Goal: Task Accomplishment & Management: Manage account settings

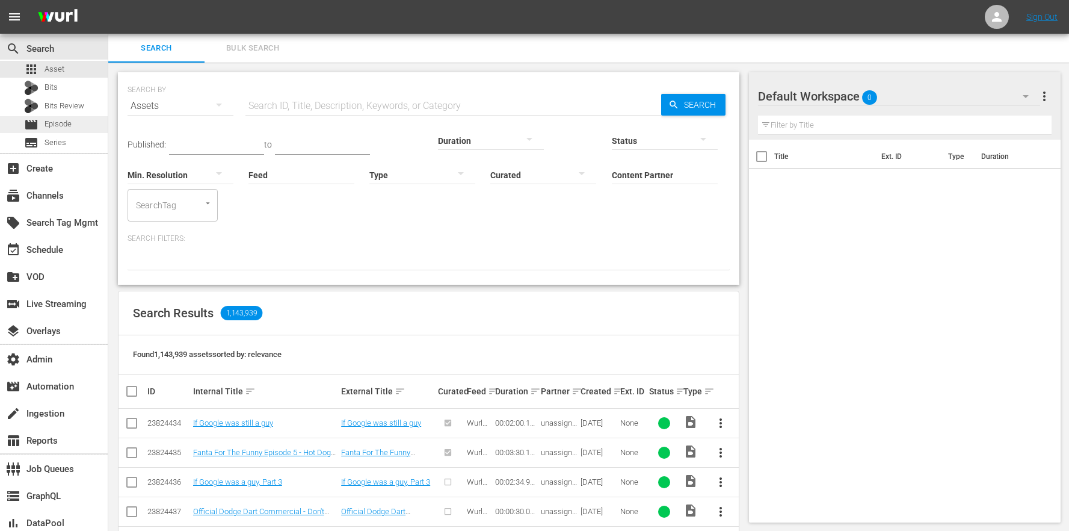
click at [79, 127] on div "movie Episode" at bounding box center [54, 124] width 108 height 17
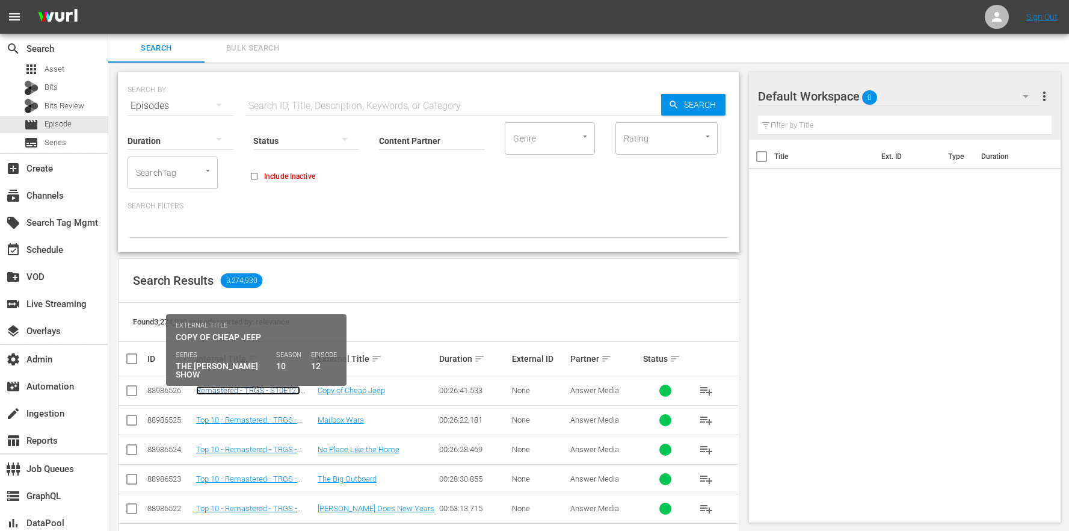
click at [284, 390] on link "Remastered - TRGS - S10E12 - Cheap Jeep" at bounding box center [248, 395] width 104 height 18
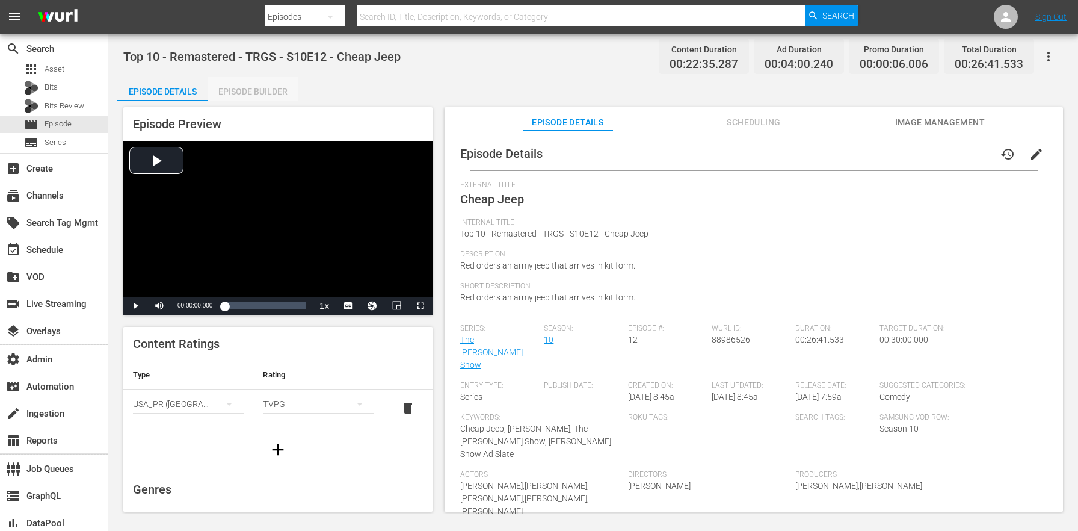
click at [282, 93] on div "Episode Builder" at bounding box center [253, 91] width 90 height 29
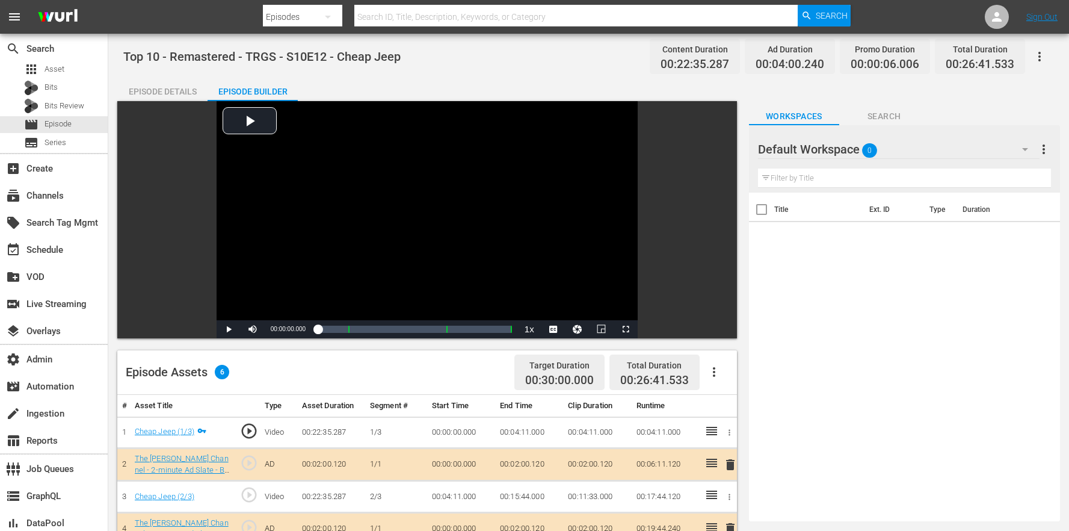
click at [144, 84] on div "Episode Details" at bounding box center [162, 91] width 90 height 29
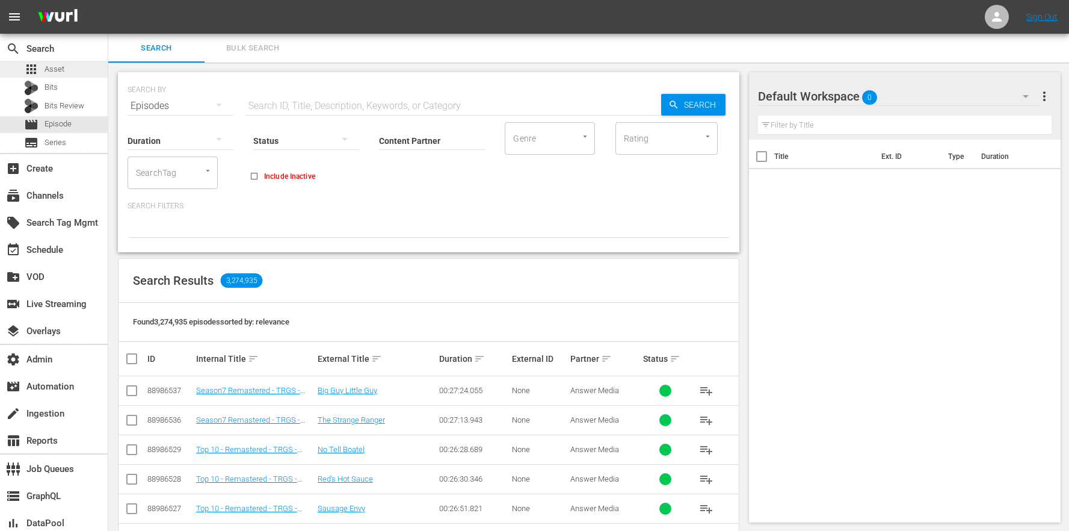
click at [105, 69] on div "apps Asset" at bounding box center [54, 69] width 108 height 17
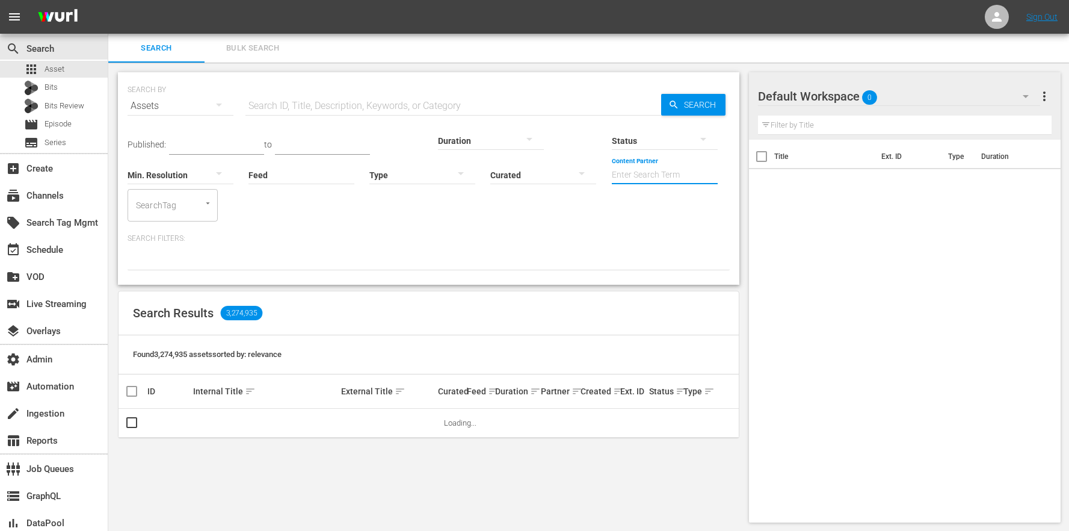
click at [612, 164] on input "Content Partner" at bounding box center [665, 175] width 106 height 43
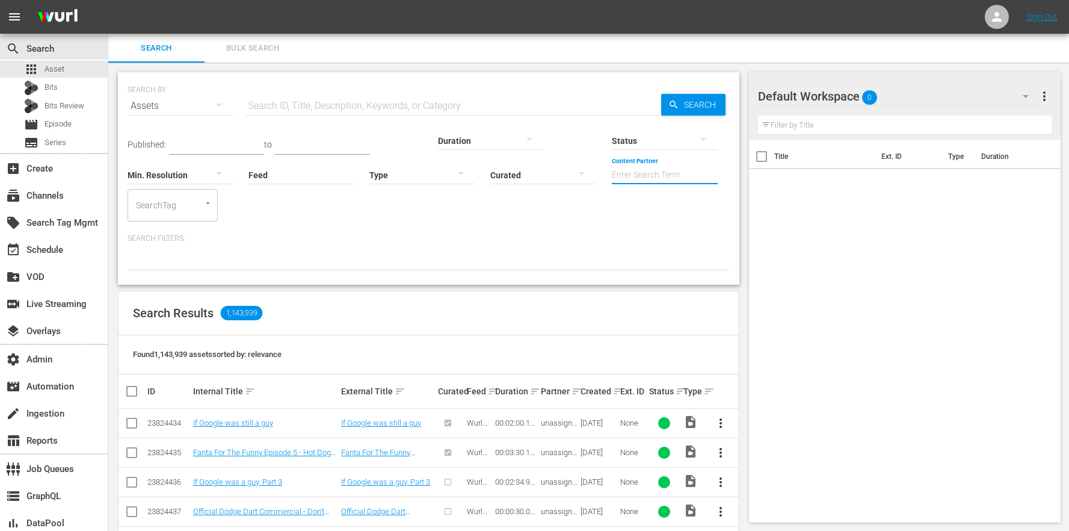
click at [249, 197] on div at bounding box center [302, 197] width 106 height 0
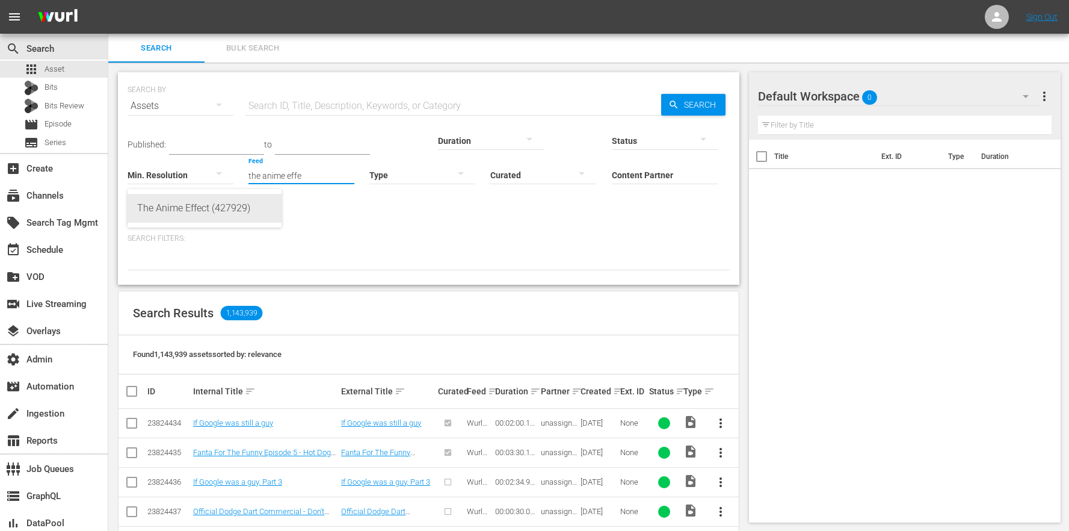
click at [182, 205] on div "The Anime Effect (427929)" at bounding box center [204, 208] width 135 height 29
type input "The Anime Effect (427929)"
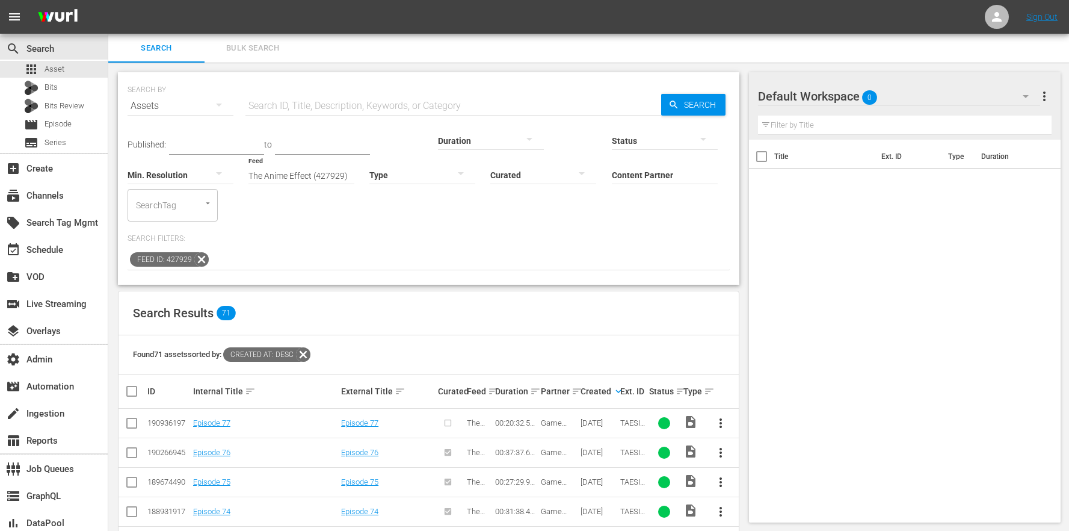
click at [708, 409] on button "more_vert" at bounding box center [720, 423] width 29 height 29
click at [746, 486] on div "Episode" at bounding box center [786, 482] width 82 height 29
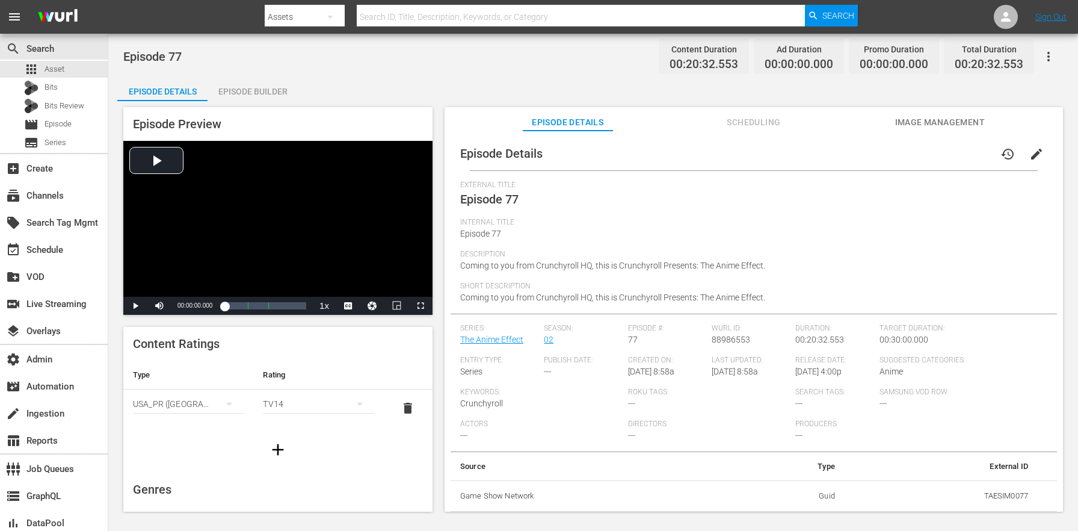
click at [255, 94] on div "Episode Builder" at bounding box center [253, 91] width 90 height 29
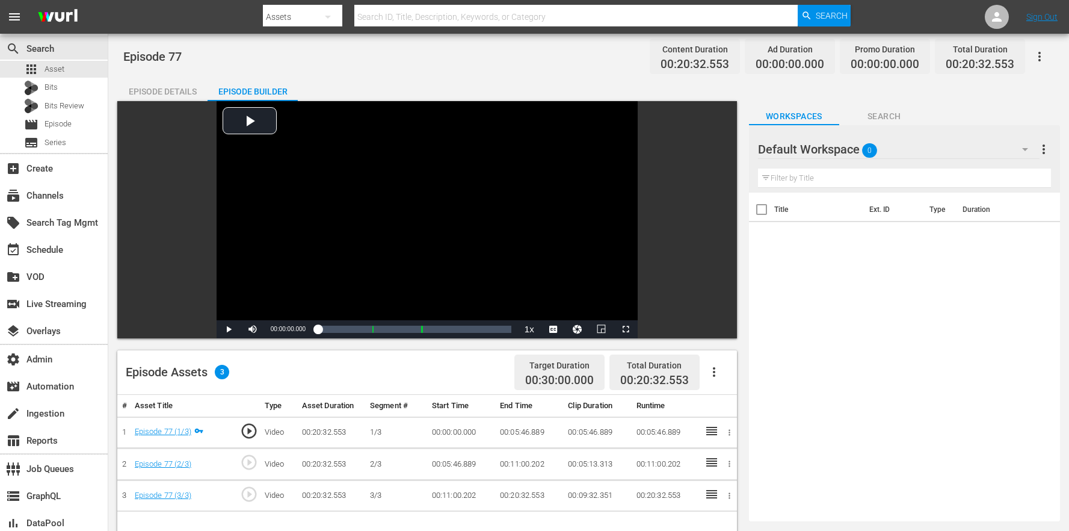
click at [177, 88] on div "Episode Details" at bounding box center [162, 91] width 90 height 29
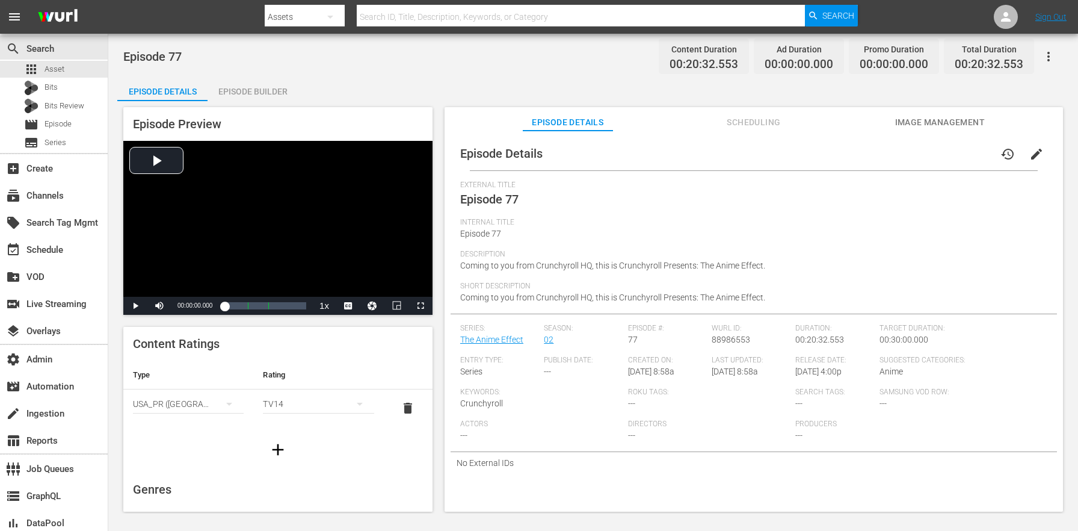
click at [252, 90] on div "Episode Builder" at bounding box center [253, 91] width 90 height 29
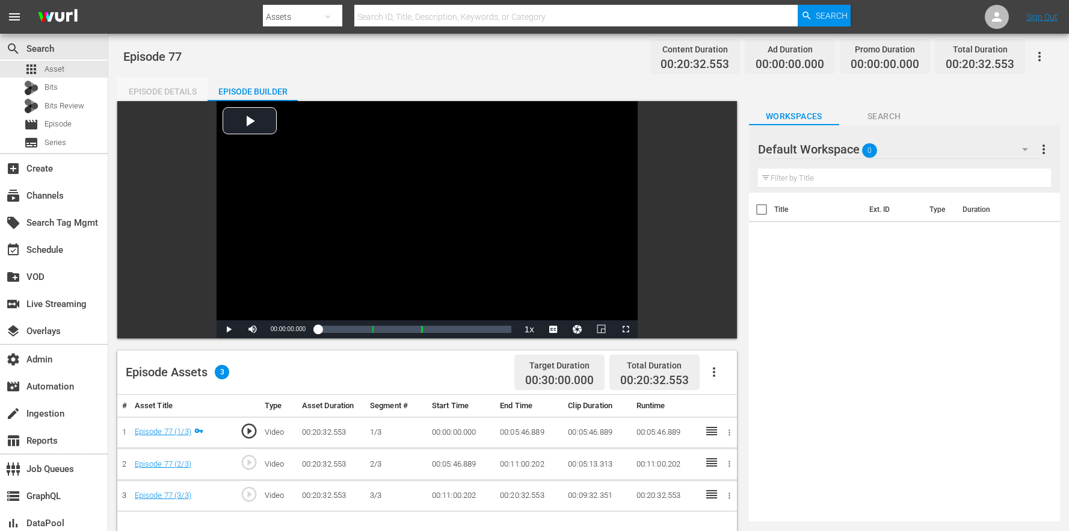
click at [182, 78] on div "Episode Details" at bounding box center [162, 91] width 90 height 29
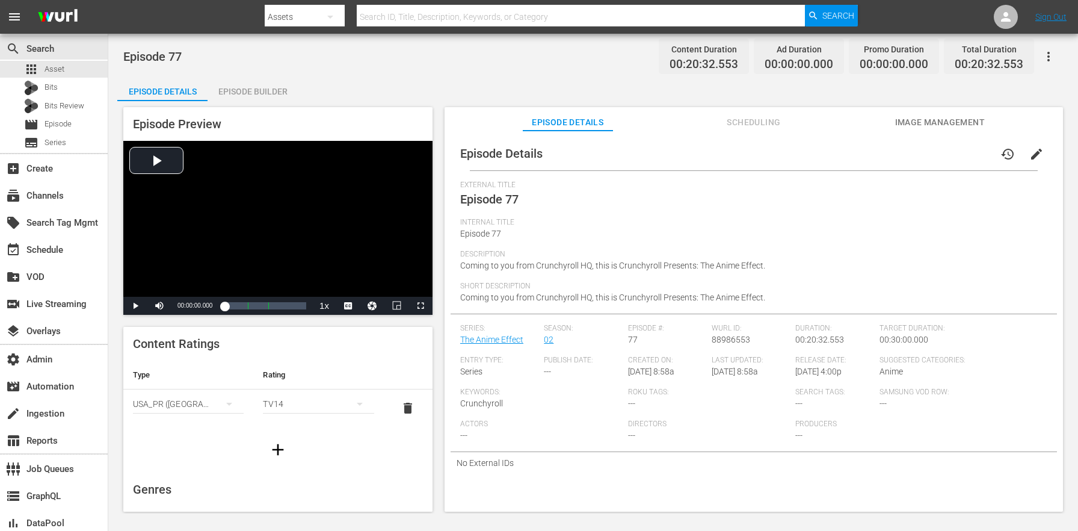
click at [279, 94] on div "Episode Builder" at bounding box center [253, 91] width 90 height 29
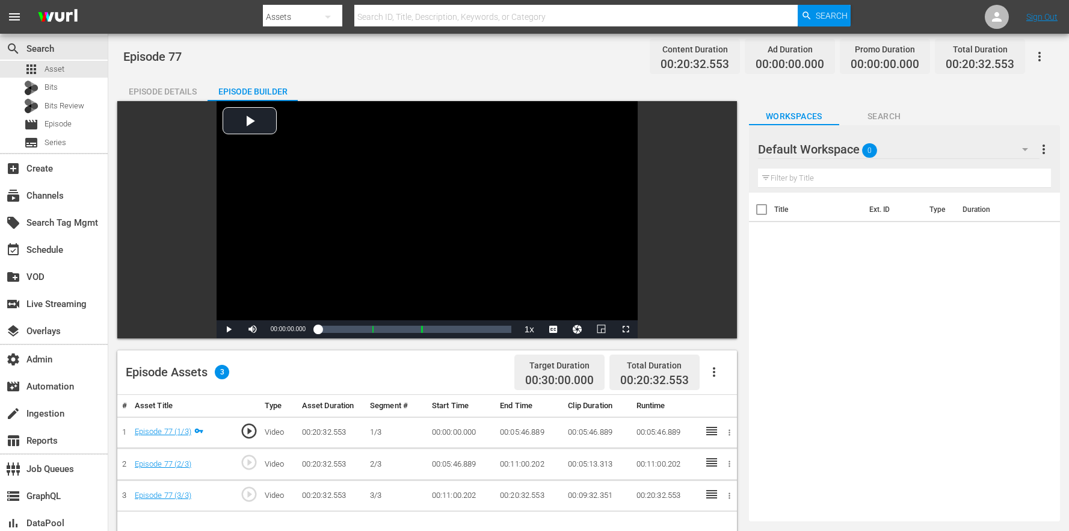
scroll to position [54, 0]
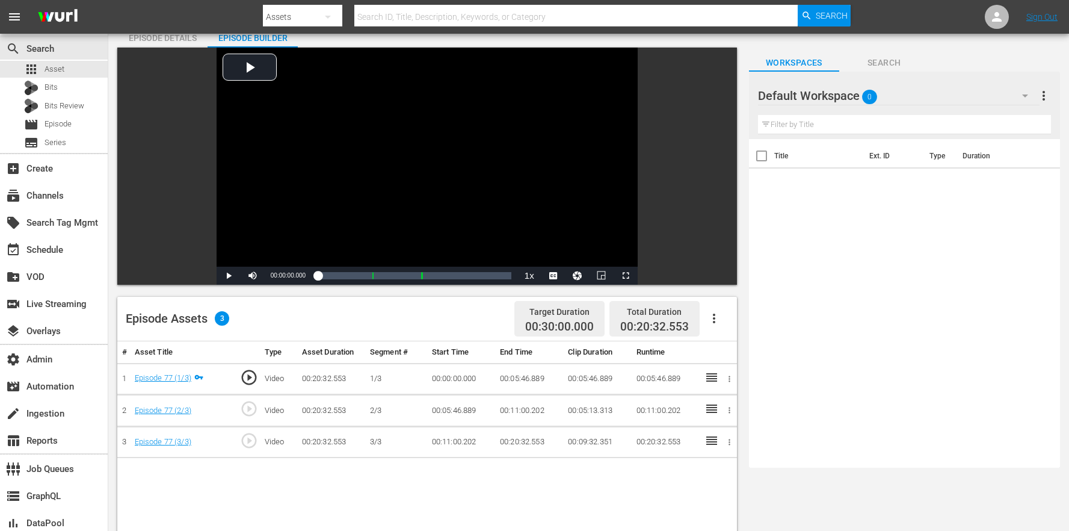
click at [913, 94] on div "Default Workspace 0" at bounding box center [899, 96] width 282 height 34
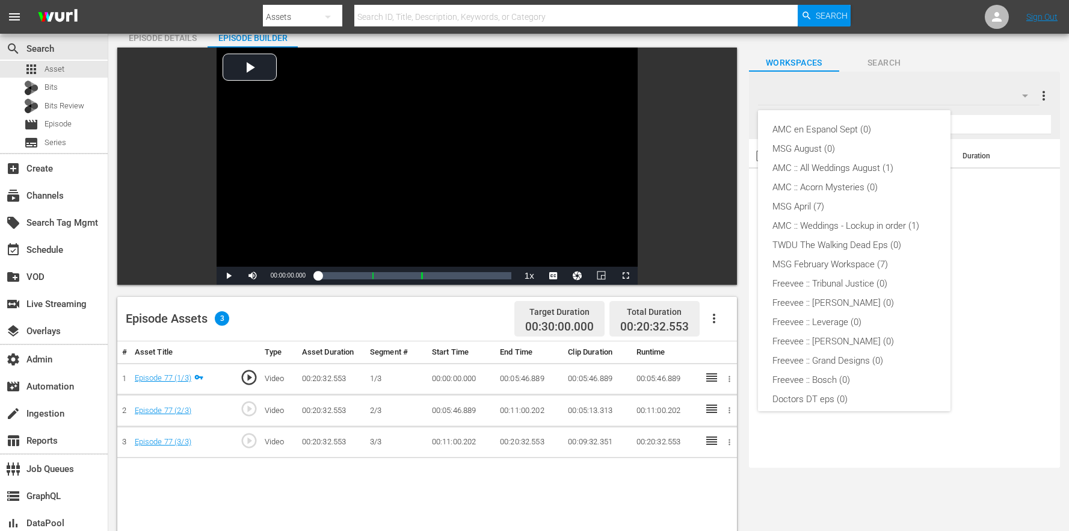
scroll to position [200, 0]
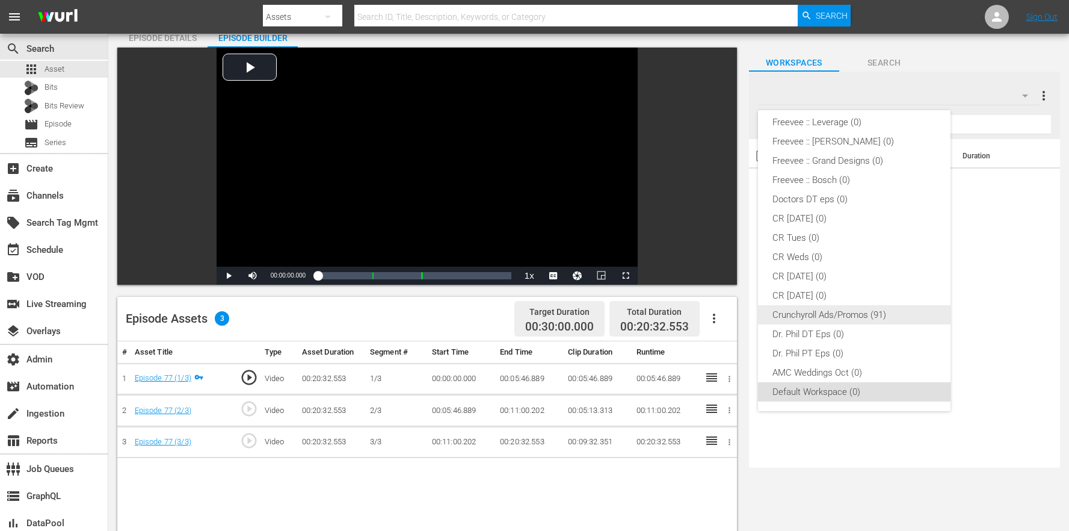
click at [834, 311] on div "Crunchyroll Ads/Promos (91)" at bounding box center [855, 314] width 164 height 19
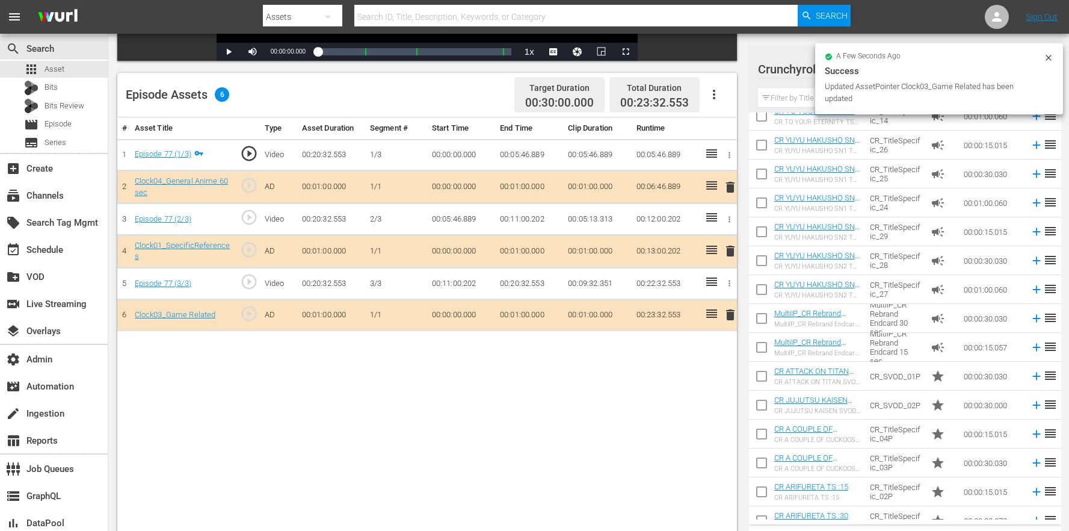
scroll to position [1001, 0]
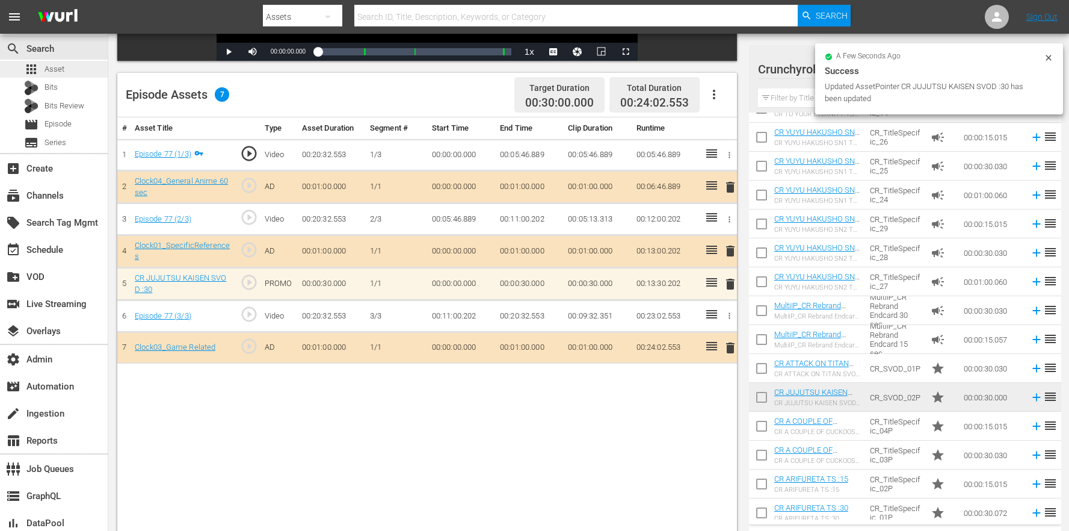
click at [78, 61] on div "apps Asset" at bounding box center [54, 69] width 108 height 17
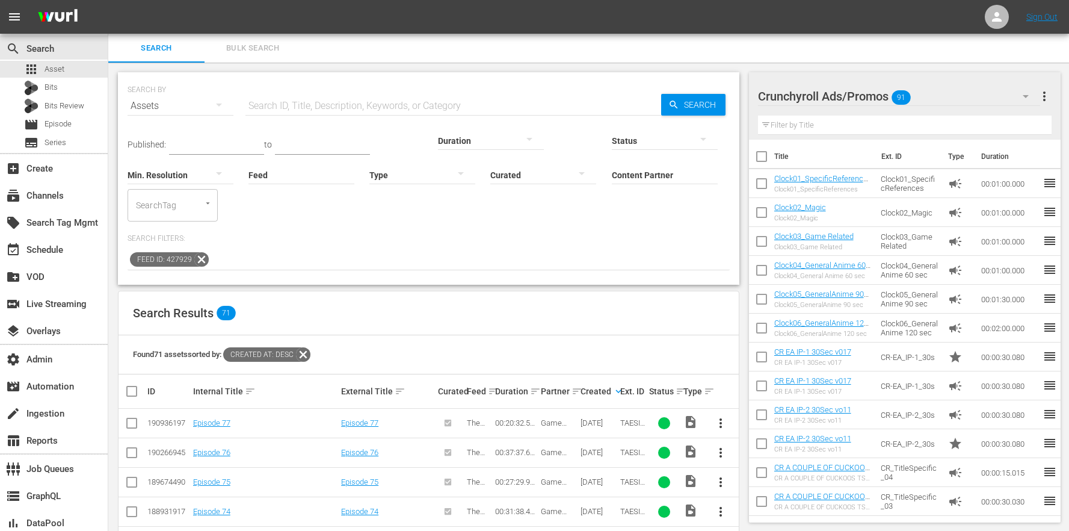
click at [199, 252] on icon at bounding box center [201, 259] width 14 height 14
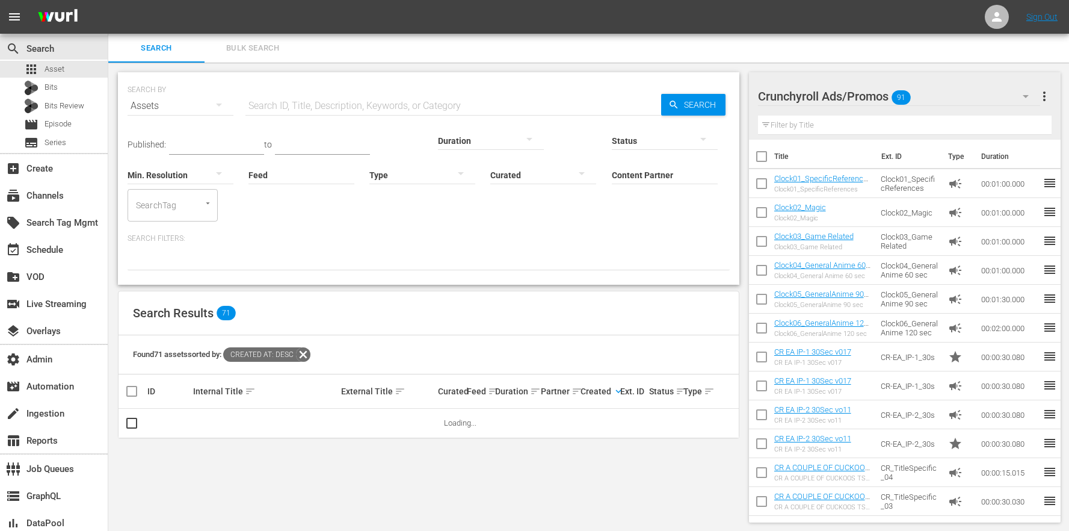
click at [612, 165] on input "Content Partner" at bounding box center [665, 175] width 106 height 43
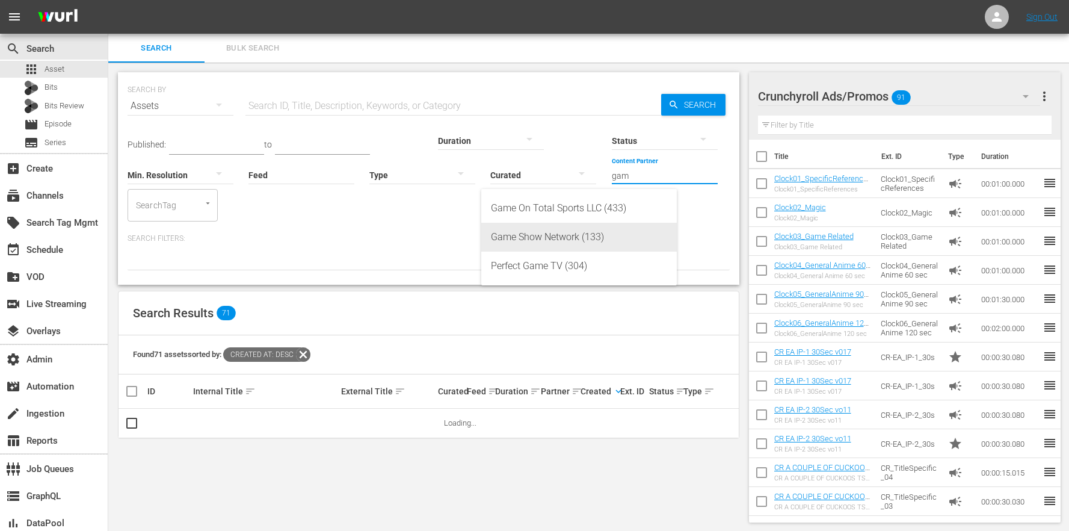
click at [543, 232] on div "Game Show Network (133)" at bounding box center [579, 237] width 176 height 29
type input "Game Show Network (133)"
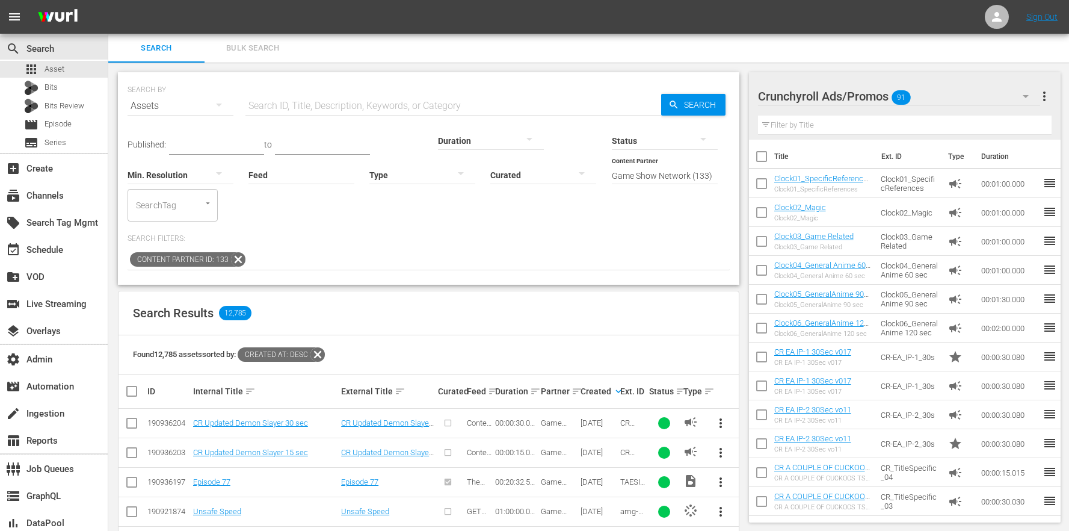
click at [127, 448] on input "checkbox" at bounding box center [132, 455] width 14 height 14
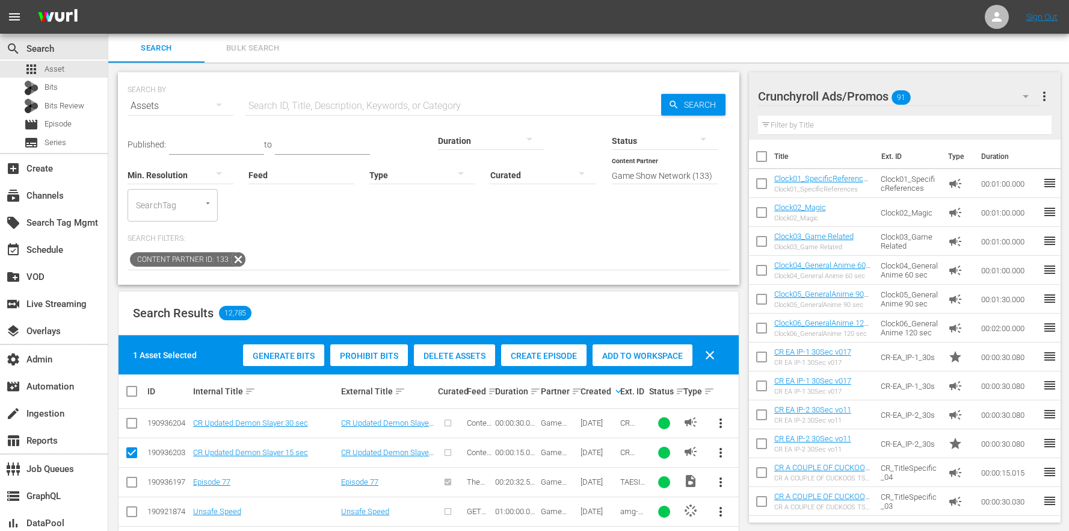
click at [126, 448] on input "checkbox" at bounding box center [132, 455] width 14 height 14
checkbox input "false"
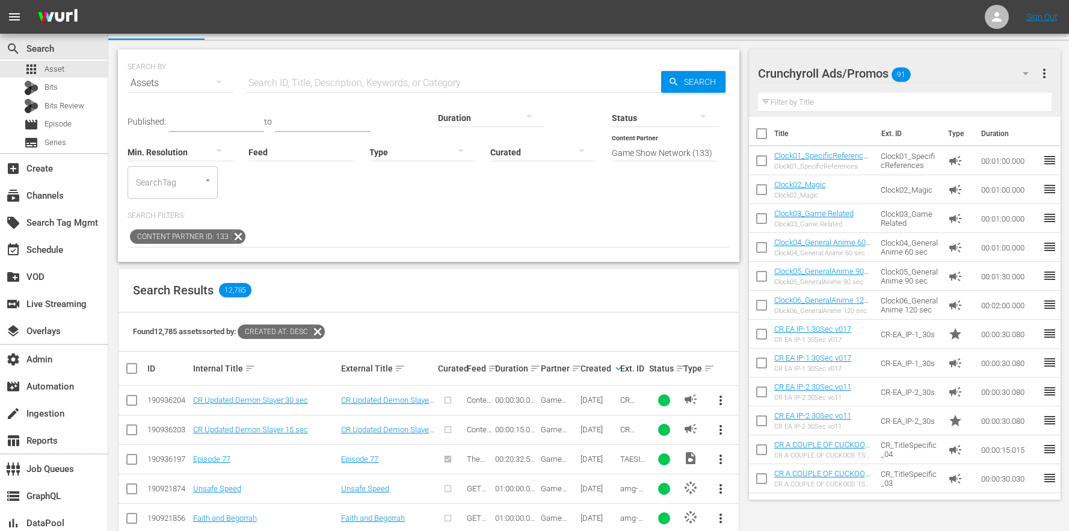
scroll to position [267, 0]
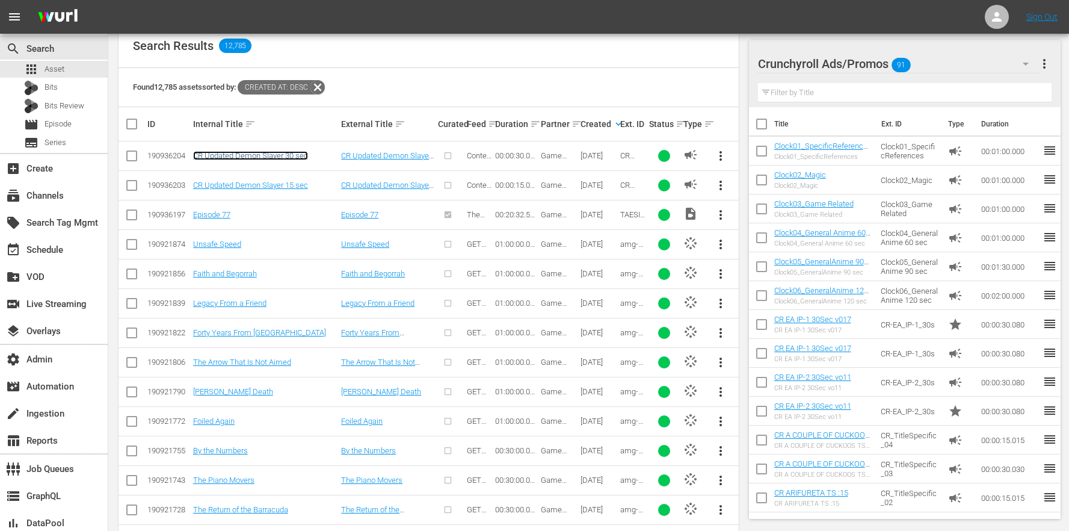
click at [225, 151] on link "CR Updated Demon Slayer 30 sec" at bounding box center [250, 155] width 115 height 9
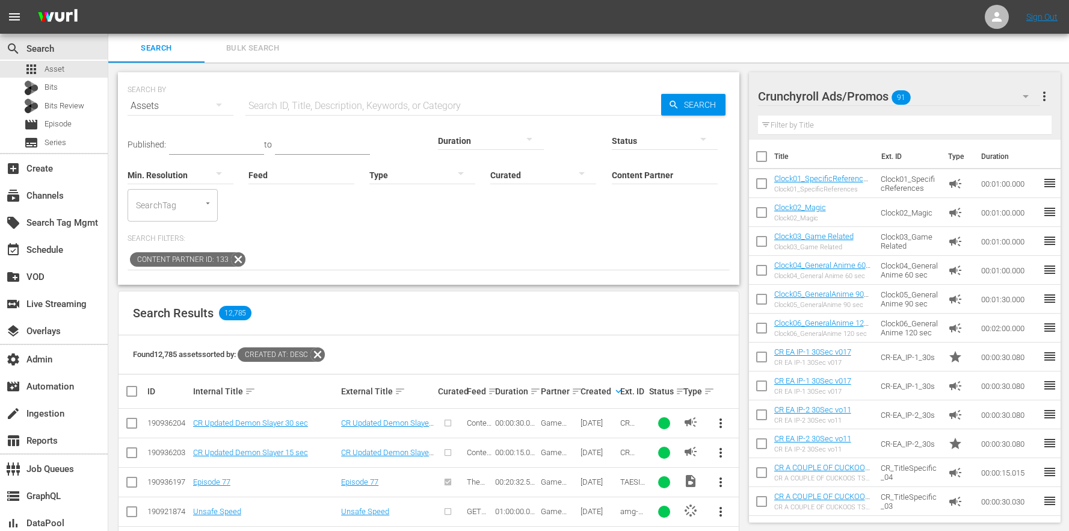
click at [266, 84] on div "SEARCH BY Search By Assets Search ID, Title, Description, Keywords, or Category…" at bounding box center [429, 98] width 602 height 43
click at [271, 105] on input "text" at bounding box center [454, 105] width 416 height 29
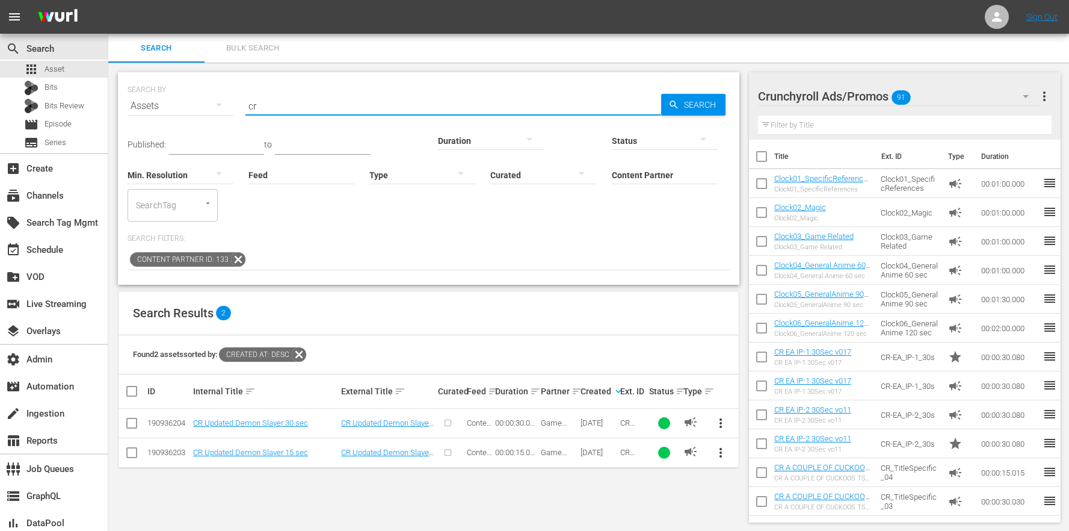
type input "c"
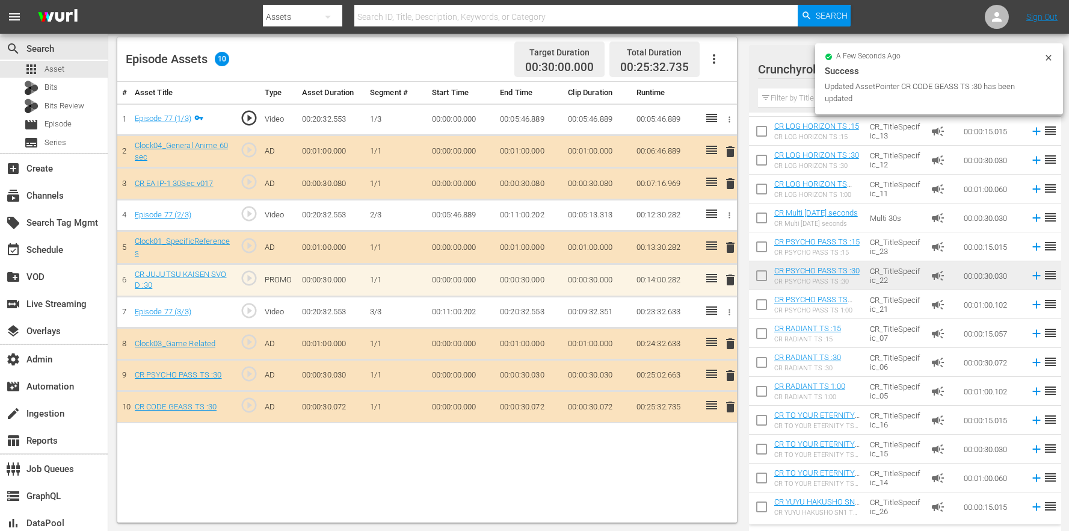
scroll to position [899, 0]
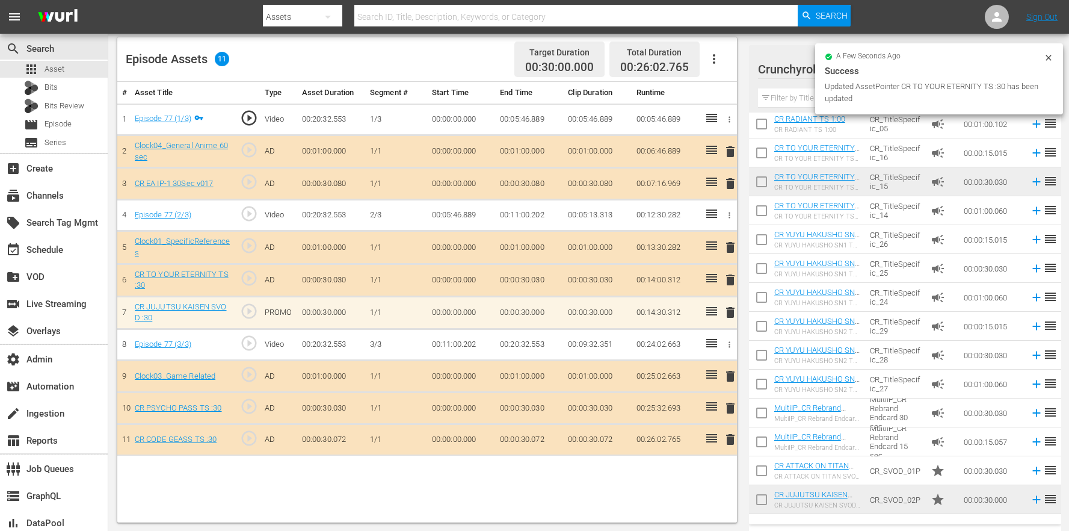
click at [732, 437] on span "delete" at bounding box center [730, 439] width 14 height 14
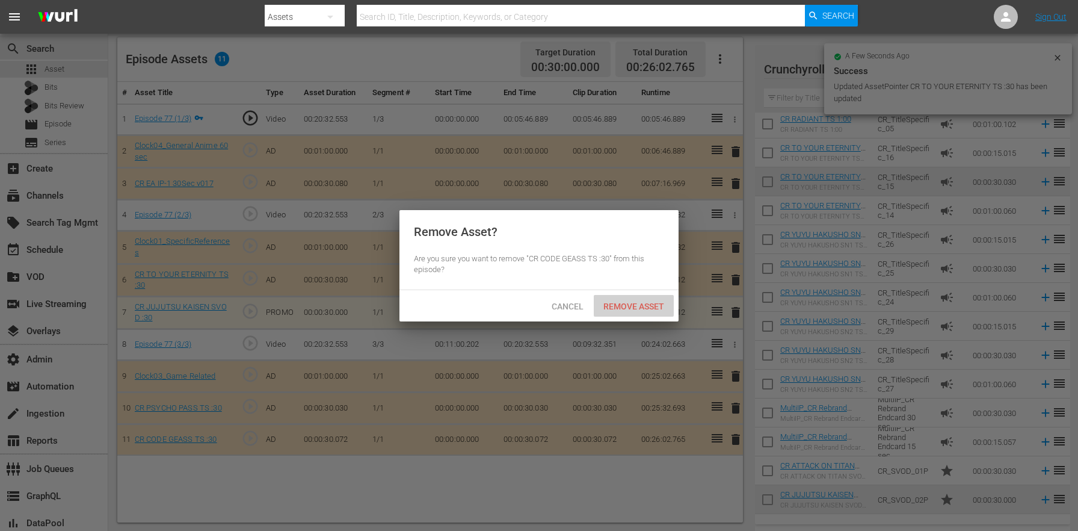
click at [660, 316] on div "Remove Asset" at bounding box center [634, 306] width 80 height 22
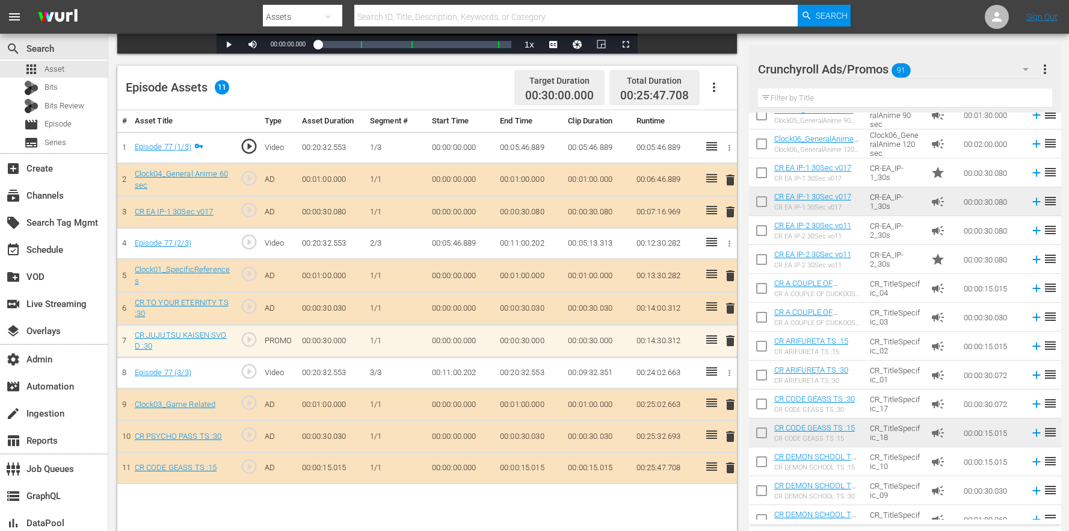
scroll to position [313, 0]
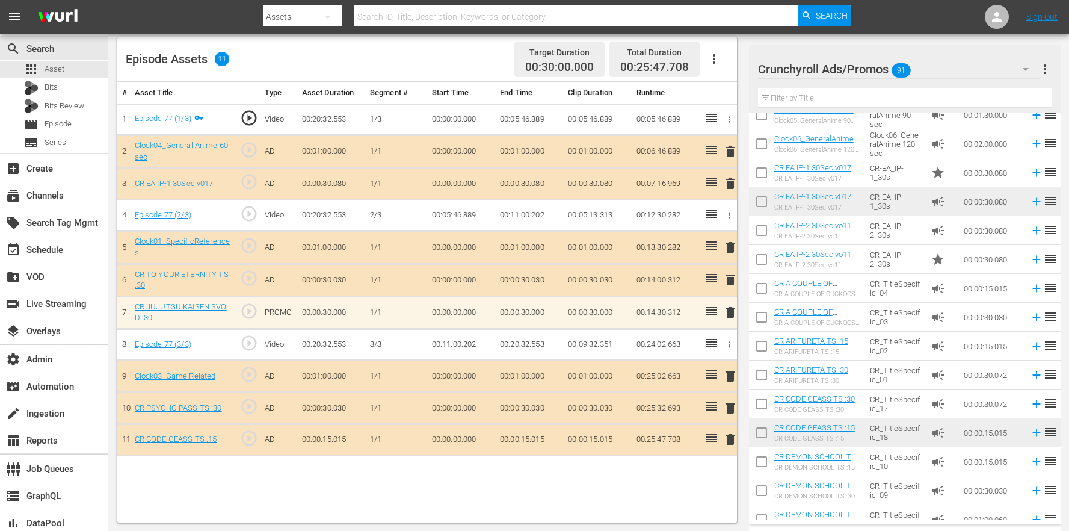
click at [828, 97] on input "text" at bounding box center [905, 97] width 294 height 19
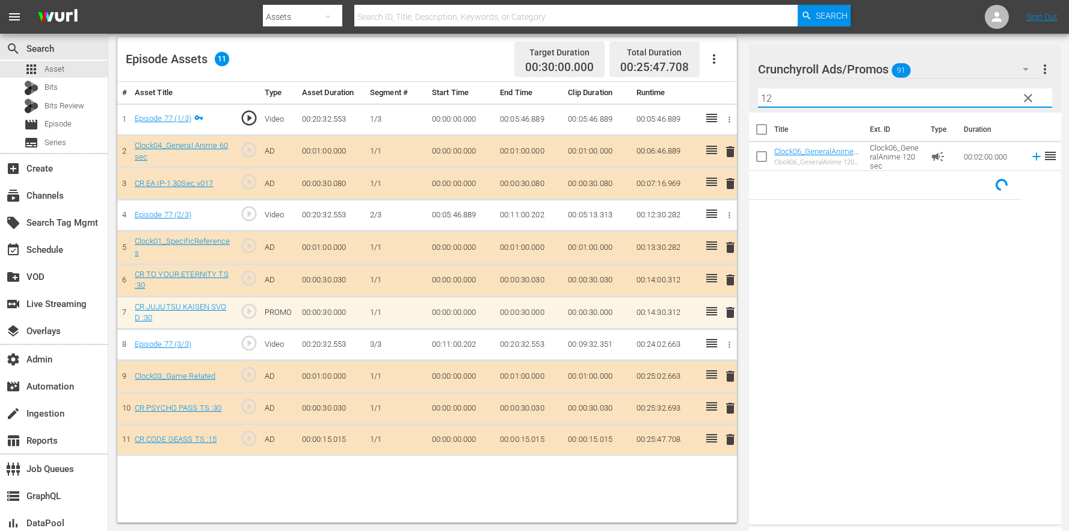
scroll to position [0, 0]
type input "12"
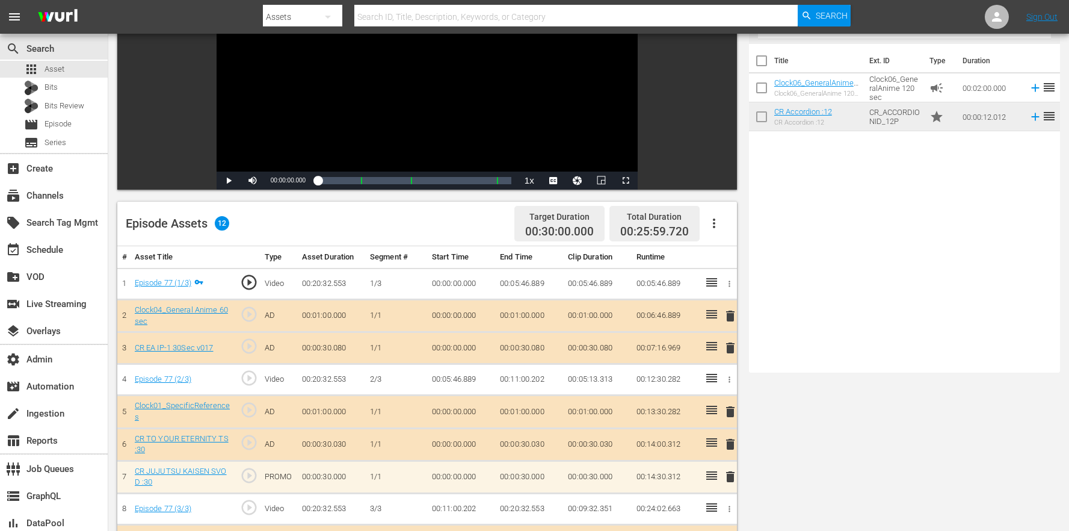
scroll to position [215, 0]
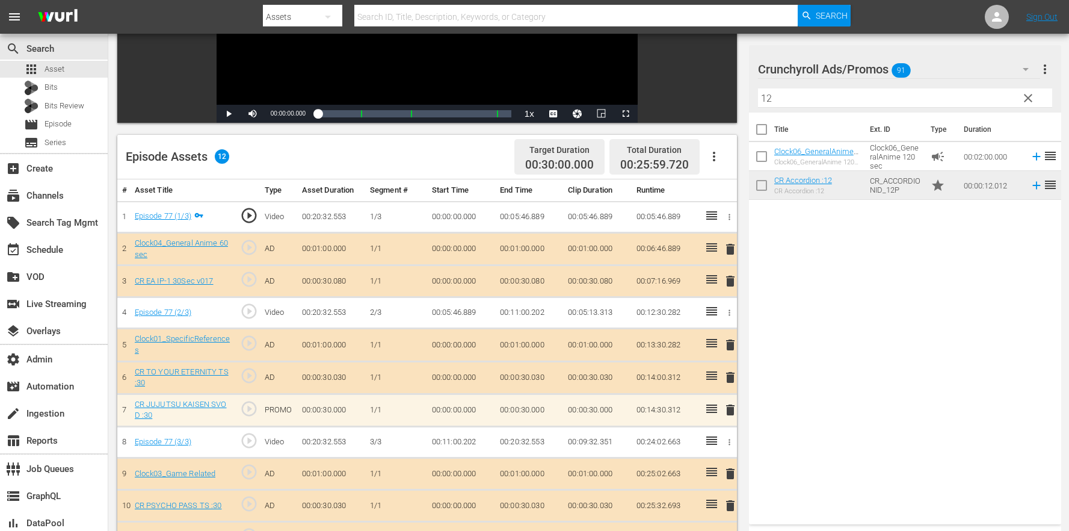
click at [1031, 99] on span "clear" at bounding box center [1028, 98] width 14 height 14
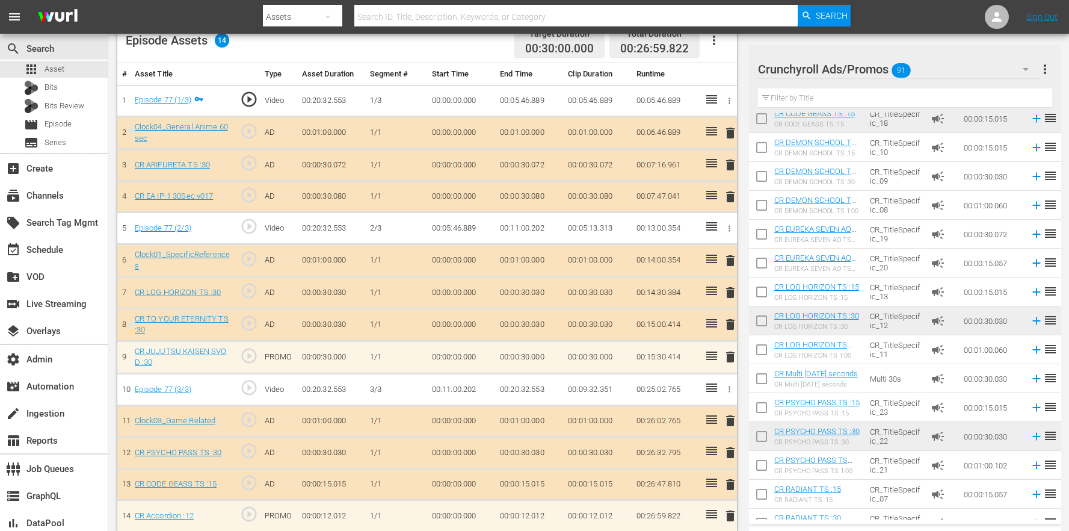
scroll to position [0, 0]
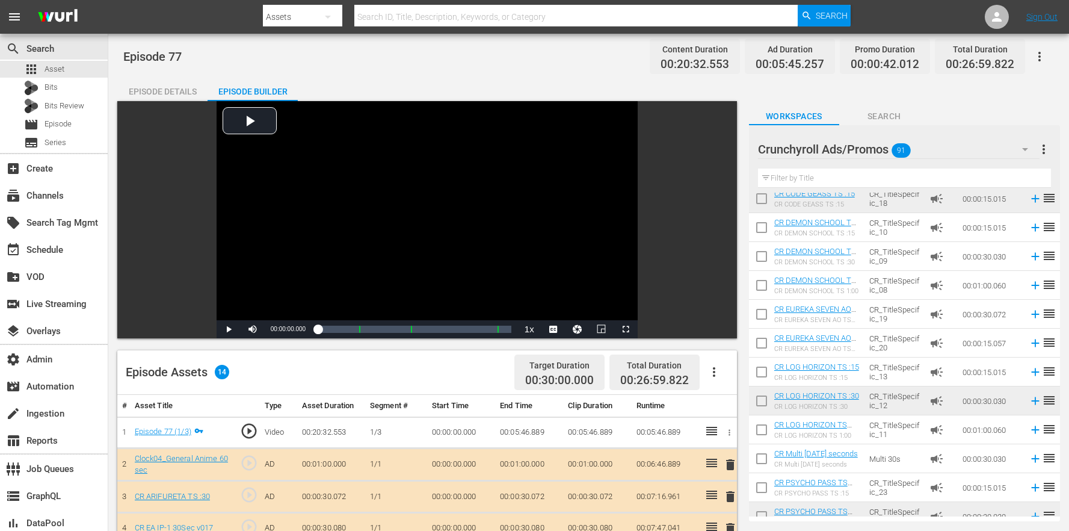
click at [1041, 58] on icon "button" at bounding box center [1040, 56] width 14 height 14
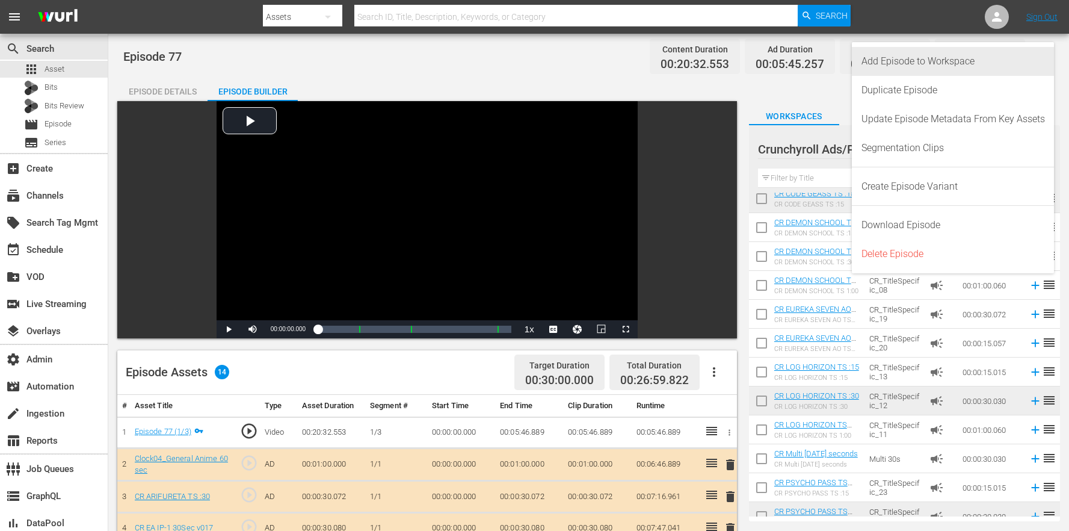
click at [1012, 63] on div "Add Episode to Workspace" at bounding box center [954, 61] width 184 height 29
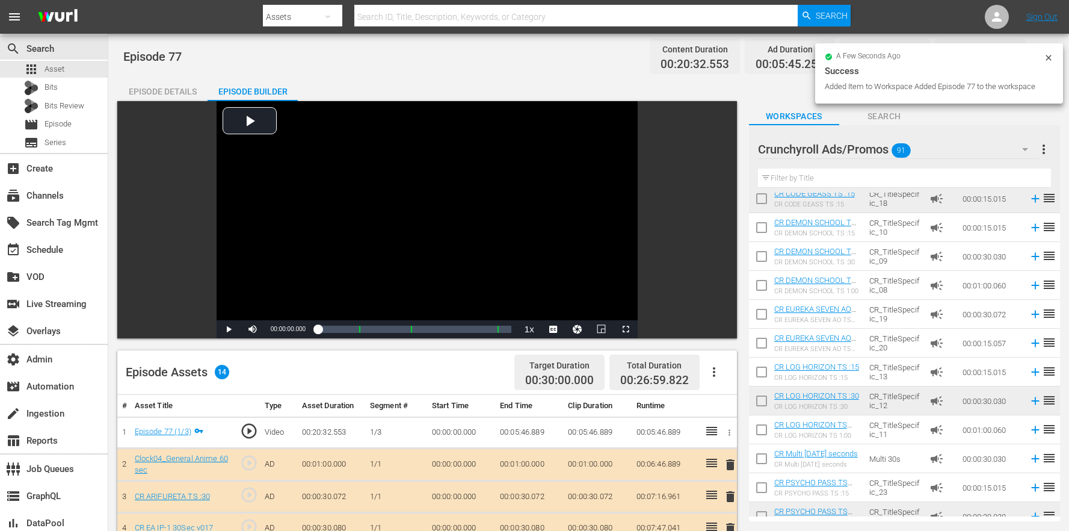
click at [1045, 61] on icon at bounding box center [1049, 58] width 10 height 10
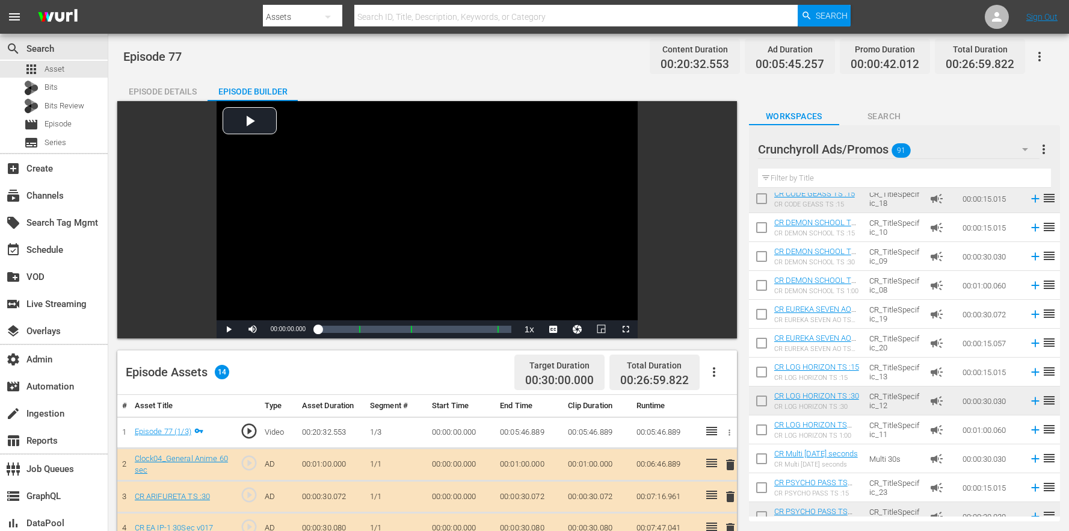
click at [1043, 61] on icon "button" at bounding box center [1040, 56] width 14 height 14
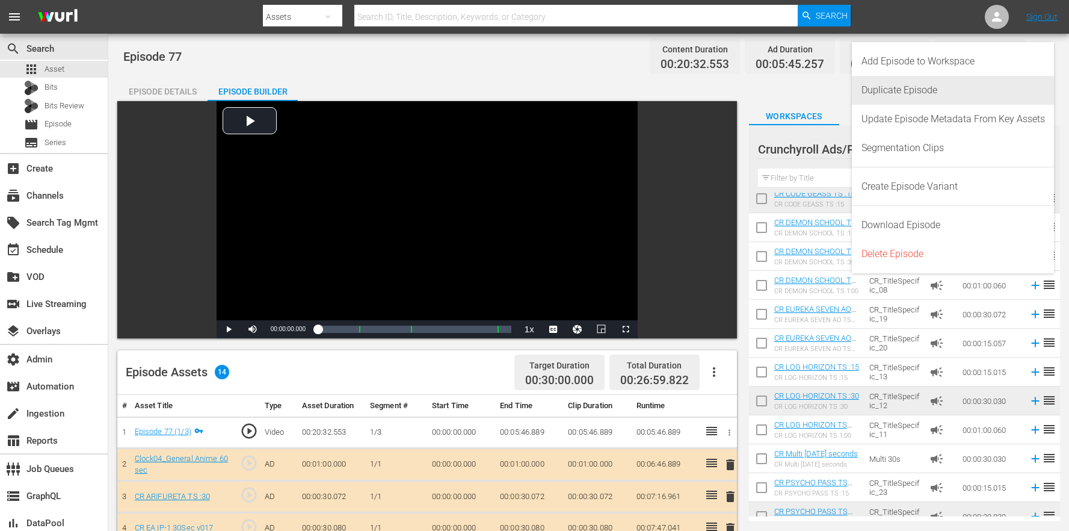
click at [947, 92] on div "Duplicate Episode" at bounding box center [954, 90] width 184 height 29
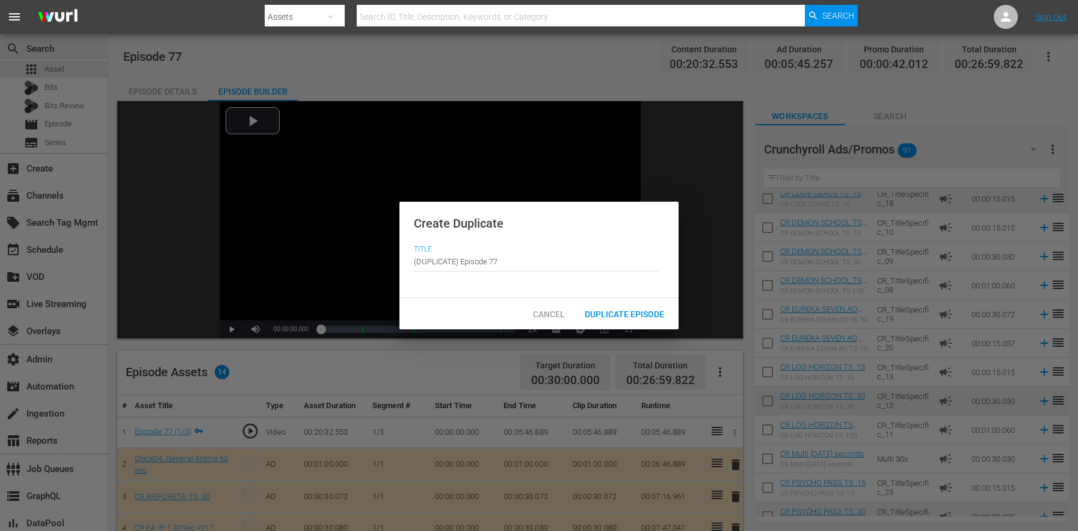
click at [628, 320] on div "Duplicate Episode" at bounding box center [624, 314] width 99 height 22
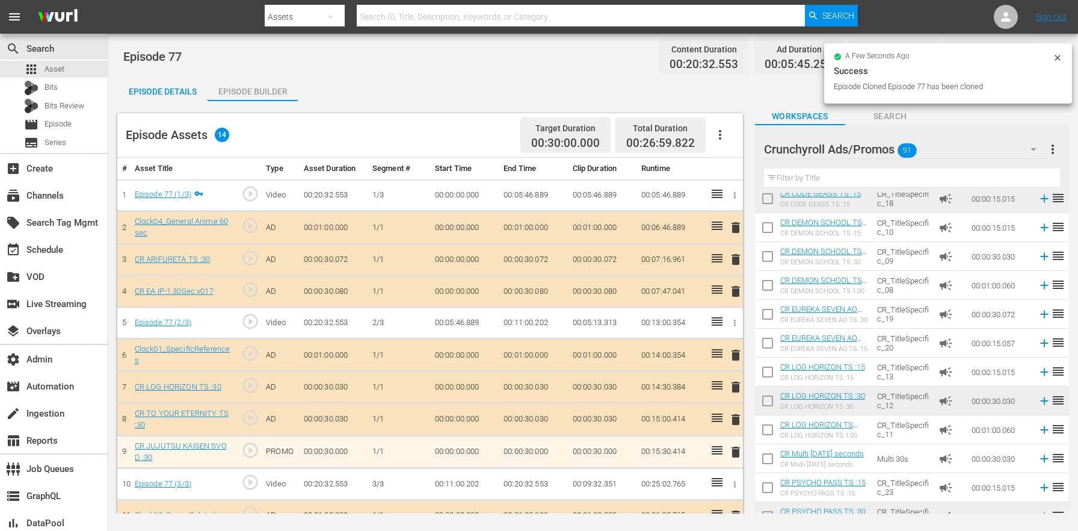
click at [190, 86] on div "Episode Details" at bounding box center [162, 91] width 90 height 29
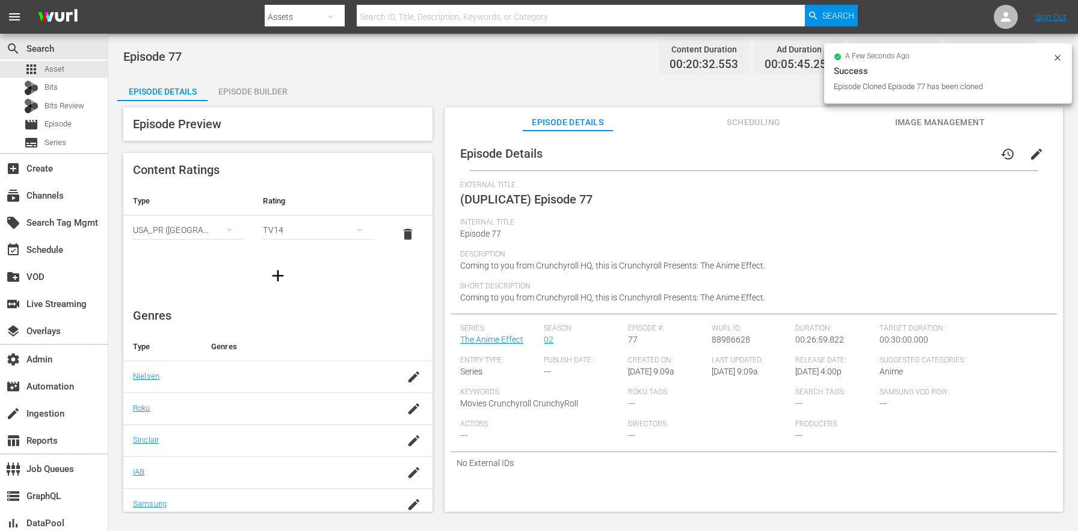
click at [1031, 153] on span "edit" at bounding box center [1037, 154] width 14 height 14
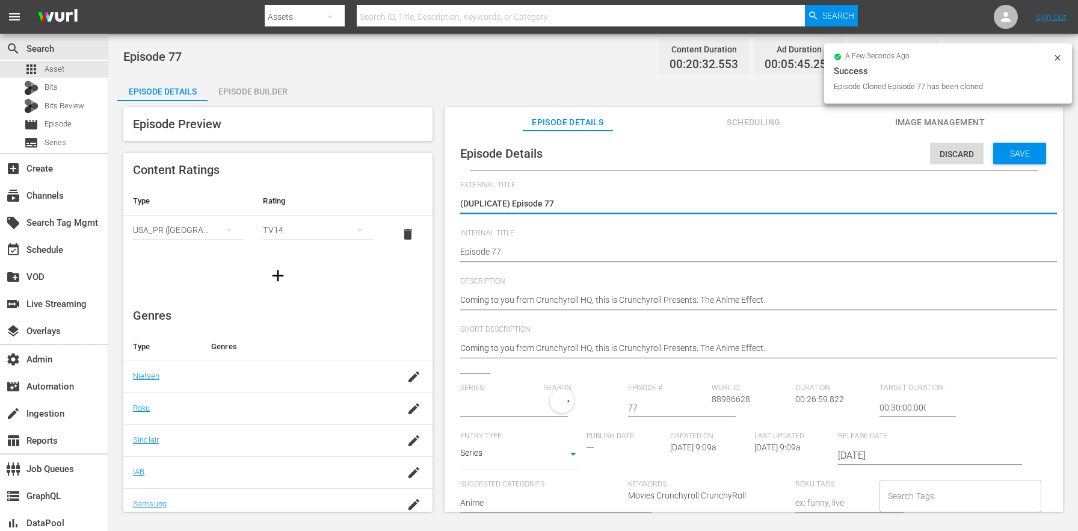
type input "The Anime Effect"
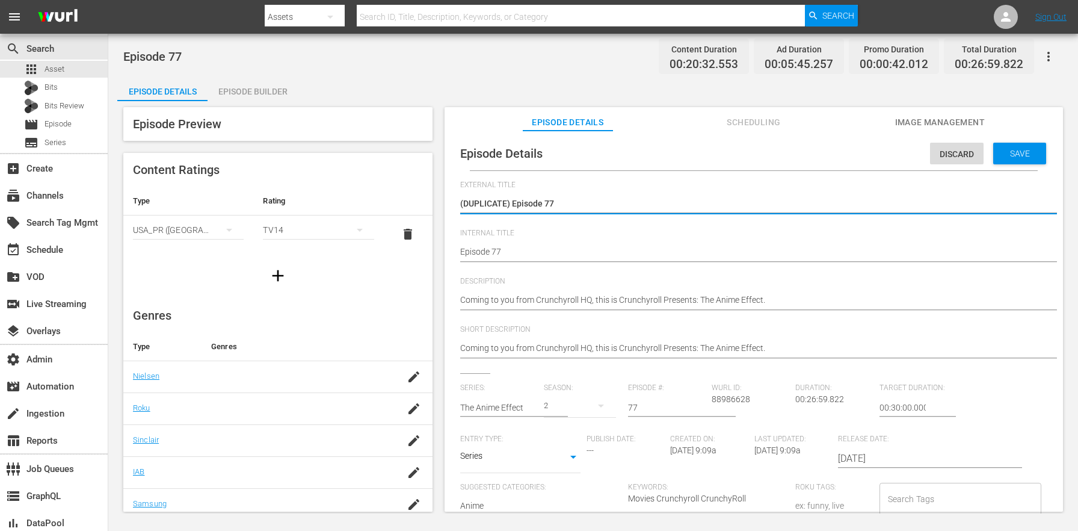
drag, startPoint x: 512, startPoint y: 204, endPoint x: 399, endPoint y: 193, distance: 113.6
click at [399, 193] on div "Episode Preview Content Ratings Type Rating Select Rating Type USA_PR (United S…" at bounding box center [593, 311] width 952 height 420
type textarea "Episode 77"
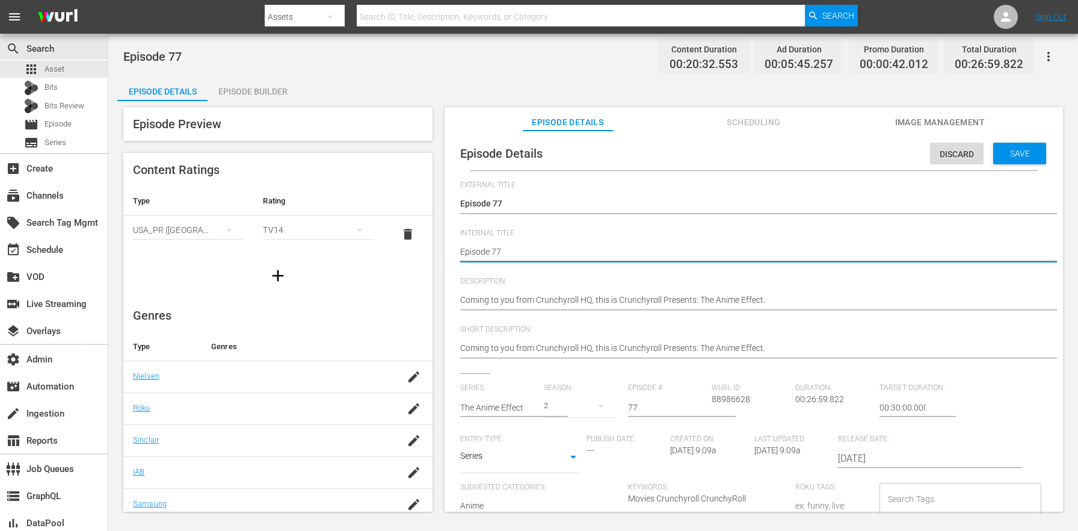
type textarea "REpisode 77"
type textarea "R Episode 77"
type textarea "R -Episode 77"
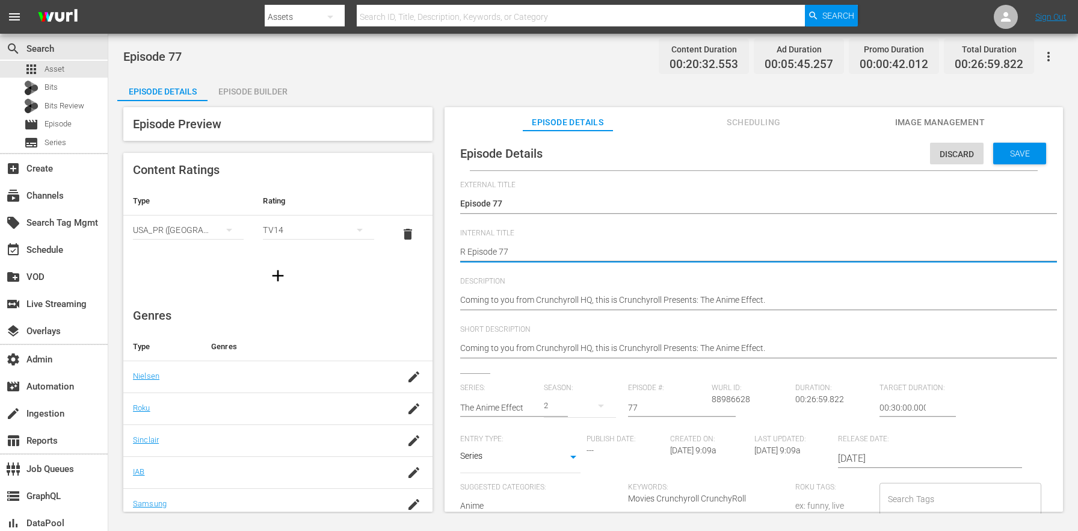
type textarea "R -Episode 77"
type textarea "R - Episode 77"
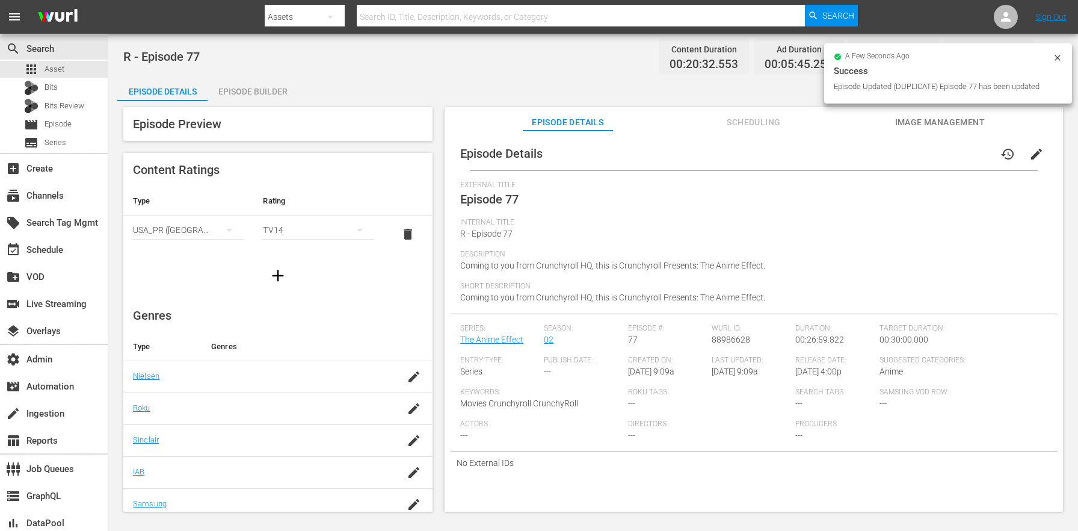
click at [1060, 57] on icon at bounding box center [1058, 58] width 10 height 10
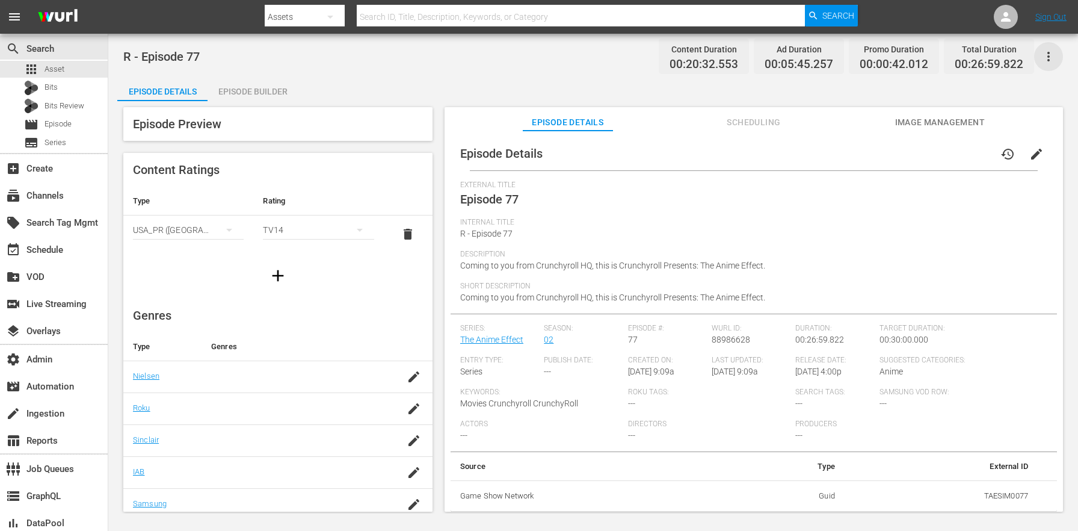
click at [1053, 57] on icon "button" at bounding box center [1049, 56] width 14 height 14
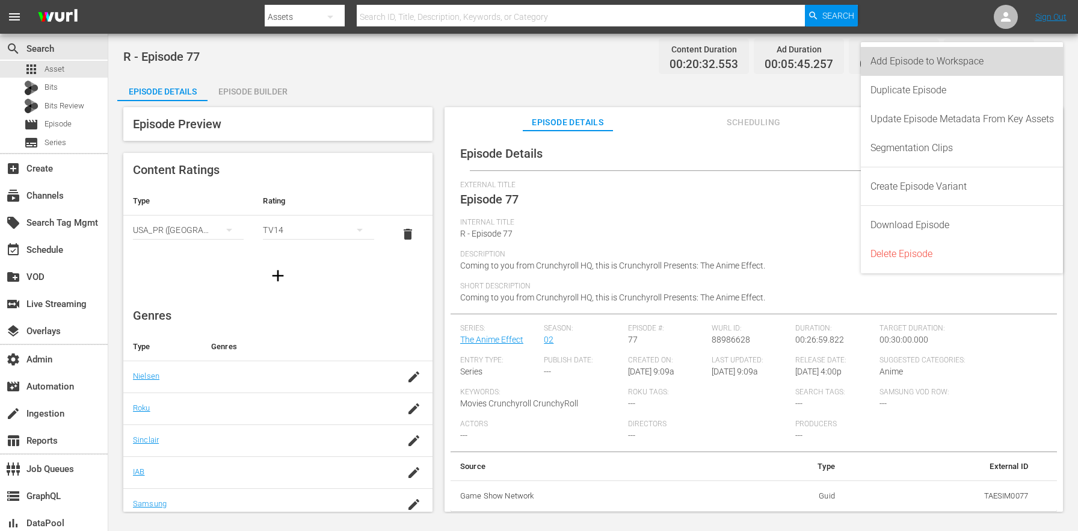
click at [1030, 58] on div "Add Episode to Workspace" at bounding box center [963, 61] width 184 height 29
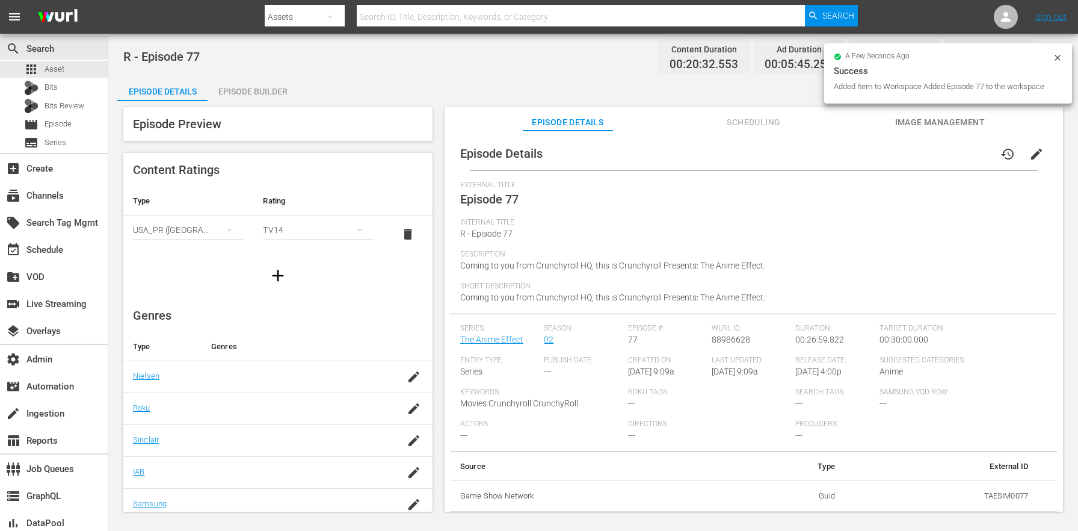
click at [265, 88] on div "Episode Builder" at bounding box center [253, 91] width 90 height 29
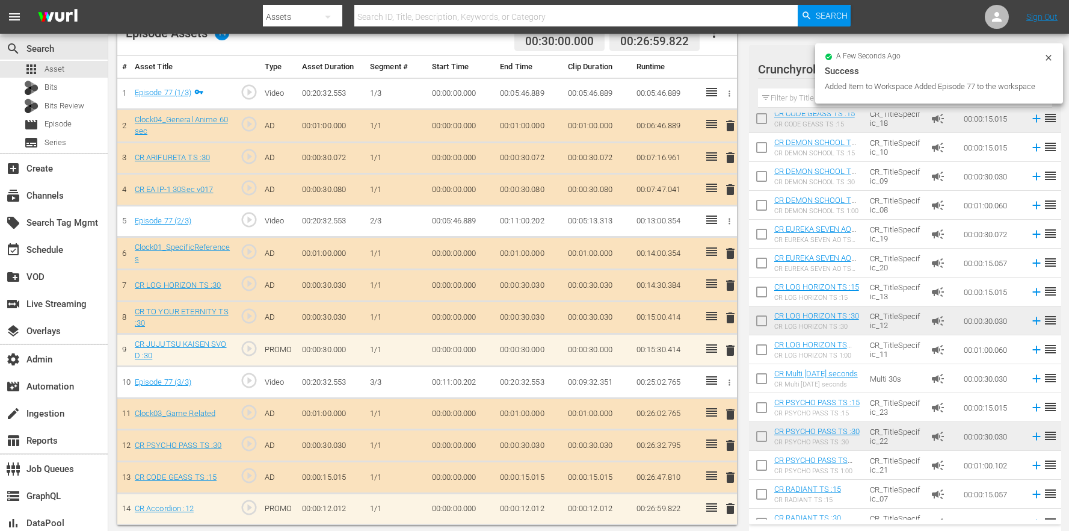
scroll to position [130, 0]
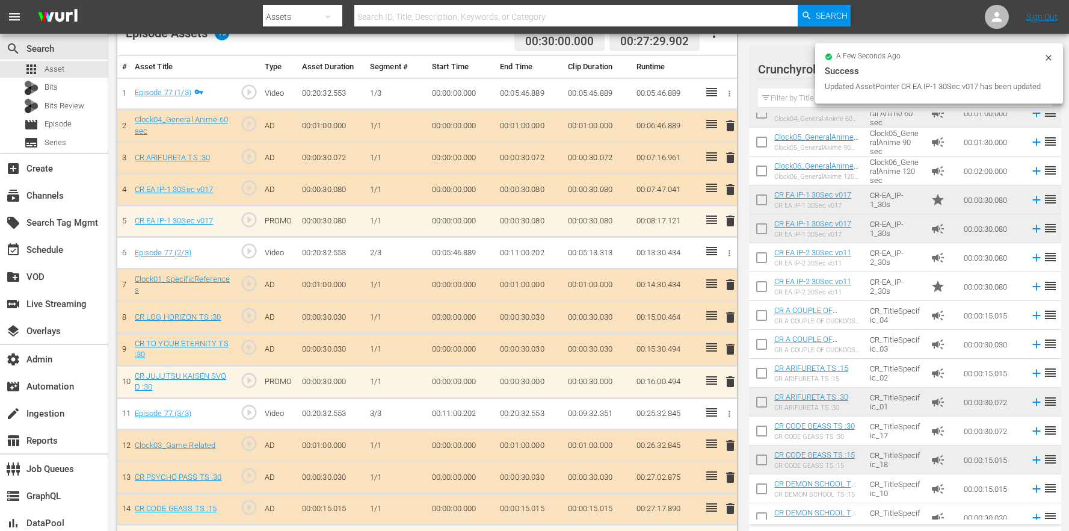
click at [730, 194] on span "delete" at bounding box center [730, 189] width 14 height 14
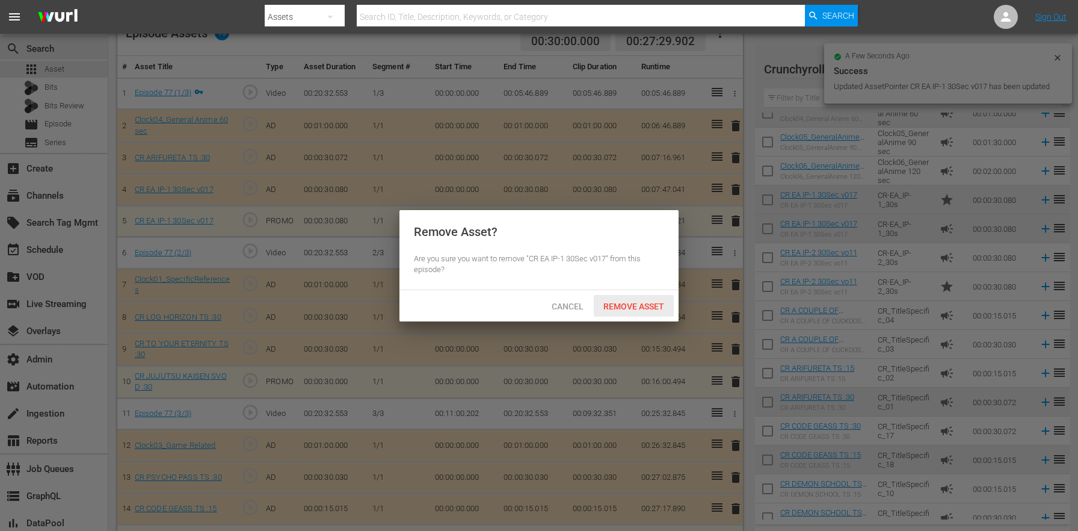
click at [648, 305] on span "Remove Asset" at bounding box center [634, 306] width 80 height 10
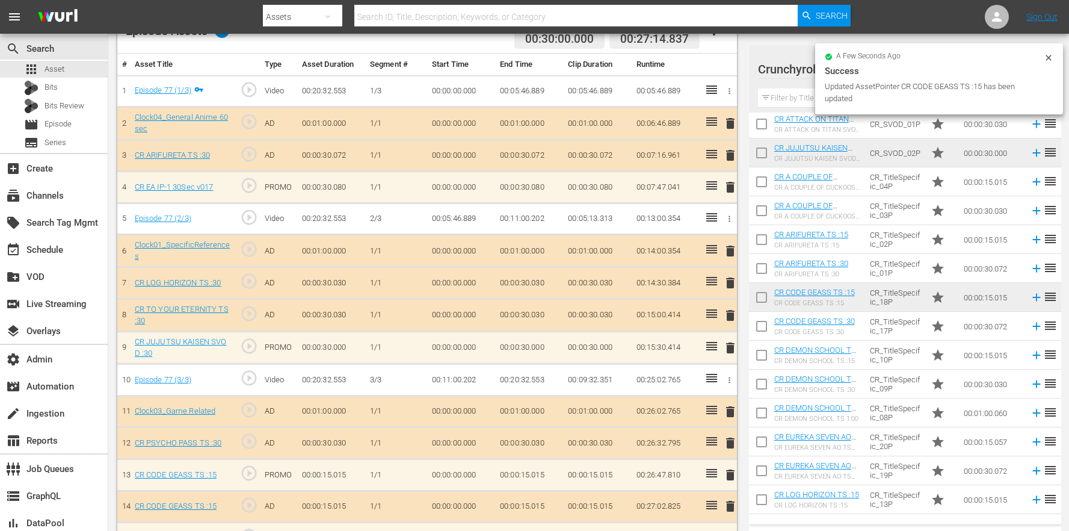
scroll to position [133, 0]
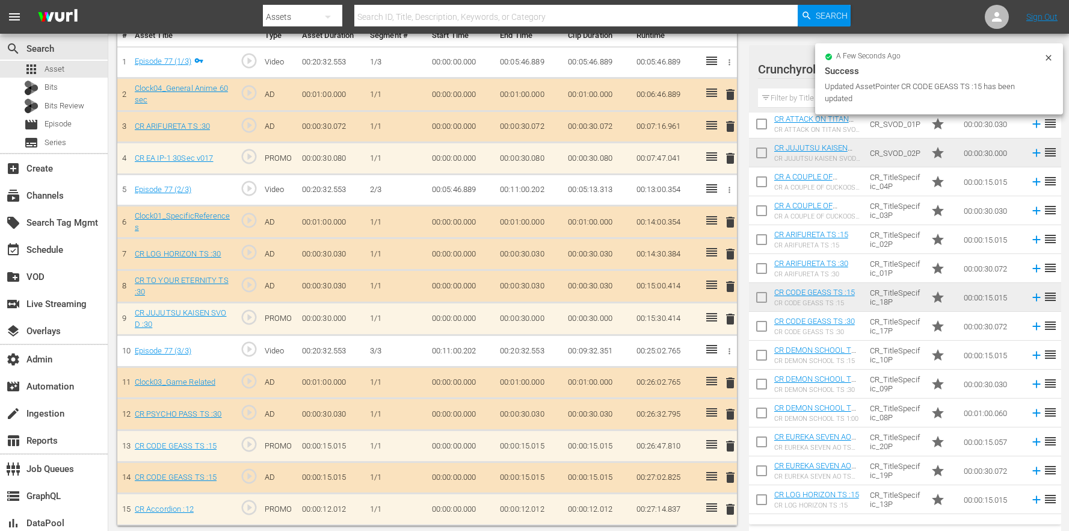
click at [728, 472] on span "delete" at bounding box center [730, 477] width 14 height 14
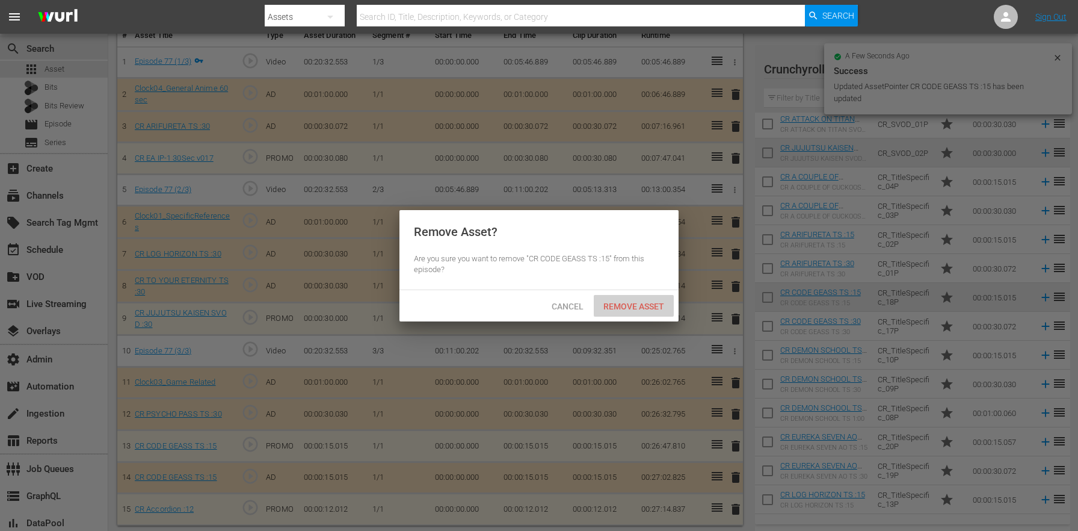
click at [619, 309] on span "Remove Asset" at bounding box center [634, 306] width 80 height 10
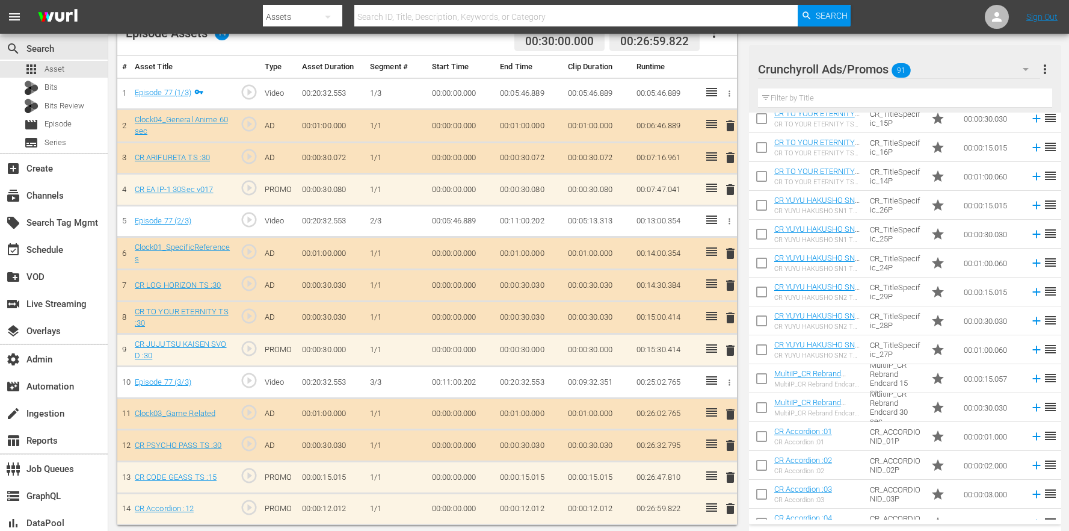
scroll to position [1908, 0]
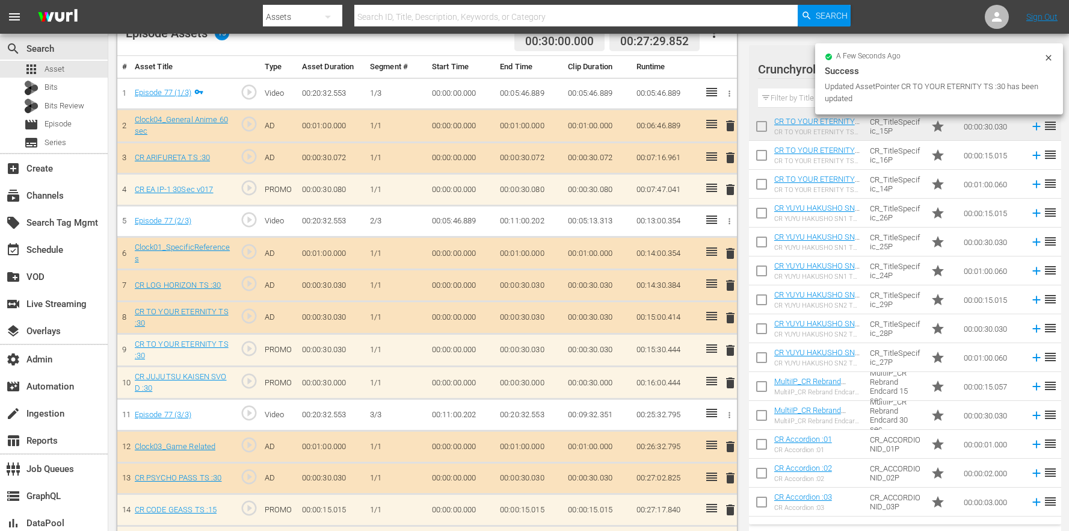
click at [725, 314] on span "delete" at bounding box center [730, 318] width 14 height 14
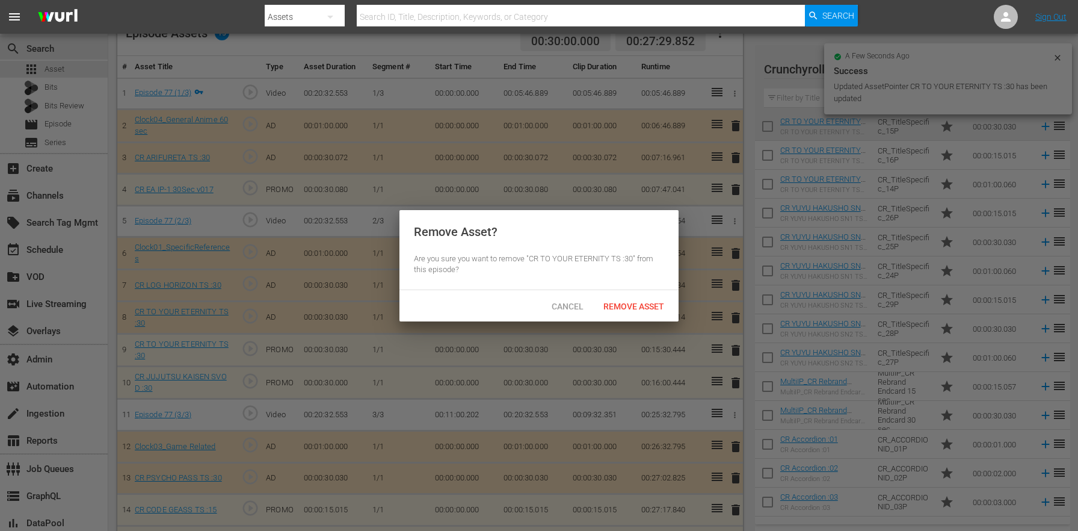
click at [631, 317] on div "Cancel Remove Asset" at bounding box center [539, 305] width 279 height 31
click at [633, 304] on span "Remove Asset" at bounding box center [634, 306] width 80 height 10
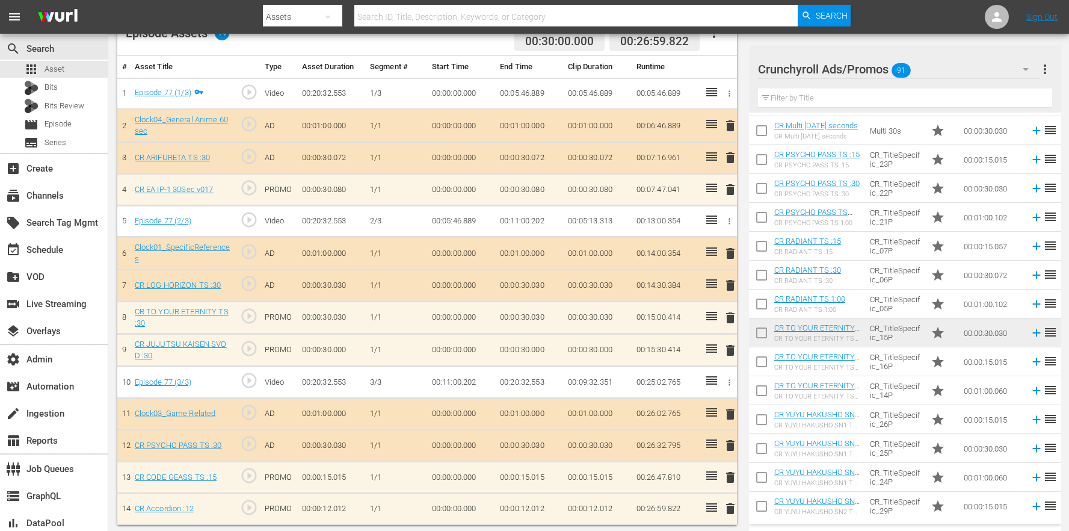
scroll to position [1634, 0]
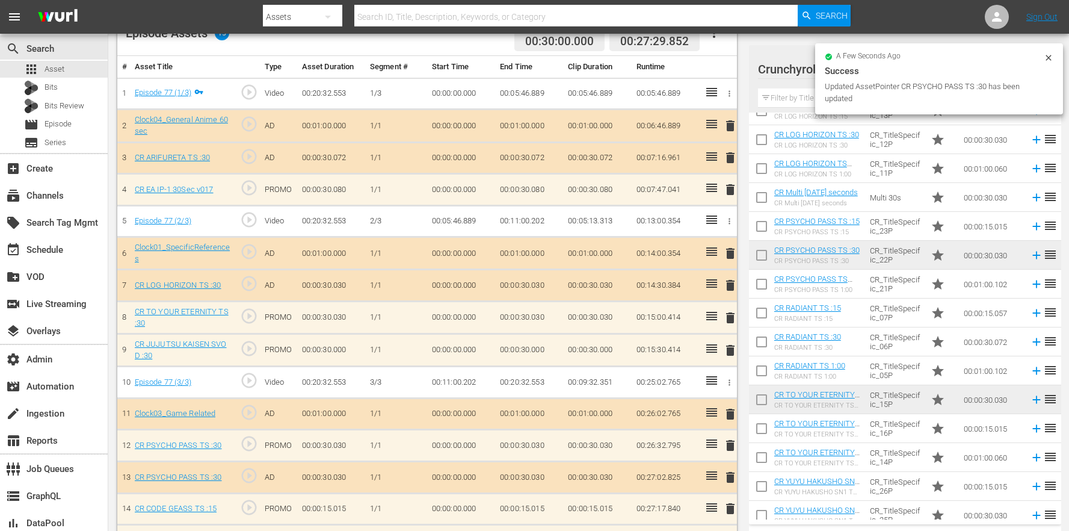
click at [722, 475] on td "delete" at bounding box center [727, 478] width 19 height 32
click at [731, 471] on span "delete" at bounding box center [730, 477] width 14 height 14
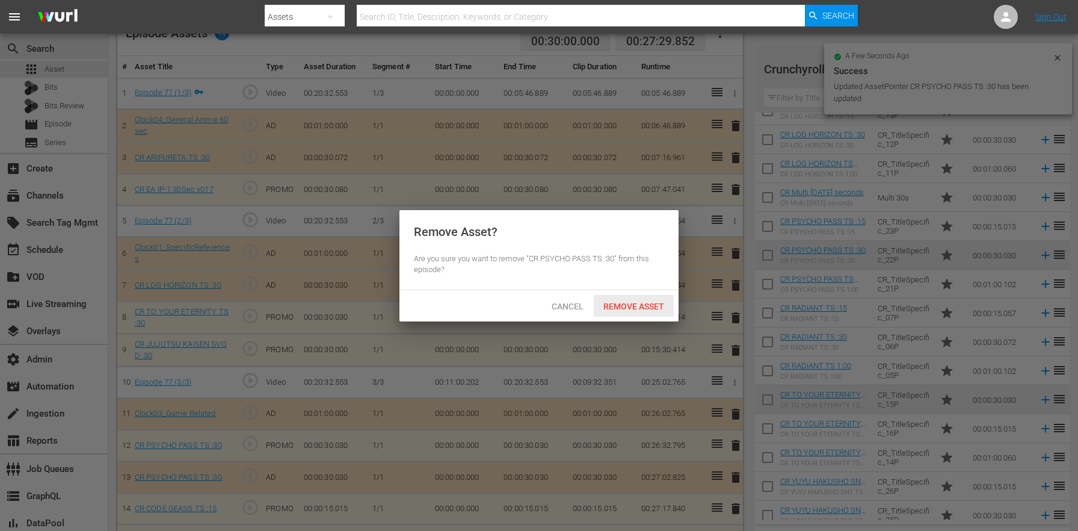
click at [649, 306] on span "Remove Asset" at bounding box center [634, 306] width 80 height 10
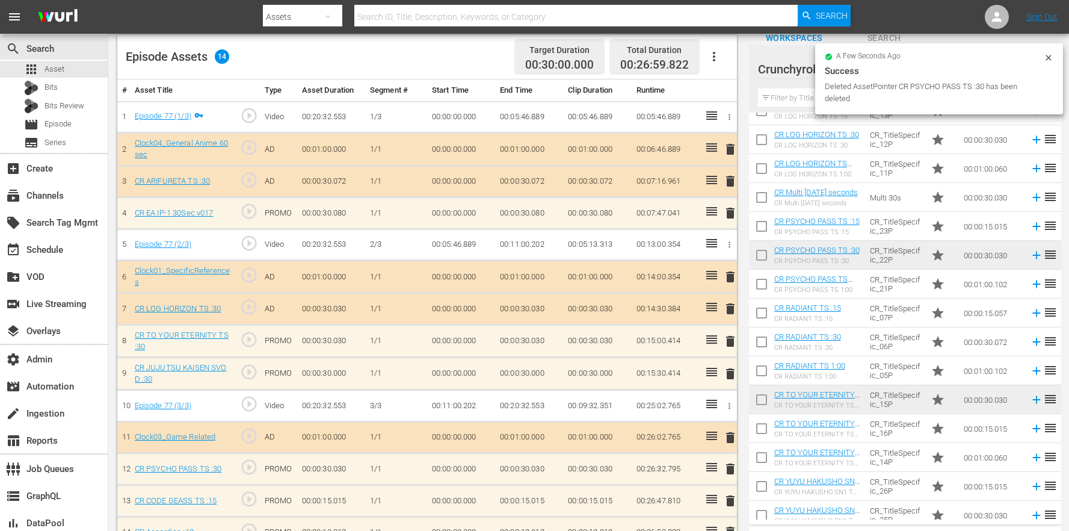
scroll to position [0, 0]
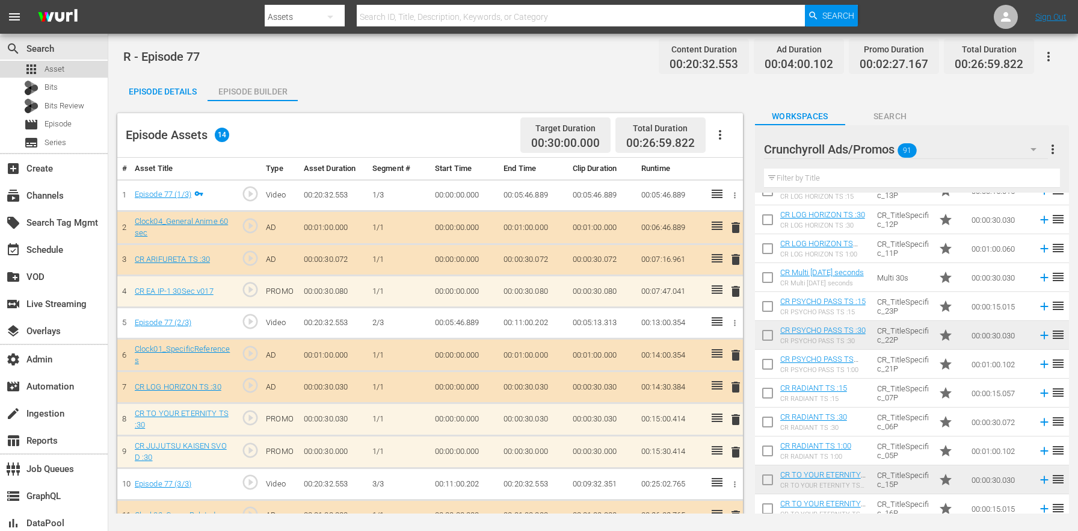
click at [72, 69] on div "apps Asset" at bounding box center [54, 69] width 108 height 17
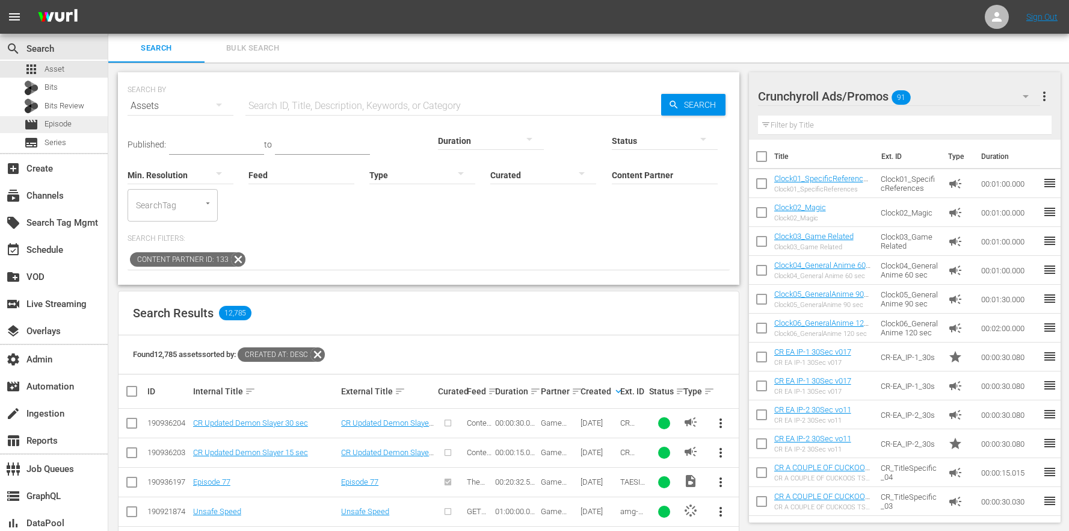
click at [90, 123] on div "movie Episode" at bounding box center [54, 124] width 108 height 17
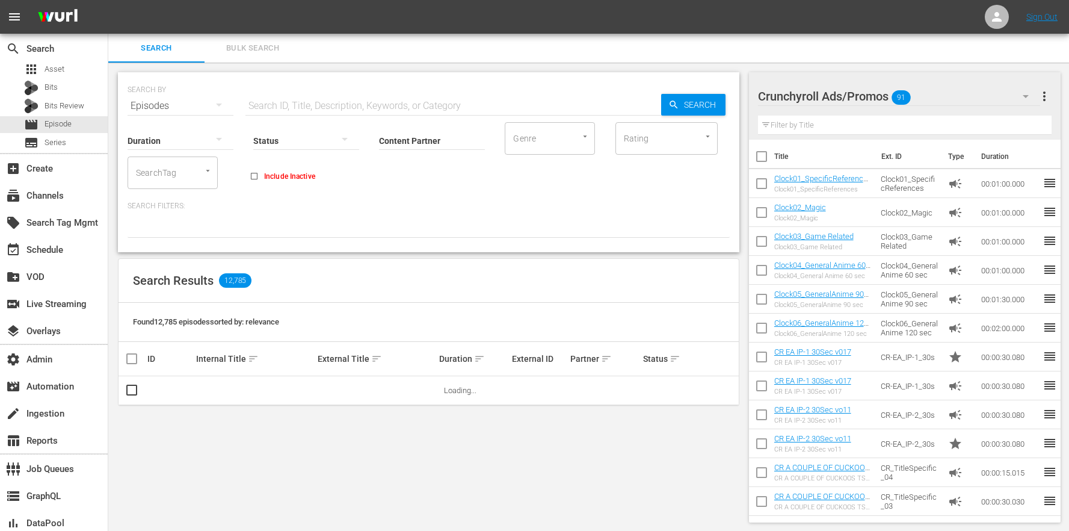
click at [161, 210] on p "Search Filters:" at bounding box center [429, 206] width 602 height 10
click at [187, 173] on div "SearchTag" at bounding box center [173, 172] width 90 height 32
paste input "DrPhil-PT"
type input "DrPhil-PT"
click at [182, 239] on li "DrPhil-PT" at bounding box center [173, 239] width 90 height 20
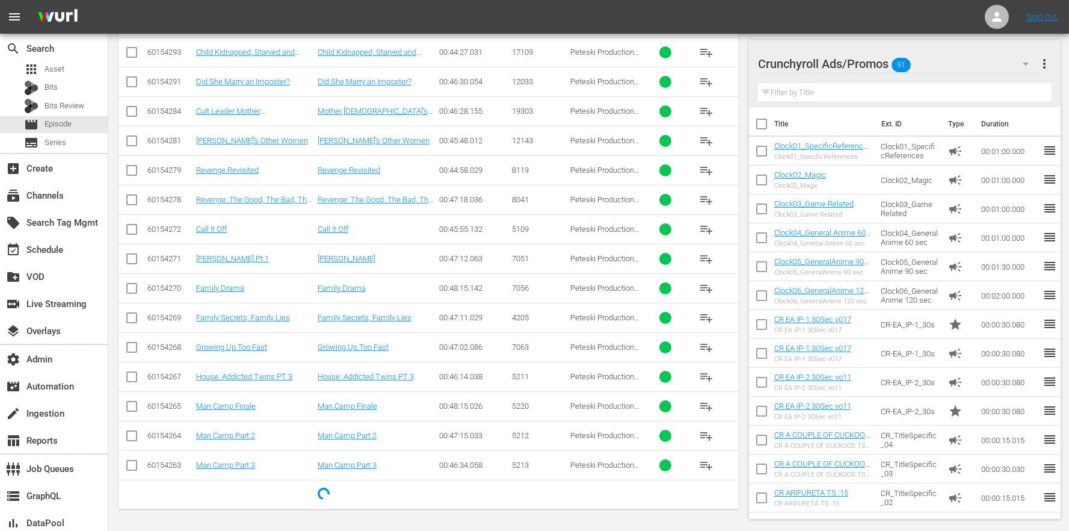
scroll to position [518, 0]
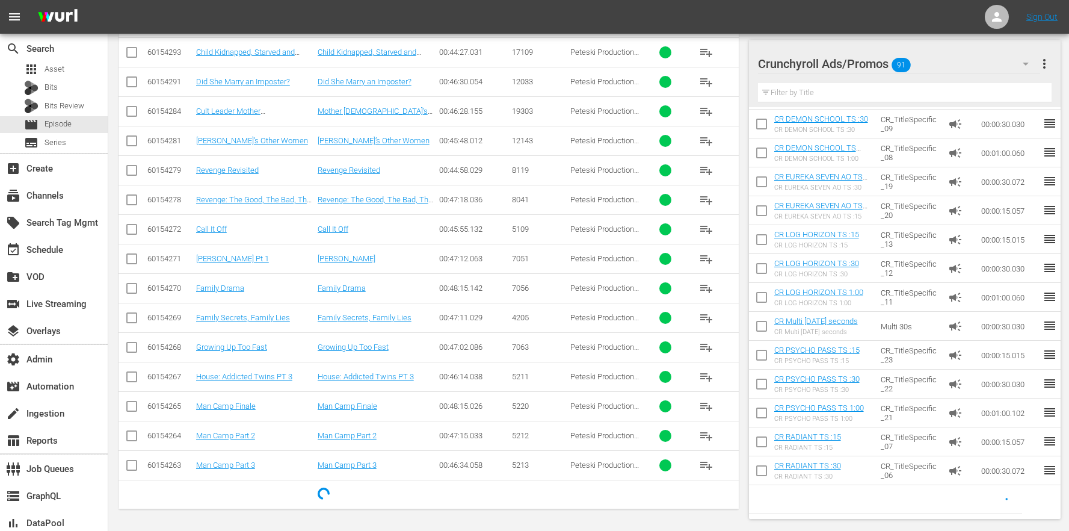
click at [950, 63] on div "Crunchyroll Ads/Promos 91" at bounding box center [899, 64] width 282 height 34
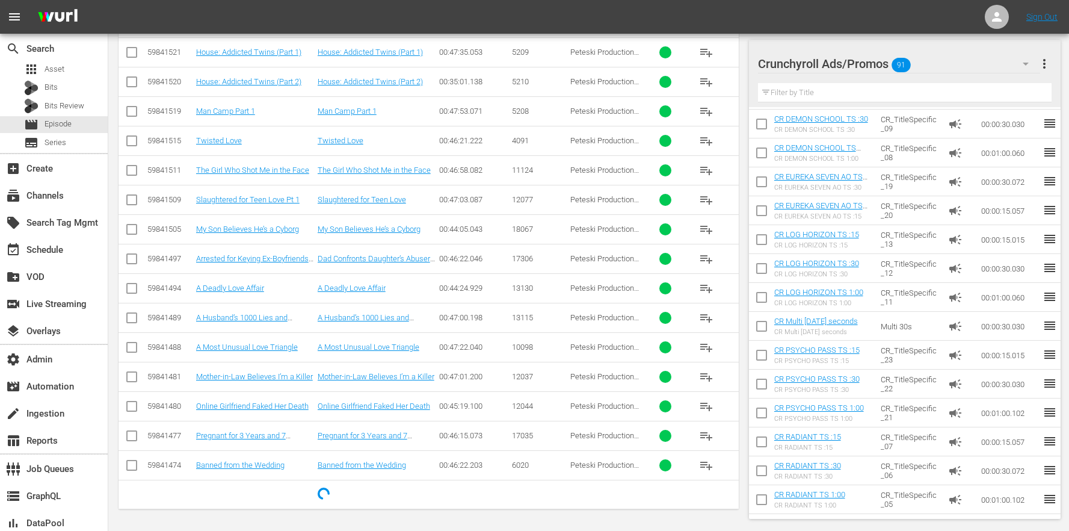
scroll to position [200, 0]
click at [948, 71] on div "Crunchyroll Ads/Promos 91" at bounding box center [899, 64] width 282 height 34
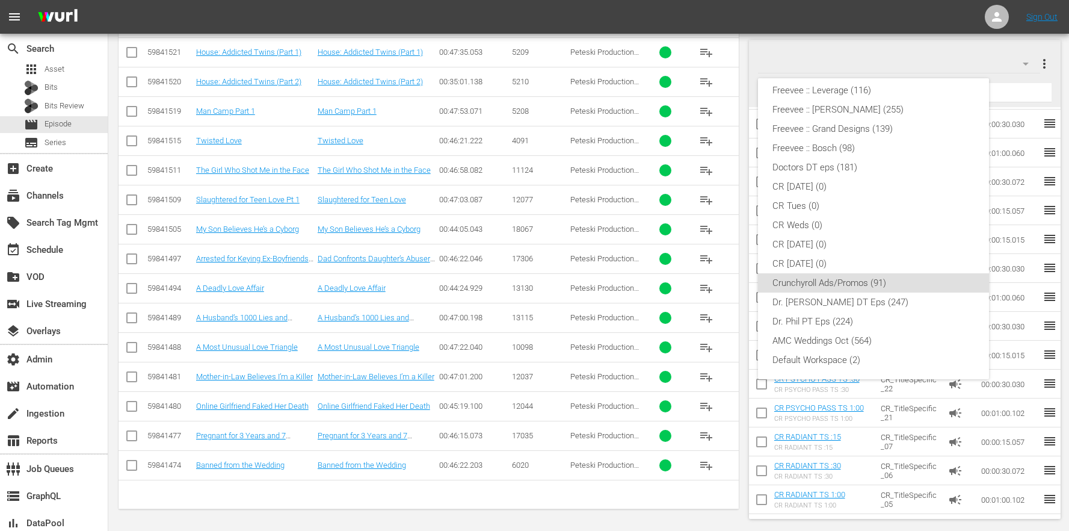
click at [826, 320] on div "Dr. Phil PT Eps (224)" at bounding box center [874, 321] width 202 height 19
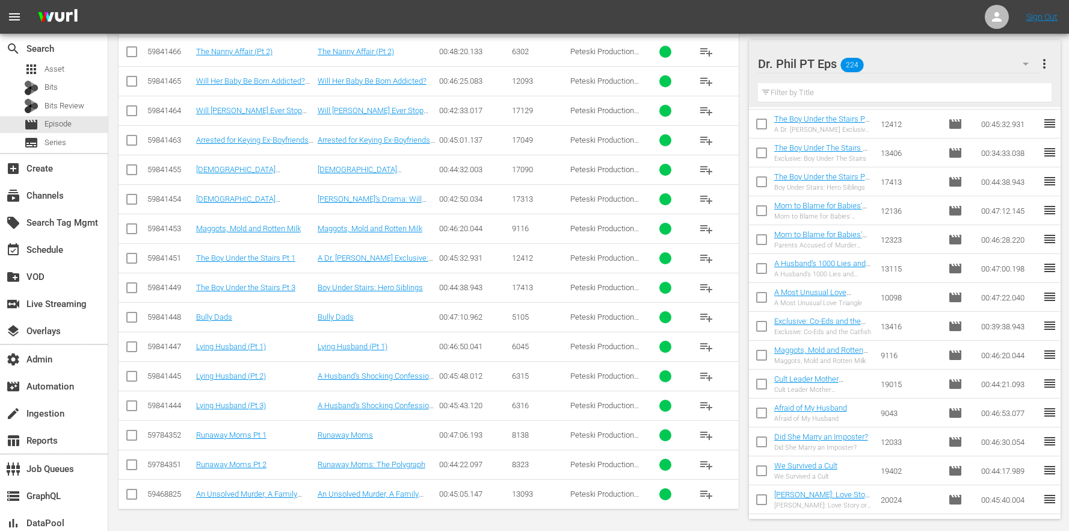
scroll to position [3852, 0]
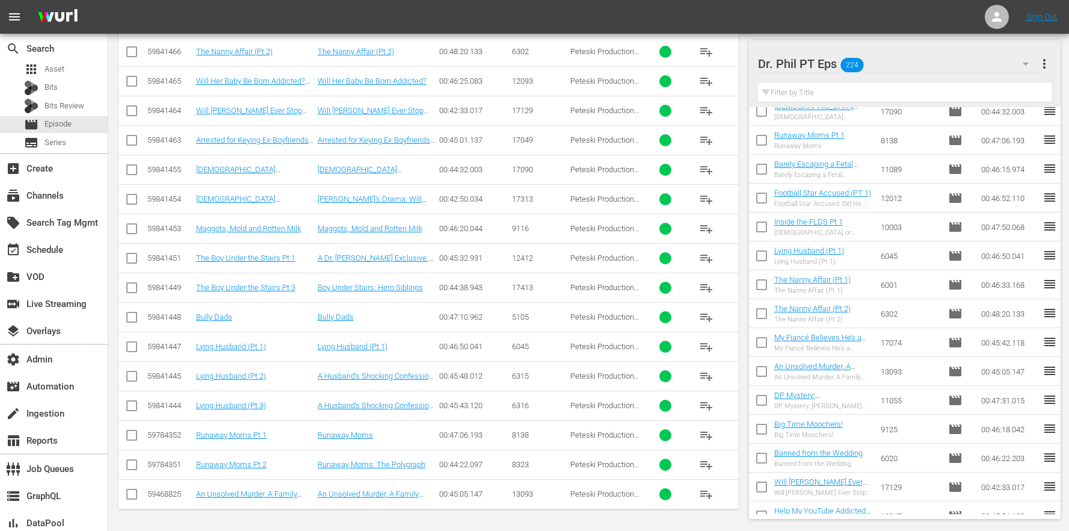
click at [1041, 67] on span "more_vert" at bounding box center [1044, 64] width 14 height 14
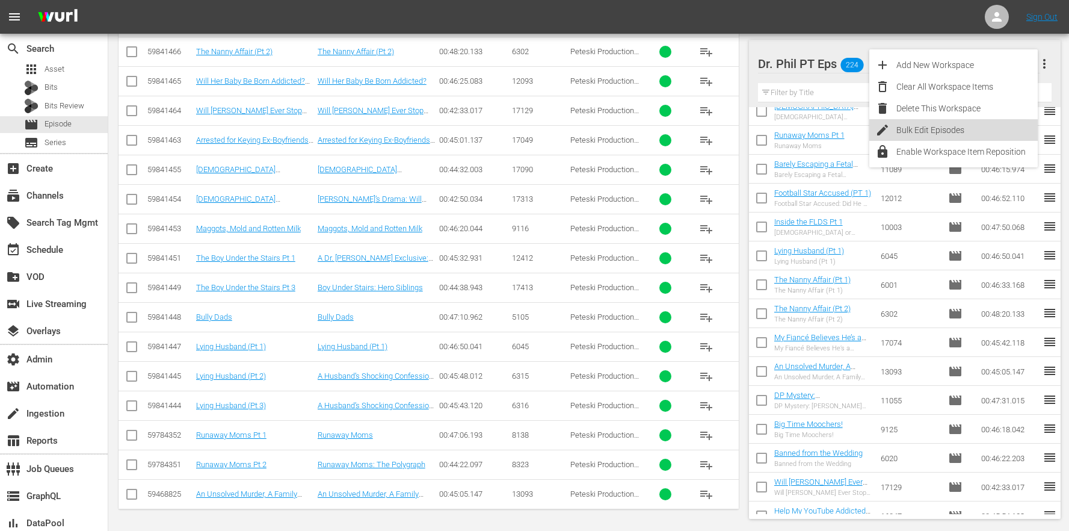
click at [942, 132] on div "Bulk Edit Episodes" at bounding box center [967, 130] width 141 height 22
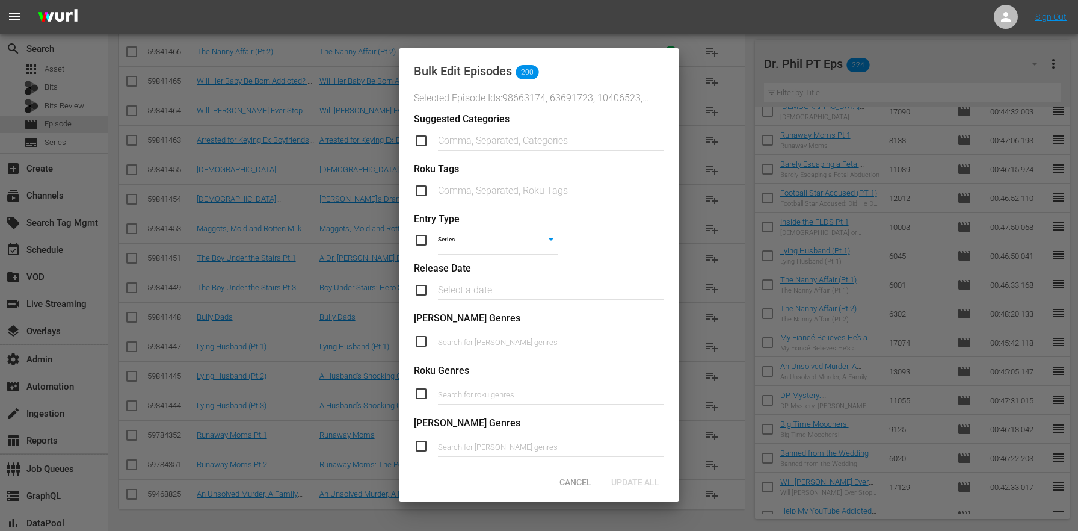
scroll to position [419, 0]
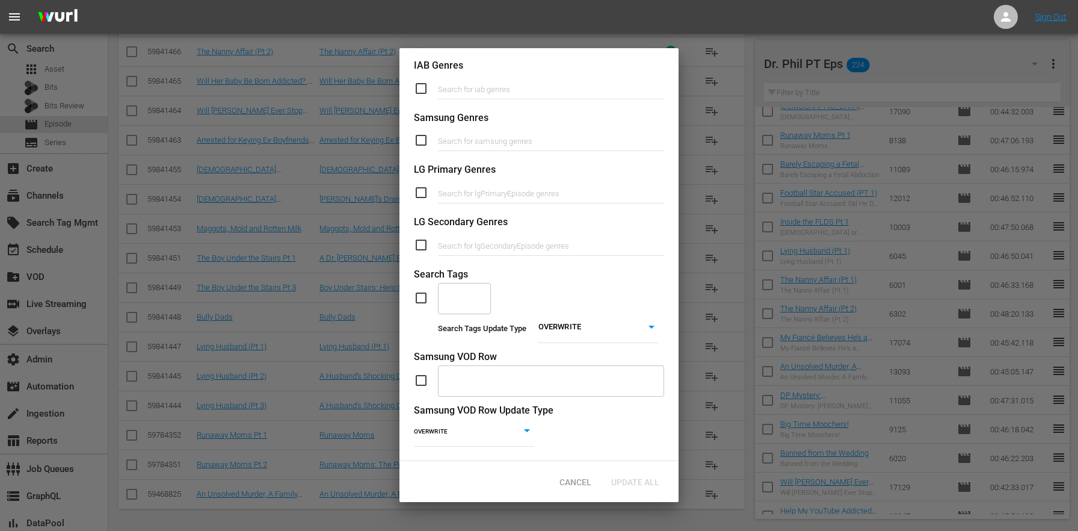
click at [427, 298] on div "​" at bounding box center [539, 298] width 250 height 32
click at [427, 295] on input "checkbox" at bounding box center [426, 298] width 24 height 14
checkbox input "true"
click at [474, 295] on div "​" at bounding box center [464, 298] width 53 height 32
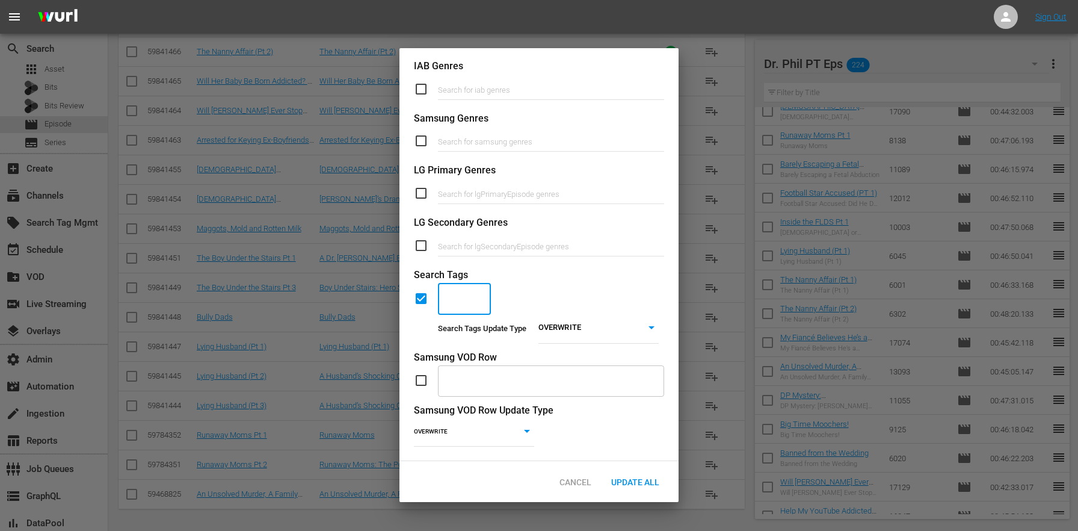
paste input "DrPhil-PT"
type input "DrPhil-PT"
click at [476, 327] on span "Add "DrPhil-PT"" at bounding box center [465, 336] width 34 height 38
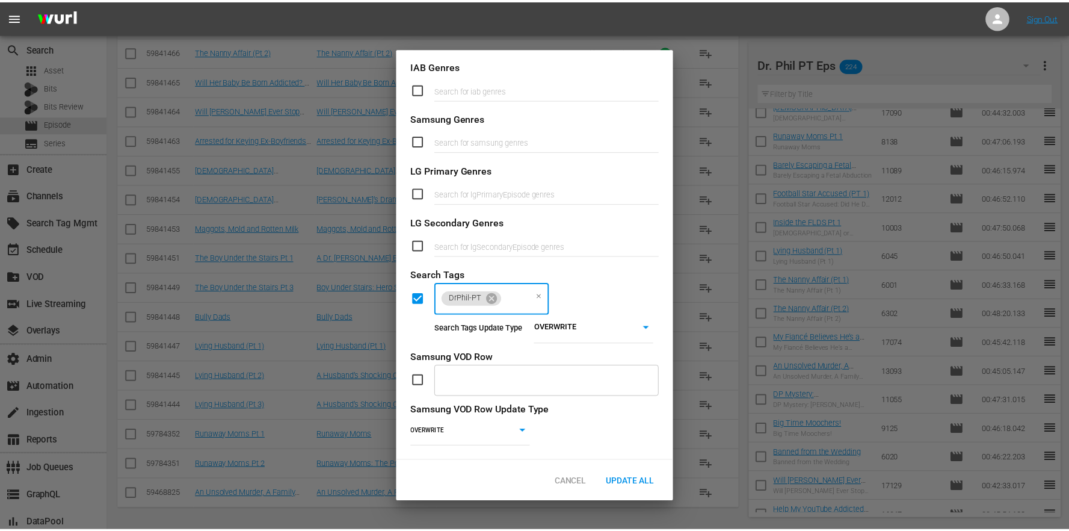
scroll to position [0, 0]
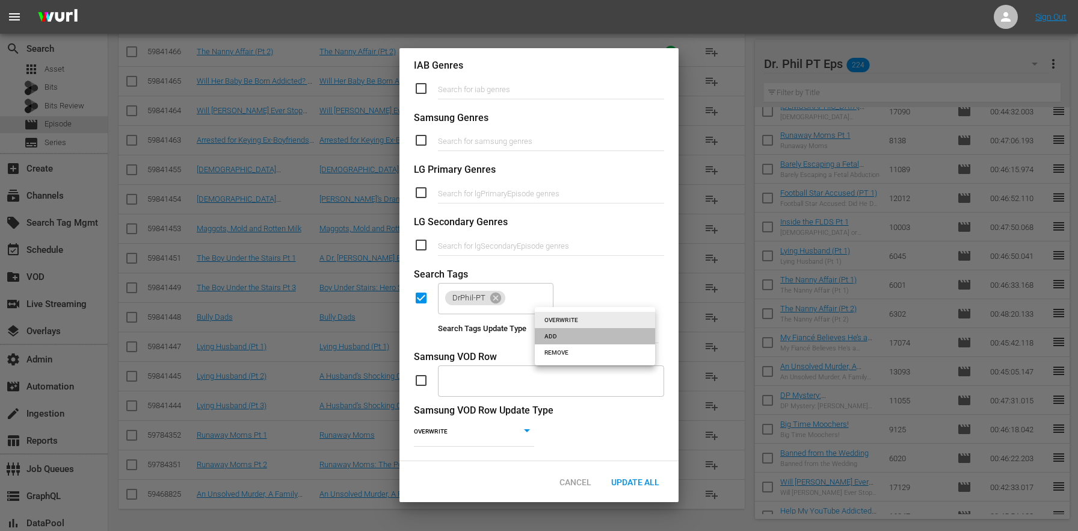
click at [563, 333] on li "ADD" at bounding box center [595, 336] width 120 height 16
type input "ADD"
click at [656, 483] on span "Update All" at bounding box center [635, 482] width 67 height 10
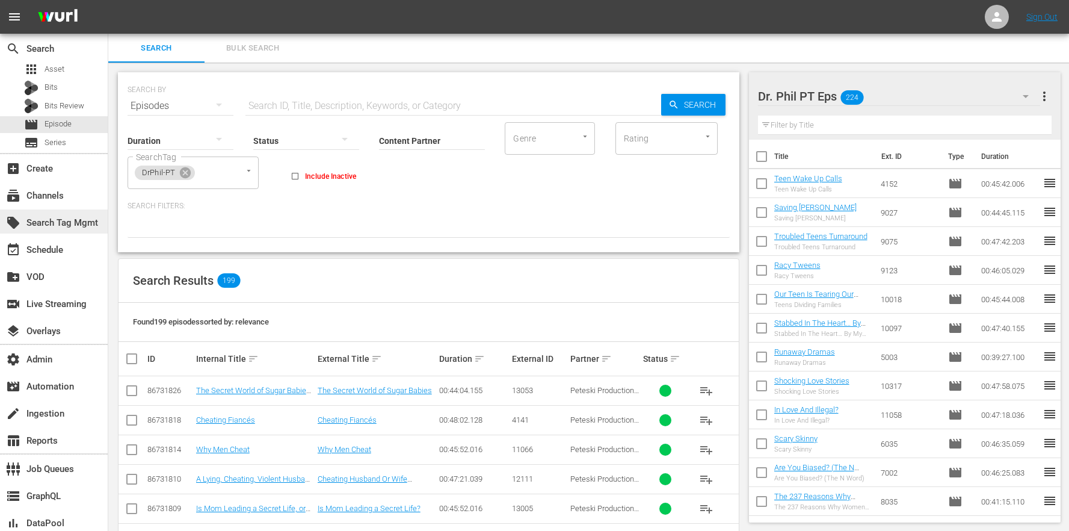
click at [67, 225] on div "local_offer Search Tag Mgmt" at bounding box center [33, 220] width 67 height 11
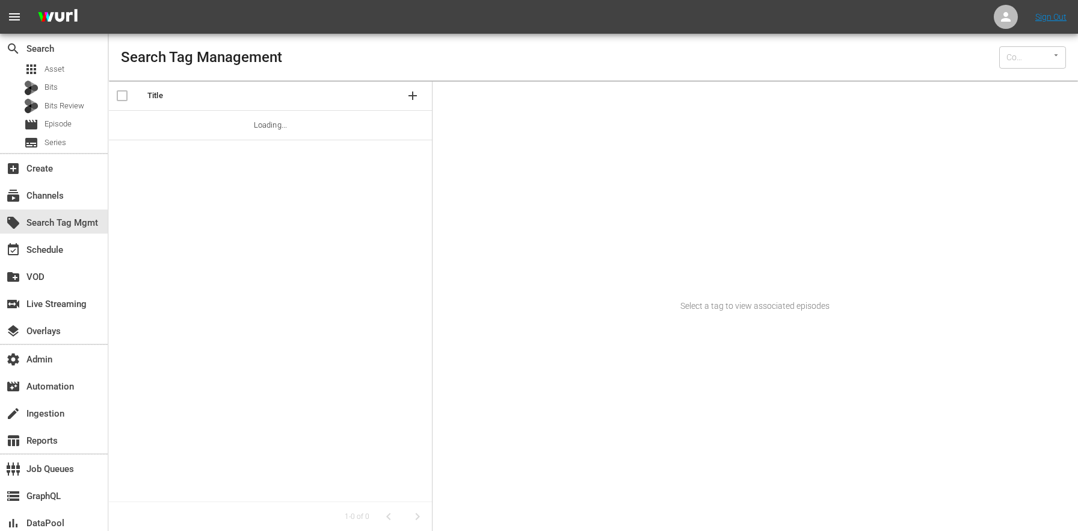
type input "Wurl (15)"
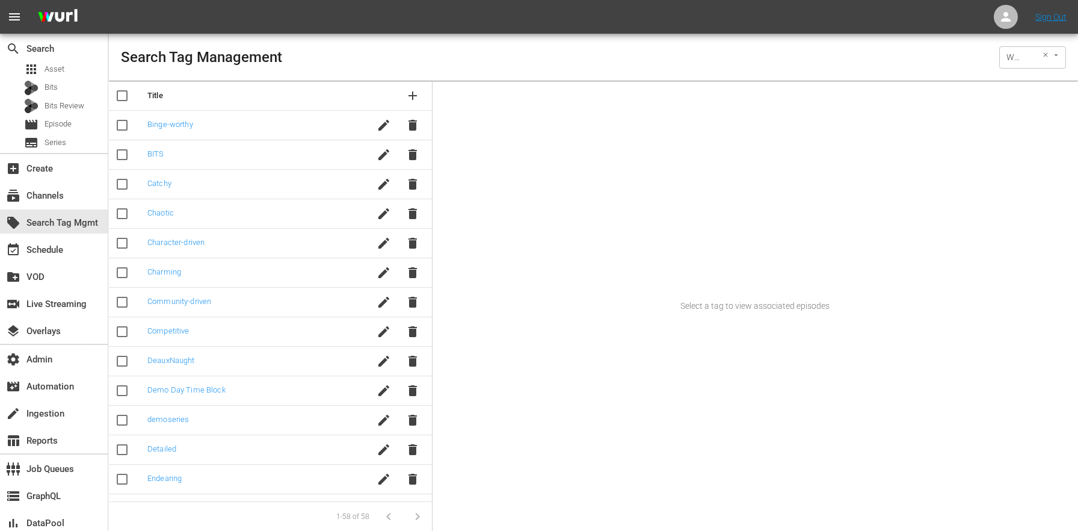
click at [1033, 64] on div "Wurl (15) ​" at bounding box center [1033, 57] width 67 height 23
click at [1051, 54] on button "Open" at bounding box center [1056, 54] width 11 height 11
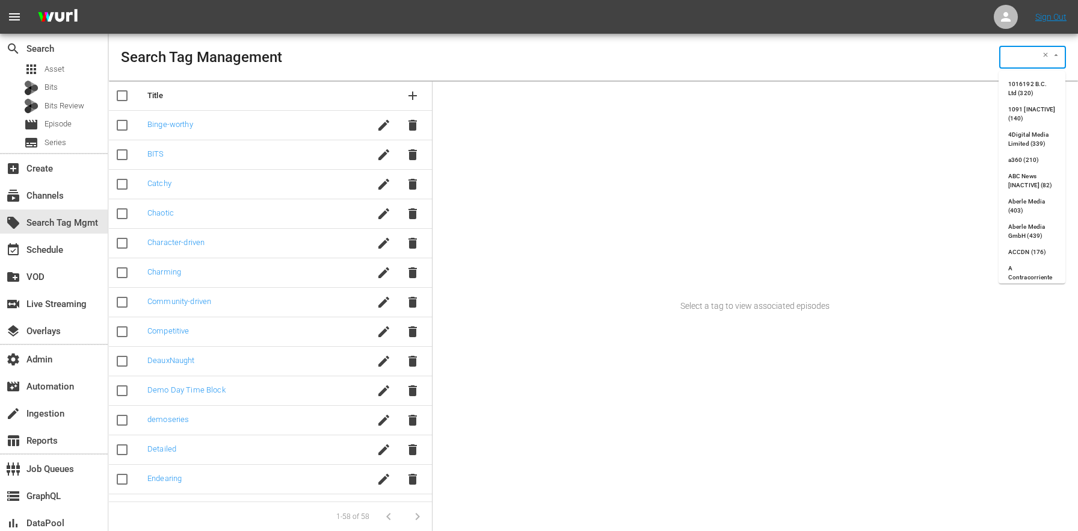
click at [1047, 55] on icon "Clear" at bounding box center [1046, 55] width 8 height 8
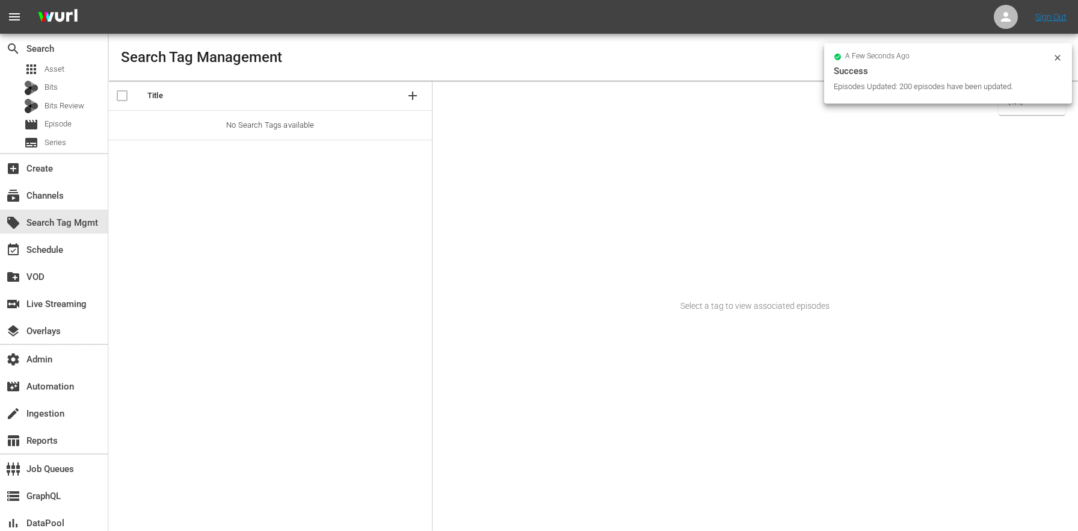
scroll to position [0, 2]
type input "petes"
click at [1058, 57] on icon at bounding box center [1057, 57] width 5 height 5
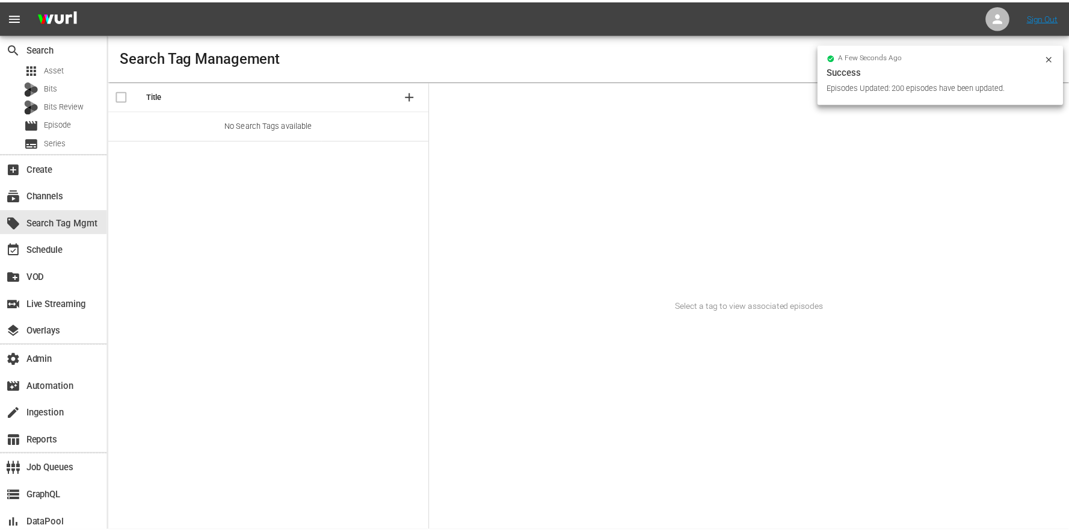
scroll to position [0, 0]
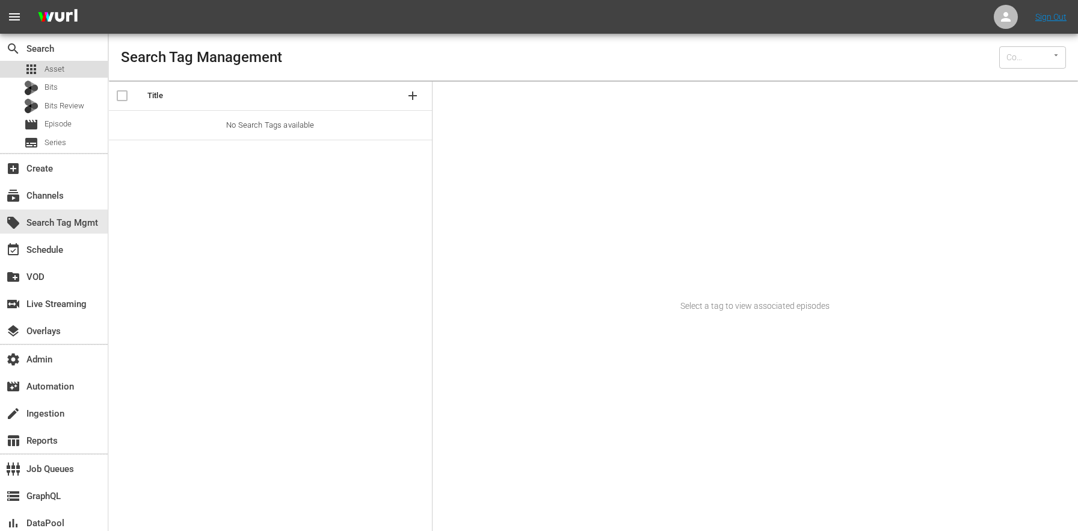
click at [60, 66] on span "Asset" at bounding box center [55, 69] width 20 height 12
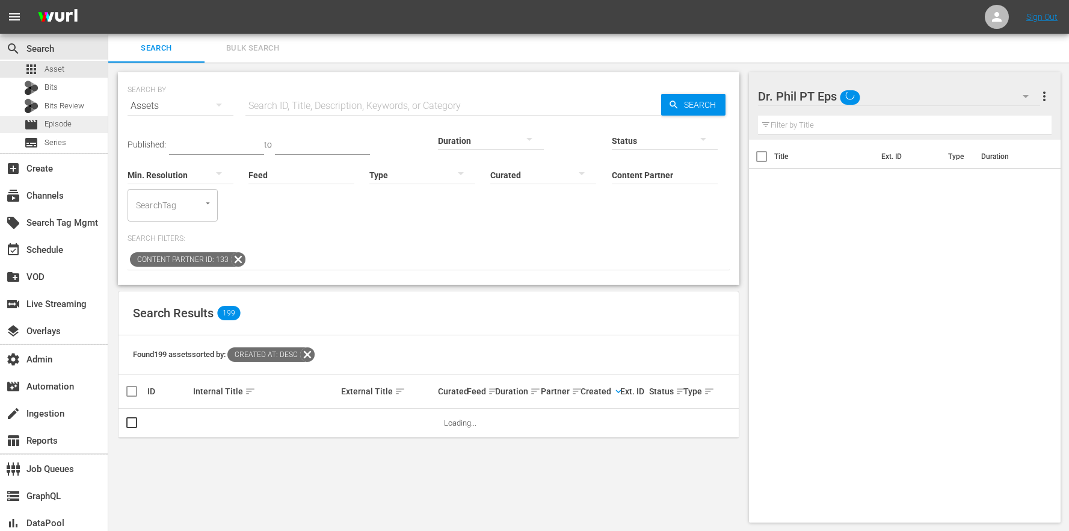
click at [101, 130] on div "movie Episode" at bounding box center [54, 124] width 108 height 17
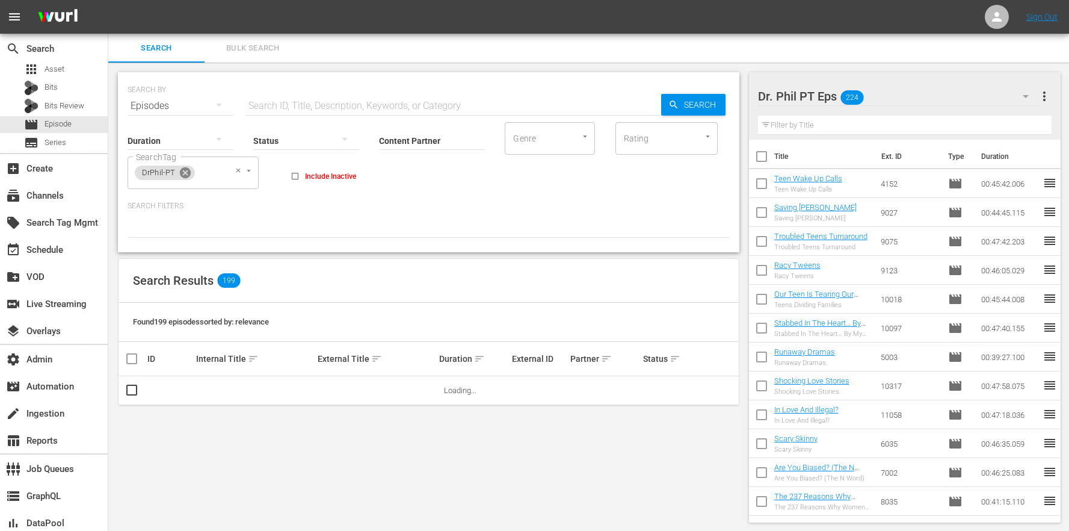
click at [183, 171] on icon at bounding box center [185, 172] width 13 height 13
click at [159, 173] on input "SearchTag" at bounding box center [156, 173] width 46 height 22
click at [185, 176] on div "SearchTag" at bounding box center [173, 172] width 90 height 32
click at [184, 176] on div "SearchTag" at bounding box center [173, 172] width 90 height 32
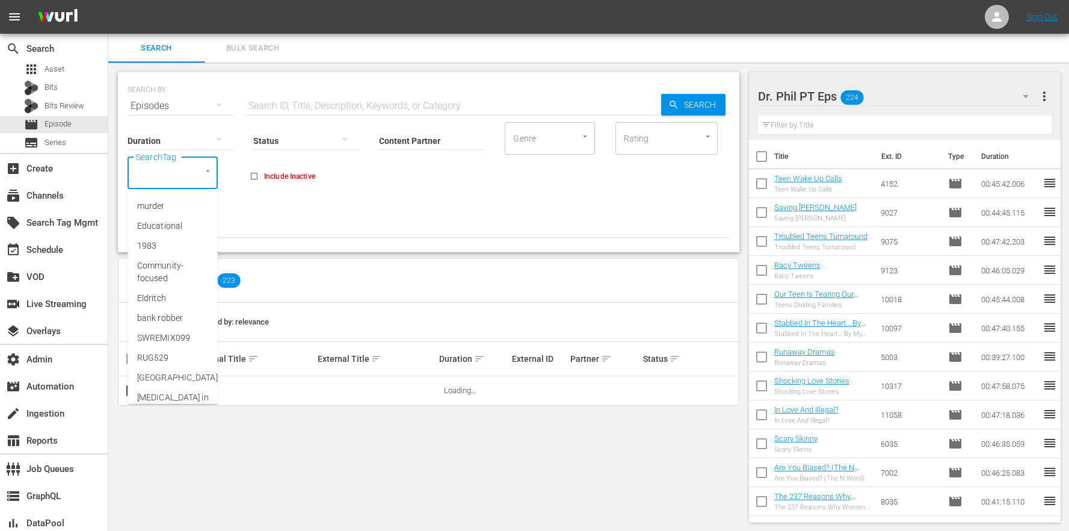
paste input "DrPhil-PT"
click at [180, 175] on div "SearchTag" at bounding box center [173, 172] width 90 height 32
paste input "DrPhil-PT"
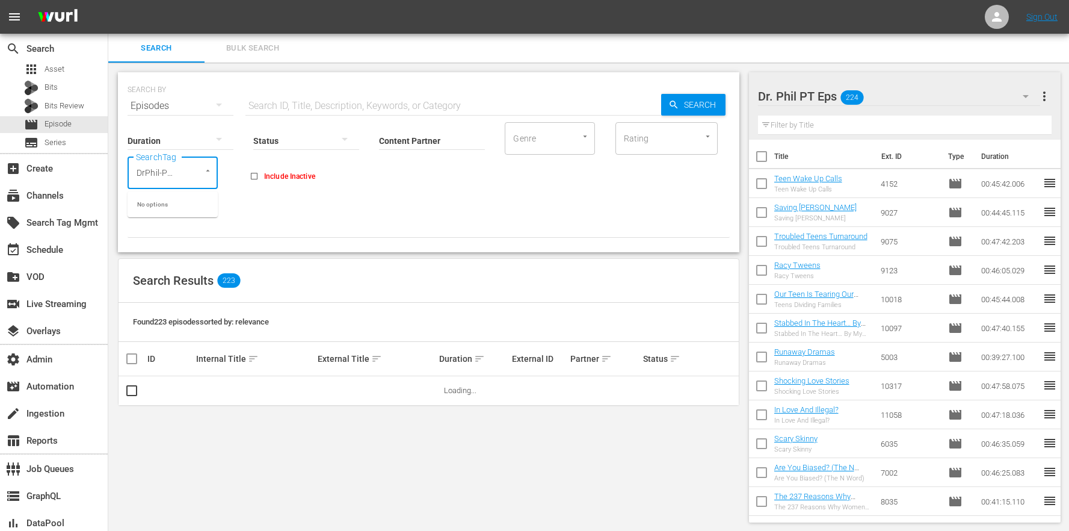
scroll to position [0, 31]
type input "DrPhil-PT"
click at [185, 229] on li "DrPhil-PT" at bounding box center [173, 239] width 90 height 20
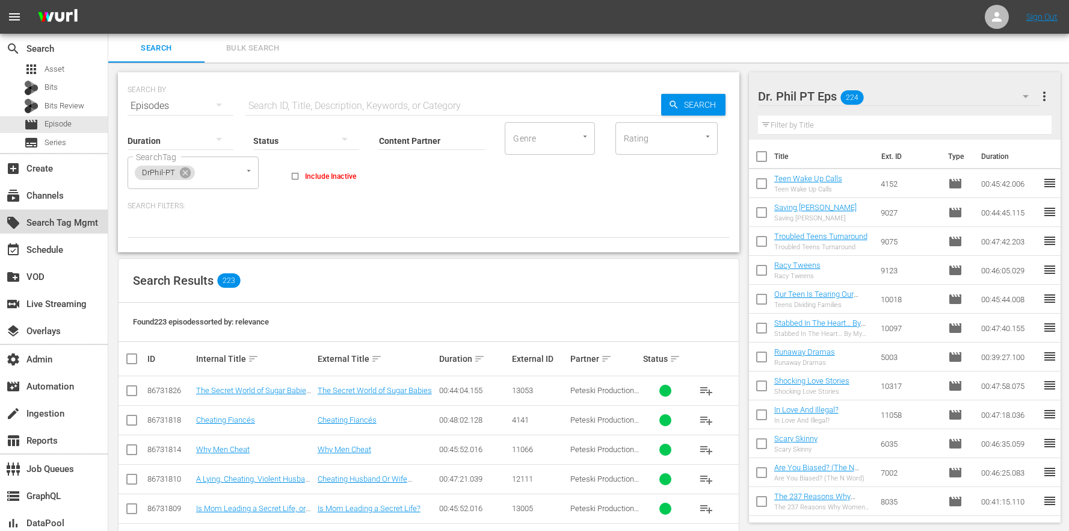
click at [54, 221] on div "local_offer Search Tag Mgmt" at bounding box center [33, 220] width 67 height 11
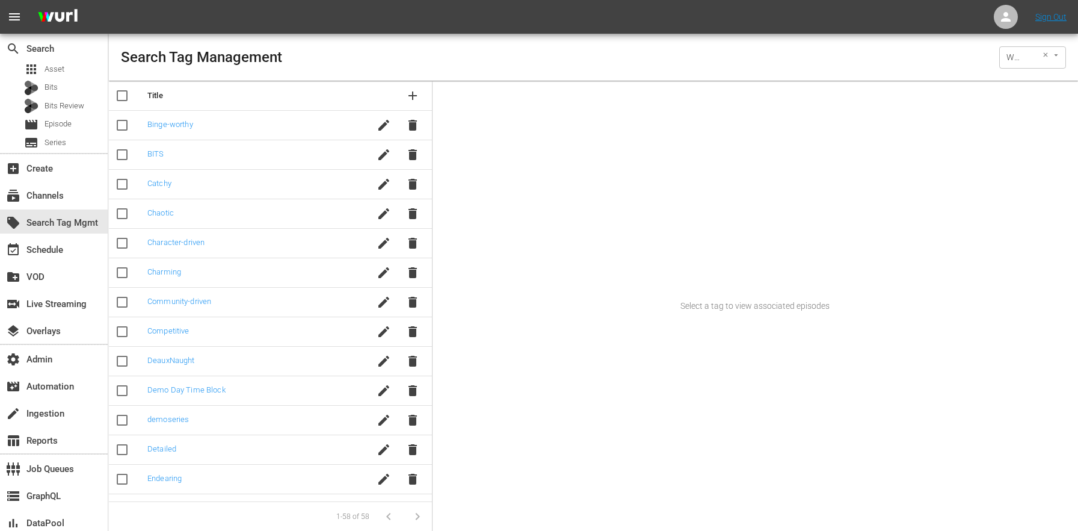
click at [1036, 64] on div "Wurl (15) ​" at bounding box center [1033, 57] width 67 height 23
click at [1045, 55] on icon "Clear" at bounding box center [1045, 54] width 4 height 4
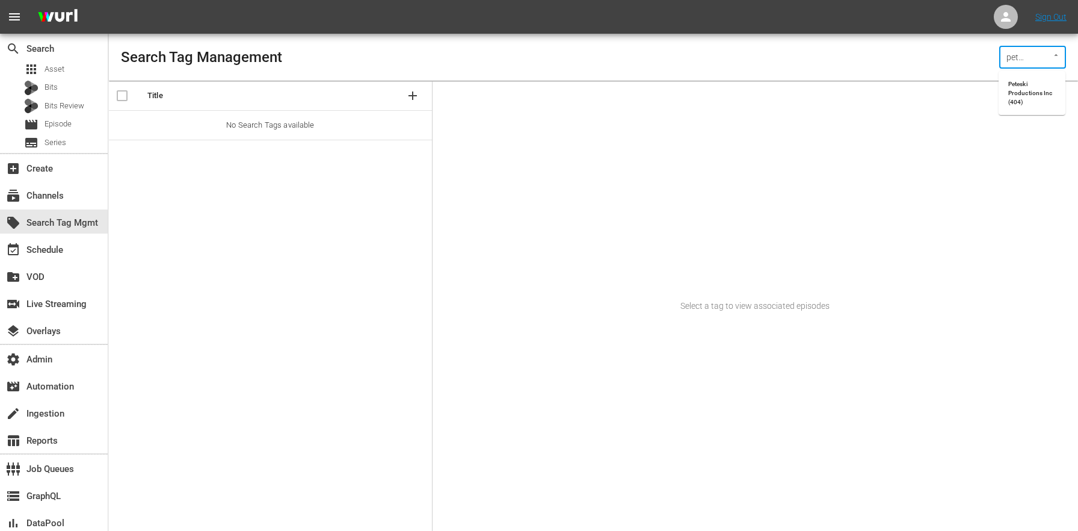
scroll to position [0, 2]
click at [1031, 85] on li "Peteski Productions Inc (404)" at bounding box center [1032, 93] width 67 height 34
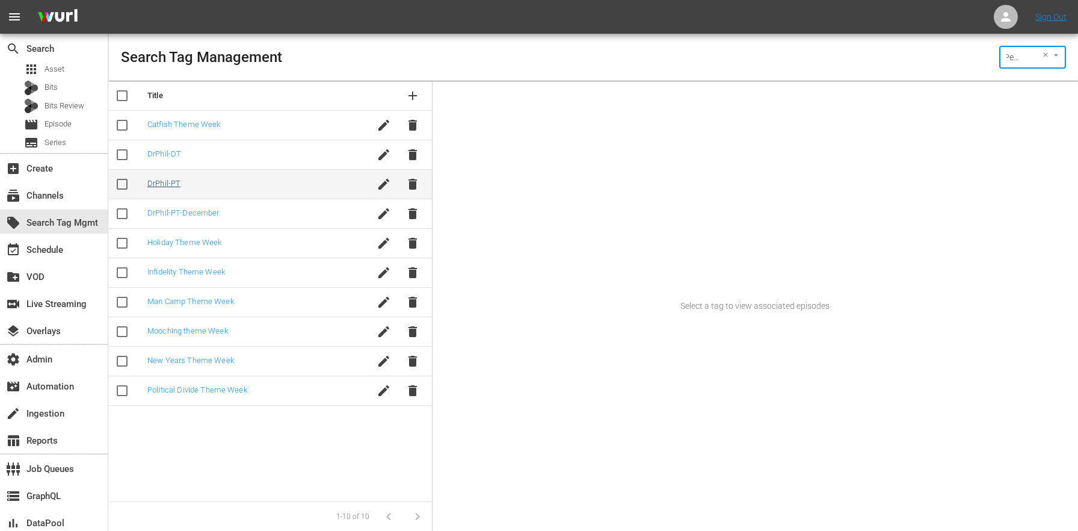
type input "Peteski Productions Inc (404)"
click at [175, 184] on link "DrPhil-PT" at bounding box center [163, 183] width 33 height 9
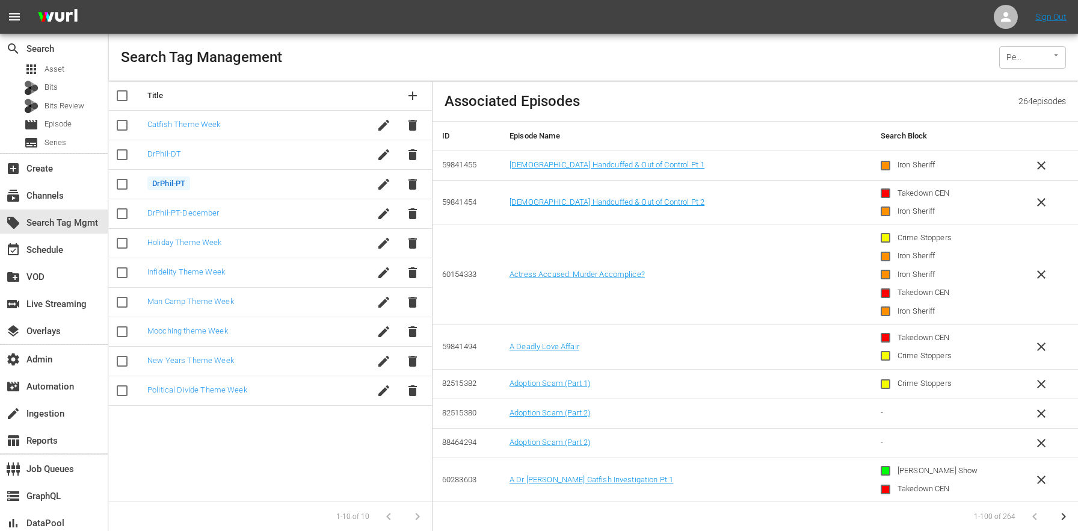
click at [672, 61] on div "Search Tag Management Peteski Productions Inc (404) ​" at bounding box center [593, 57] width 969 height 47
click at [66, 126] on span "Episode" at bounding box center [58, 124] width 27 height 12
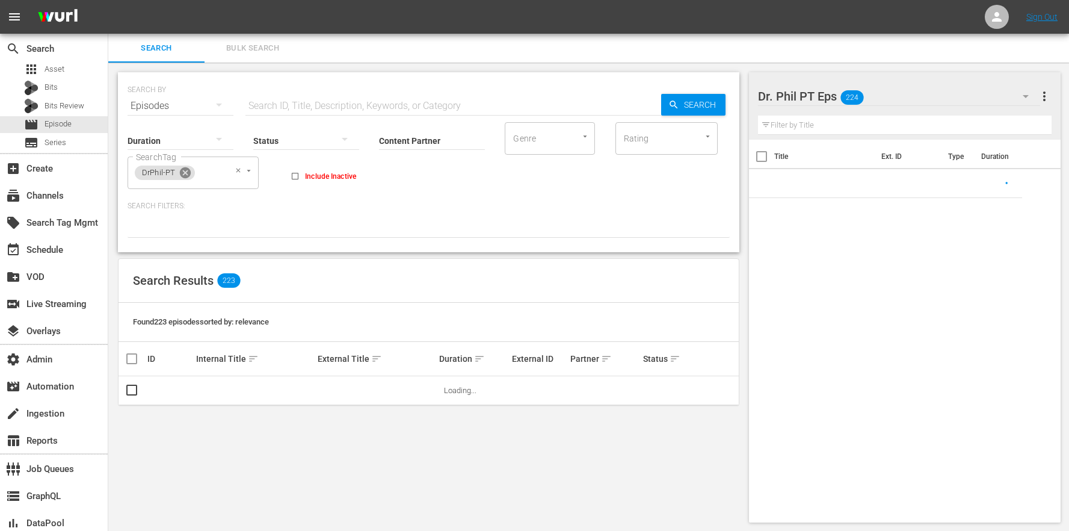
click at [188, 174] on icon at bounding box center [185, 172] width 11 height 11
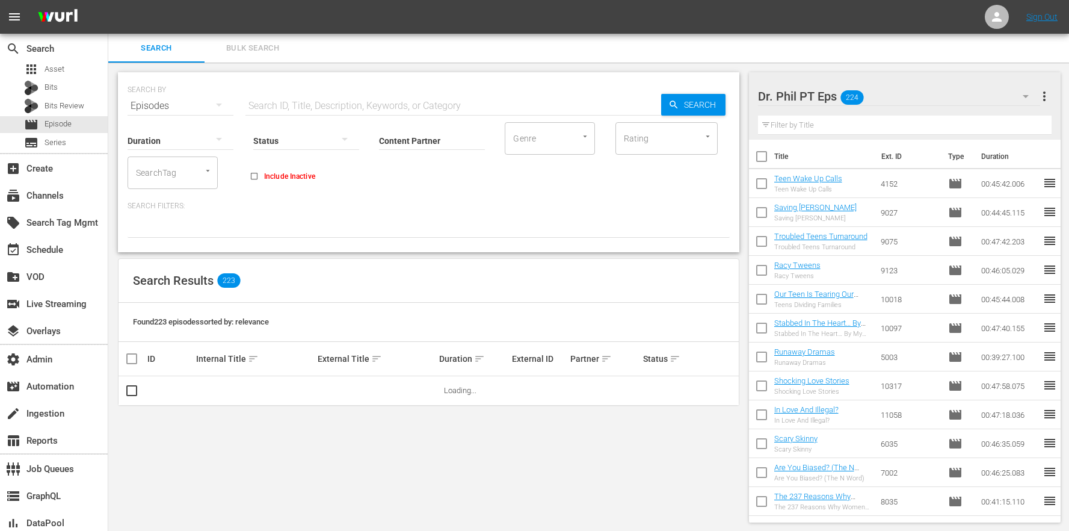
click at [391, 135] on input "Content Partner" at bounding box center [432, 141] width 106 height 43
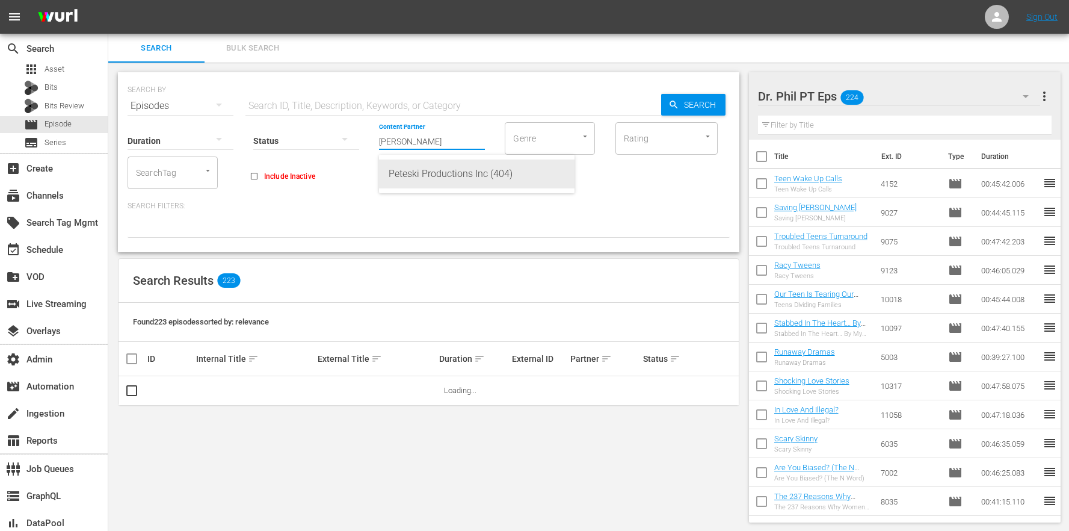
click at [459, 178] on div "Peteski Productions Inc (404)" at bounding box center [477, 173] width 176 height 29
type input "Peteski Productions Inc (404)"
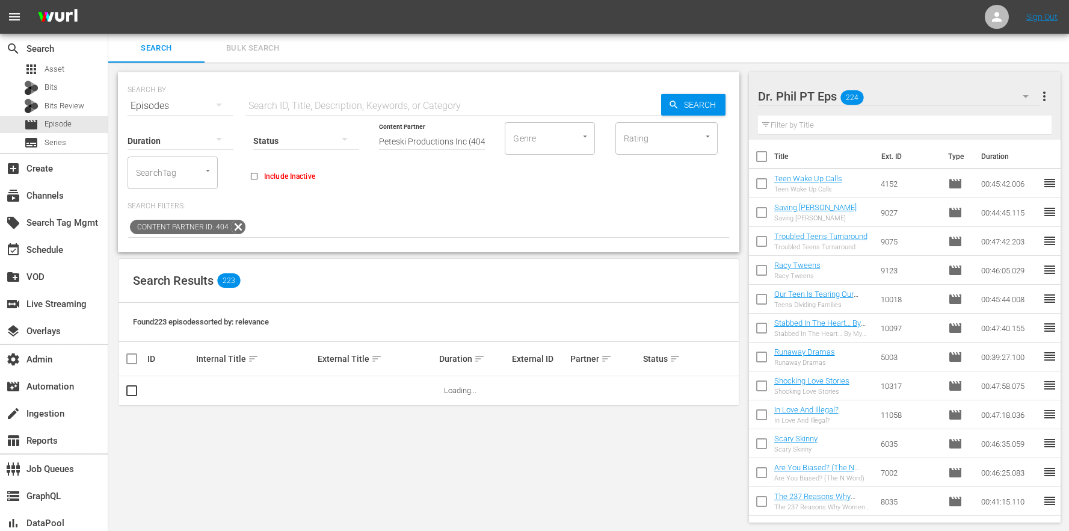
click at [345, 98] on input "text" at bounding box center [454, 105] width 416 height 29
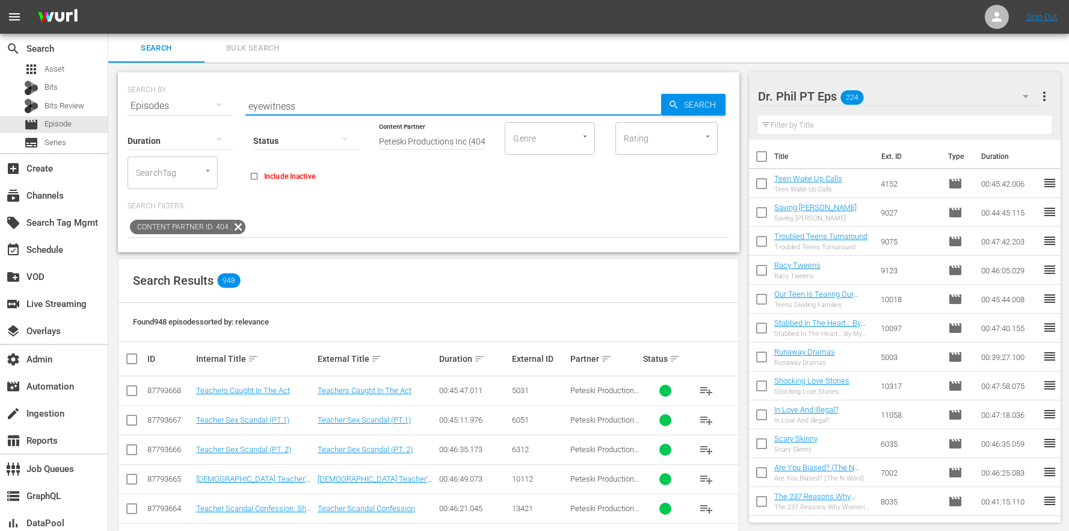
type input "eyewitness"
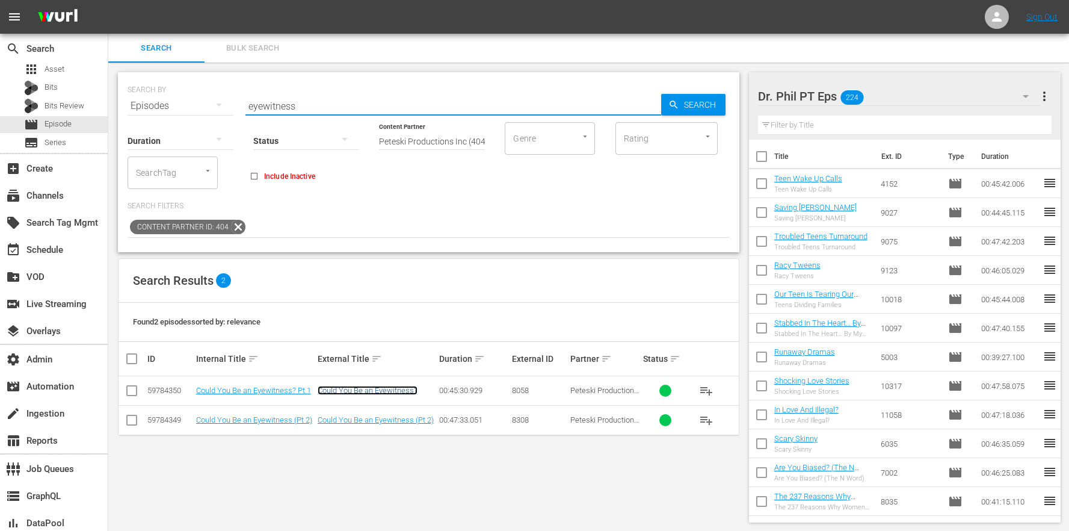
click at [356, 389] on link "Could You Be an Eyewitness?" at bounding box center [368, 390] width 100 height 9
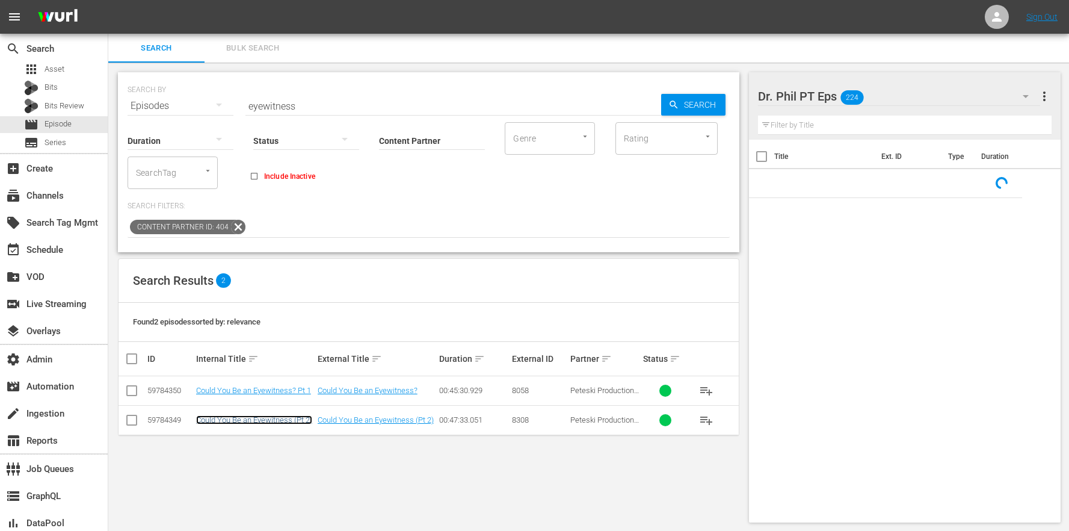
click at [289, 415] on link "Could You Be an Eyewitness (Pt 2)" at bounding box center [254, 419] width 116 height 9
click at [67, 226] on div "local_offer Search Tag Mgmt" at bounding box center [33, 220] width 67 height 11
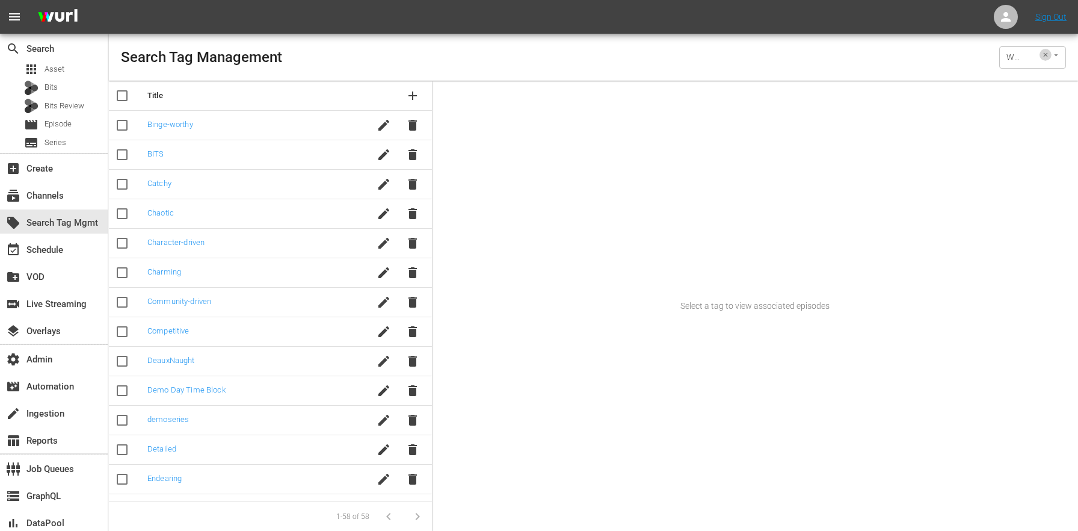
click at [1046, 55] on icon "Clear" at bounding box center [1045, 54] width 4 height 4
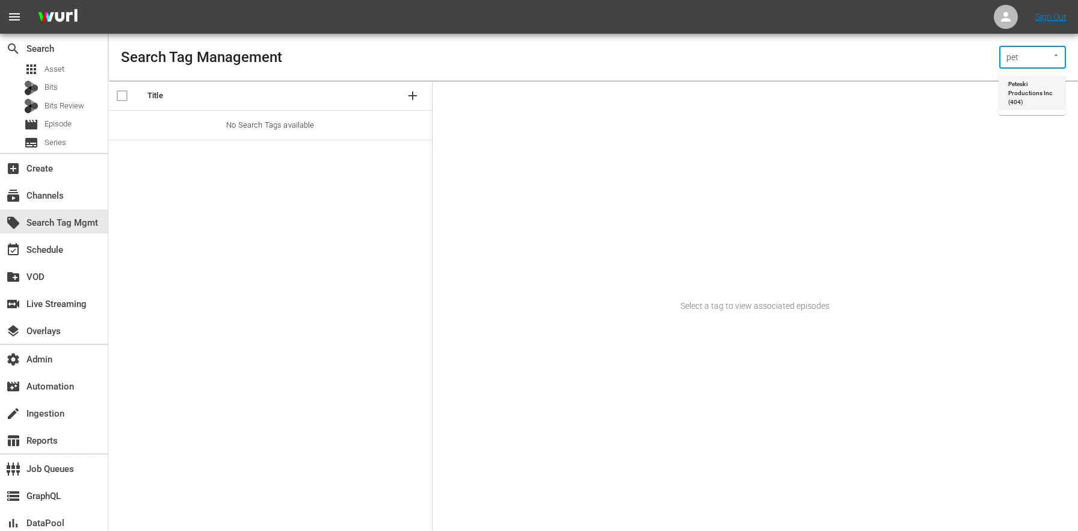
click at [1016, 97] on li "Peteski Productions Inc (404)" at bounding box center [1032, 93] width 67 height 34
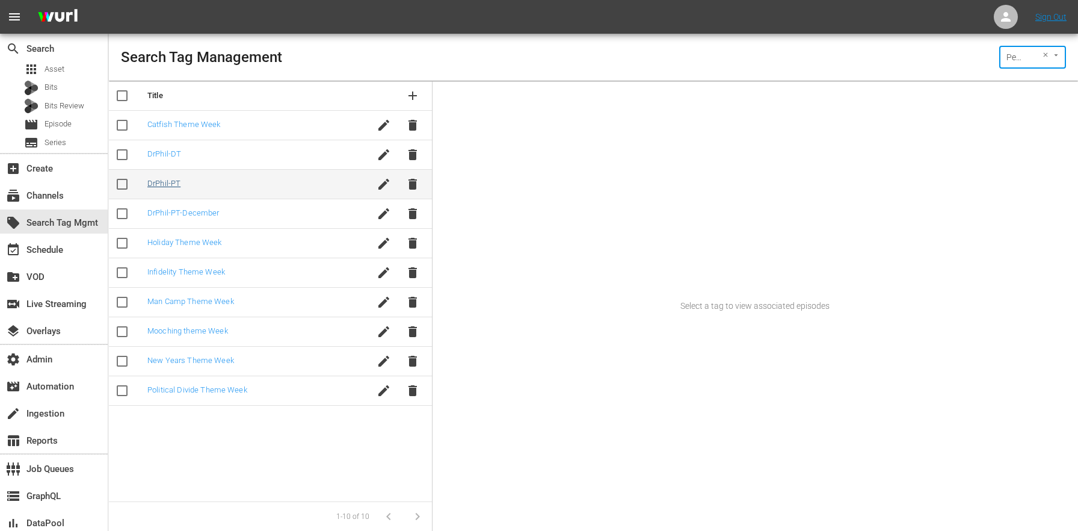
type input "Peteski Productions Inc (404)"
click at [157, 186] on link "DrPhil-PT" at bounding box center [163, 183] width 33 height 9
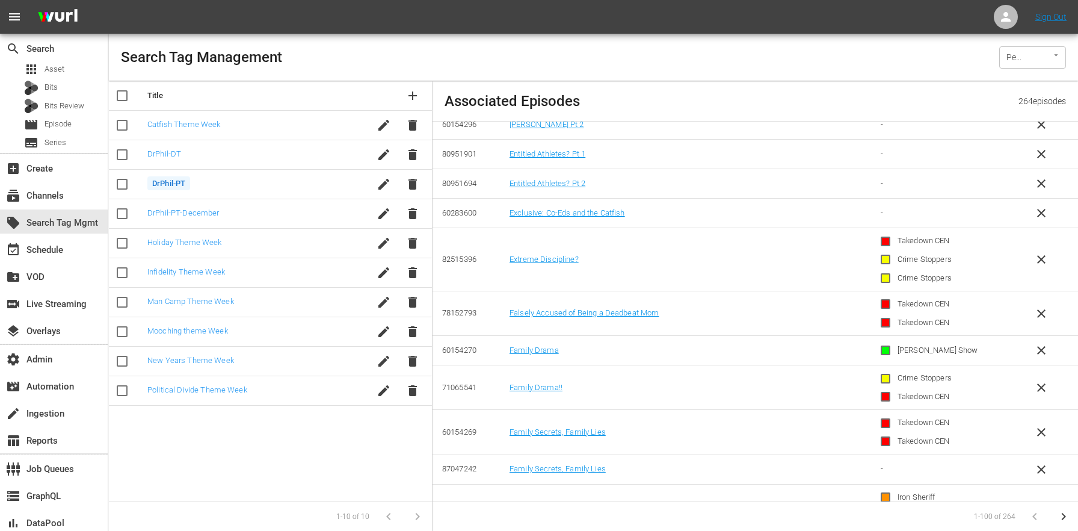
scroll to position [3587, 0]
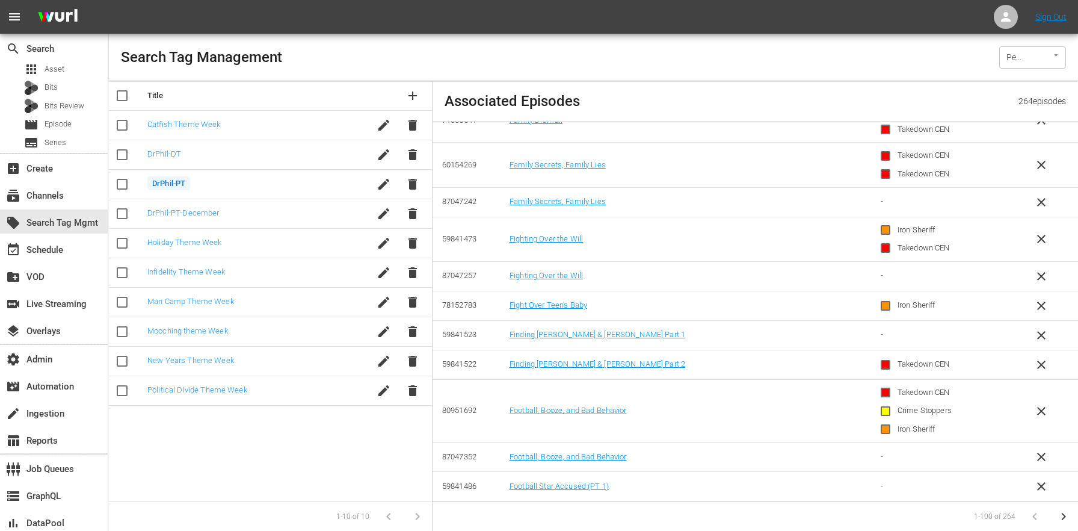
click at [1071, 516] on button "button" at bounding box center [1063, 516] width 29 height 29
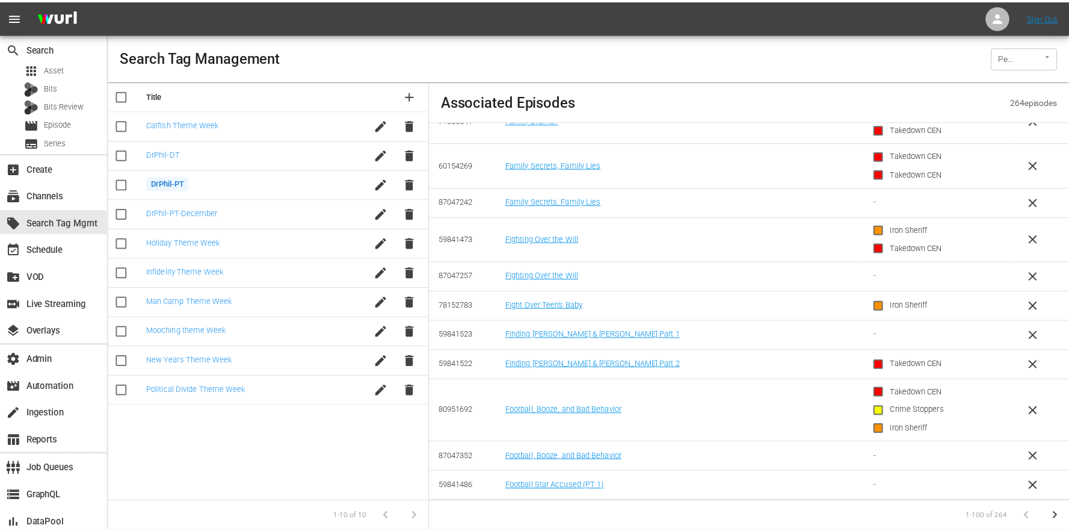
scroll to position [0, 0]
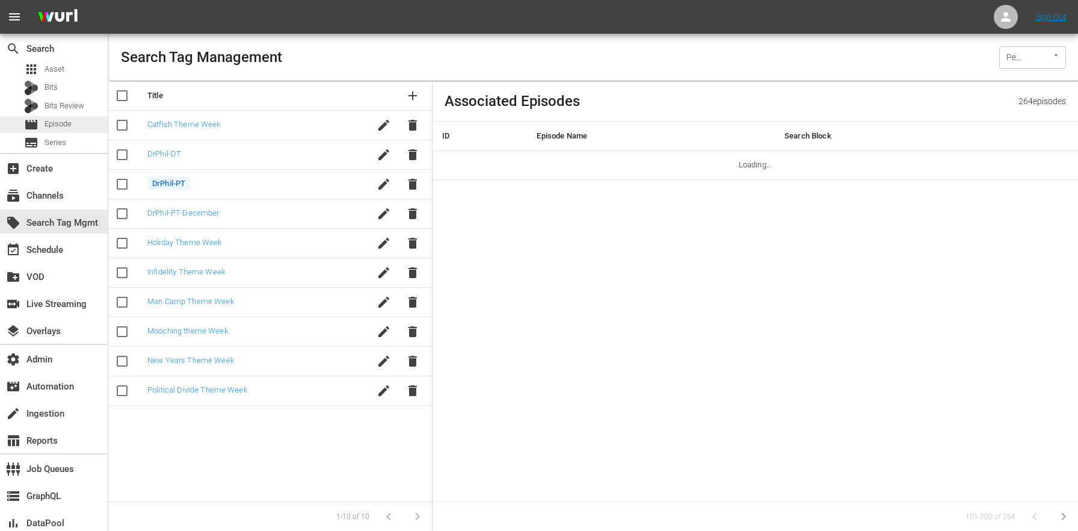
click at [66, 121] on span "Episode" at bounding box center [58, 124] width 27 height 12
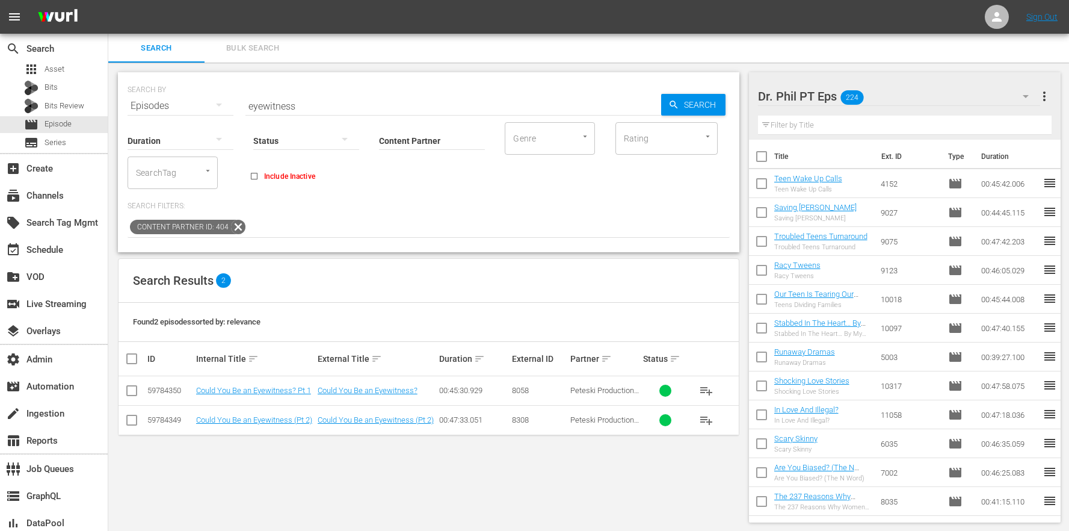
click at [810, 183] on div "Teen Wake Up Calls Teen Wake Up Calls" at bounding box center [808, 183] width 68 height 19
click at [812, 179] on link "Teen Wake Up Calls" at bounding box center [808, 178] width 68 height 9
click at [809, 267] on link "Racy Tweens" at bounding box center [797, 265] width 46 height 9
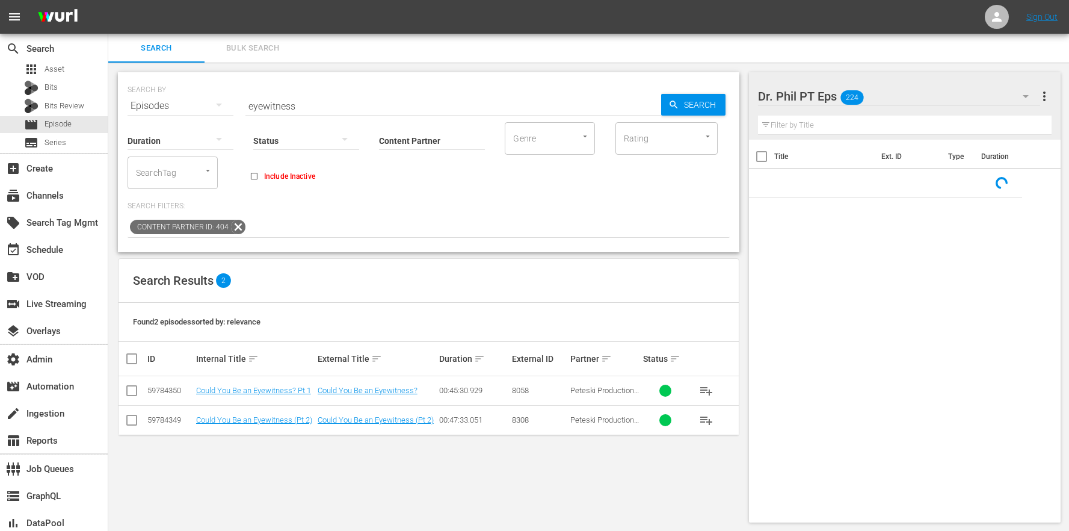
click at [1048, 94] on span "more_vert" at bounding box center [1044, 96] width 14 height 14
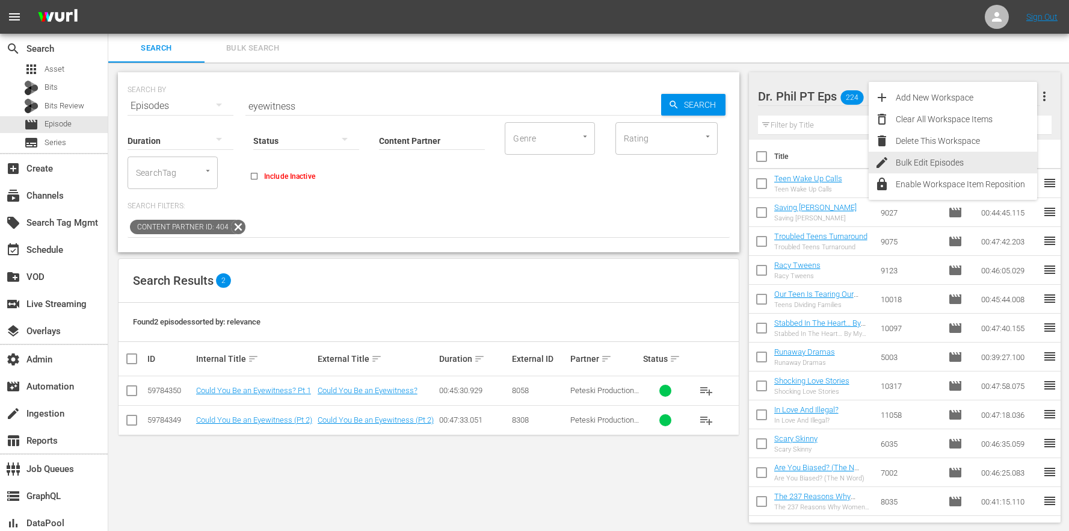
click at [922, 166] on div "Bulk Edit Episodes" at bounding box center [966, 163] width 141 height 22
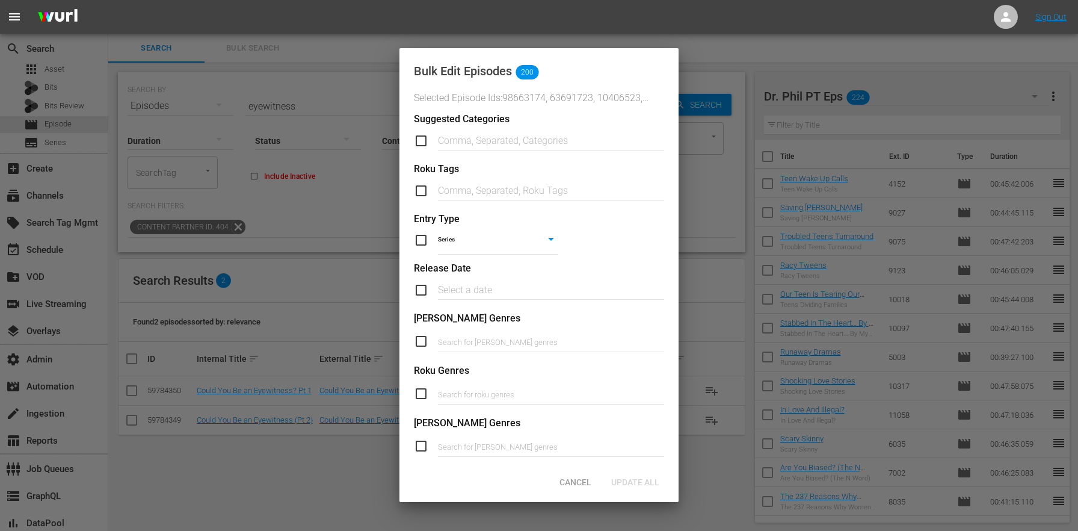
scroll to position [419, 0]
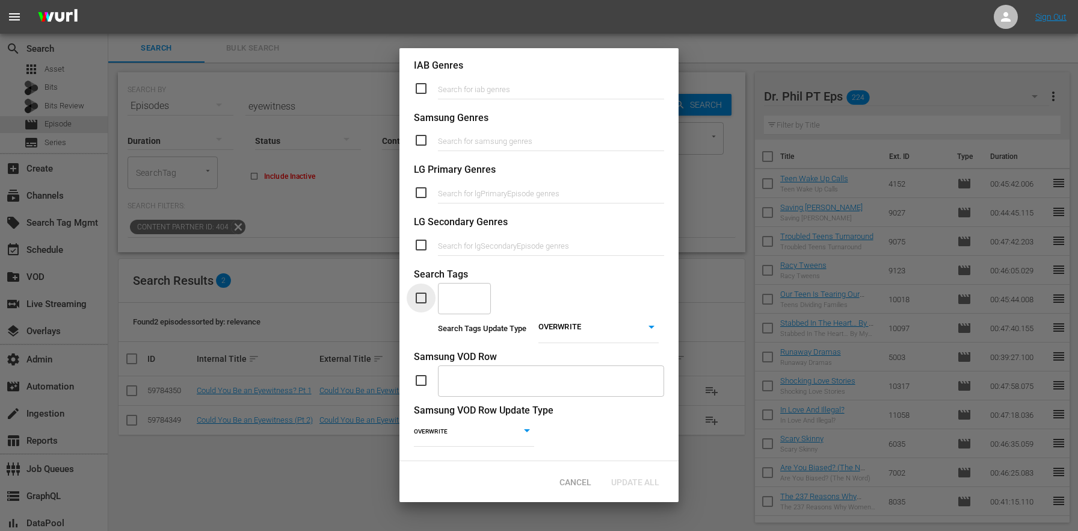
click at [422, 292] on input "checkbox" at bounding box center [426, 298] width 24 height 14
checkbox input "true"
click at [475, 289] on div at bounding box center [480, 295] width 11 height 13
paste input "DrPhil-PT"
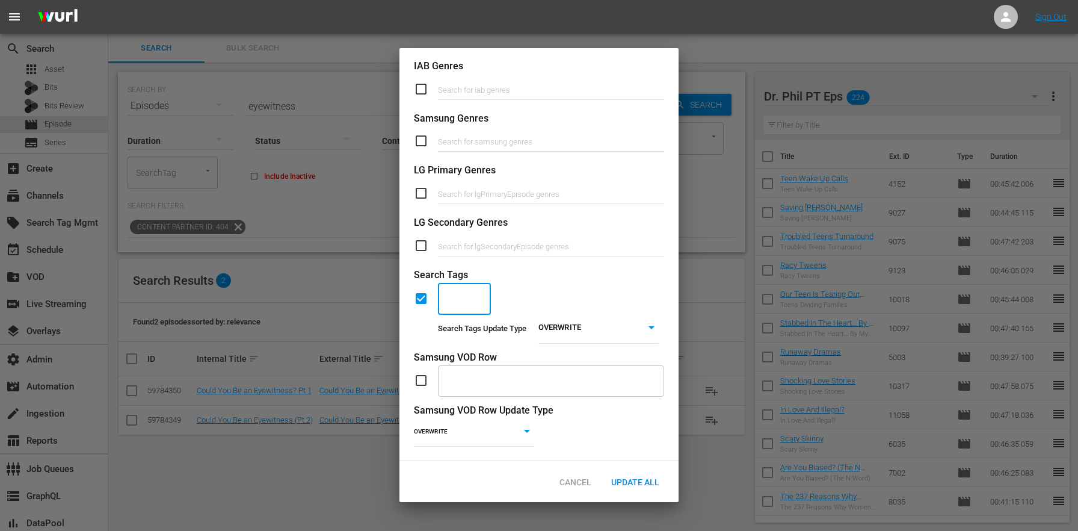
type input "DrPhil-PT"
click at [468, 326] on span "Add "DrPhil-PT"" at bounding box center [465, 335] width 34 height 38
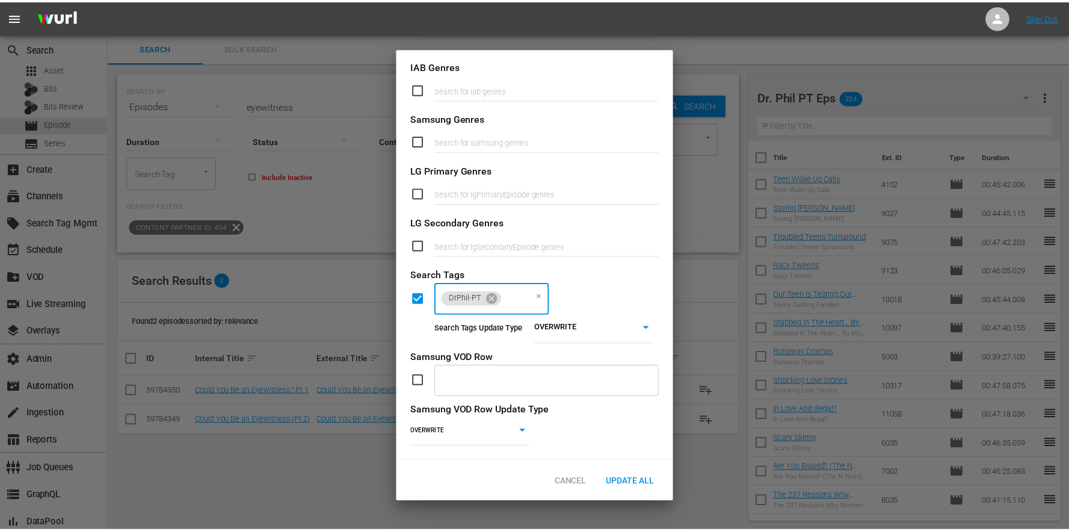
scroll to position [0, 0]
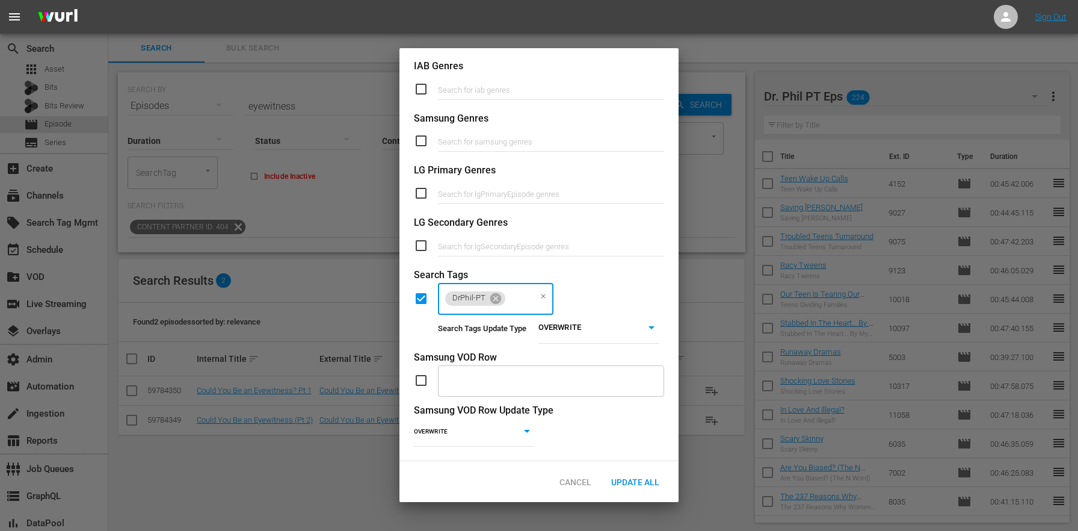
click at [560, 320] on body "menu Sign Out search Search apps Asset Bits Bits Review movie Episode subtitles…" at bounding box center [539, 265] width 1078 height 531
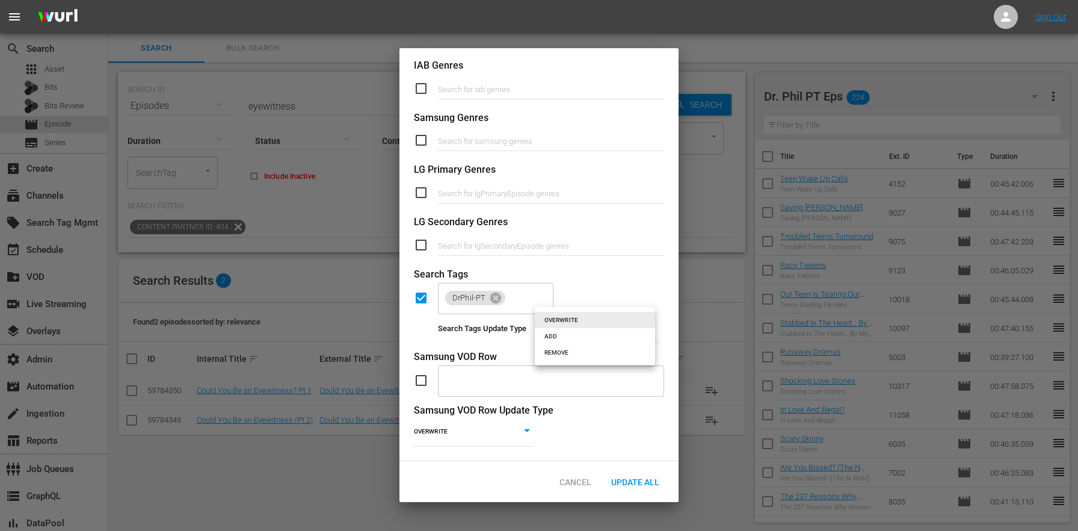
click at [558, 336] on li "ADD" at bounding box center [595, 336] width 120 height 16
type input "ADD"
click at [646, 471] on div "Update All" at bounding box center [635, 482] width 67 height 22
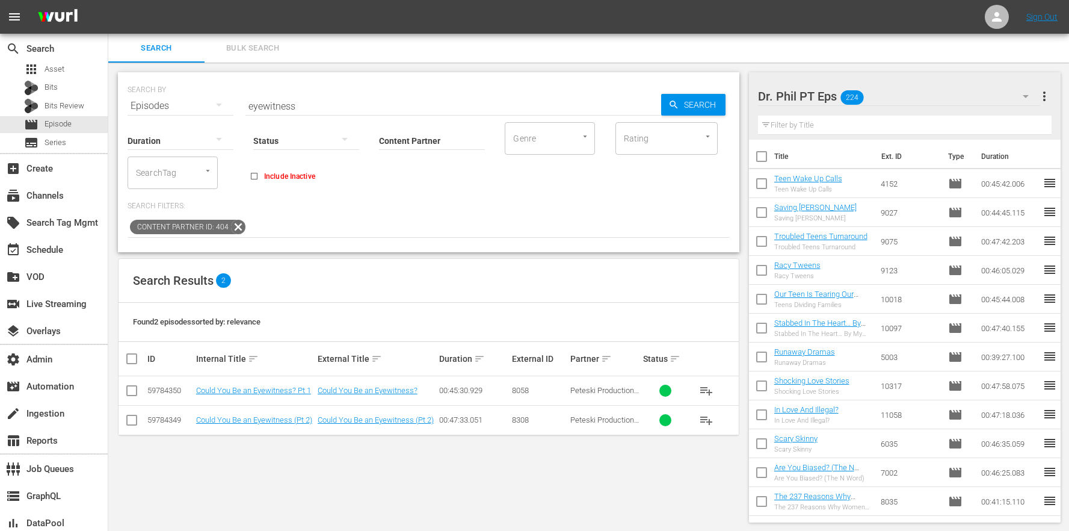
click at [407, 290] on div "Search Results 2" at bounding box center [429, 281] width 620 height 44
click at [238, 220] on icon at bounding box center [238, 227] width 16 height 16
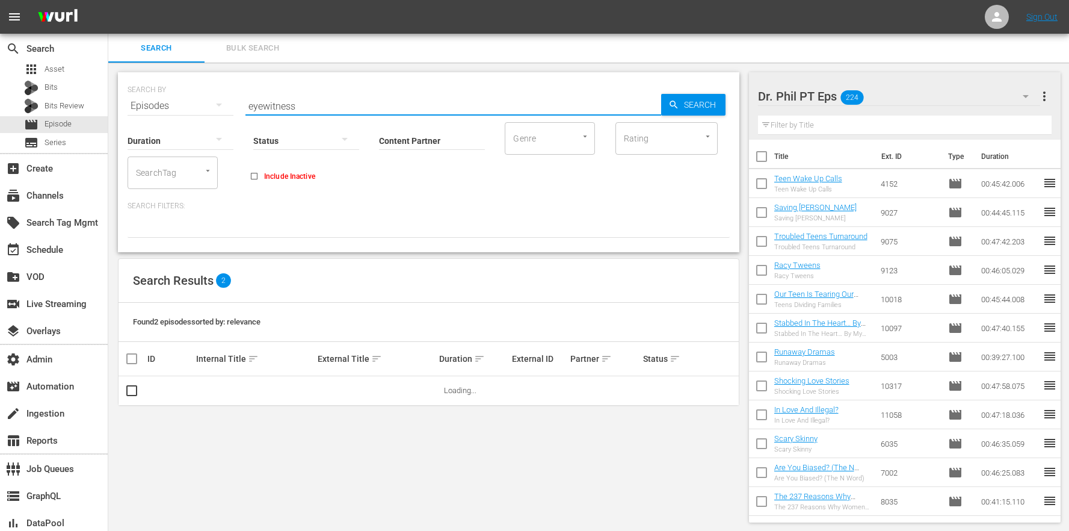
drag, startPoint x: 309, startPoint y: 102, endPoint x: 211, endPoint y: 54, distance: 108.7
click at [233, 72] on div "SEARCH BY Search By Episodes Search ID, Title, Description, Keywords, or Catego…" at bounding box center [429, 162] width 622 height 180
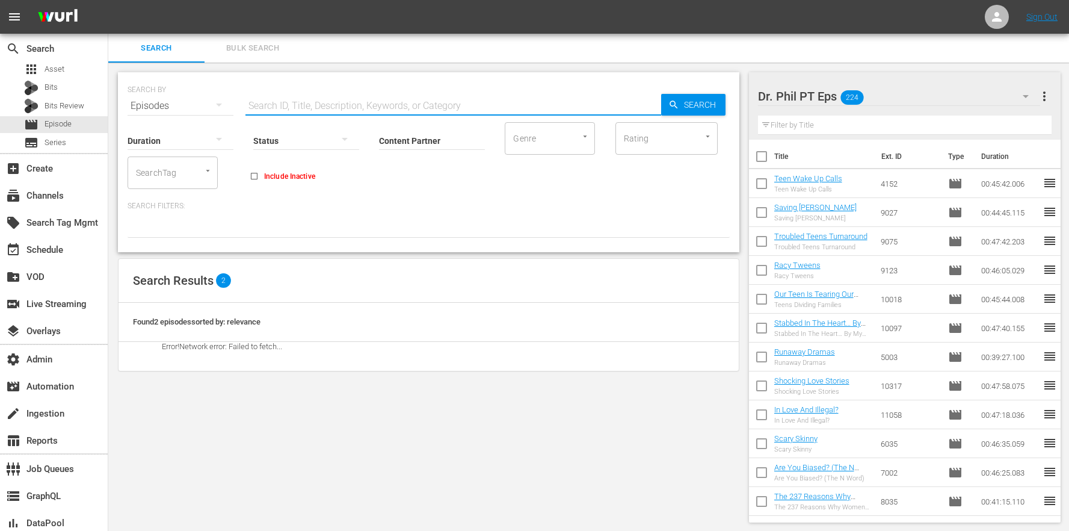
click at [196, 172] on div at bounding box center [202, 170] width 22 height 13
paste input "DrPhil-PT"
type input "DrPhil-PT"
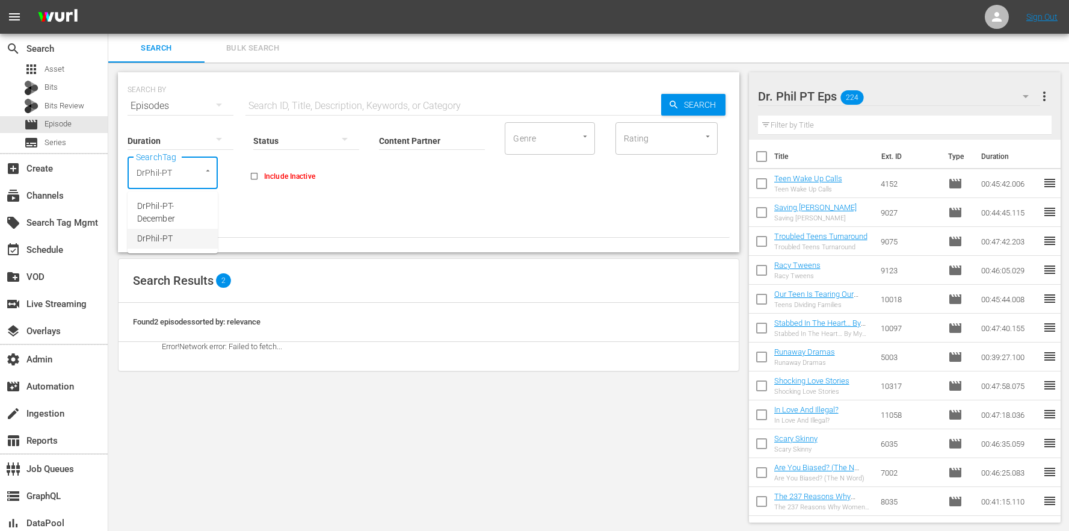
click at [194, 241] on li "DrPhil-PT" at bounding box center [173, 239] width 90 height 20
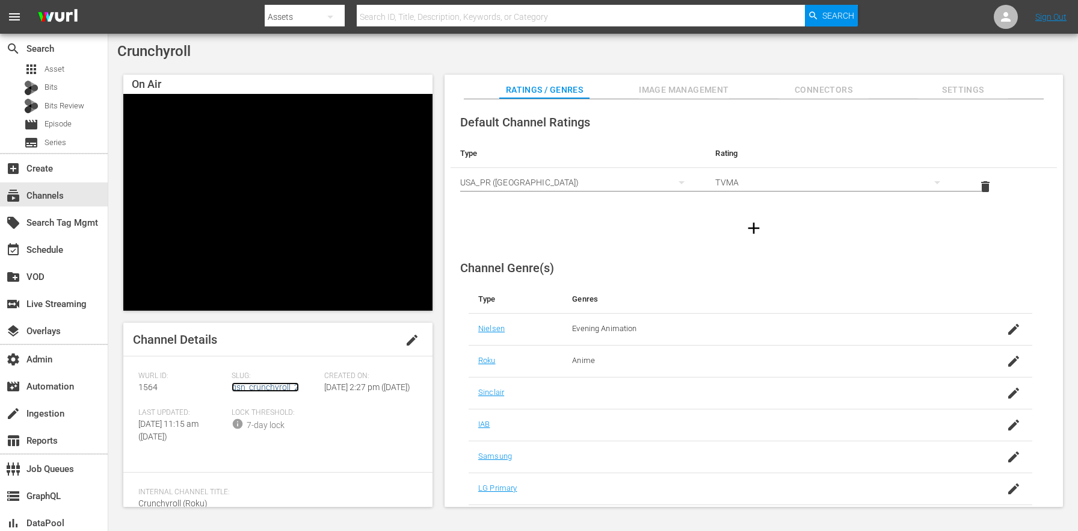
click at [264, 388] on link "gsn_crunchyroll_2" at bounding box center [265, 387] width 67 height 10
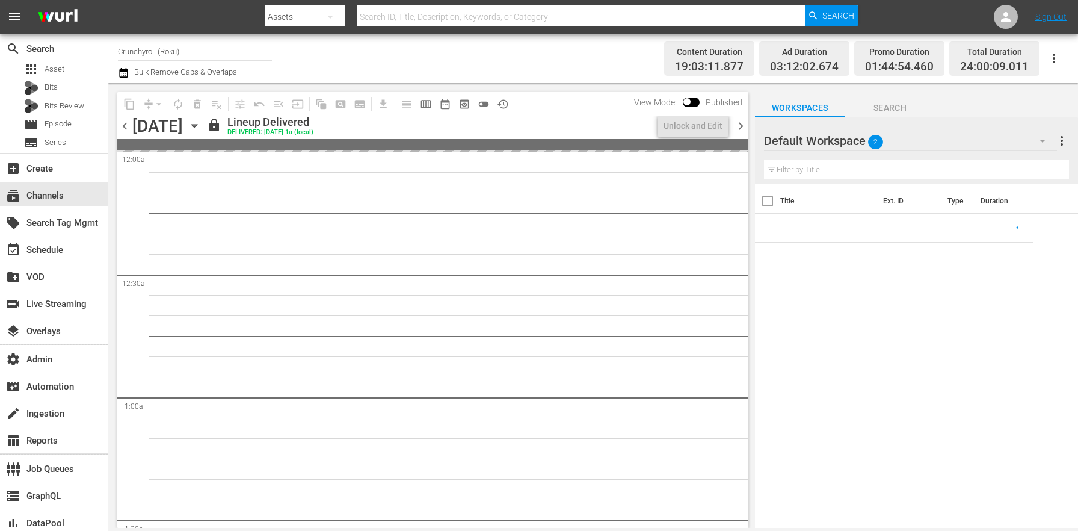
click at [201, 130] on icon "button" at bounding box center [194, 125] width 13 height 13
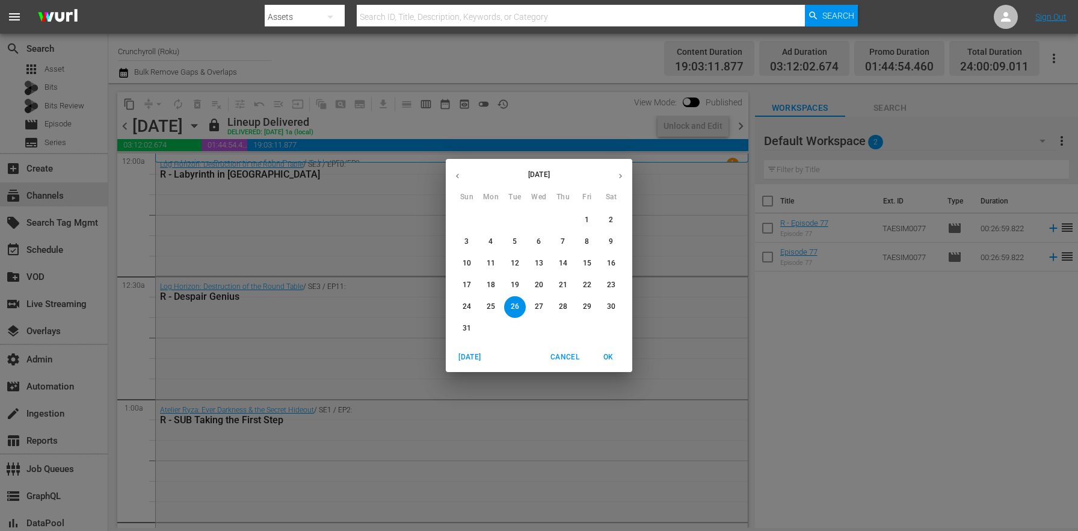
click at [611, 307] on p "30" at bounding box center [611, 306] width 8 height 10
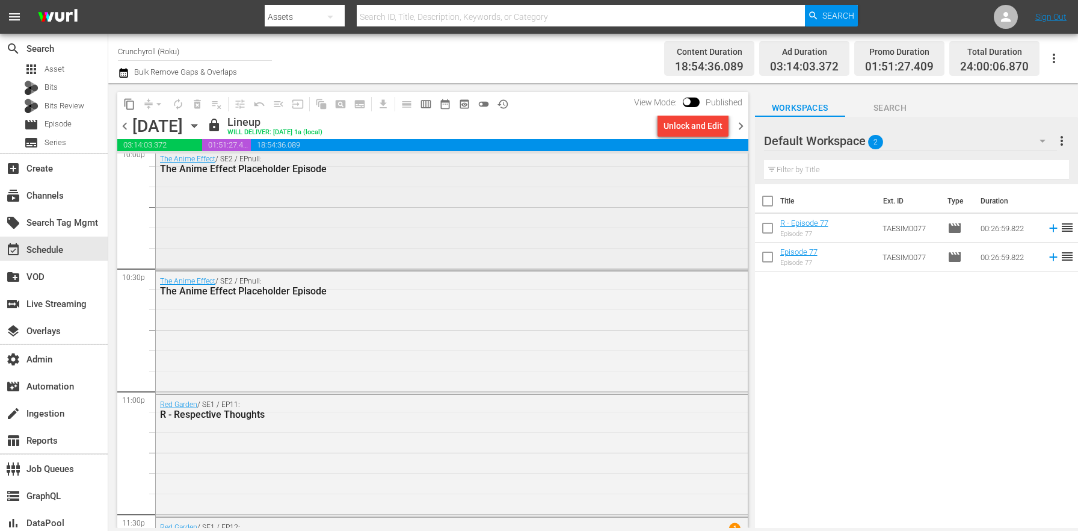
scroll to position [5280, 0]
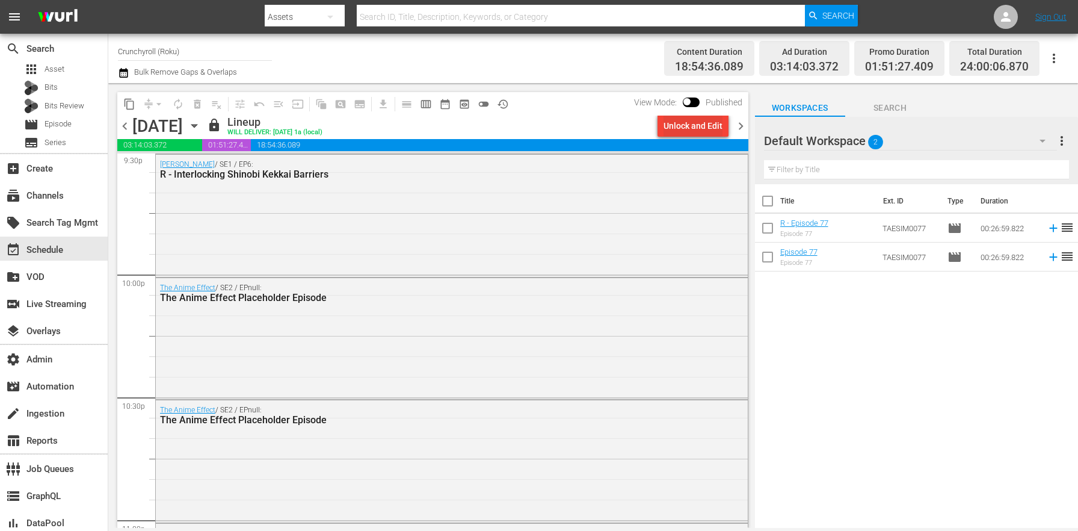
click at [691, 128] on div "Unlock and Edit" at bounding box center [693, 126] width 59 height 22
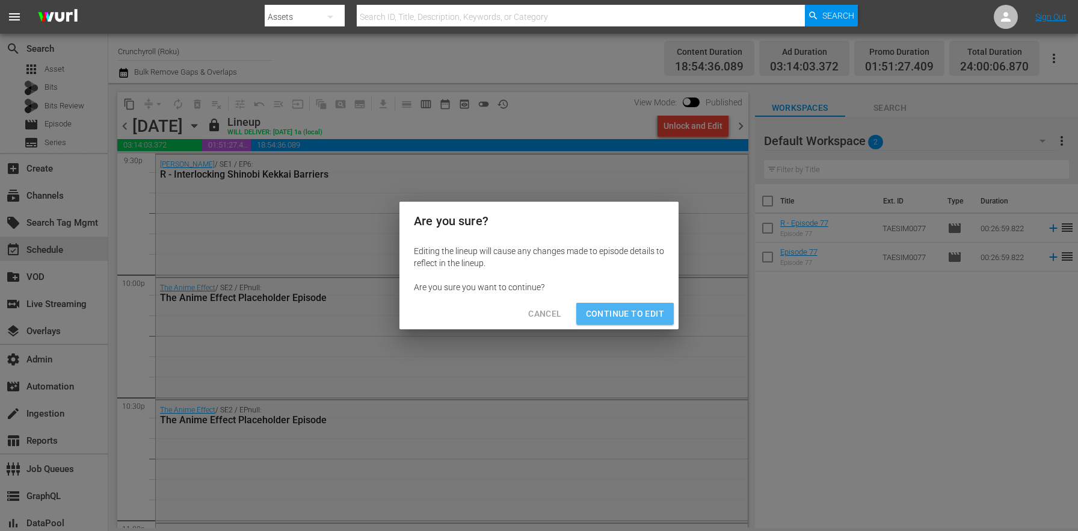
drag, startPoint x: 649, startPoint y: 314, endPoint x: 490, endPoint y: 327, distance: 159.4
click at [649, 315] on span "Continue to Edit" at bounding box center [625, 313] width 78 height 15
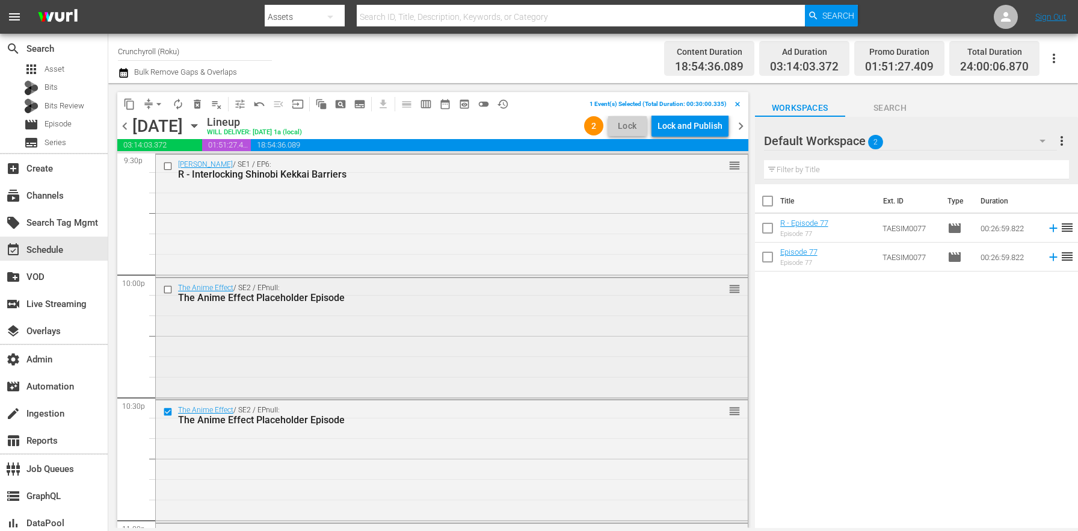
click at [169, 293] on input "checkbox" at bounding box center [169, 289] width 13 height 10
click at [200, 103] on span "delete_forever_outlined" at bounding box center [197, 104] width 12 height 12
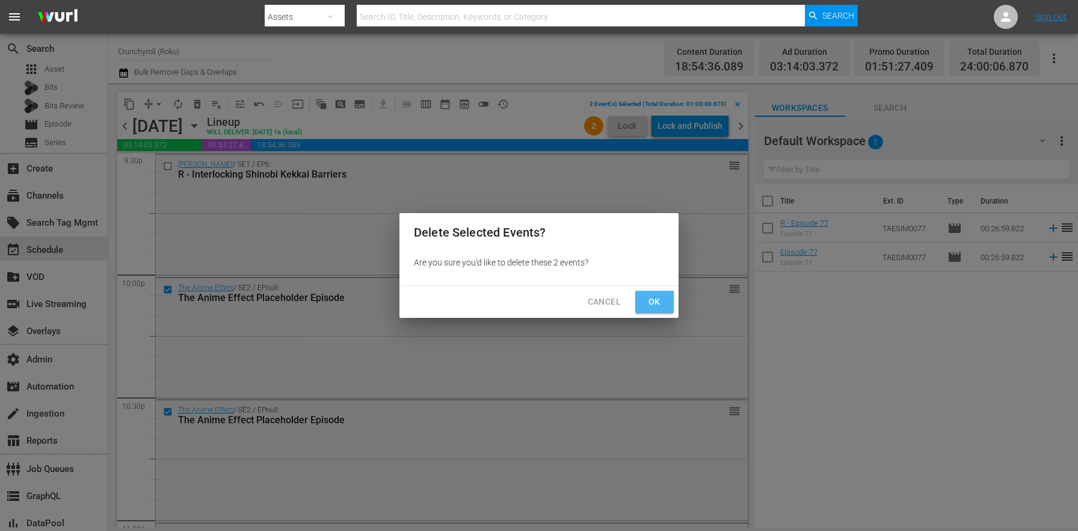
click at [647, 298] on span "Ok" at bounding box center [654, 301] width 19 height 15
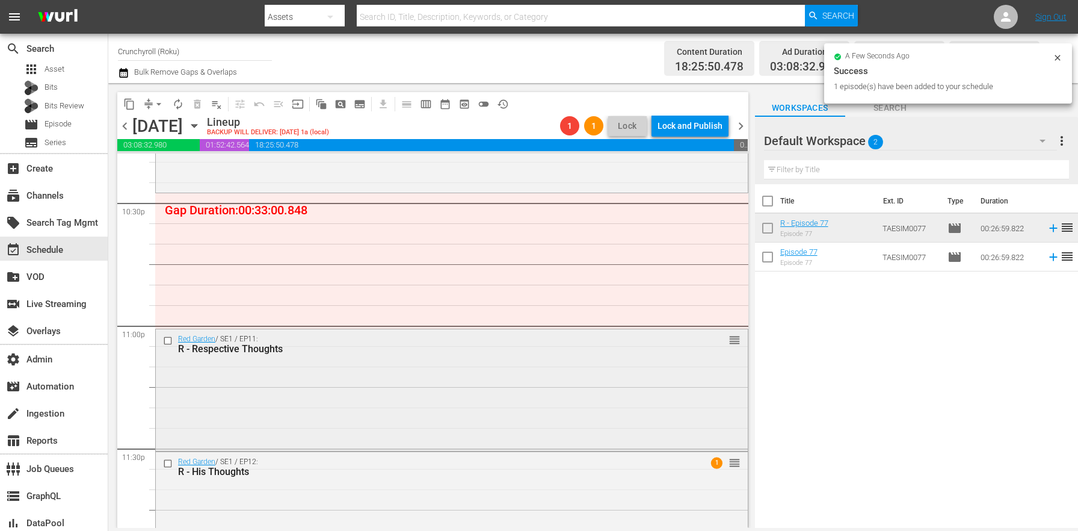
scroll to position [5521, 0]
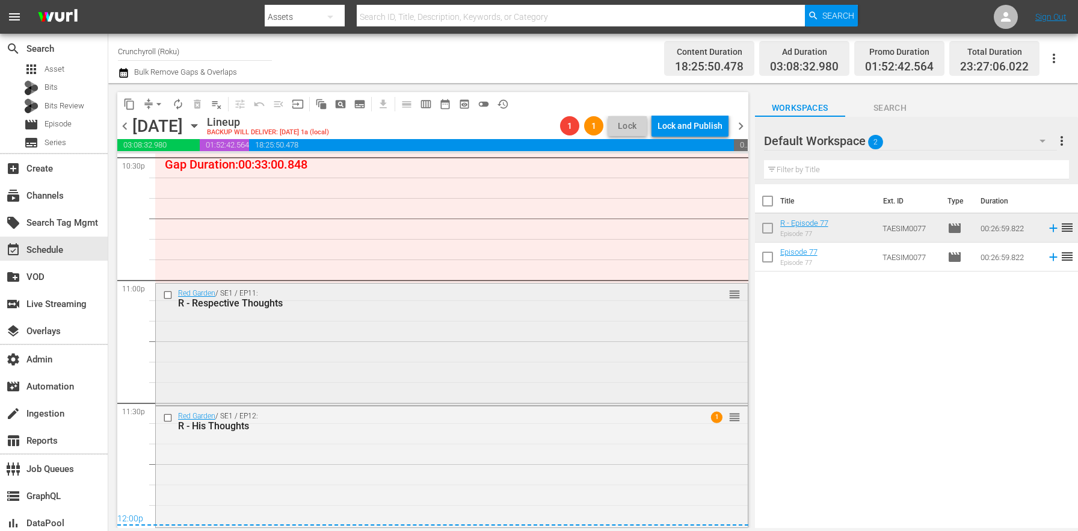
click at [401, 318] on div "Red Garden / SE1 / EP11: R - Respective Thoughts reorder" at bounding box center [452, 342] width 592 height 119
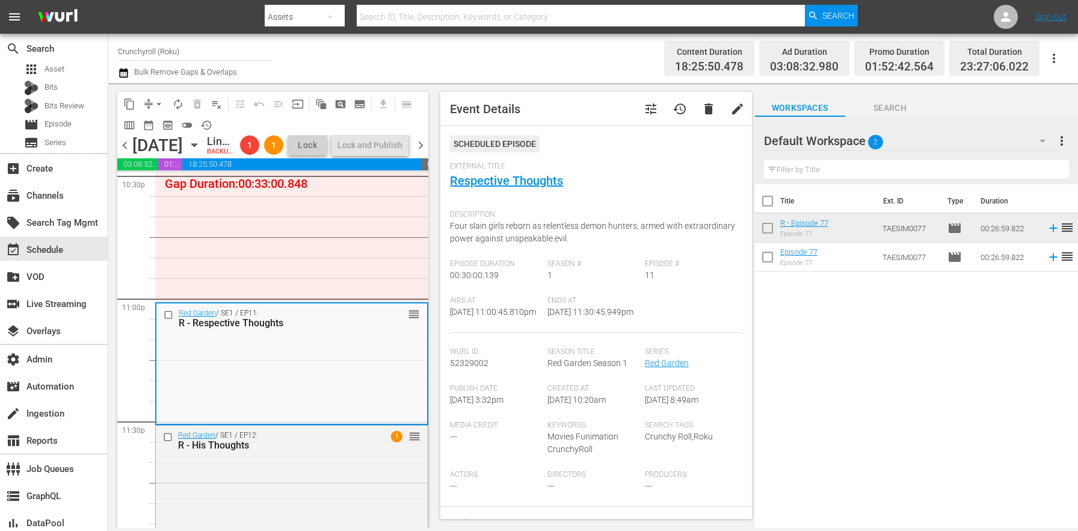
click at [883, 108] on span "Search" at bounding box center [890, 107] width 90 height 15
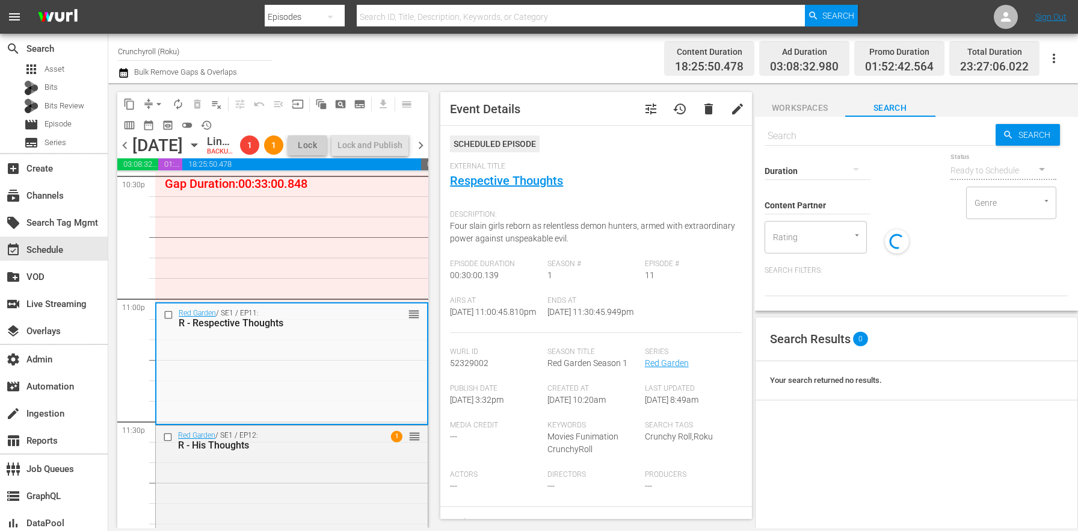
click at [885, 139] on input "text" at bounding box center [880, 136] width 231 height 29
paste input "REDENG0010"
type input "REDENG0010"
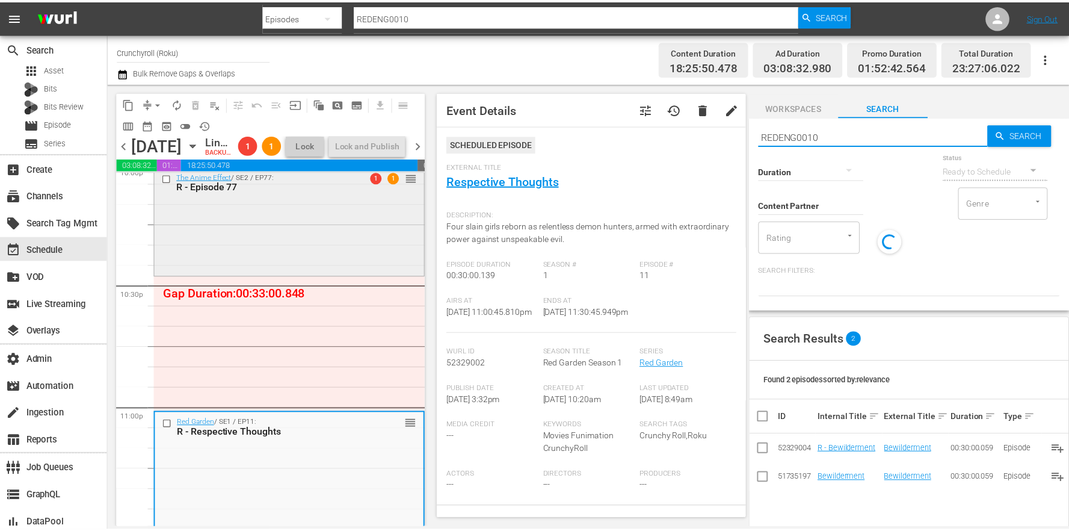
scroll to position [5418, 0]
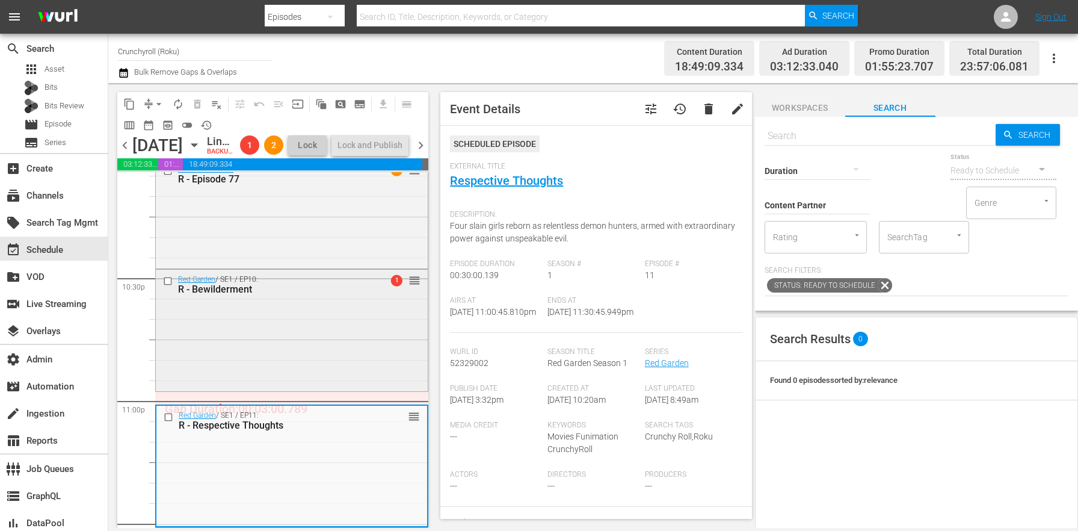
click at [255, 339] on div "Red Garden / SE1 / EP10: R - Bewilderment 1 reorder" at bounding box center [292, 329] width 272 height 119
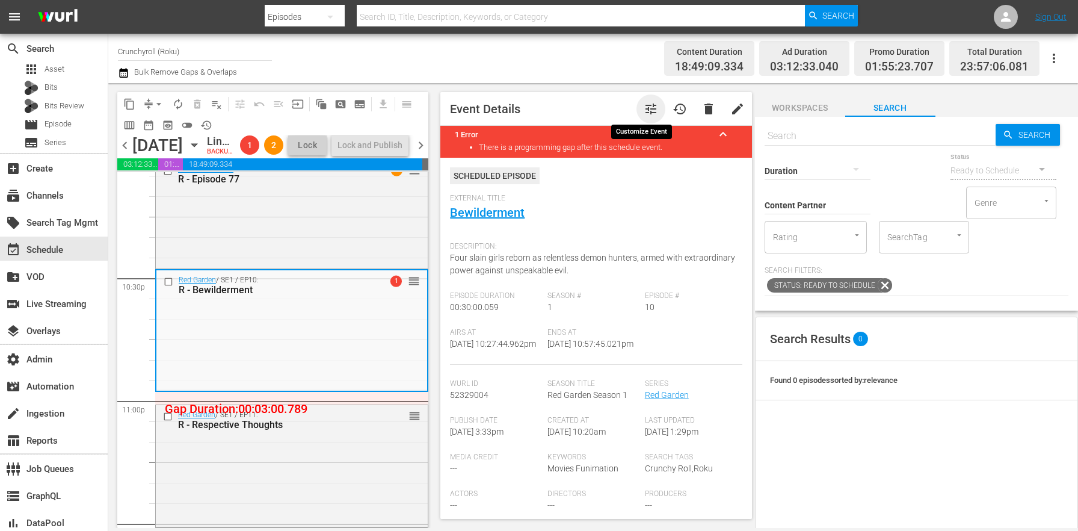
click at [644, 104] on span "tune" at bounding box center [651, 109] width 14 height 14
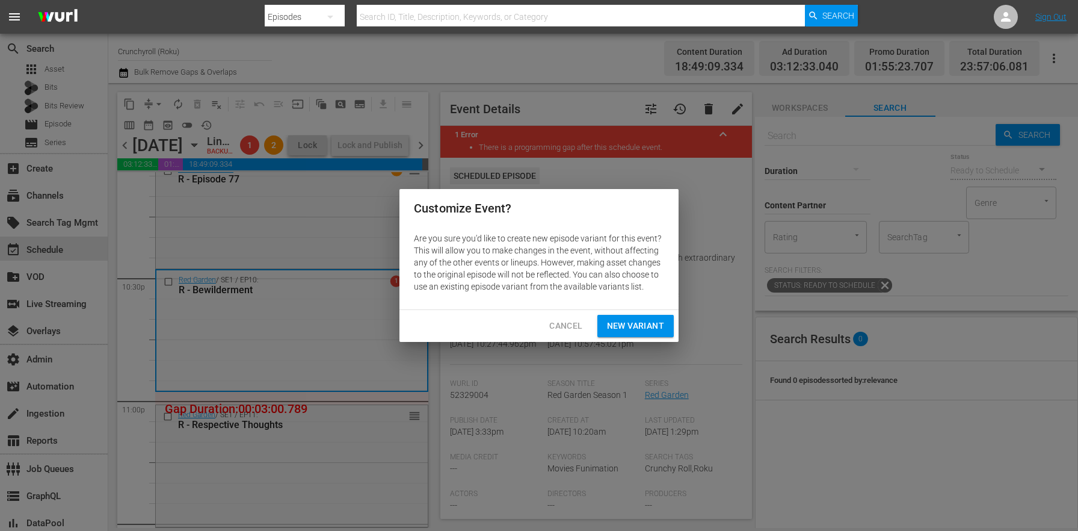
click at [634, 317] on button "New Variant" at bounding box center [636, 326] width 76 height 22
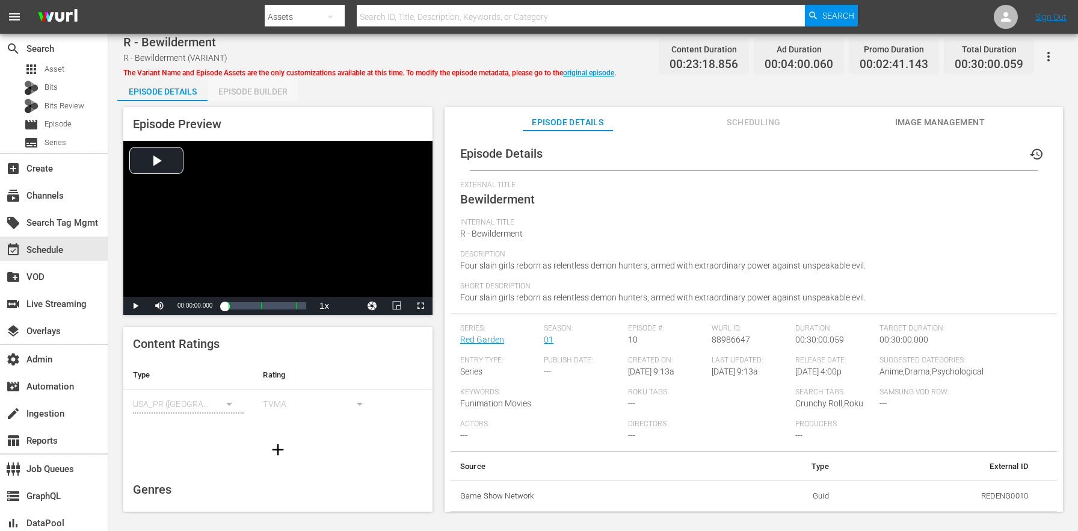
click at [250, 92] on div "Episode Builder" at bounding box center [253, 91] width 90 height 29
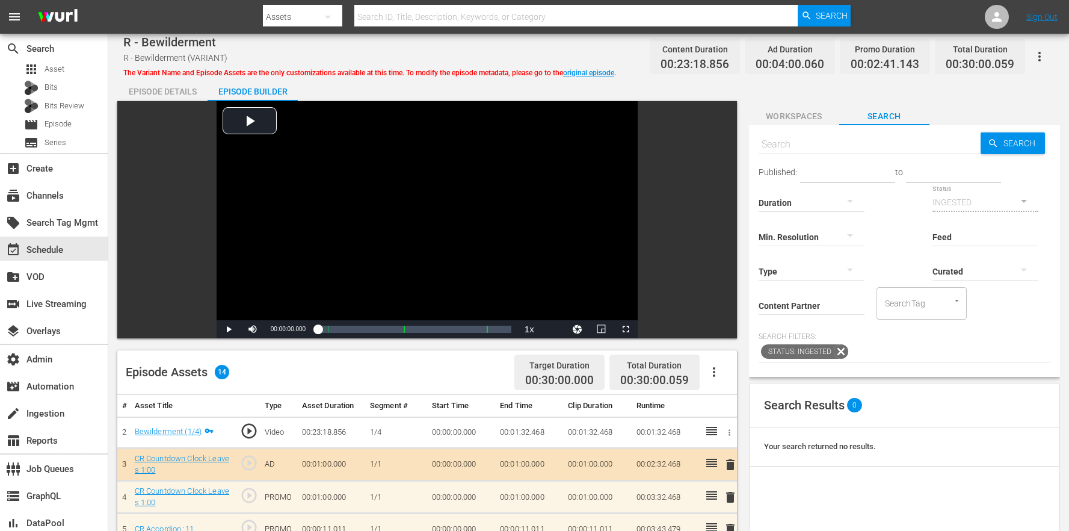
click at [791, 116] on span "Workspaces" at bounding box center [794, 116] width 90 height 15
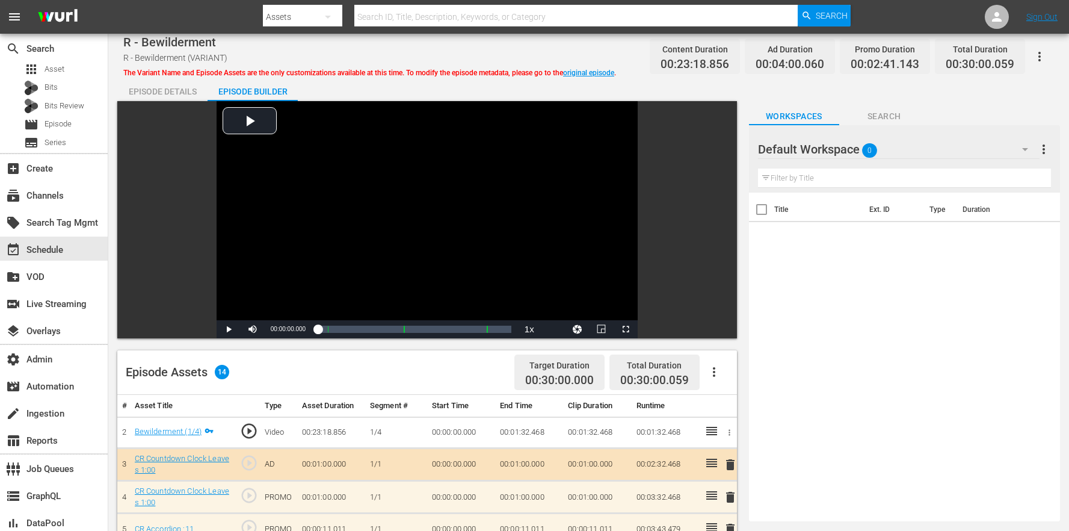
click at [910, 149] on div "Default Workspace 0" at bounding box center [899, 149] width 282 height 34
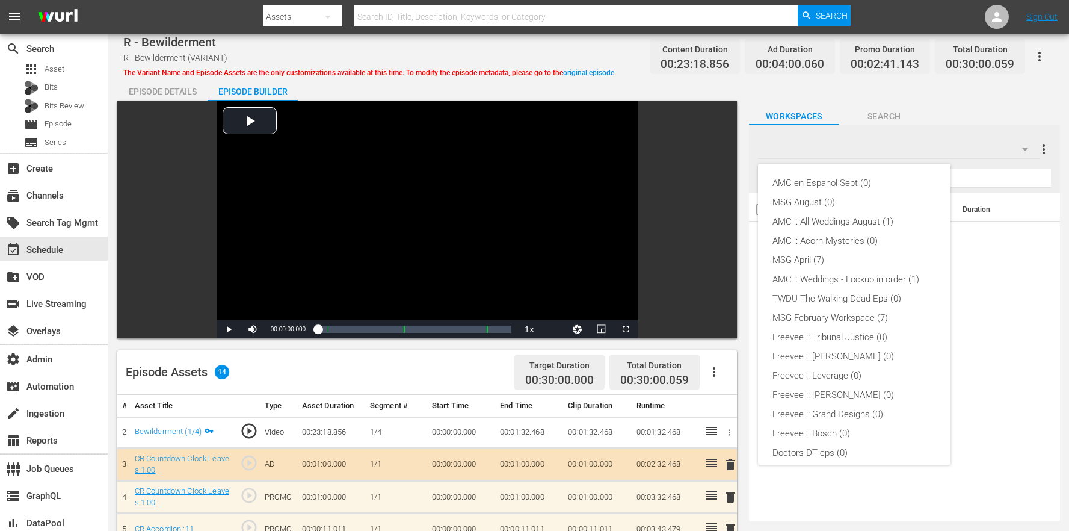
scroll to position [200, 0]
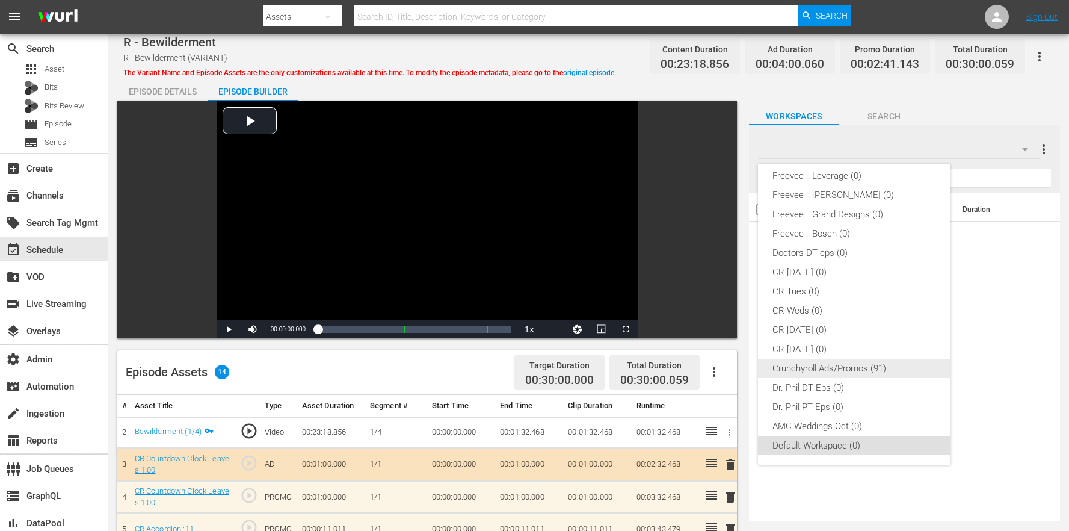
click at [847, 361] on div "Crunchyroll Ads/Promos (91)" at bounding box center [855, 368] width 164 height 19
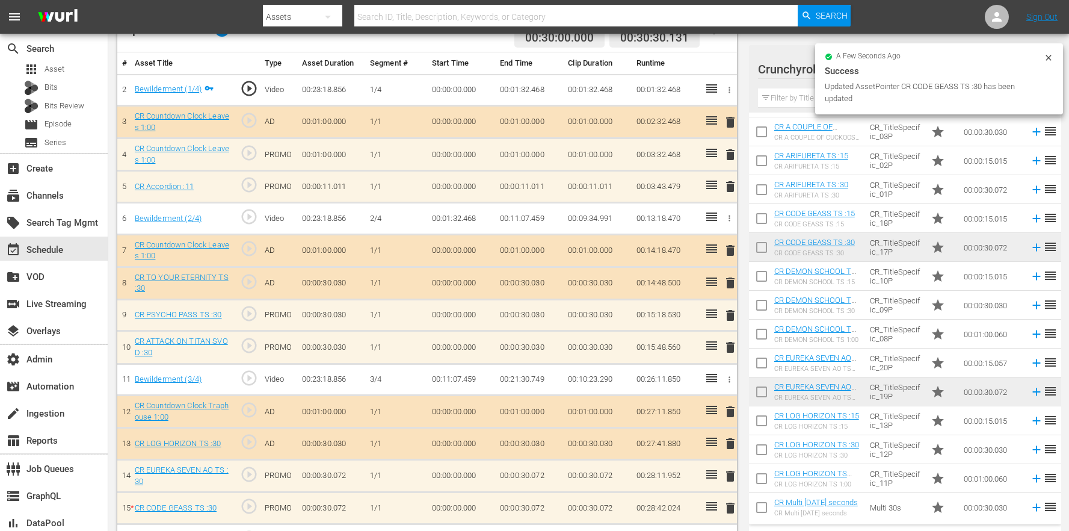
scroll to position [374, 0]
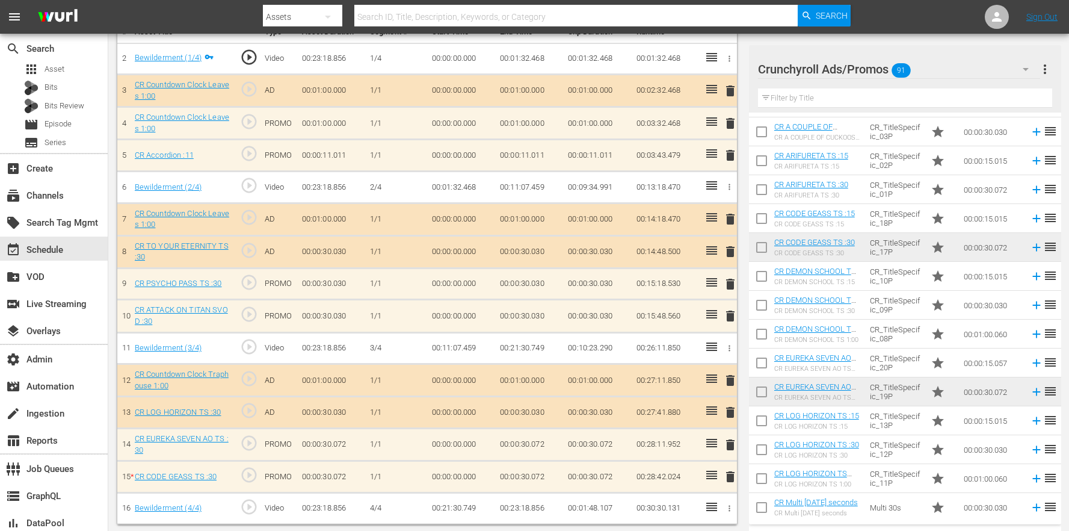
click at [735, 123] on span "delete" at bounding box center [730, 123] width 14 height 14
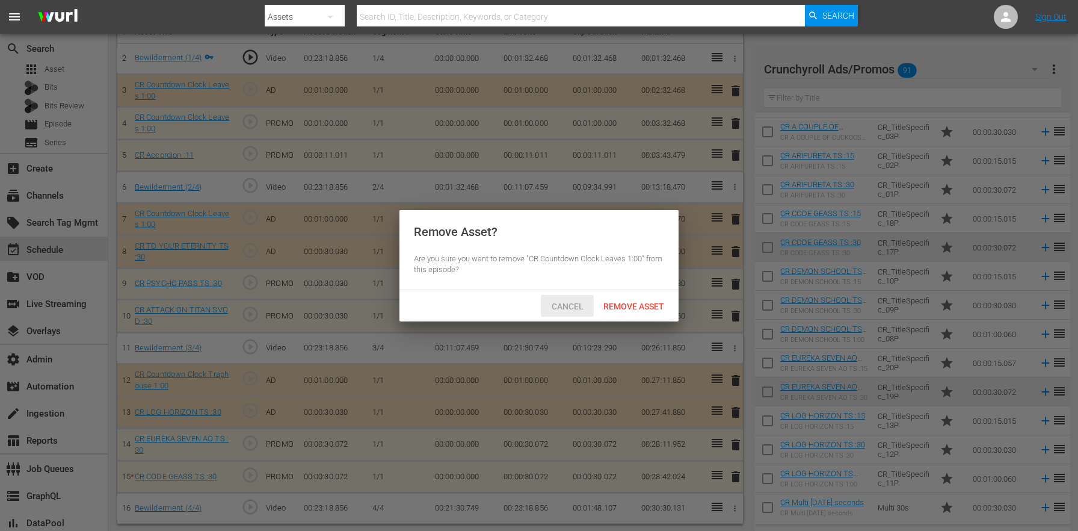
click at [548, 302] on span "Cancel" at bounding box center [567, 306] width 51 height 10
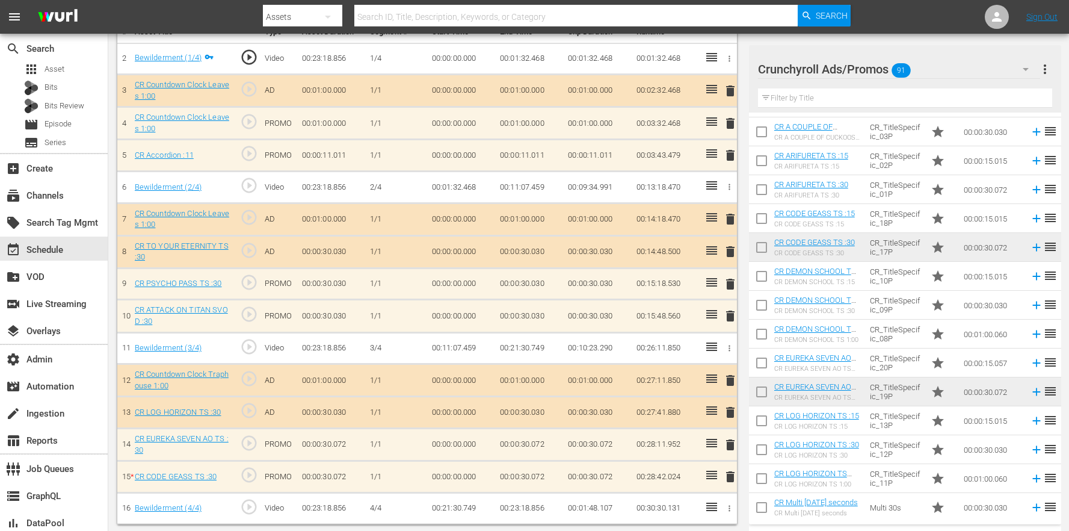
scroll to position [225, 0]
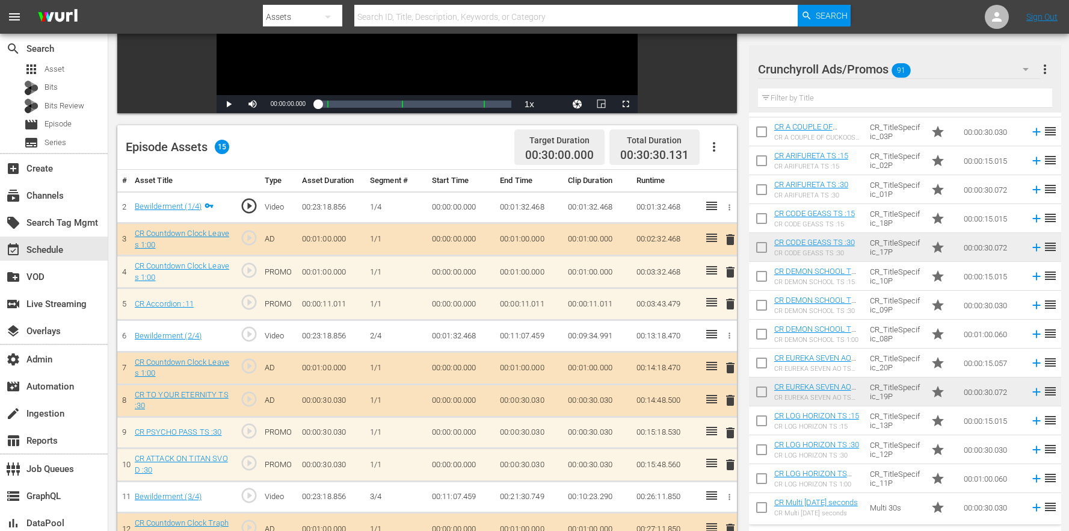
click at [729, 272] on span "delete" at bounding box center [730, 272] width 14 height 14
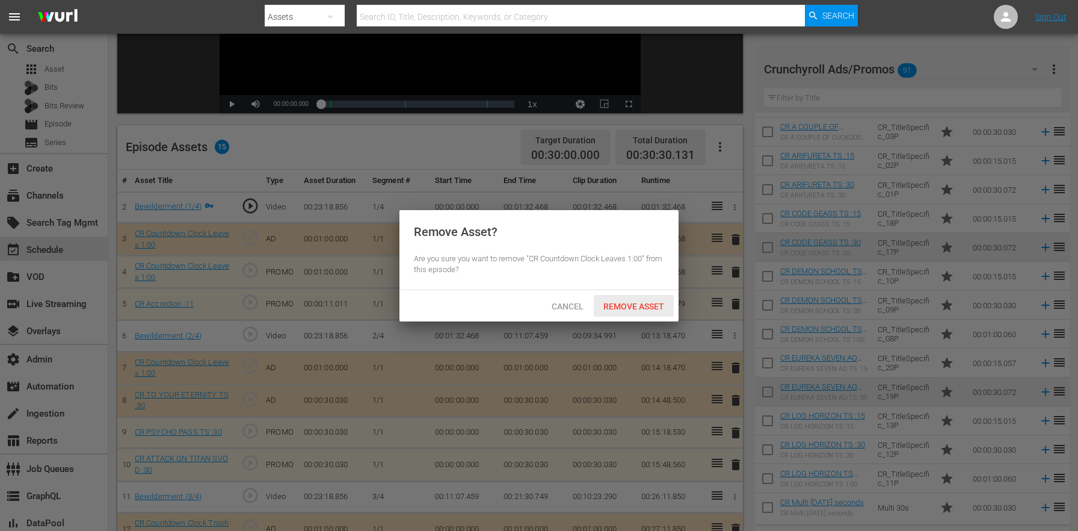
click at [626, 309] on span "Remove Asset" at bounding box center [634, 306] width 80 height 10
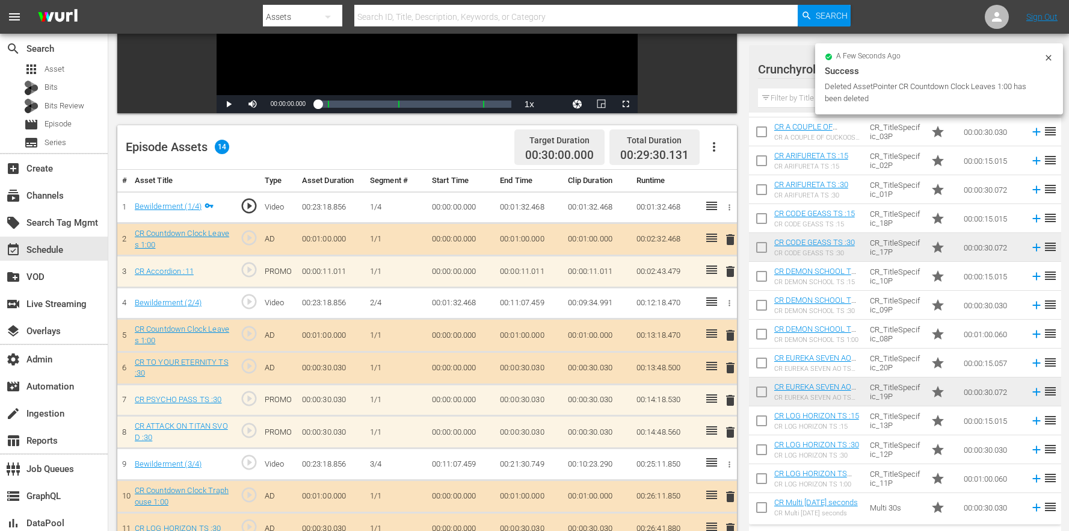
click at [727, 236] on span "delete" at bounding box center [730, 239] width 14 height 14
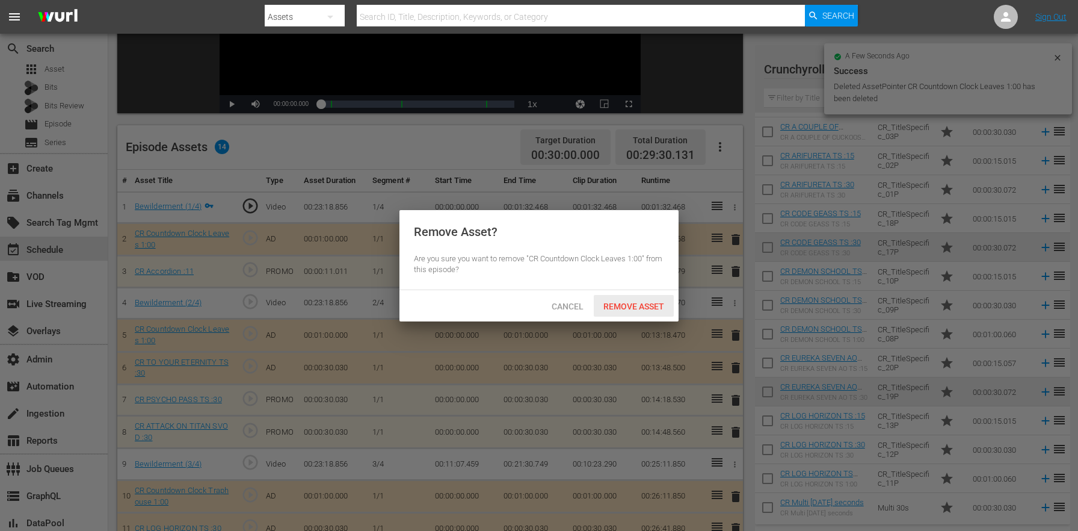
click at [633, 309] on span "Remove Asset" at bounding box center [634, 306] width 80 height 10
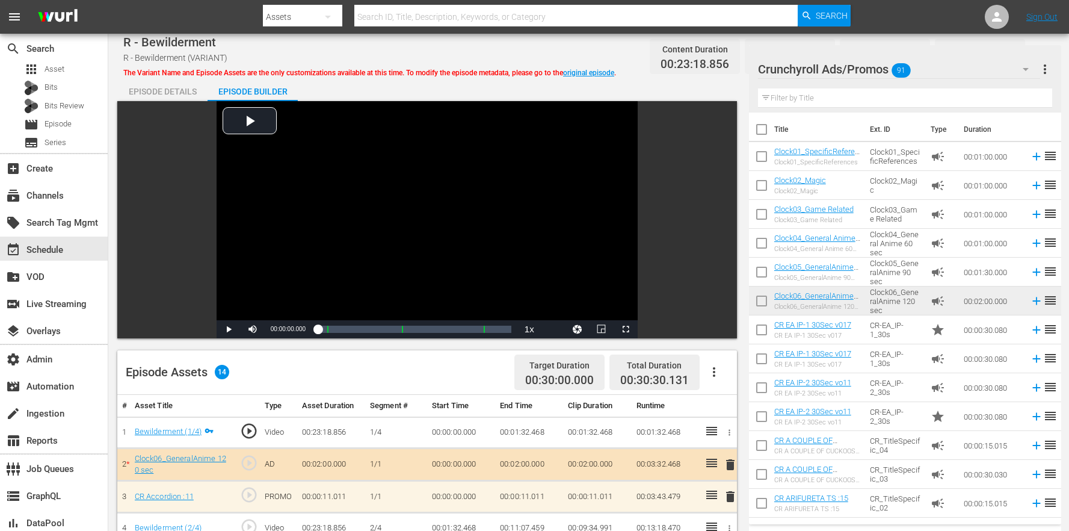
scroll to position [341, 0]
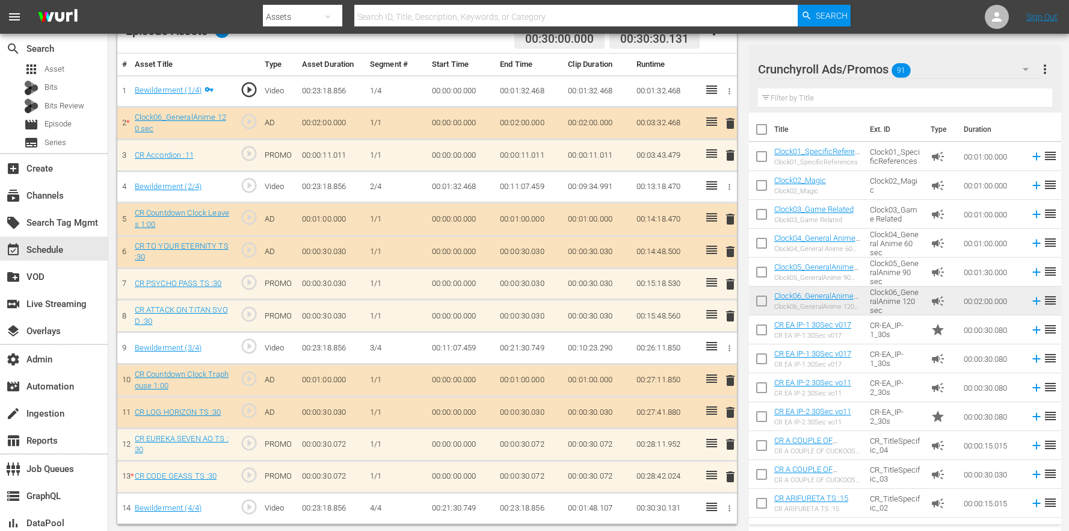
click at [728, 123] on span "delete" at bounding box center [730, 123] width 14 height 14
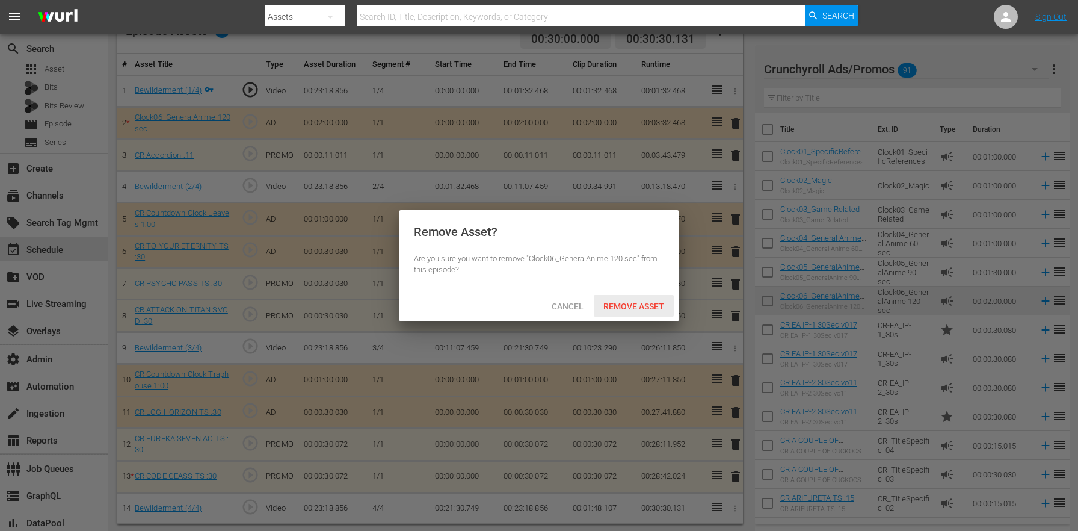
click at [632, 306] on span "Remove Asset" at bounding box center [634, 306] width 80 height 10
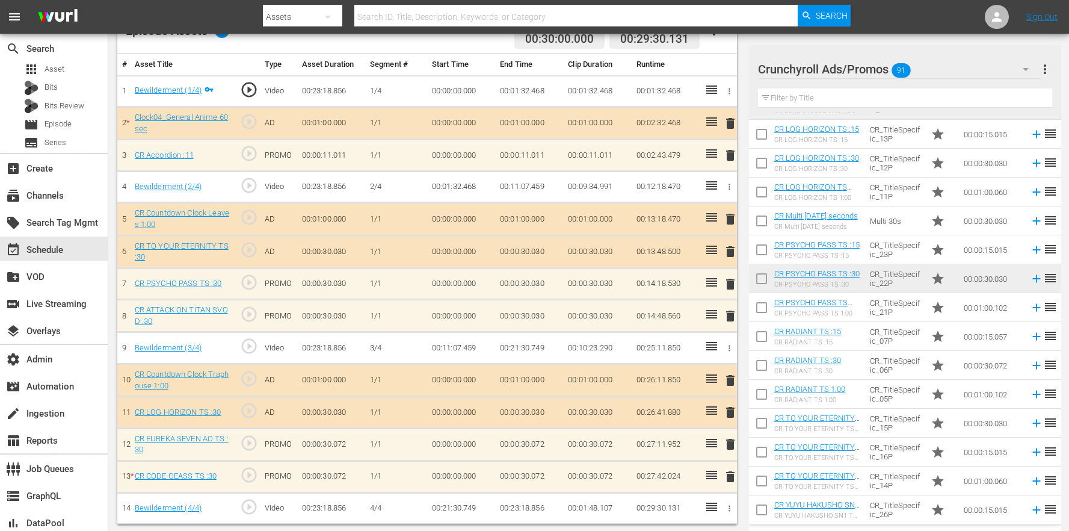
scroll to position [1678, 0]
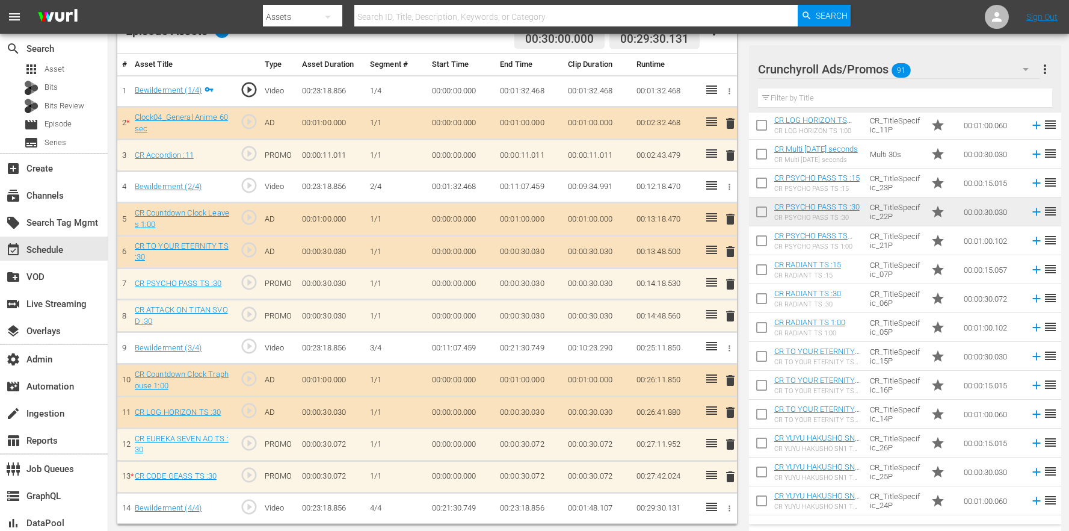
drag, startPoint x: 867, startPoint y: 244, endPoint x: 410, endPoint y: 1, distance: 517.4
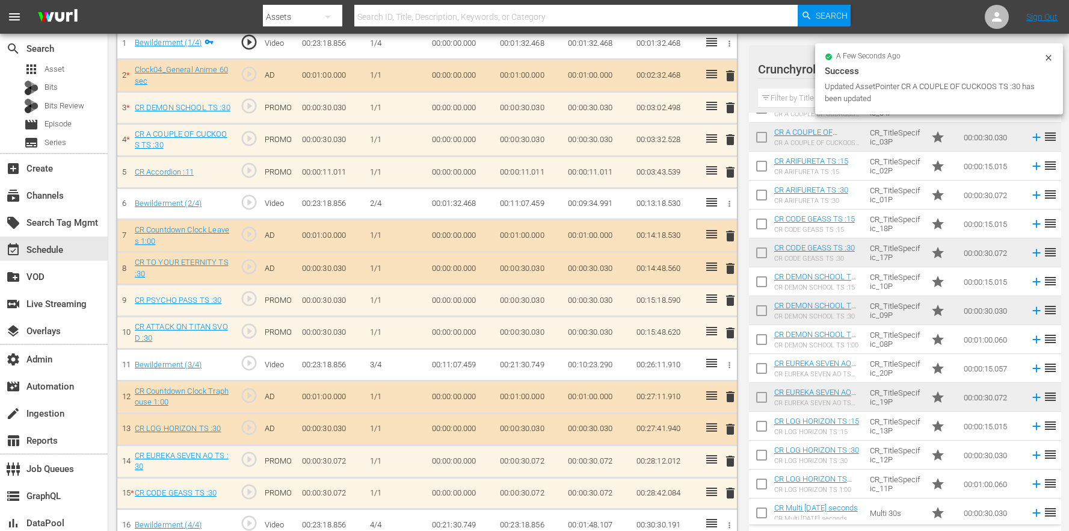
scroll to position [406, 0]
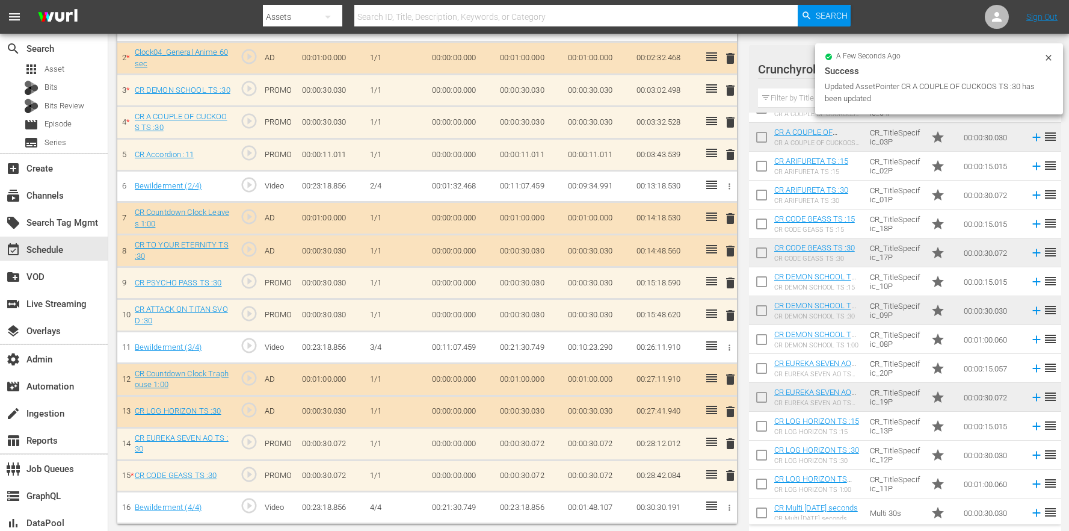
drag, startPoint x: 882, startPoint y: 143, endPoint x: 318, endPoint y: 2, distance: 581.3
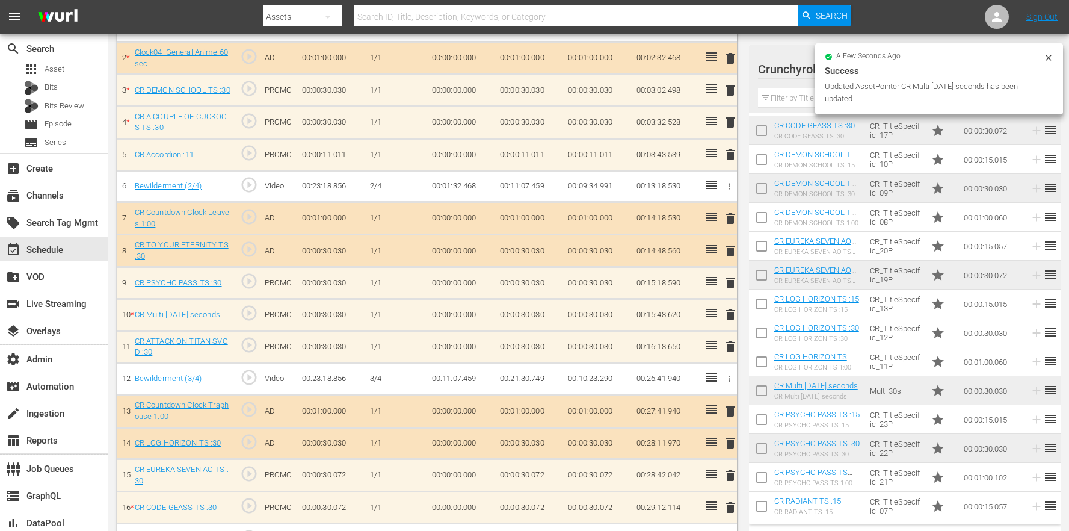
scroll to position [442, 0]
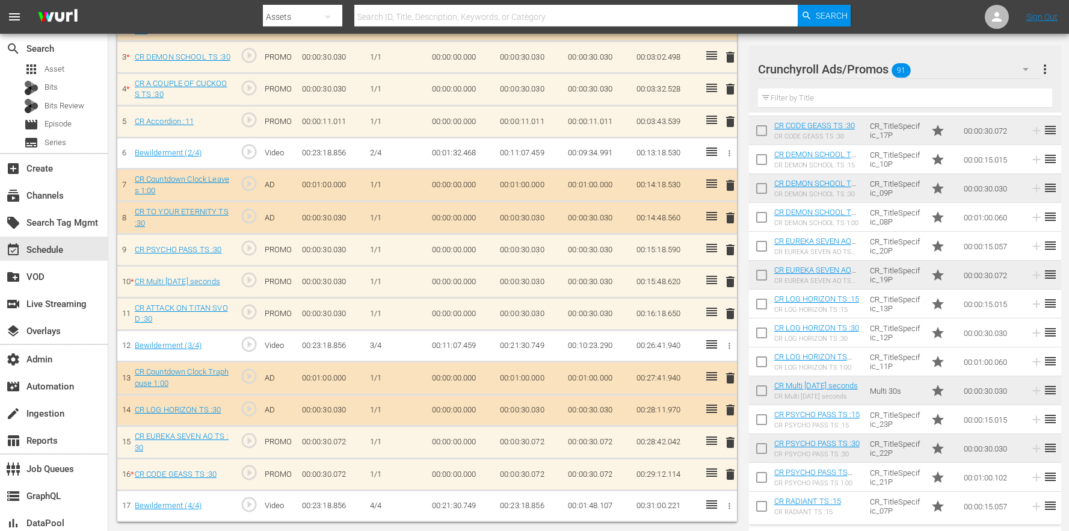
drag, startPoint x: 891, startPoint y: 400, endPoint x: 367, endPoint y: 5, distance: 656.2
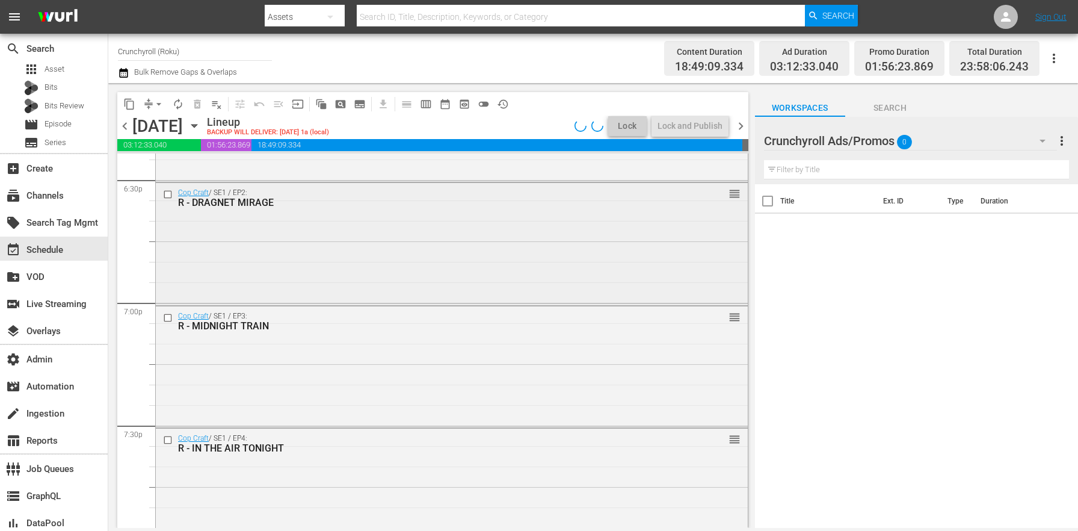
scroll to position [5521, 0]
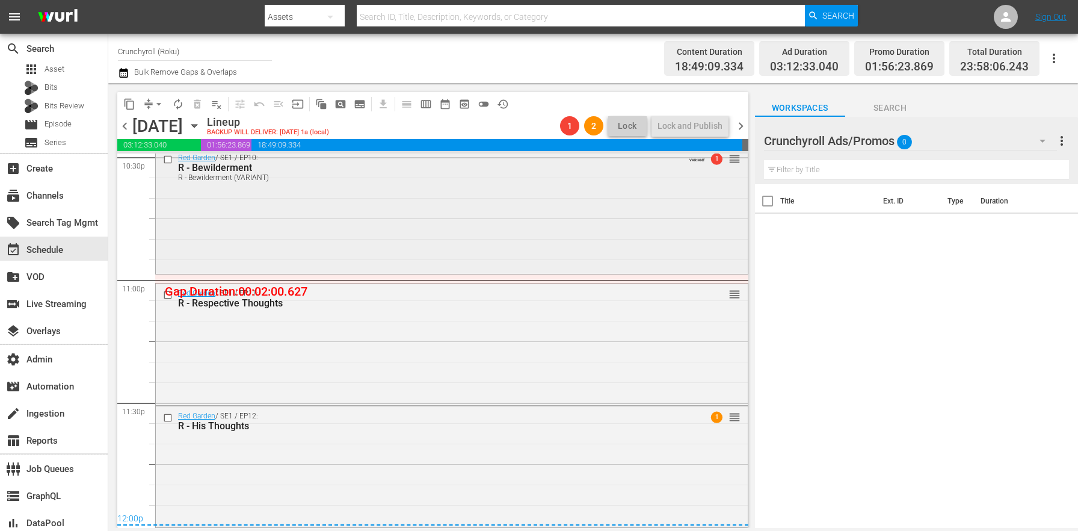
click at [315, 220] on div "Red Garden / SE1 / EP10: R - Bewilderment R - Bewilderment (VARIANT) VARIANT 1 …" at bounding box center [452, 209] width 592 height 123
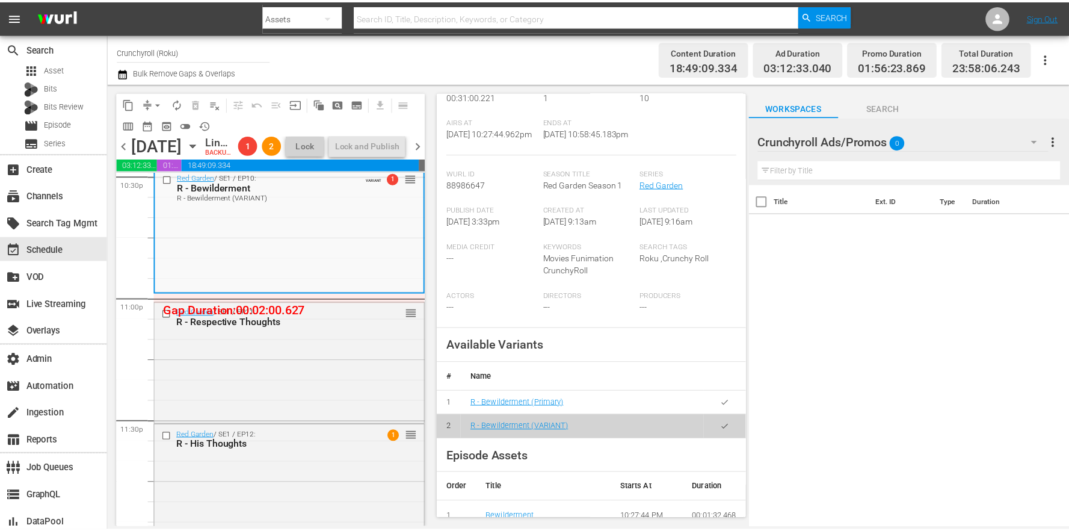
scroll to position [357, 0]
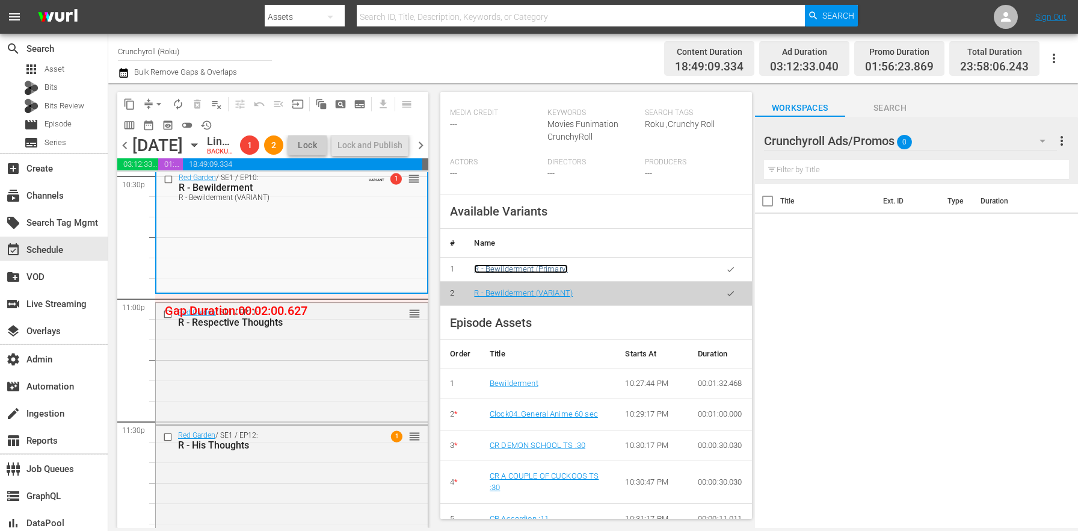
click at [501, 273] on link "R - Bewilderment (Primary)" at bounding box center [521, 268] width 94 height 9
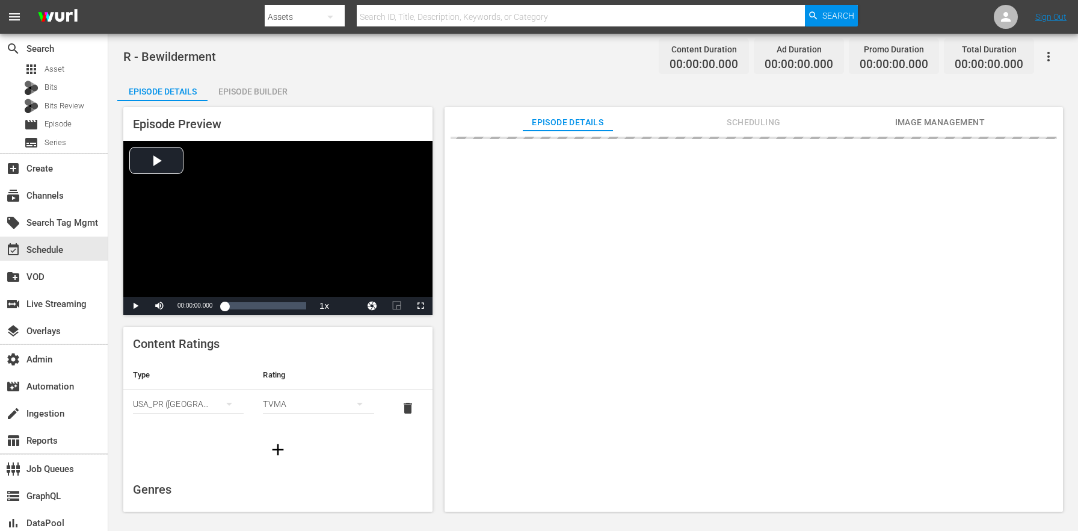
click at [294, 85] on div "Episode Builder" at bounding box center [253, 91] width 90 height 29
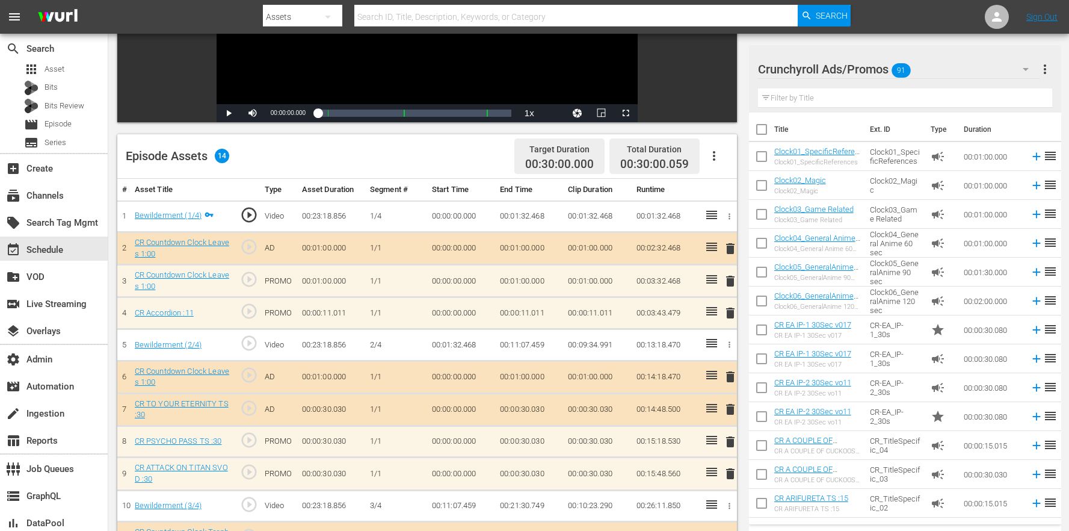
scroll to position [150, 0]
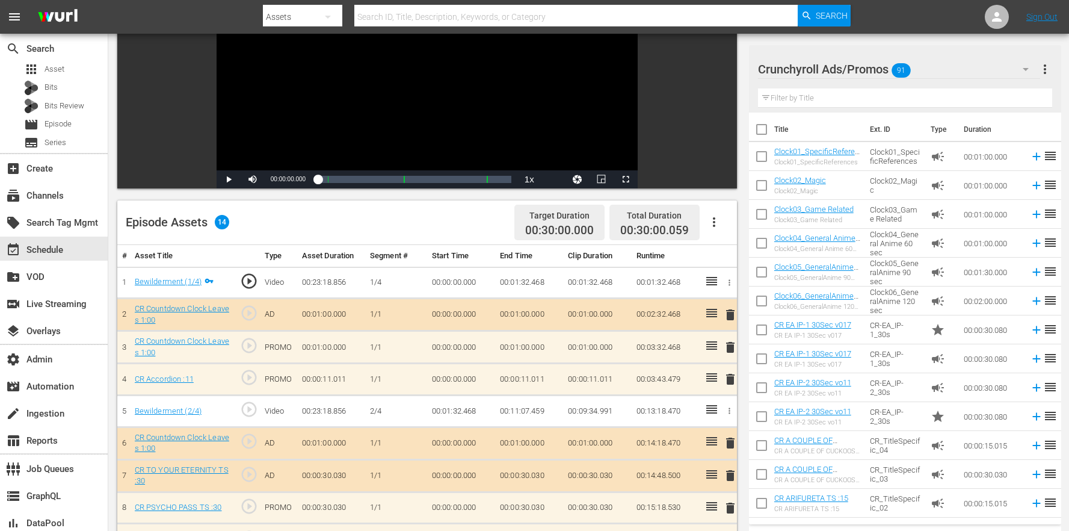
click at [727, 350] on span "delete" at bounding box center [730, 347] width 14 height 14
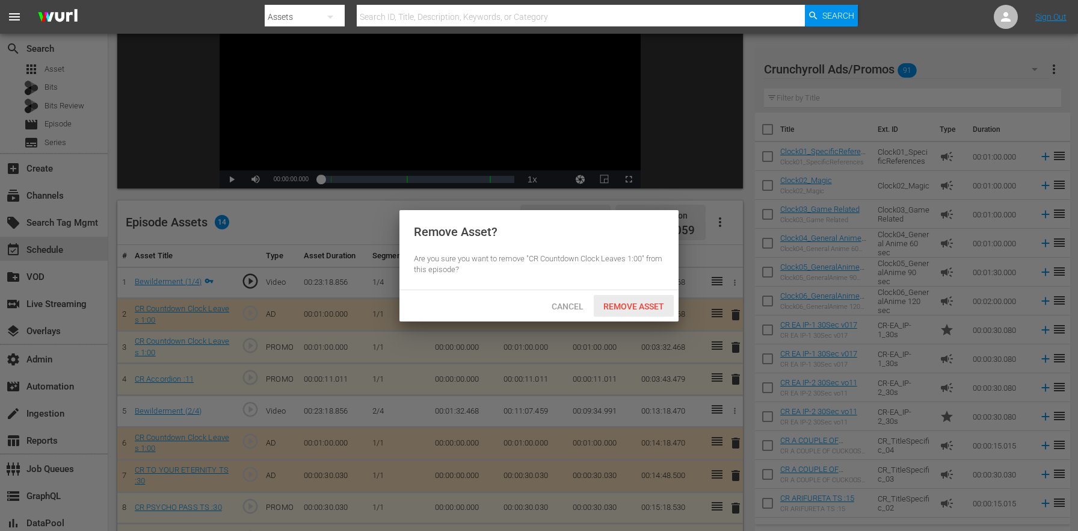
click at [625, 296] on div "Remove Asset" at bounding box center [634, 306] width 80 height 22
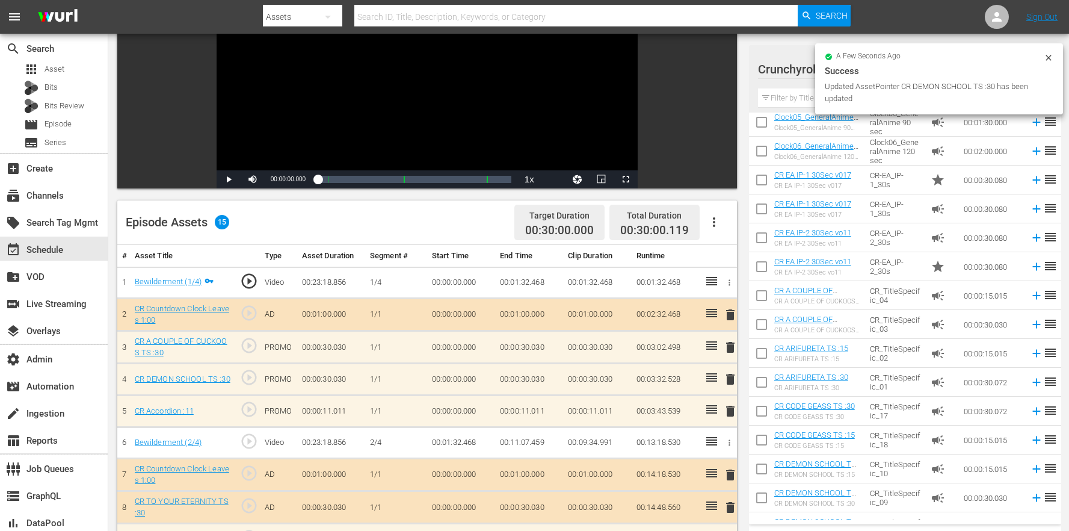
scroll to position [0, 0]
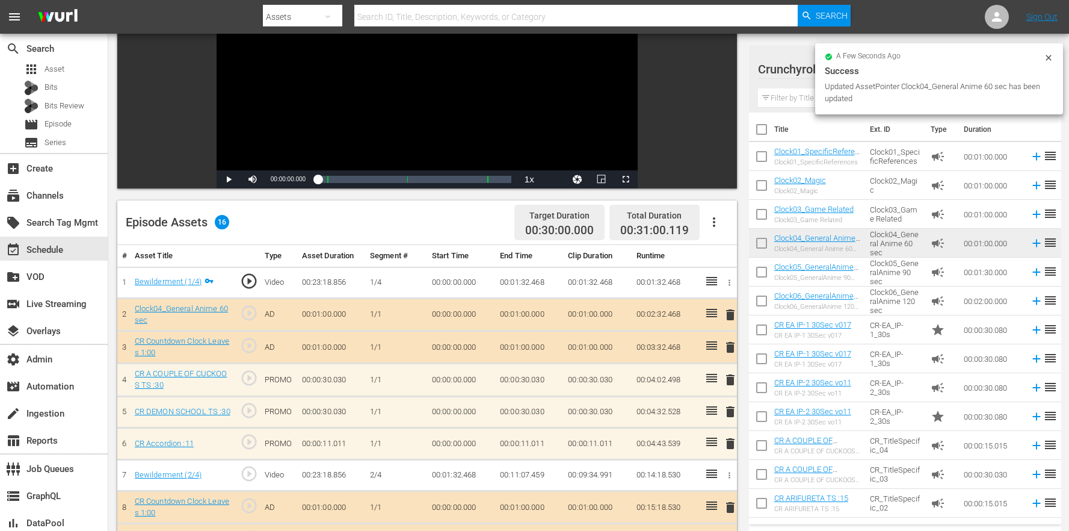
click at [727, 348] on span "delete" at bounding box center [730, 347] width 14 height 14
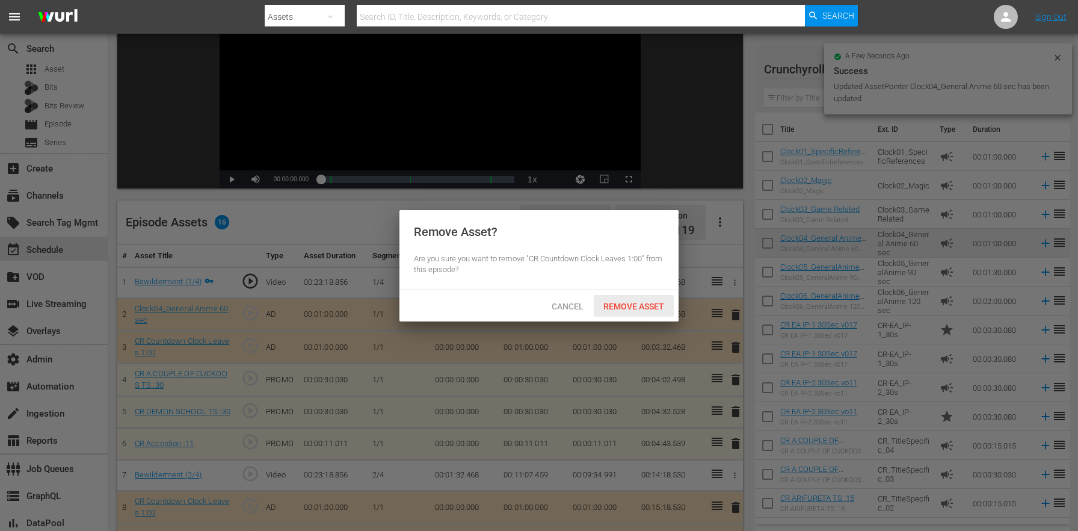
click at [603, 309] on span "Remove Asset" at bounding box center [634, 306] width 80 height 10
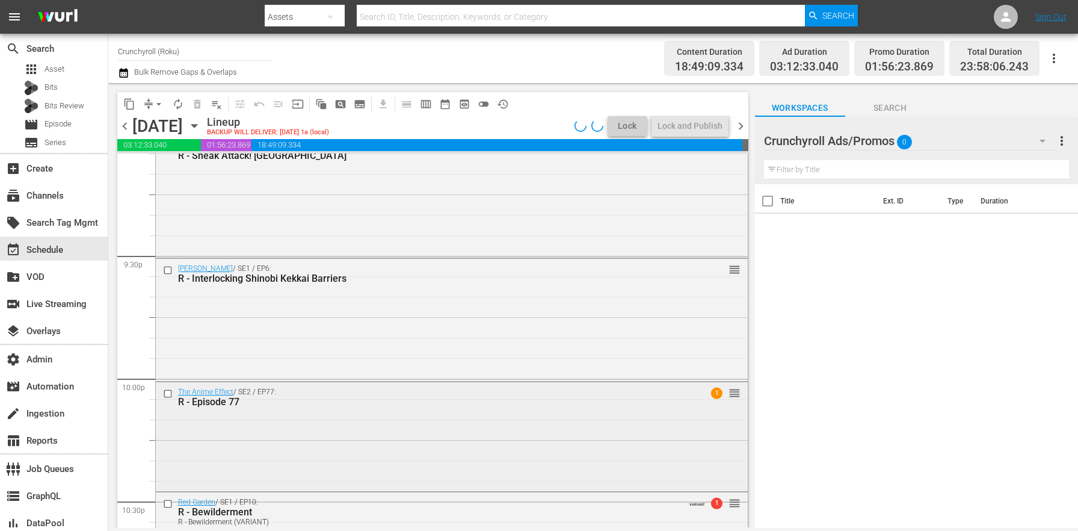
scroll to position [5521, 0]
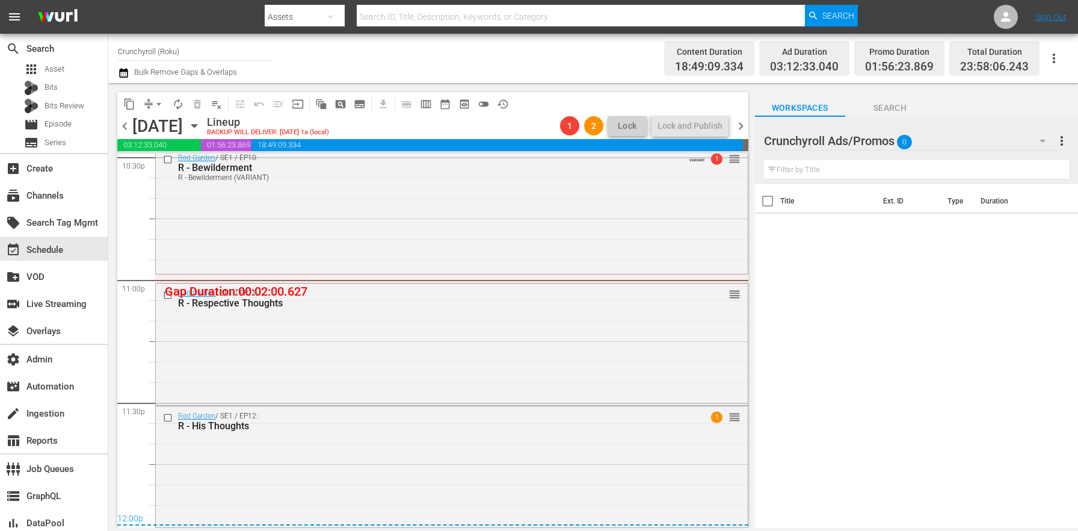
click at [342, 340] on div "Red Garden / SE1 / EP11: R - Respective Thoughts reorder" at bounding box center [452, 342] width 592 height 119
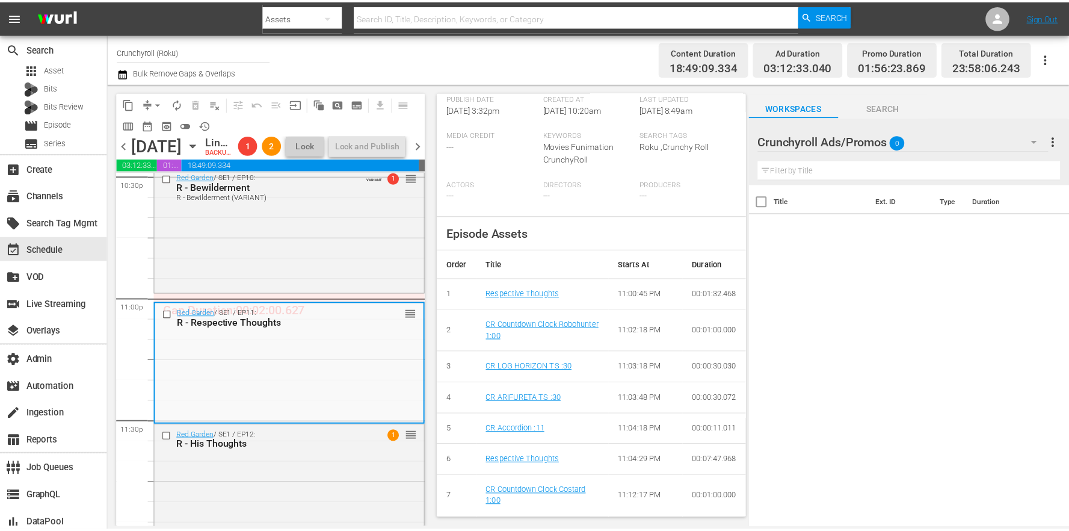
scroll to position [0, 0]
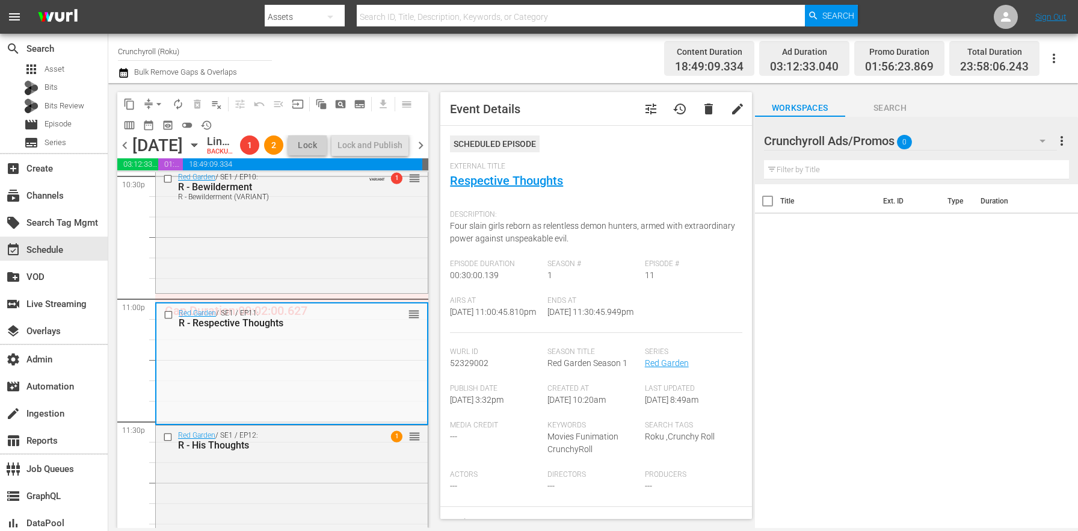
click at [647, 116] on button "tune" at bounding box center [651, 108] width 29 height 29
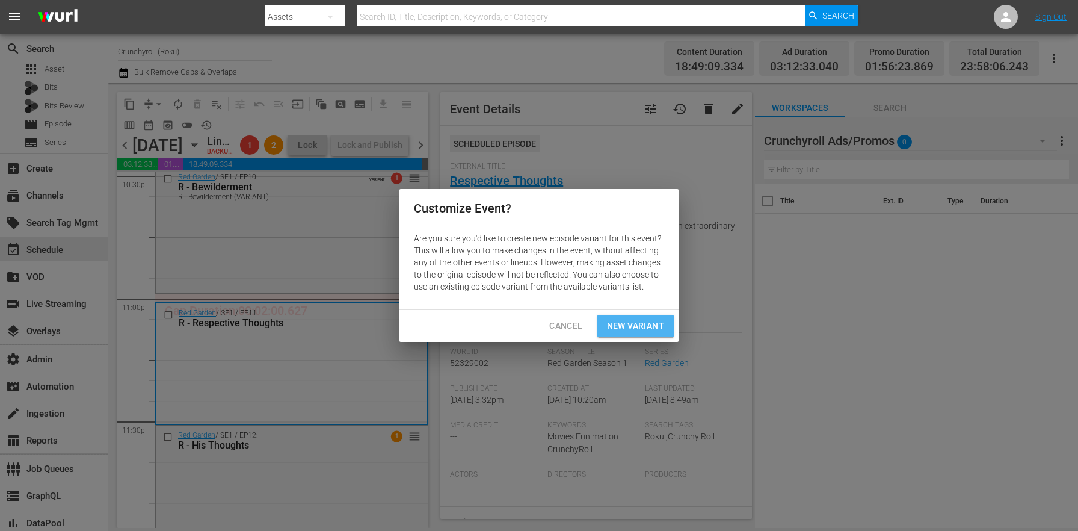
click at [649, 321] on span "New Variant" at bounding box center [635, 325] width 57 height 15
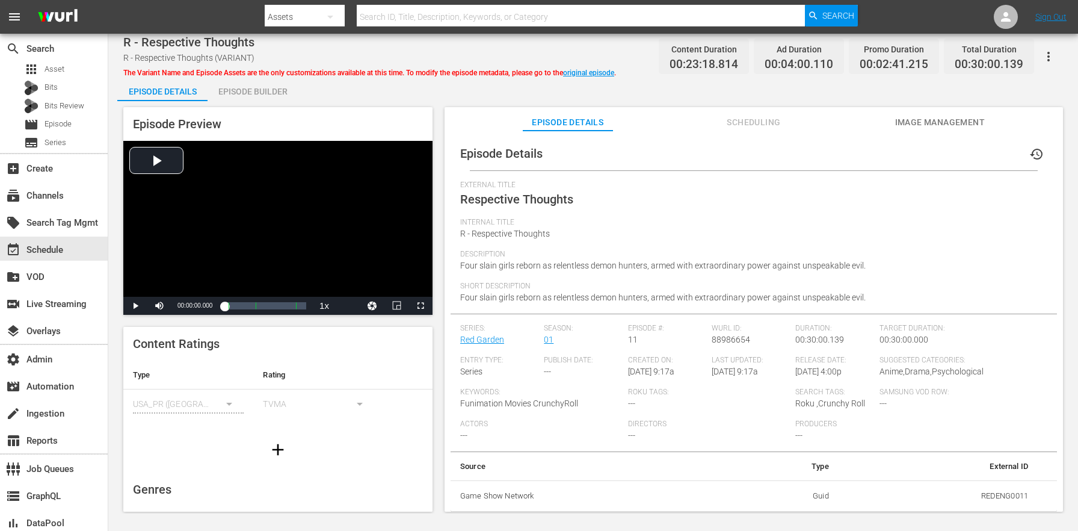
click at [261, 91] on div "Episode Builder" at bounding box center [253, 91] width 90 height 29
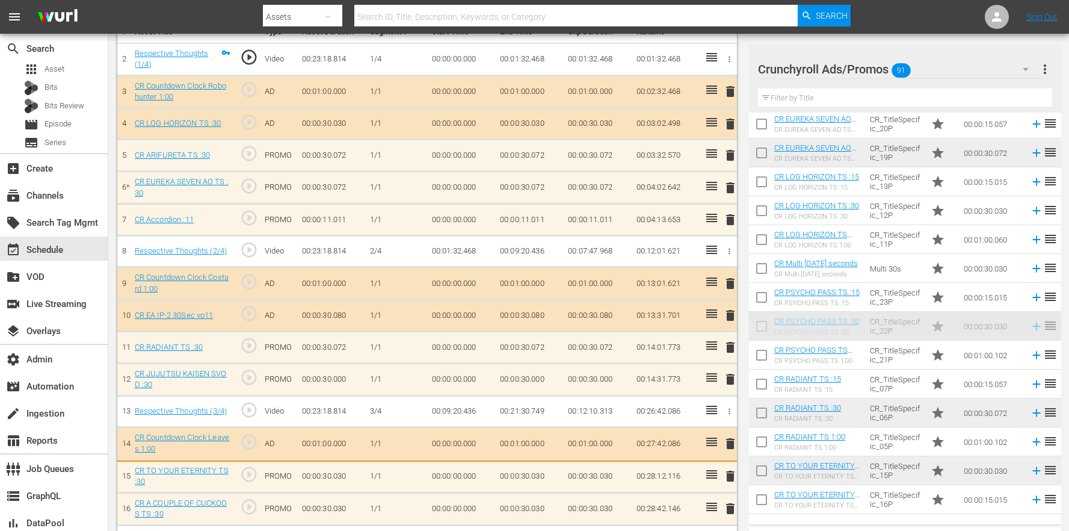
scroll to position [389, 0]
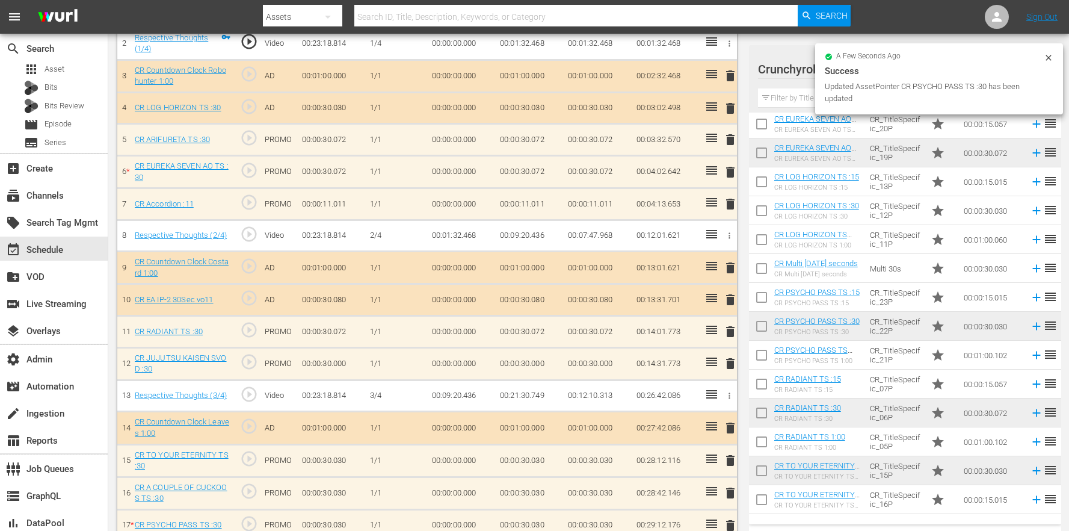
drag, startPoint x: 890, startPoint y: 333, endPoint x: 398, endPoint y: 5, distance: 591.0
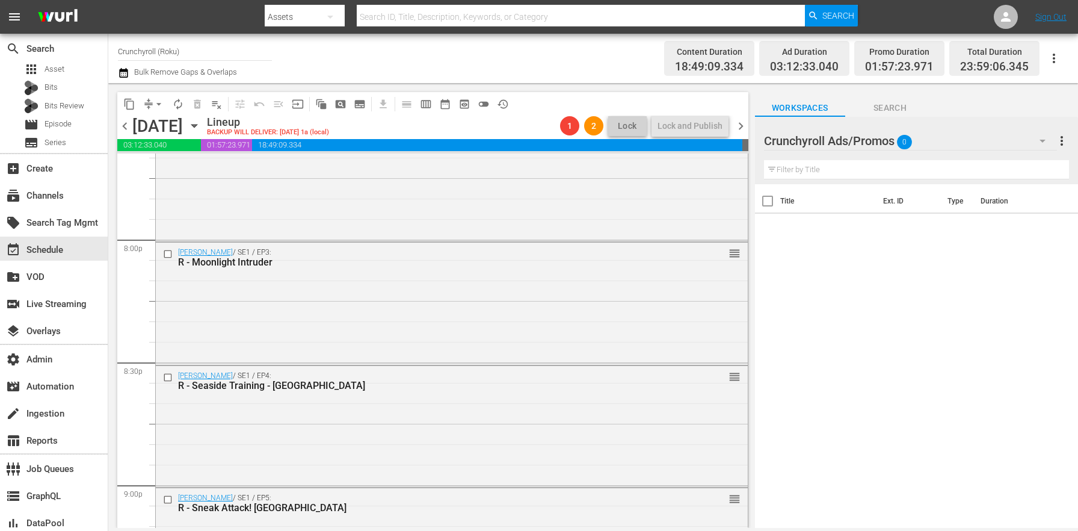
scroll to position [5521, 0]
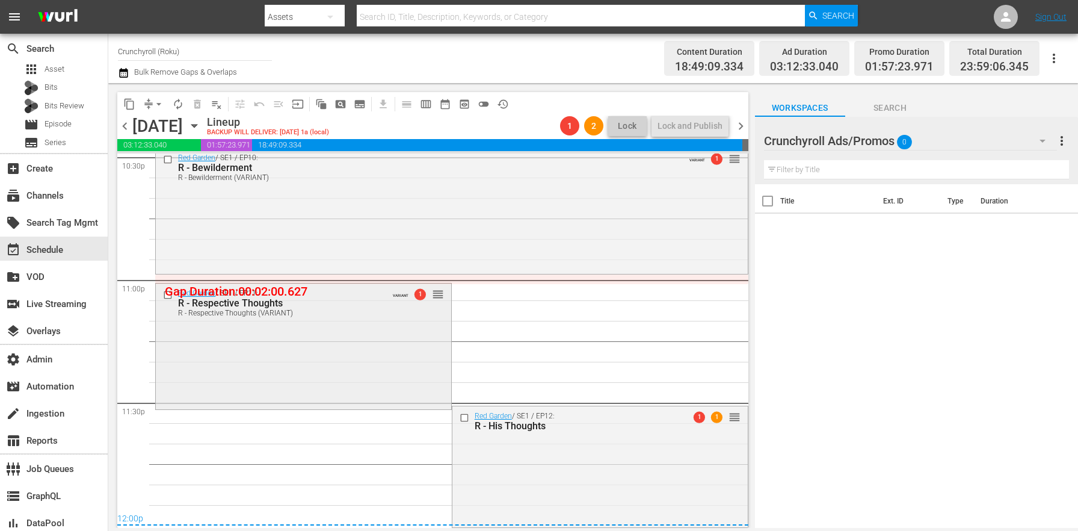
click at [391, 335] on div "Red Garden / SE1 / EP11: R - Respective Thoughts R - Respective Thoughts (VARIA…" at bounding box center [303, 344] width 295 height 123
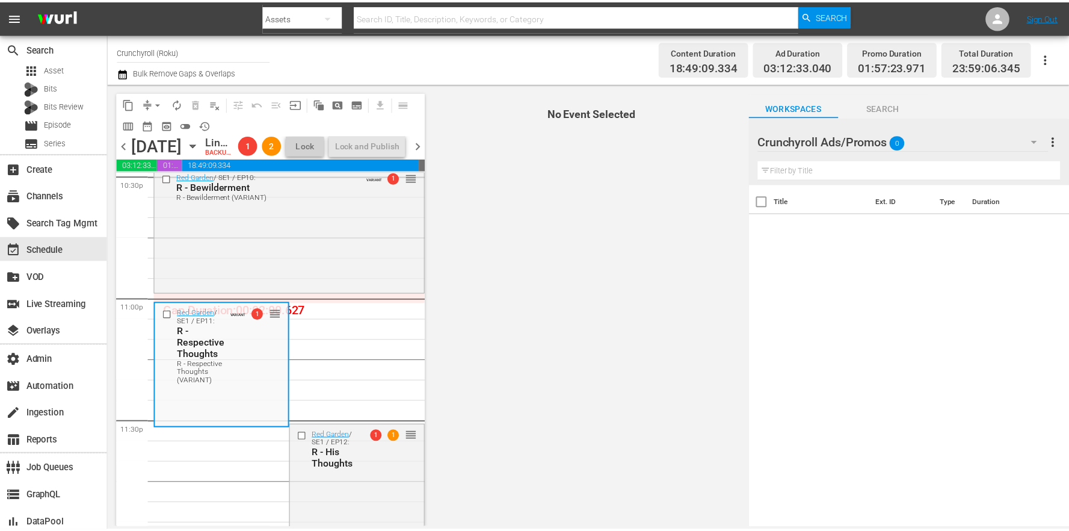
scroll to position [5559, 0]
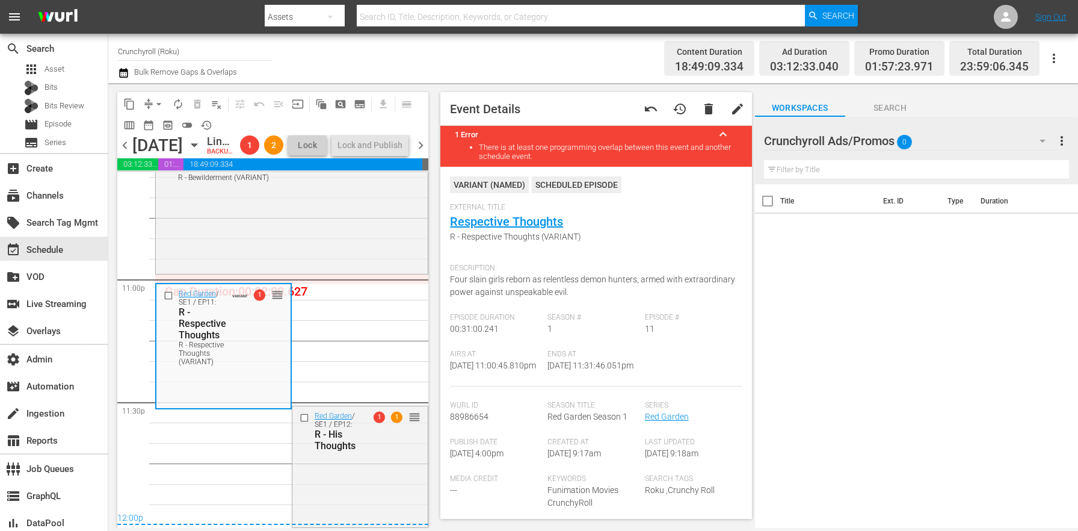
click at [493, 230] on div "External Title Respective Thoughts R - Respective Thoughts (VARIANT)" at bounding box center [596, 230] width 292 height 55
click at [494, 221] on link "Respective Thoughts" at bounding box center [506, 221] width 113 height 14
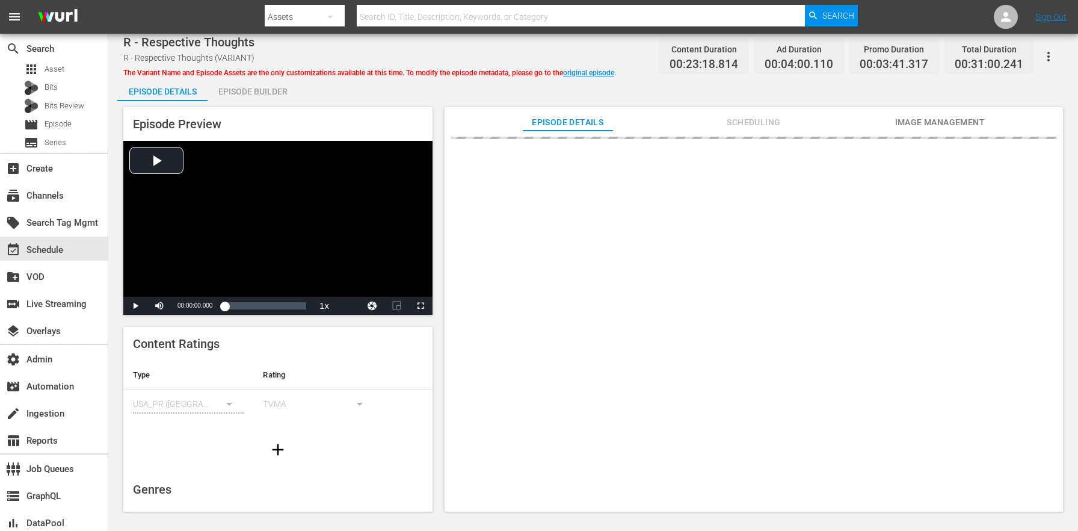
click at [264, 93] on div "Episode Builder" at bounding box center [253, 91] width 90 height 29
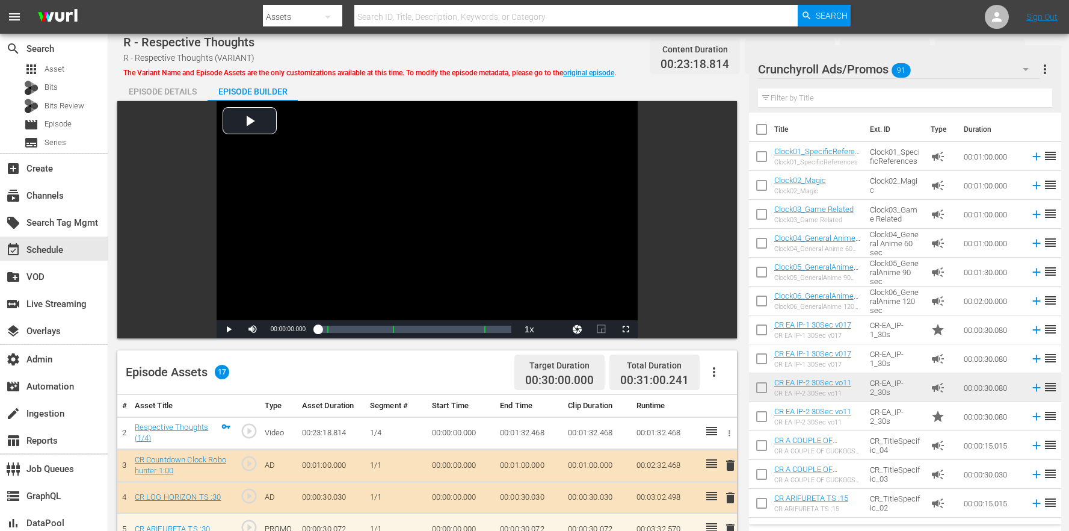
scroll to position [437, 0]
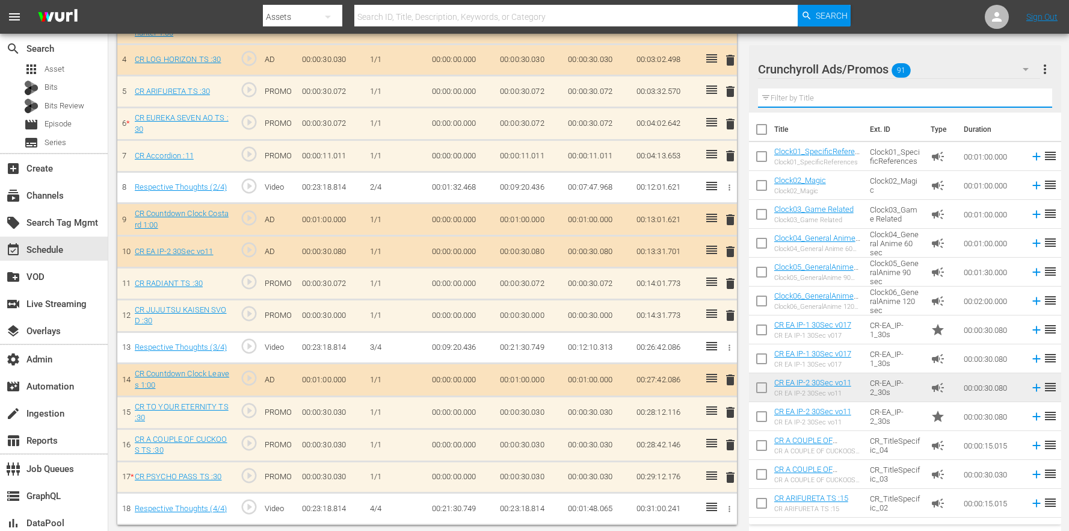
click at [823, 100] on input "text" at bounding box center [905, 97] width 294 height 19
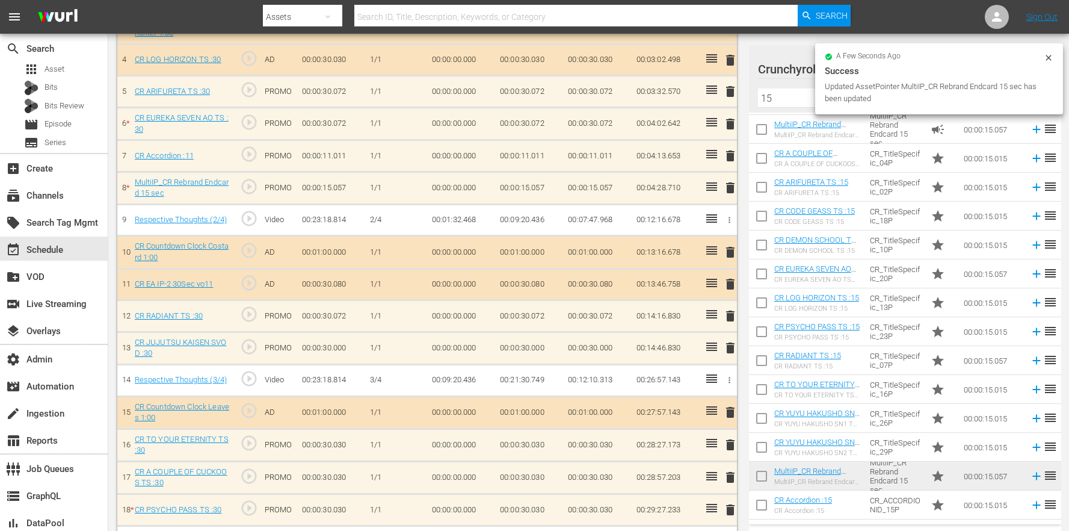
click at [731, 153] on span "delete" at bounding box center [730, 156] width 14 height 14
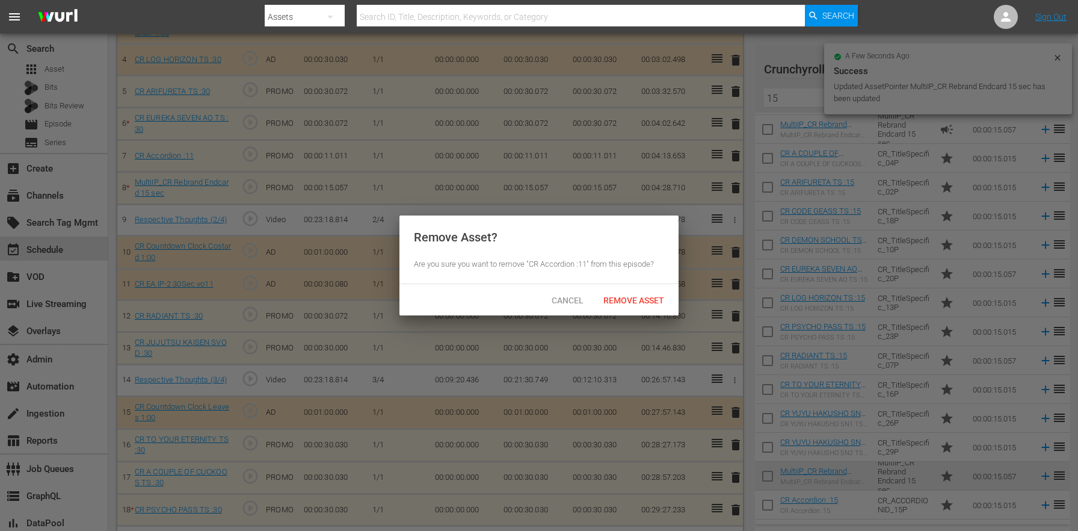
click at [656, 300] on span "Remove Asset" at bounding box center [634, 300] width 80 height 10
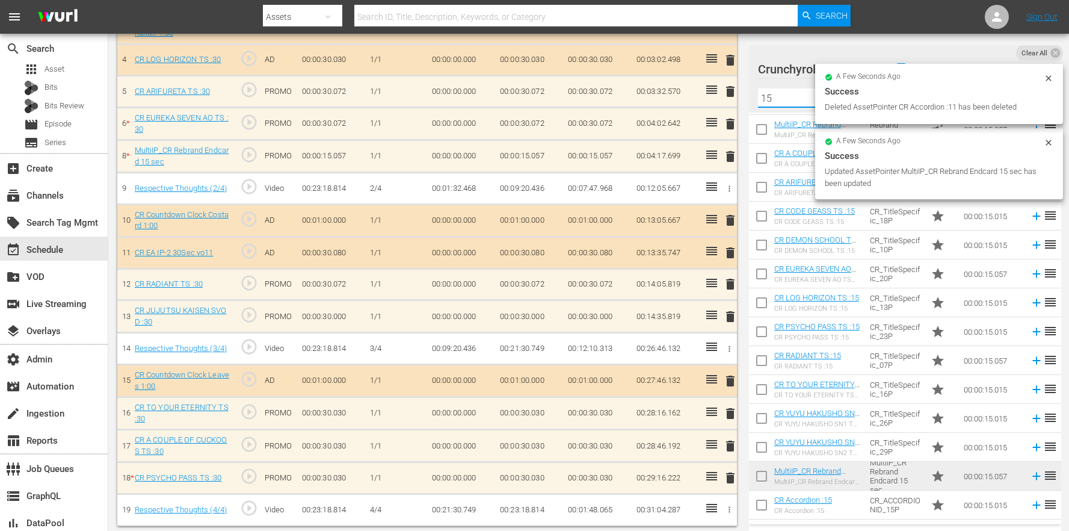
drag, startPoint x: 791, startPoint y: 94, endPoint x: 745, endPoint y: 98, distance: 45.9
click at [745, 98] on div "Video Player is loading. Play Video Play Mute Current Time 00:00:00.000 / Durat…" at bounding box center [588, 95] width 943 height 862
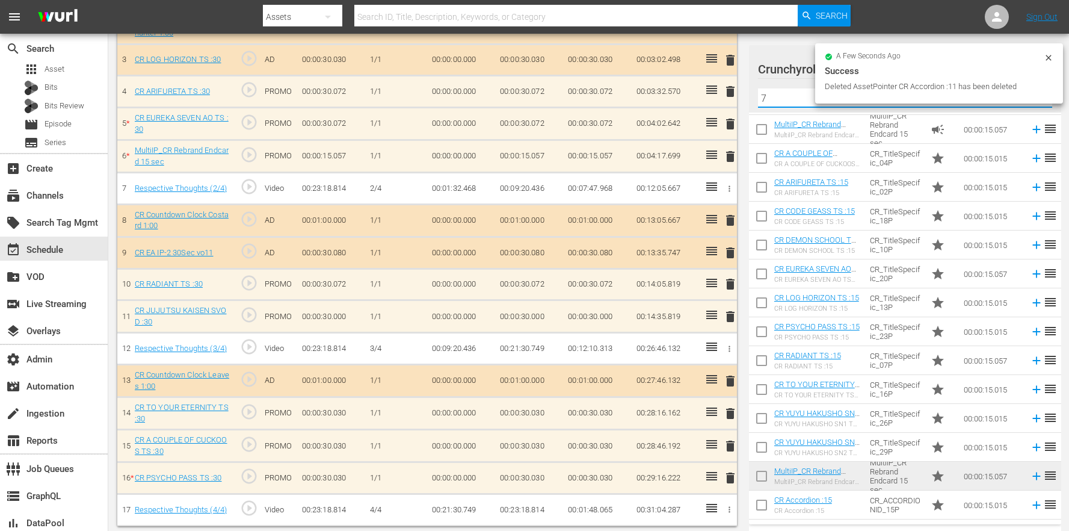
scroll to position [0, 0]
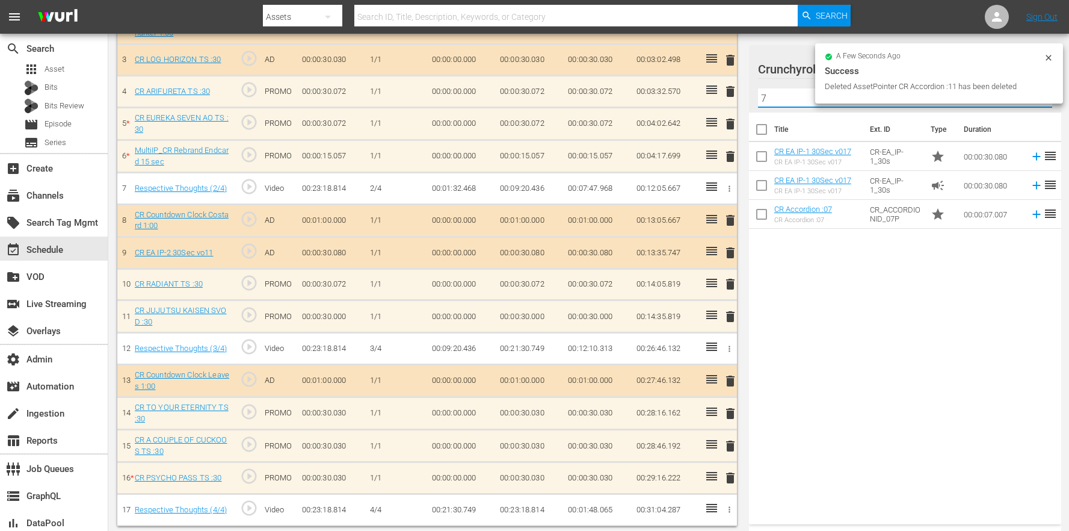
type input "7"
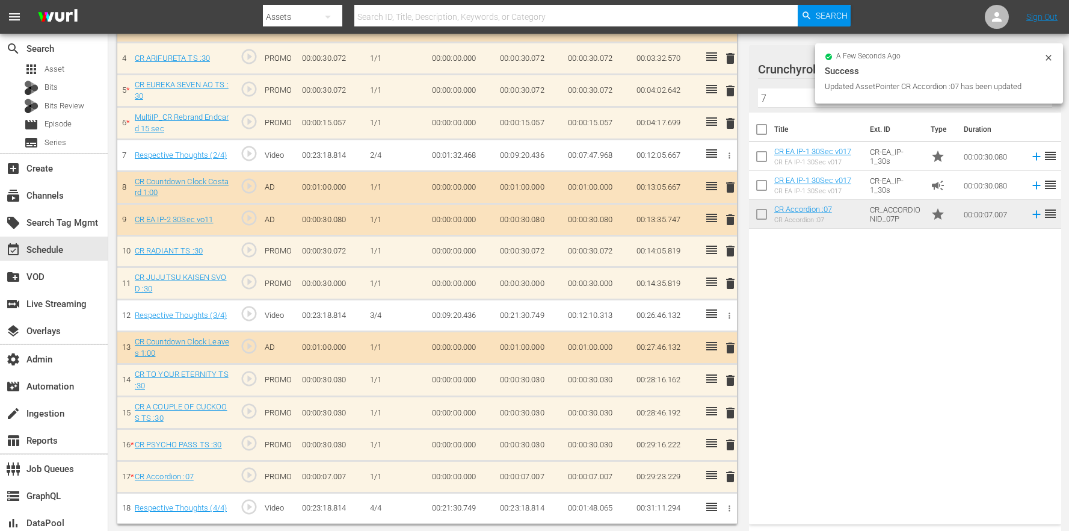
scroll to position [49, 0]
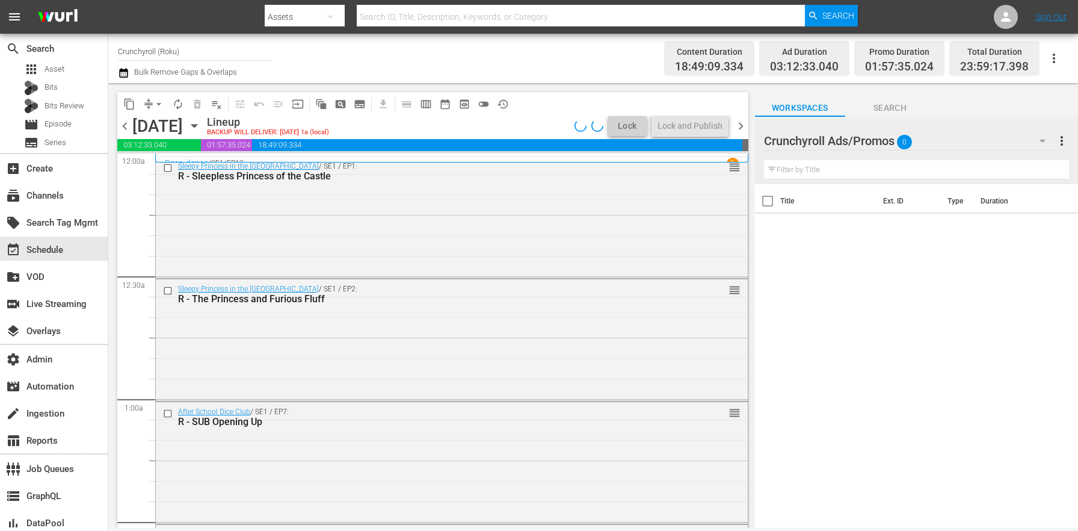
click at [123, 75] on icon "button" at bounding box center [123, 73] width 11 height 14
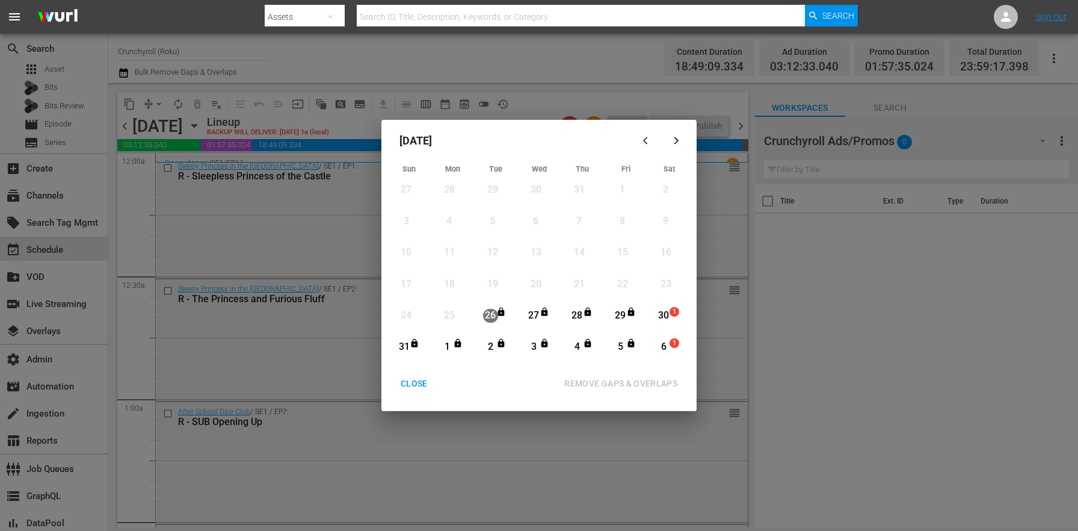
click at [665, 317] on div "30" at bounding box center [664, 316] width 15 height 14
click at [626, 353] on div "5" at bounding box center [620, 347] width 15 height 14
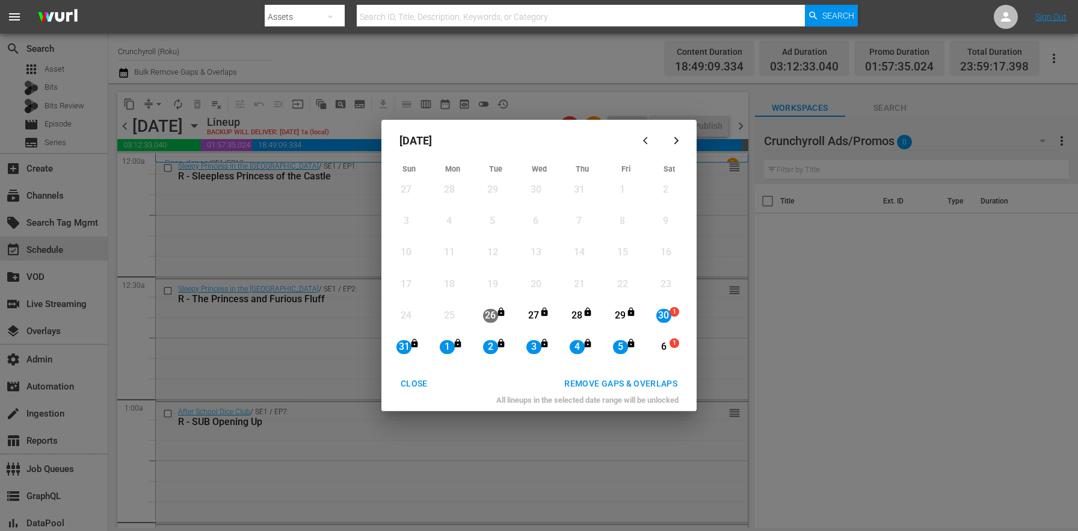
click at [638, 396] on div "All lineups in the selected date range will be unlocked" at bounding box center [539, 403] width 306 height 16
click at [636, 392] on button "REMOVE GAPS & OVERLAPS" at bounding box center [621, 383] width 142 height 22
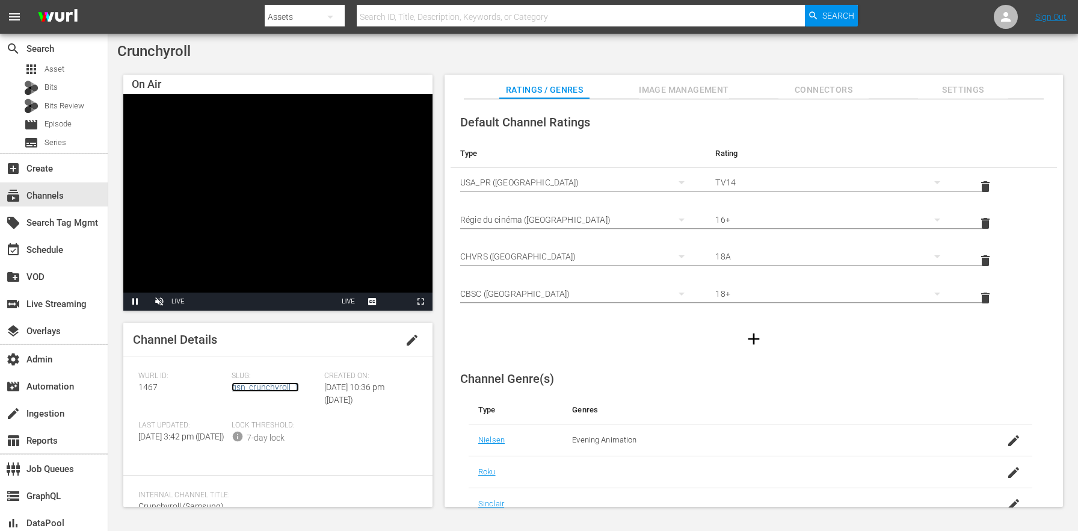
click at [281, 384] on link "gsn_crunchyroll_1" at bounding box center [265, 387] width 67 height 10
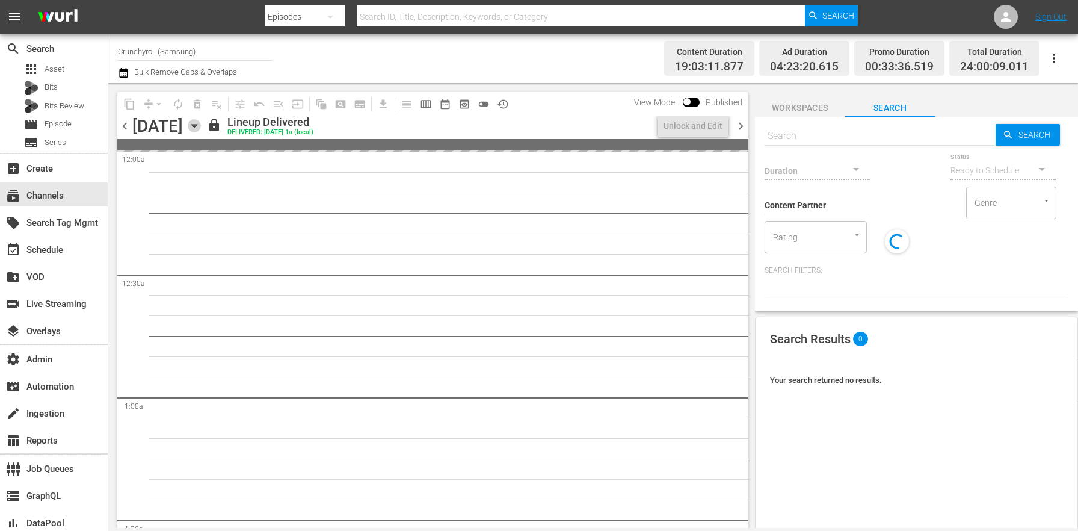
click at [201, 126] on icon "button" at bounding box center [194, 125] width 13 height 13
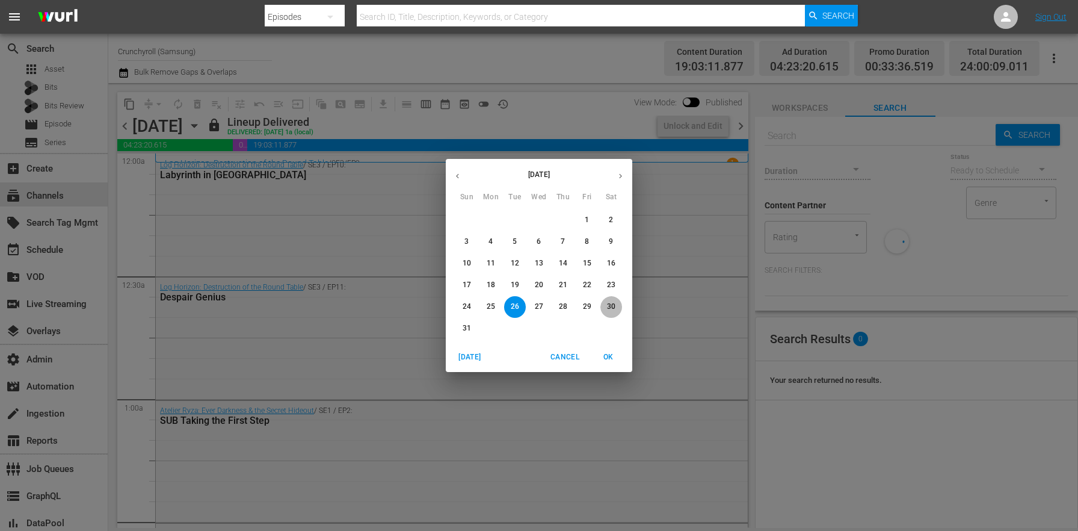
click at [616, 301] on button "30" at bounding box center [612, 307] width 22 height 22
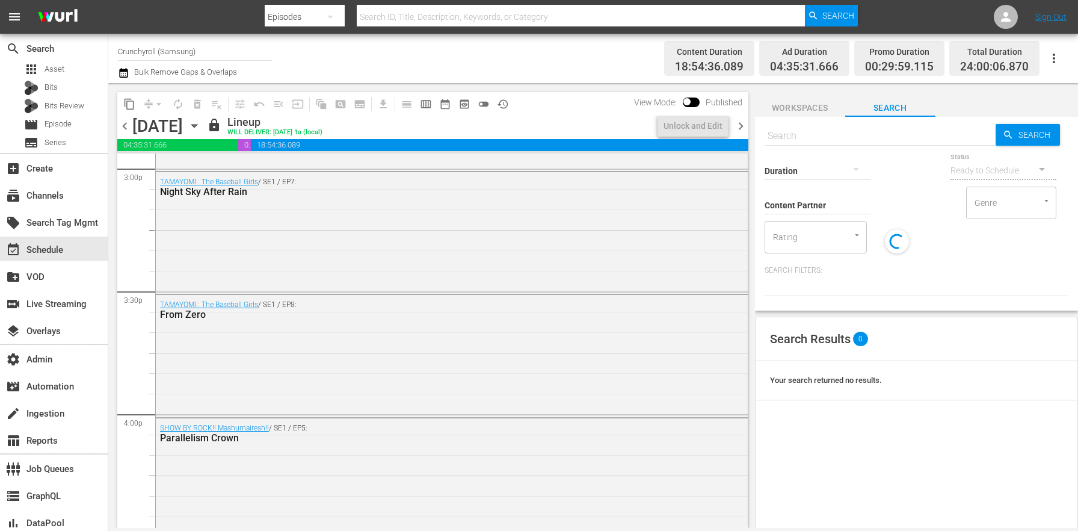
scroll to position [5521, 0]
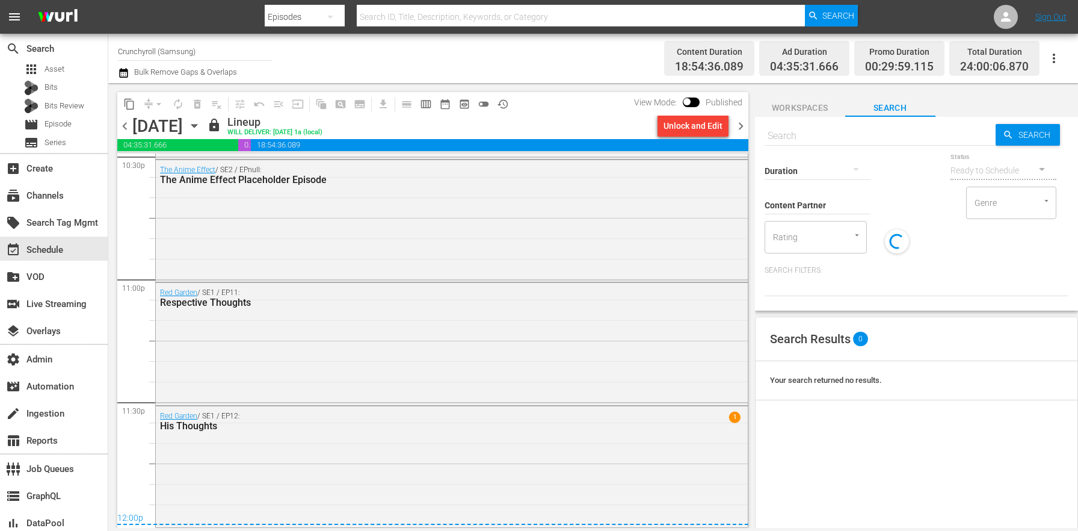
click at [688, 129] on div "Unlock and Edit" at bounding box center [693, 126] width 59 height 22
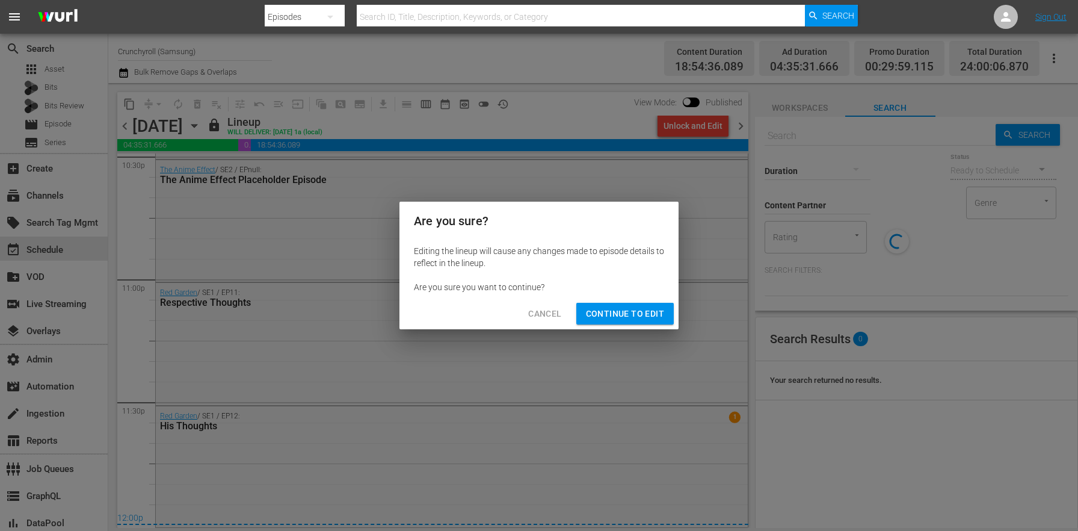
click at [644, 319] on span "Continue to Edit" at bounding box center [625, 313] width 78 height 15
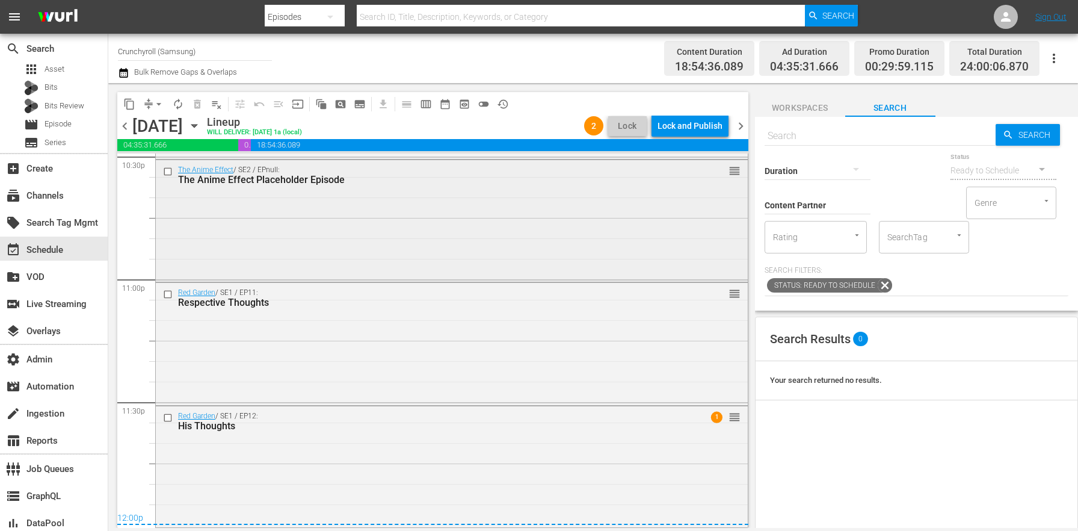
scroll to position [5428, 0]
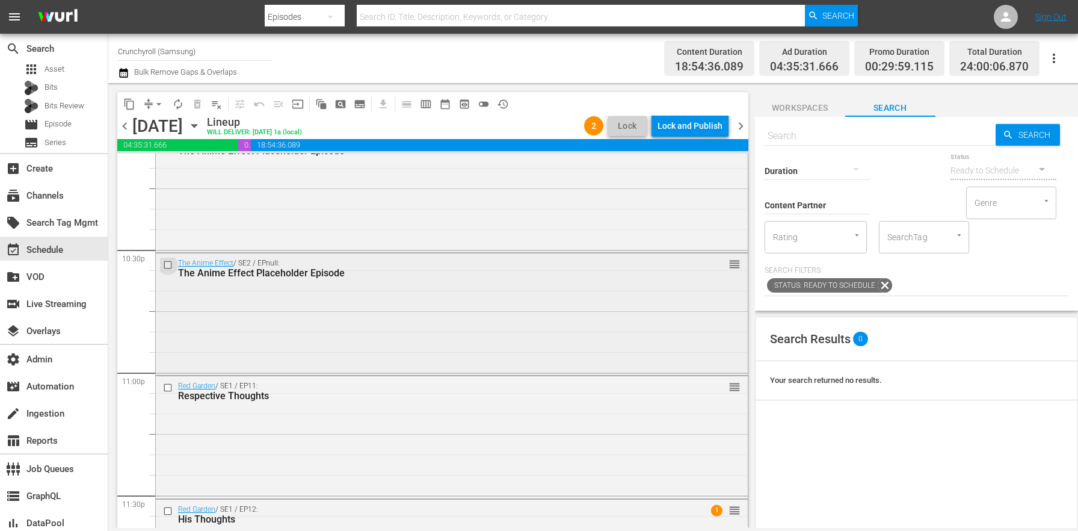
click at [167, 267] on input "checkbox" at bounding box center [169, 265] width 13 height 10
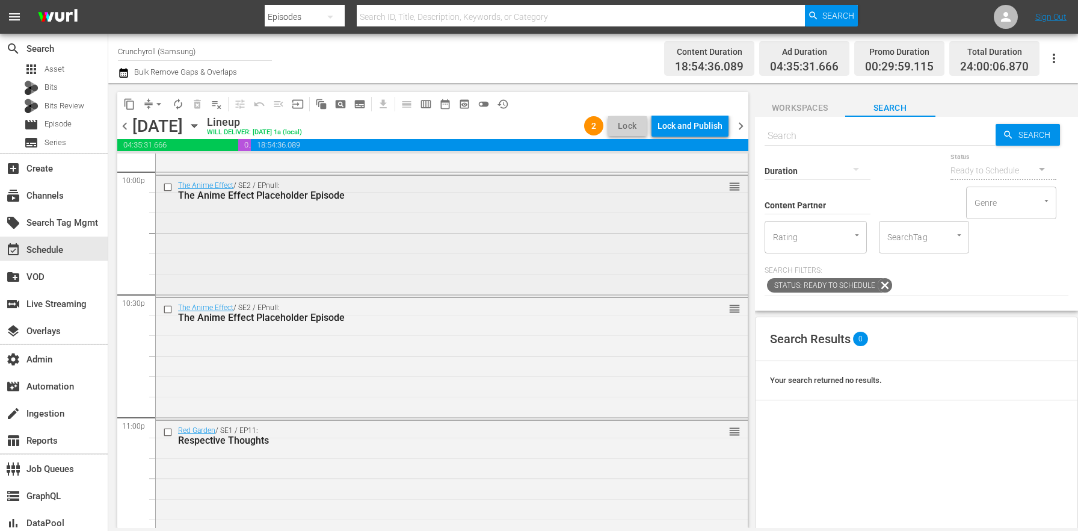
scroll to position [5368, 0]
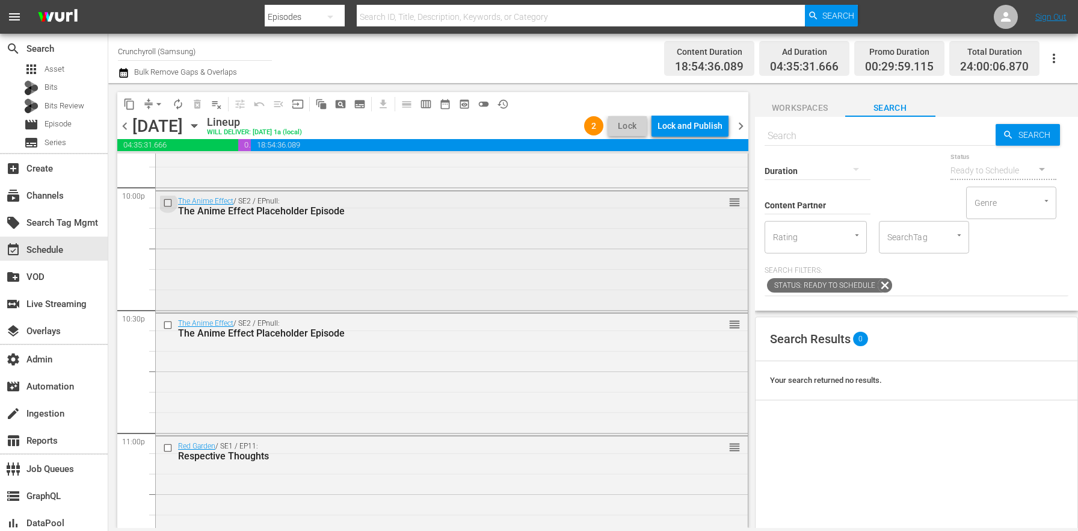
click at [175, 204] on input "checkbox" at bounding box center [169, 202] width 13 height 10
click at [169, 324] on input "checkbox" at bounding box center [169, 325] width 13 height 10
click at [194, 106] on span "delete_forever_outlined" at bounding box center [197, 104] width 12 height 12
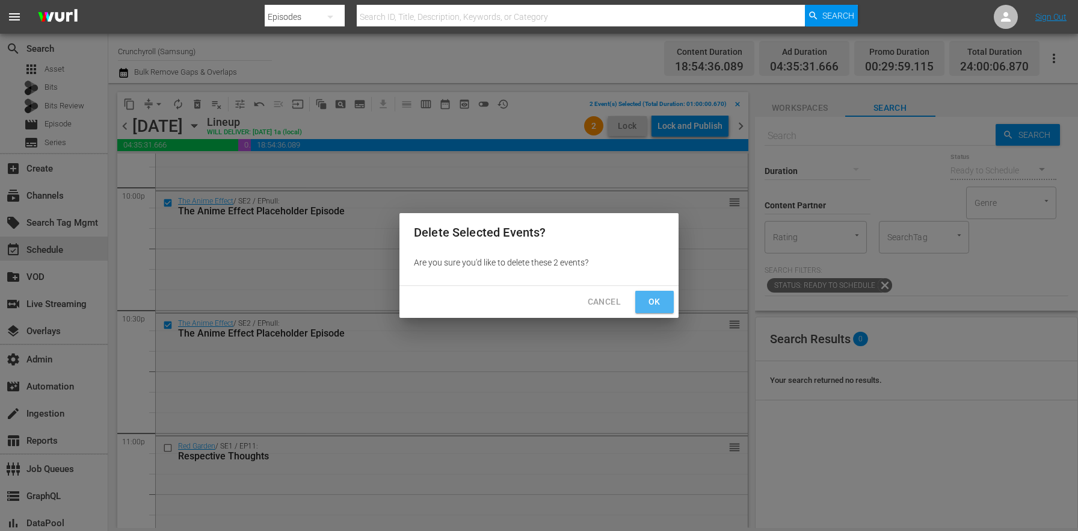
click at [660, 301] on span "Ok" at bounding box center [654, 301] width 19 height 15
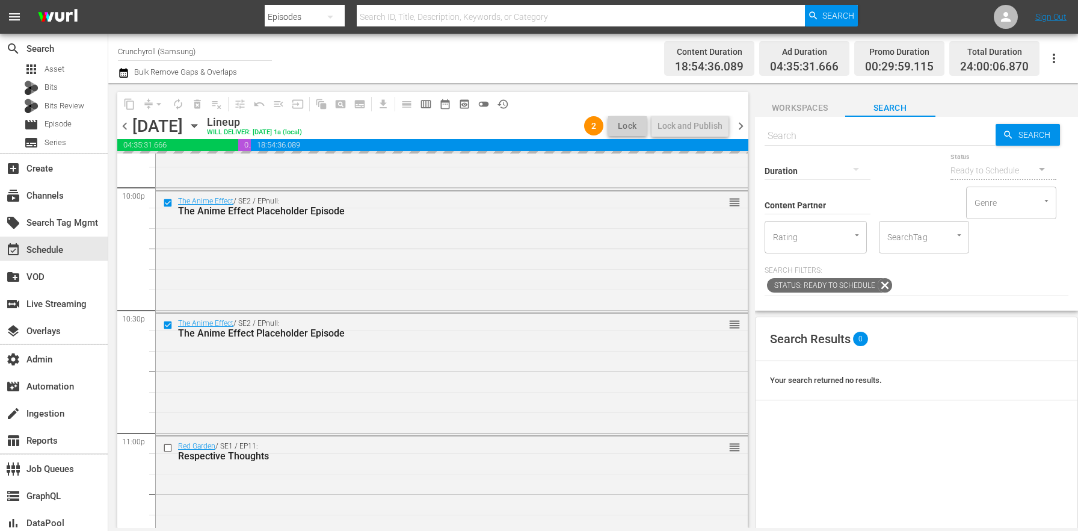
click at [831, 110] on span "Workspaces" at bounding box center [800, 107] width 90 height 15
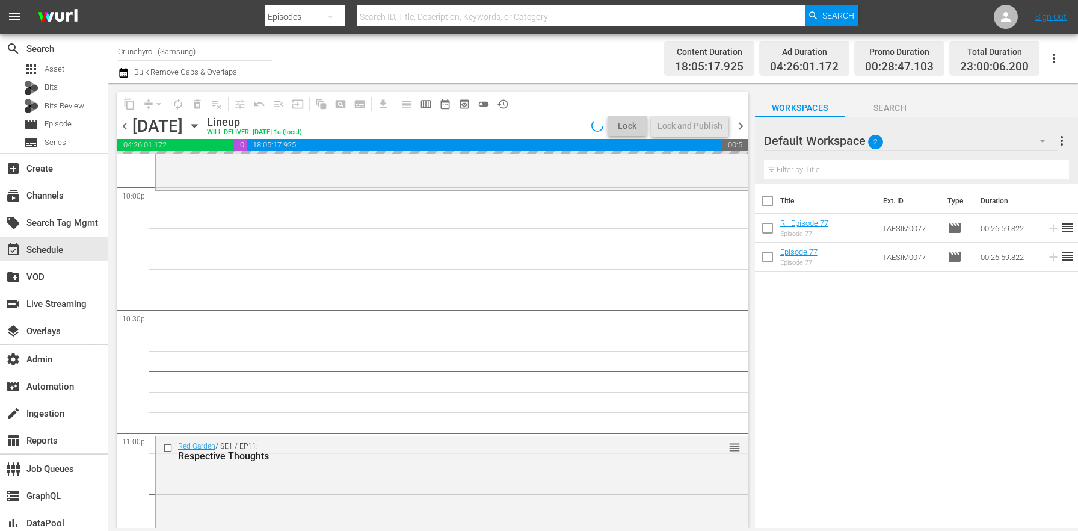
click at [894, 109] on span "Search" at bounding box center [890, 107] width 90 height 15
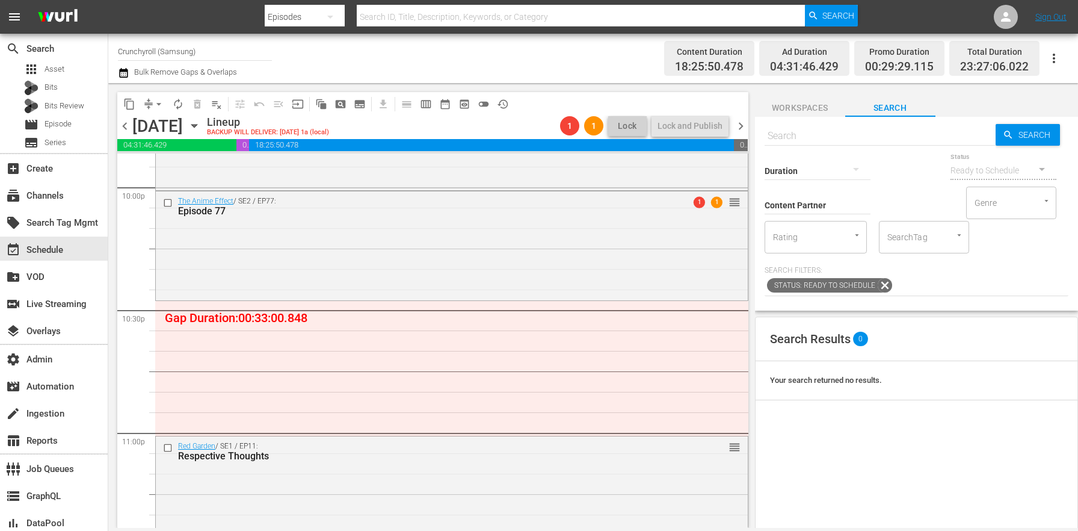
click at [880, 141] on input "text" at bounding box center [880, 136] width 231 height 29
paste input "REDENG0010"
type input "REDENG0010"
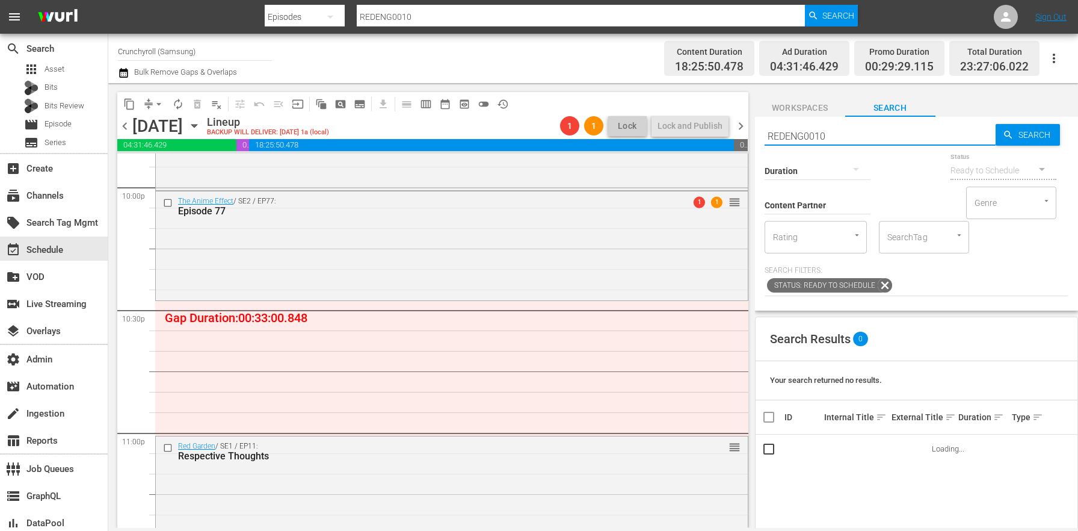
type input "REDENG0010"
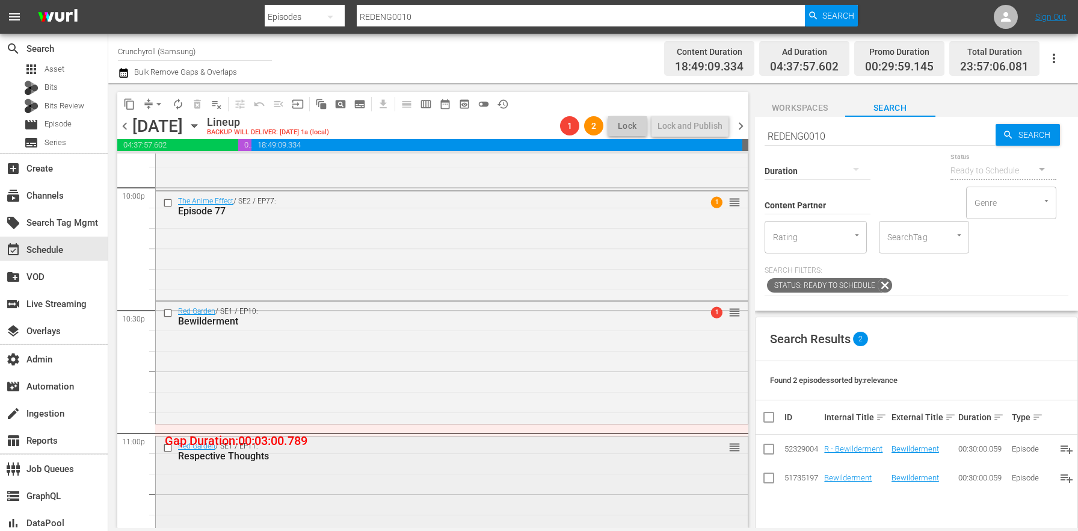
scroll to position [5501, 0]
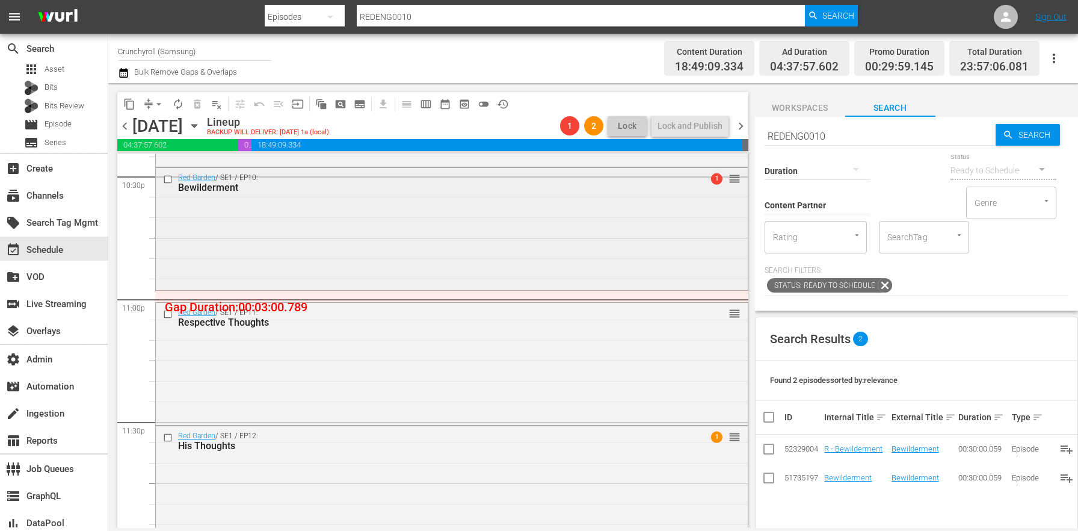
click at [217, 246] on div "Red Garden / SE1 / EP10: Bewilderment 1 reorder" at bounding box center [452, 227] width 592 height 119
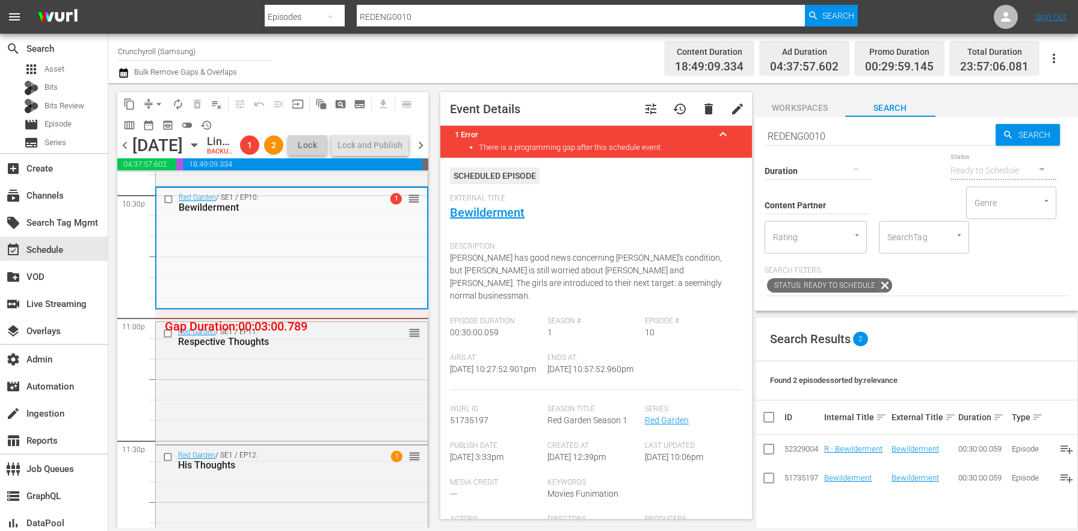
scroll to position [216, 0]
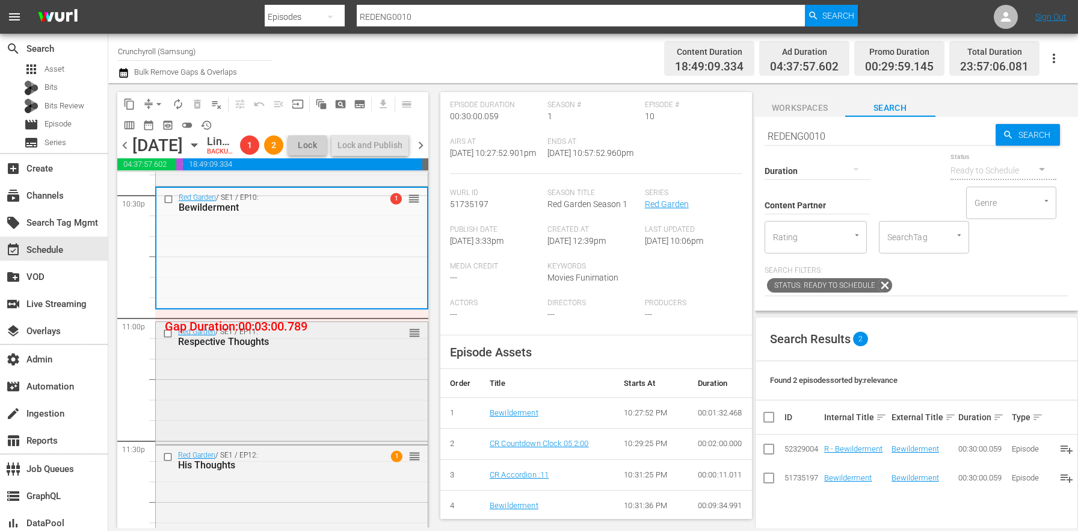
click at [257, 425] on div "Red Garden / SE1 / EP11: Respective Thoughts reorder" at bounding box center [292, 381] width 272 height 119
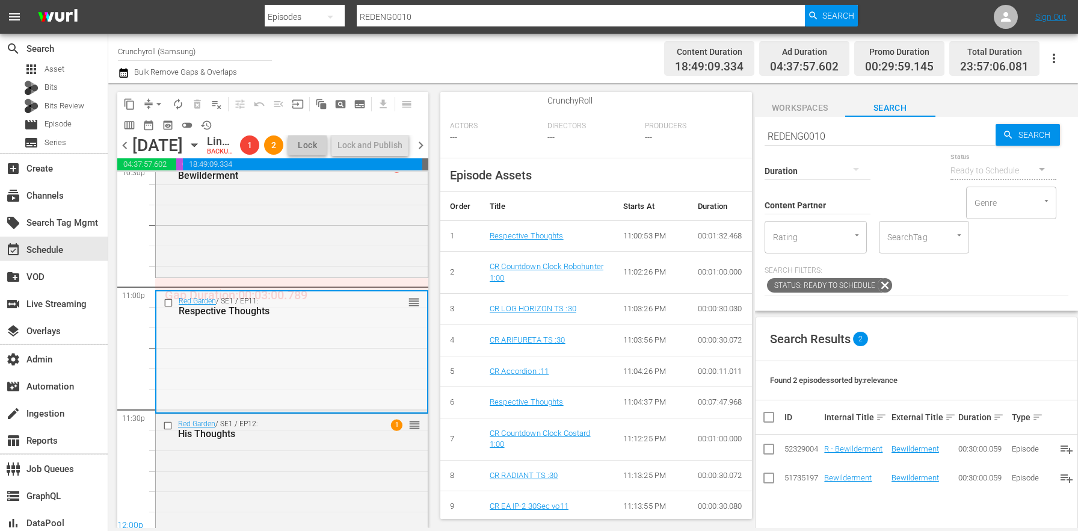
scroll to position [5560, 0]
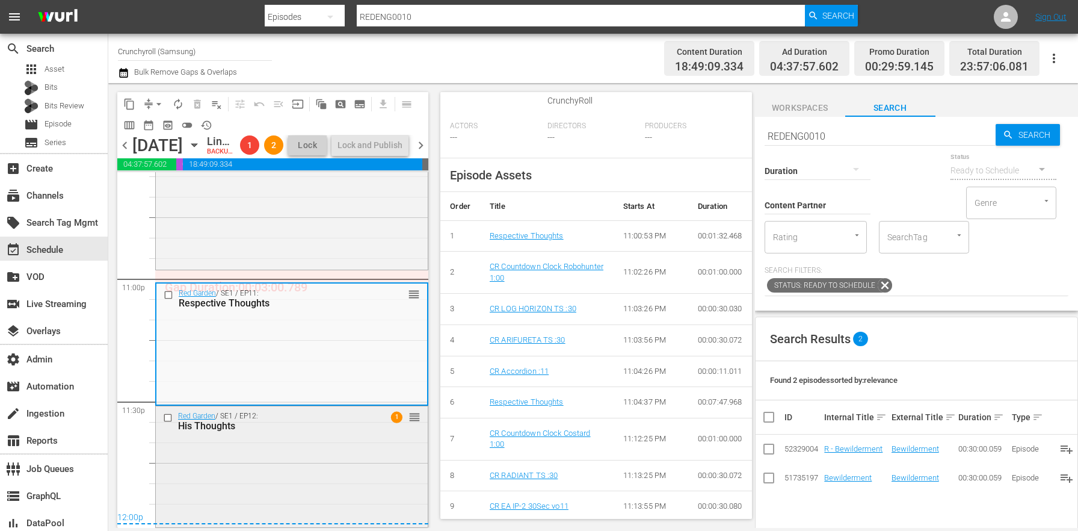
click at [300, 462] on div "Red Garden / SE1 / EP12: His Thoughts 1 reorder" at bounding box center [292, 465] width 272 height 119
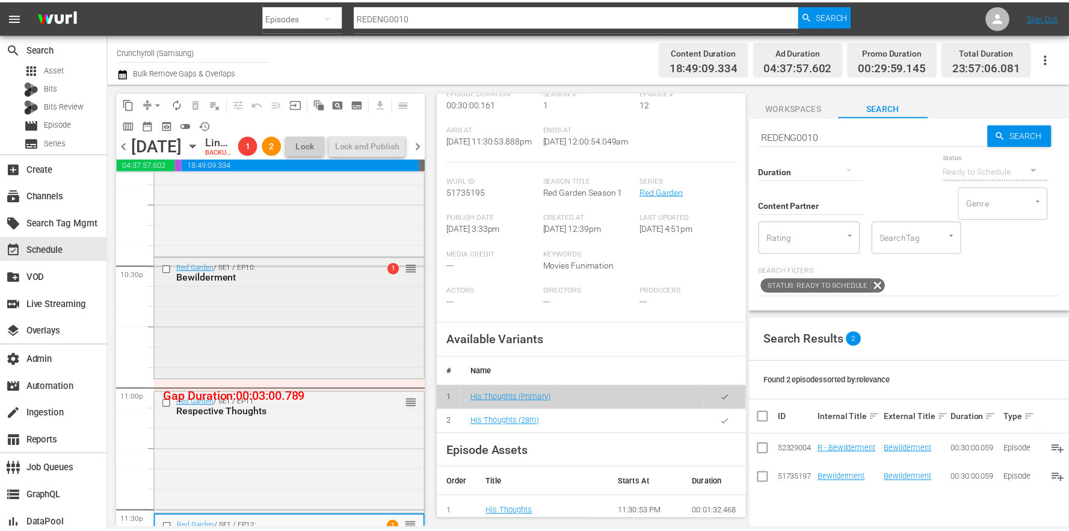
scroll to position [5364, 0]
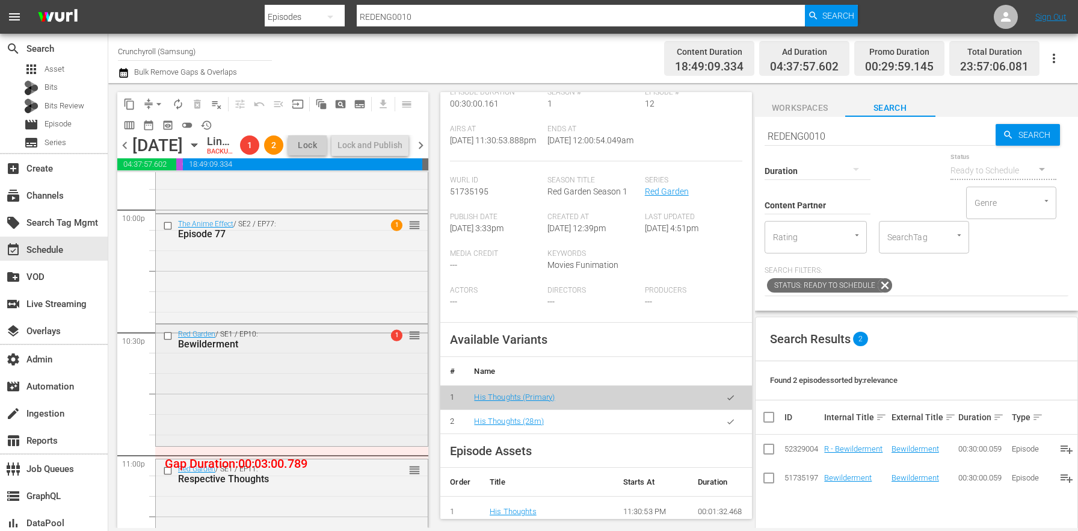
click at [230, 399] on div "Red Garden / SE1 / EP10: Bewilderment 1 reorder" at bounding box center [292, 383] width 272 height 119
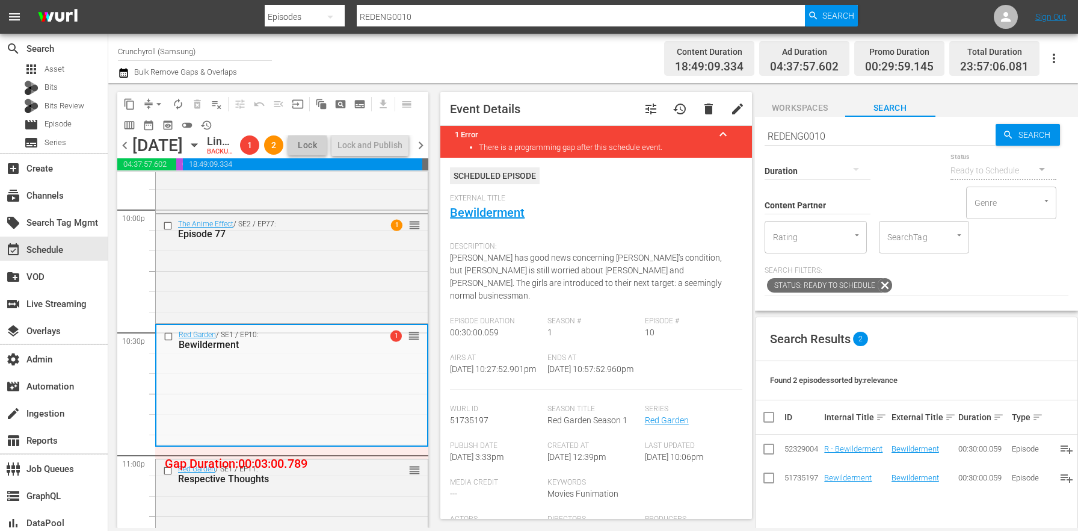
click at [644, 107] on span "tune" at bounding box center [651, 109] width 14 height 14
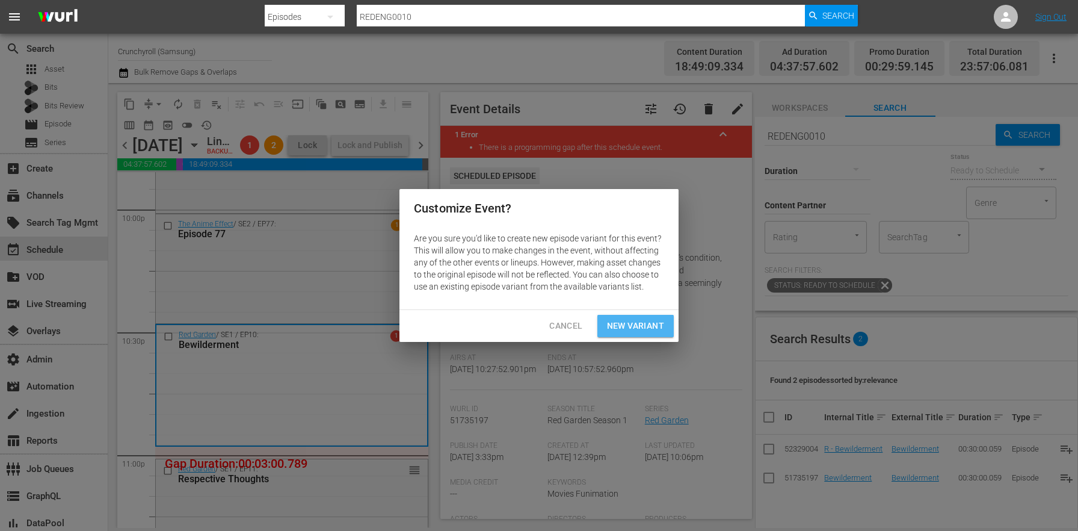
click at [632, 328] on span "New Variant" at bounding box center [635, 325] width 57 height 15
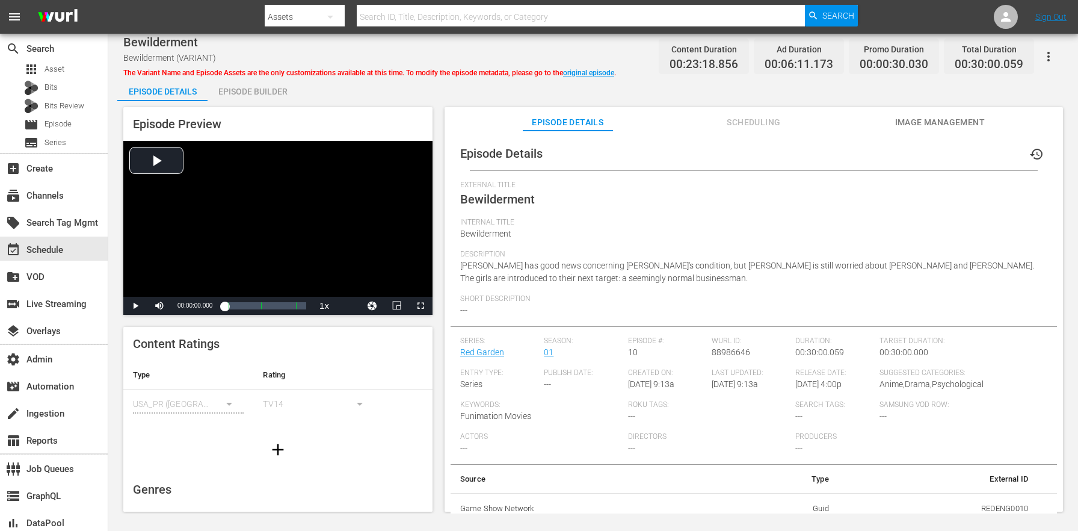
click at [234, 72] on span "The Variant Name and Episode Assets are the only customizations available at th…" at bounding box center [369, 73] width 493 height 8
click at [249, 89] on div "Episode Builder" at bounding box center [253, 91] width 90 height 29
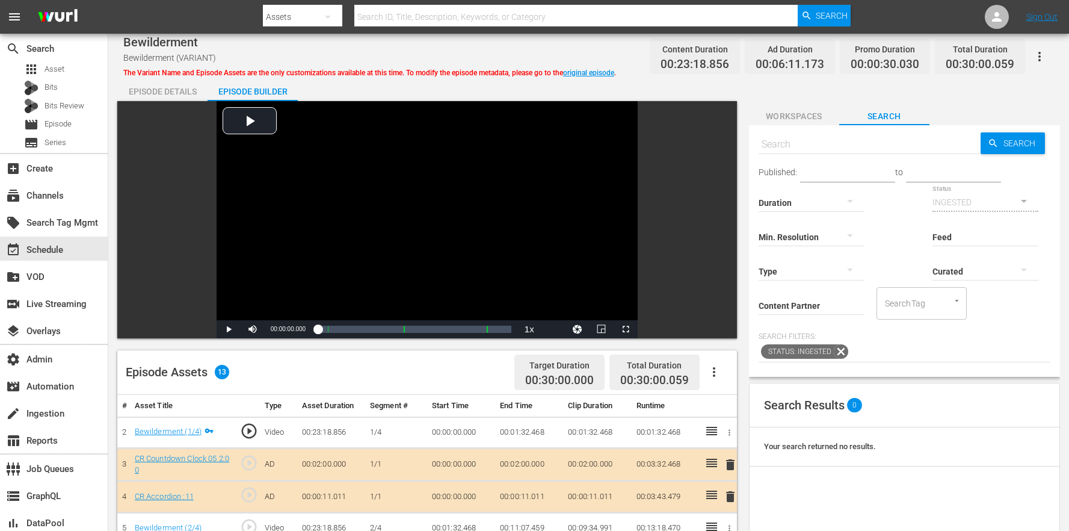
click at [791, 114] on span "Workspaces" at bounding box center [794, 116] width 90 height 15
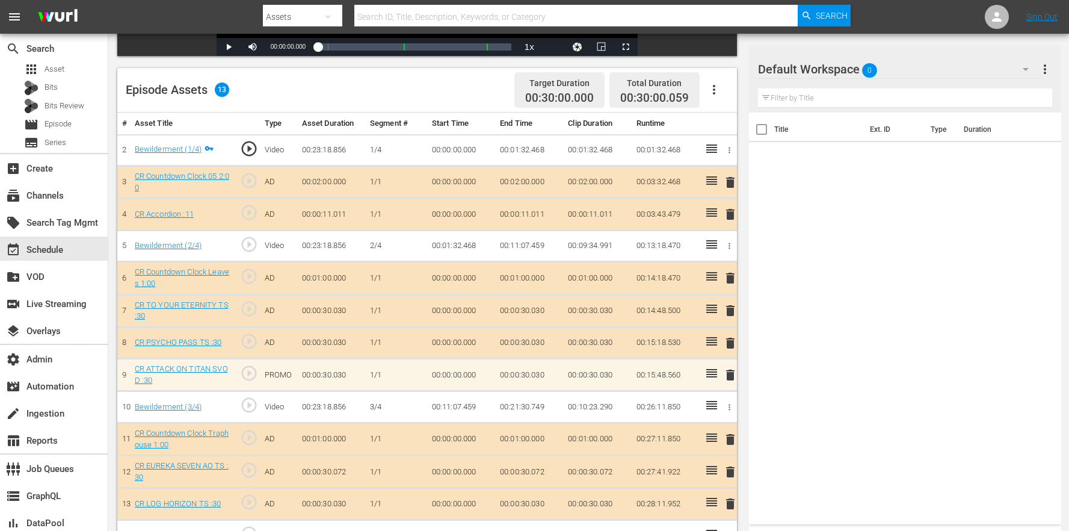
scroll to position [313, 0]
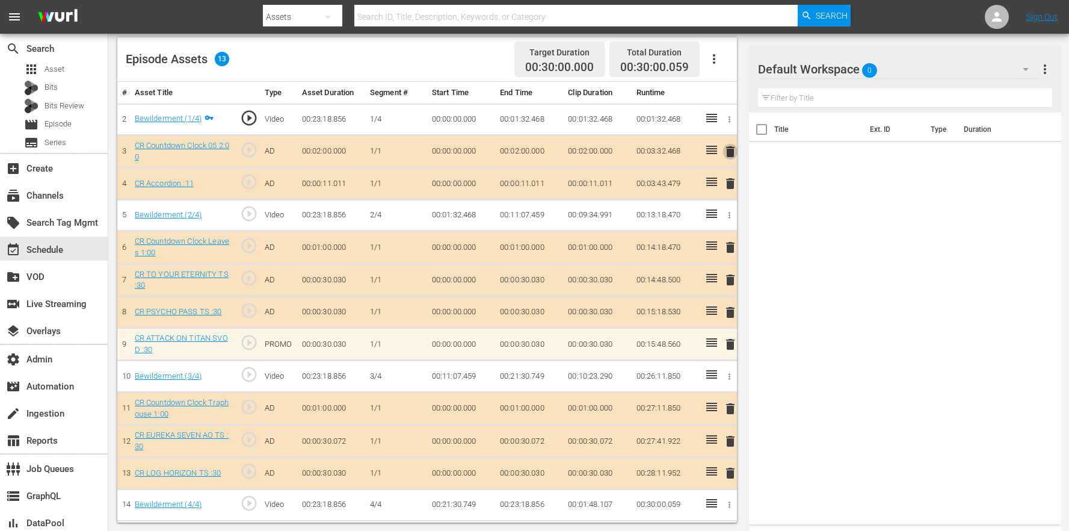
click at [731, 147] on span "delete" at bounding box center [730, 151] width 14 height 14
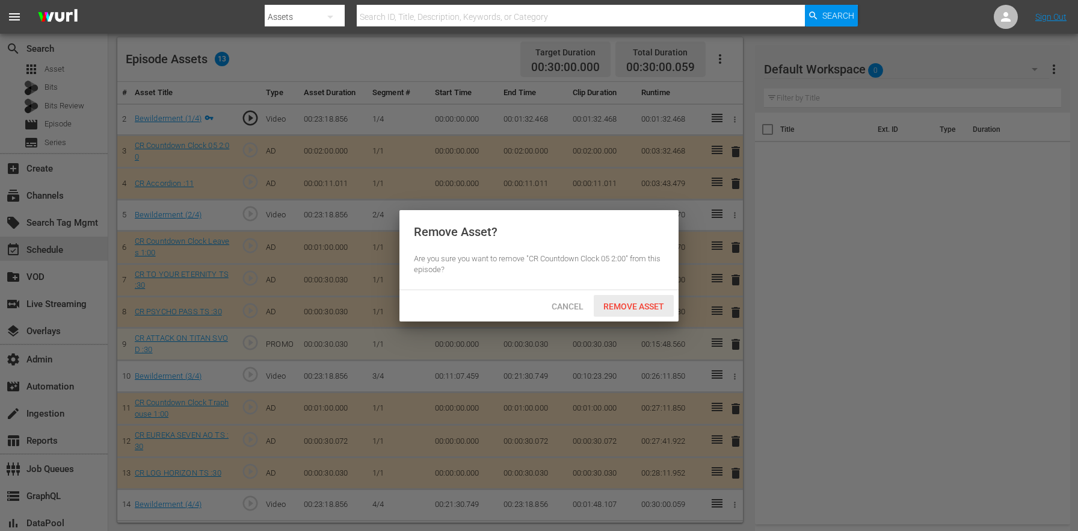
click at [640, 313] on div "Remove Asset" at bounding box center [634, 306] width 80 height 22
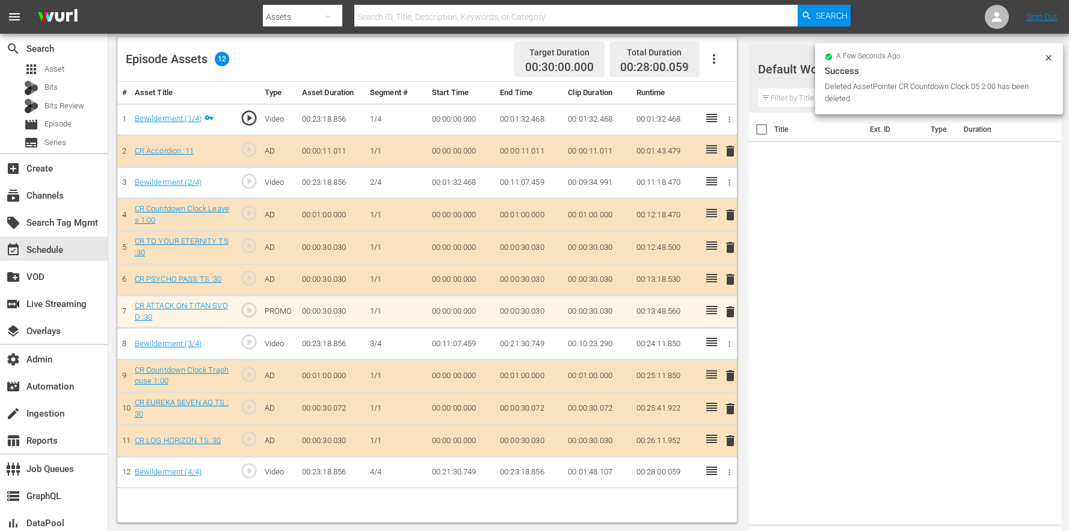
click at [1040, 57] on div "a few seconds ago" at bounding box center [934, 57] width 219 height 8
click at [1043, 57] on div "a few seconds ago" at bounding box center [934, 57] width 219 height 8
click at [1048, 57] on icon at bounding box center [1048, 57] width 5 height 5
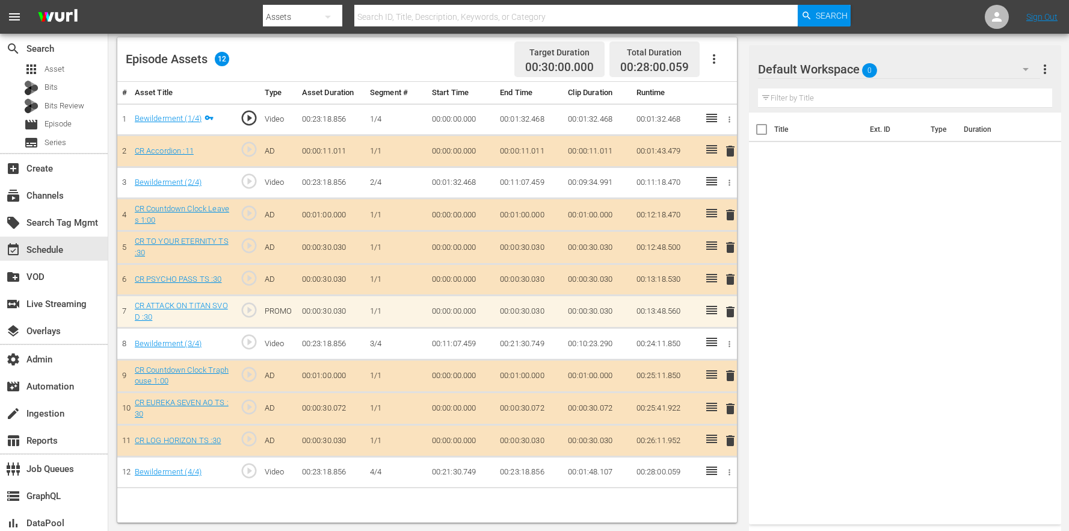
click at [882, 85] on div "Filter by Title" at bounding box center [905, 98] width 294 height 29
click at [892, 69] on div "Default Workspace 0" at bounding box center [899, 69] width 282 height 34
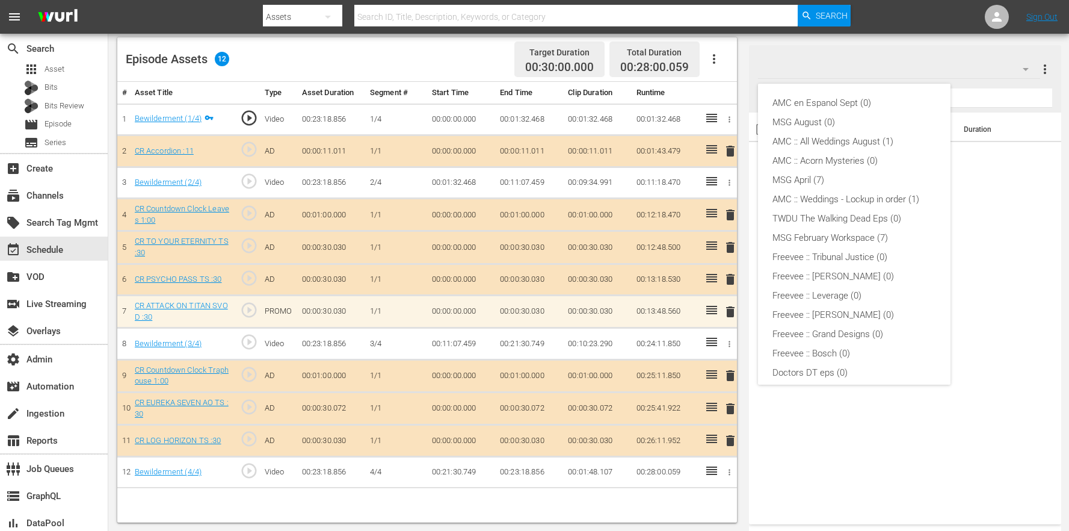
scroll to position [200, 0]
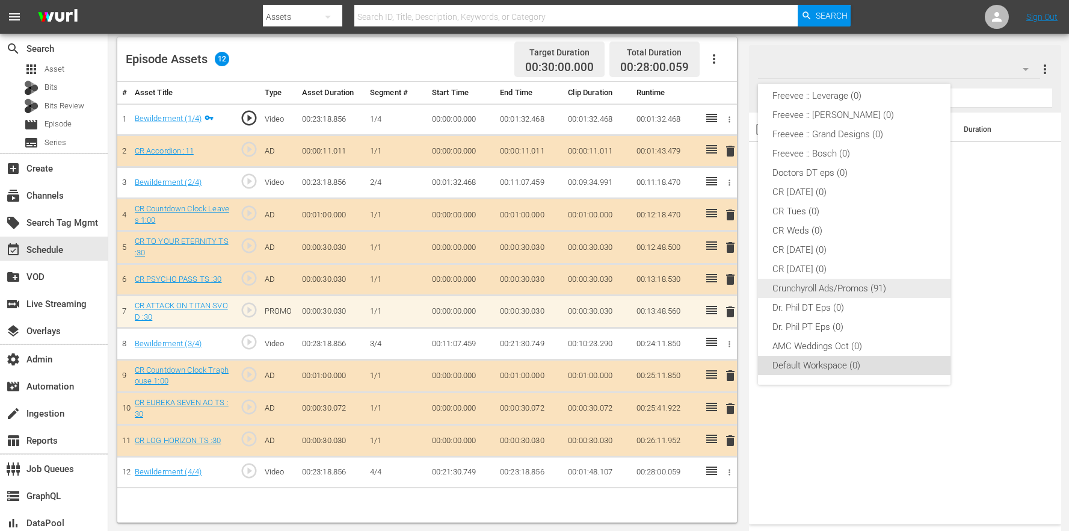
click at [808, 285] on div "Crunchyroll Ads/Promos (91)" at bounding box center [855, 288] width 164 height 19
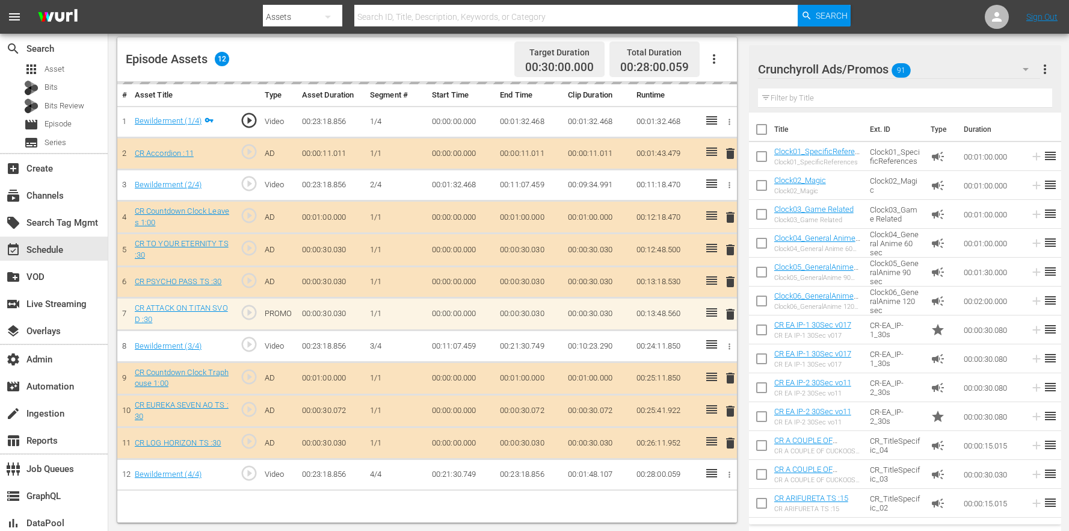
drag, startPoint x: 886, startPoint y: 164, endPoint x: 379, endPoint y: 6, distance: 532.0
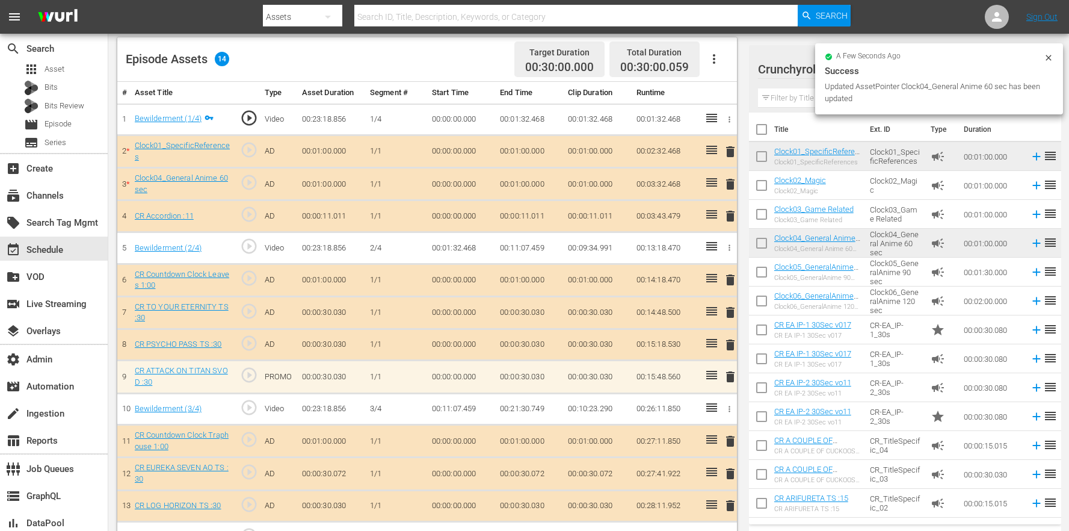
click at [729, 153] on span "delete" at bounding box center [730, 151] width 14 height 14
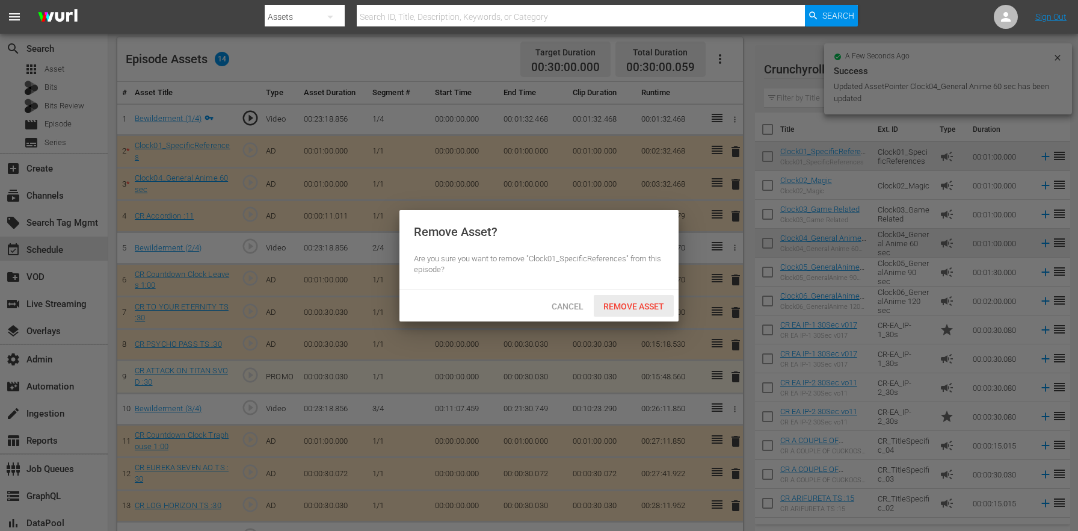
click at [648, 301] on span "Remove Asset" at bounding box center [634, 306] width 80 height 10
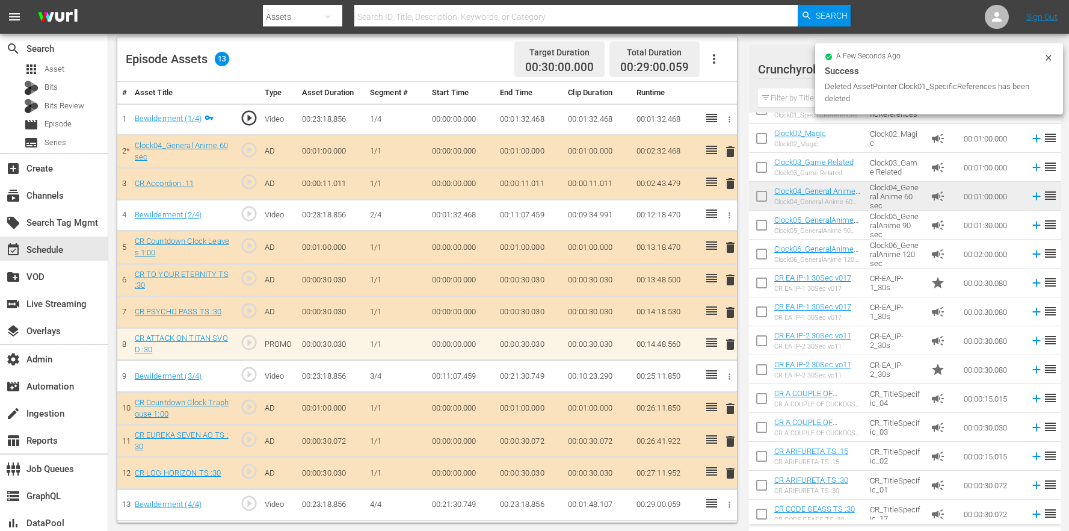
scroll to position [181, 0]
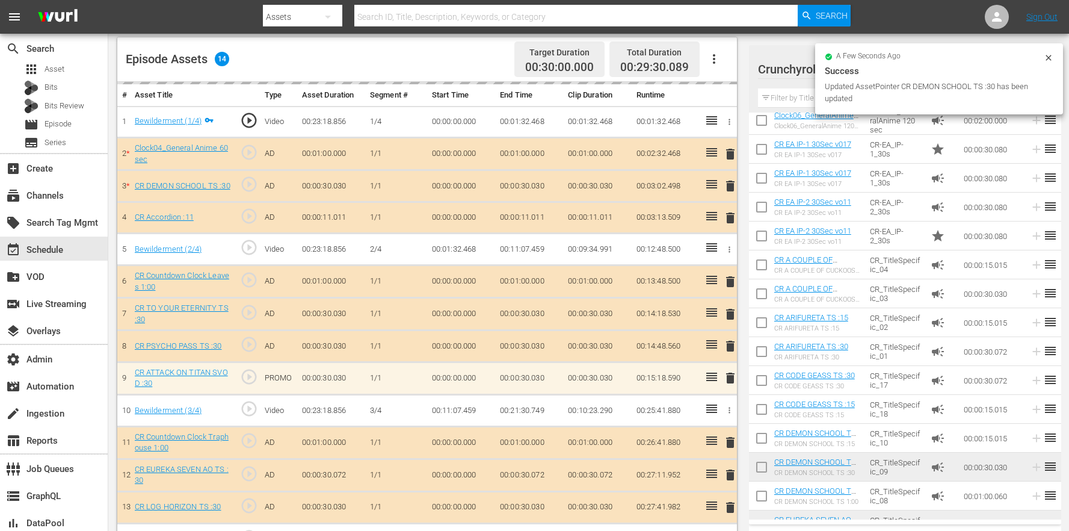
drag, startPoint x: 896, startPoint y: 298, endPoint x: 299, endPoint y: 5, distance: 664.7
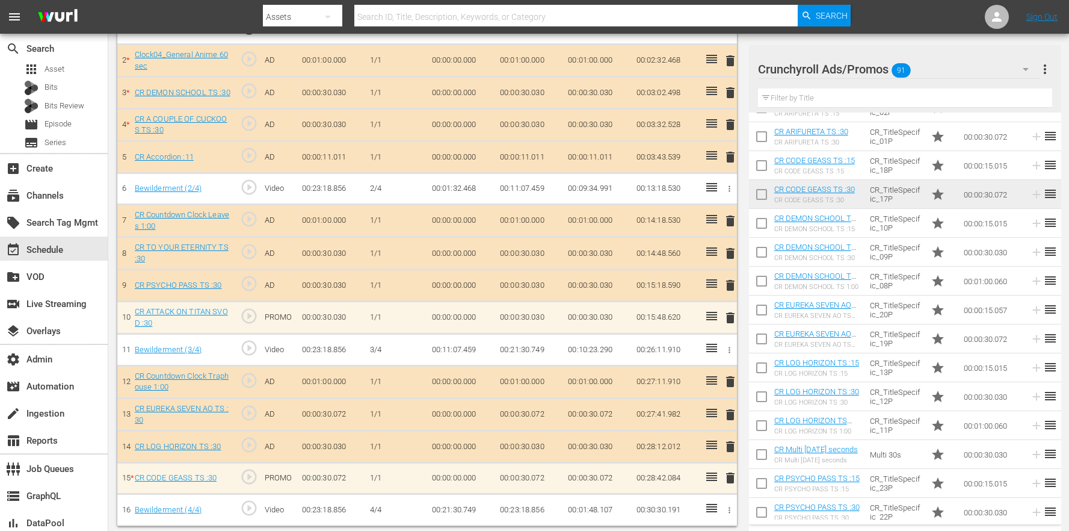
scroll to position [409, 0]
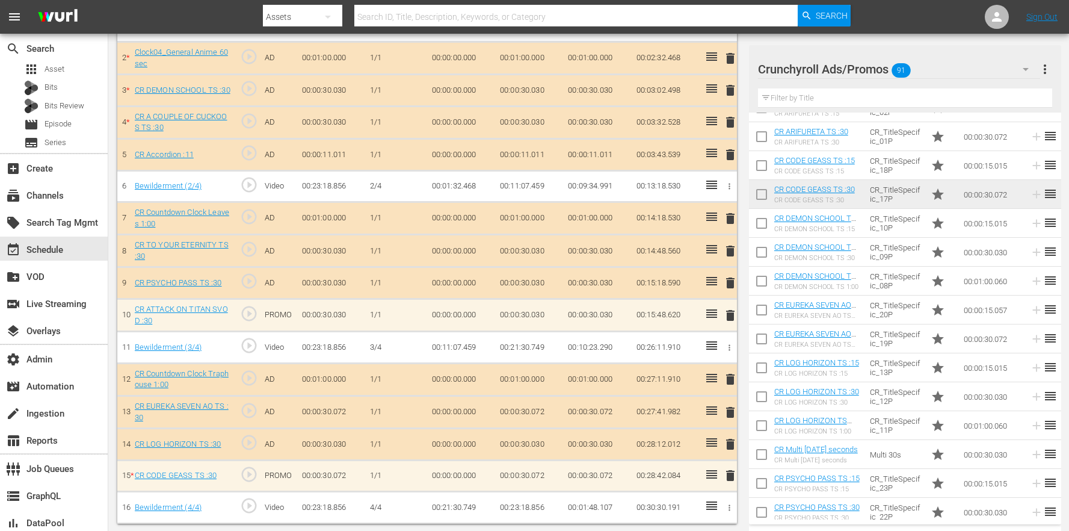
drag, startPoint x: 909, startPoint y: 457, endPoint x: 324, endPoint y: 5, distance: 739.5
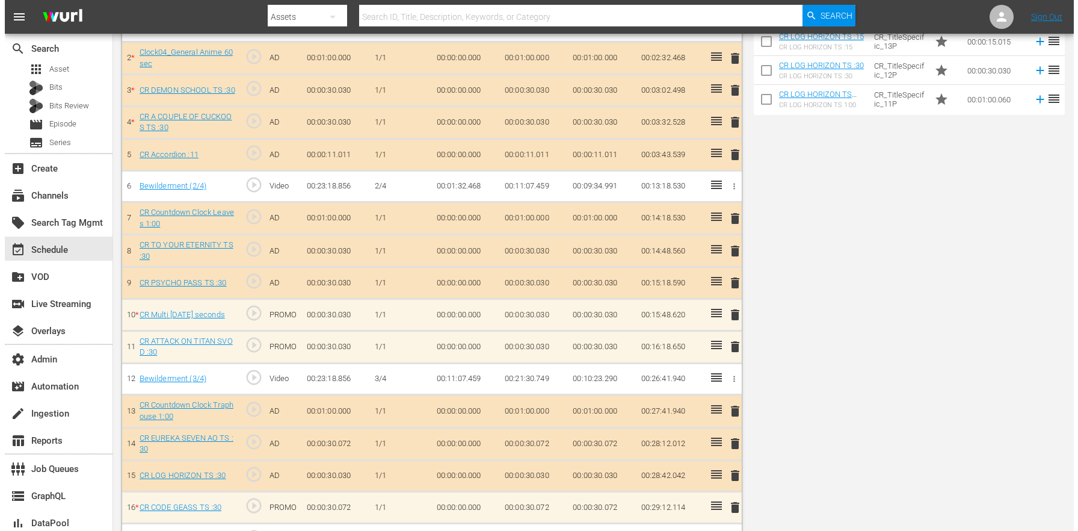
scroll to position [0, 0]
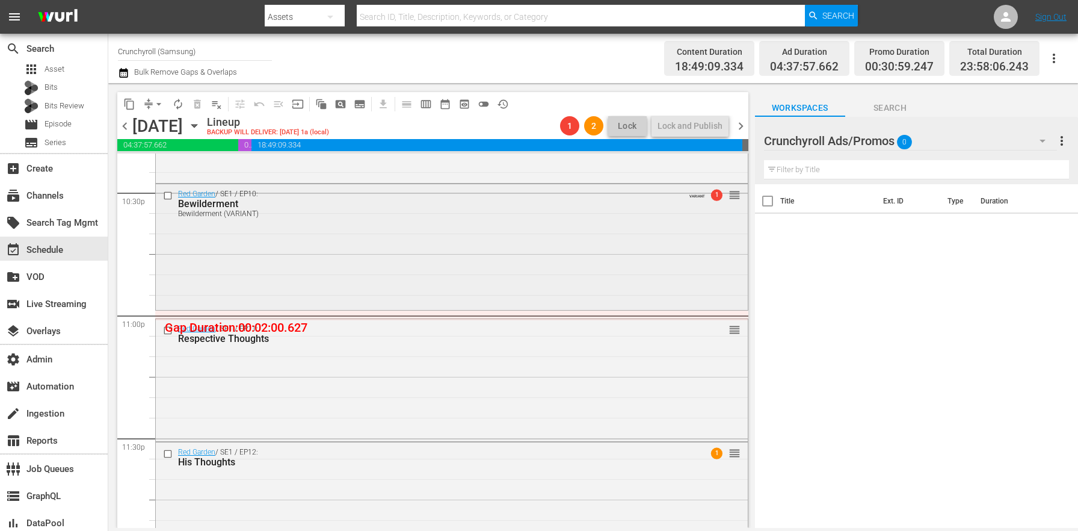
scroll to position [5500, 0]
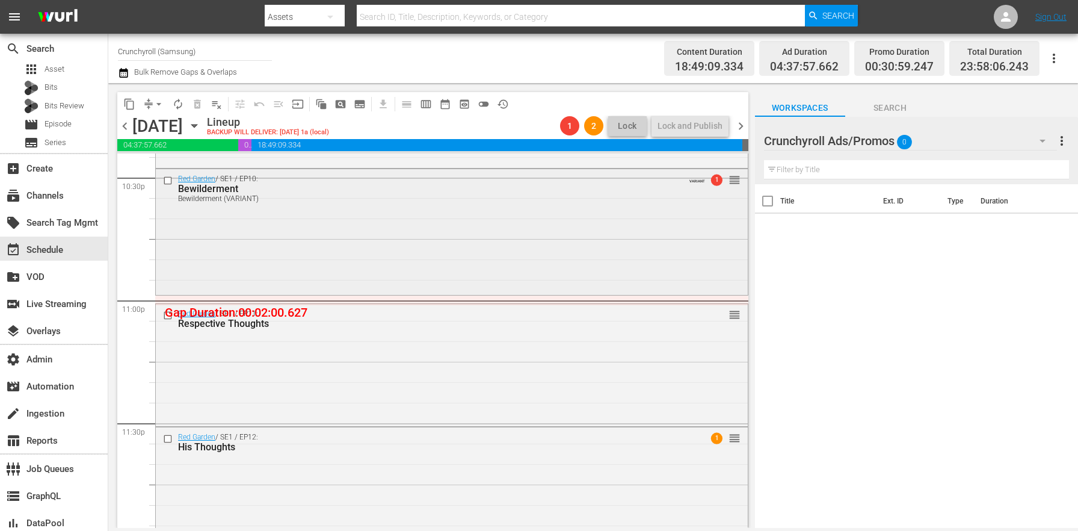
click at [326, 260] on div "Red Garden / SE1 / EP10: Bewilderment Bewilderment (VARIANT) VARIANT 1 reorder" at bounding box center [452, 230] width 592 height 123
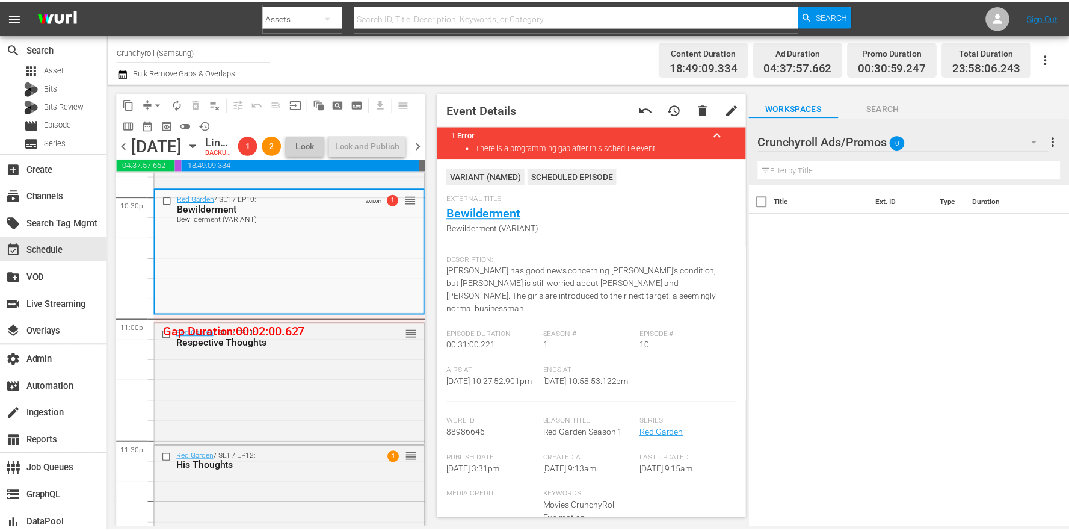
scroll to position [475, 0]
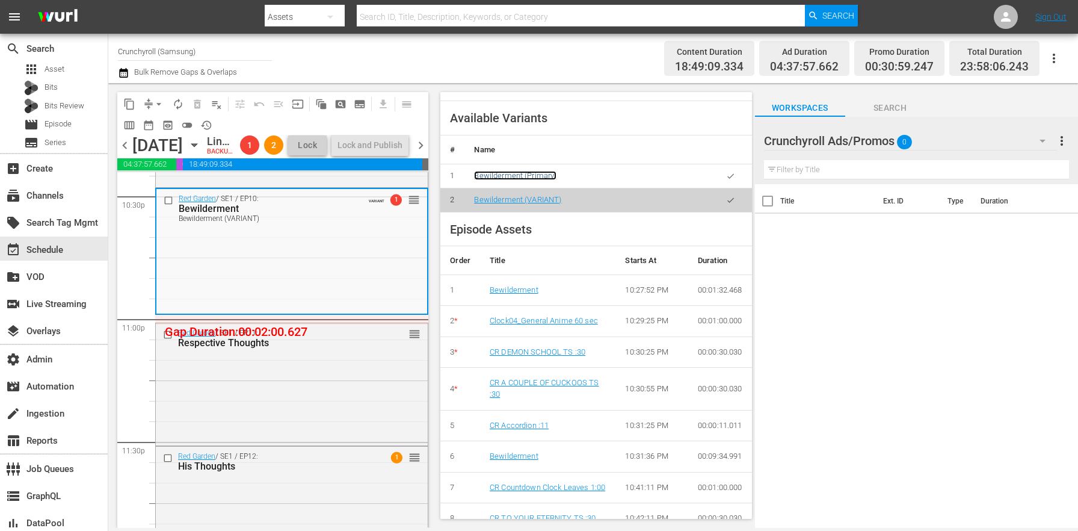
click at [501, 172] on link "Bewilderment (Primary)" at bounding box center [515, 175] width 82 height 9
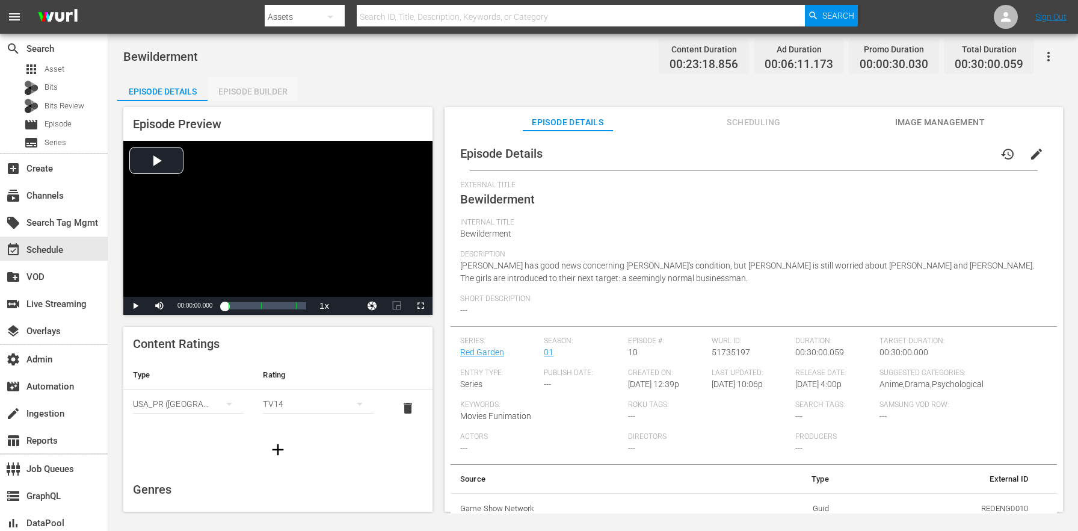
click at [224, 89] on div "Episode Builder" at bounding box center [253, 91] width 90 height 29
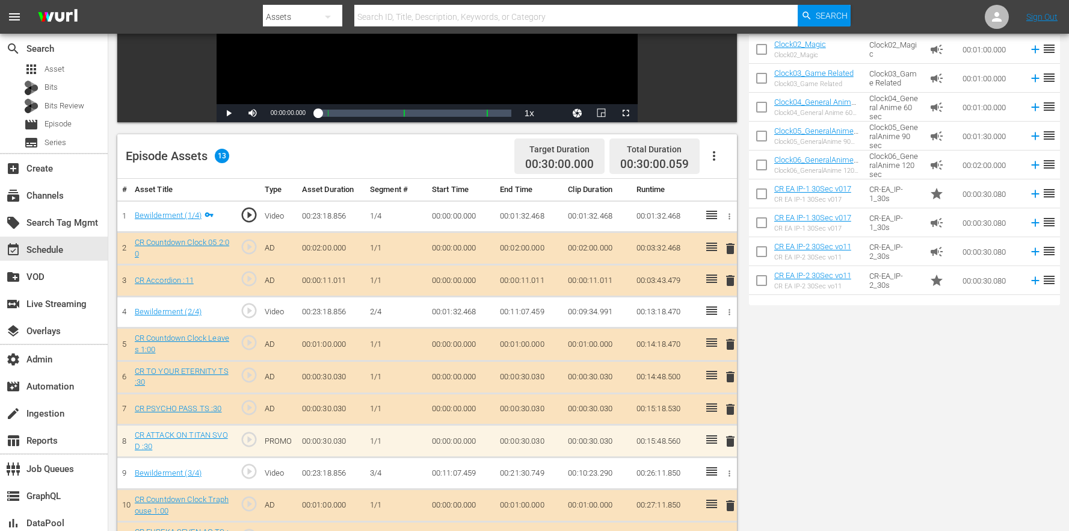
scroll to position [150, 0]
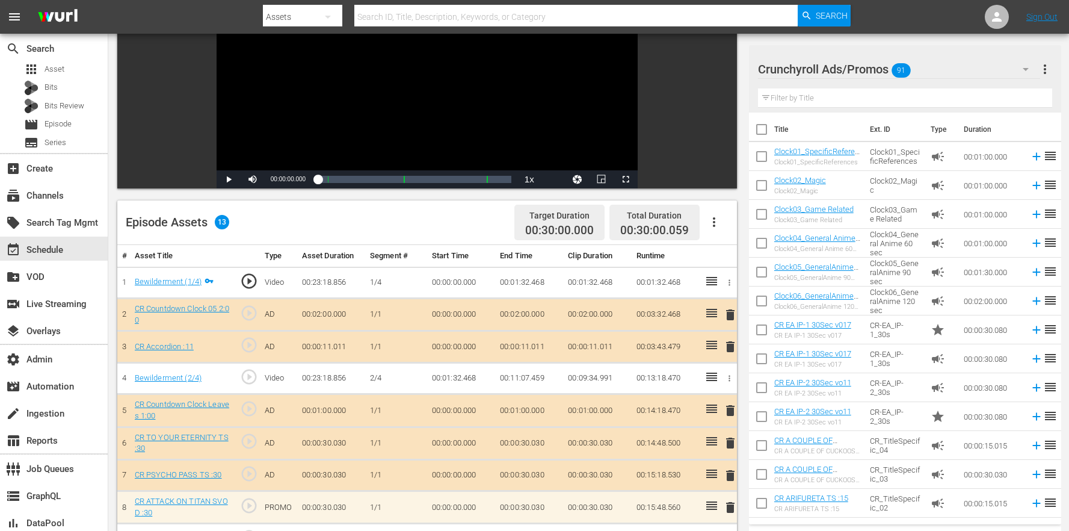
click at [731, 313] on span "delete" at bounding box center [730, 314] width 14 height 14
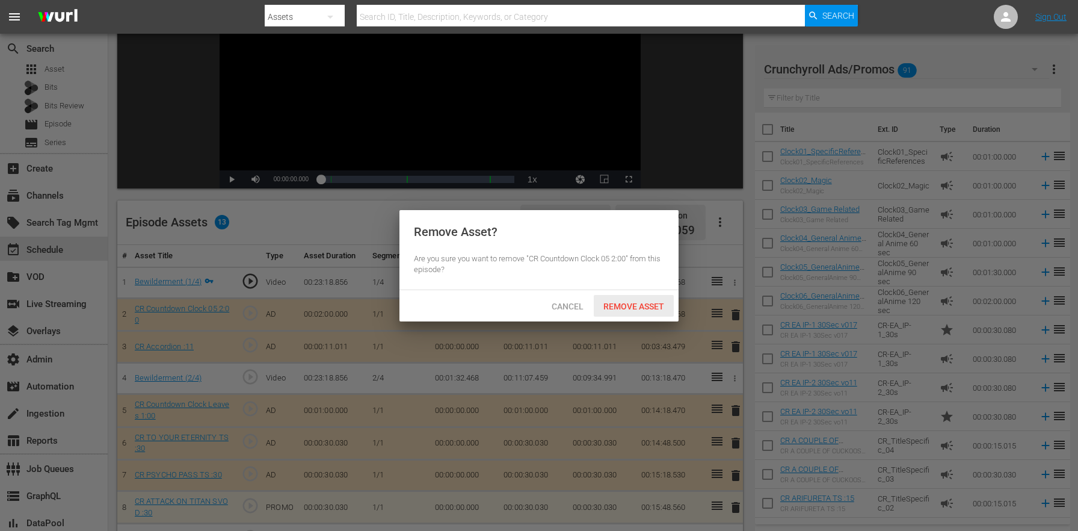
click at [664, 311] on span "Remove Asset" at bounding box center [634, 306] width 80 height 10
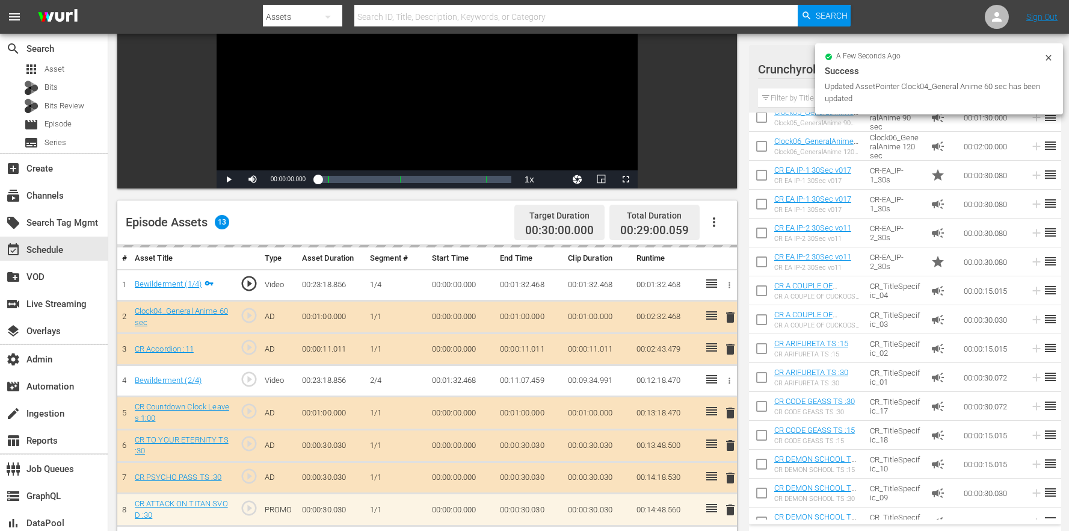
scroll to position [221, 0]
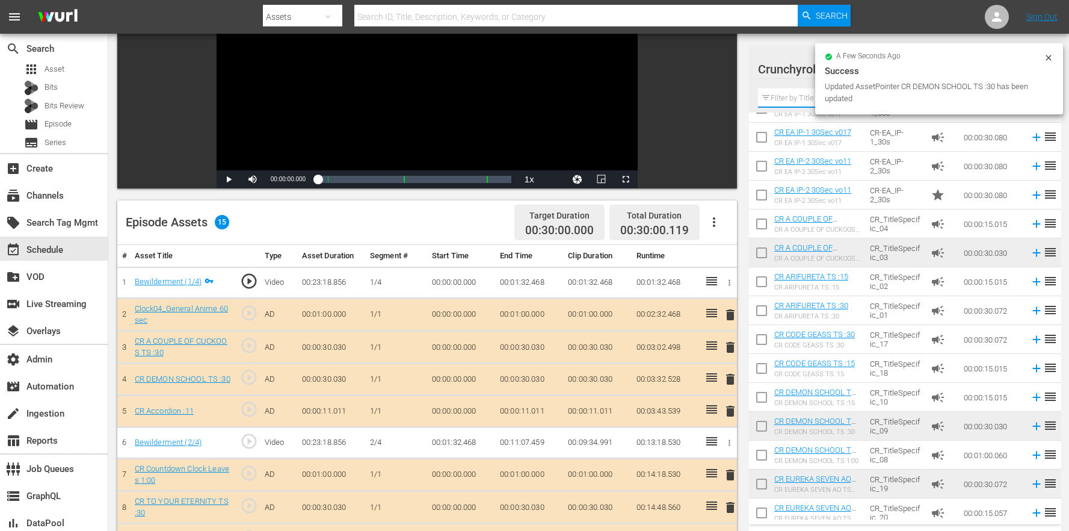
click at [783, 100] on input "text" at bounding box center [905, 97] width 294 height 19
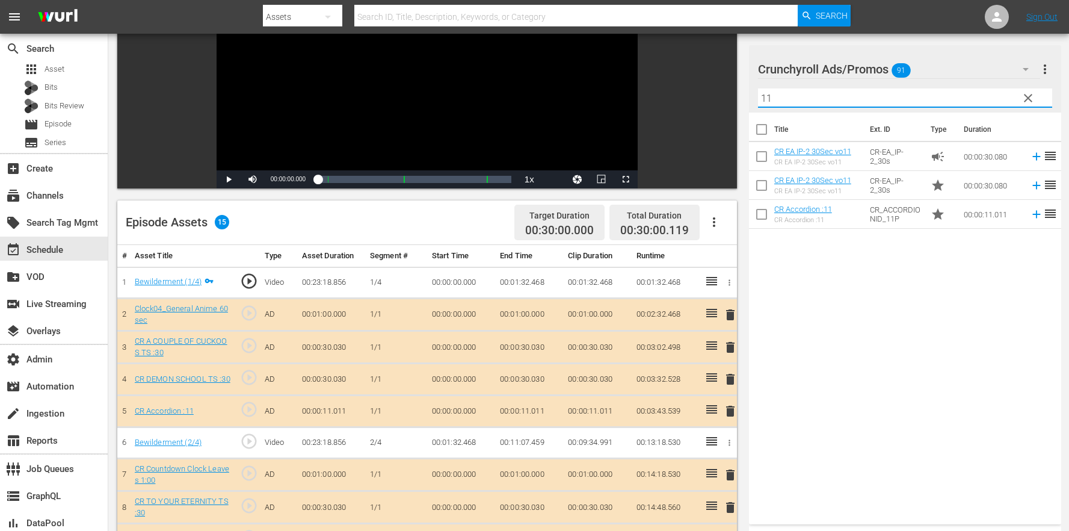
type input "11"
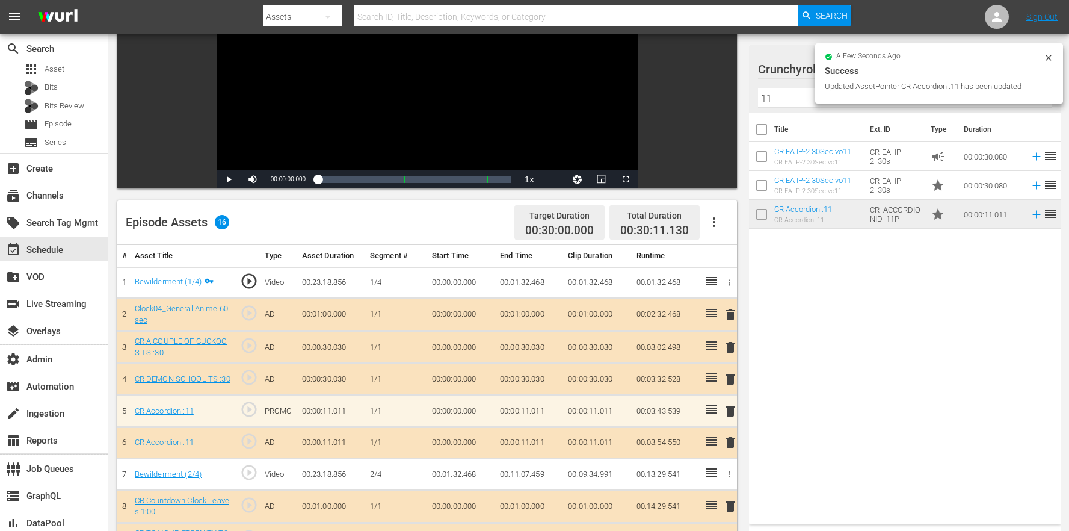
click at [732, 448] on span "delete" at bounding box center [730, 442] width 14 height 14
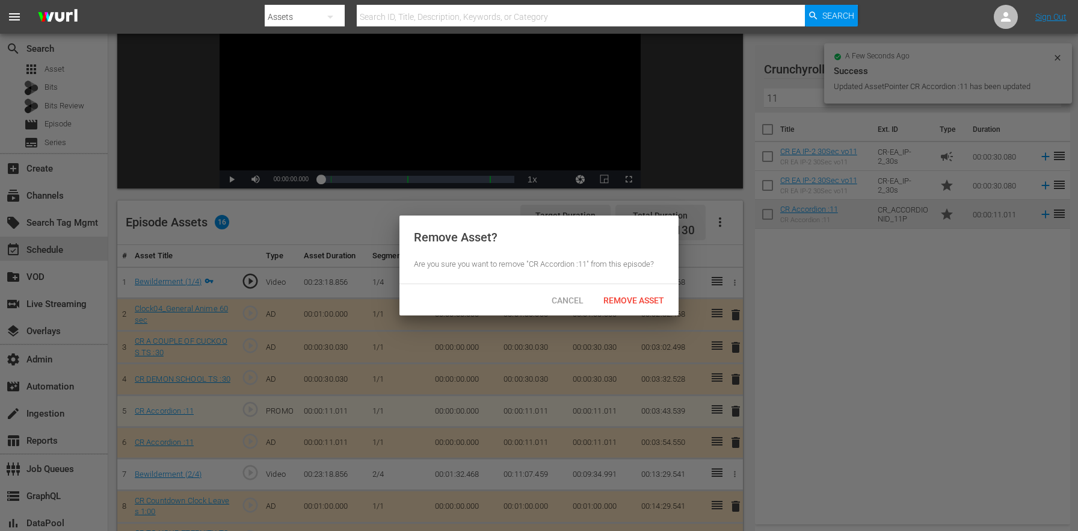
click at [635, 309] on div "Remove Asset" at bounding box center [634, 300] width 80 height 22
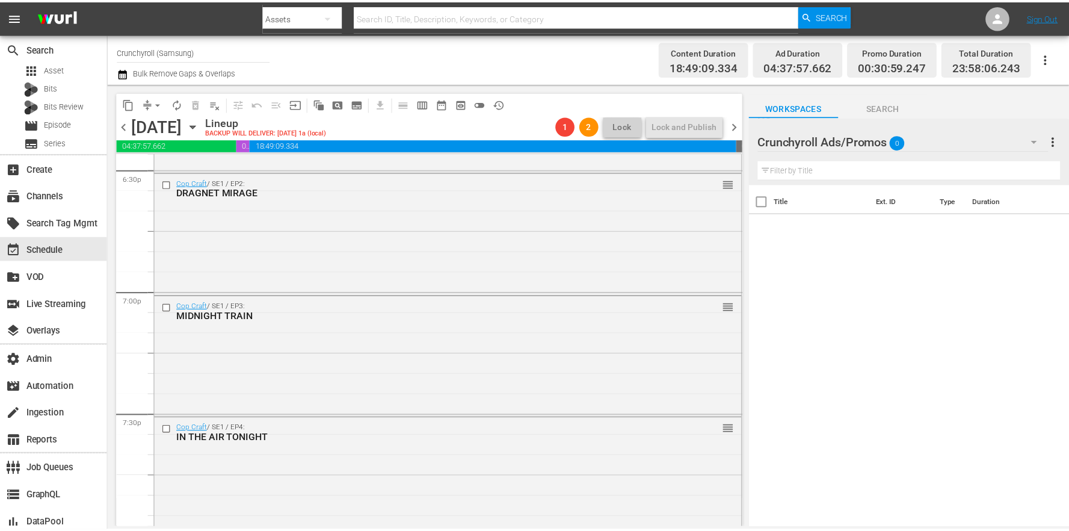
scroll to position [5521, 0]
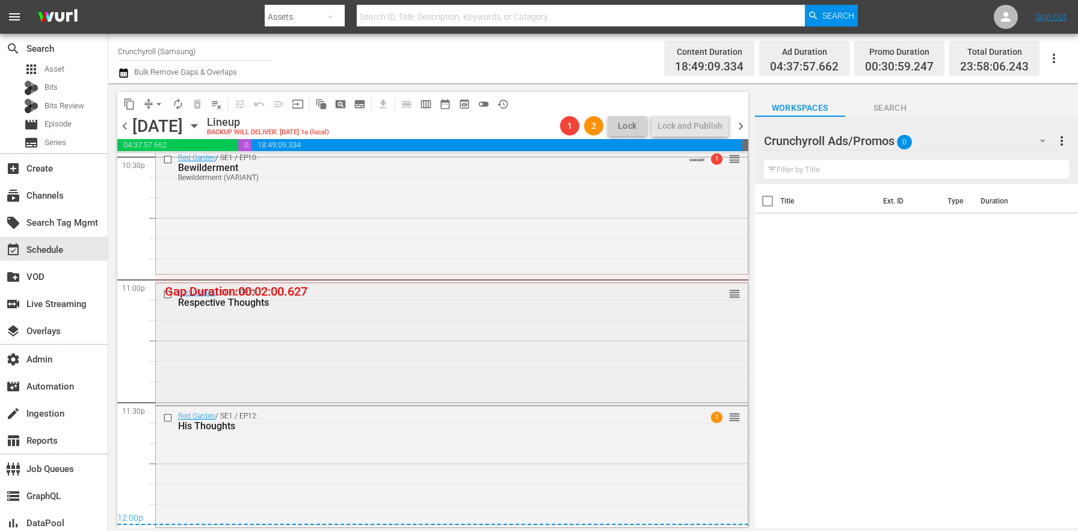
click at [361, 337] on div "Red Garden / SE1 / EP11: Respective Thoughts reorder" at bounding box center [452, 342] width 592 height 119
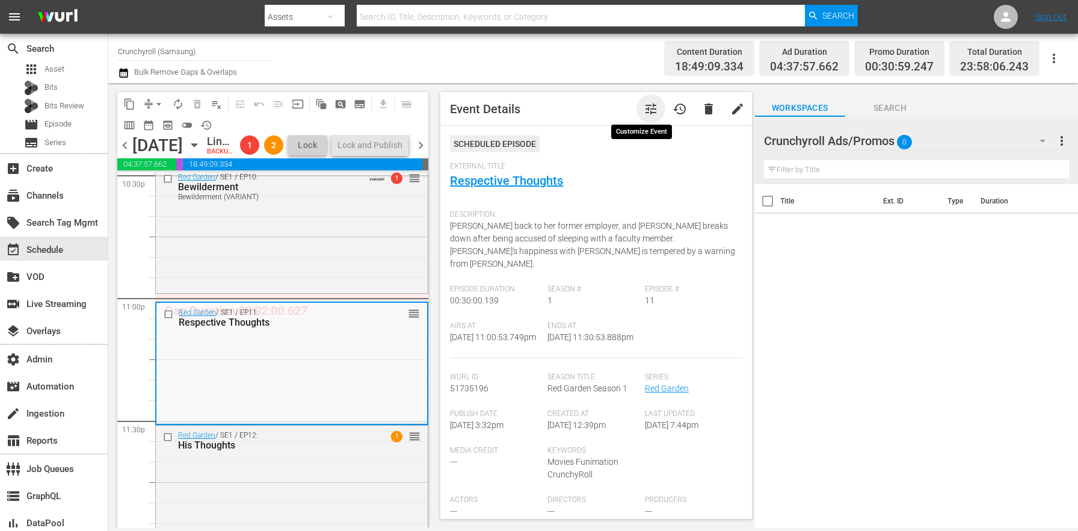
click at [646, 113] on span "tune" at bounding box center [651, 109] width 14 height 14
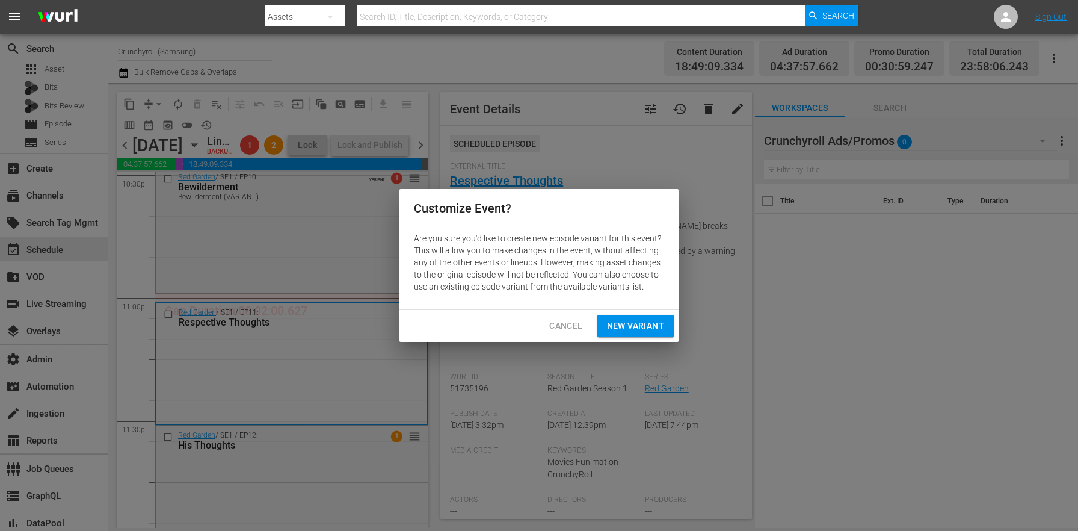
click at [667, 320] on button "New Variant" at bounding box center [636, 326] width 76 height 22
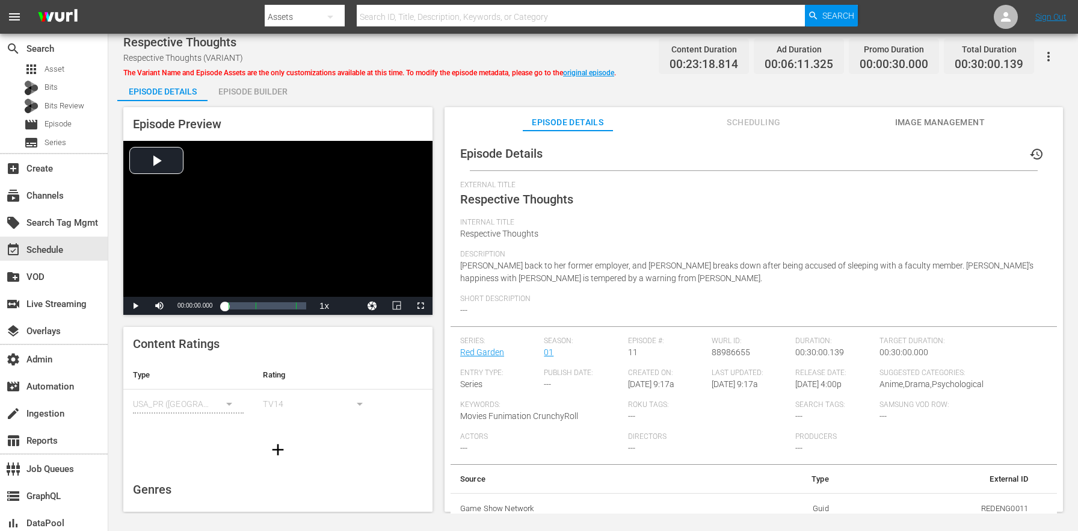
click at [255, 96] on div "Episode Builder" at bounding box center [253, 91] width 90 height 29
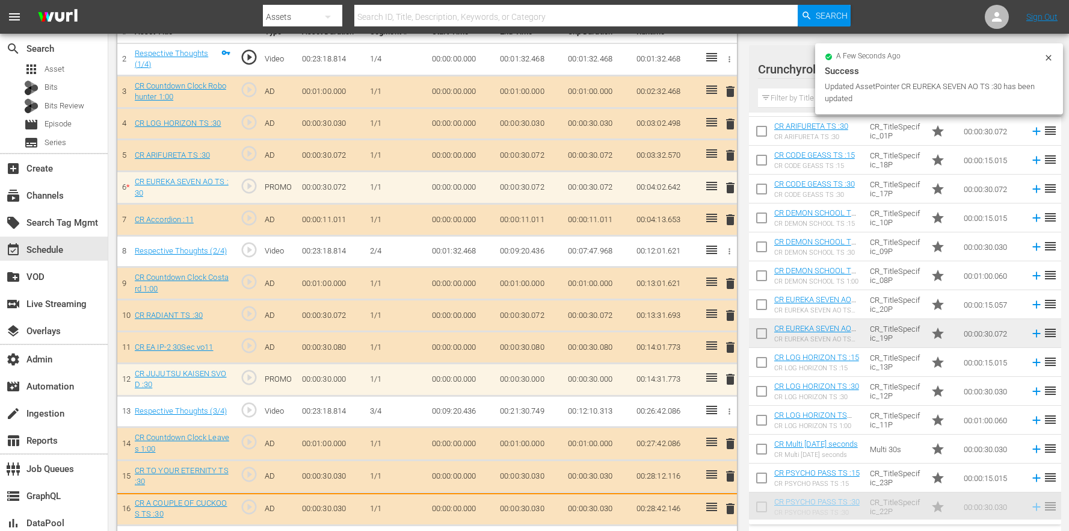
scroll to position [389, 0]
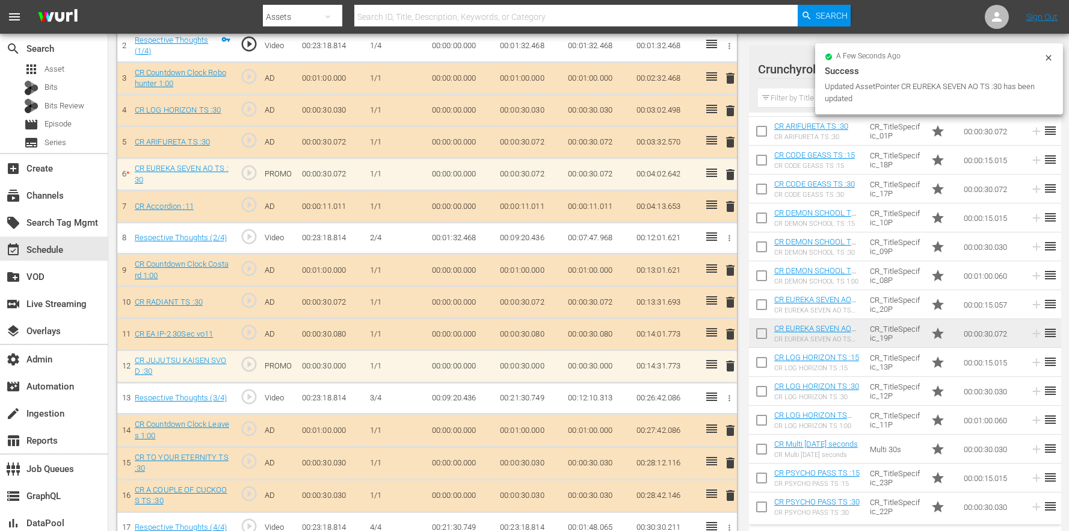
click at [795, 96] on input "text" at bounding box center [905, 97] width 294 height 19
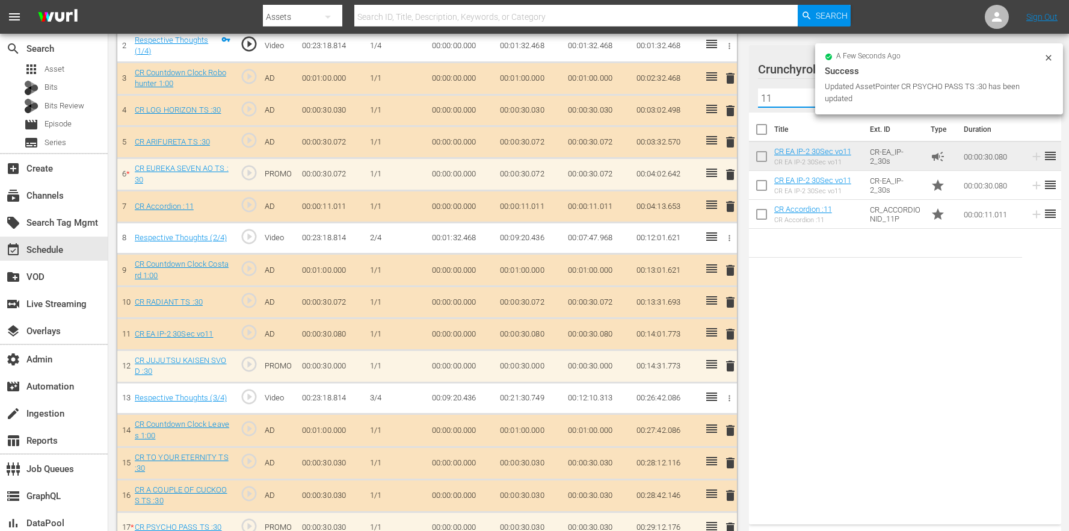
scroll to position [0, 0]
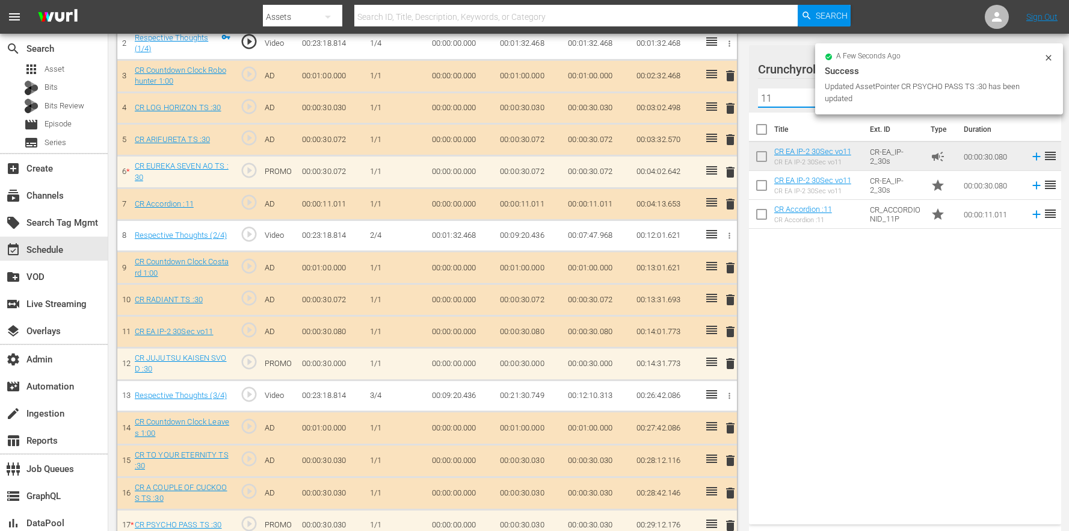
type input "11"
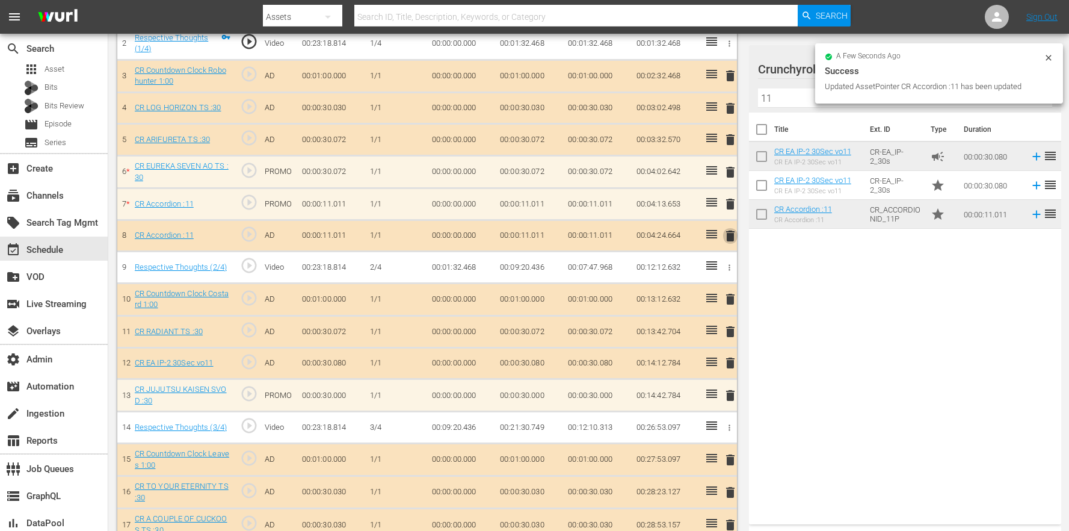
click at [728, 235] on span "delete" at bounding box center [730, 236] width 14 height 14
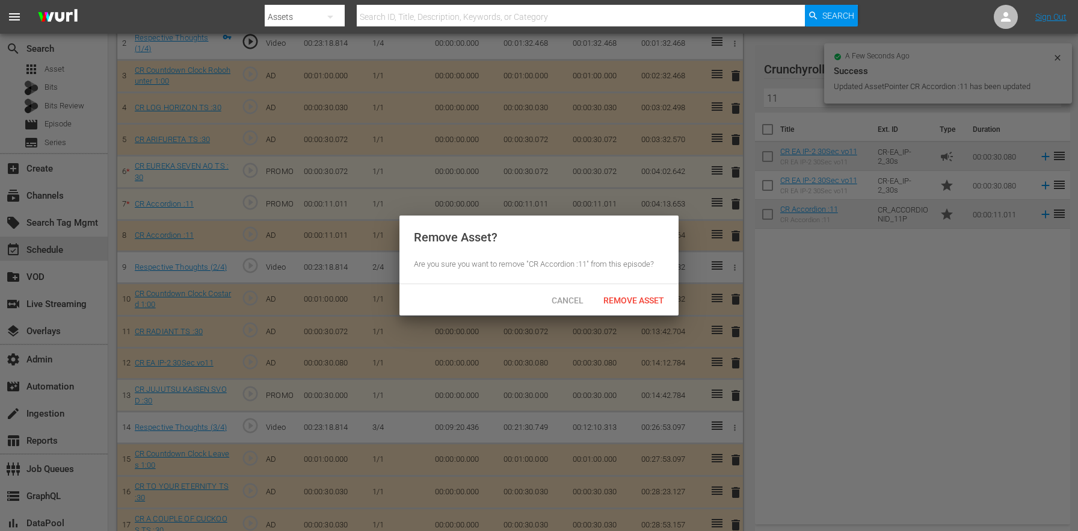
click at [640, 296] on span "Remove Asset" at bounding box center [634, 300] width 80 height 10
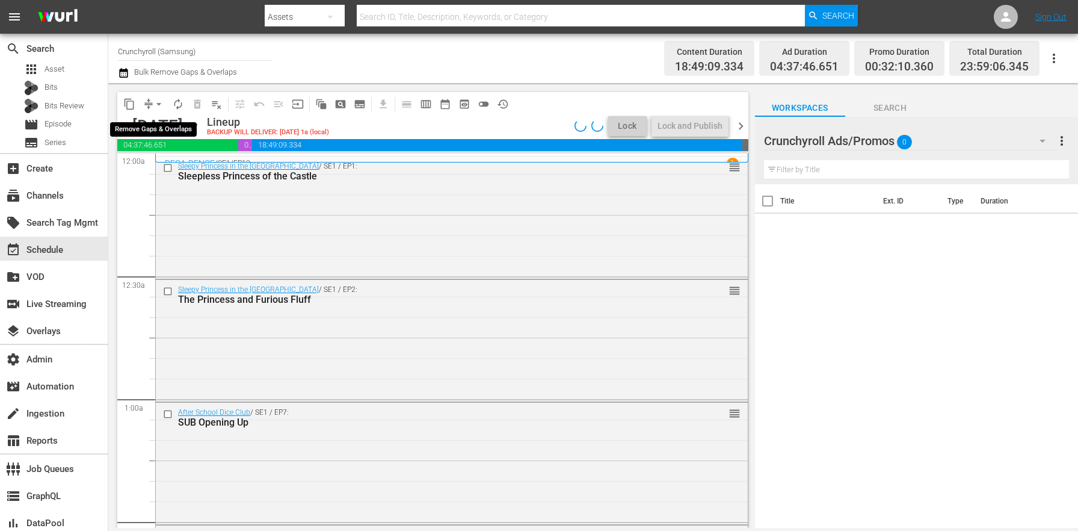
click at [161, 104] on span "arrow_drop_down" at bounding box center [159, 104] width 12 height 12
click at [164, 165] on li "Align to End of Previous Day" at bounding box center [159, 168] width 126 height 20
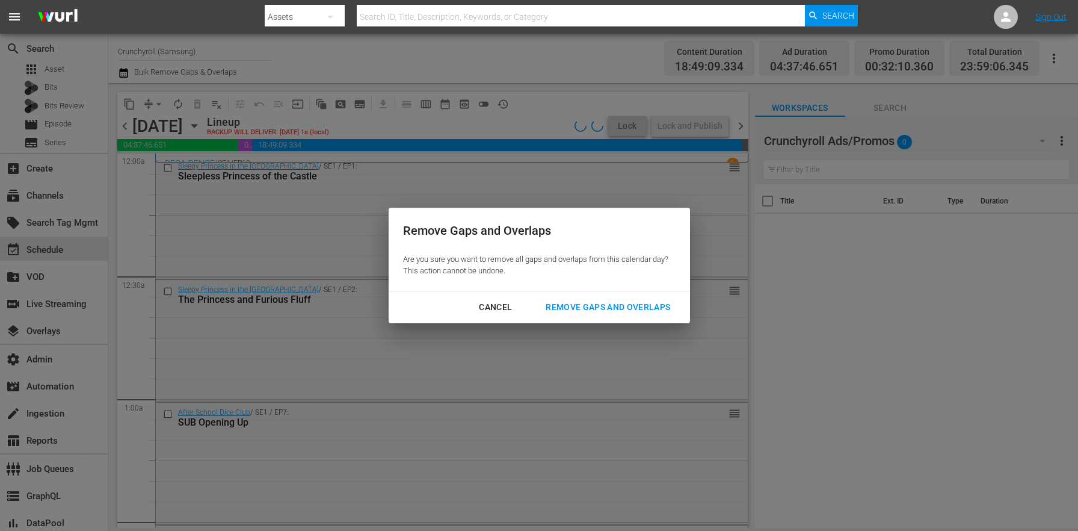
click at [569, 309] on div "Remove Gaps and Overlaps" at bounding box center [608, 307] width 144 height 15
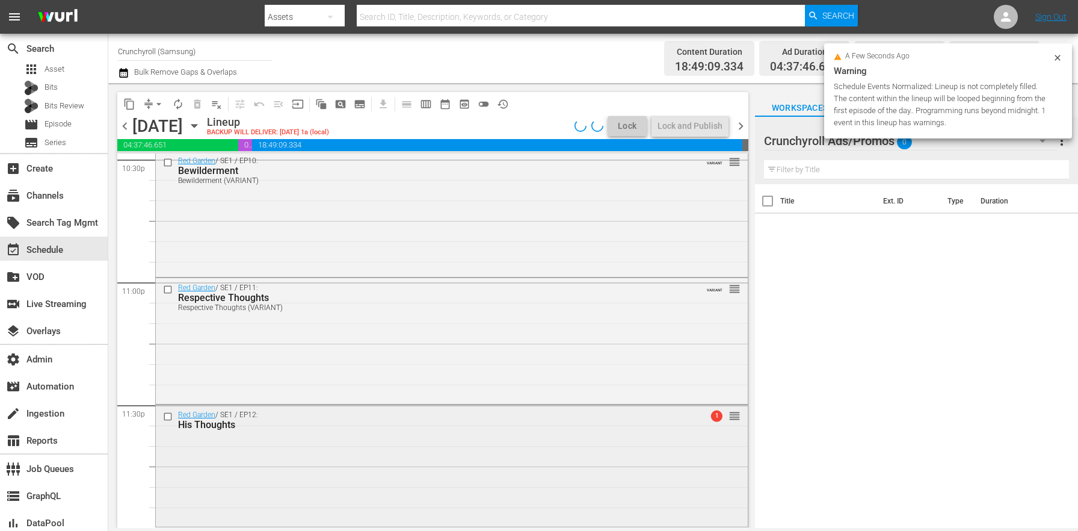
scroll to position [5518, 0]
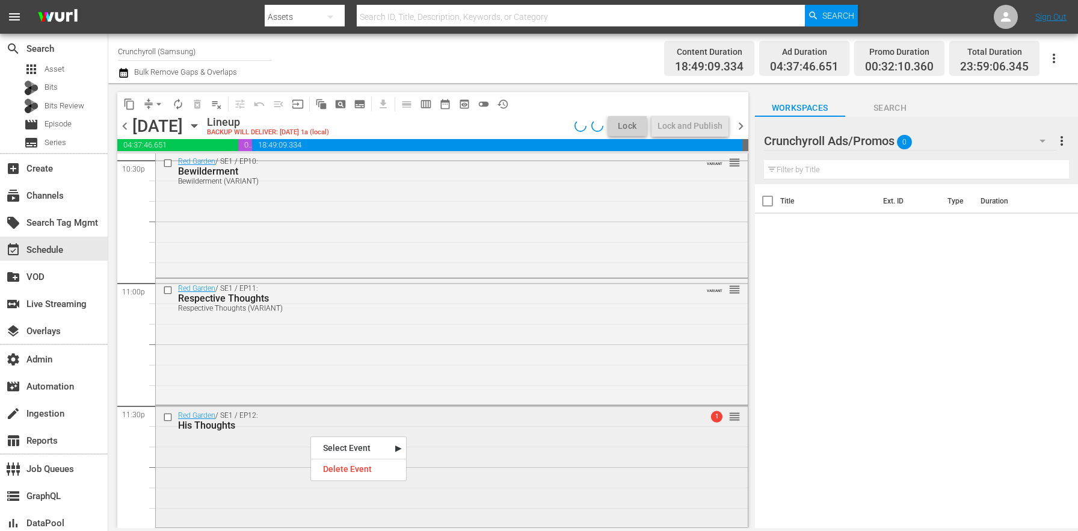
click at [226, 440] on div "Red Garden / SE1 / EP12: His Thoughts 1 reorder" at bounding box center [452, 465] width 592 height 119
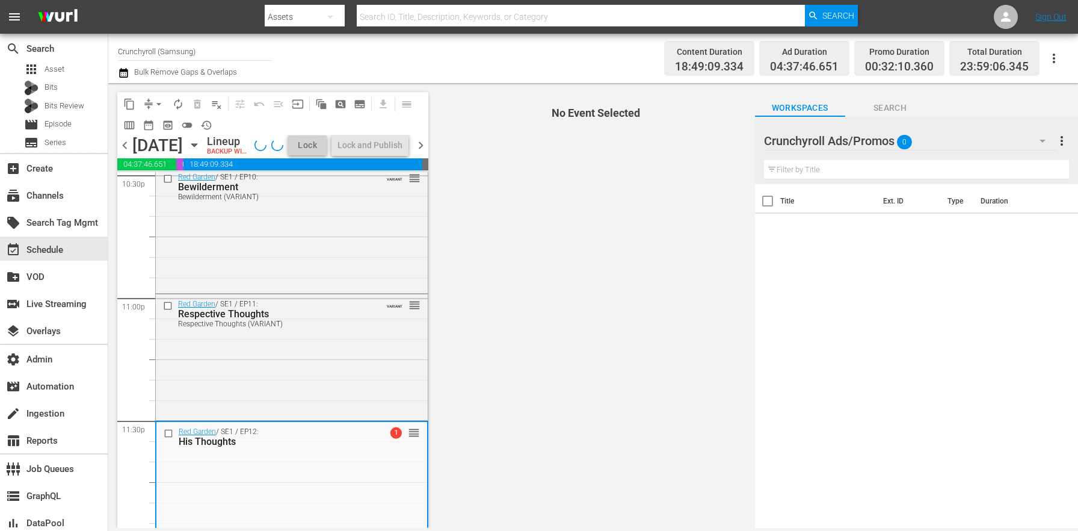
scroll to position [5556, 0]
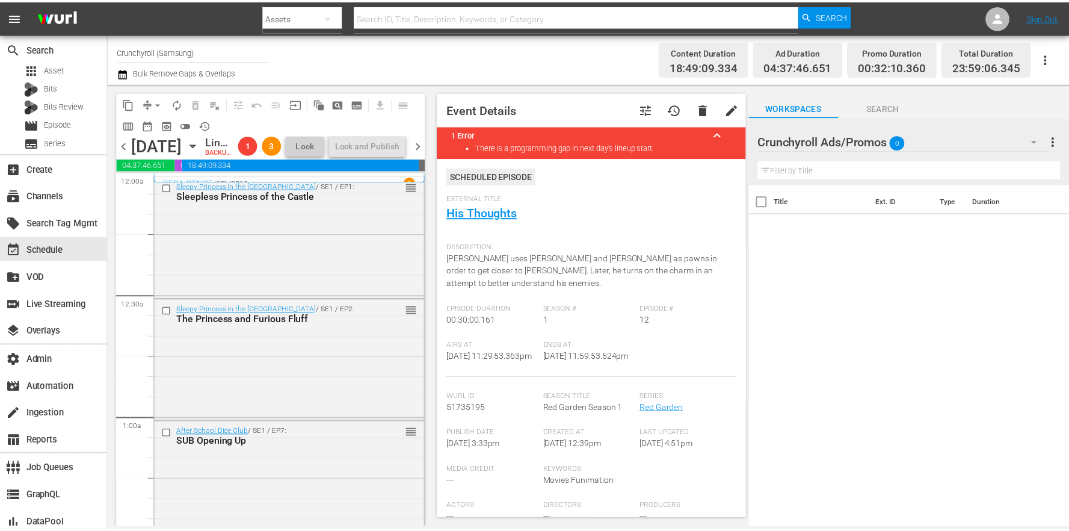
scroll to position [5556, 0]
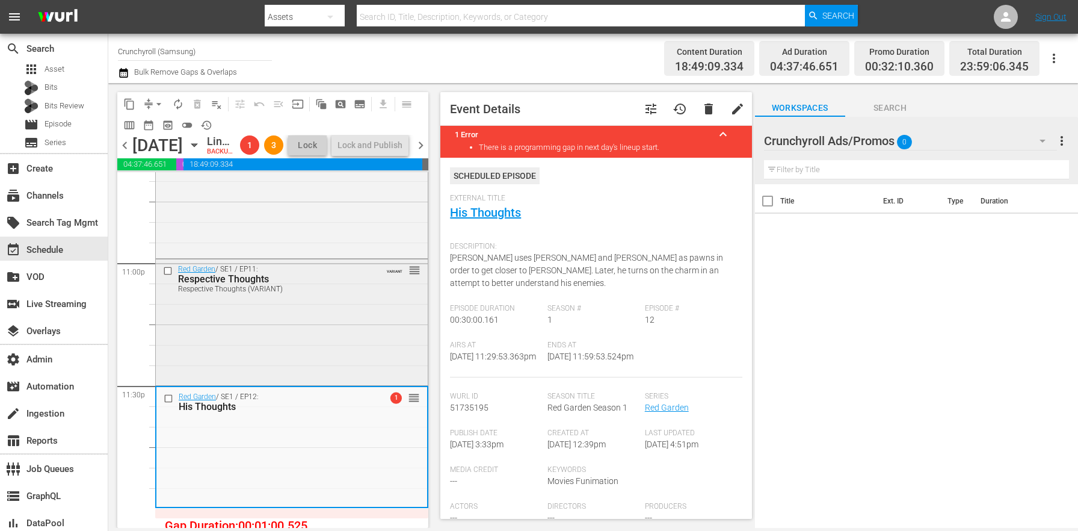
click at [297, 374] on div "Red Garden / SE1 / EP11: Respective Thoughts Respective Thoughts (VARIANT) VARI…" at bounding box center [292, 320] width 272 height 123
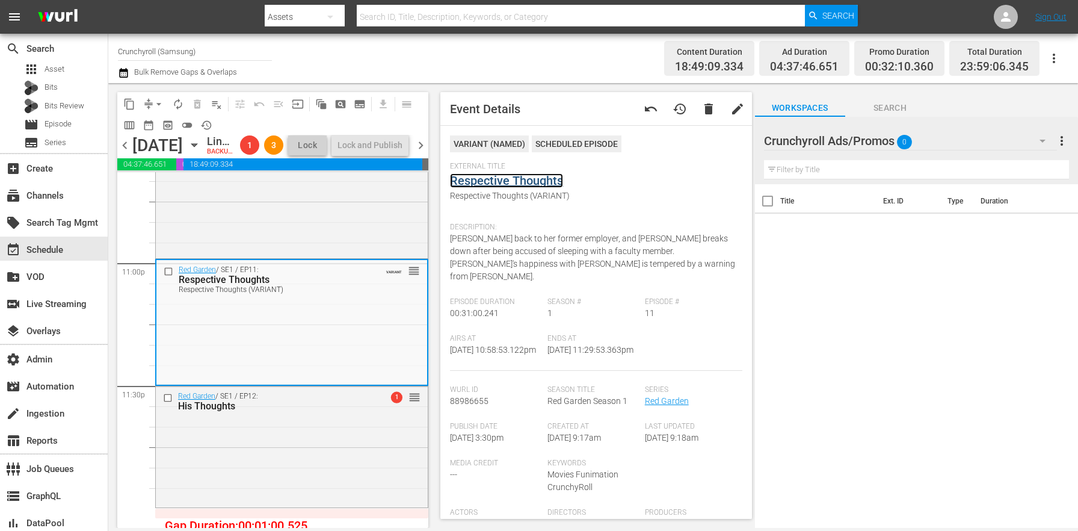
click at [494, 182] on link "Respective Thoughts" at bounding box center [506, 180] width 113 height 14
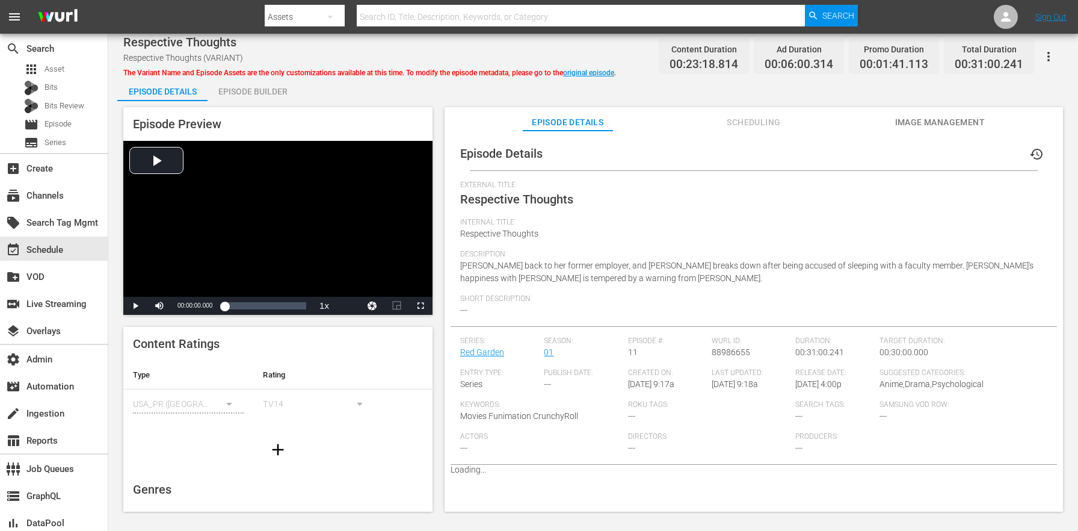
click at [241, 86] on div "Episode Builder" at bounding box center [253, 91] width 90 height 29
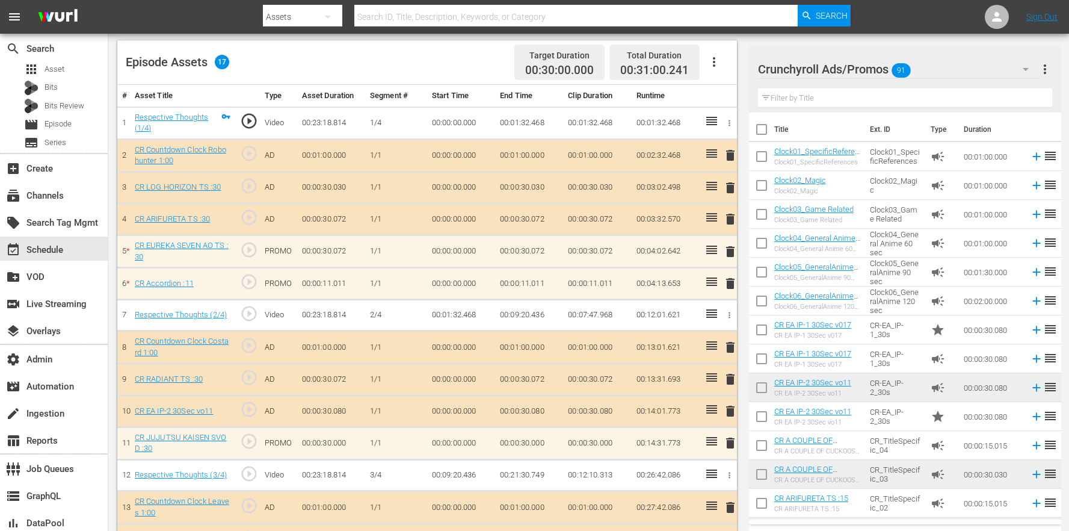
scroll to position [437, 0]
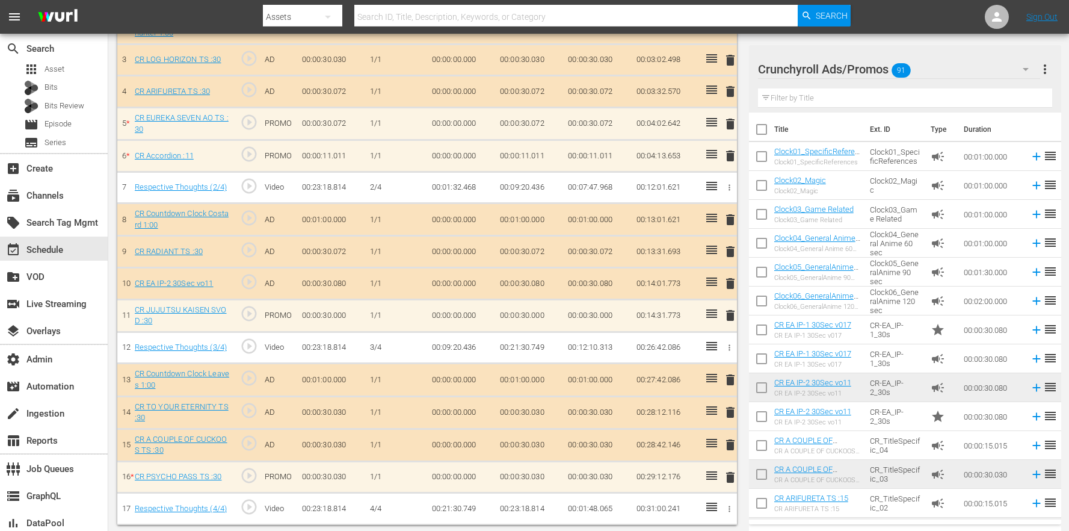
click at [725, 158] on span "delete" at bounding box center [730, 156] width 14 height 14
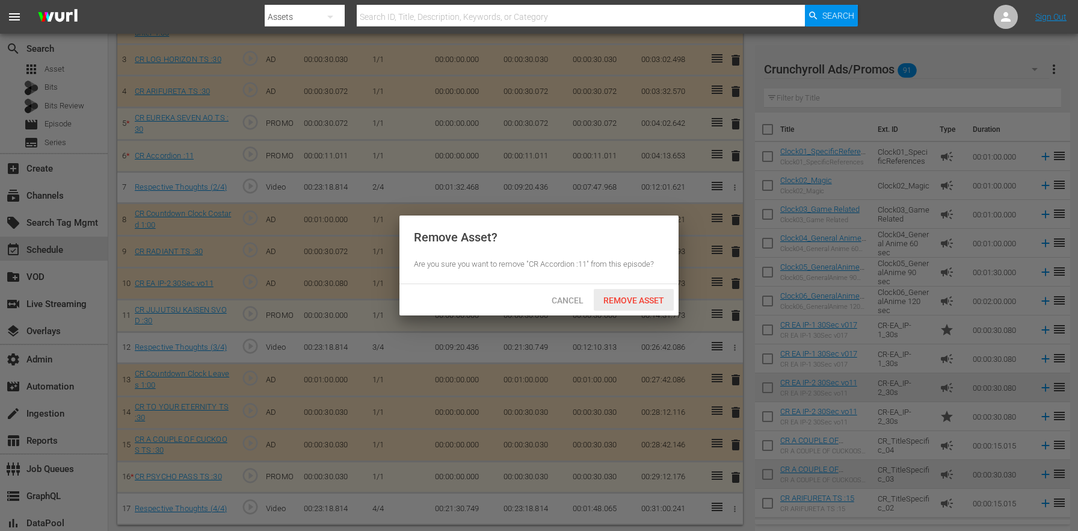
click at [621, 303] on span "Remove Asset" at bounding box center [634, 300] width 80 height 10
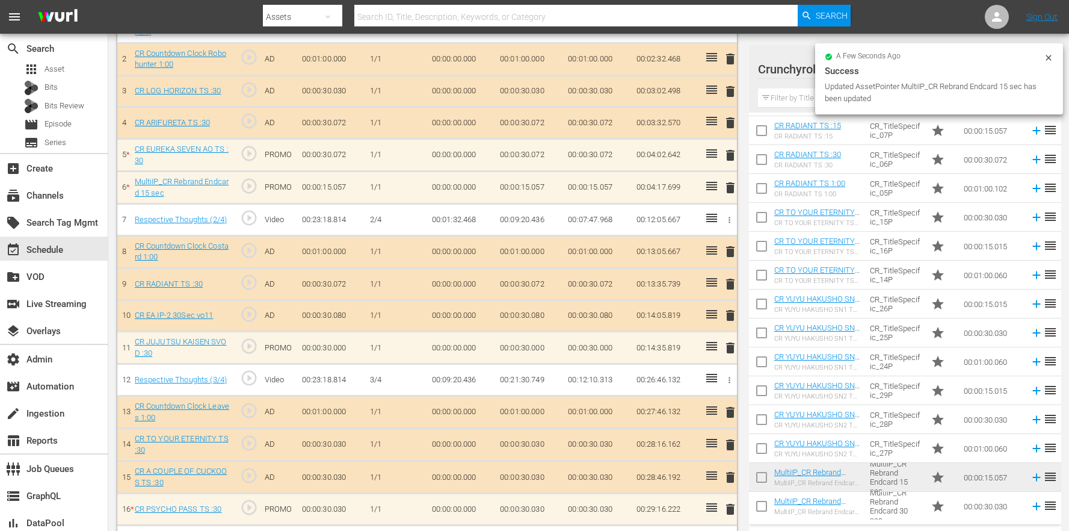
scroll to position [439, 0]
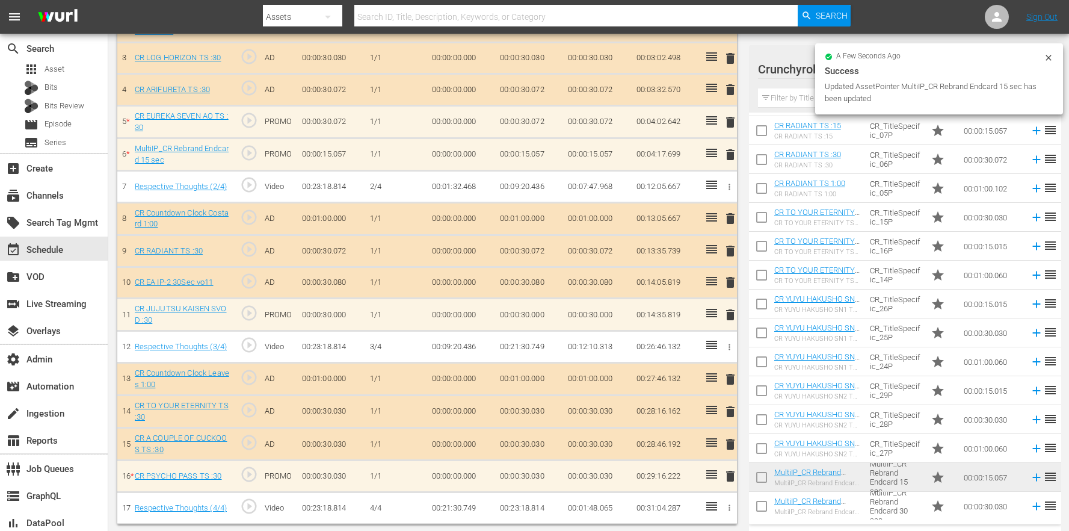
click at [800, 94] on input "text" at bounding box center [905, 97] width 294 height 19
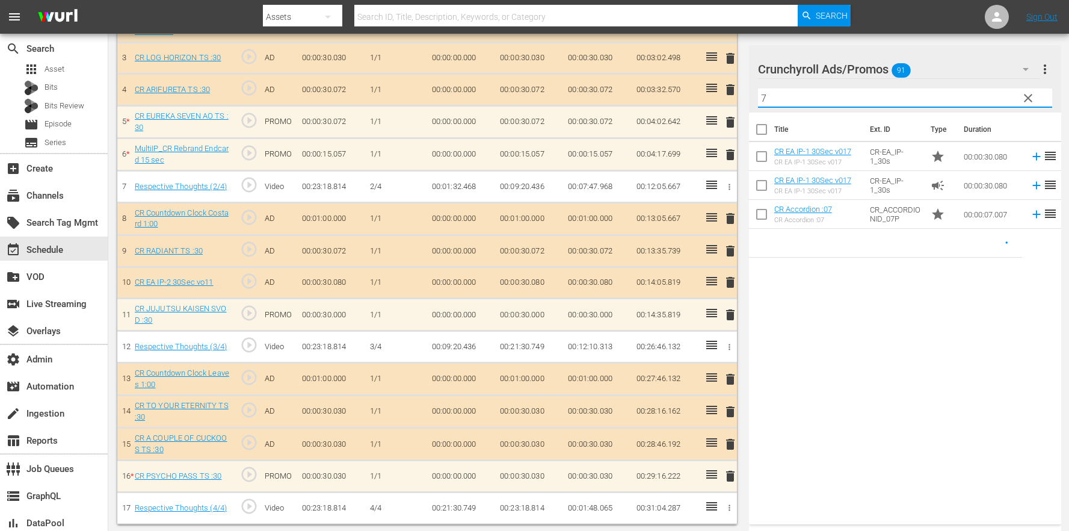
scroll to position [0, 0]
type input "7"
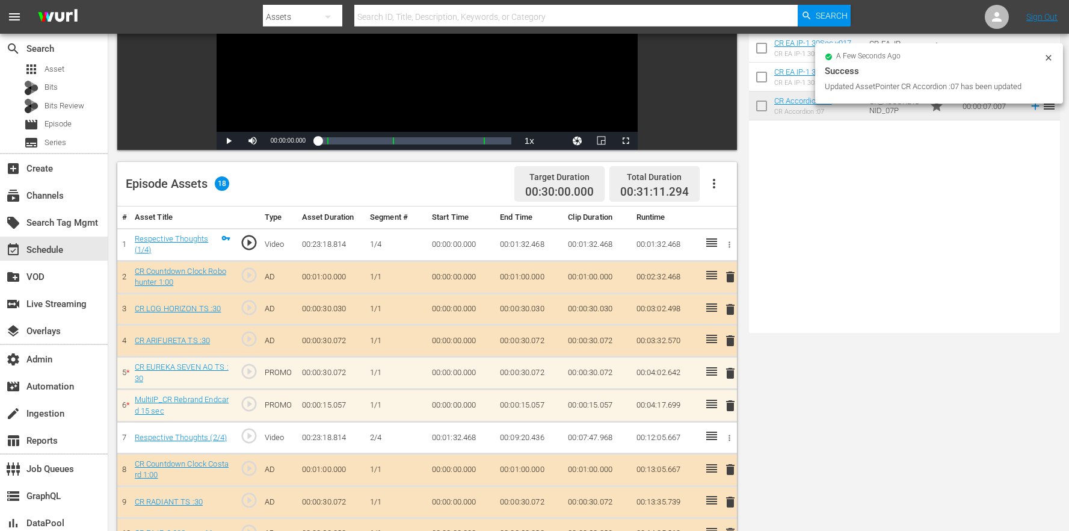
scroll to position [55, 0]
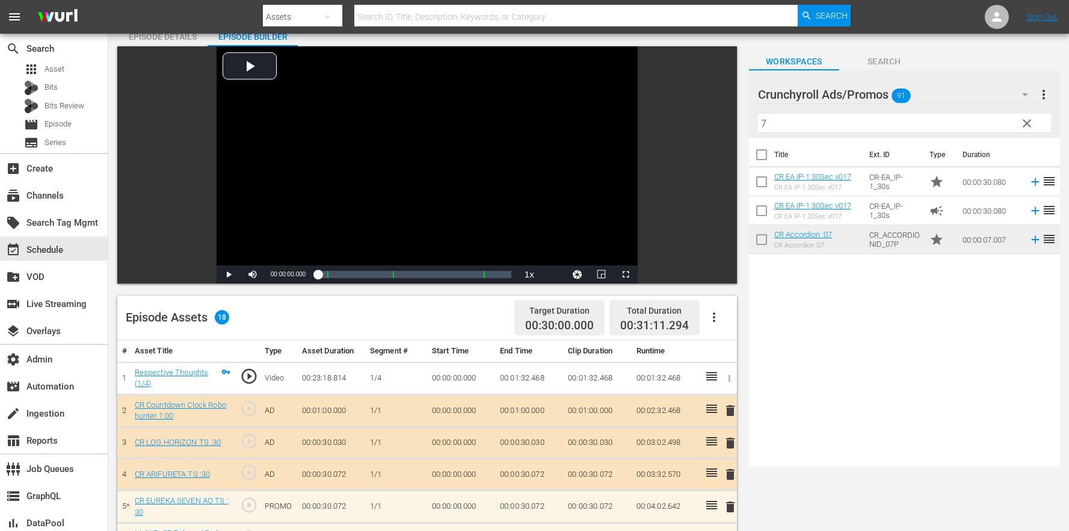
drag, startPoint x: 908, startPoint y: 220, endPoint x: 327, endPoint y: 3, distance: 620.4
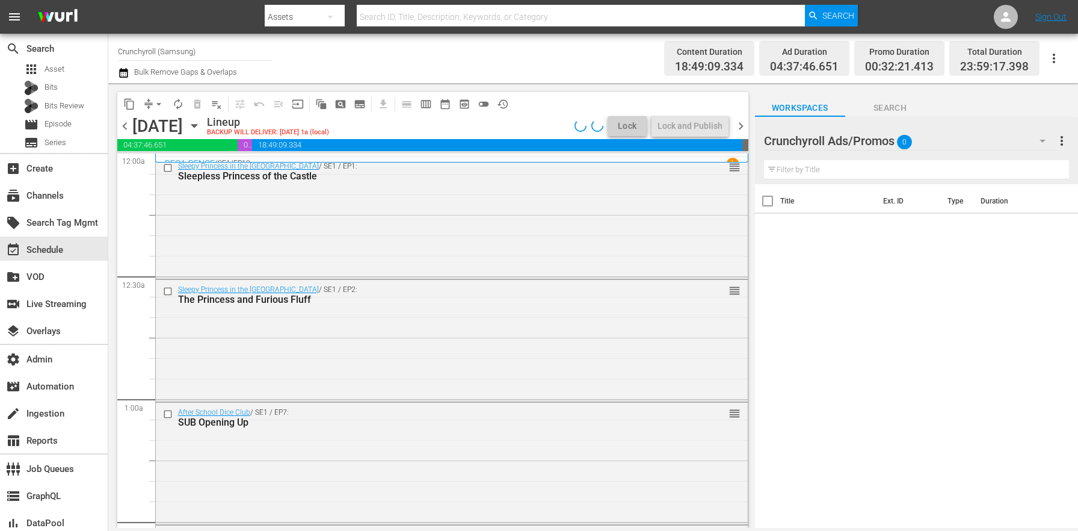
click at [125, 72] on icon "button" at bounding box center [123, 73] width 11 height 14
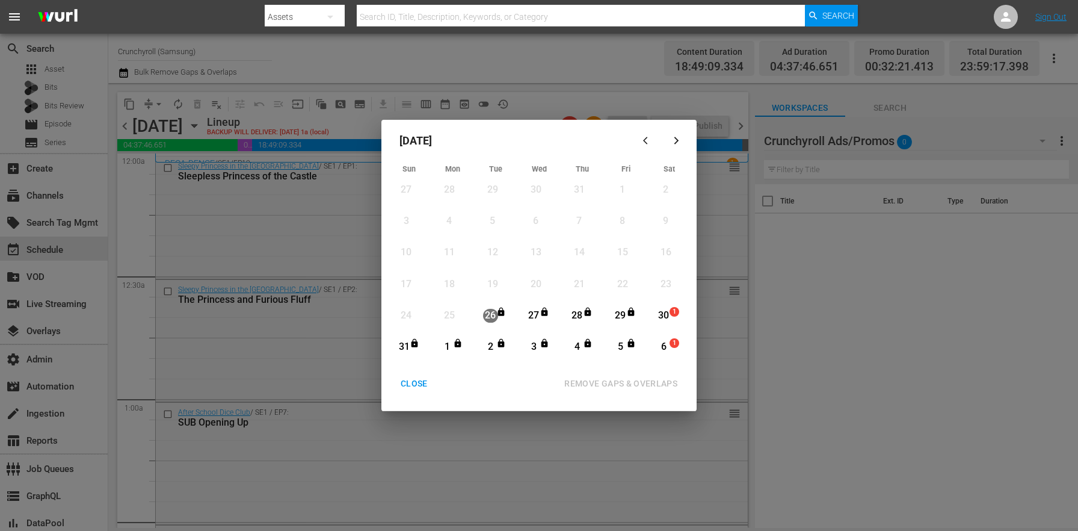
click at [669, 319] on div "30" at bounding box center [664, 316] width 15 height 14
click at [617, 350] on div "5" at bounding box center [620, 347] width 15 height 14
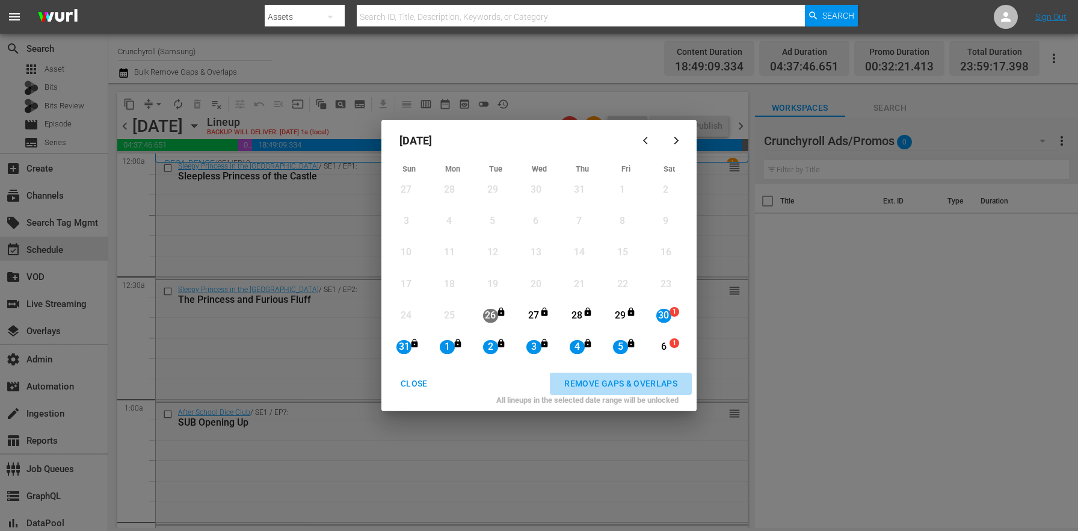
click at [639, 385] on div "REMOVE GAPS & OVERLAPS" at bounding box center [621, 383] width 132 height 15
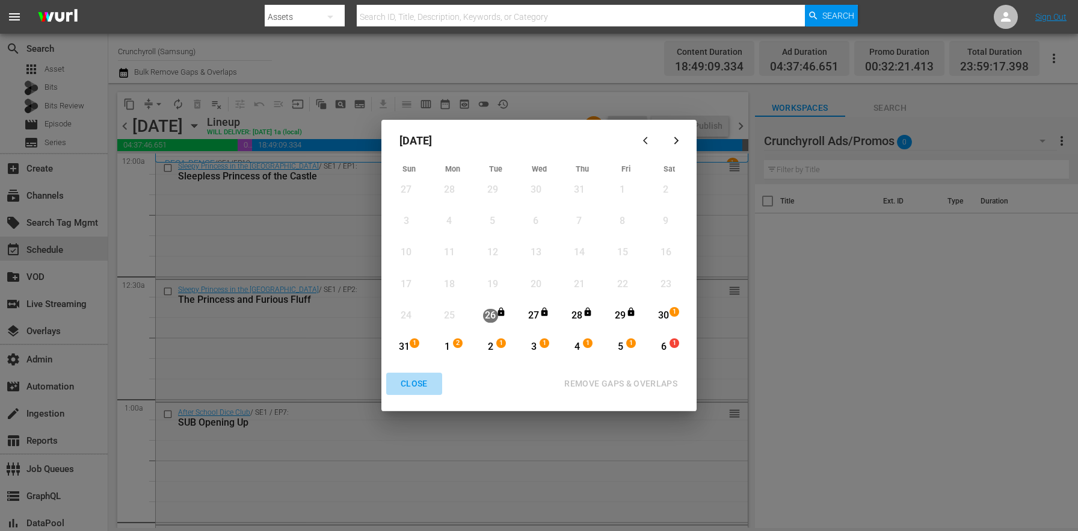
click at [406, 387] on div "CLOSE" at bounding box center [414, 383] width 46 height 15
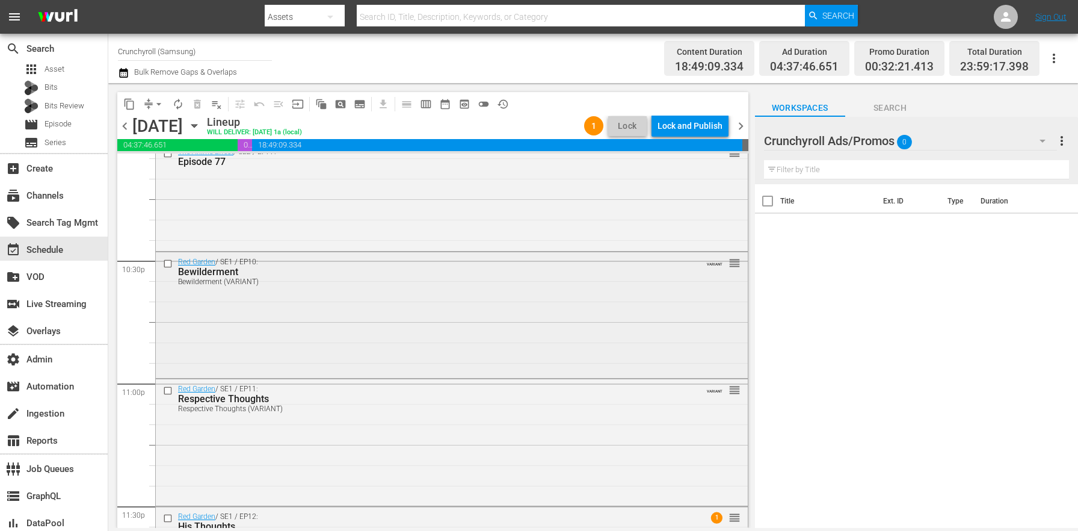
scroll to position [5350, 0]
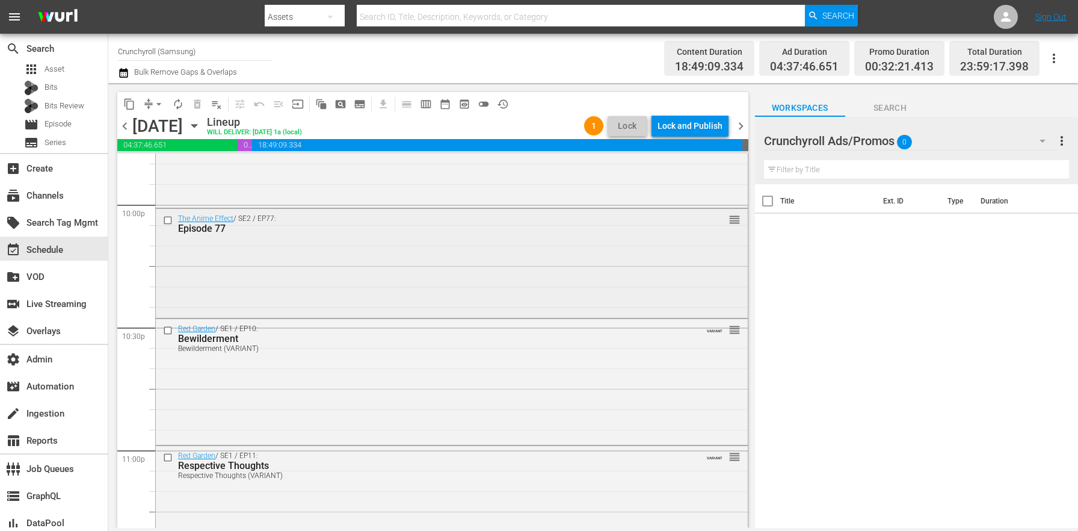
click at [329, 278] on div "The Anime Effect / SE2 / EP77: Episode 77 reorder" at bounding box center [452, 262] width 592 height 107
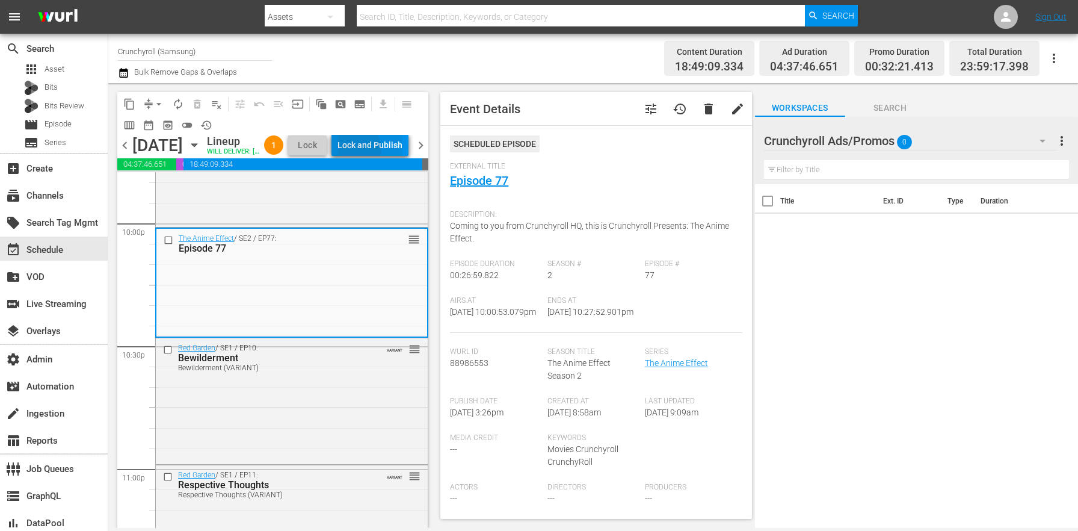
click at [385, 150] on div "Lock and Publish" at bounding box center [370, 145] width 65 height 22
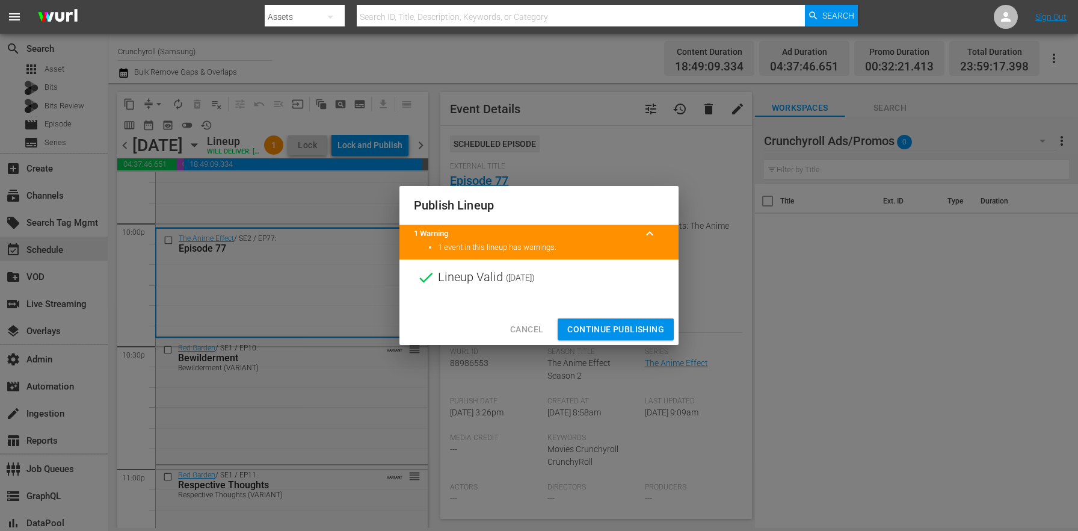
drag, startPoint x: 575, startPoint y: 326, endPoint x: 551, endPoint y: 333, distance: 25.9
click at [575, 325] on span "Continue Publishing" at bounding box center [615, 329] width 97 height 15
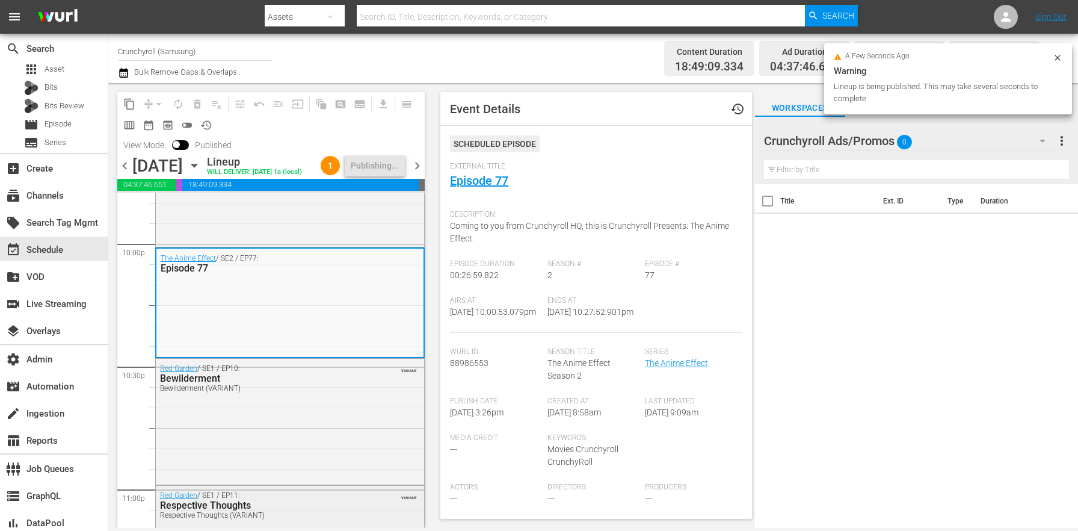
scroll to position [5576, 0]
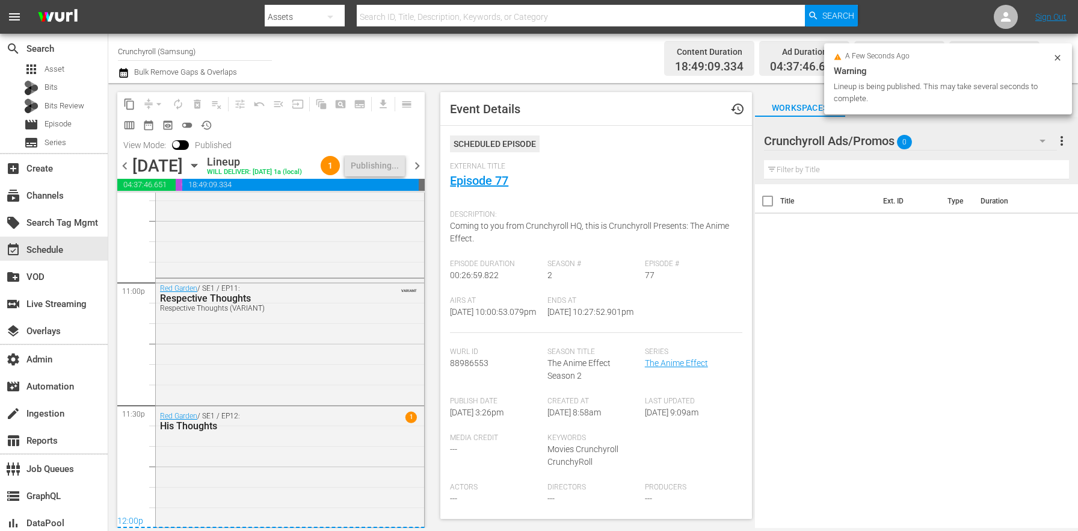
click at [425, 173] on span "chevron_right" at bounding box center [417, 165] width 15 height 15
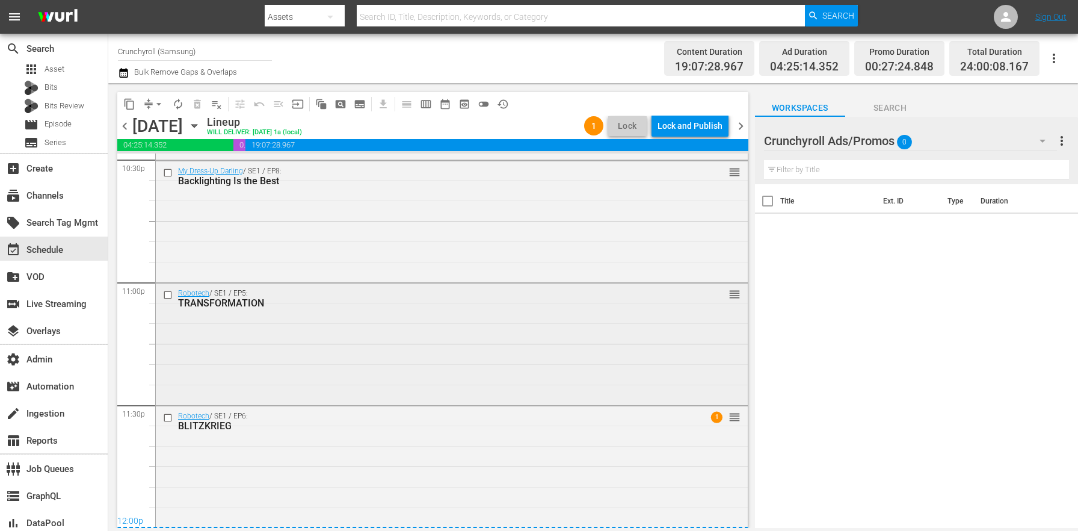
scroll to position [5306, 0]
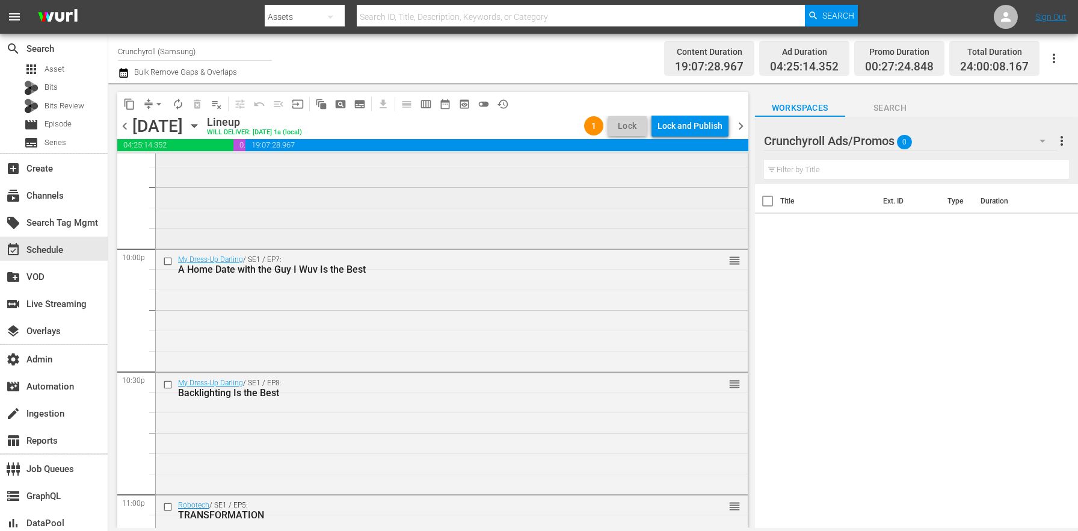
click at [299, 209] on div "My Dress-Up Darling / SE1 / EP6: For Real!? reorder" at bounding box center [452, 186] width 592 height 119
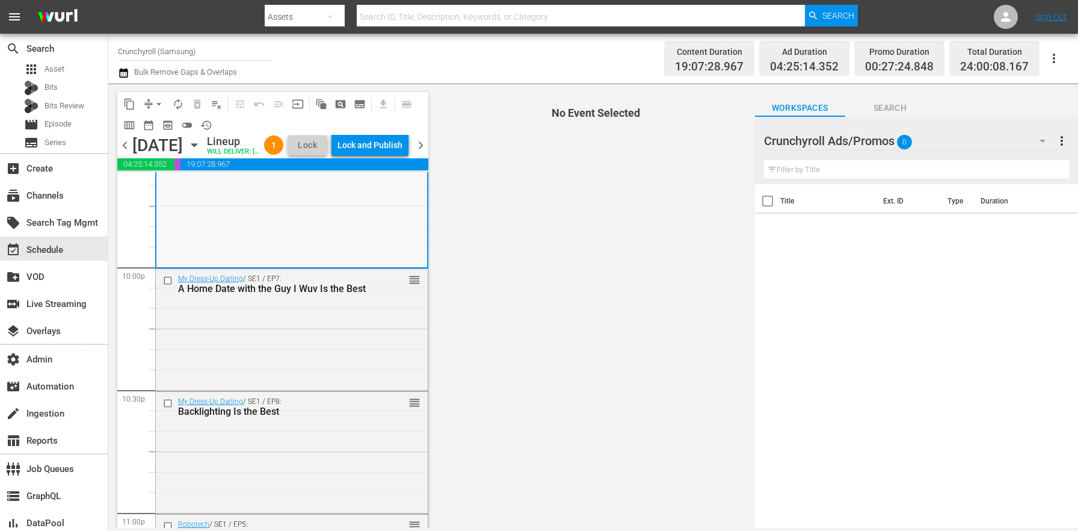
click at [119, 153] on span "chevron_left" at bounding box center [124, 145] width 15 height 15
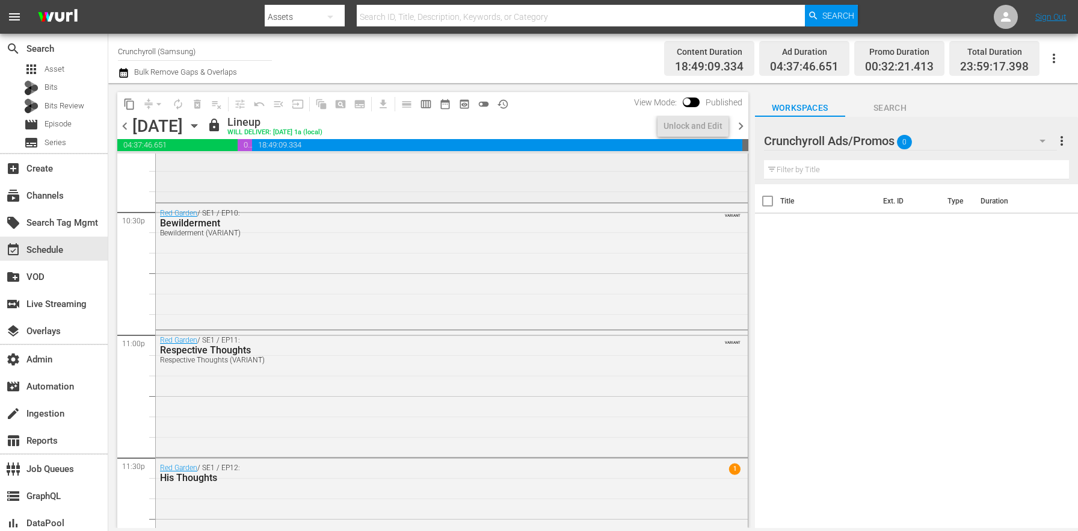
scroll to position [5375, 0]
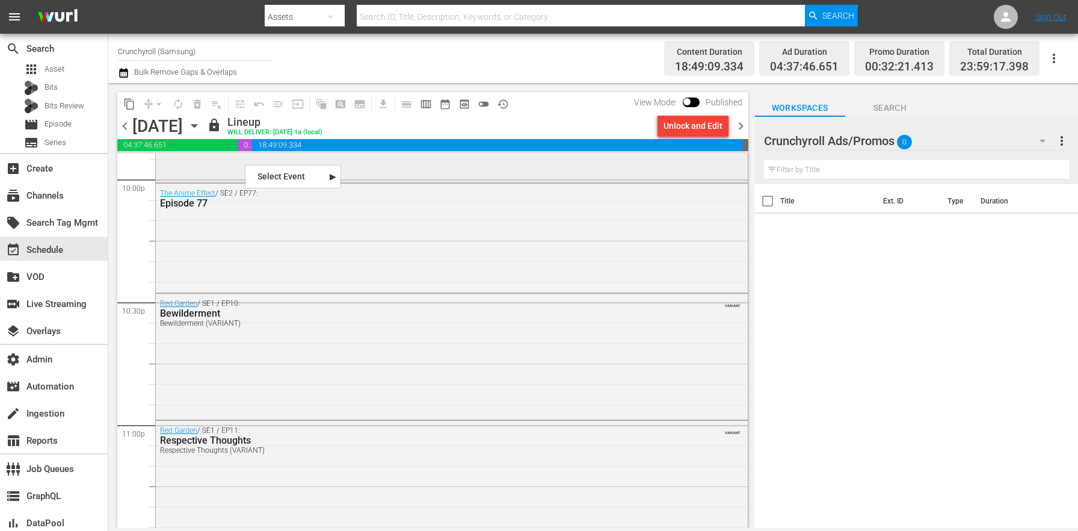
click at [185, 169] on div "[PERSON_NAME] / SE1 / EP6: Interlocking Shinobi Kekkai Barriers" at bounding box center [452, 119] width 592 height 119
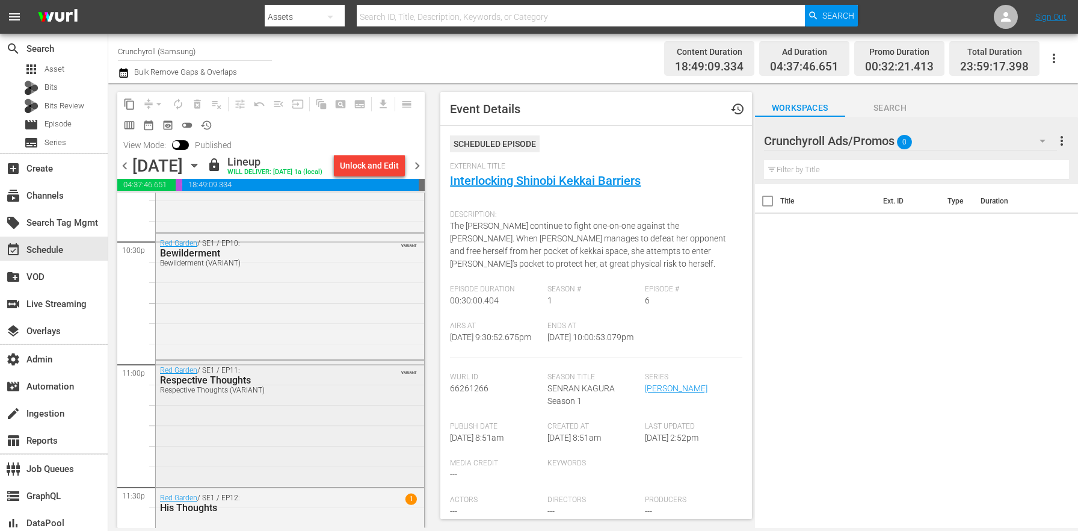
scroll to position [5557, 0]
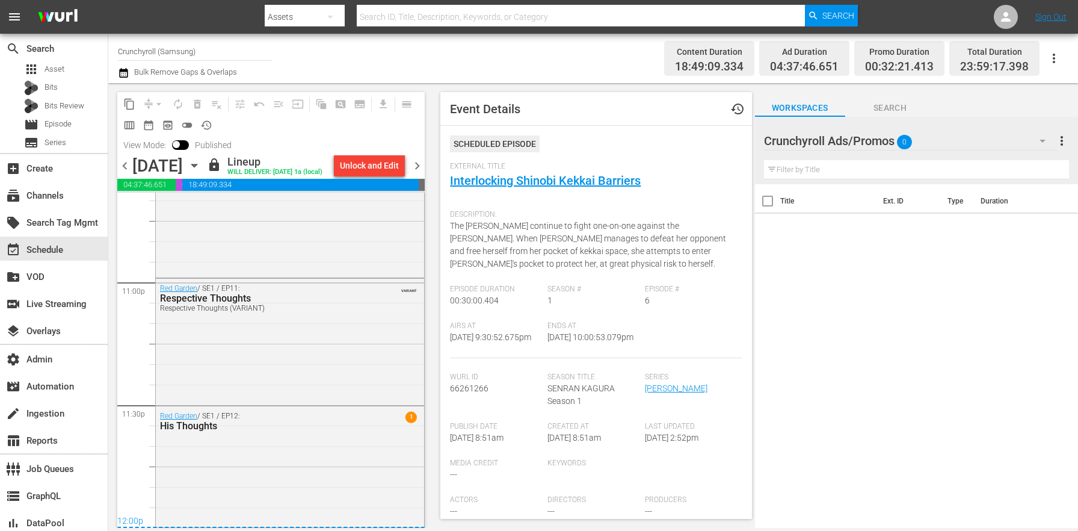
click at [415, 171] on span "chevron_right" at bounding box center [417, 165] width 15 height 15
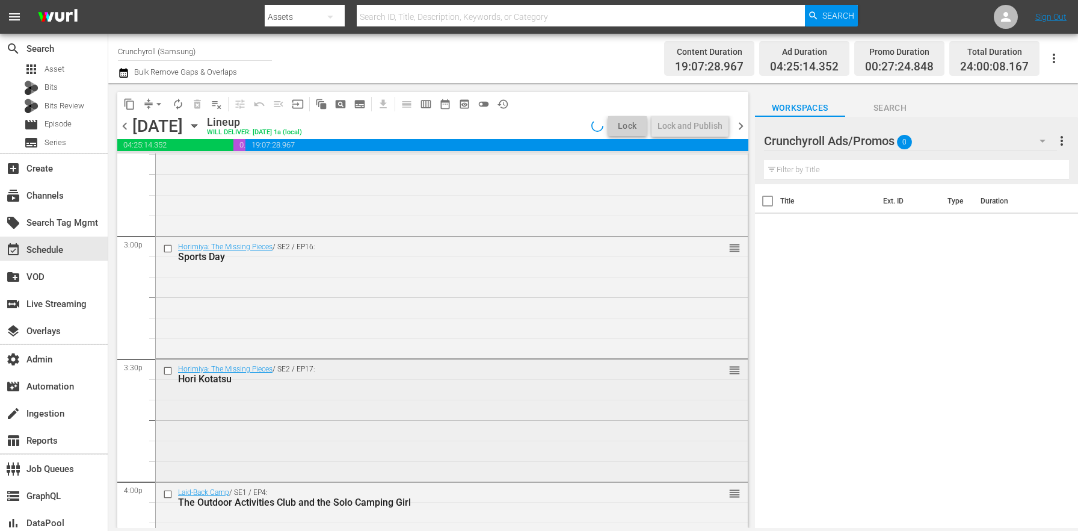
scroll to position [5518, 0]
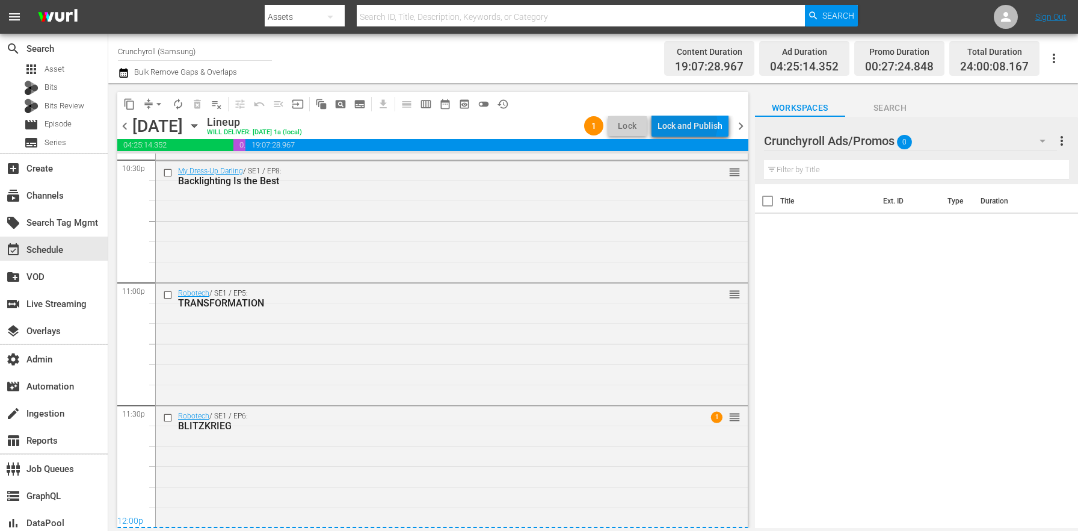
click at [688, 125] on div "Lock and Publish" at bounding box center [690, 126] width 65 height 22
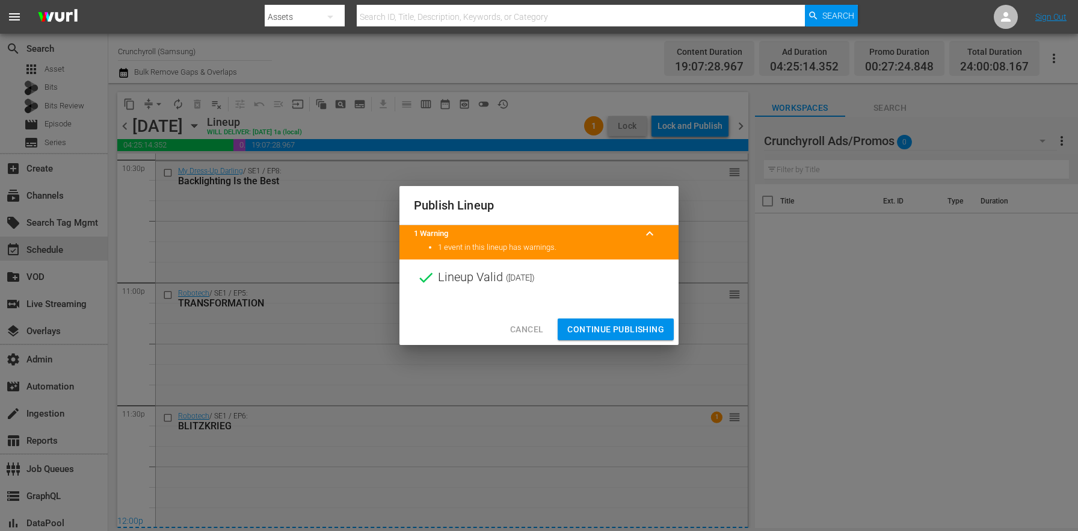
click at [618, 326] on span "Continue Publishing" at bounding box center [615, 329] width 97 height 15
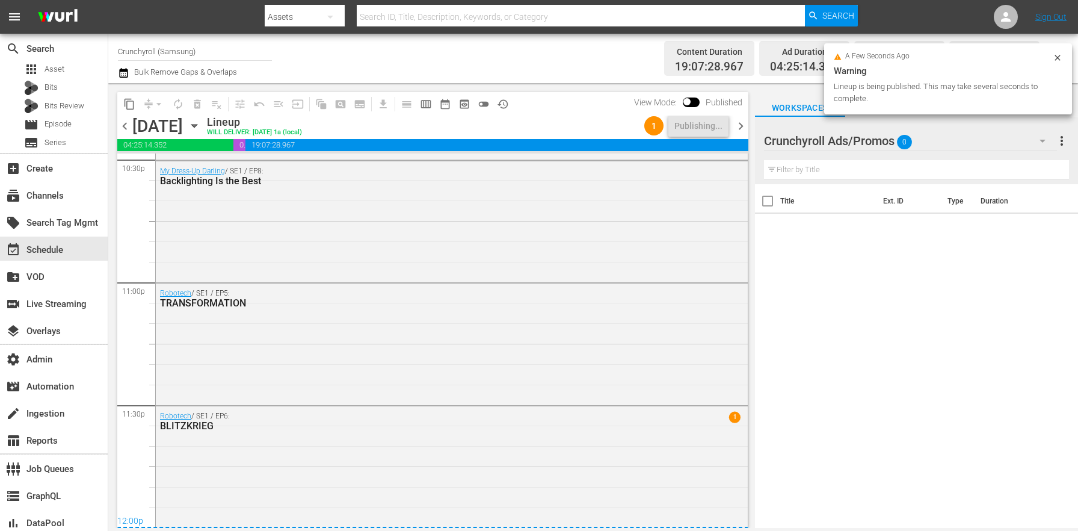
click at [735, 134] on div "chevron_left [DATE] [DATE] Lineup WILL DELIVER: [DATE] 1a (local) 1 Publishing.…" at bounding box center [432, 127] width 631 height 23
click at [744, 129] on span "chevron_right" at bounding box center [741, 126] width 15 height 15
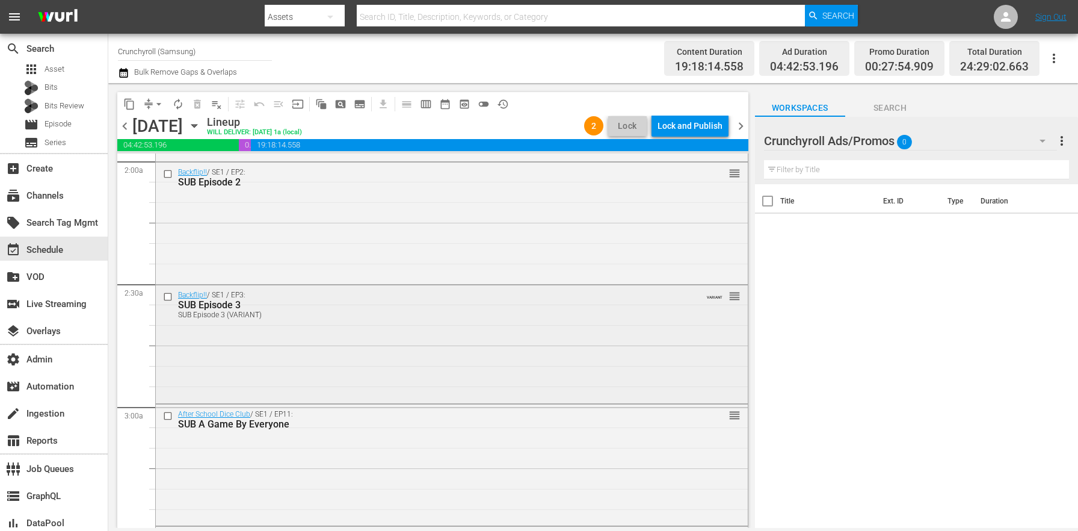
scroll to position [491, 0]
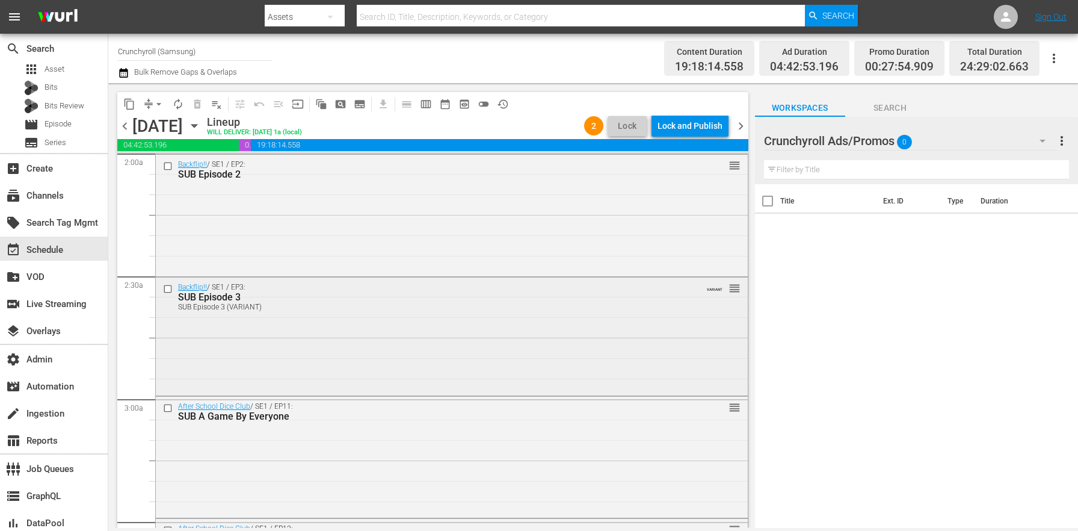
click at [256, 345] on div "Backflip!! / SE1 / EP3: SUB Episode 3 SUB Episode 3 (VARIANT) VARIANT reorder" at bounding box center [452, 335] width 592 height 116
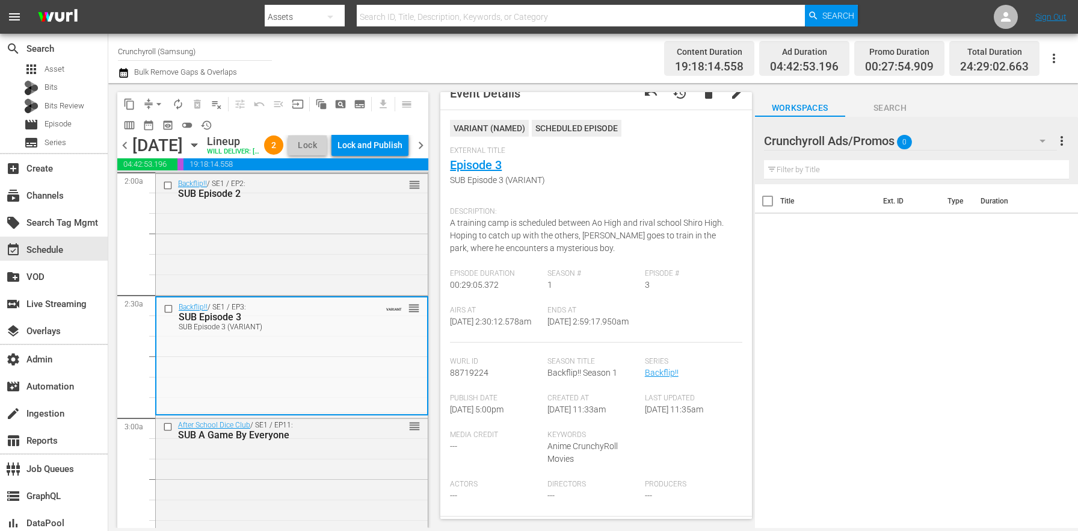
scroll to position [226, 0]
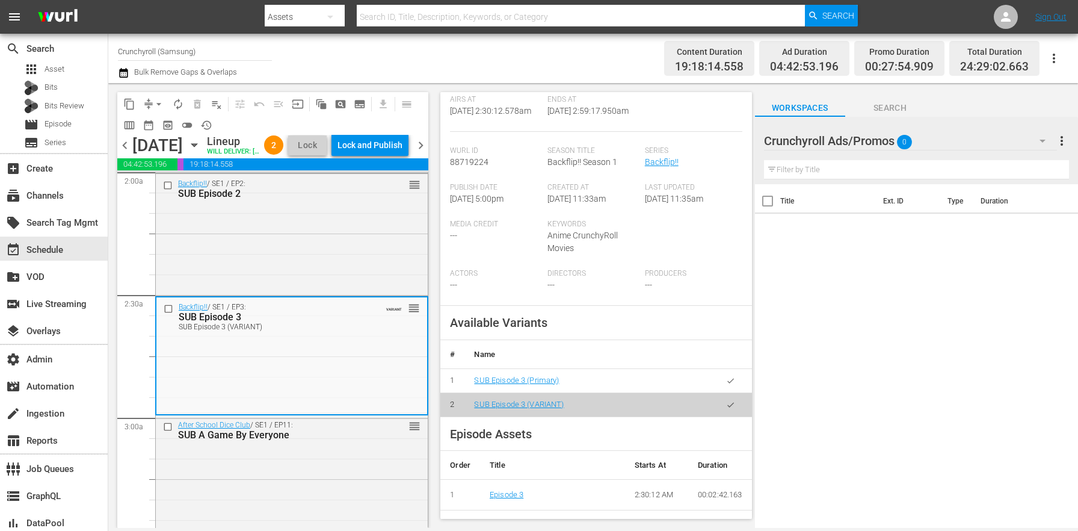
click at [722, 386] on button "button" at bounding box center [730, 380] width 23 height 23
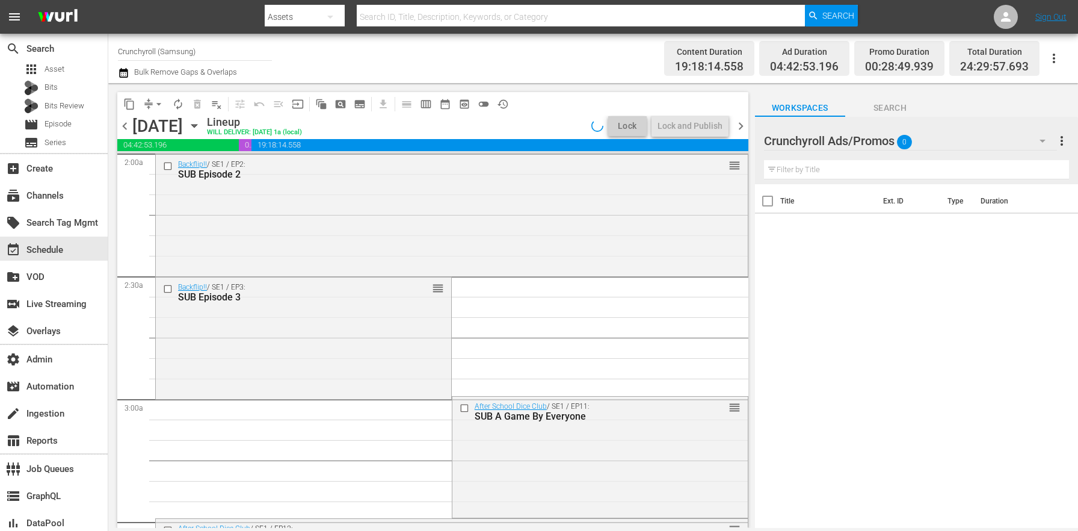
click at [310, 370] on div "Backflip!! / SE1 / EP3: SUB Episode 3 reorder" at bounding box center [303, 336] width 295 height 119
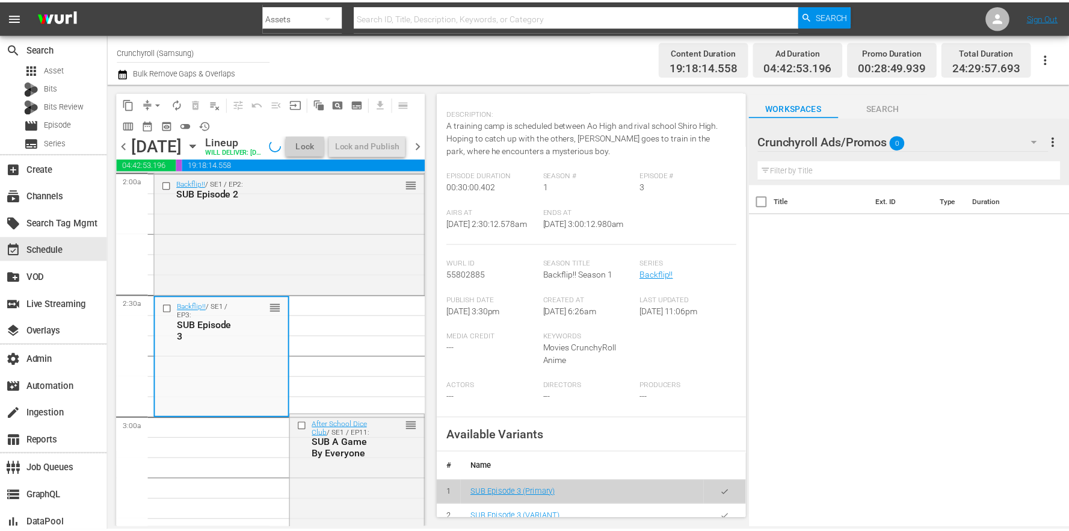
scroll to position [235, 0]
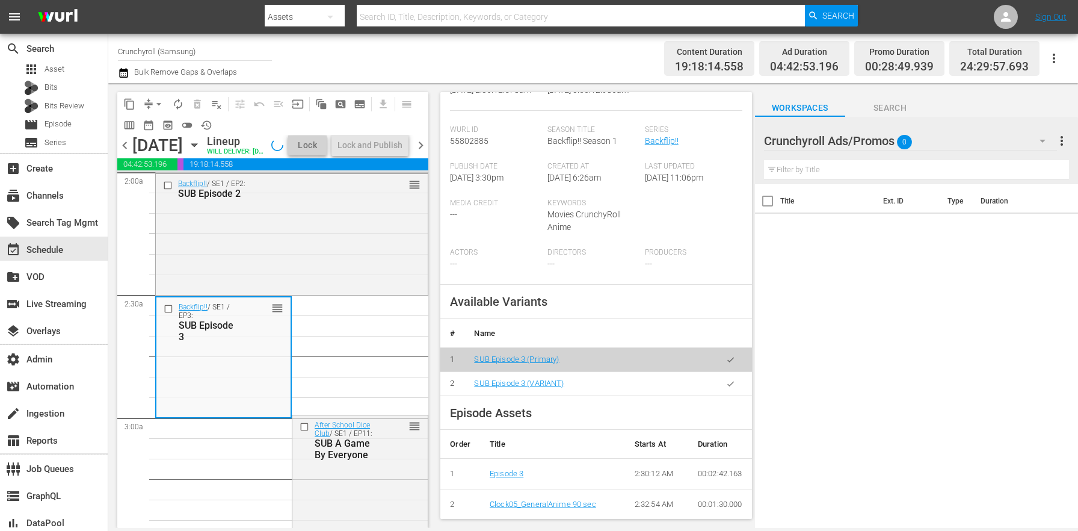
click at [732, 395] on td at bounding box center [730, 383] width 43 height 24
click at [731, 395] on button "button" at bounding box center [730, 383] width 23 height 23
click at [728, 395] on button "button" at bounding box center [730, 383] width 23 height 23
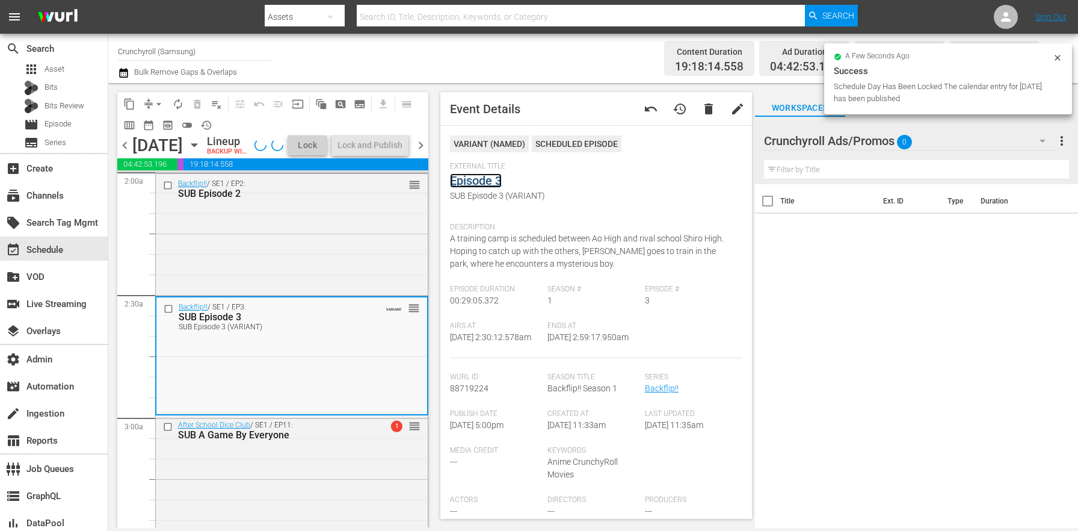
click at [480, 183] on link "Episode 3" at bounding box center [476, 180] width 52 height 14
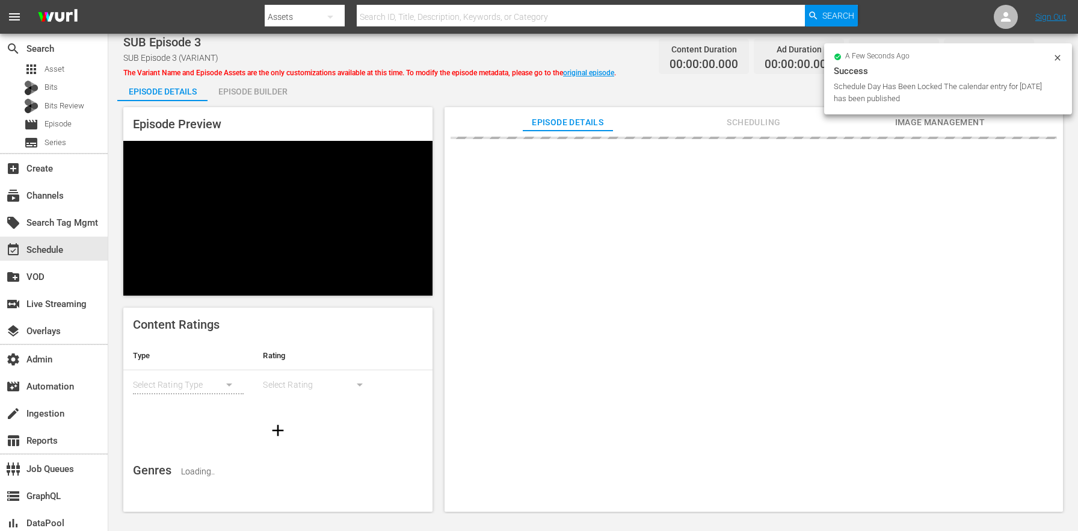
click at [238, 89] on div "Episode Builder" at bounding box center [253, 91] width 90 height 29
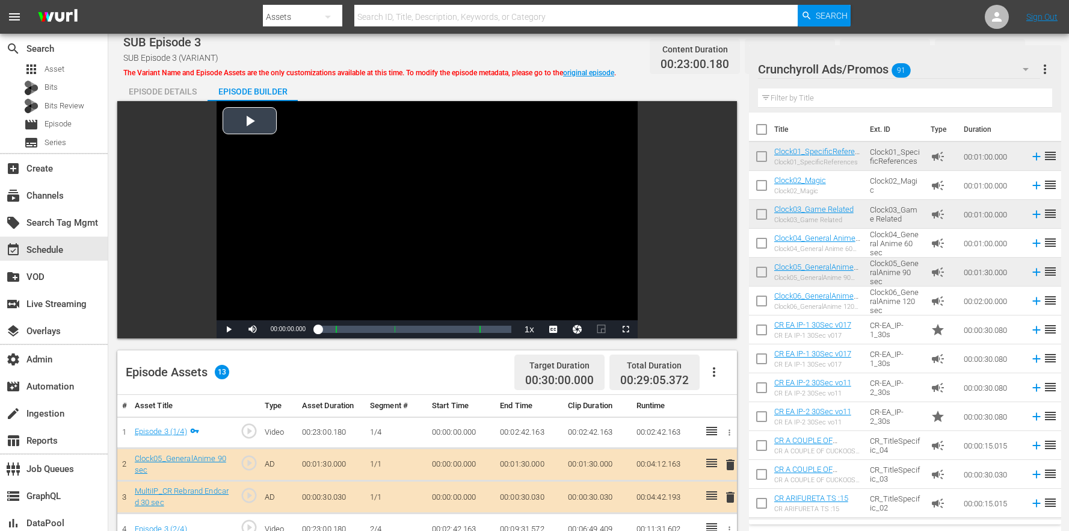
scroll to position [313, 0]
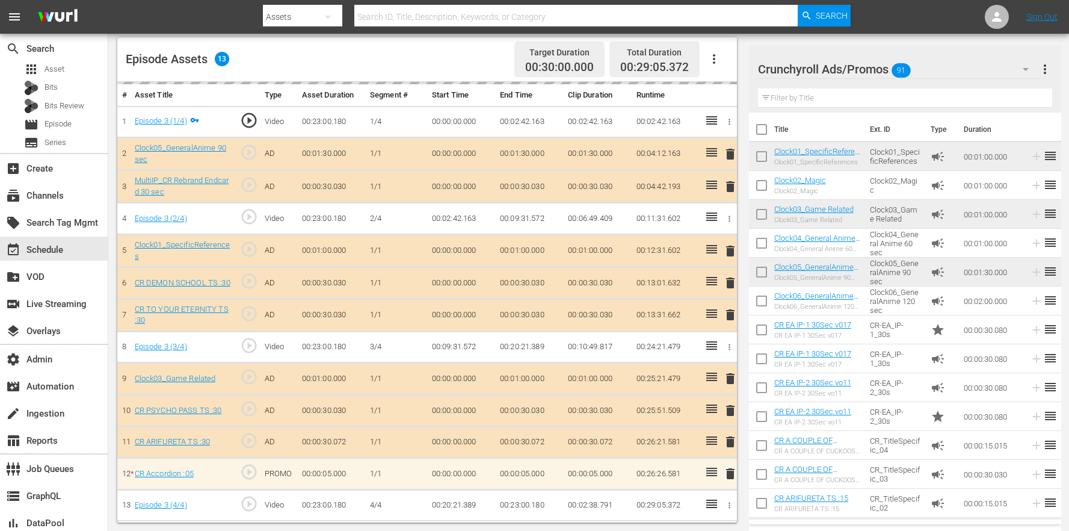
drag, startPoint x: 876, startPoint y: 391, endPoint x: 360, endPoint y: 1, distance: 646.2
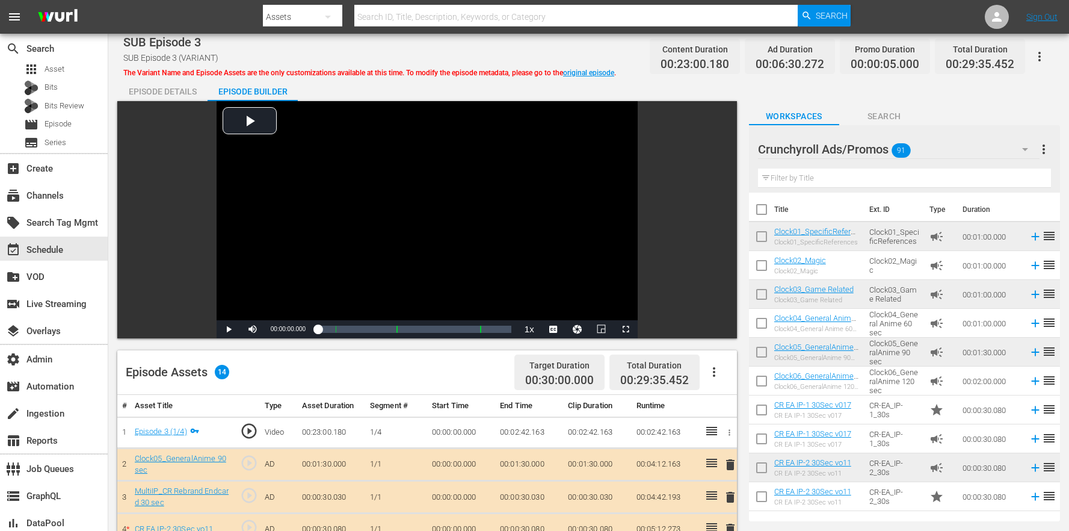
scroll to position [340, 0]
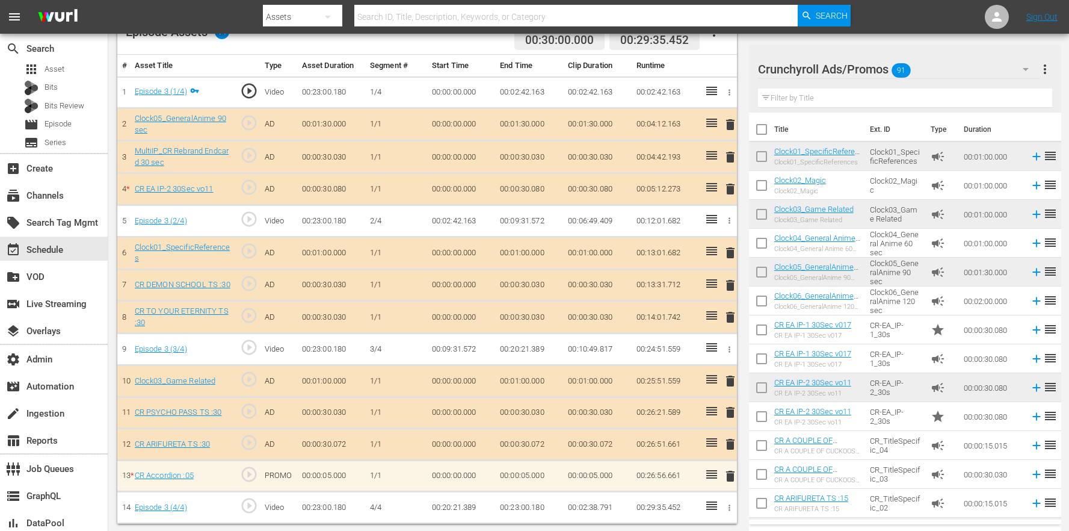
click at [729, 187] on span "delete" at bounding box center [730, 189] width 14 height 14
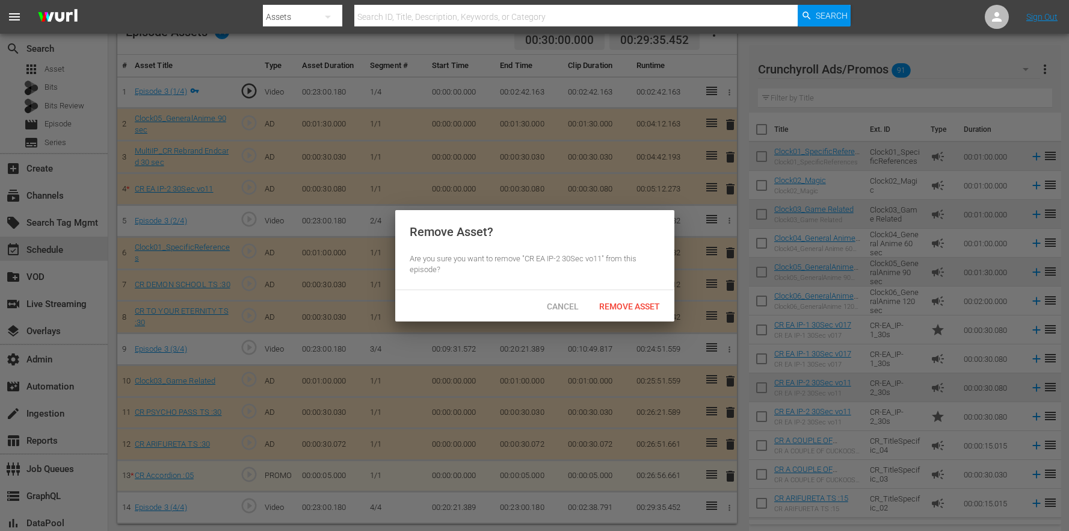
scroll to position [339, 0]
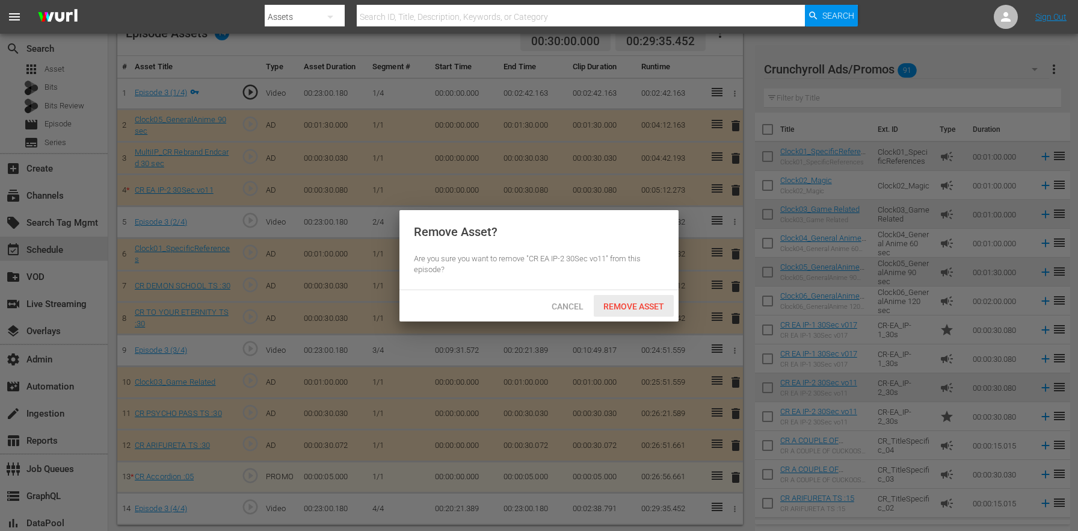
click at [617, 304] on span "Remove Asset" at bounding box center [634, 306] width 80 height 10
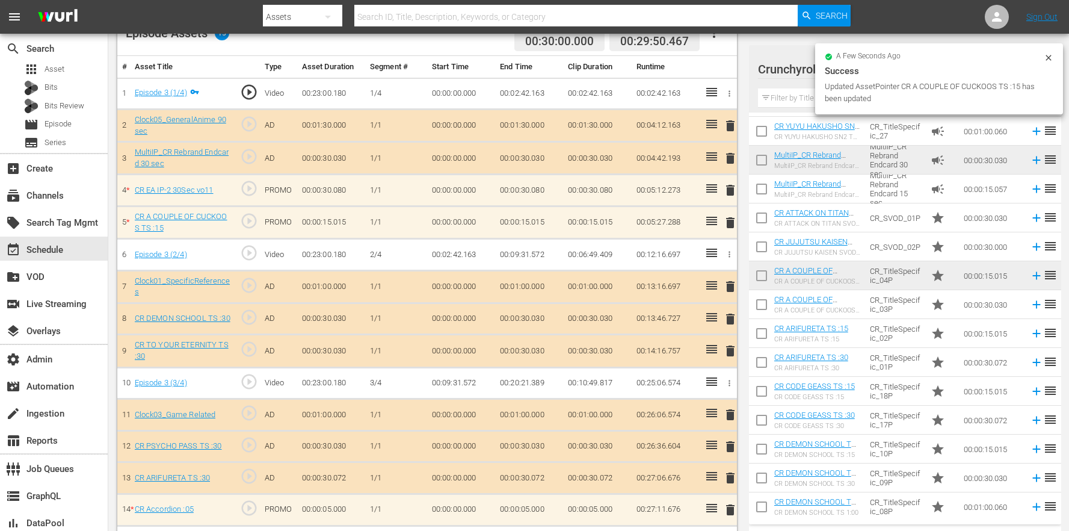
scroll to position [372, 0]
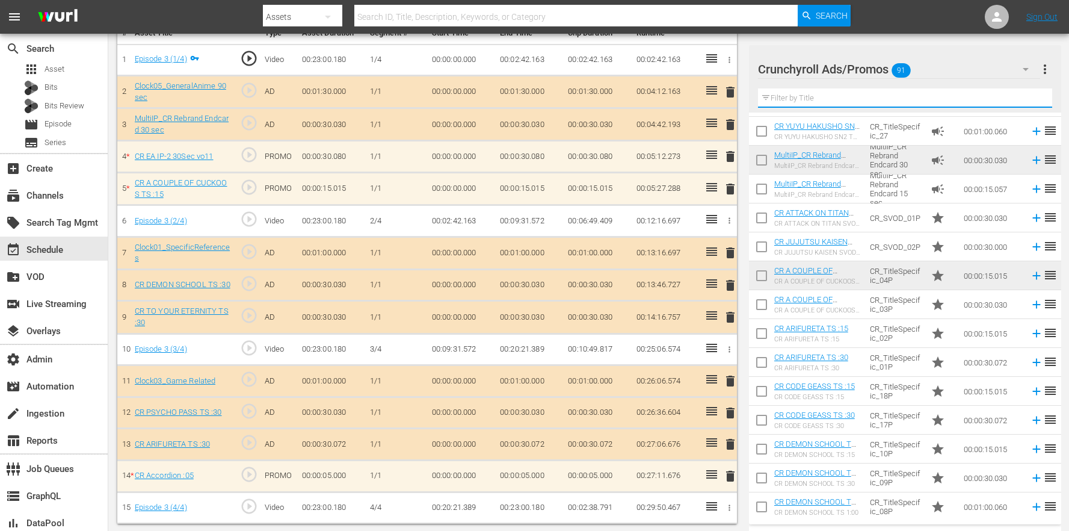
click at [858, 102] on input "text" at bounding box center [905, 97] width 294 height 19
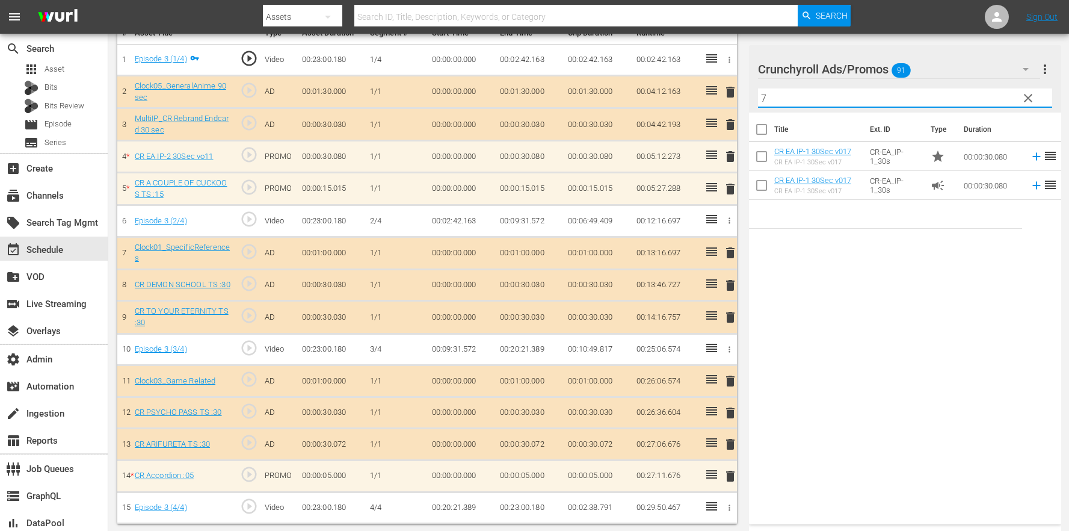
scroll to position [0, 0]
type input "7"
click at [734, 475] on span "delete" at bounding box center [730, 476] width 14 height 14
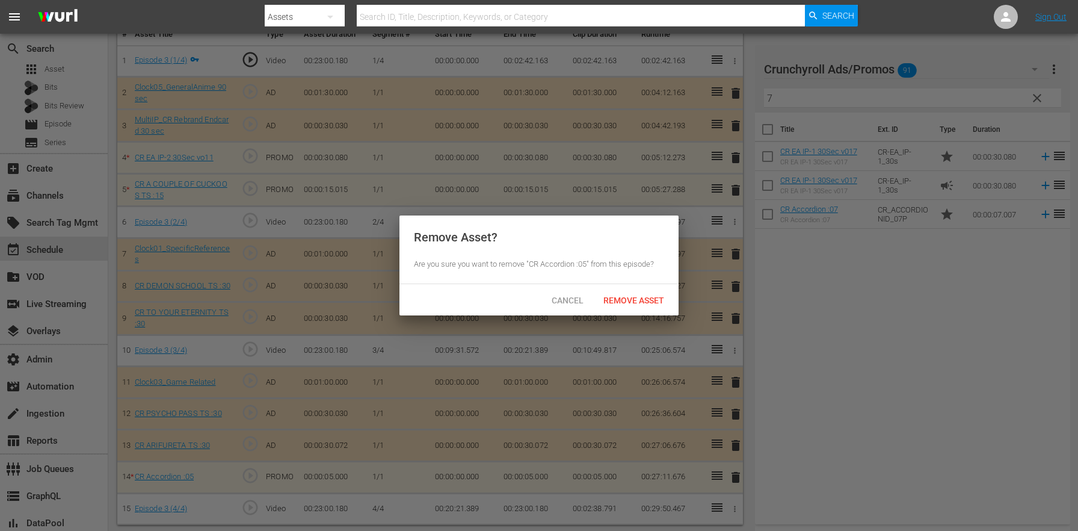
click at [638, 285] on div "Cancel Remove Asset" at bounding box center [539, 299] width 279 height 31
click at [637, 302] on span "Remove Asset" at bounding box center [634, 300] width 80 height 10
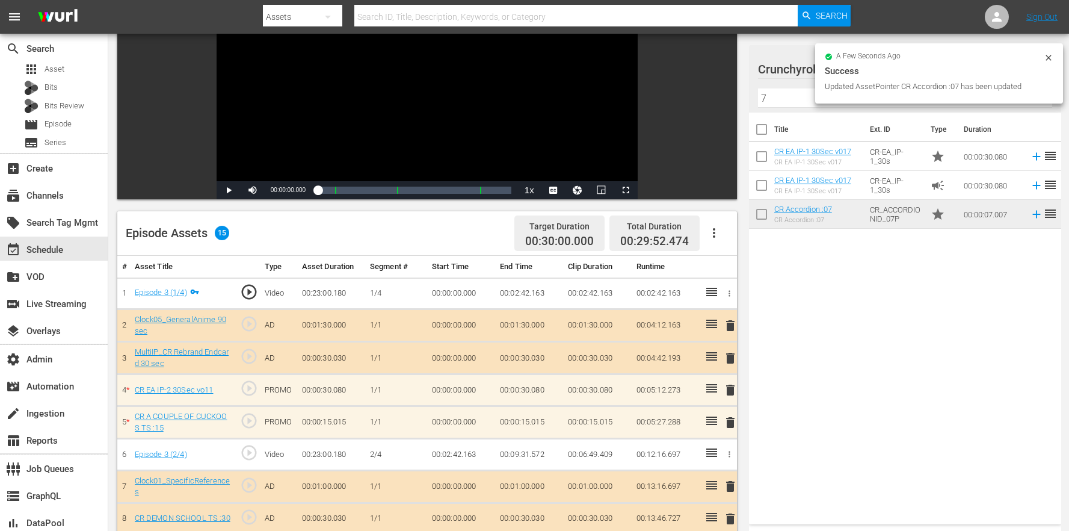
scroll to position [5, 0]
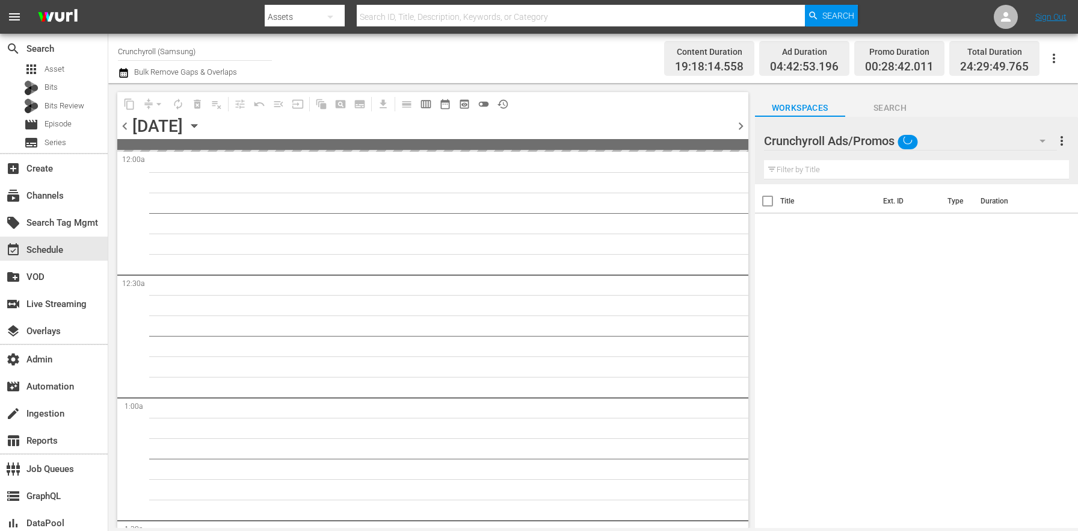
drag, startPoint x: 853, startPoint y: 216, endPoint x: 322, endPoint y: 0, distance: 573.6
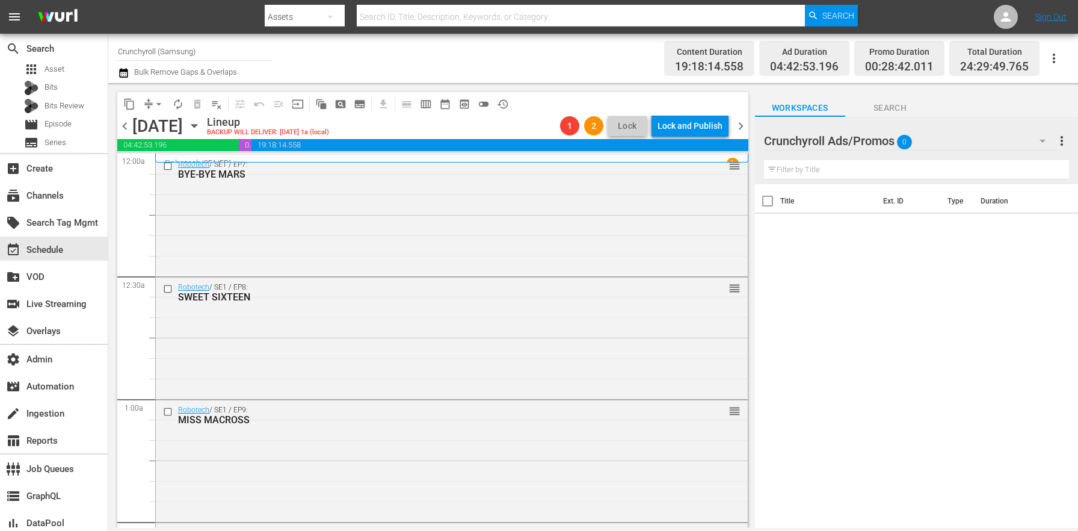
click at [123, 70] on icon "button" at bounding box center [123, 73] width 8 height 10
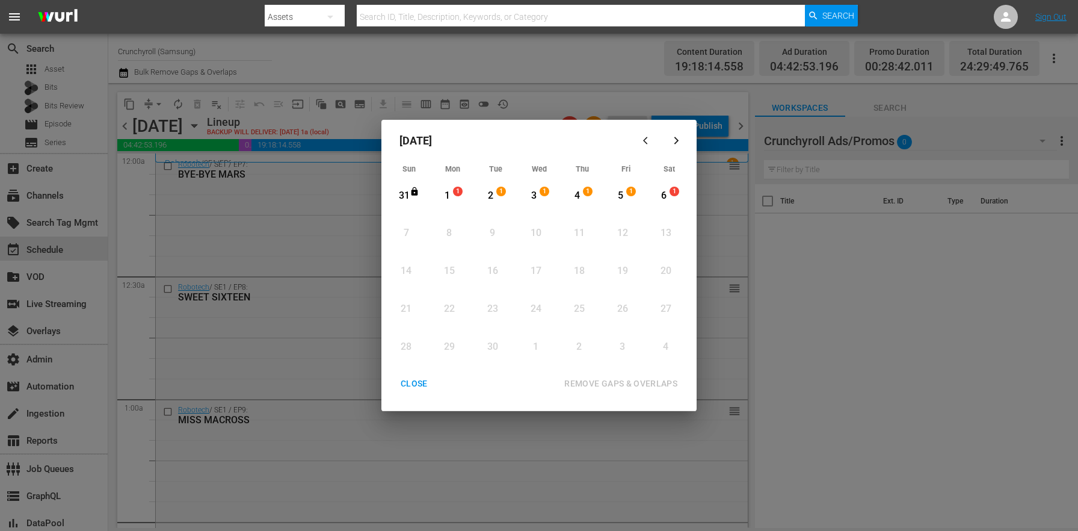
click at [448, 199] on div "1" at bounding box center [447, 196] width 15 height 14
click at [634, 188] on span "1" at bounding box center [631, 192] width 8 height 10
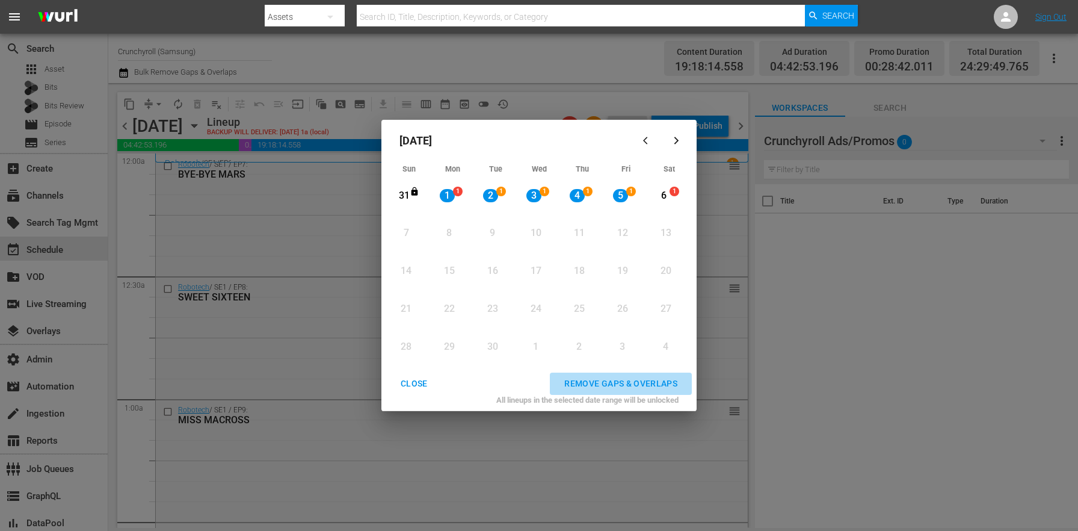
click at [624, 384] on div "REMOVE GAPS & OVERLAPS" at bounding box center [621, 383] width 132 height 15
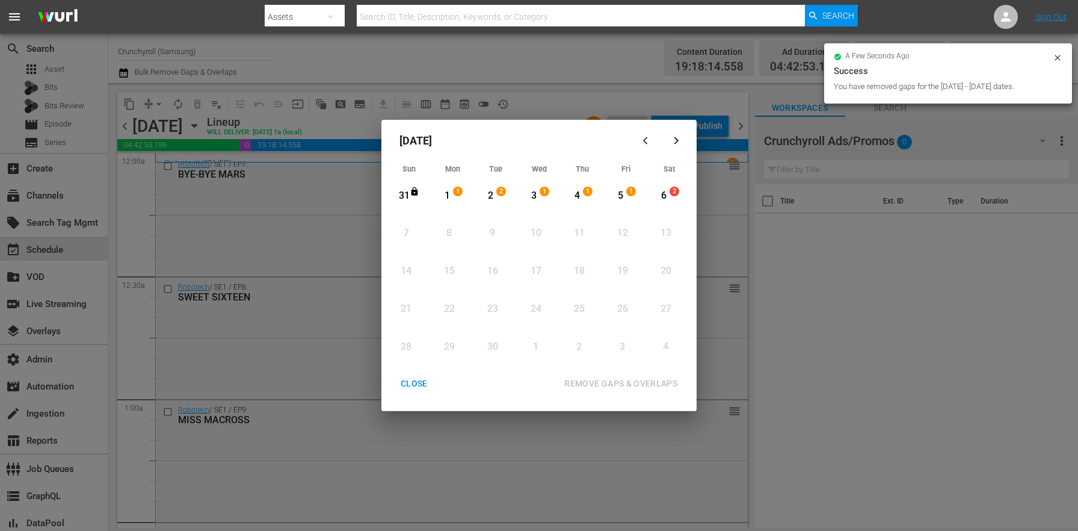
click at [421, 383] on div "CLOSE" at bounding box center [414, 383] width 46 height 15
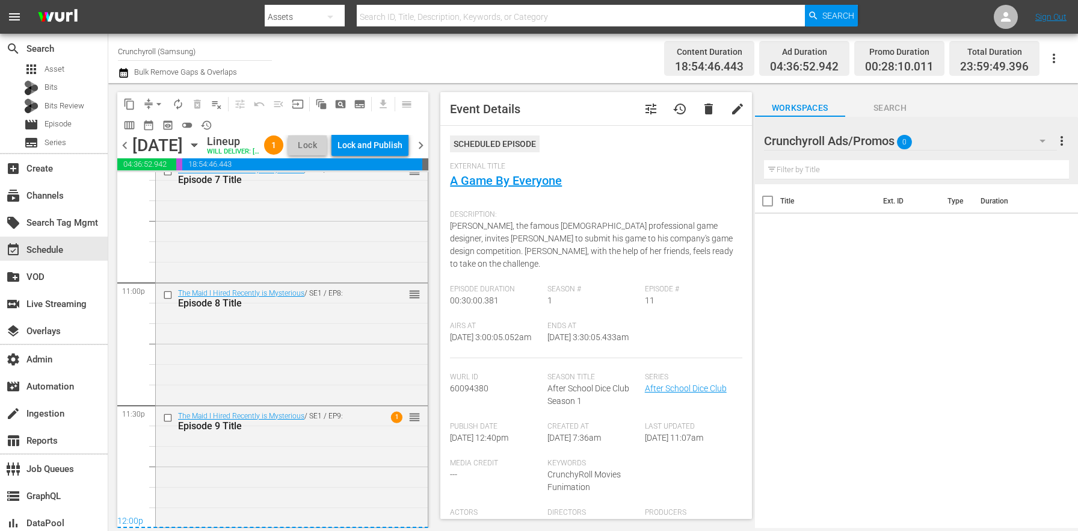
scroll to position [267, 0]
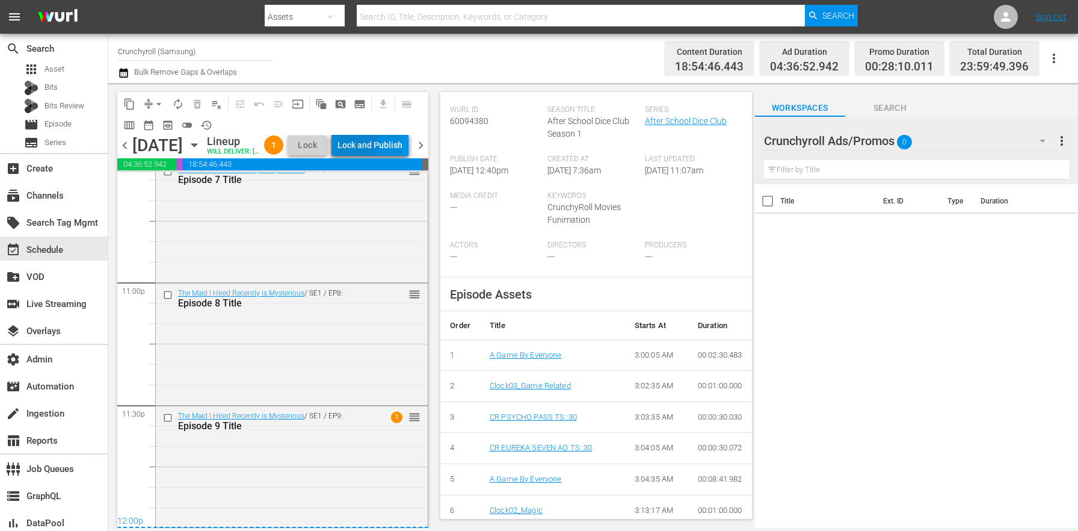
click at [377, 141] on div "Lock and Publish" at bounding box center [370, 145] width 65 height 22
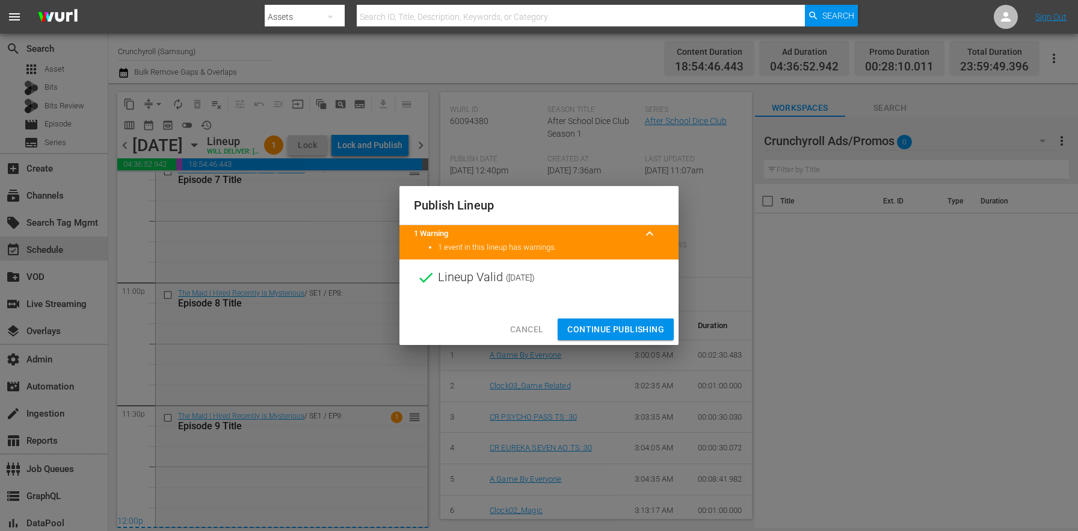
click at [610, 322] on span "Continue Publishing" at bounding box center [615, 329] width 97 height 15
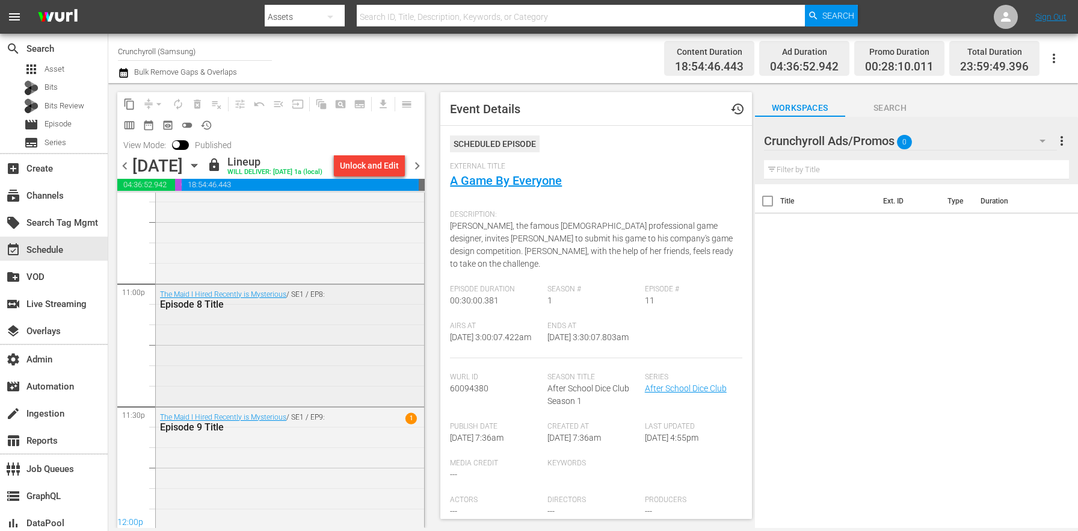
scroll to position [5576, 0]
click at [422, 171] on span "chevron_right" at bounding box center [417, 165] width 15 height 15
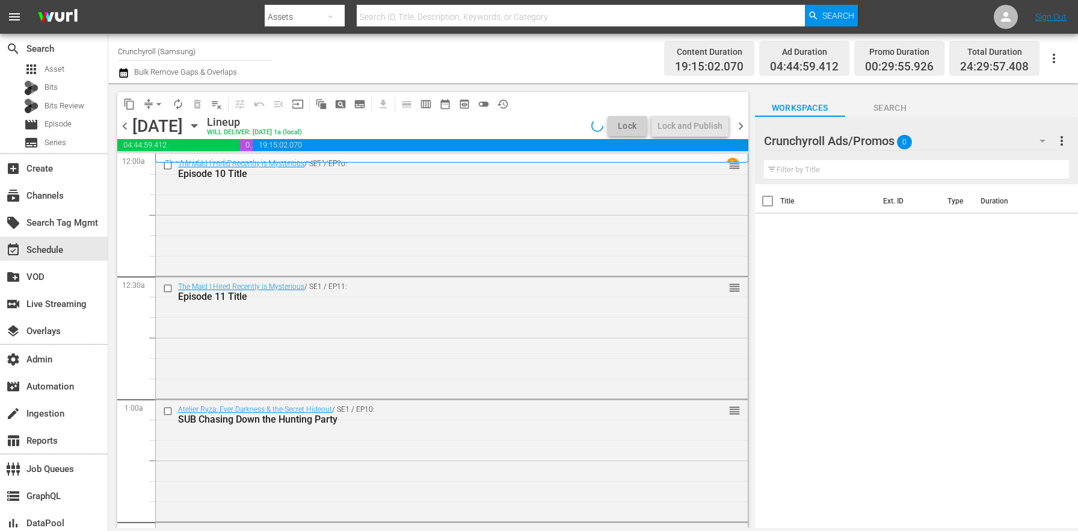
click at [131, 125] on span "chevron_left" at bounding box center [124, 126] width 15 height 15
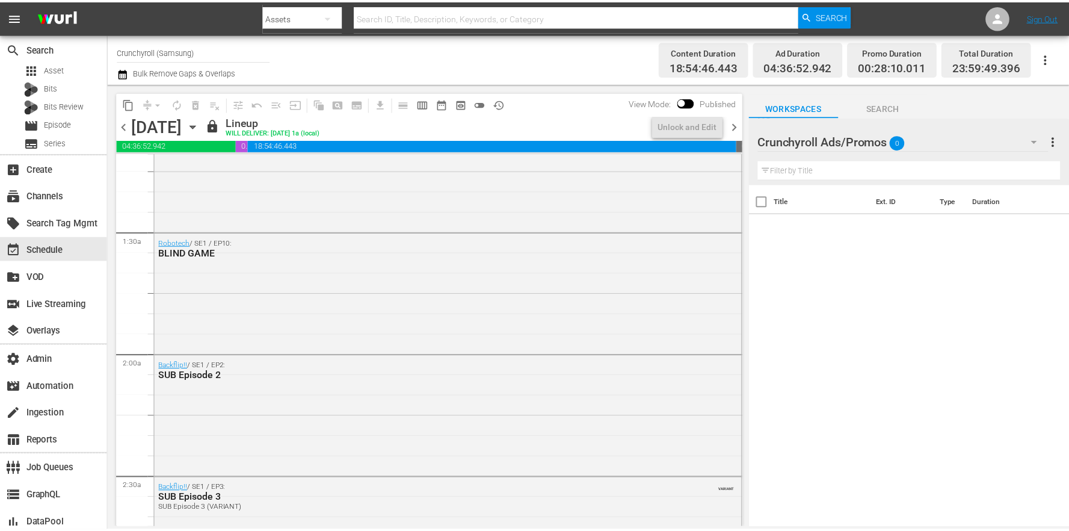
scroll to position [557, 0]
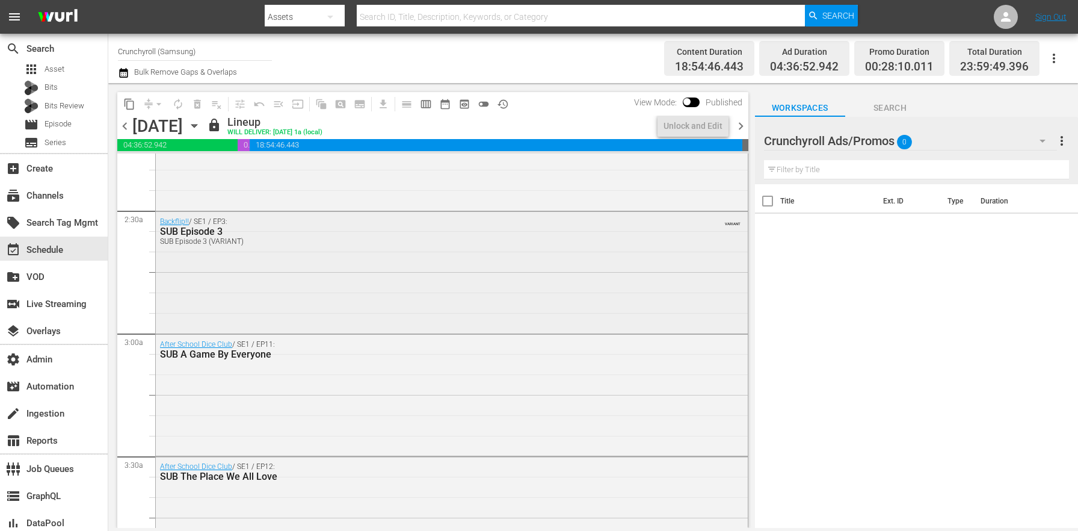
click at [249, 280] on div "Backflip!! / SE1 / EP3: SUB Episode 3 SUB Episode 3 (VARIANT) VARIANT" at bounding box center [452, 271] width 592 height 119
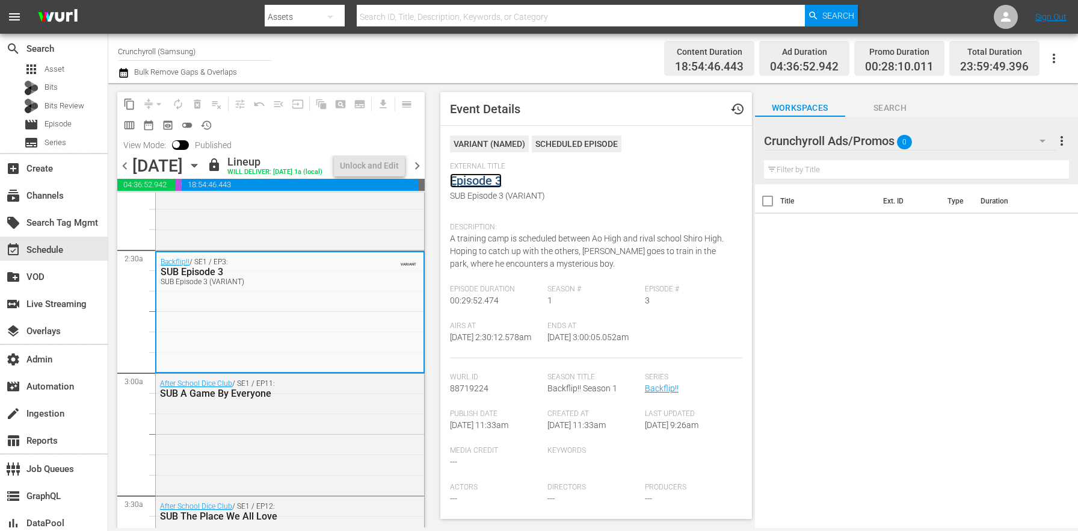
click at [477, 178] on link "Episode 3" at bounding box center [476, 180] width 52 height 14
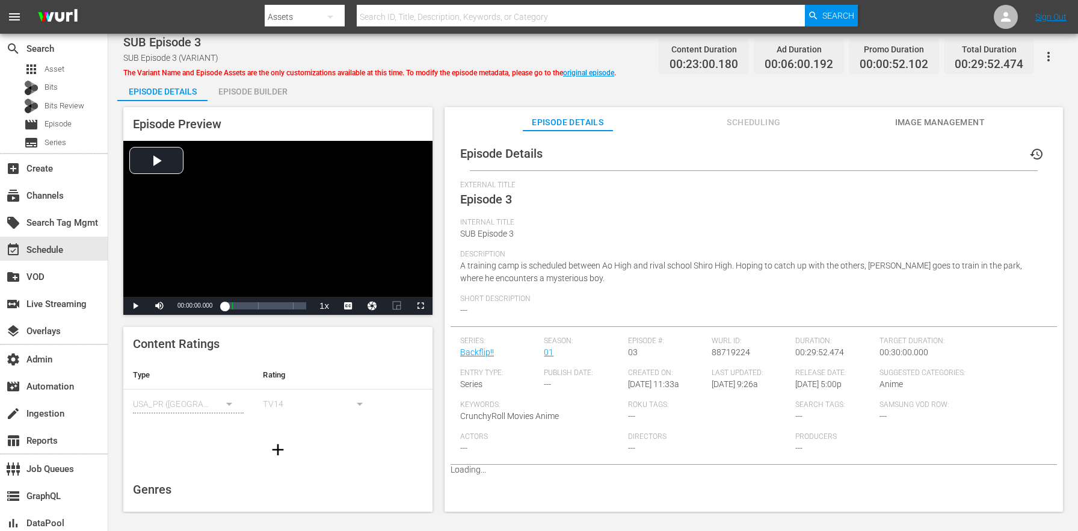
click at [261, 79] on div "Episode Builder" at bounding box center [253, 91] width 90 height 29
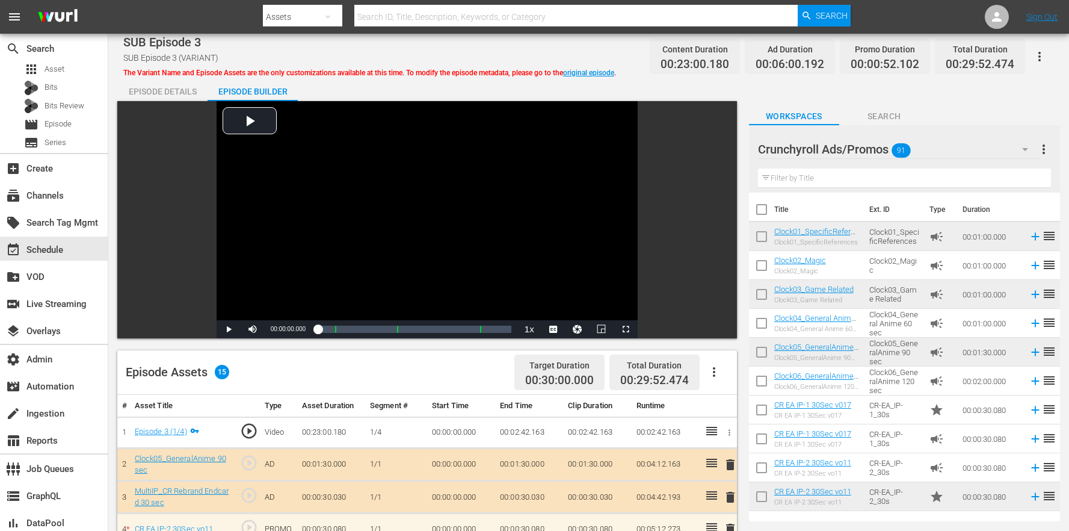
click at [807, 180] on input "text" at bounding box center [904, 177] width 293 height 19
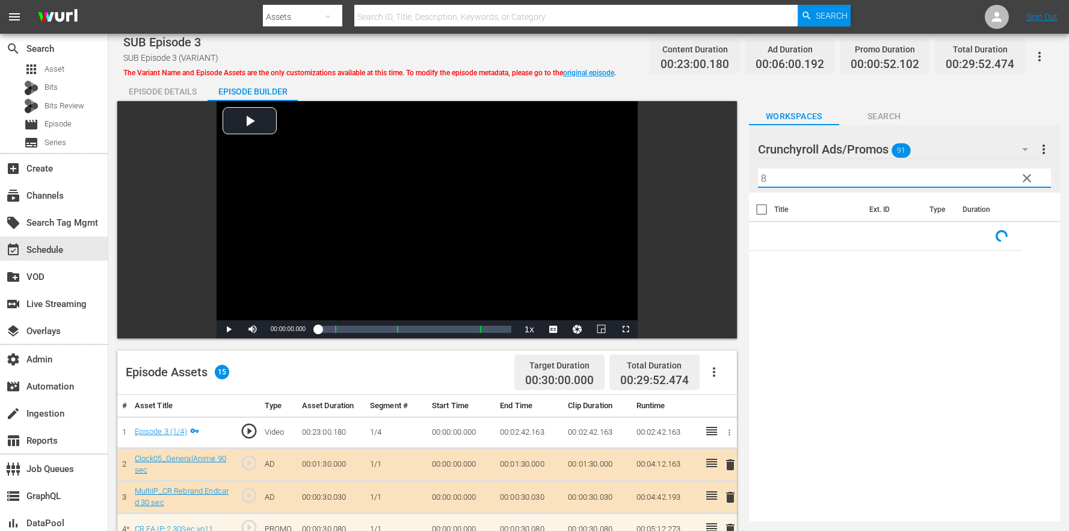
scroll to position [372, 0]
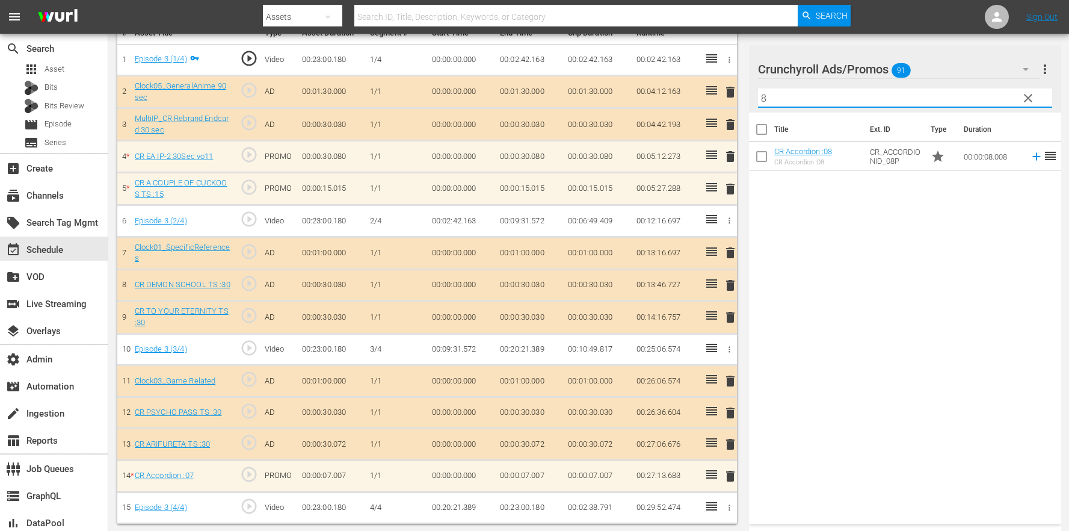
type input "8"
click at [736, 472] on span "delete" at bounding box center [730, 476] width 14 height 14
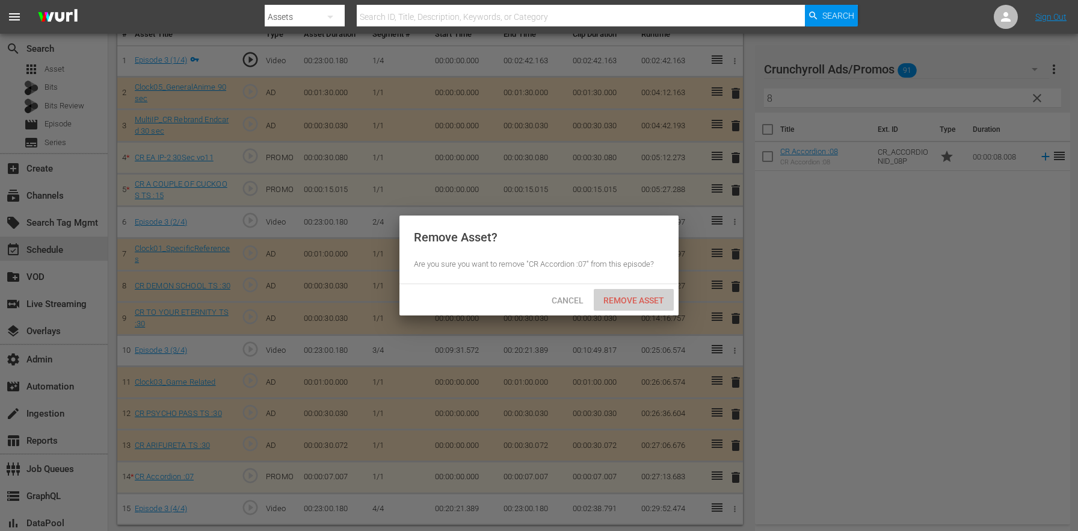
click at [647, 307] on div "Remove Asset" at bounding box center [634, 300] width 80 height 22
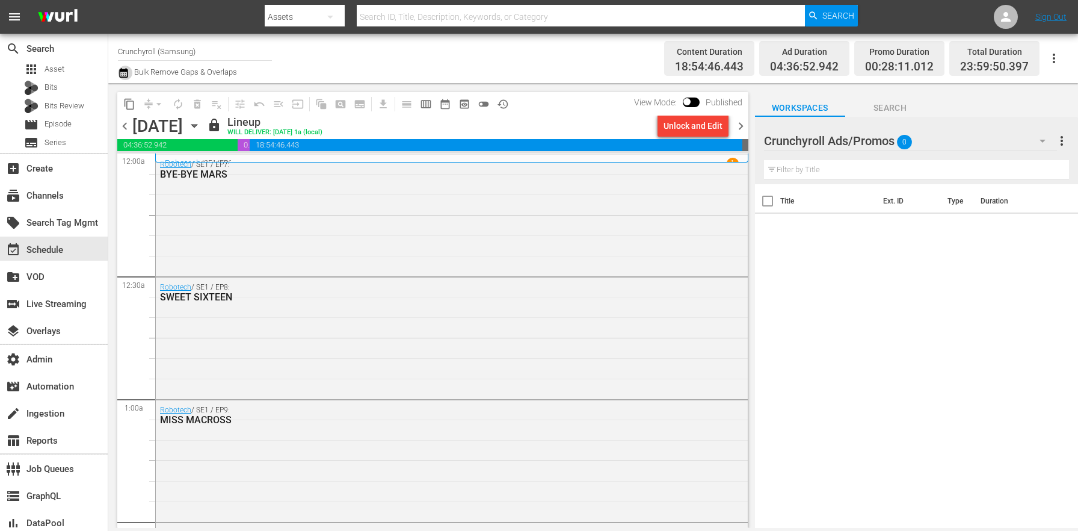
click at [119, 76] on icon "button" at bounding box center [123, 73] width 11 height 14
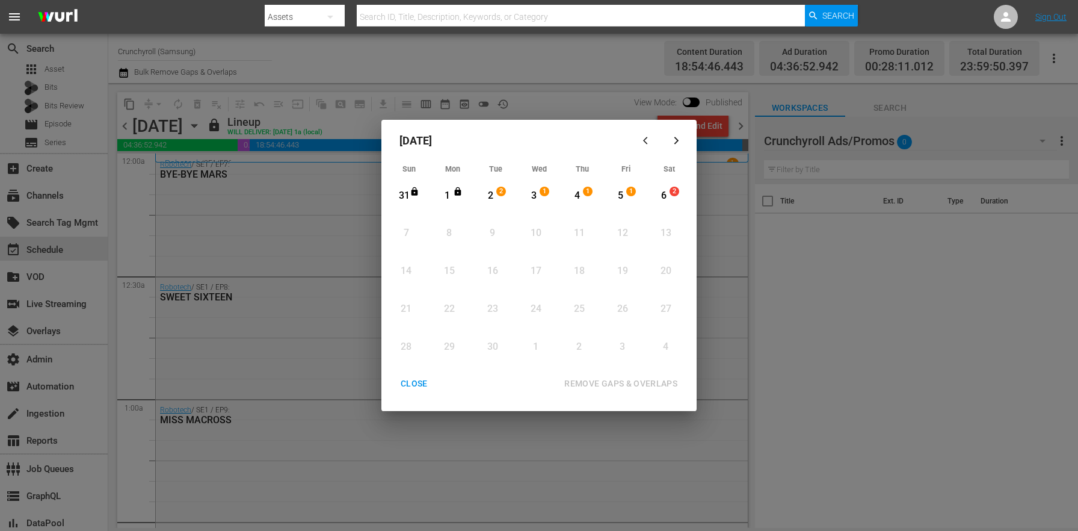
drag, startPoint x: 451, startPoint y: 199, endPoint x: 690, endPoint y: 201, distance: 239.5
click at [451, 199] on div "1" at bounding box center [447, 196] width 15 height 14
click at [644, 200] on div "5 1 View Lineup" at bounding box center [626, 196] width 42 height 36
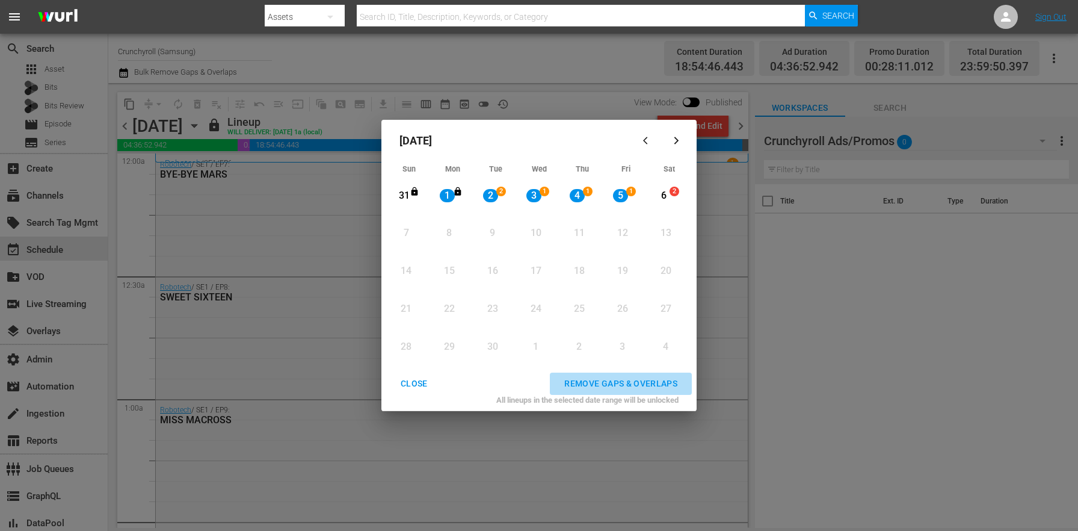
click at [608, 380] on div "REMOVE GAPS & OVERLAPS" at bounding box center [621, 383] width 132 height 15
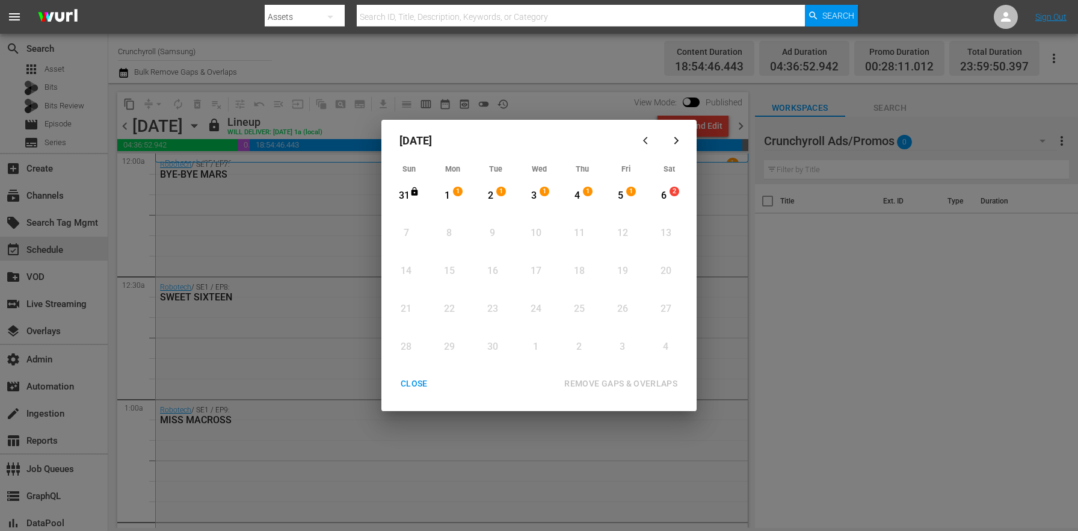
click at [422, 385] on div "CLOSE" at bounding box center [414, 383] width 46 height 15
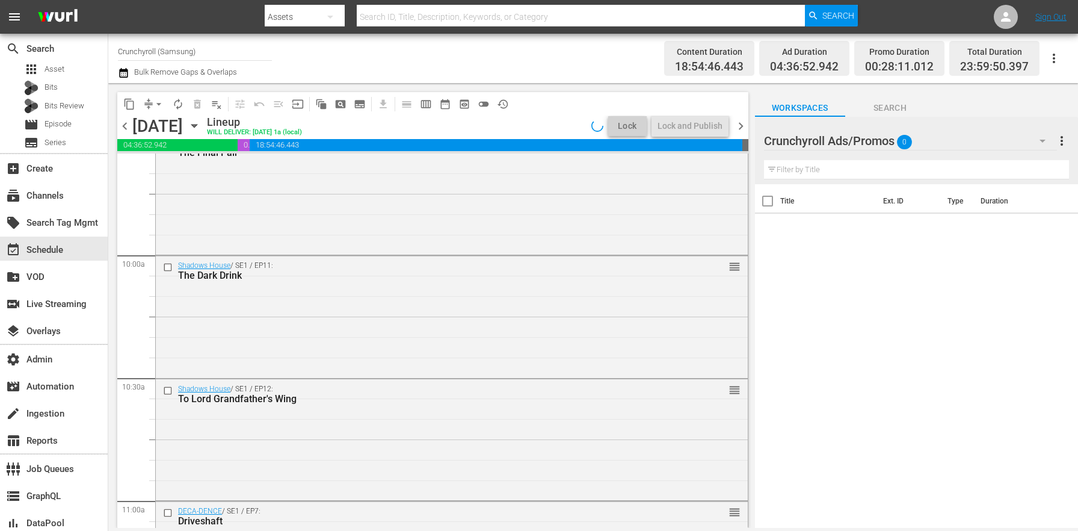
scroll to position [5518, 0]
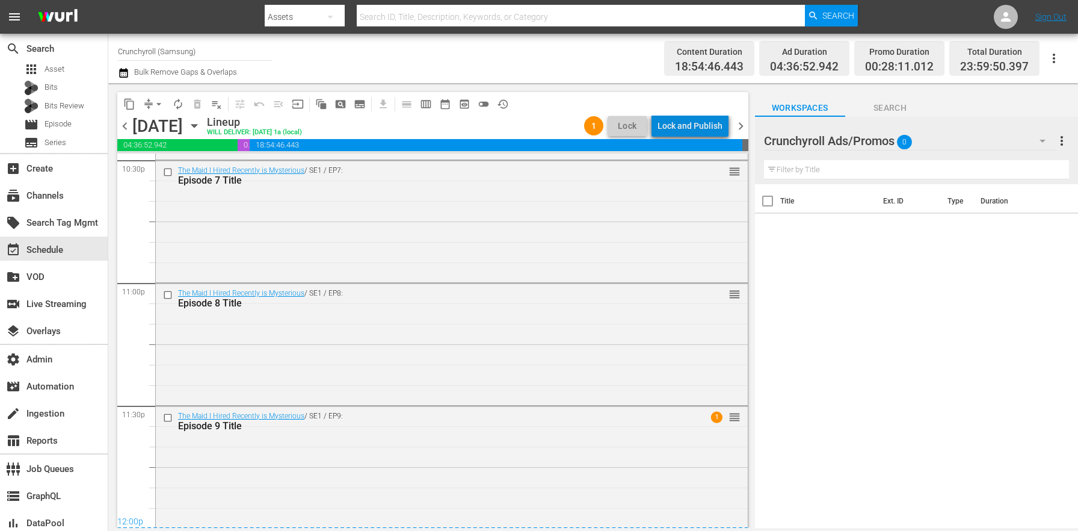
click at [699, 128] on div "Lock and Publish" at bounding box center [690, 126] width 65 height 22
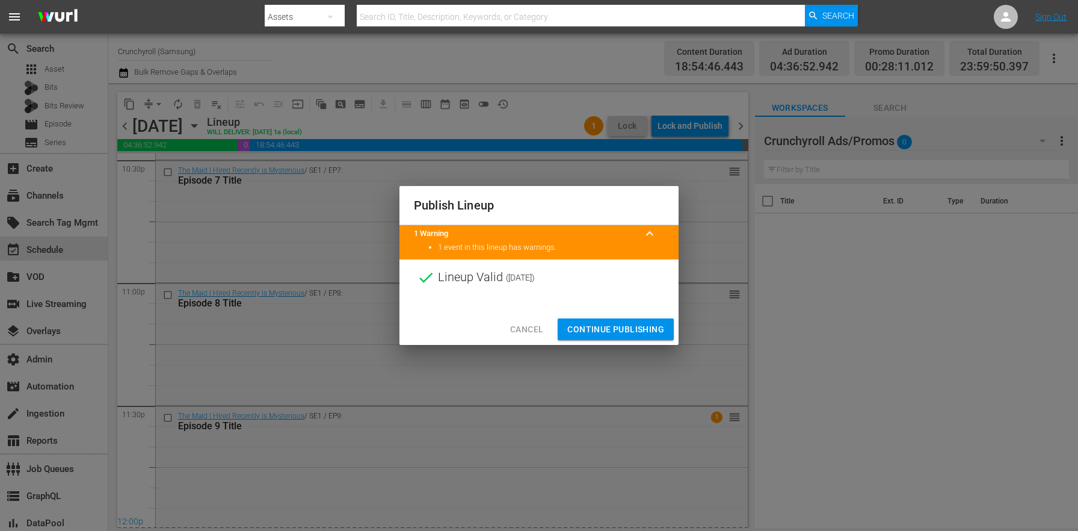
click at [612, 329] on span "Continue Publishing" at bounding box center [615, 329] width 97 height 15
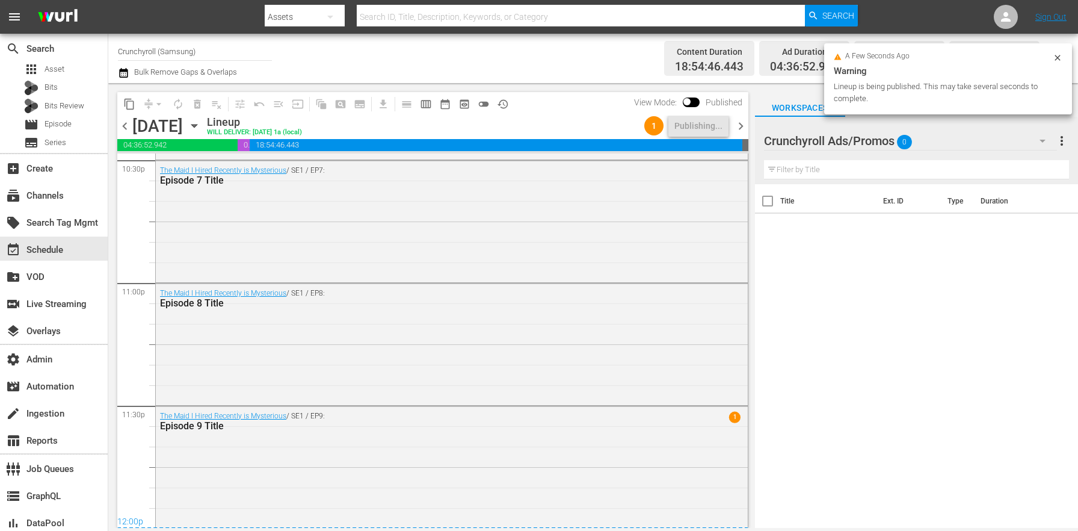
click at [736, 126] on span "chevron_right" at bounding box center [741, 126] width 15 height 15
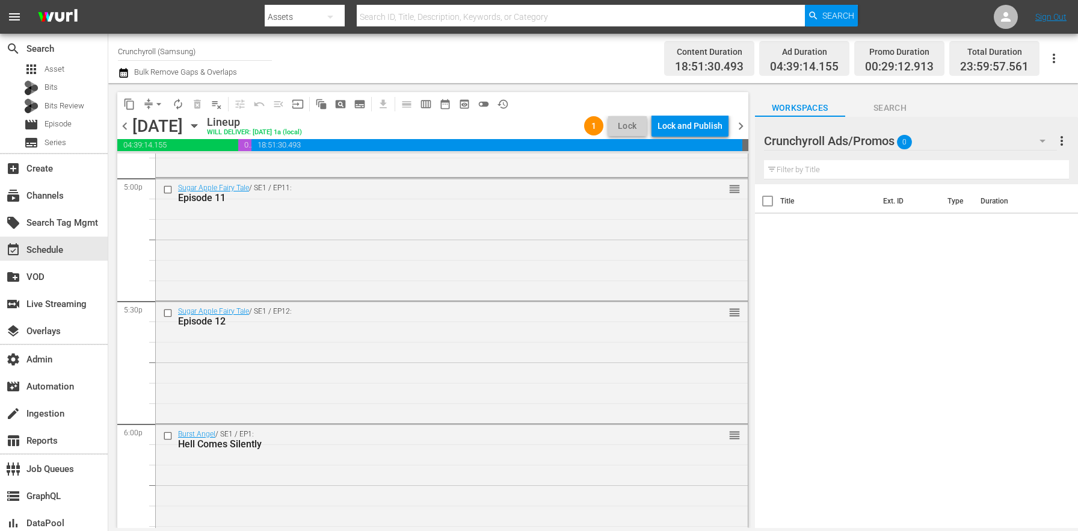
scroll to position [5518, 0]
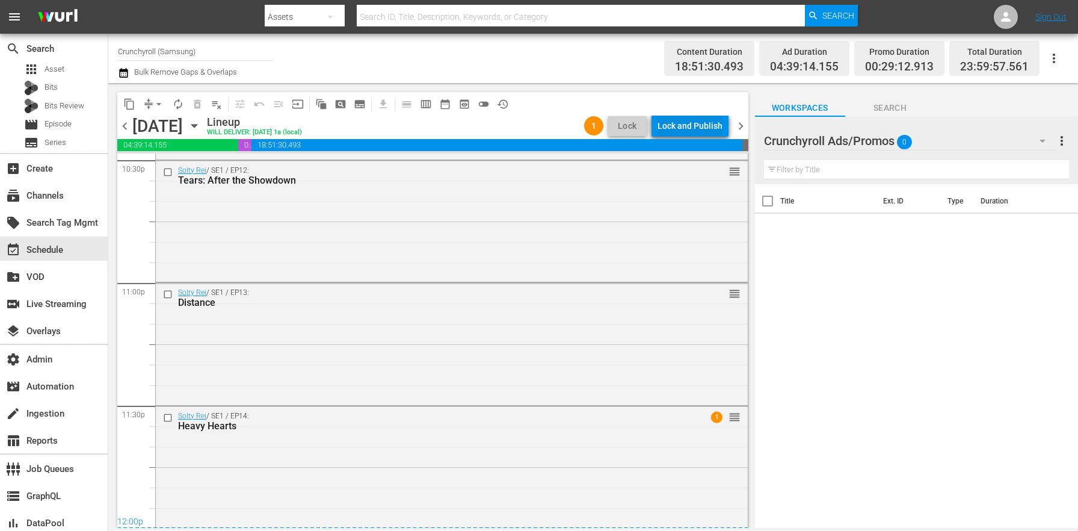
click at [695, 132] on div "Lock and Publish" at bounding box center [690, 126] width 65 height 22
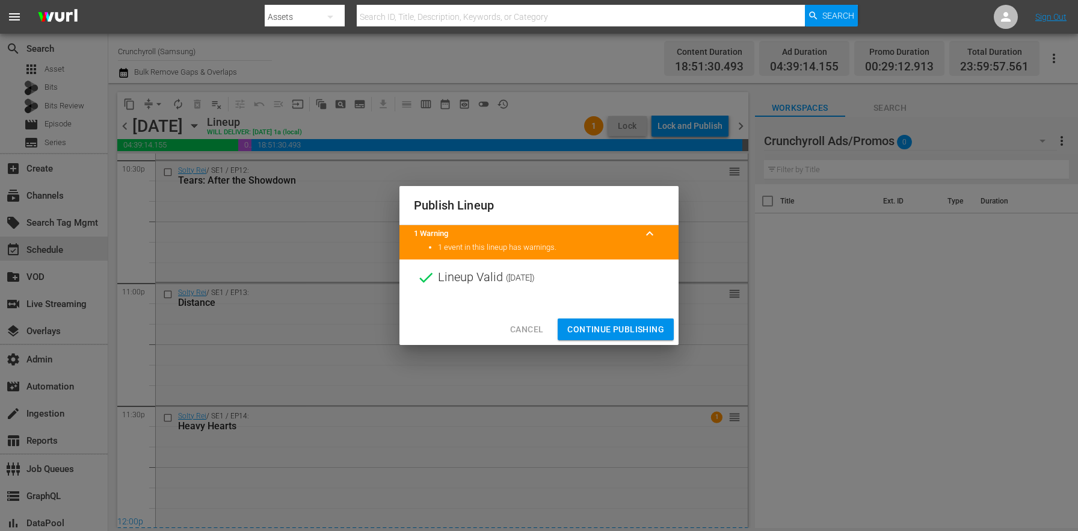
click at [646, 323] on span "Continue Publishing" at bounding box center [615, 329] width 97 height 15
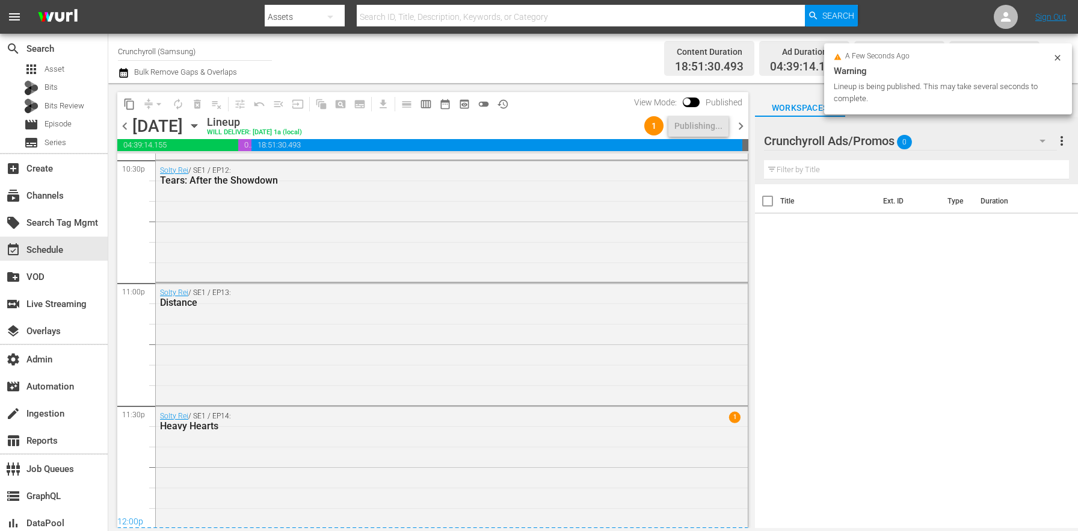
click at [742, 123] on span "chevron_right" at bounding box center [741, 126] width 15 height 15
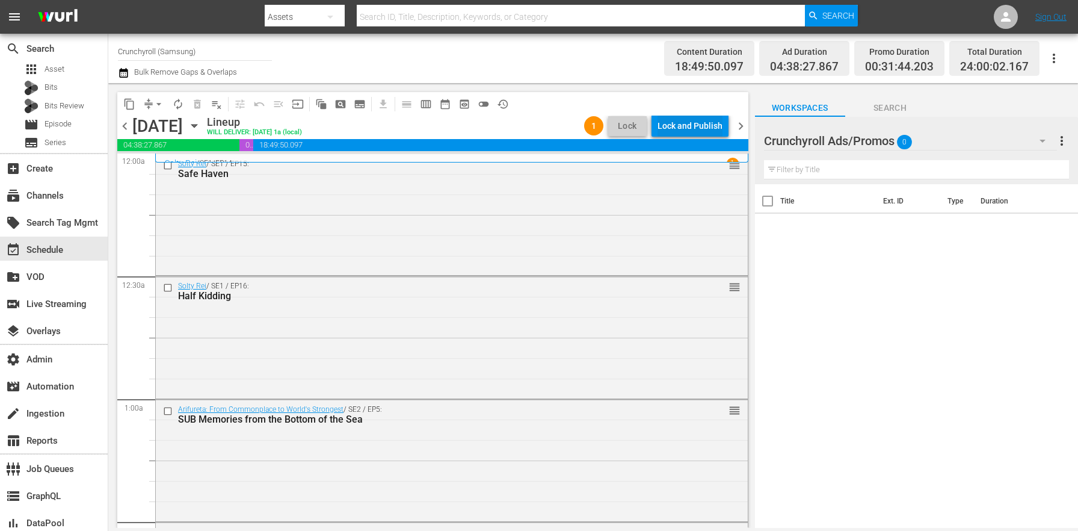
click at [693, 127] on div "Lock and Publish" at bounding box center [690, 126] width 65 height 22
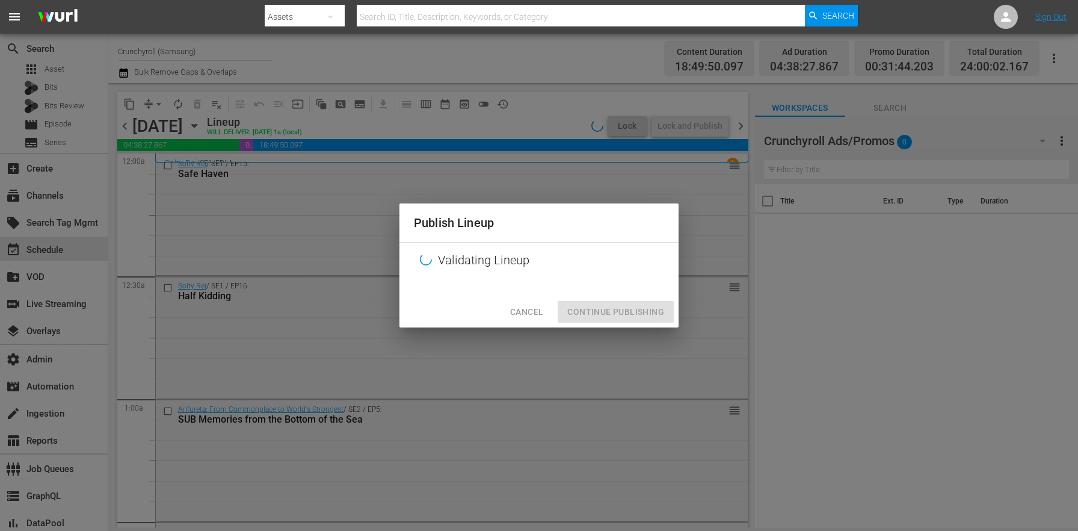
click at [605, 320] on div "Cancel Continue Publishing" at bounding box center [539, 312] width 279 height 32
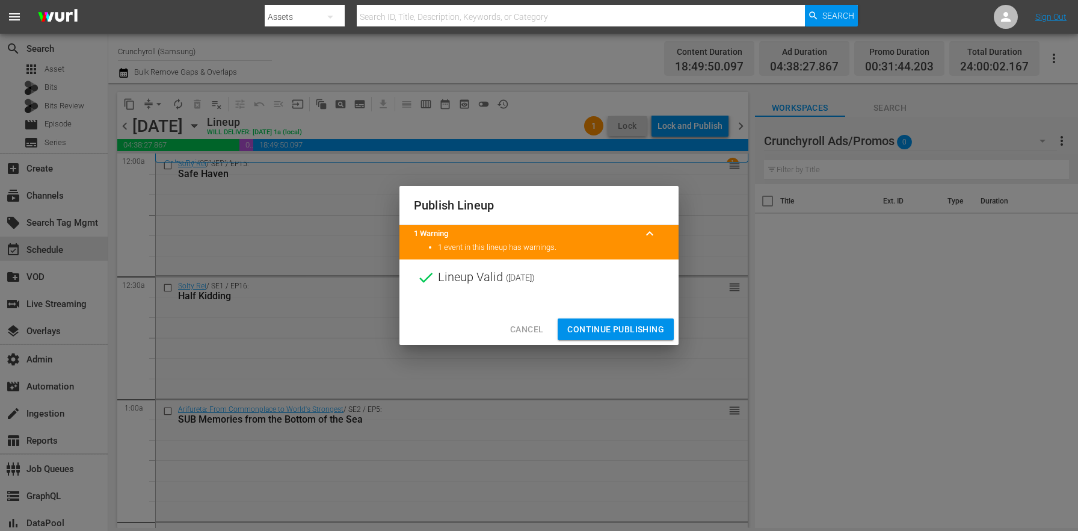
click at [605, 320] on button "Continue Publishing" at bounding box center [616, 329] width 116 height 22
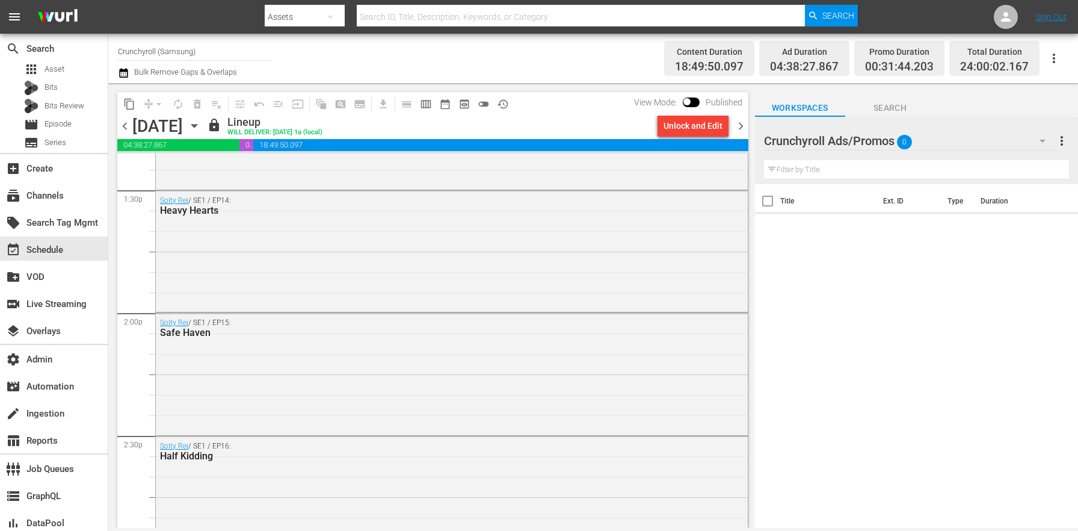
scroll to position [5518, 0]
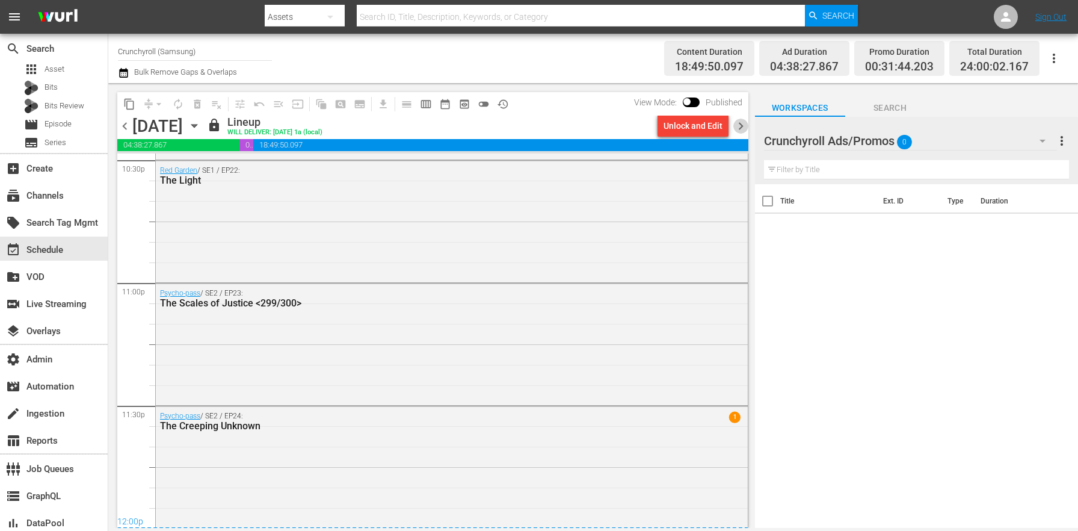
click at [738, 131] on span "chevron_right" at bounding box center [741, 126] width 15 height 15
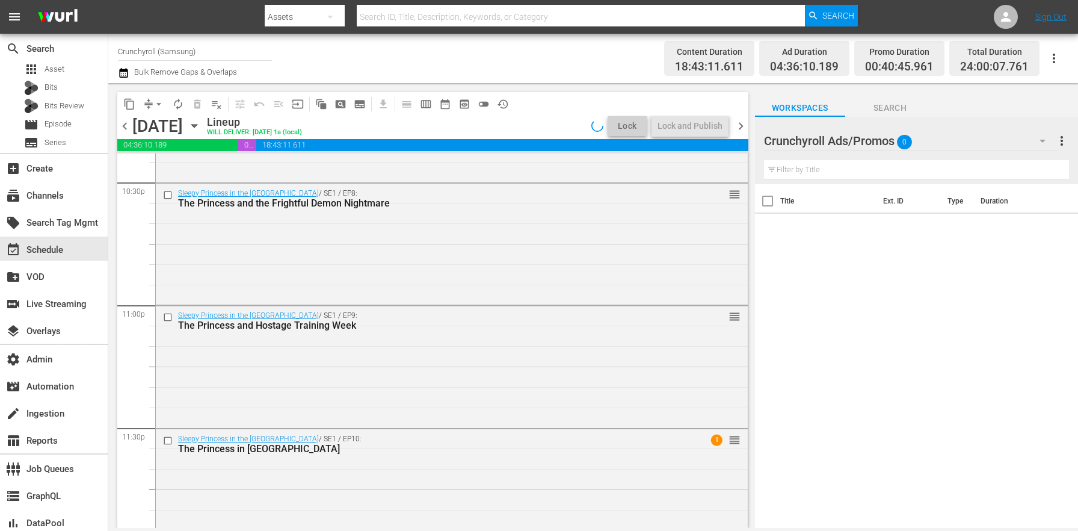
scroll to position [5518, 0]
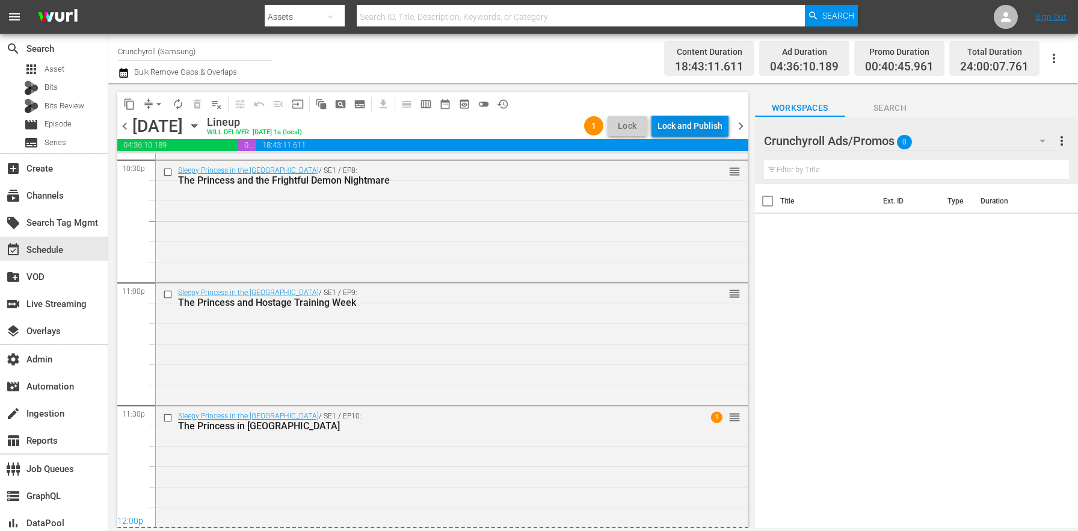
click at [702, 131] on div "Lock and Publish" at bounding box center [690, 126] width 65 height 22
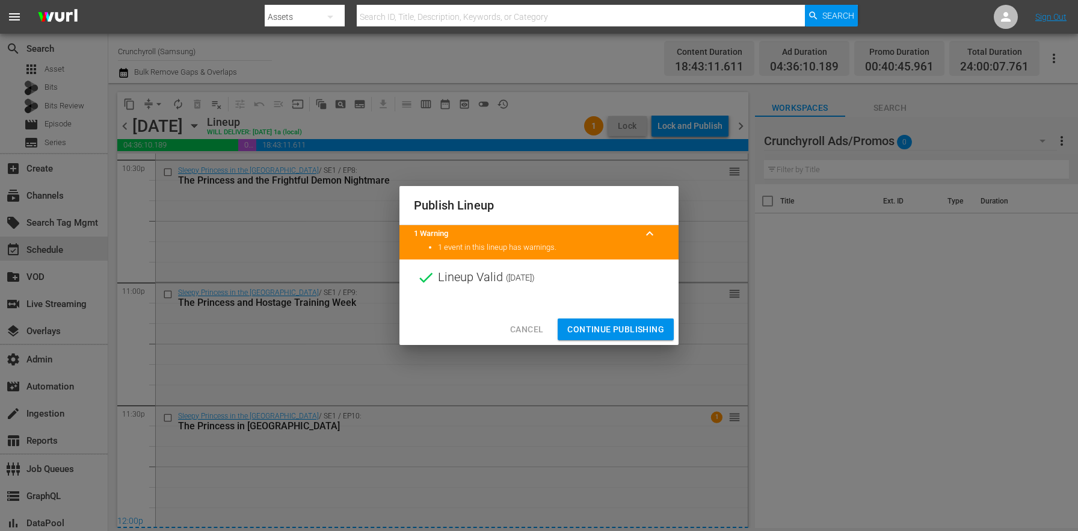
click at [611, 330] on span "Continue Publishing" at bounding box center [615, 329] width 97 height 15
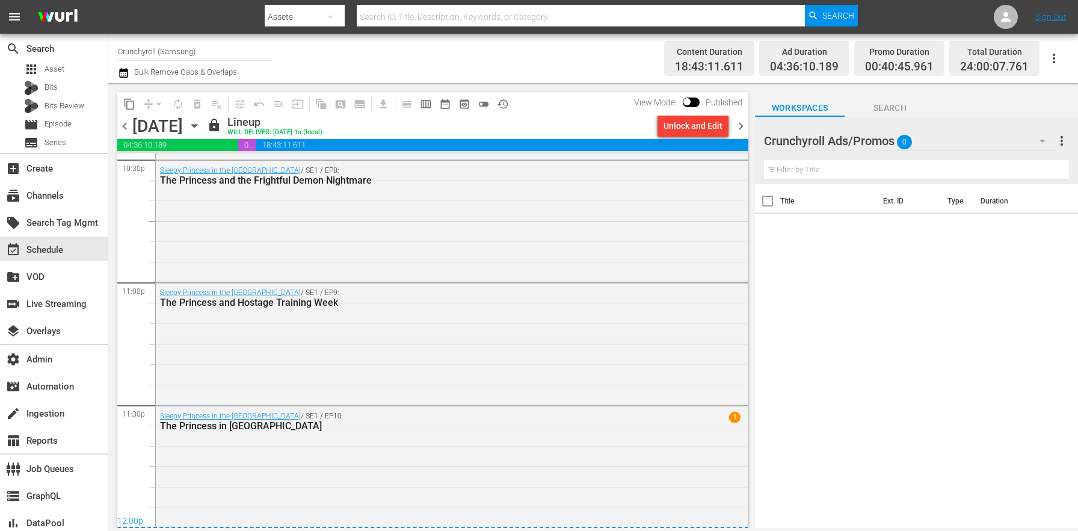
click at [750, 125] on div "content_copy compress arrow_drop_down autorenew_outlined delete_forever_outline…" at bounding box center [429, 305] width 643 height 445
click at [747, 125] on span "chevron_right" at bounding box center [741, 126] width 15 height 15
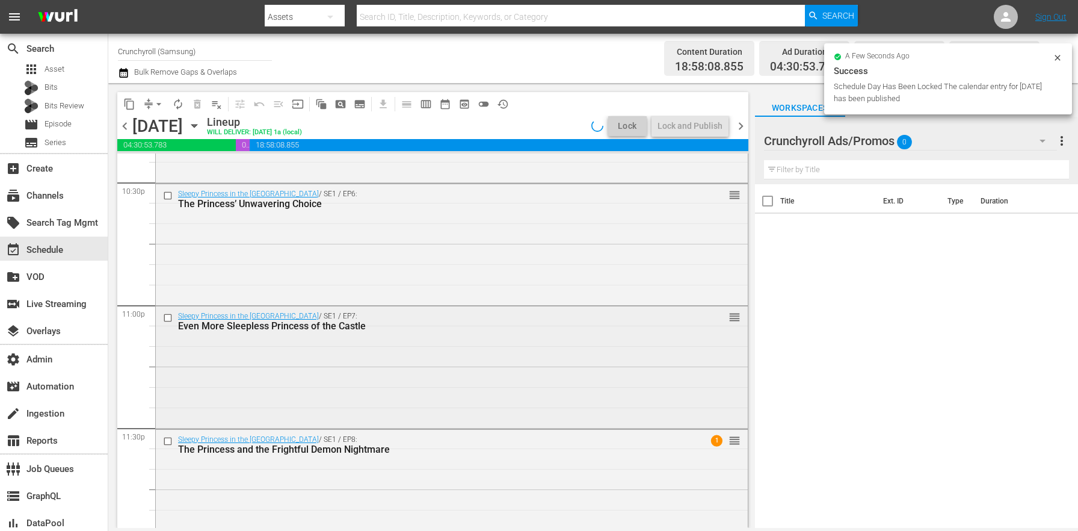
scroll to position [5519, 0]
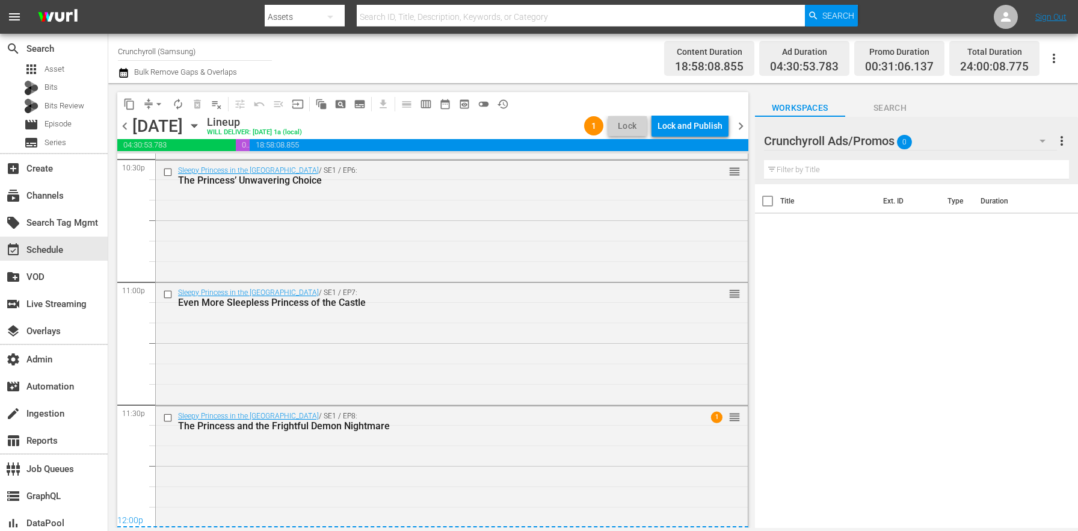
click at [676, 130] on div "Lock and Publish" at bounding box center [690, 126] width 65 height 22
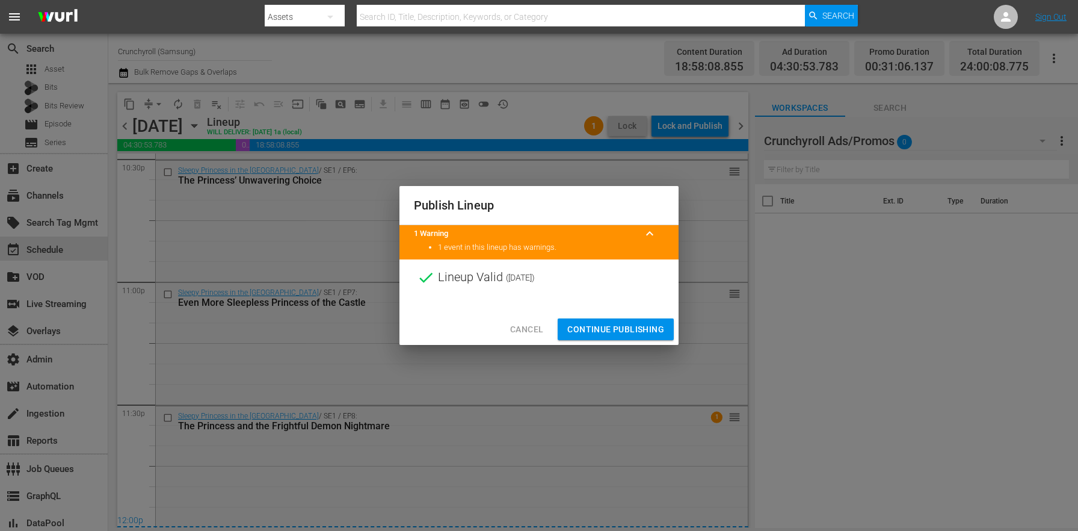
click at [601, 335] on span "Continue Publishing" at bounding box center [615, 329] width 97 height 15
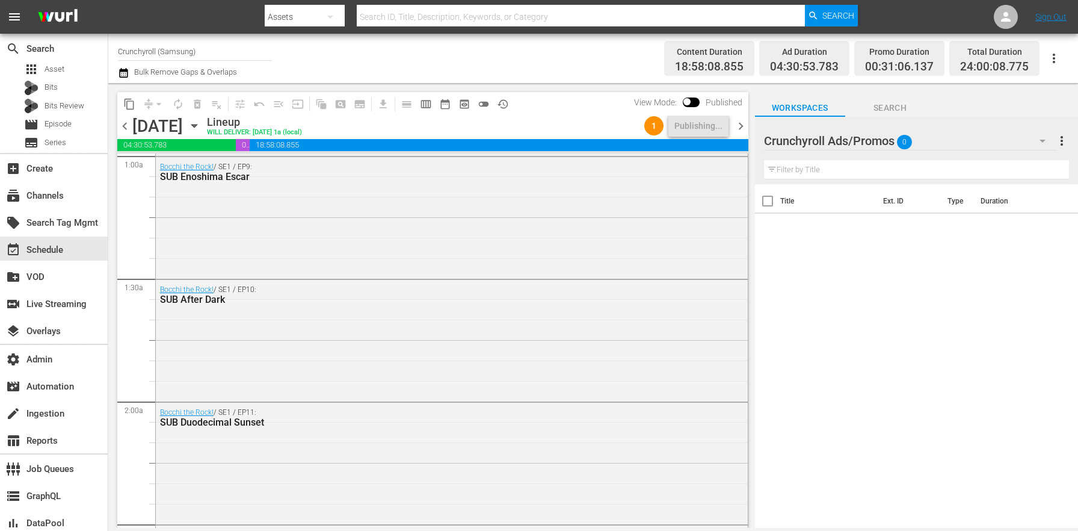
scroll to position [0, 0]
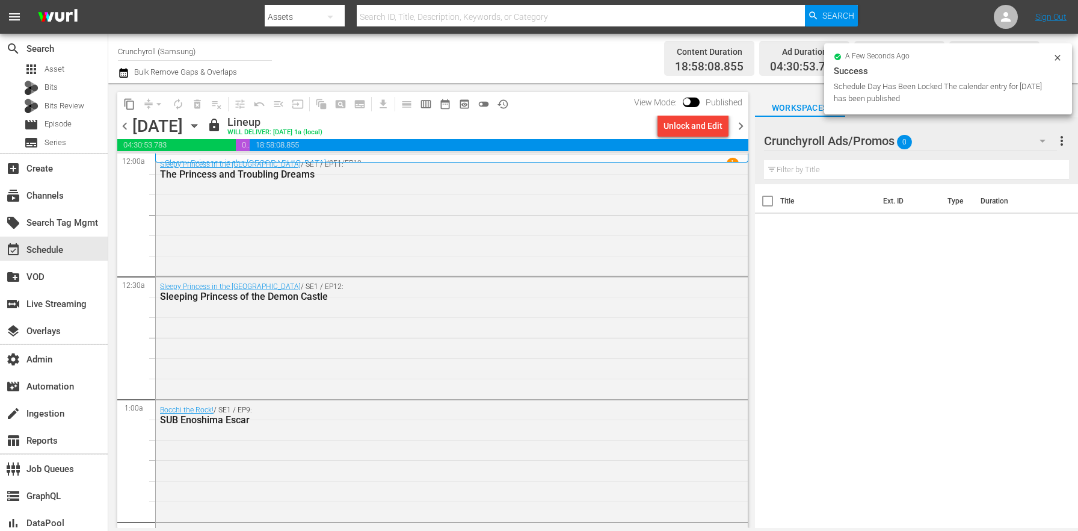
click at [119, 71] on icon "button" at bounding box center [123, 73] width 11 height 14
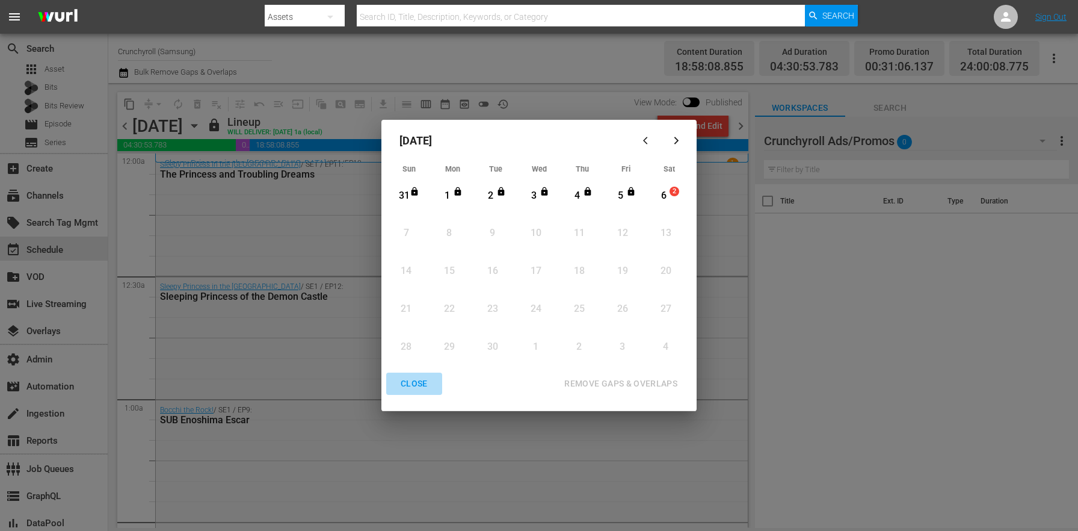
click at [419, 387] on div "CLOSE" at bounding box center [414, 383] width 46 height 15
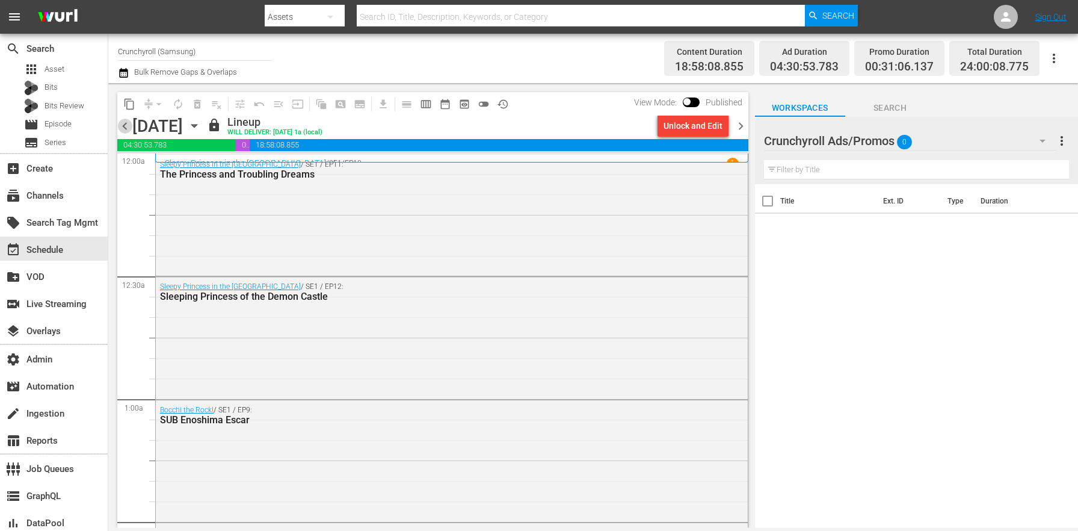
click at [128, 123] on span "chevron_left" at bounding box center [124, 126] width 15 height 15
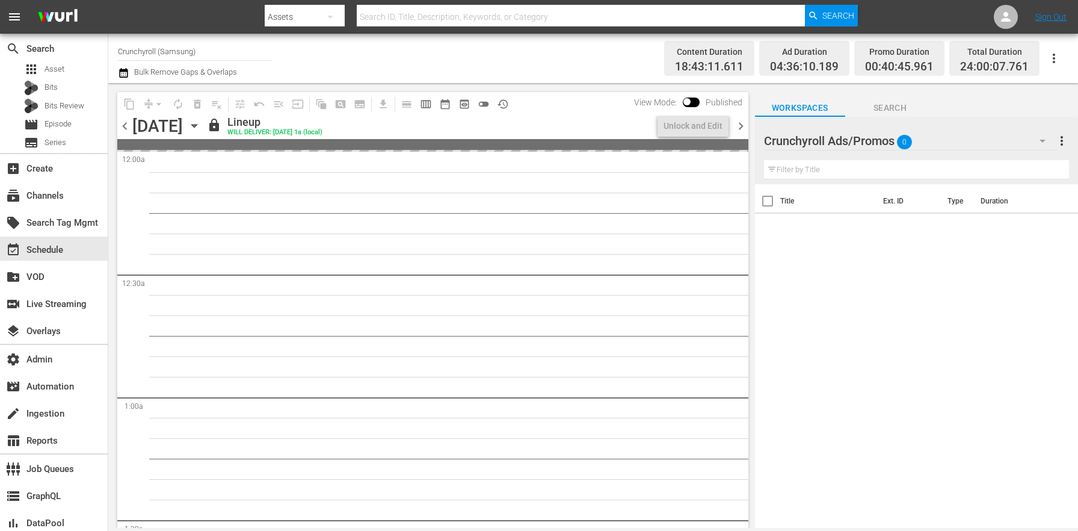
click at [743, 125] on span "chevron_right" at bounding box center [741, 126] width 15 height 15
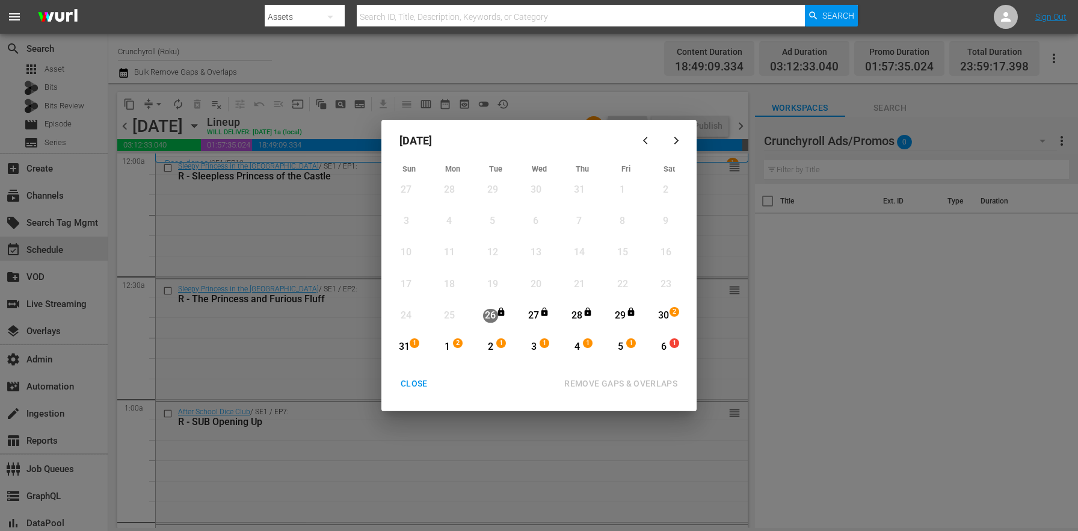
click at [415, 386] on div "CLOSE" at bounding box center [414, 383] width 46 height 15
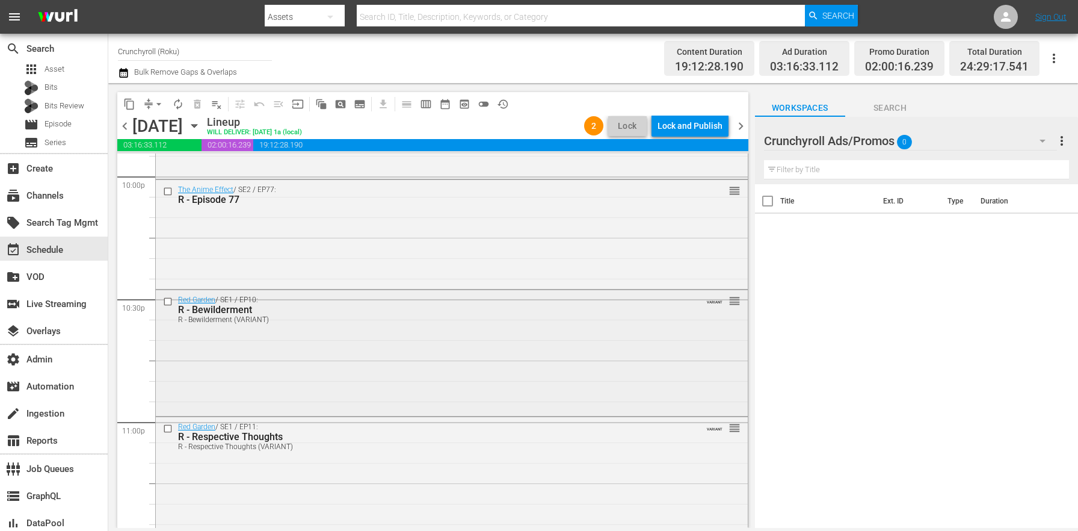
scroll to position [5386, 0]
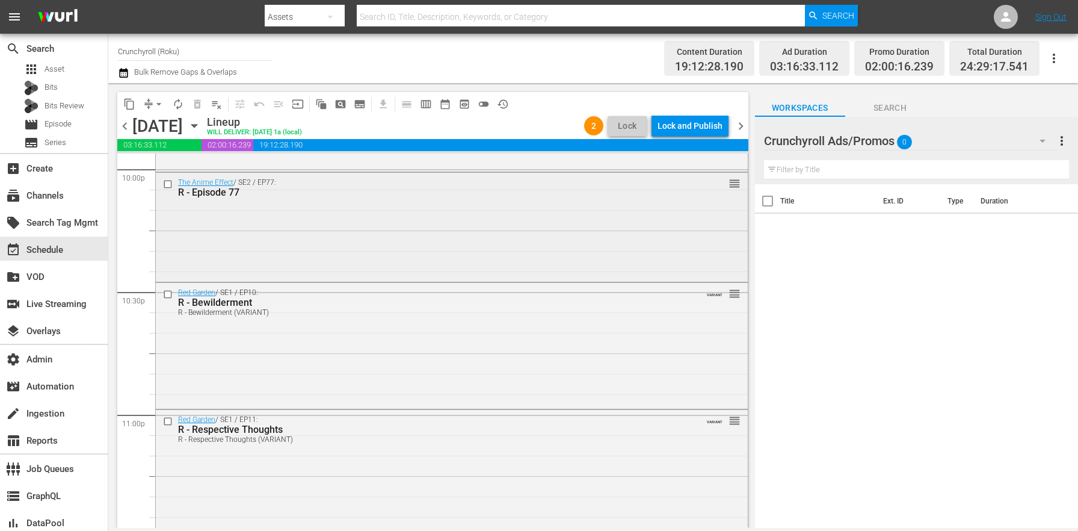
click at [212, 189] on div "R - Episode 77" at bounding box center [429, 192] width 503 height 11
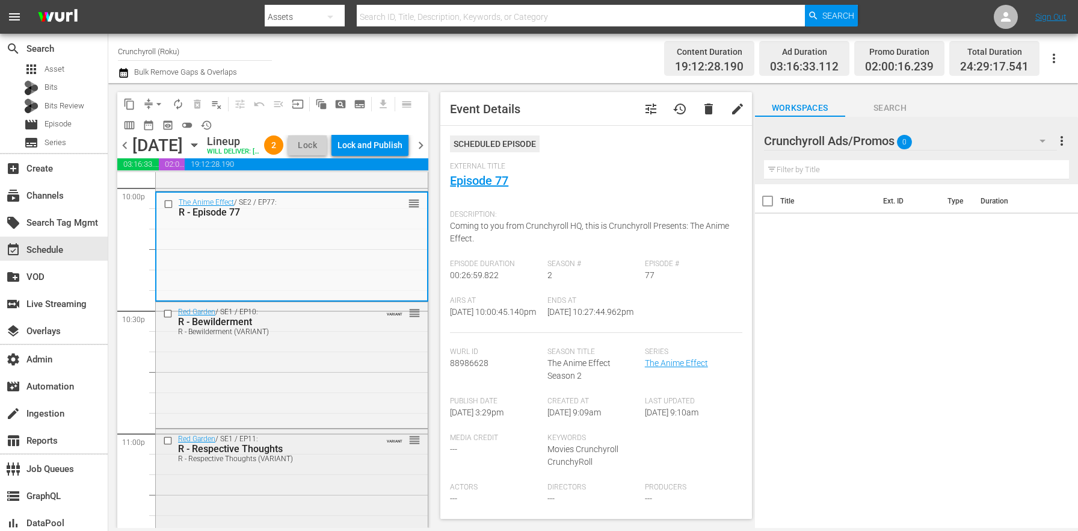
click at [322, 492] on div "Red Garden / SE1 / EP11: R - Respective Thoughts R - Respective Thoughts (VARIA…" at bounding box center [292, 491] width 272 height 124
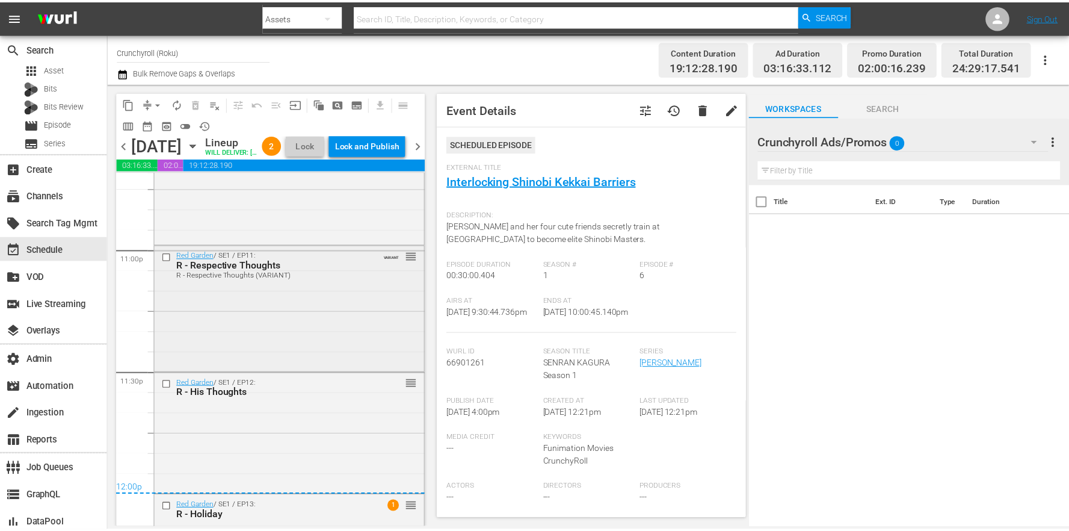
scroll to position [5585, 0]
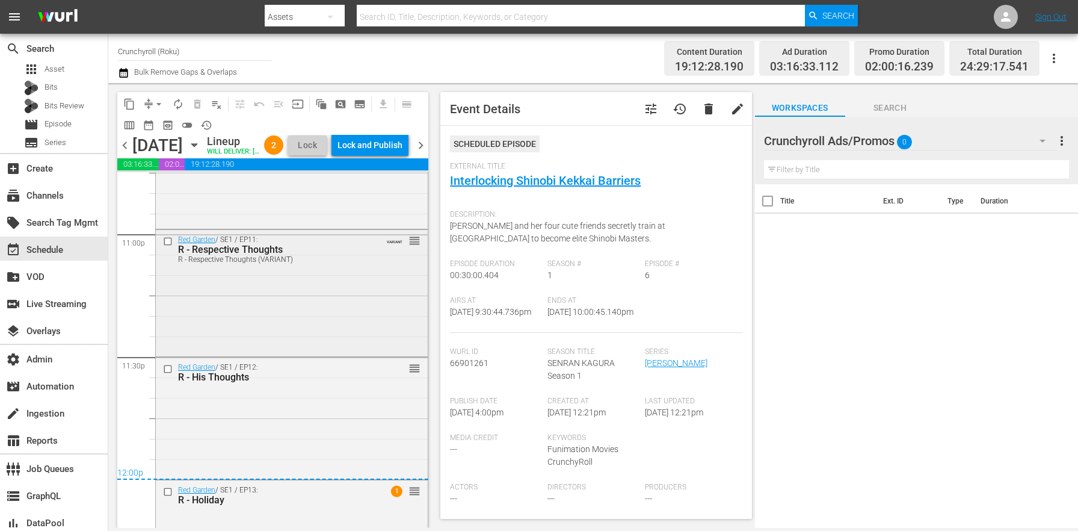
click at [280, 342] on div "Red Garden / SE1 / EP11: R - Respective Thoughts R - Respective Thoughts (VARIA…" at bounding box center [292, 292] width 272 height 124
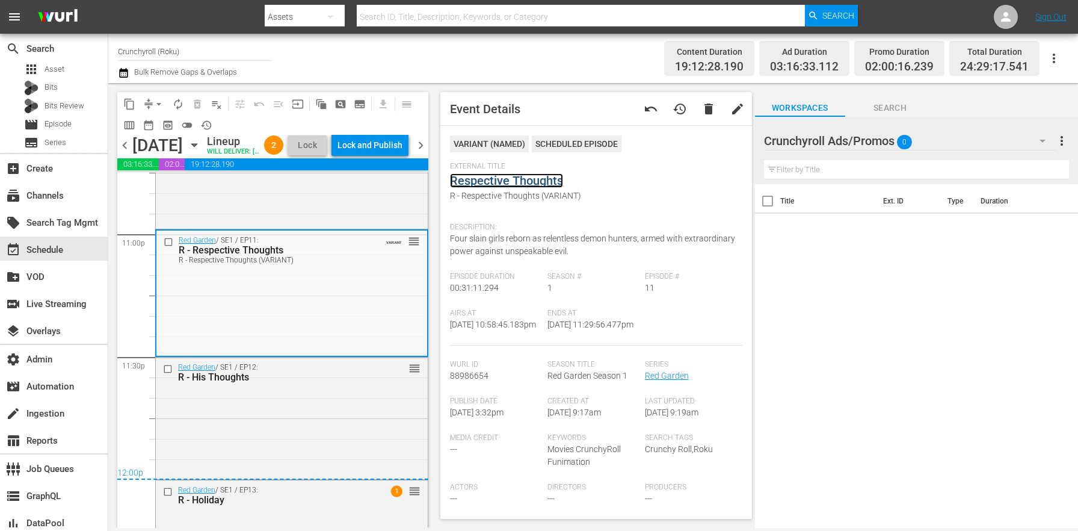
click at [509, 179] on link "Respective Thoughts" at bounding box center [506, 180] width 113 height 14
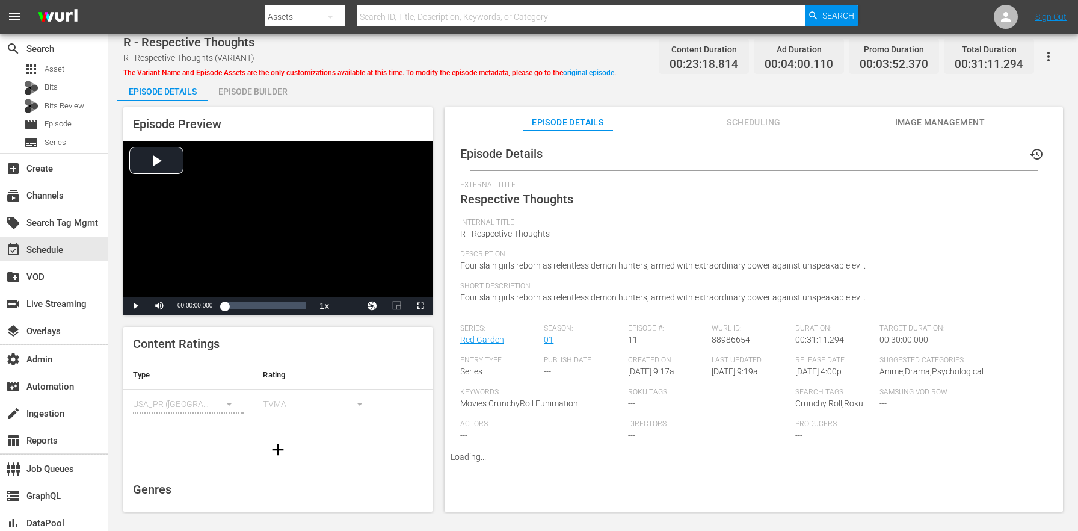
click at [238, 87] on div "Episode Builder" at bounding box center [253, 91] width 90 height 29
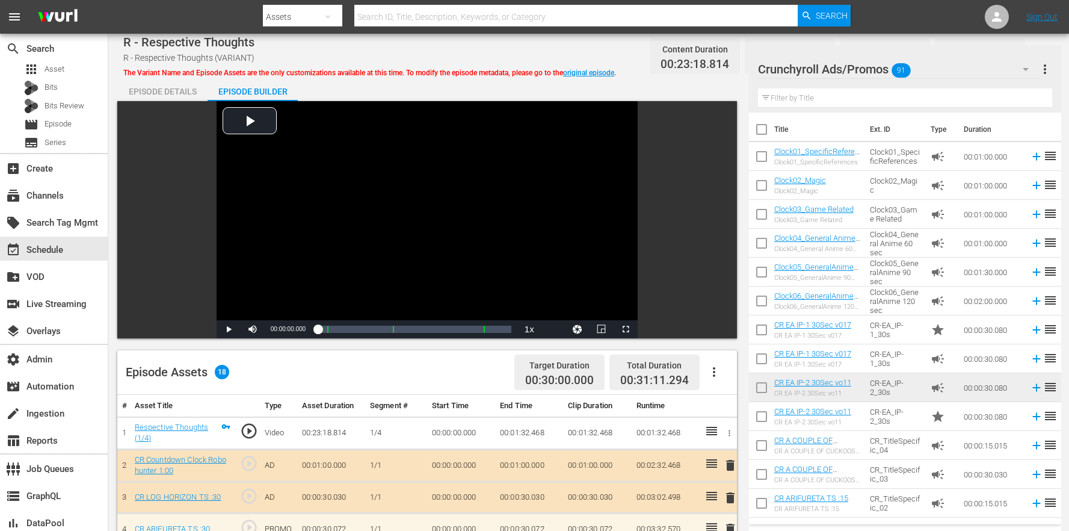
scroll to position [471, 0]
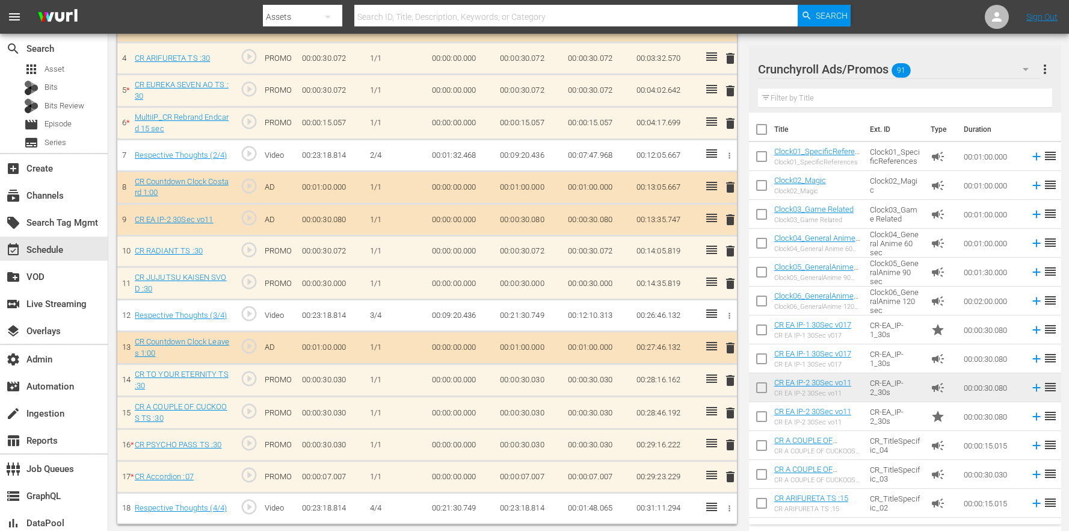
click at [732, 477] on span "delete" at bounding box center [730, 476] width 14 height 14
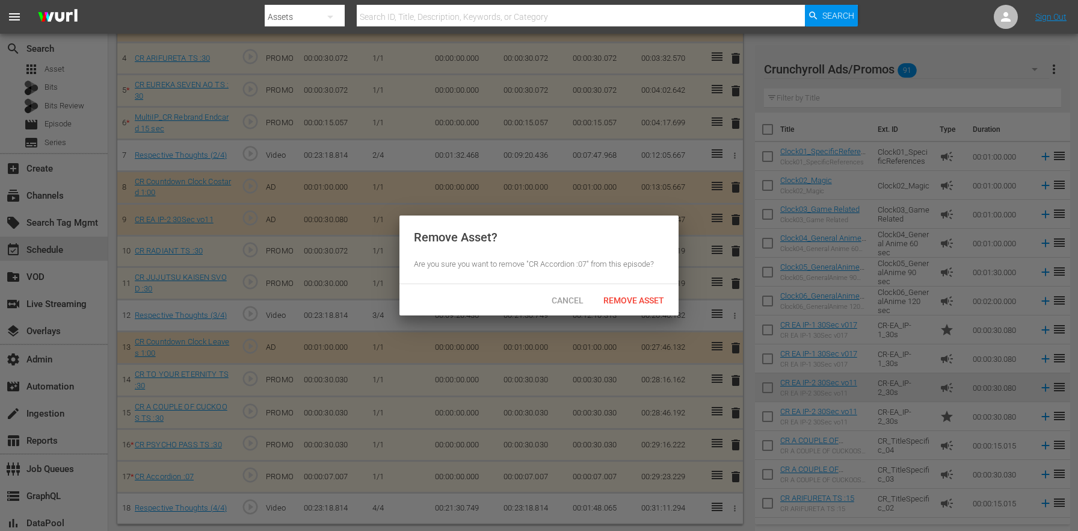
click at [626, 314] on div "Cancel Remove Asset" at bounding box center [539, 299] width 279 height 31
click at [628, 304] on span "Remove Asset" at bounding box center [634, 300] width 80 height 10
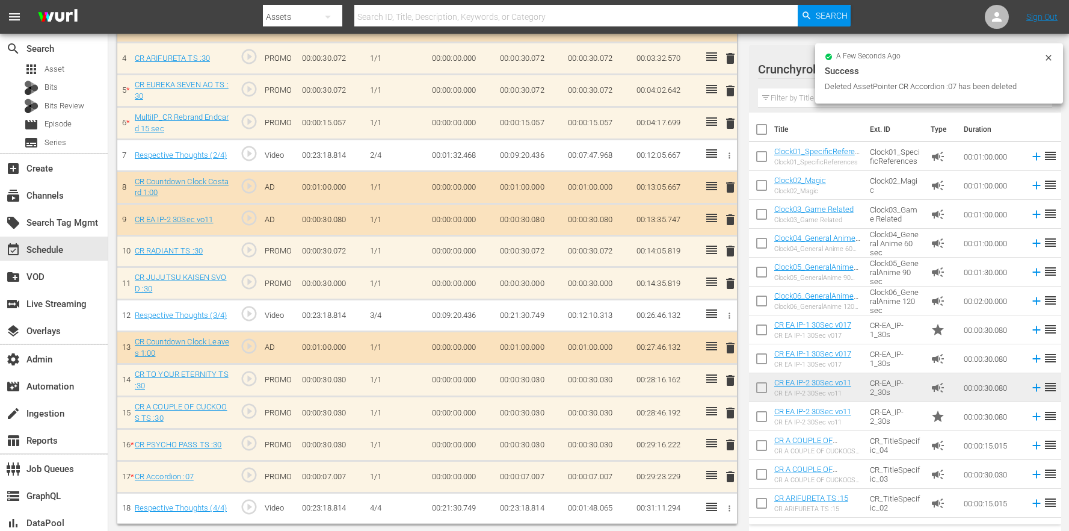
click at [809, 101] on input "text" at bounding box center [905, 97] width 294 height 19
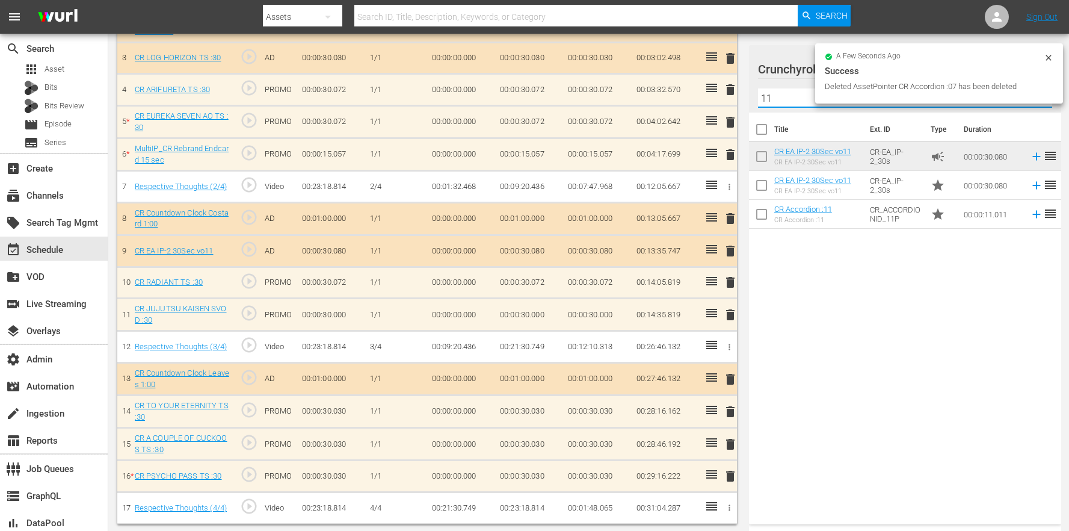
type input "11"
click at [833, 306] on div "Title Ext. ID Type Duration CR EA IP-2 30Sec vo11 CR EA IP-2 30Sec vo11 CR-EA_I…" at bounding box center [905, 316] width 312 height 407
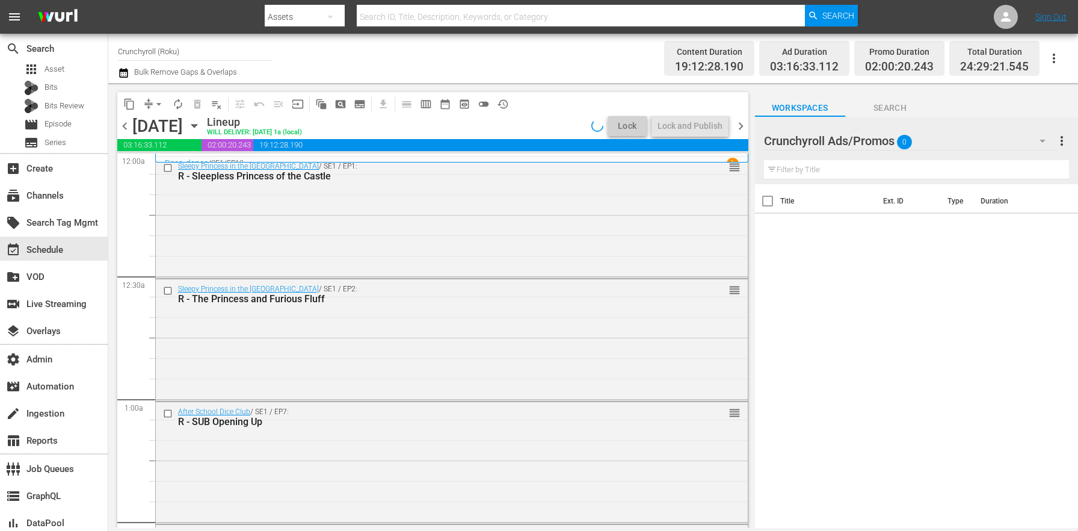
click at [121, 74] on icon "button" at bounding box center [123, 73] width 11 height 14
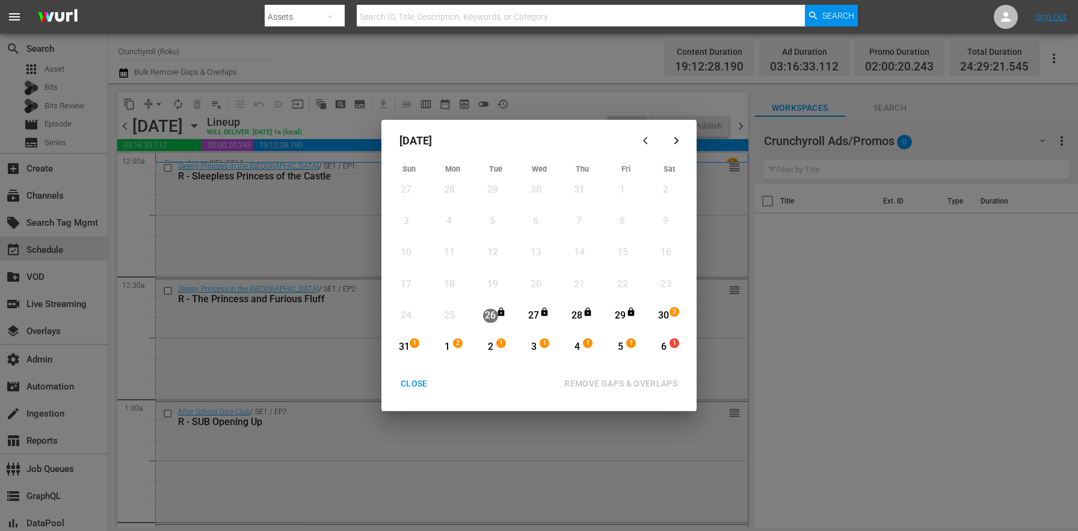
click at [663, 318] on div "30" at bounding box center [664, 316] width 15 height 14
click at [624, 353] on div "5" at bounding box center [620, 347] width 15 height 14
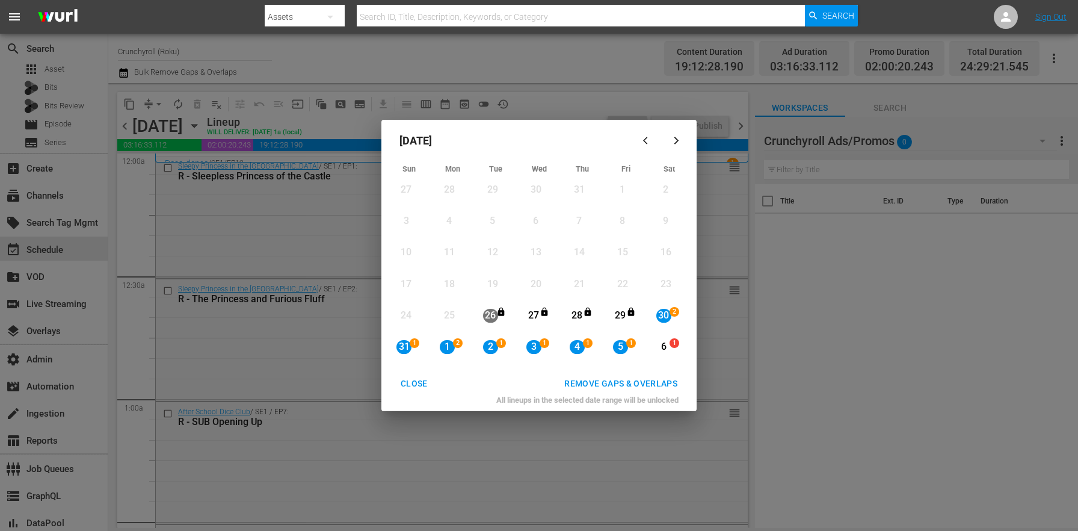
click at [641, 388] on div "REMOVE GAPS & OVERLAPS" at bounding box center [621, 383] width 132 height 15
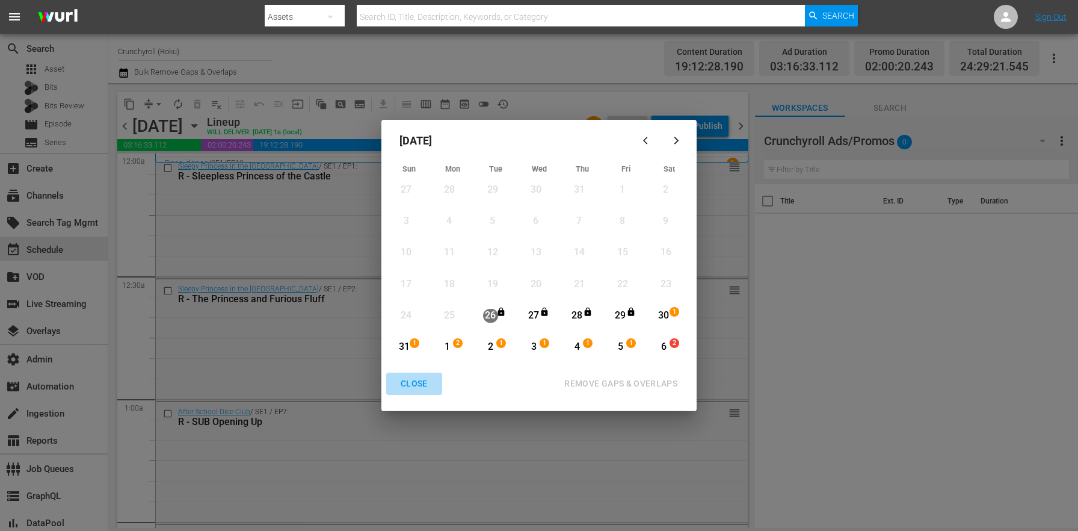
click at [407, 385] on div "CLOSE" at bounding box center [414, 383] width 46 height 15
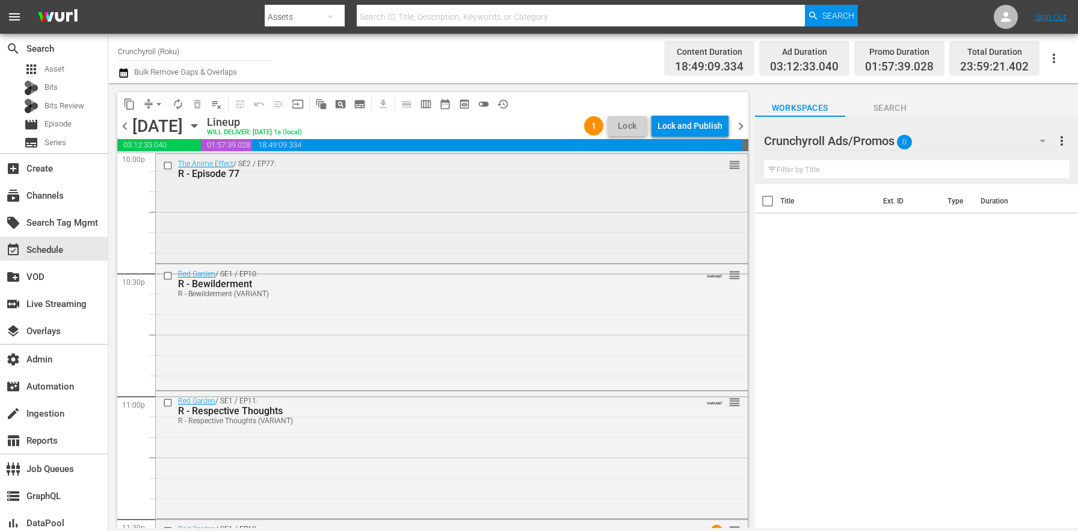
scroll to position [5397, 0]
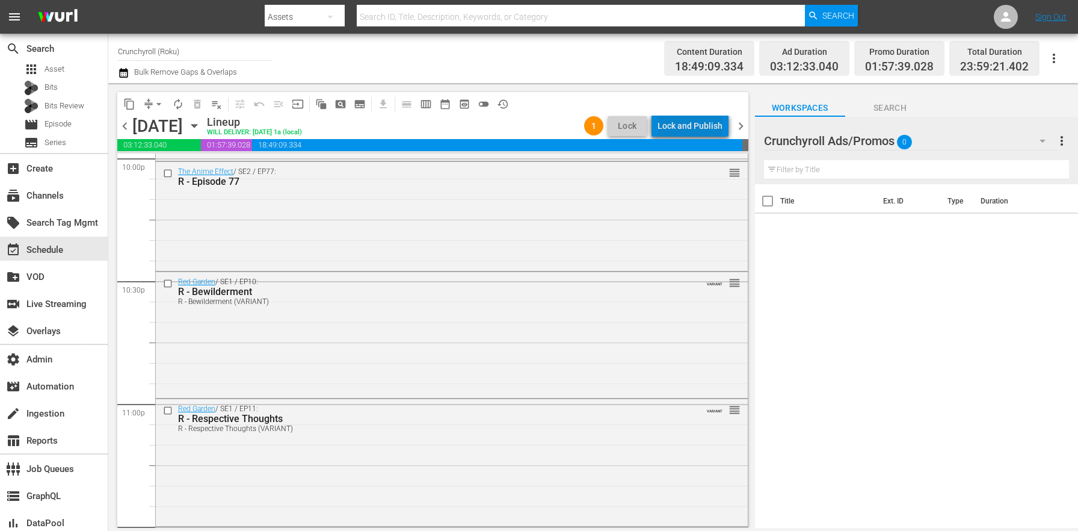
click at [700, 134] on div "Lock and Publish" at bounding box center [690, 126] width 65 height 22
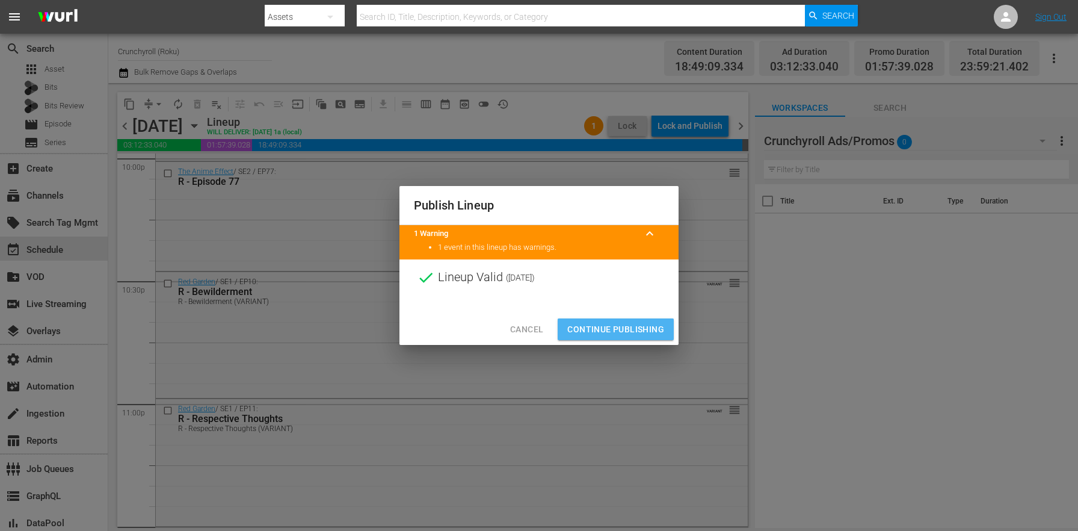
click at [625, 330] on span "Continue Publishing" at bounding box center [615, 329] width 97 height 15
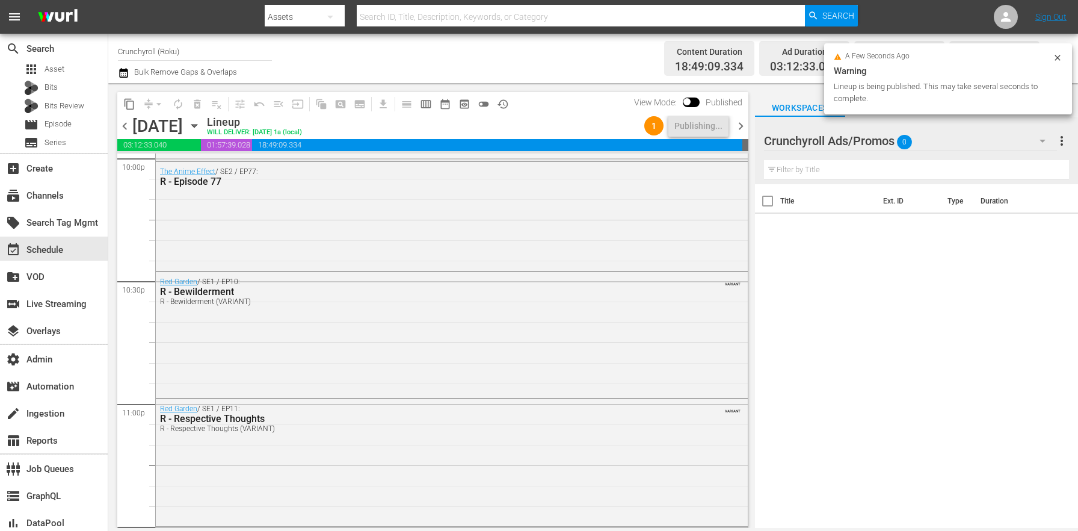
click at [745, 123] on span "chevron_right" at bounding box center [741, 126] width 15 height 15
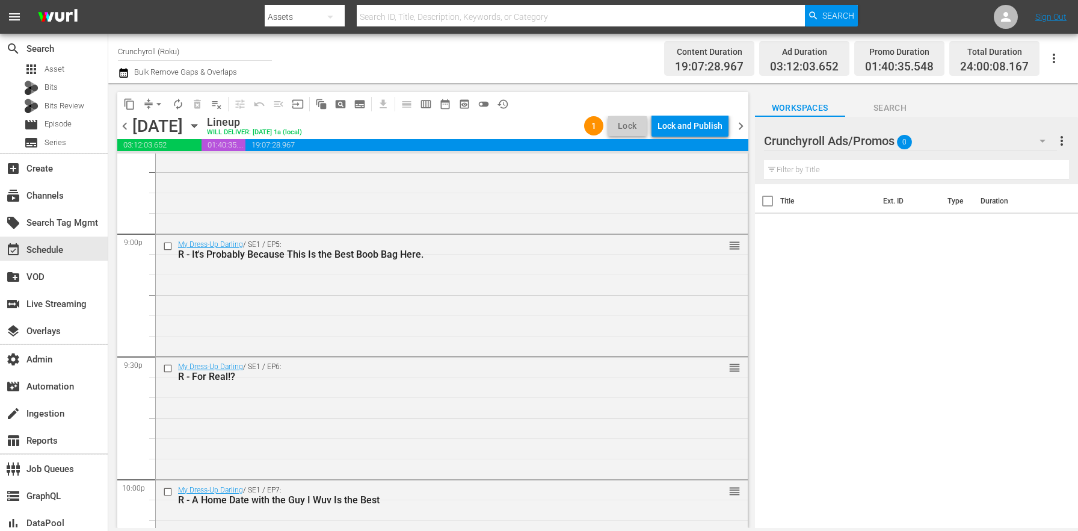
scroll to position [5518, 0]
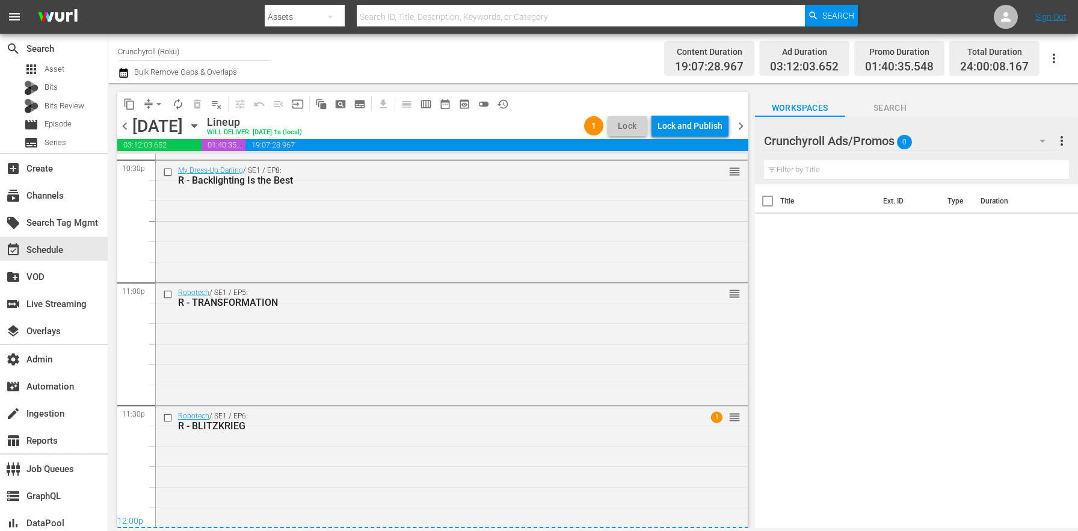
click at [695, 119] on div "Lock and Publish" at bounding box center [690, 126] width 65 height 22
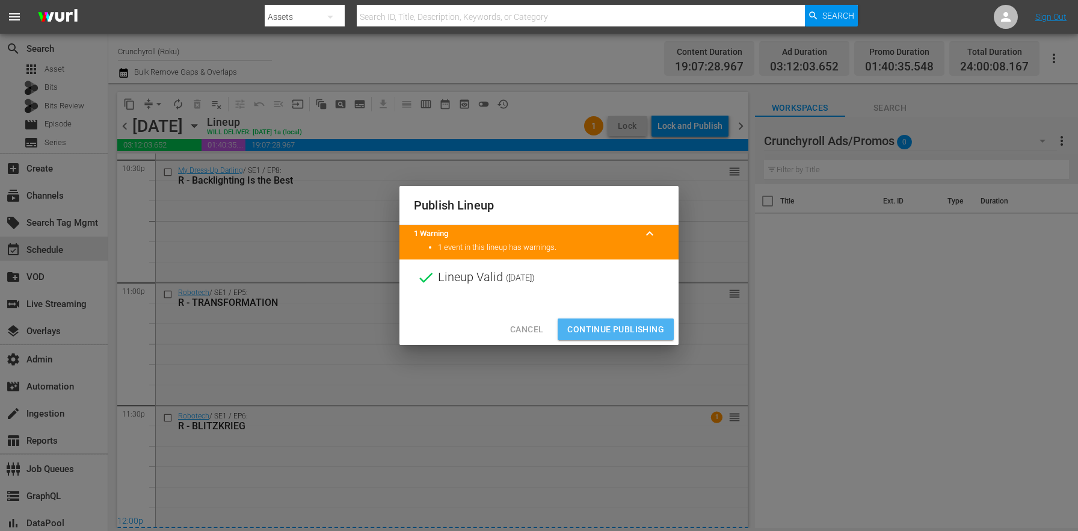
click at [625, 323] on span "Continue Publishing" at bounding box center [615, 329] width 97 height 15
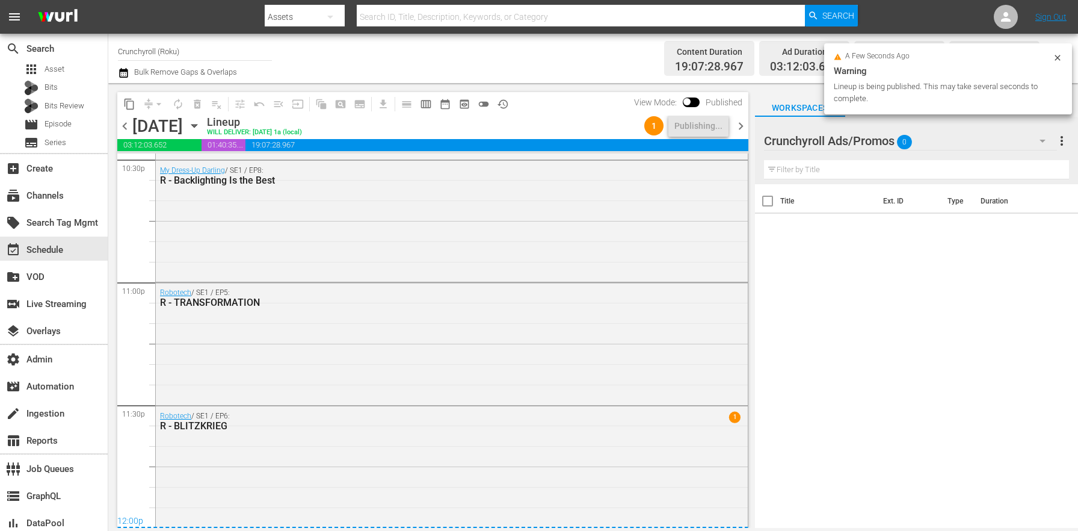
click at [745, 126] on span "chevron_right" at bounding box center [741, 126] width 15 height 15
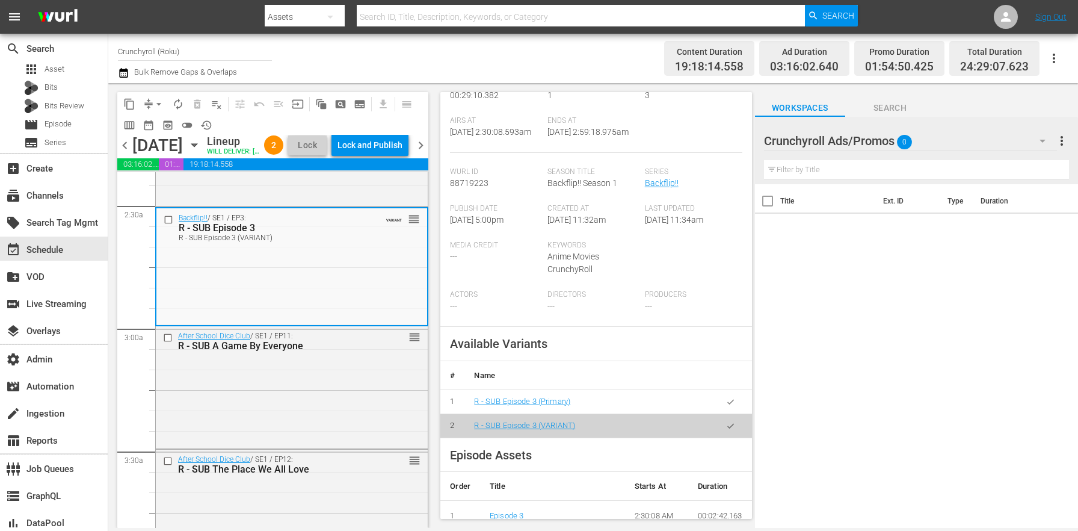
scroll to position [200, 0]
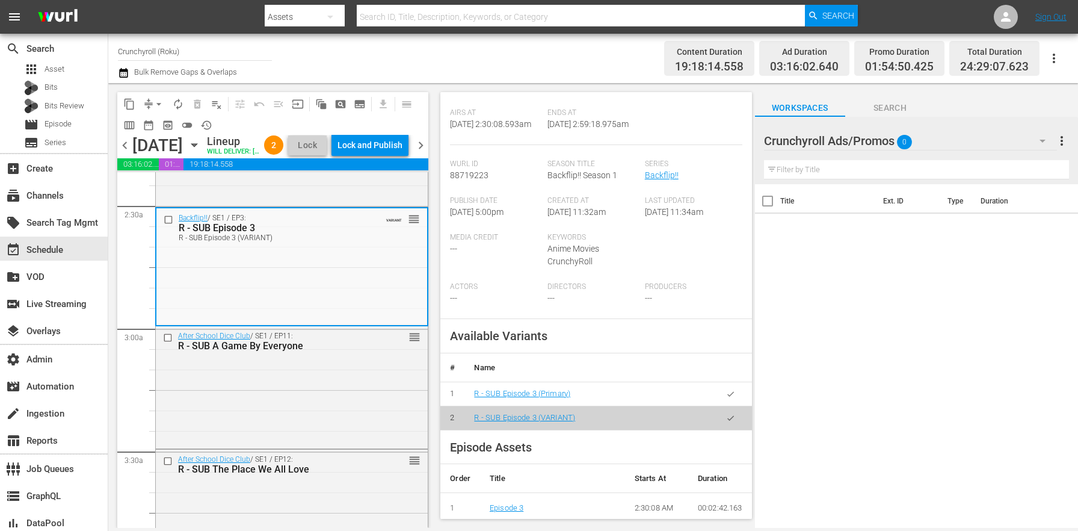
click at [726, 398] on icon "button" at bounding box center [730, 393] width 9 height 9
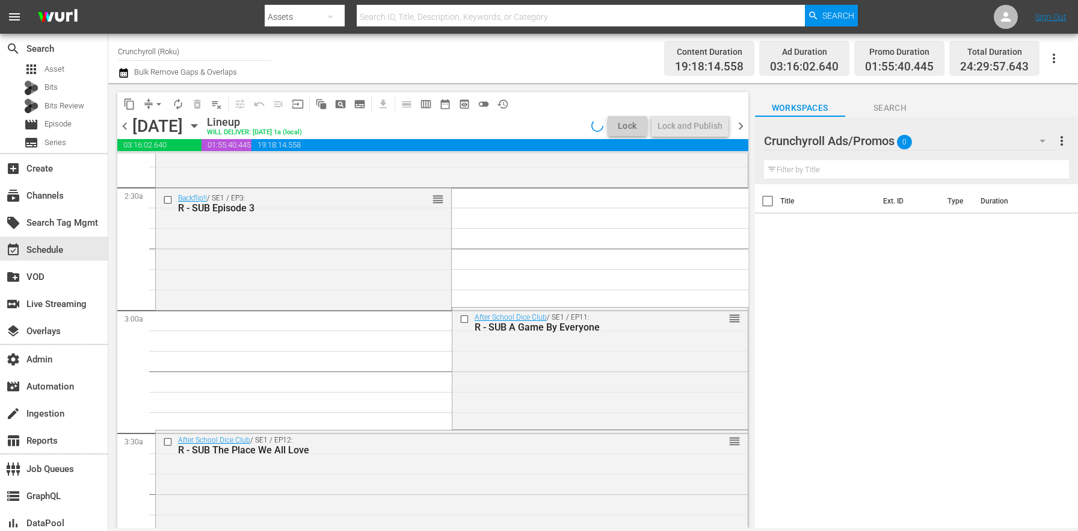
click at [344, 261] on div "Backflip!! / SE1 / EP3: R - SUB Episode 3 reorder" at bounding box center [303, 247] width 295 height 119
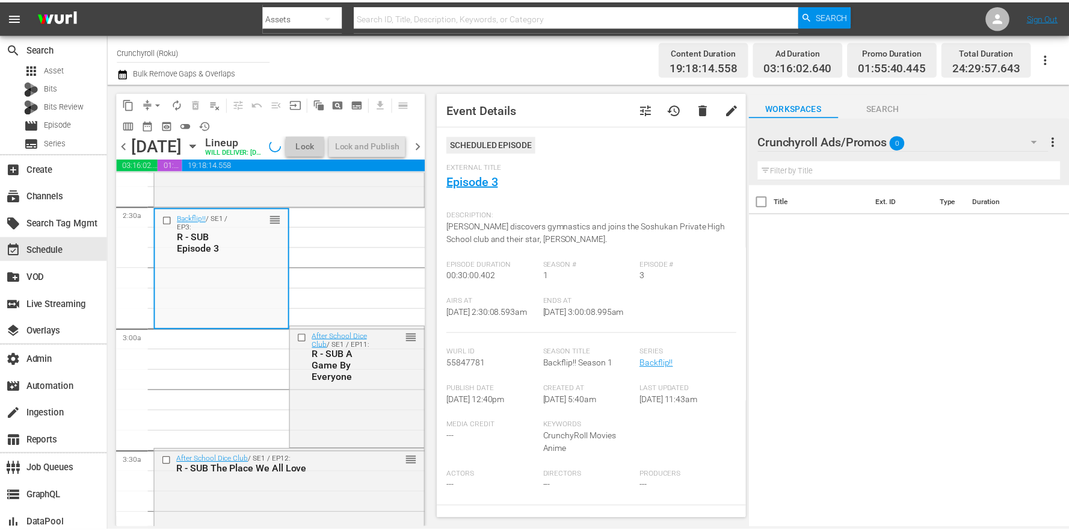
scroll to position [216, 0]
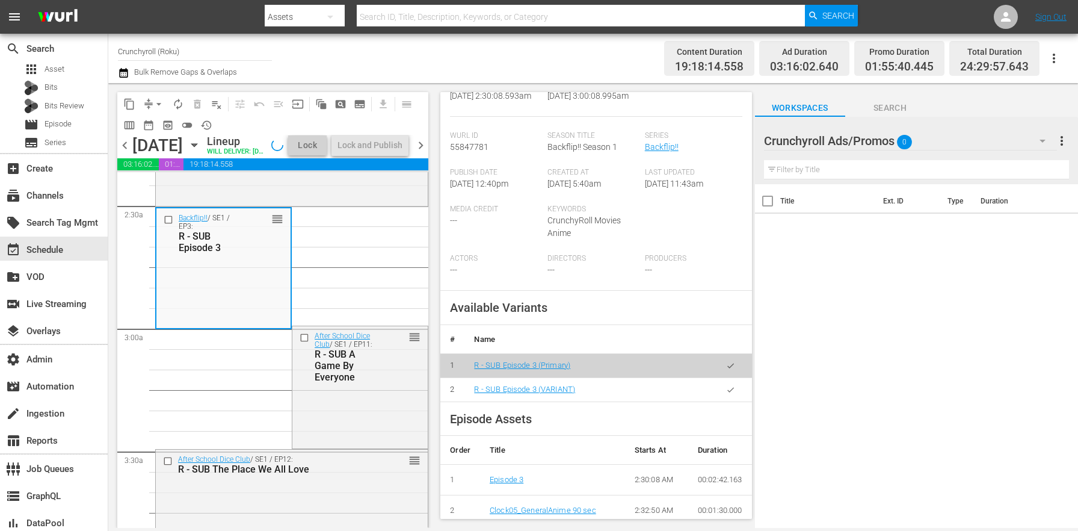
click at [728, 401] on button "button" at bounding box center [730, 389] width 23 height 23
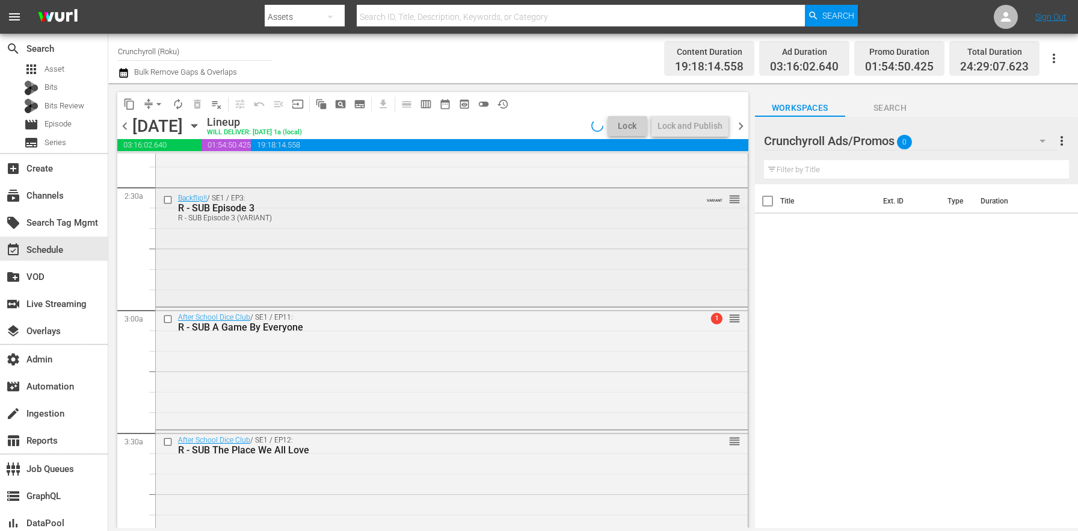
click at [309, 269] on div "Backflip!! / SE1 / EP3: R - SUB Episode 3 R - SUB Episode 3 (VARIANT) VARIANT r…" at bounding box center [452, 246] width 592 height 116
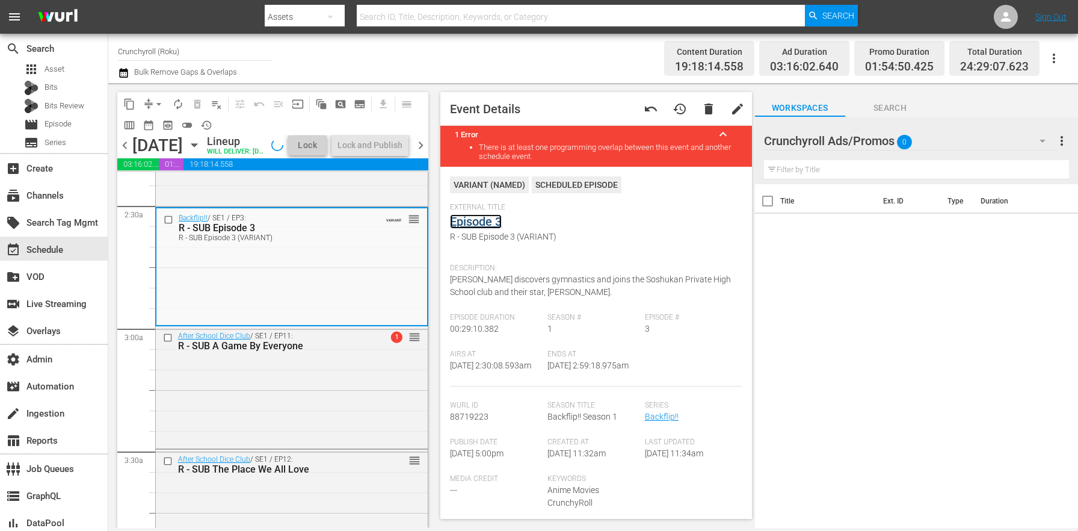
click at [495, 215] on link "Episode 3" at bounding box center [476, 221] width 52 height 14
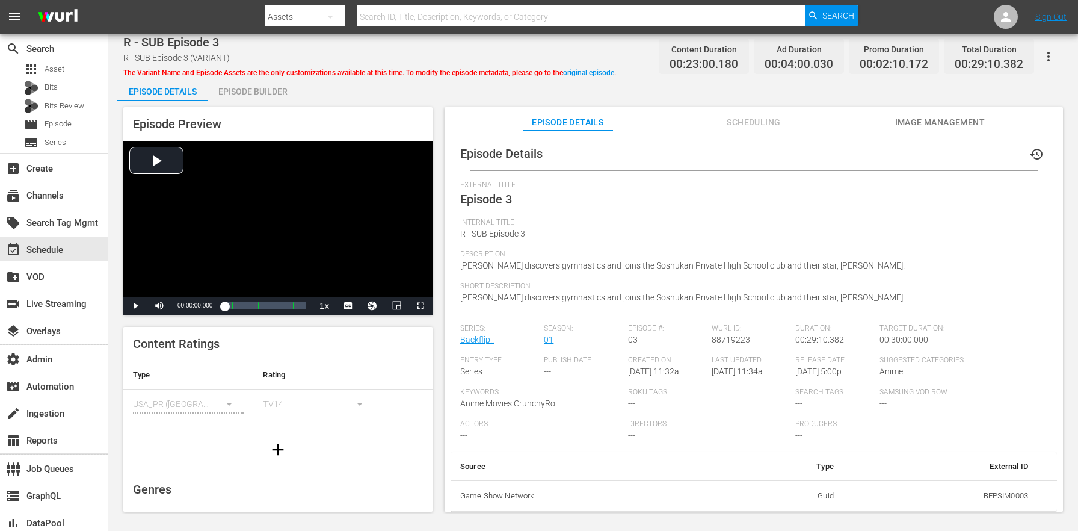
click at [277, 84] on div "Episode Builder" at bounding box center [253, 91] width 90 height 29
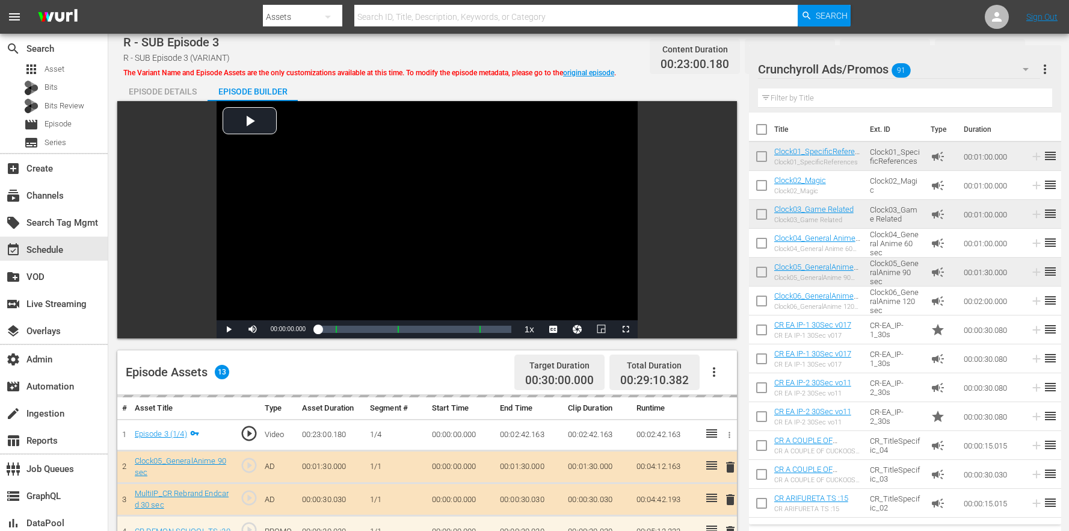
scroll to position [313, 0]
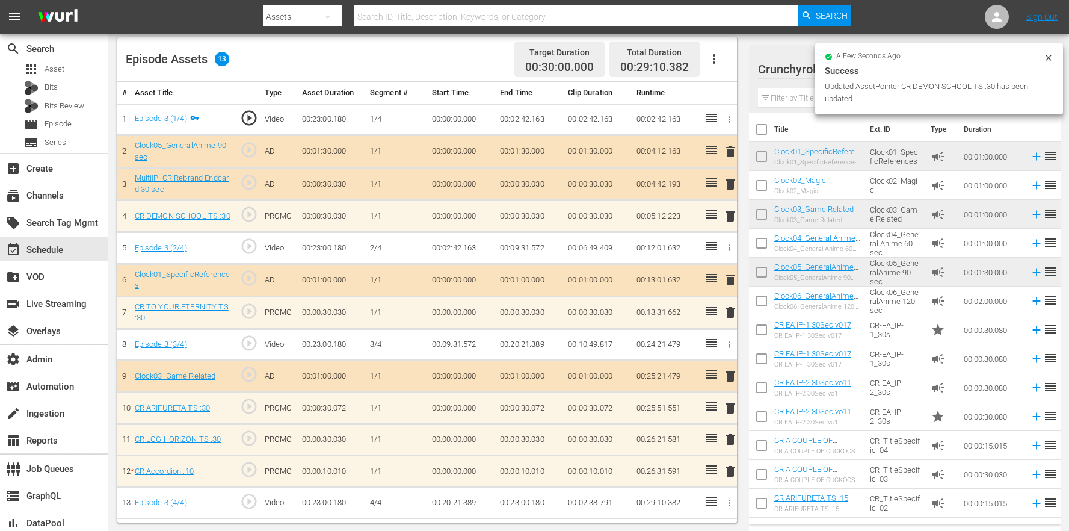
drag, startPoint x: 708, startPoint y: 215, endPoint x: 410, endPoint y: 1, distance: 366.9
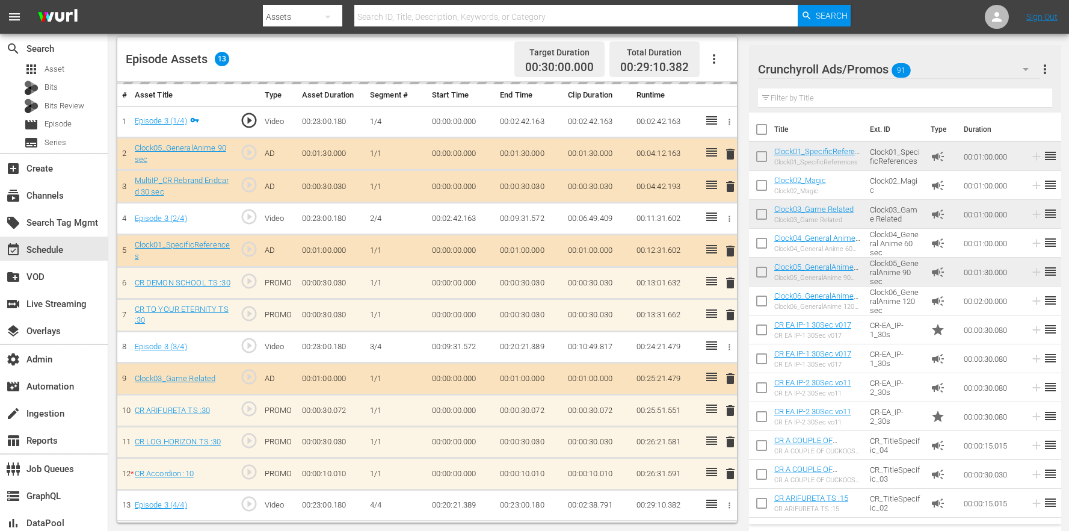
drag, startPoint x: 926, startPoint y: 425, endPoint x: 431, endPoint y: 7, distance: 647.8
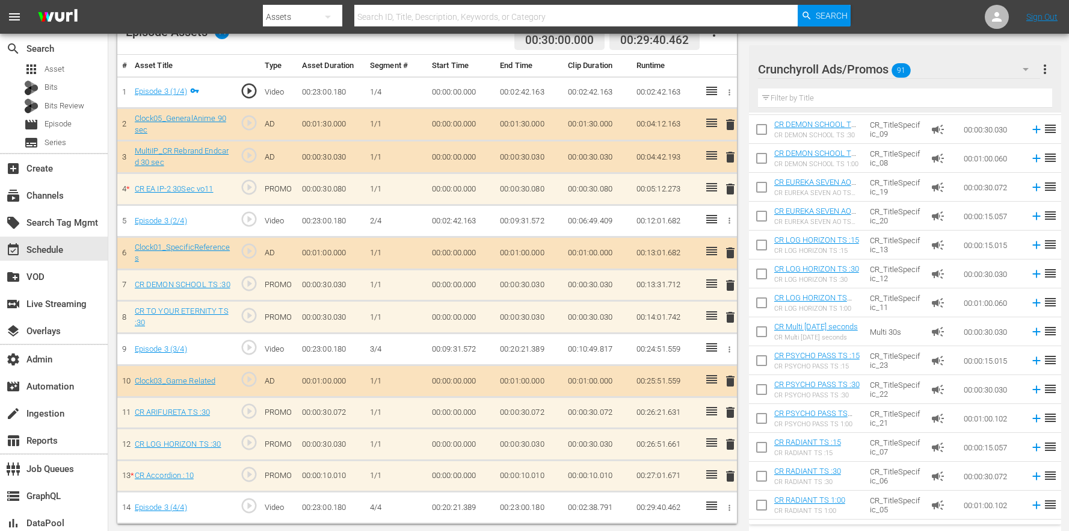
scroll to position [1084, 0]
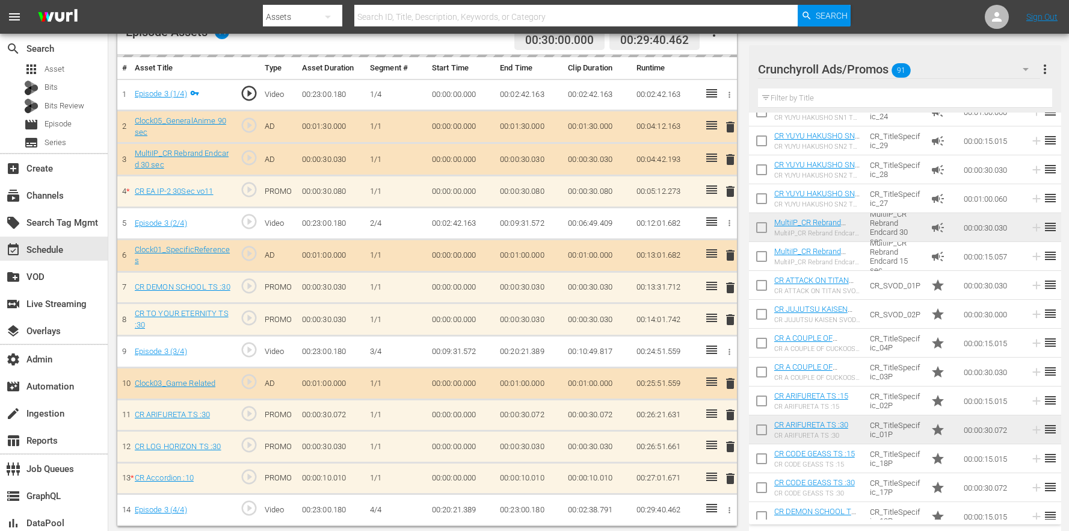
drag, startPoint x: 904, startPoint y: 350, endPoint x: 396, endPoint y: 33, distance: 599.0
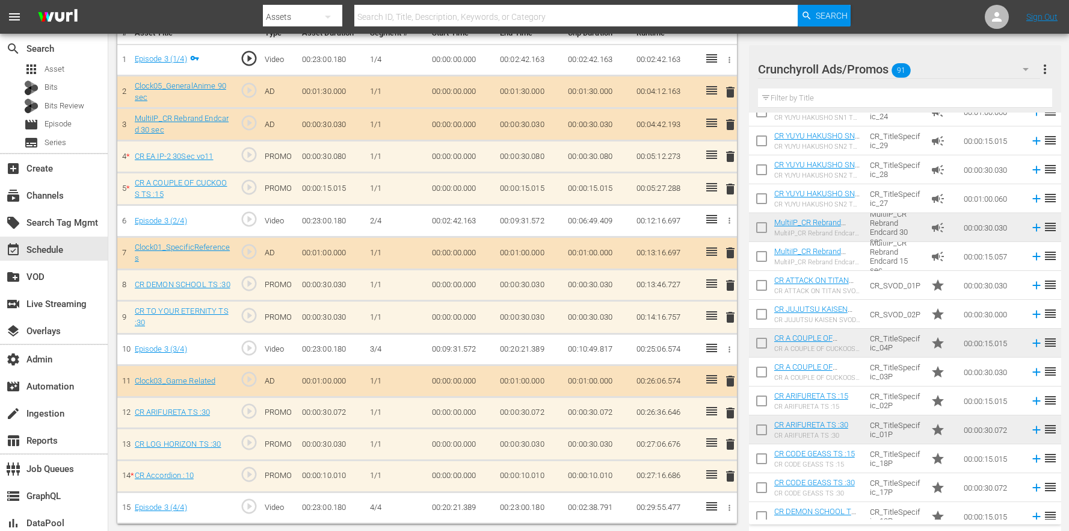
click at [732, 470] on span "delete" at bounding box center [730, 476] width 14 height 14
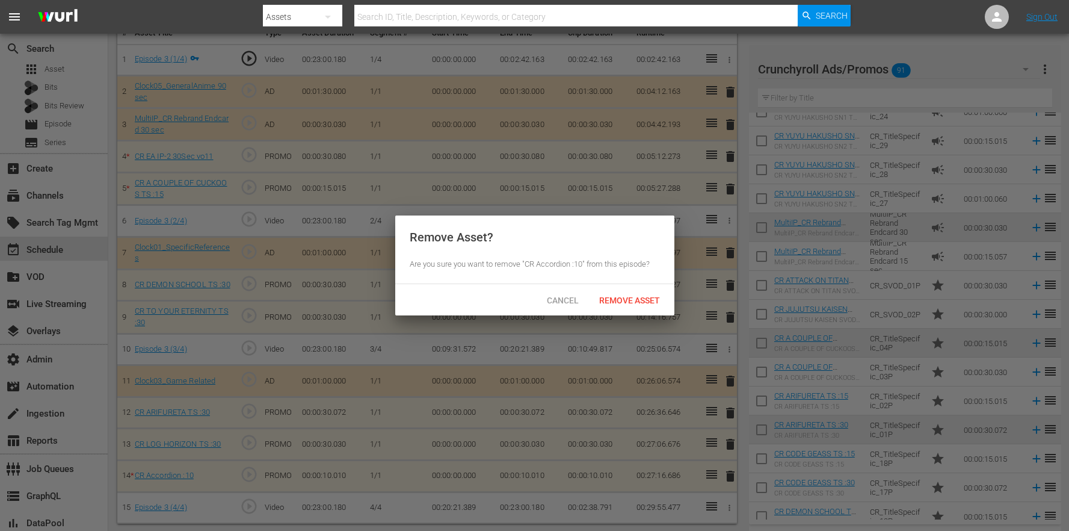
scroll to position [371, 0]
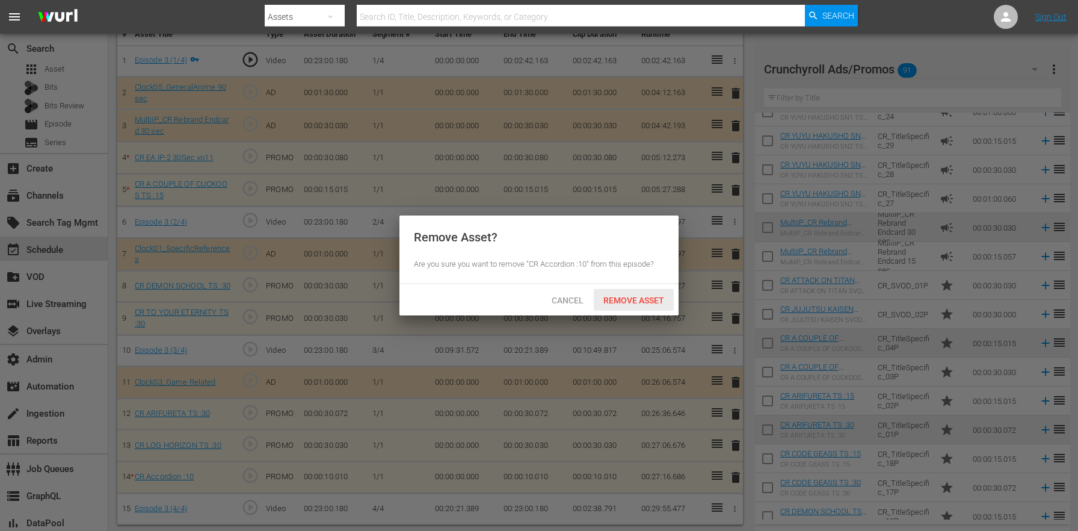
click at [624, 303] on span "Remove Asset" at bounding box center [634, 300] width 80 height 10
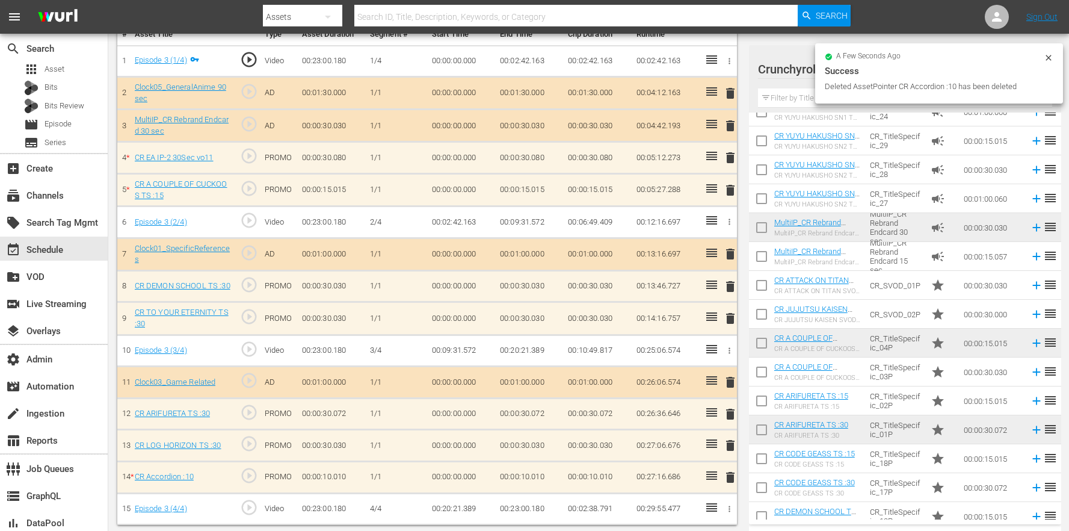
scroll to position [341, 0]
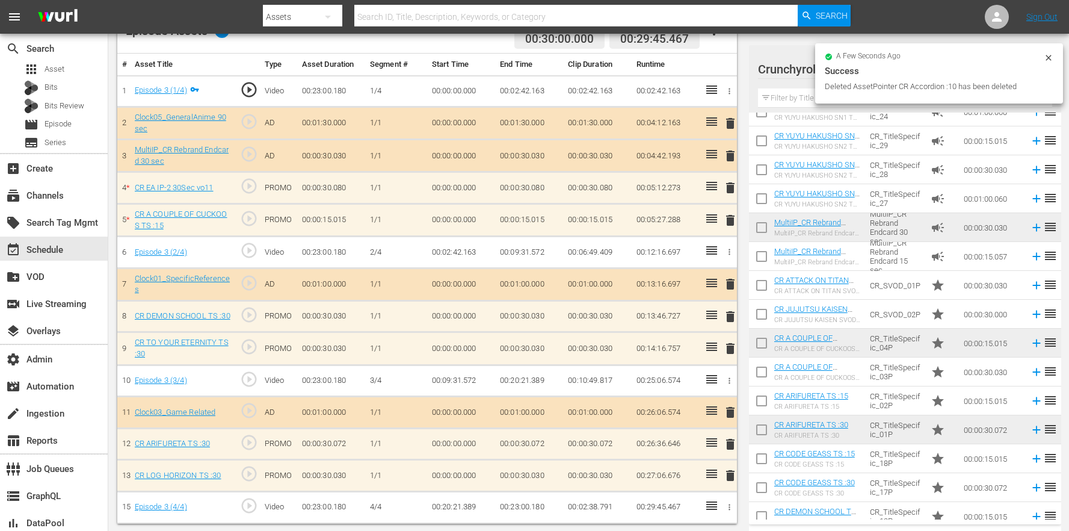
click at [806, 104] on input "text" at bounding box center [905, 97] width 294 height 19
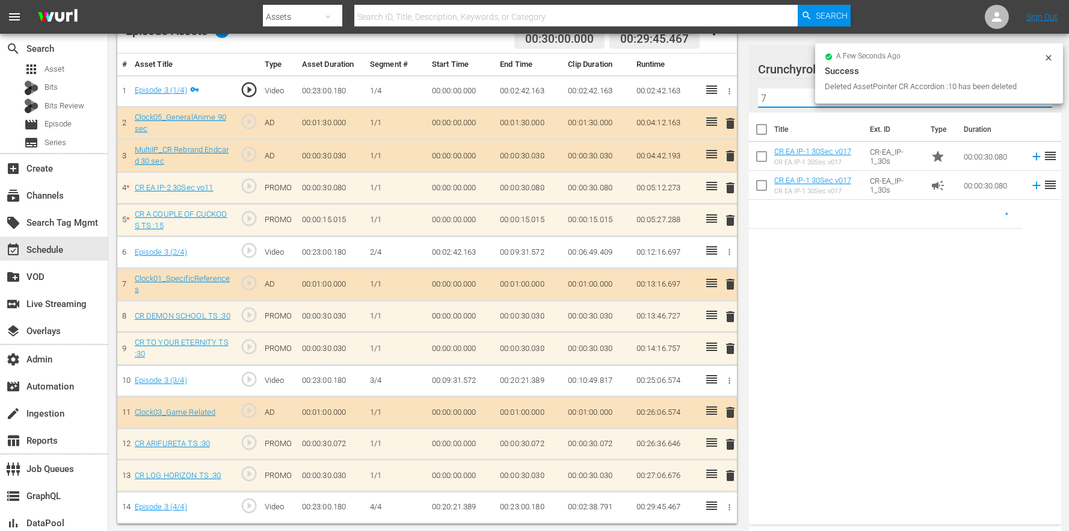
scroll to position [0, 0]
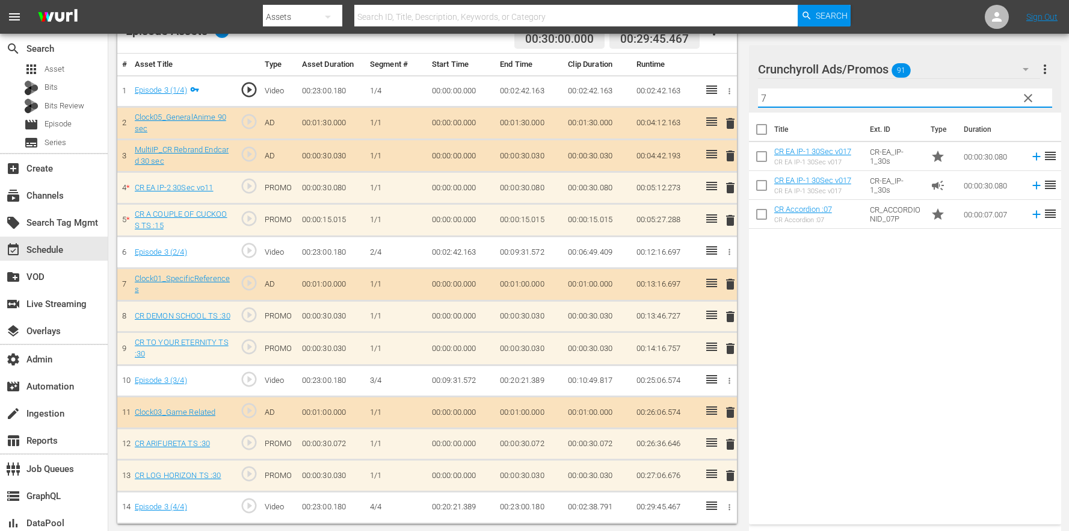
type input "7"
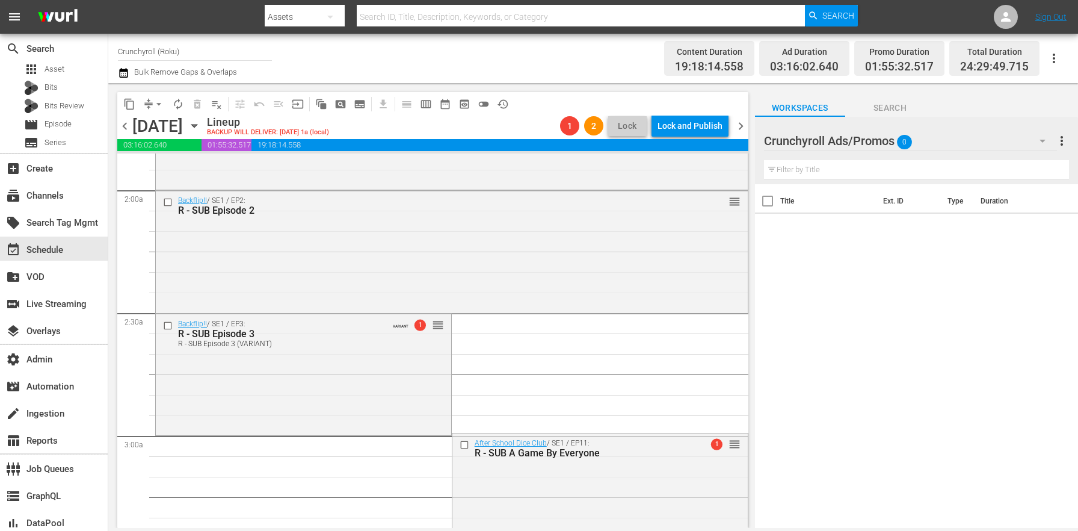
scroll to position [521, 0]
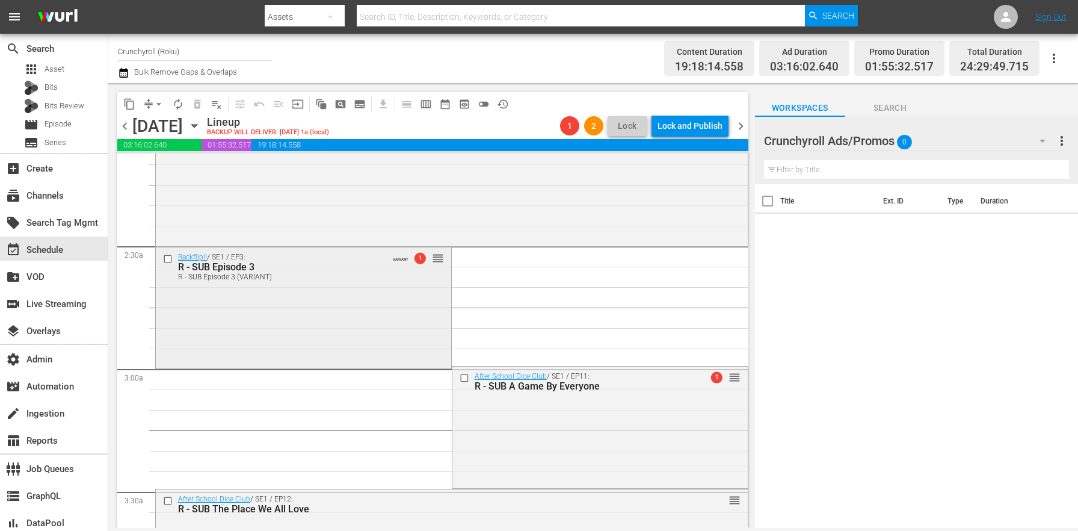
click at [285, 339] on div "Backflip!! / SE1 / EP3: R - SUB Episode 3 R - SUB Episode 3 (VARIANT) VARIANT 1…" at bounding box center [303, 306] width 295 height 119
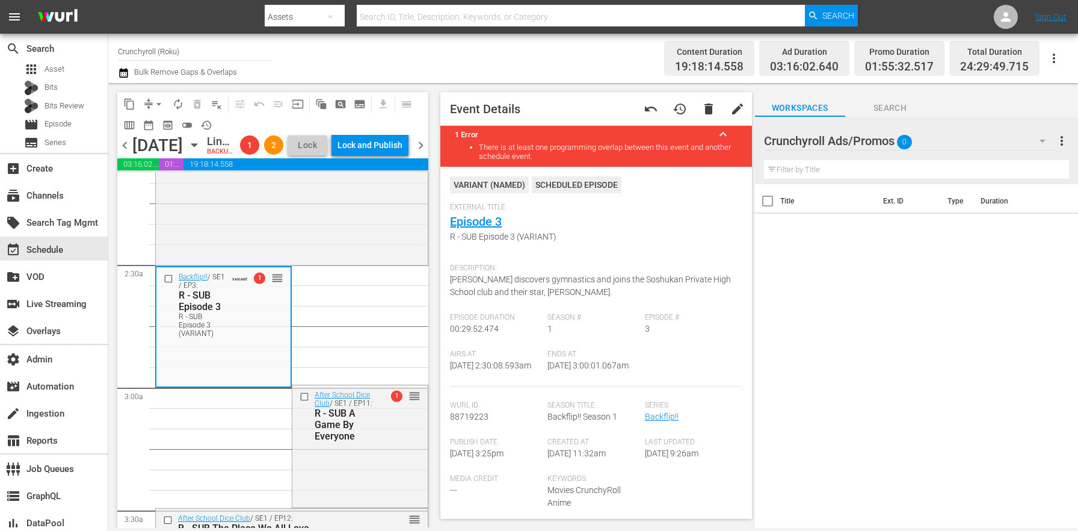
click at [125, 75] on icon "button" at bounding box center [123, 73] width 8 height 10
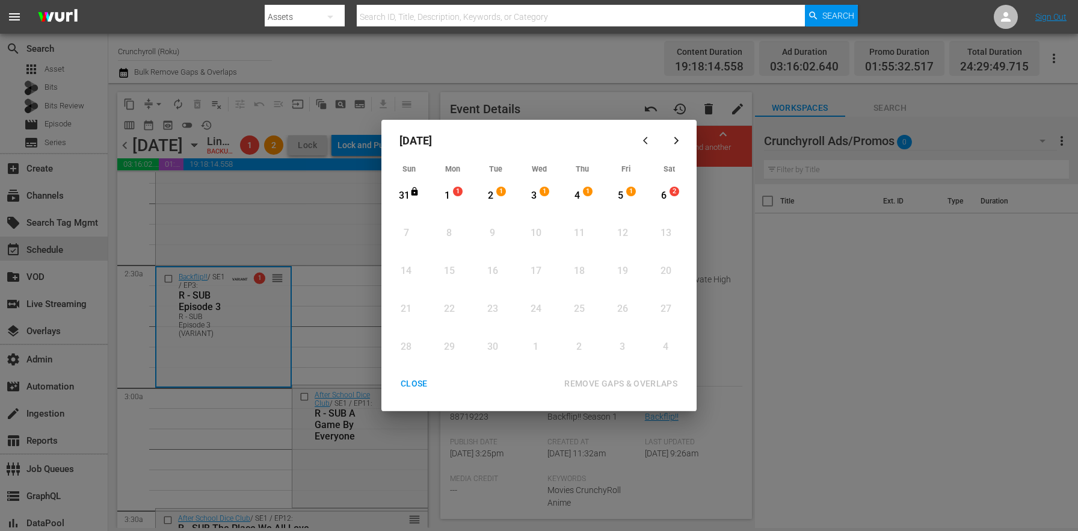
click at [449, 193] on div "1" at bounding box center [447, 196] width 15 height 14
drag, startPoint x: 635, startPoint y: 193, endPoint x: 637, endPoint y: 381, distance: 188.4
click at [635, 193] on span "1" at bounding box center [631, 192] width 8 height 10
click at [632, 392] on button "REMOVE GAPS & OVERLAPS" at bounding box center [621, 383] width 142 height 22
click at [434, 380] on div "CLOSE" at bounding box center [414, 383] width 46 height 15
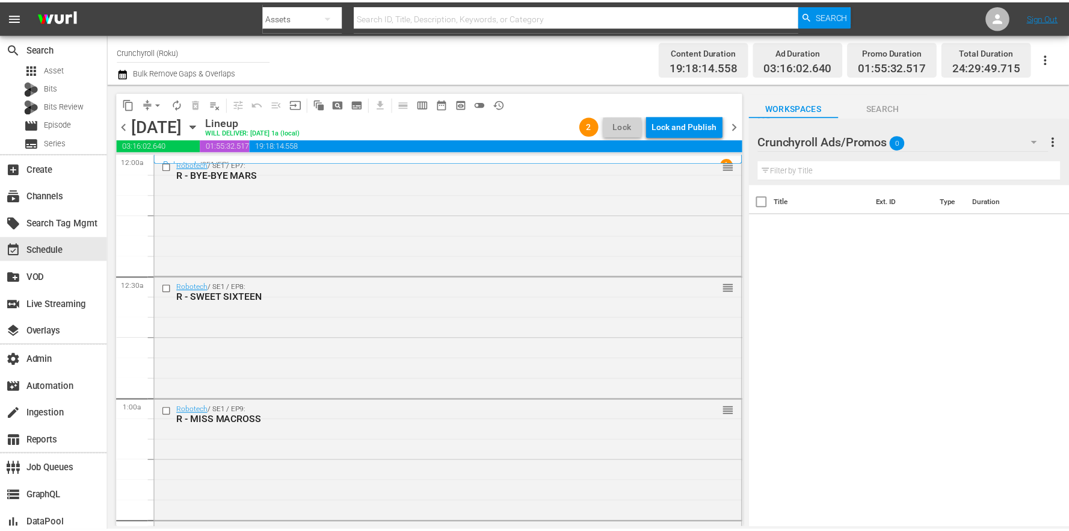
scroll to position [534, 0]
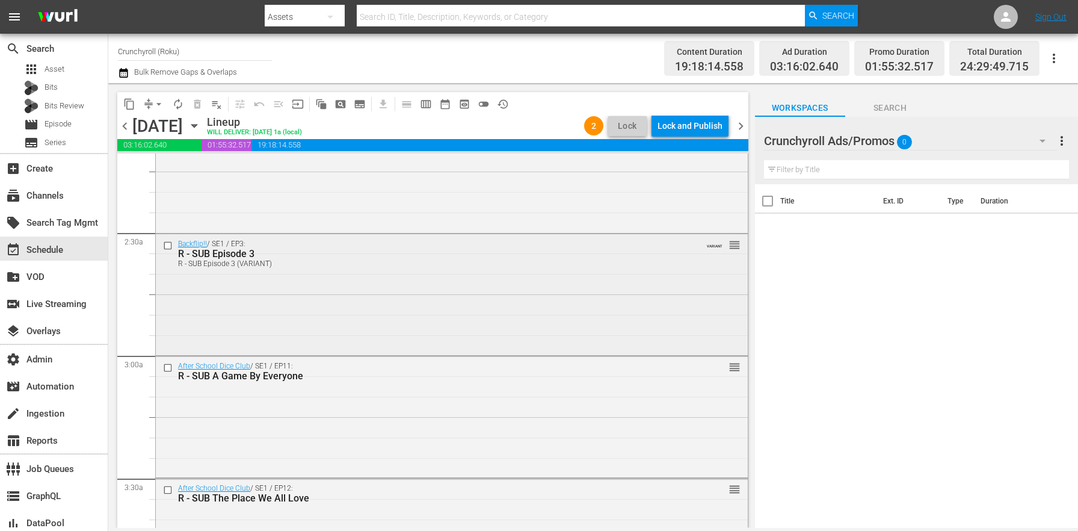
click at [280, 303] on div "Backflip!! / SE1 / EP3: R - SUB Episode 3 R - SUB Episode 3 (VARIANT) VARIANT r…" at bounding box center [452, 293] width 592 height 119
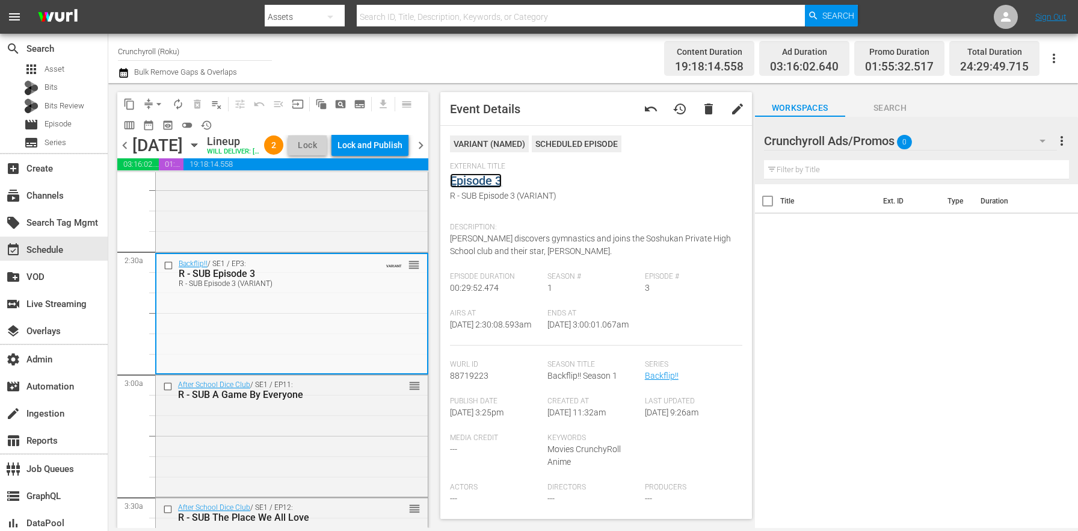
click at [494, 175] on link "Episode 3" at bounding box center [476, 180] width 52 height 14
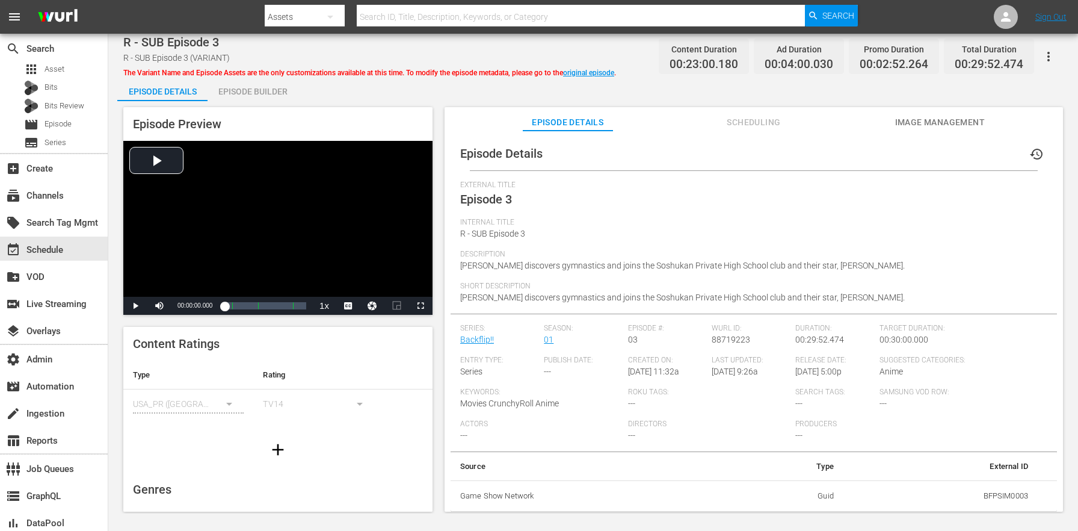
click at [261, 97] on div "Episode Builder" at bounding box center [253, 91] width 90 height 29
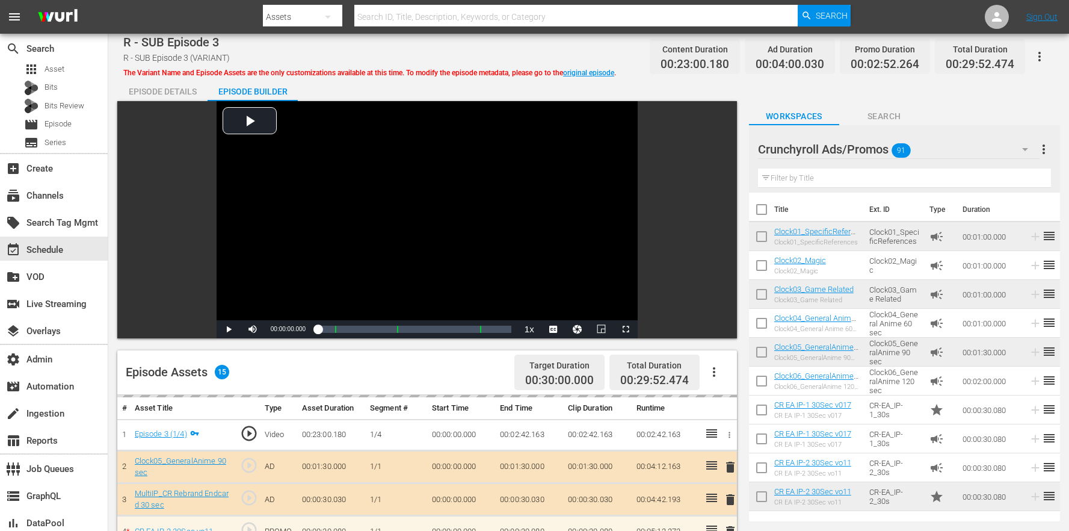
click at [787, 173] on input "text" at bounding box center [904, 177] width 293 height 19
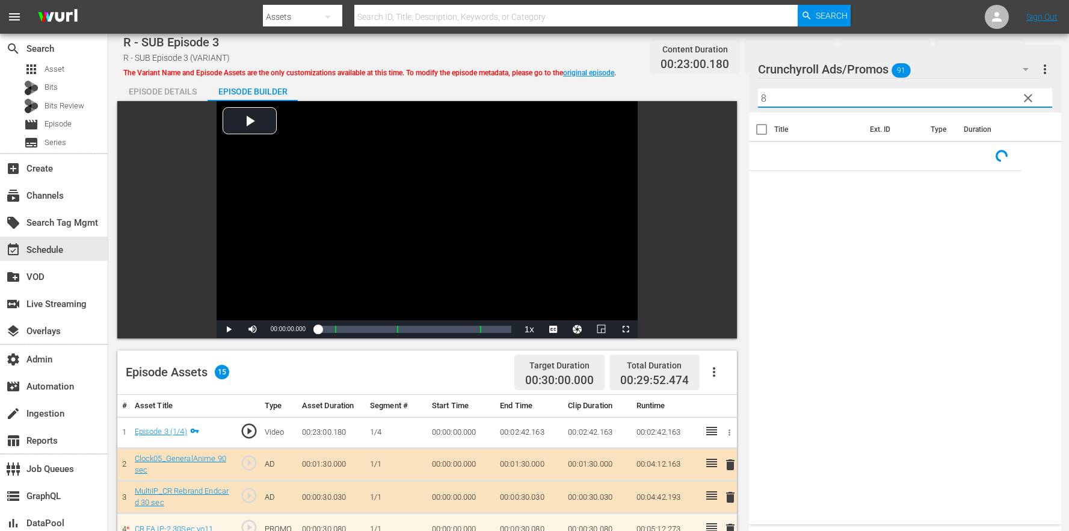
scroll to position [372, 0]
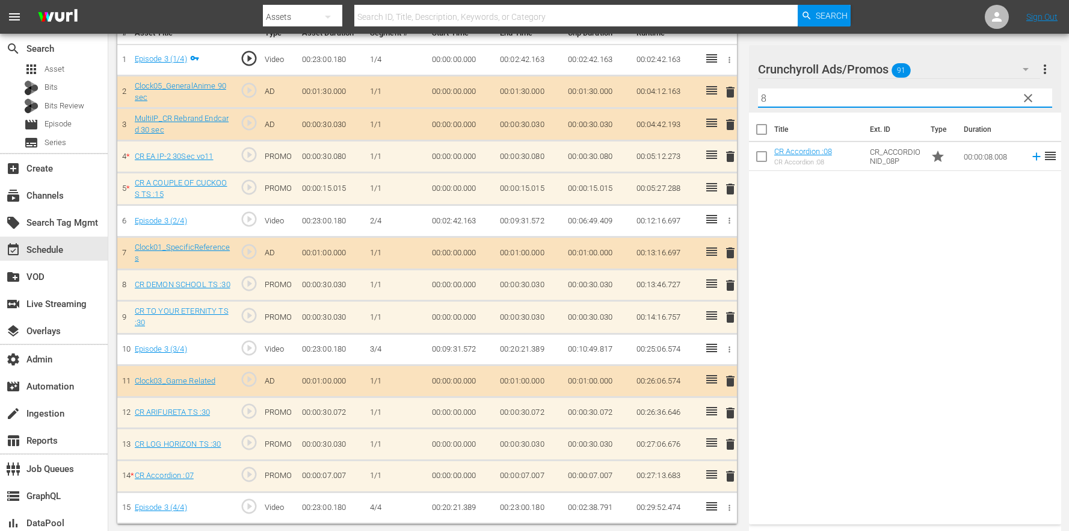
type input "8"
click at [734, 472] on span "delete" at bounding box center [730, 476] width 14 height 14
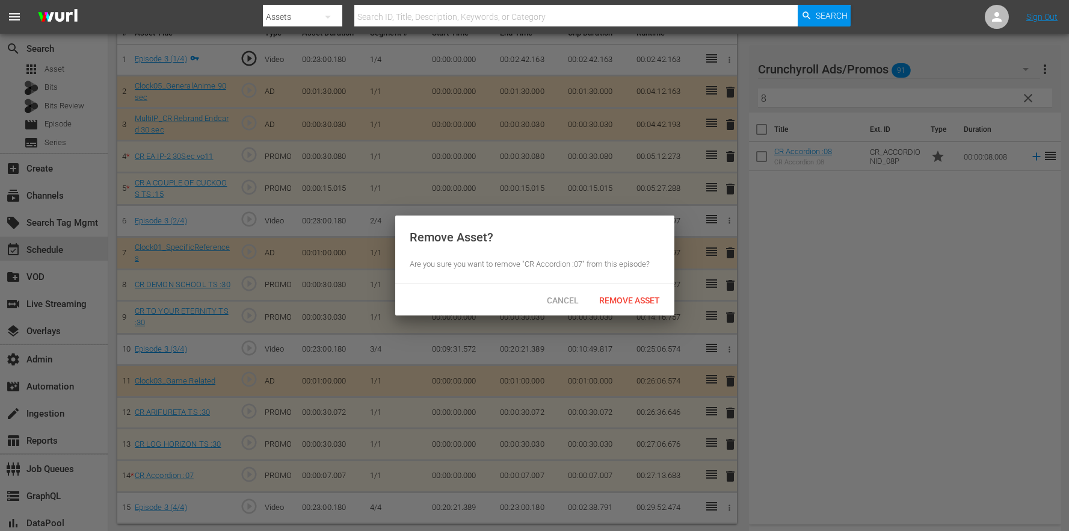
scroll to position [371, 0]
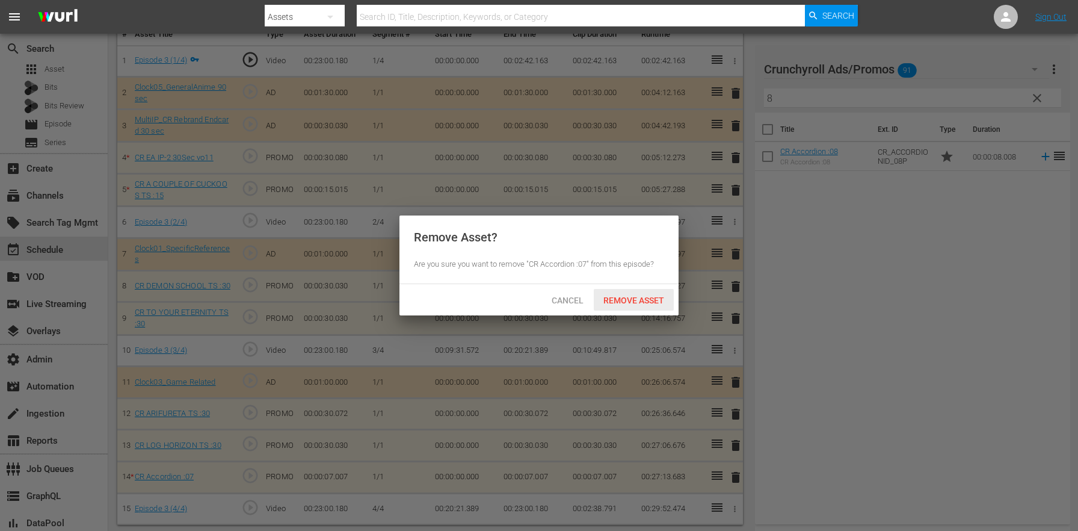
click at [640, 297] on span "Remove Asset" at bounding box center [634, 300] width 80 height 10
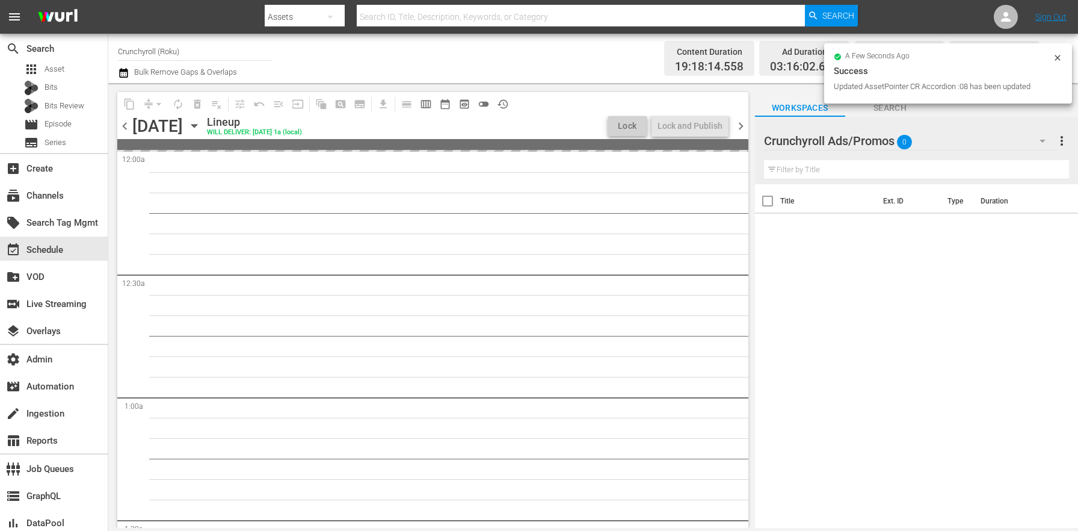
click at [126, 75] on icon "button" at bounding box center [123, 73] width 11 height 14
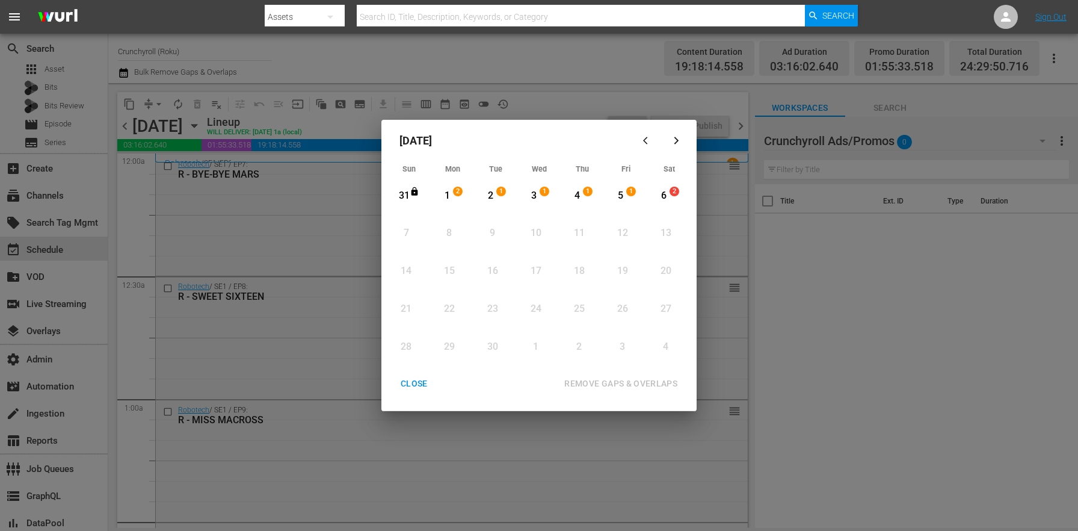
click at [455, 197] on div "2" at bounding box center [460, 196] width 10 height 12
click at [621, 195] on div "5" at bounding box center [620, 196] width 15 height 14
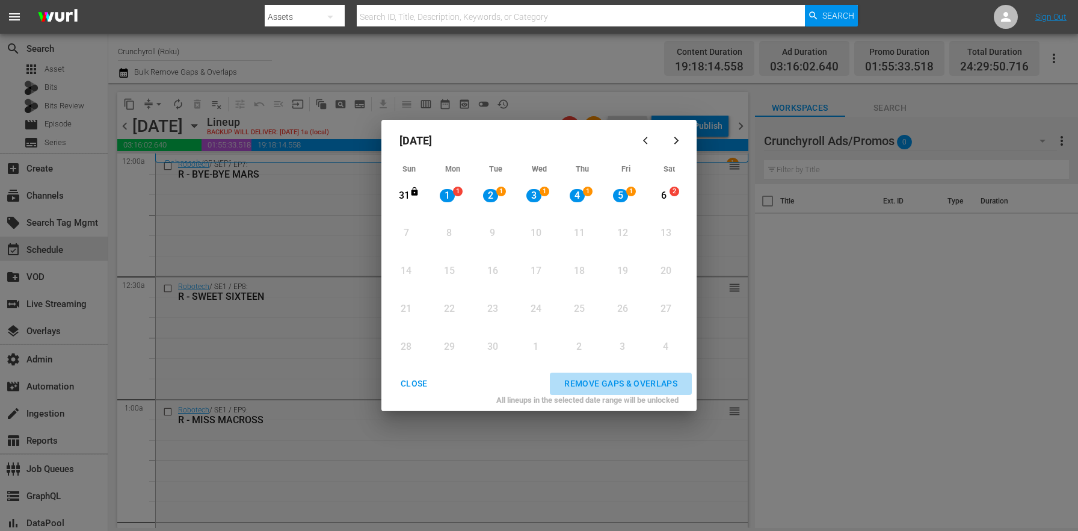
drag, startPoint x: 617, startPoint y: 393, endPoint x: 280, endPoint y: 8, distance: 511.7
click at [617, 393] on button "REMOVE GAPS & OVERLAPS" at bounding box center [621, 383] width 142 height 22
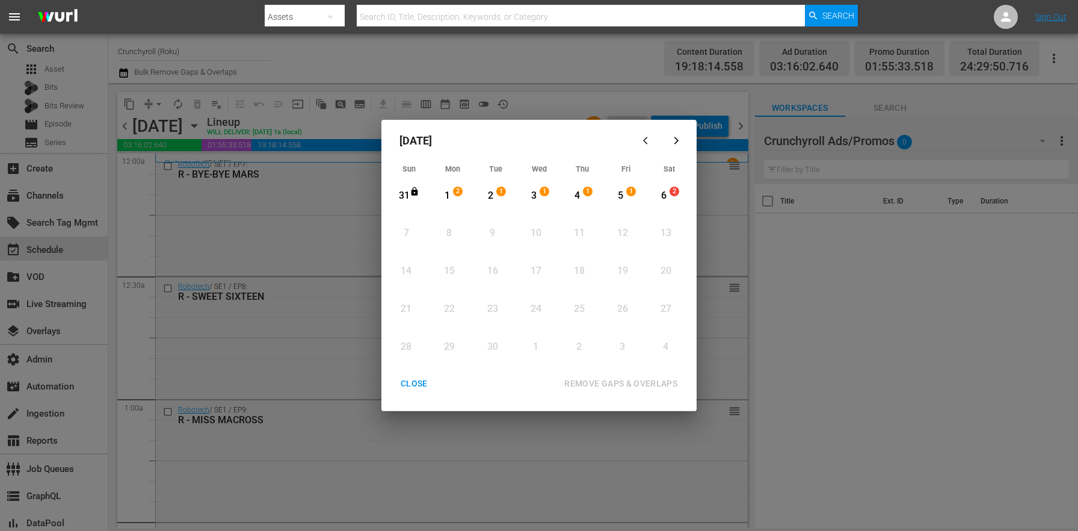
click at [430, 389] on div "CLOSE" at bounding box center [414, 383] width 46 height 15
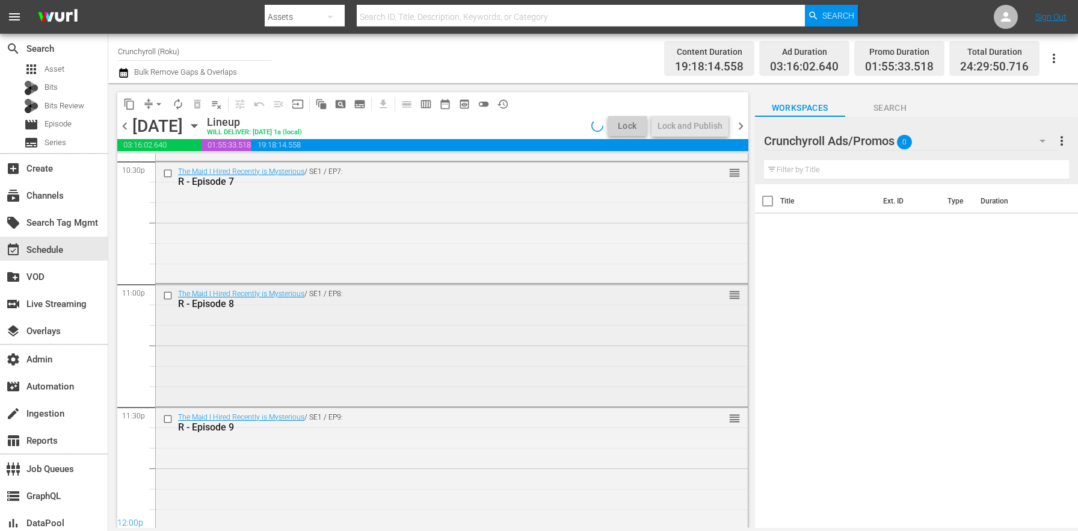
scroll to position [5640, 0]
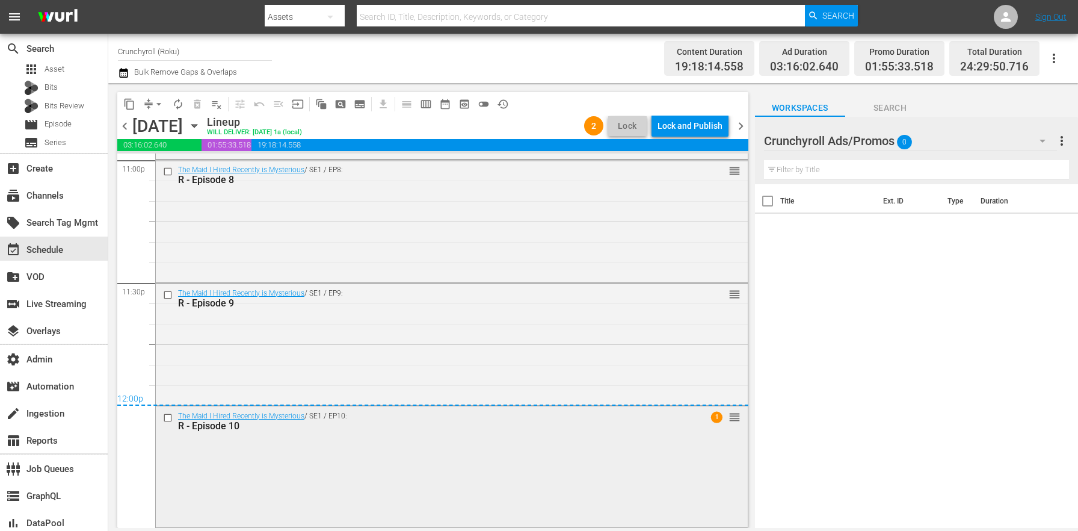
click at [427, 446] on div "The Maid I Hired Recently is Mysterious / SE1 / EP10: R - Episode 10 1 reorder" at bounding box center [452, 465] width 592 height 119
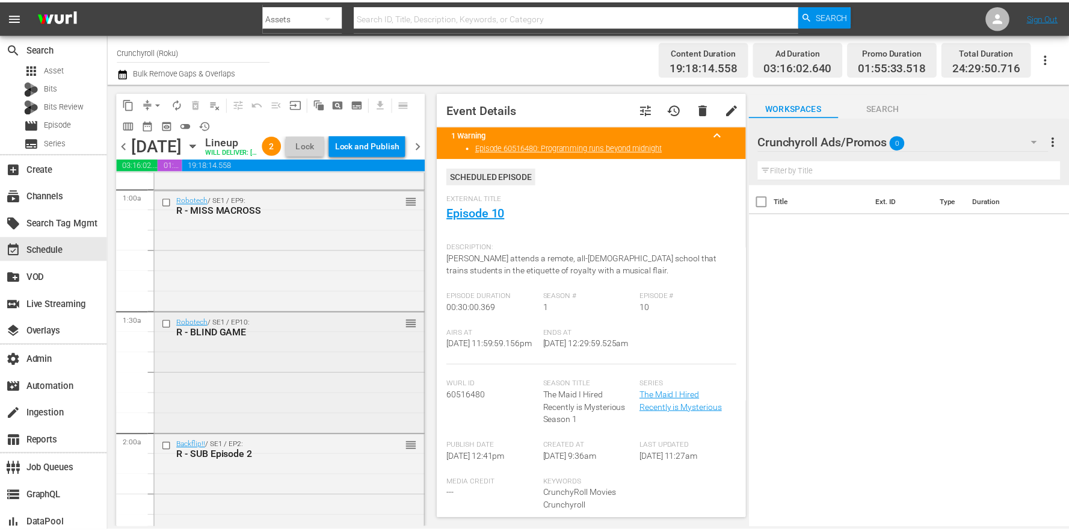
scroll to position [551, 0]
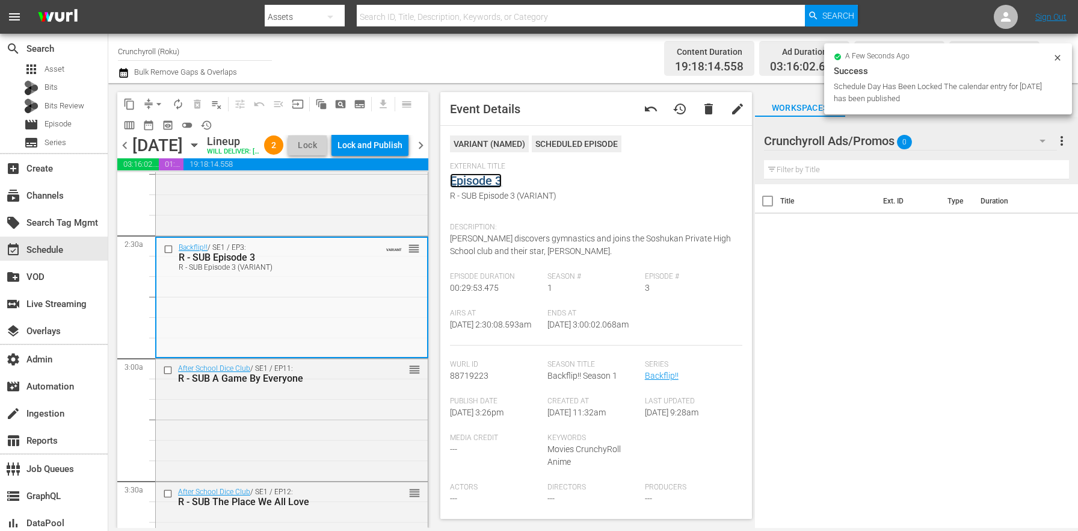
click at [474, 176] on link "Episode 3" at bounding box center [476, 180] width 52 height 14
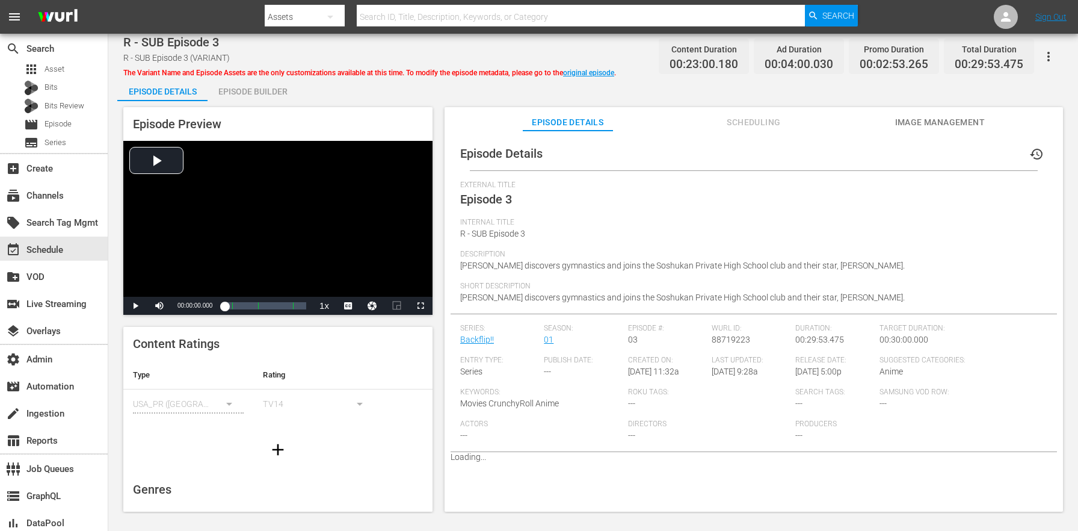
click at [243, 88] on div "Episode Builder" at bounding box center [253, 91] width 90 height 29
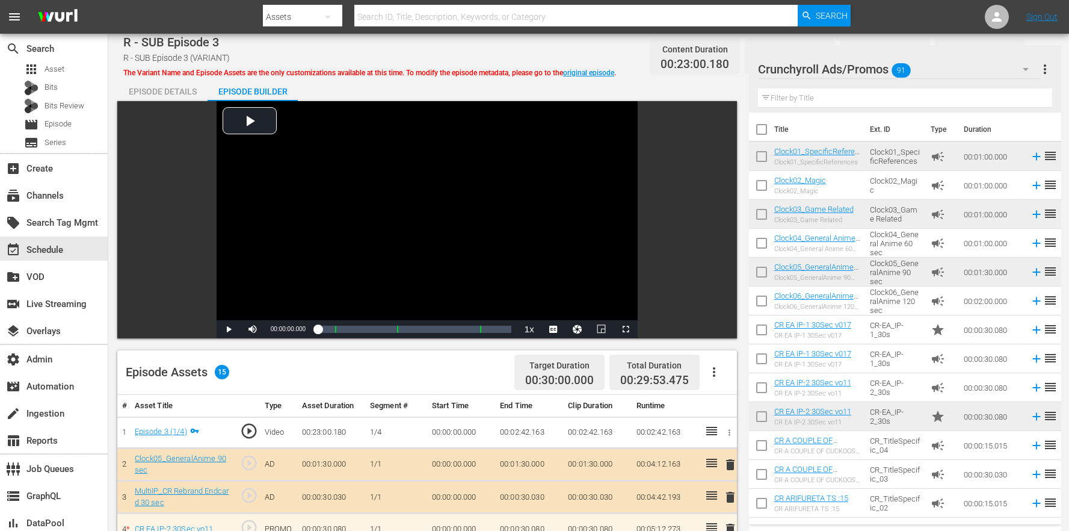
scroll to position [372, 0]
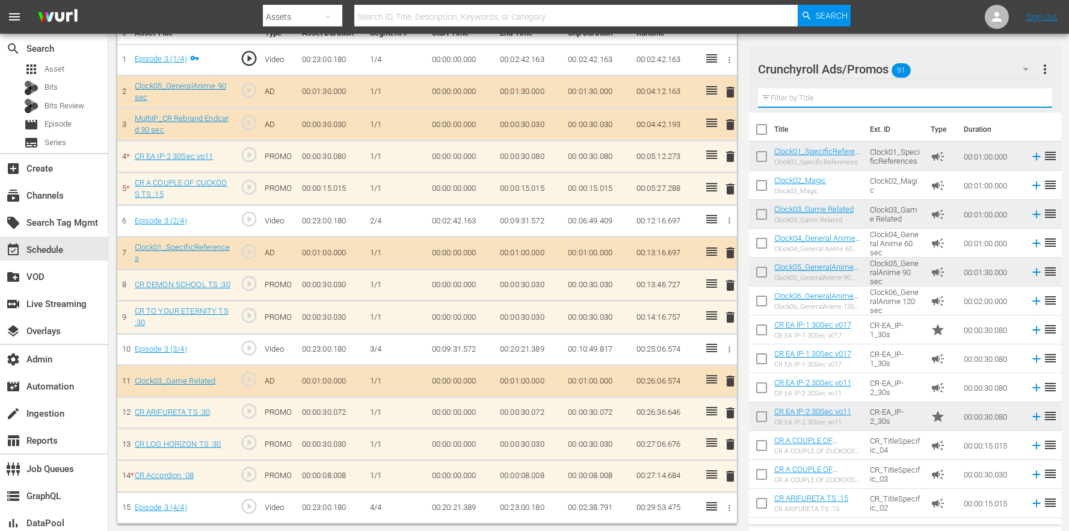
click at [824, 102] on input "text" at bounding box center [905, 97] width 294 height 19
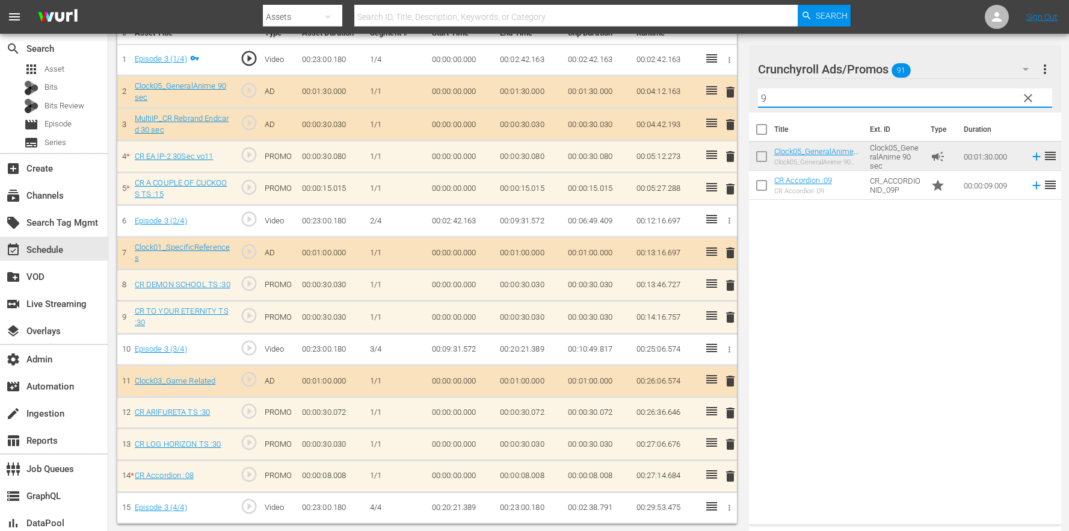
type input "9"
click at [729, 474] on span "delete" at bounding box center [730, 476] width 14 height 14
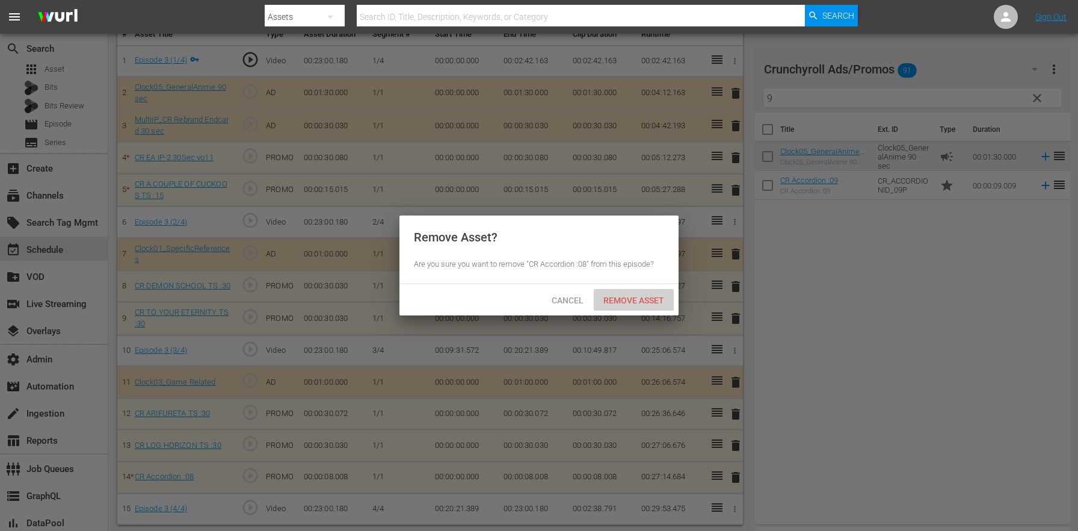
click at [656, 300] on span "Remove Asset" at bounding box center [634, 300] width 80 height 10
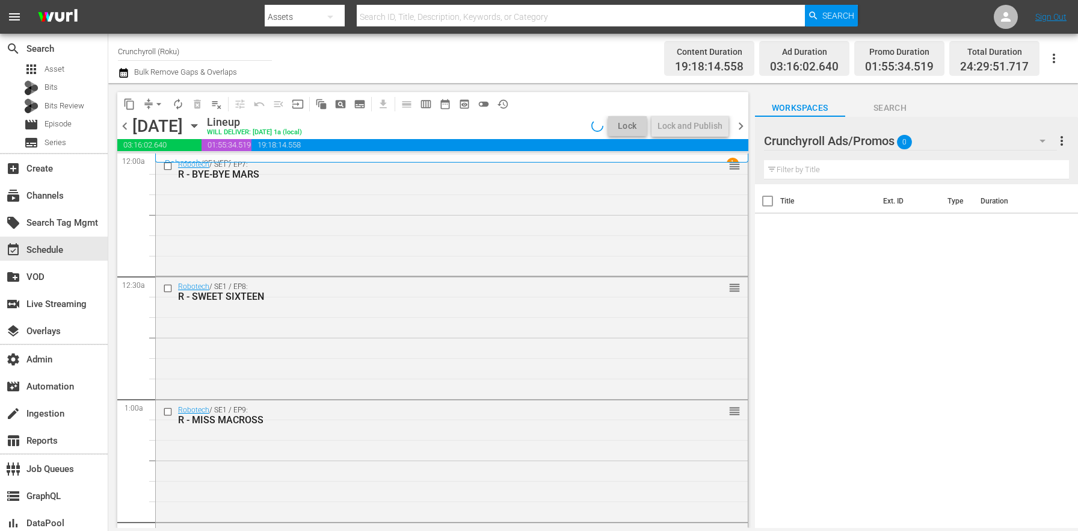
click at [123, 76] on icon "button" at bounding box center [123, 73] width 8 height 10
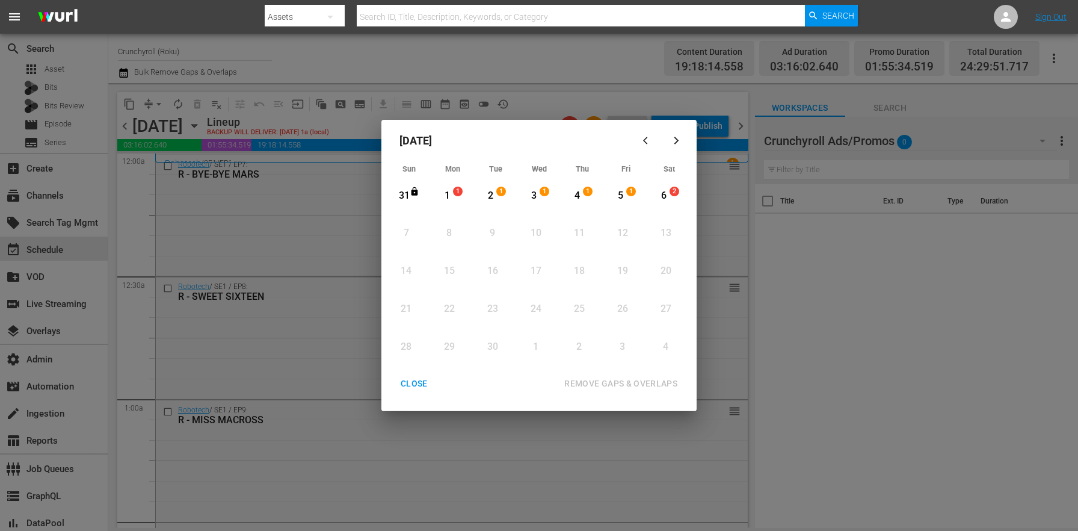
click at [462, 195] on div "1" at bounding box center [460, 196] width 10 height 12
click at [632, 198] on div "1" at bounding box center [633, 196] width 10 height 12
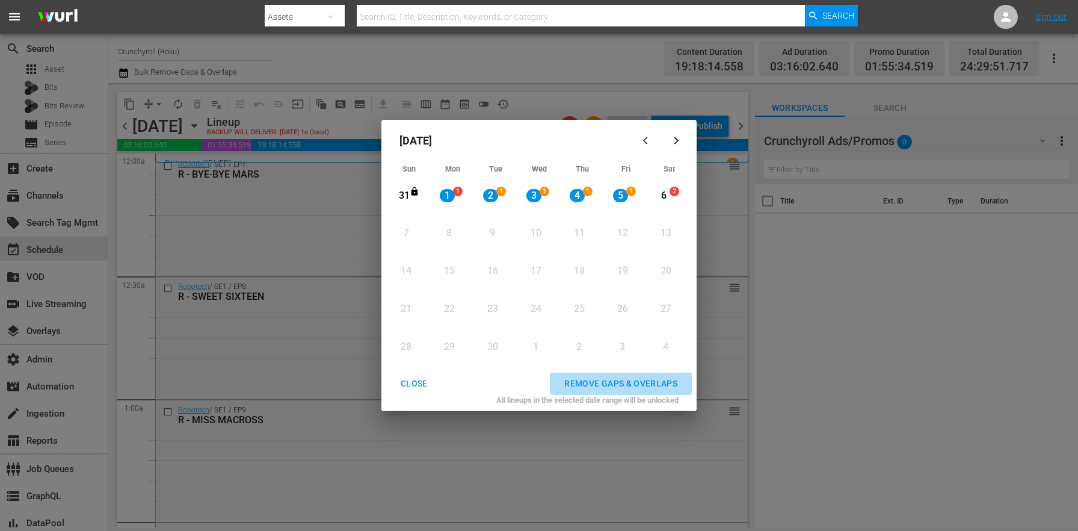
click at [636, 379] on div "REMOVE GAPS & OVERLAPS" at bounding box center [621, 383] width 132 height 15
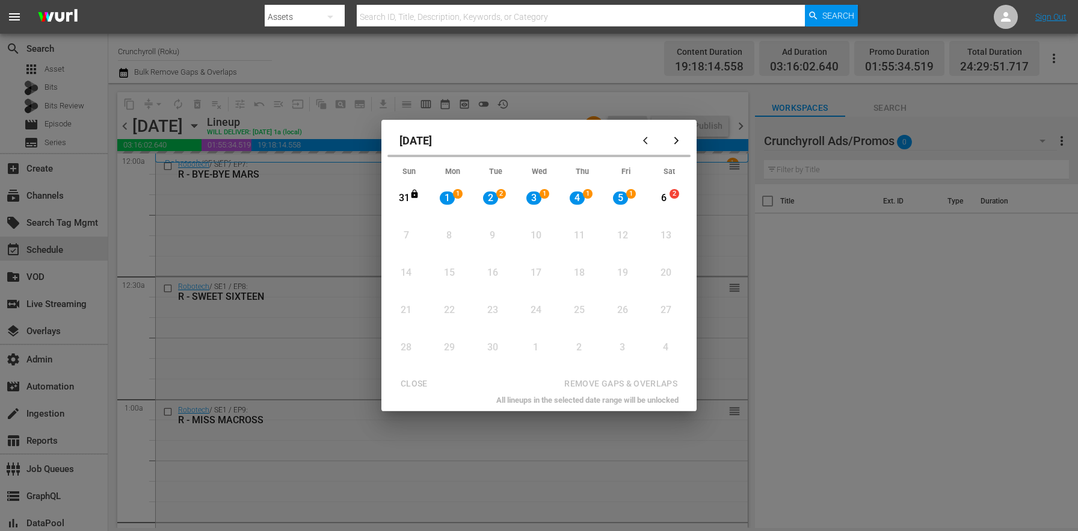
click at [422, 386] on div "CLOSE REMOVE GAPS & OVERLAPS" at bounding box center [539, 383] width 306 height 22
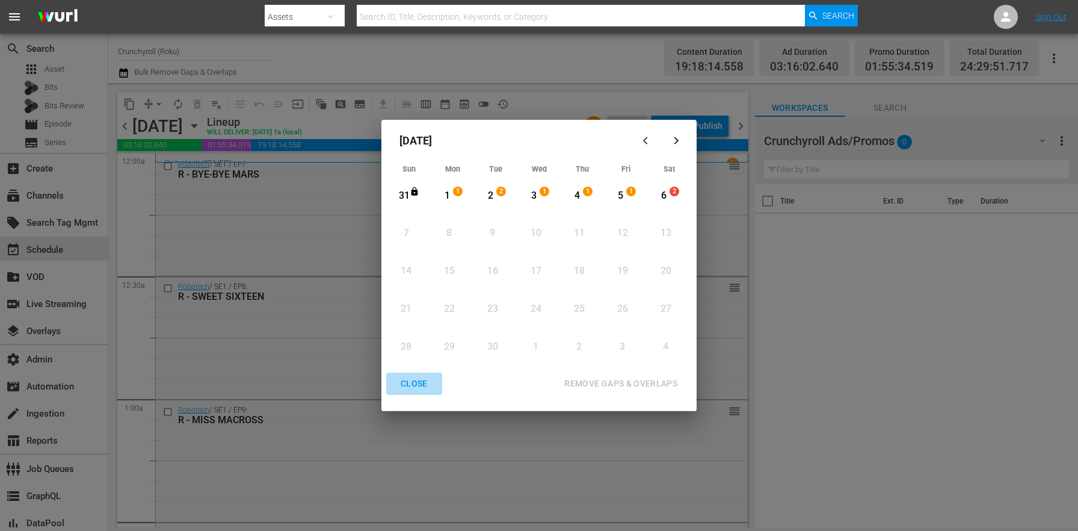
click at [419, 389] on div "CLOSE" at bounding box center [414, 383] width 46 height 15
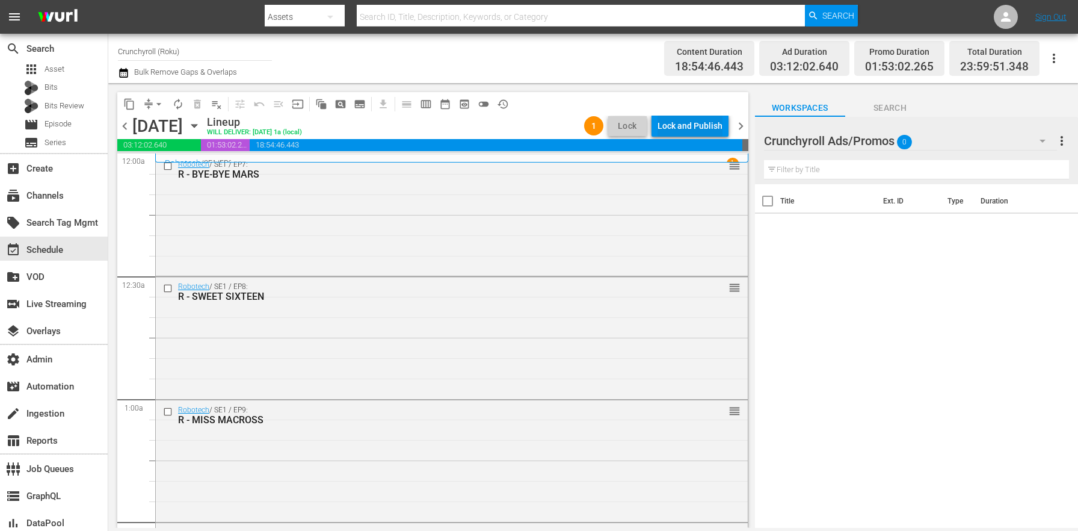
click at [666, 122] on div "Lock and Publish" at bounding box center [690, 126] width 65 height 22
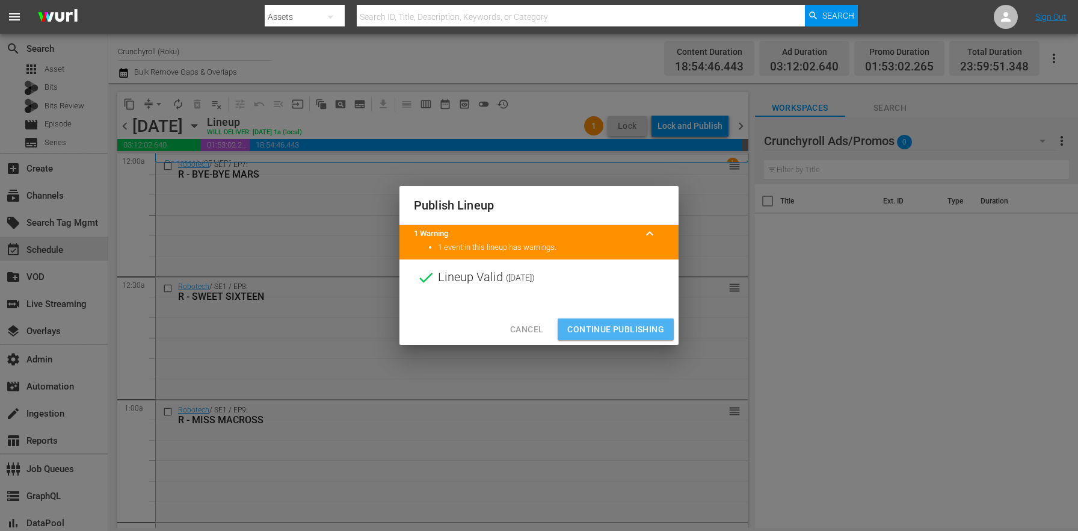
click at [612, 327] on span "Continue Publishing" at bounding box center [615, 329] width 97 height 15
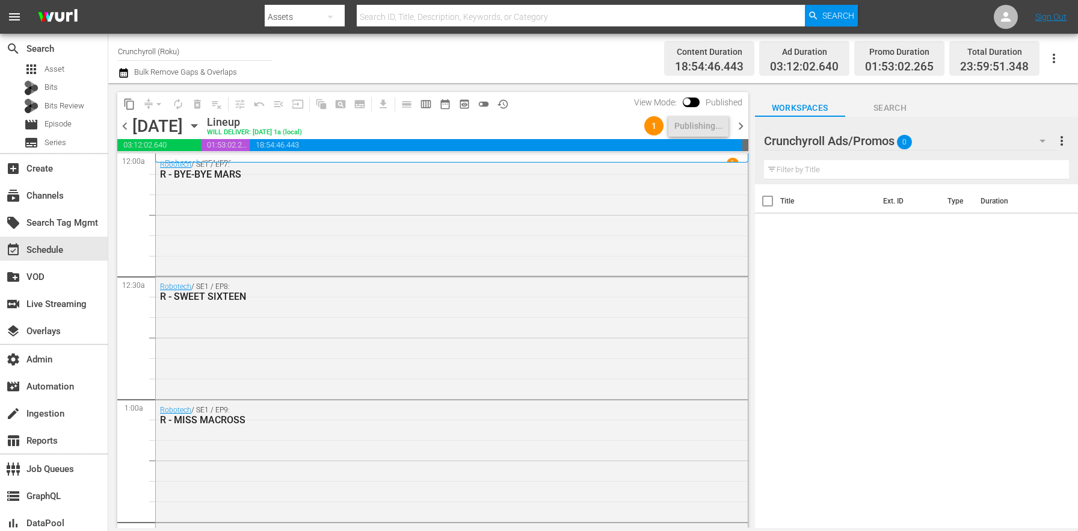
click at [735, 123] on span "chevron_right" at bounding box center [741, 126] width 15 height 15
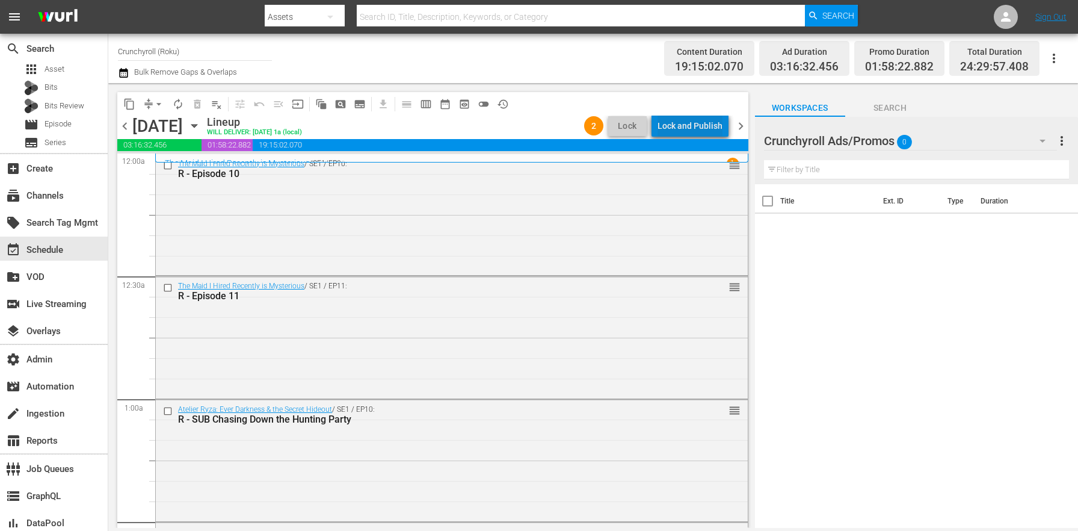
click at [703, 129] on div "Lock and Publish" at bounding box center [690, 126] width 65 height 22
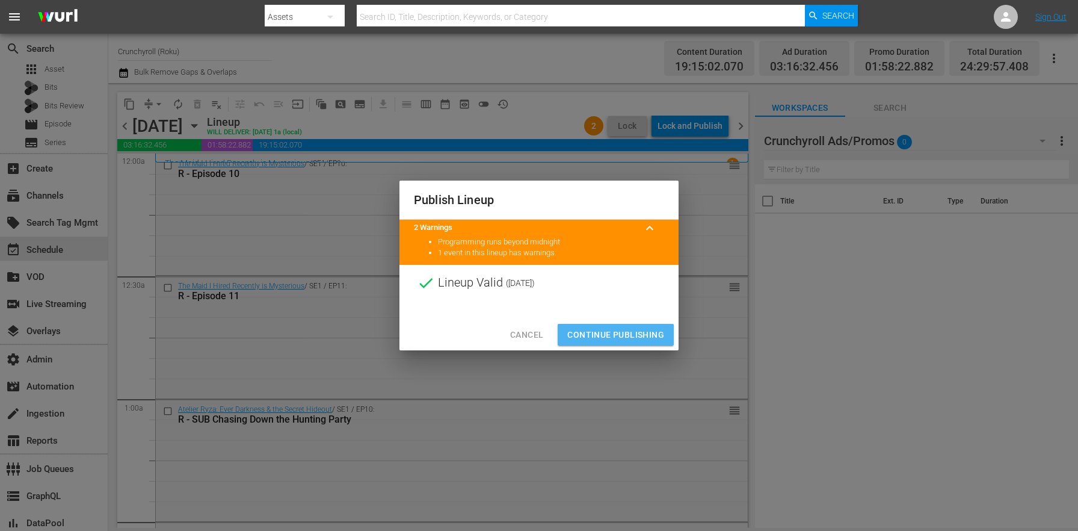
click at [576, 324] on button "Continue Publishing" at bounding box center [616, 335] width 116 height 22
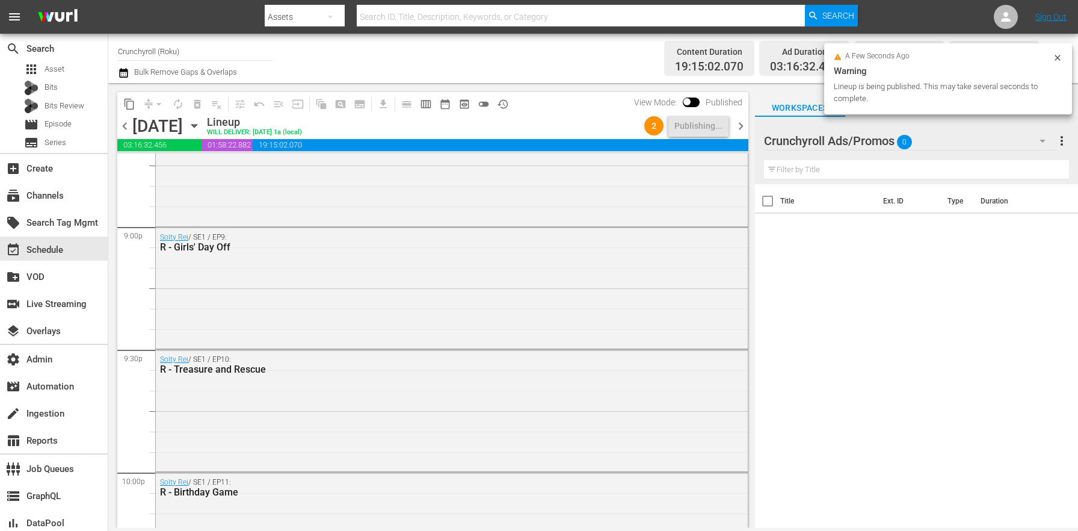
scroll to position [5640, 0]
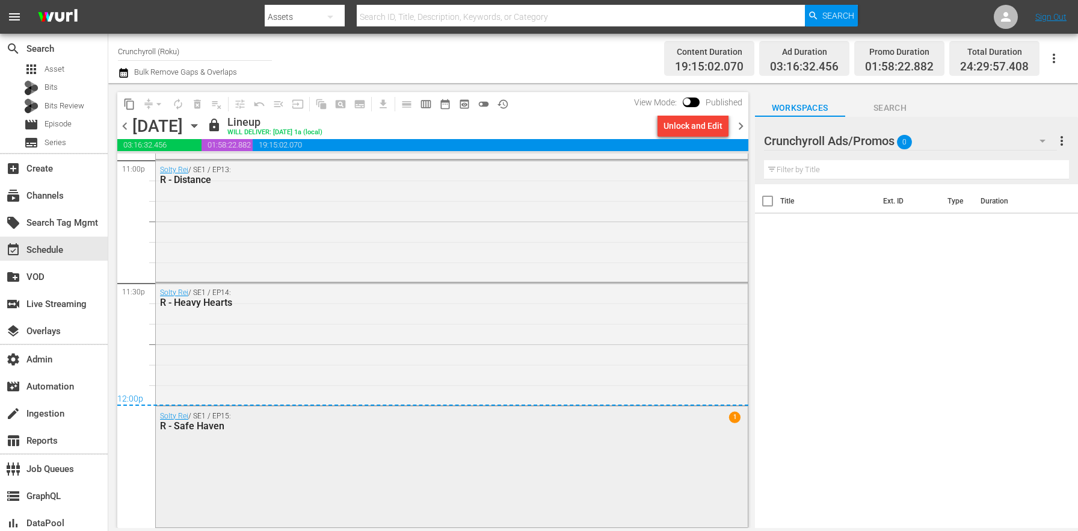
click at [280, 431] on div "Solty Rei / SE1 / EP15: R - Safe Haven 1" at bounding box center [452, 420] width 592 height 29
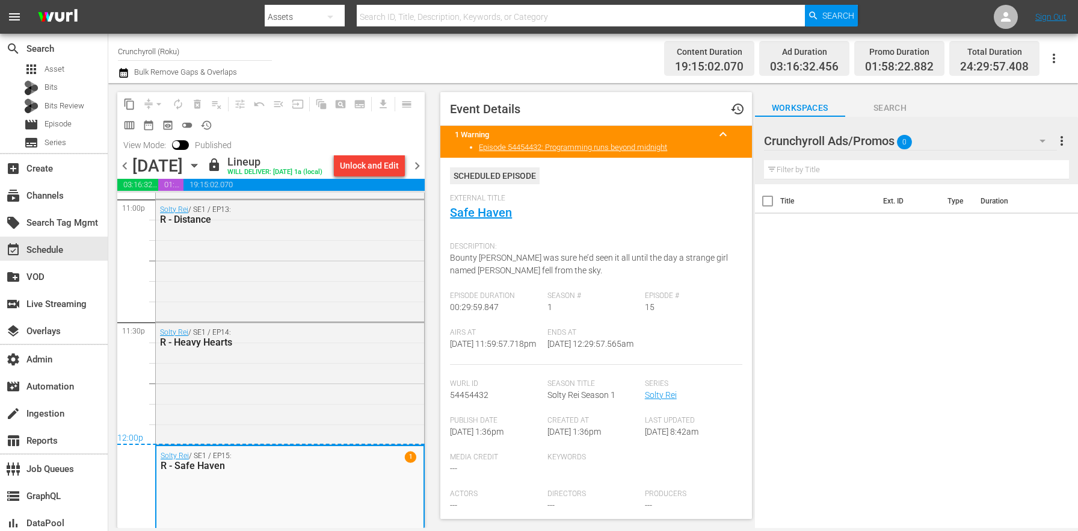
click at [197, 167] on icon "button" at bounding box center [193, 165] width 5 height 3
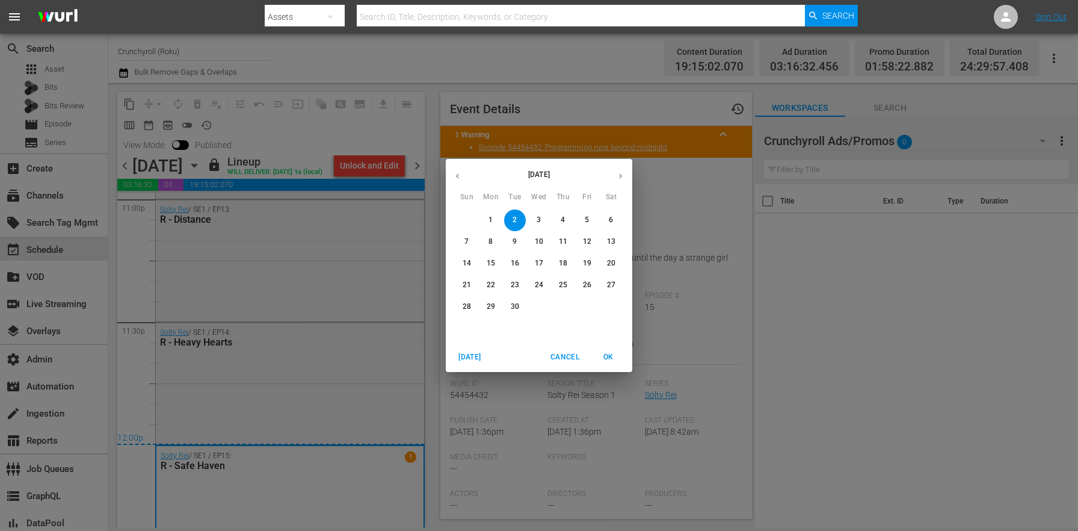
click at [494, 218] on span "1" at bounding box center [491, 220] width 22 height 10
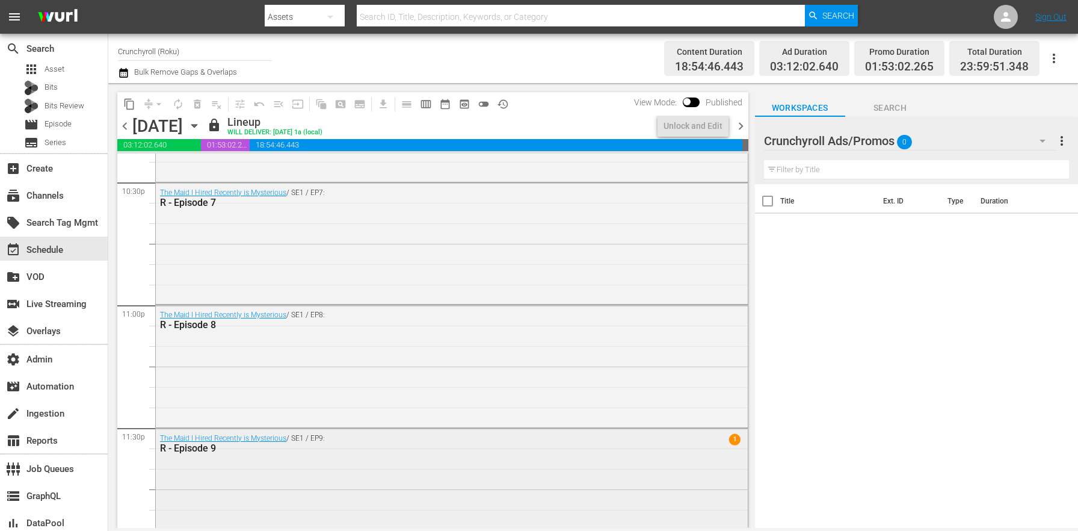
scroll to position [5518, 0]
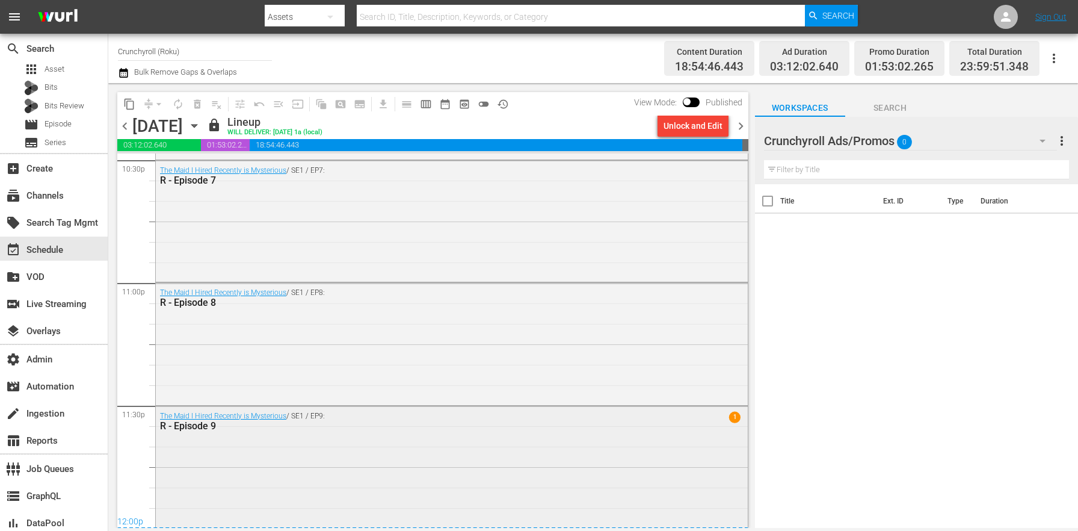
click at [264, 465] on div "The Maid I Hired Recently is Mysterious / SE1 / EP9: R - Episode 9 1" at bounding box center [452, 465] width 592 height 119
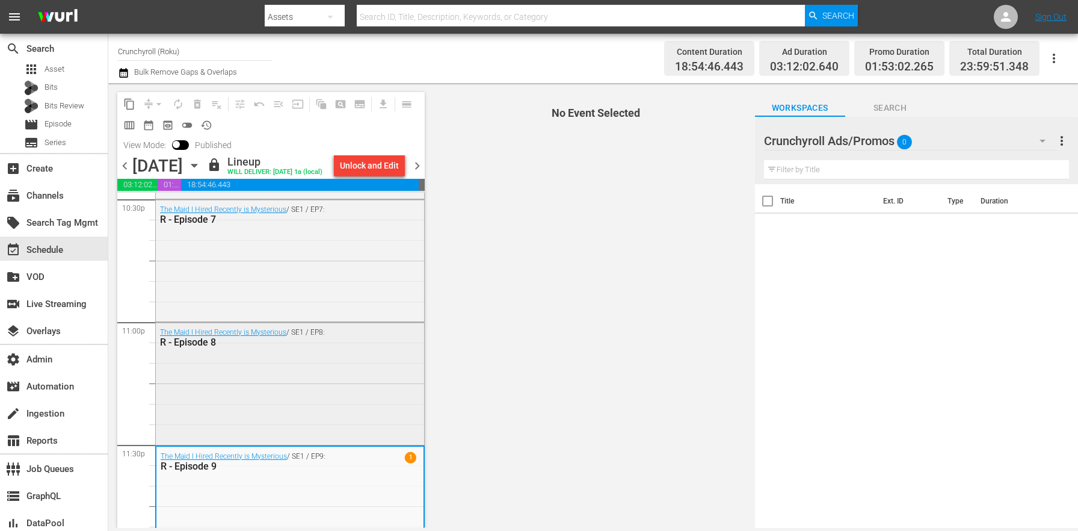
scroll to position [5576, 0]
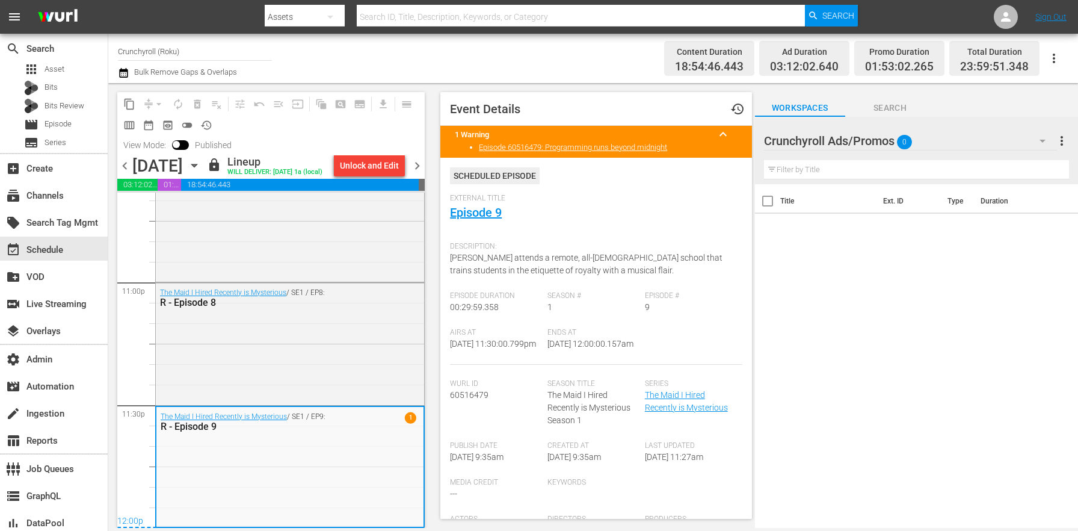
click at [422, 171] on span "chevron_right" at bounding box center [417, 165] width 15 height 15
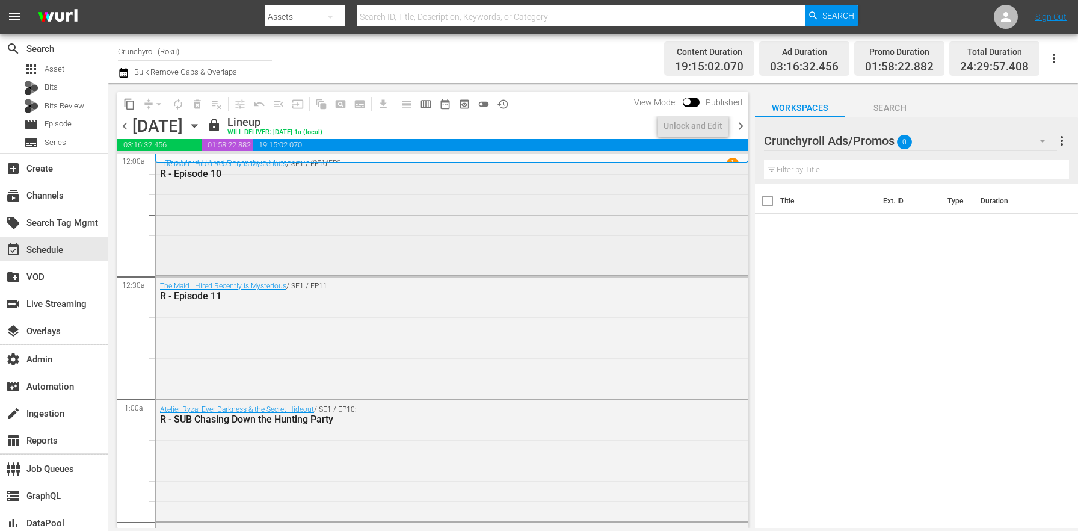
click at [243, 269] on div "The Maid I Hired Recently is Mysterious / SE1 / EP10: R - Episode 10" at bounding box center [452, 213] width 592 height 119
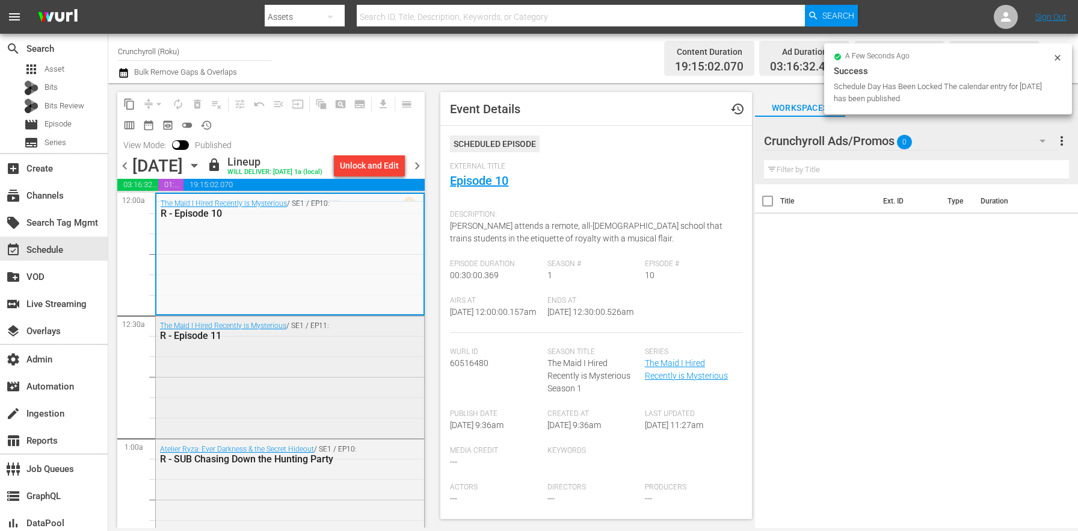
click at [239, 403] on div "The Maid I Hired Recently is Mysterious / SE1 / EP11: R - Episode 11" at bounding box center [290, 375] width 268 height 119
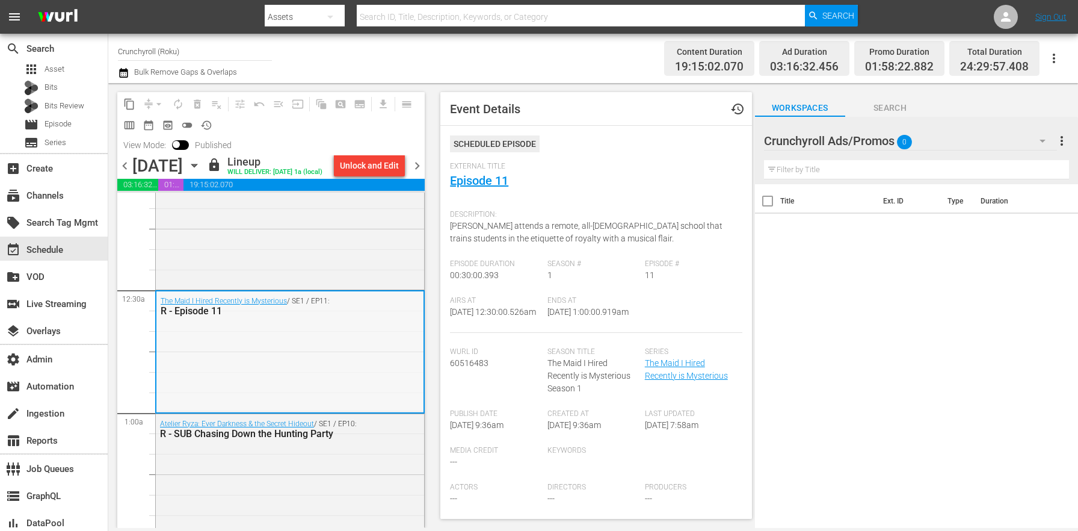
scroll to position [221, 0]
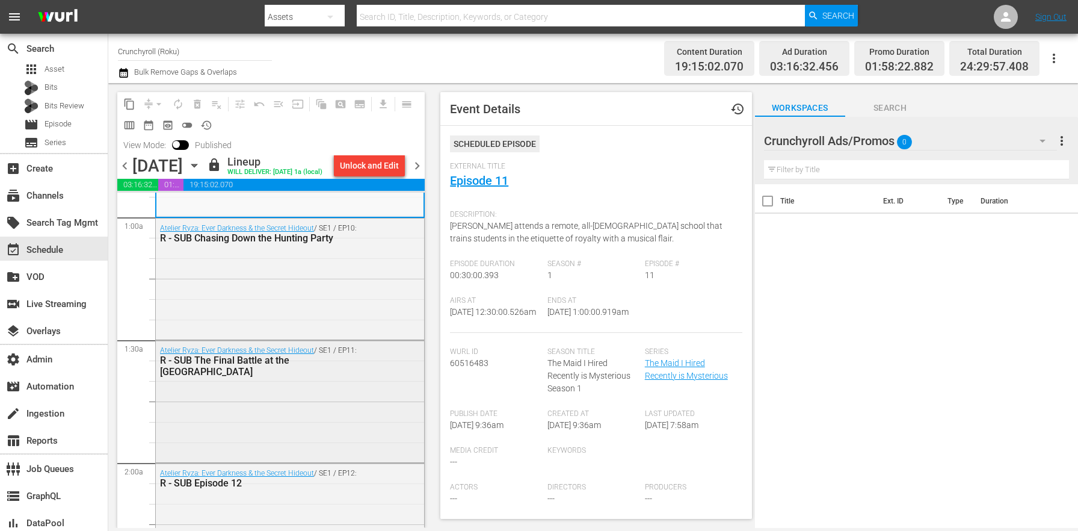
click at [247, 420] on div "Atelier Ryza: Ever Darkness & the Secret Hideout / SE1 / EP11: R - SUB The Fina…" at bounding box center [290, 400] width 268 height 119
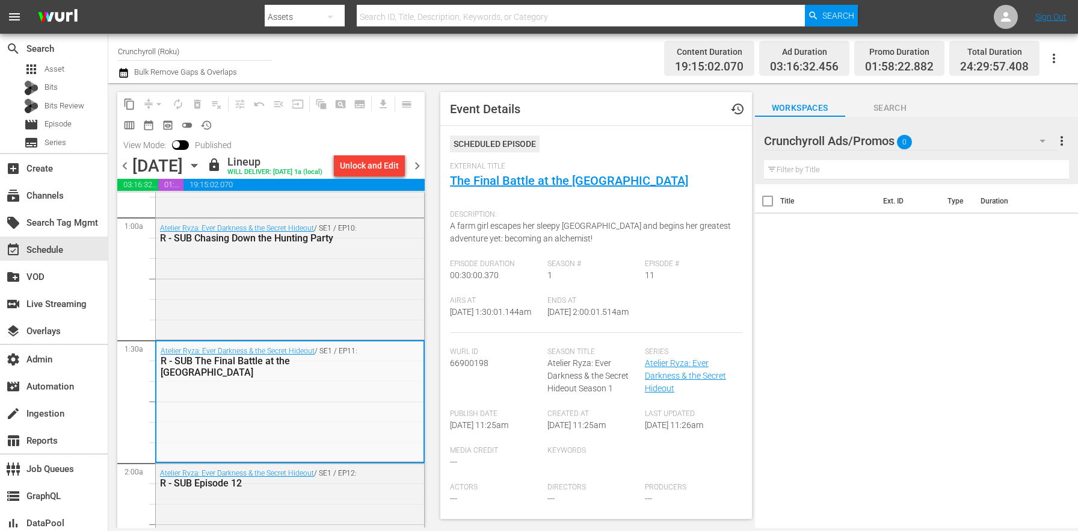
click at [277, 297] on div "Atelier Ryza: Ever Darkness & the Secret Hideout / SE1 / EP10: R - SUB Chasing …" at bounding box center [290, 277] width 268 height 119
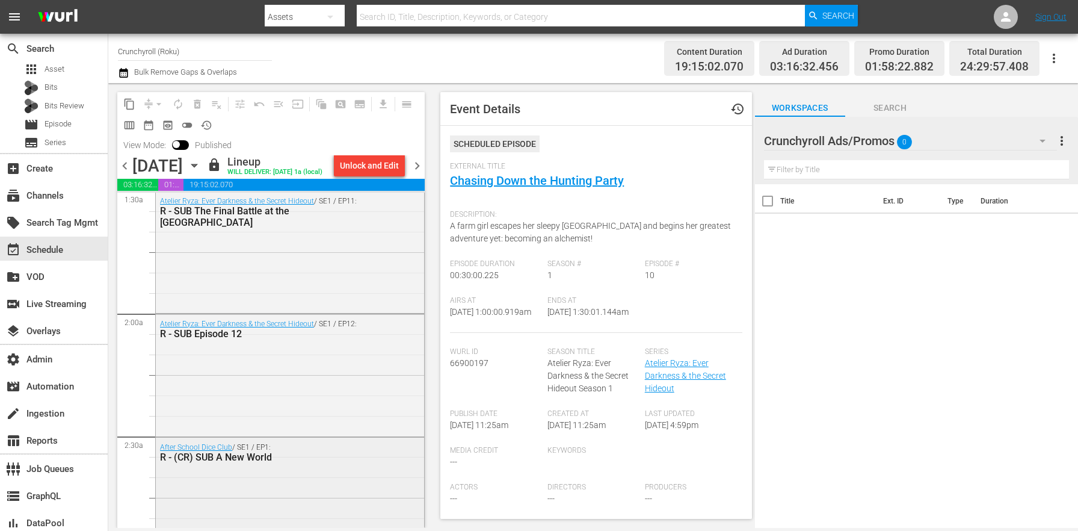
scroll to position [437, 0]
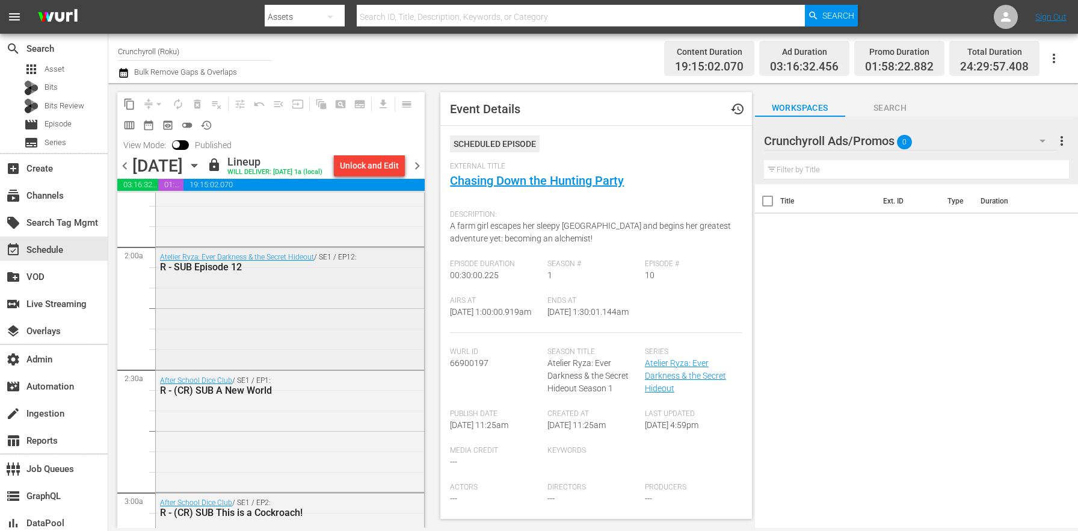
click at [262, 315] on div "Atelier Ryza: Ever Darkness & the Secret Hideout / SE1 / EP12: R - SUB Episode …" at bounding box center [290, 306] width 268 height 119
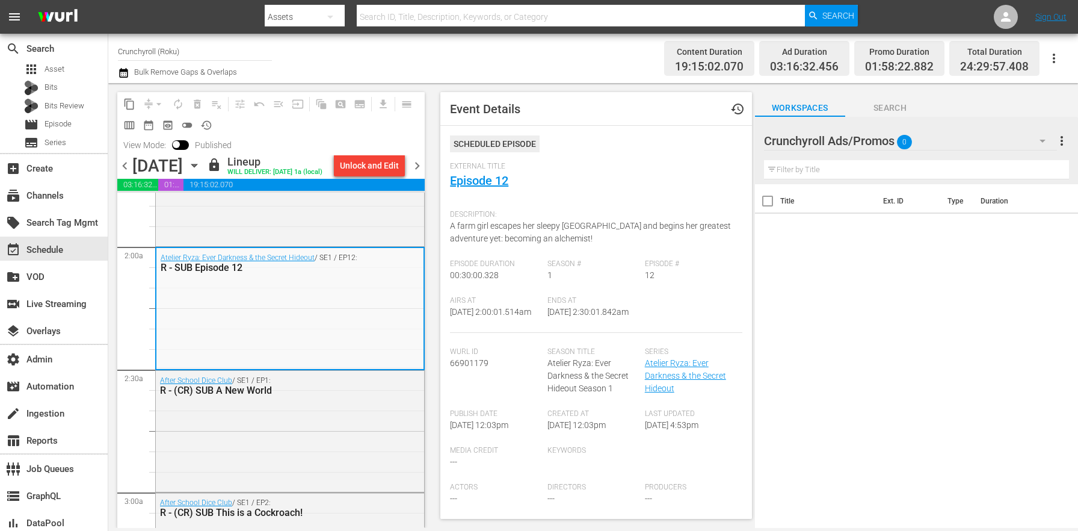
click at [282, 450] on div "After School Dice Club / SE1 / EP1: R - (CR) SUB A New World" at bounding box center [290, 430] width 268 height 119
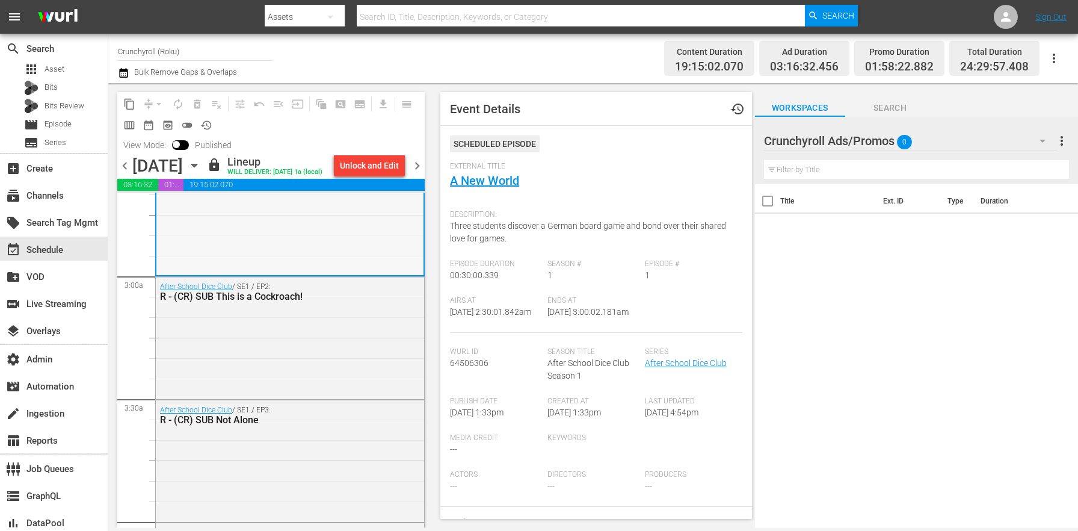
scroll to position [720, 0]
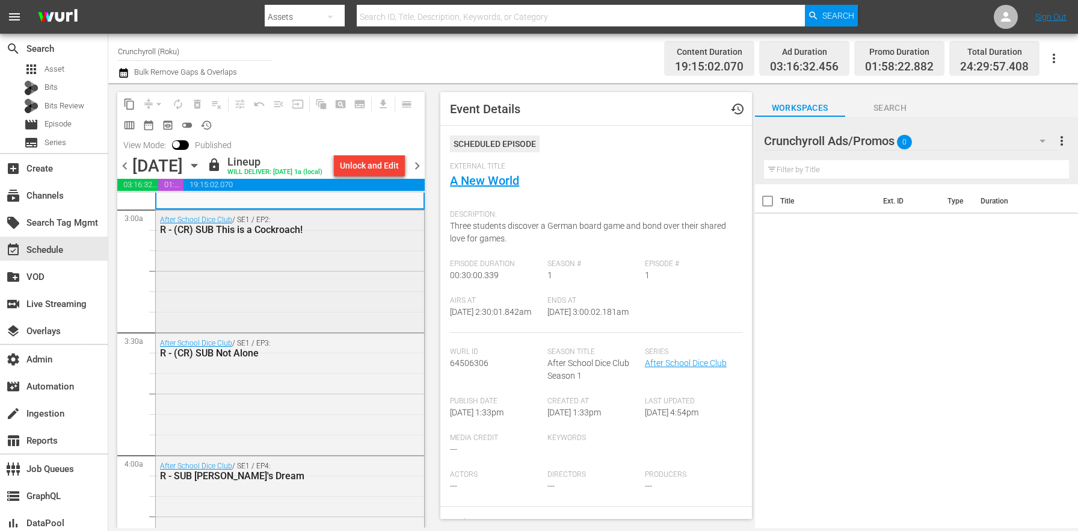
click at [271, 329] on div "After School Dice Club / SE1 / EP2: R - (CR) SUB This is a Cockroach!" at bounding box center [290, 269] width 268 height 119
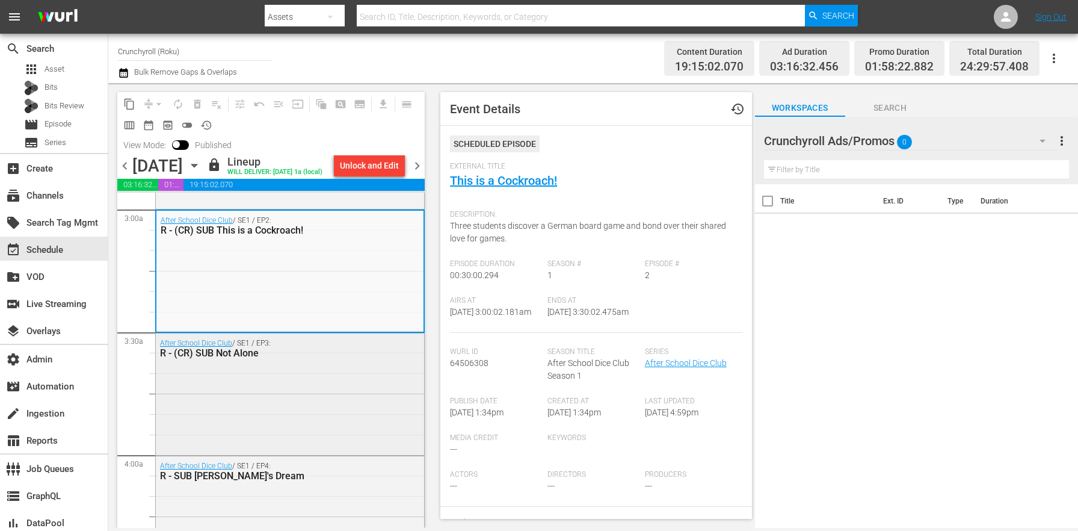
click at [279, 437] on div "After School Dice Club / SE1 / EP3: R - (CR) SUB Not Alone" at bounding box center [290, 392] width 268 height 119
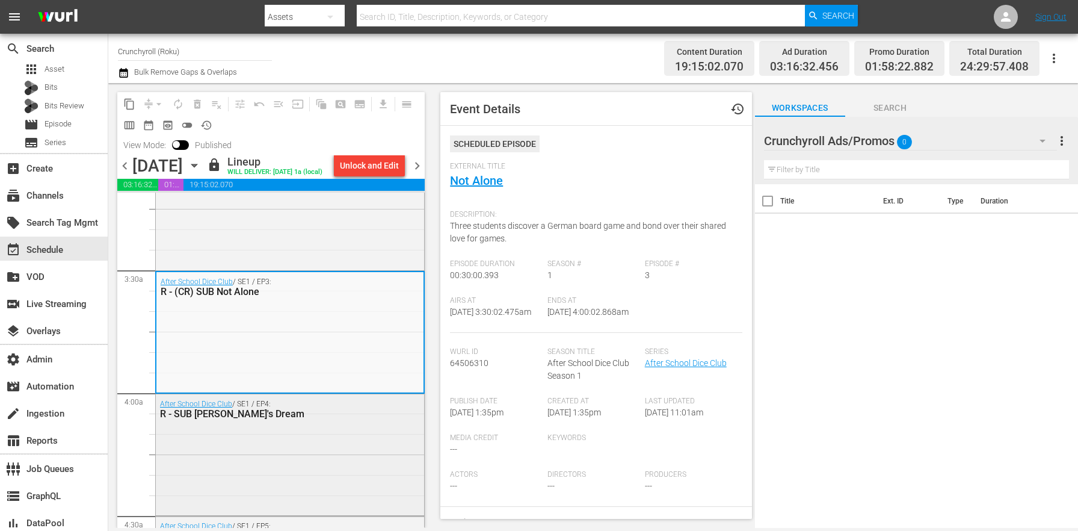
scroll to position [830, 0]
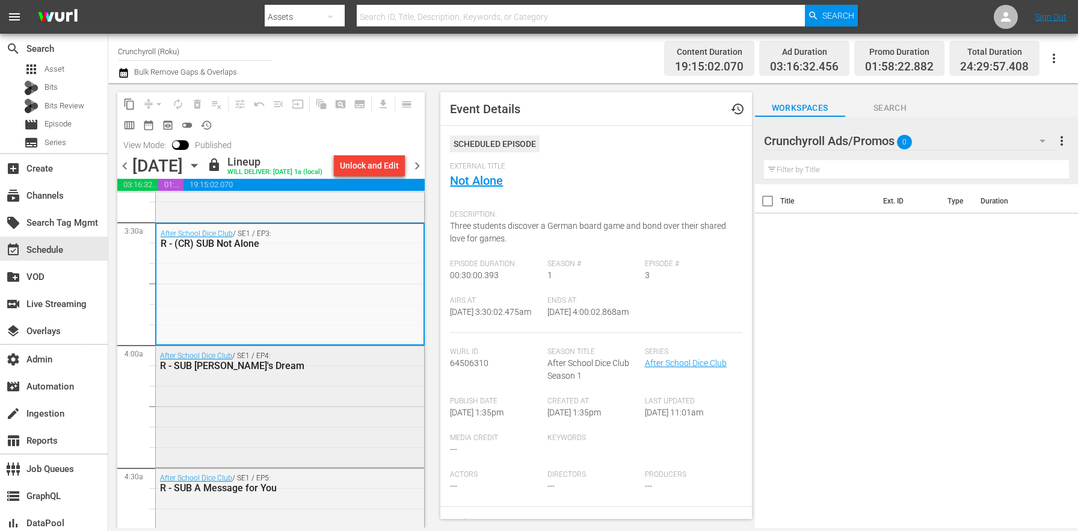
click at [297, 465] on div "After School Dice Club / SE1 / EP4: R - SUB Midori's Dream" at bounding box center [290, 405] width 268 height 119
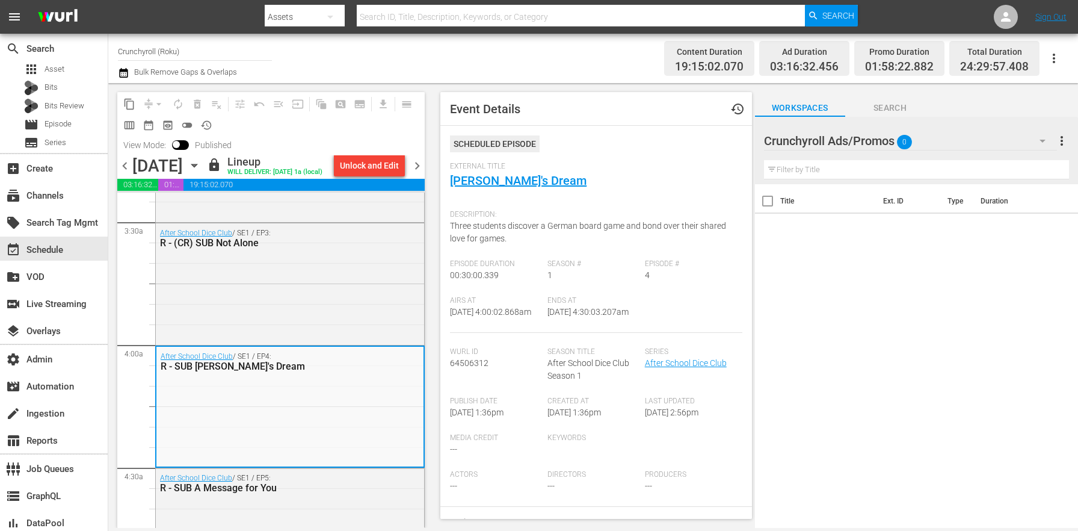
scroll to position [972, 0]
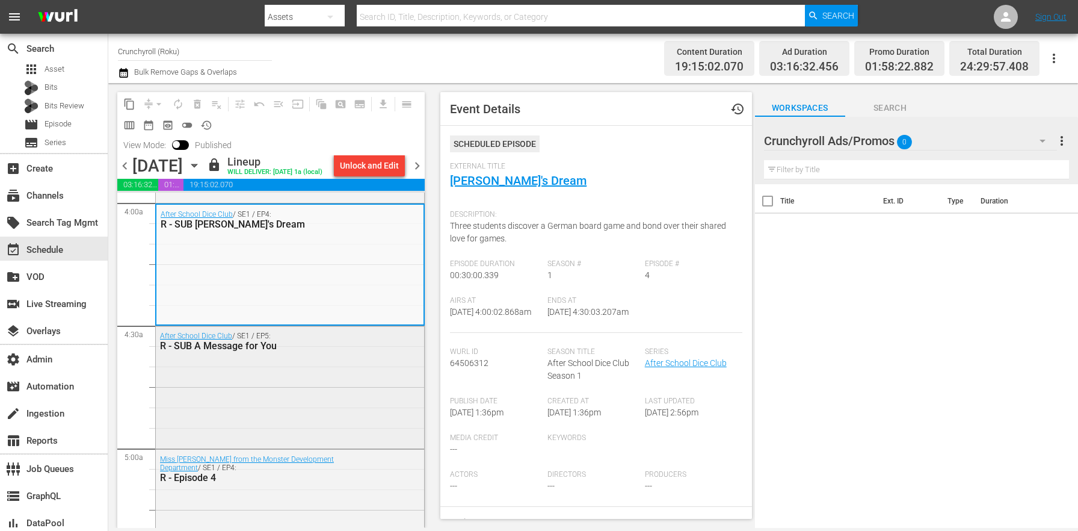
click at [283, 404] on div "After School Dice Club / SE1 / EP5: R - SUB A Message for You" at bounding box center [290, 385] width 268 height 119
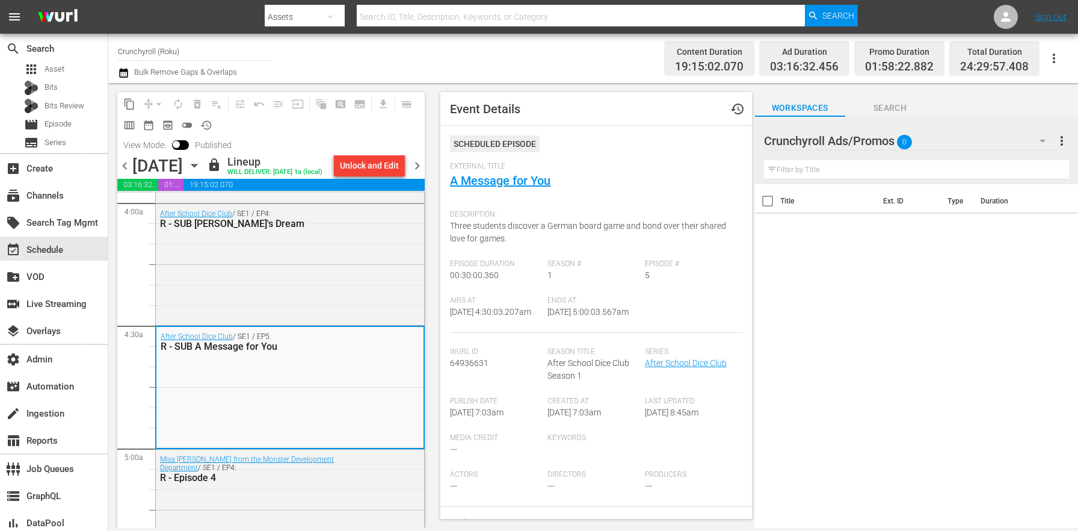
click at [277, 487] on div "Miss KUROITSU from the Monster Development Department / SE1 / EP4: R - Episode 4" at bounding box center [290, 469] width 268 height 38
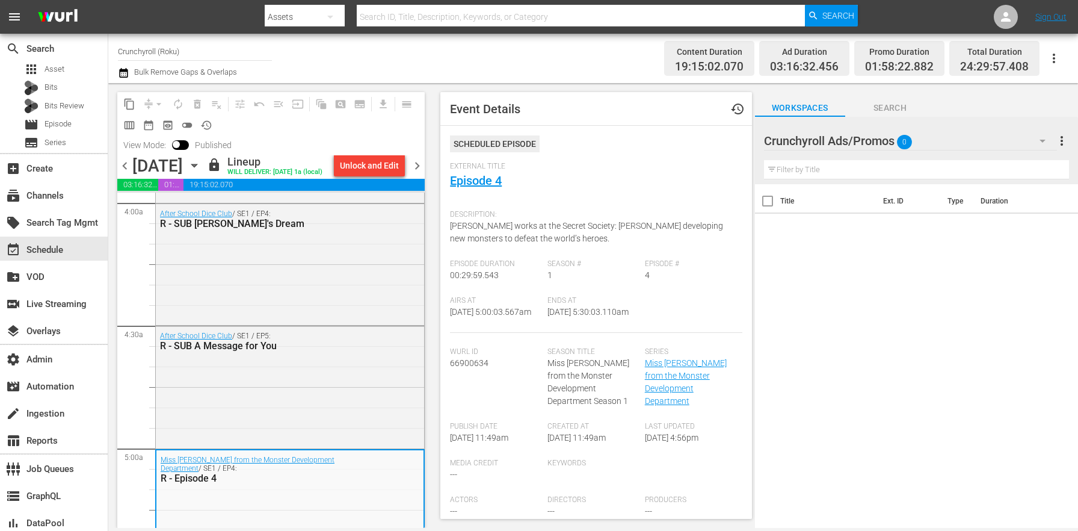
scroll to position [1307, 0]
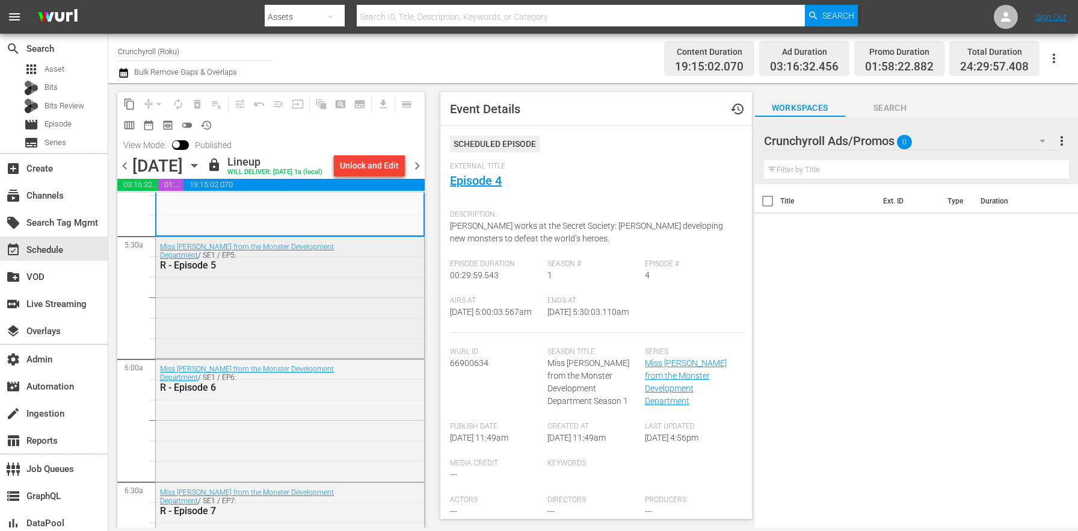
click at [281, 318] on div "Miss KUROITSU from the Monster Development Department / SE1 / EP5: R - Episode 5" at bounding box center [290, 296] width 268 height 119
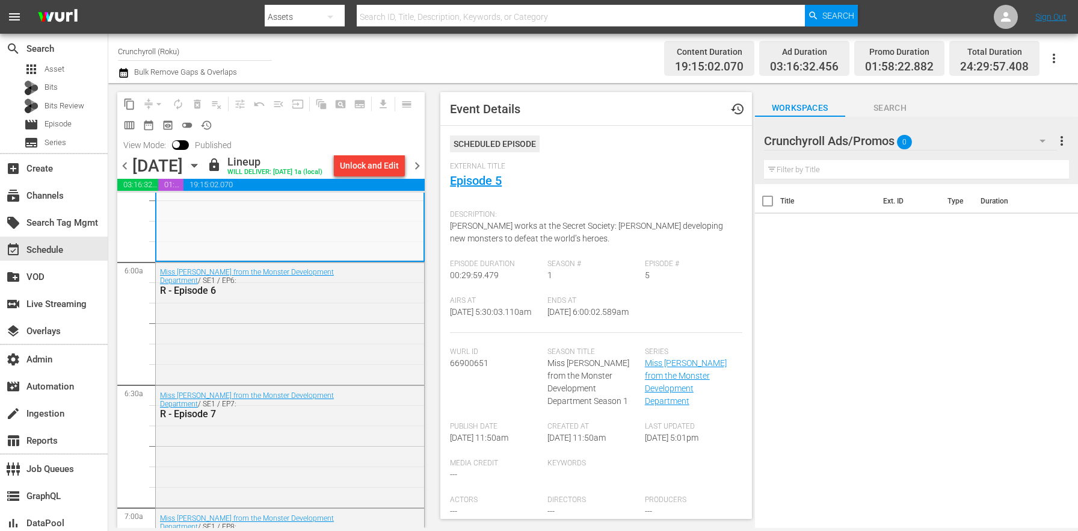
scroll to position [1604, 0]
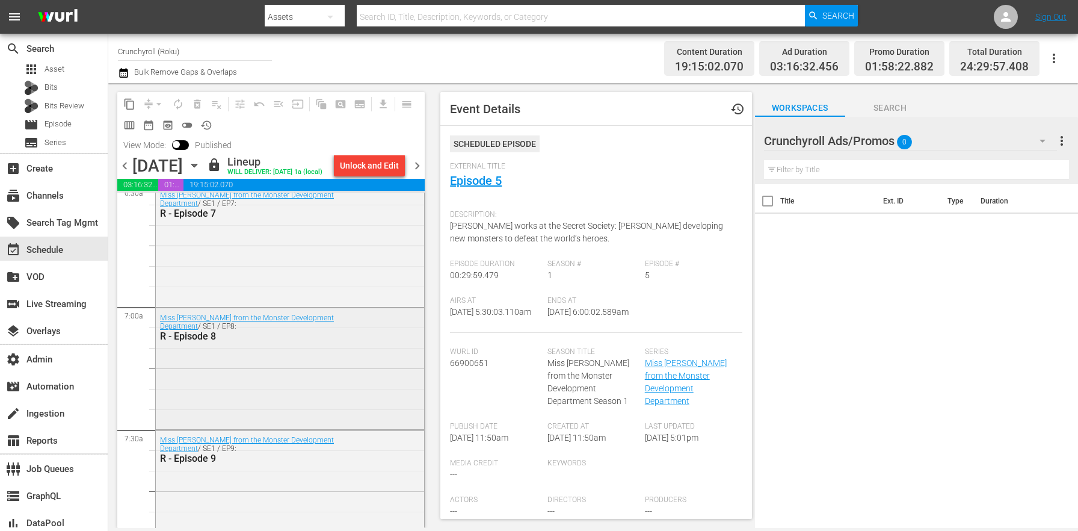
click at [300, 342] on div "R - Episode 8" at bounding box center [261, 335] width 202 height 11
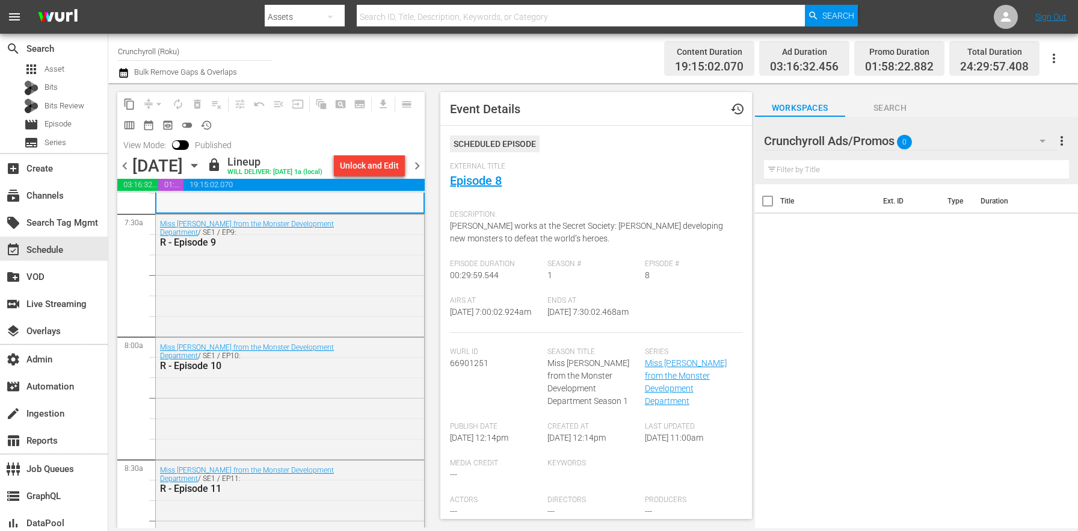
scroll to position [1887, 0]
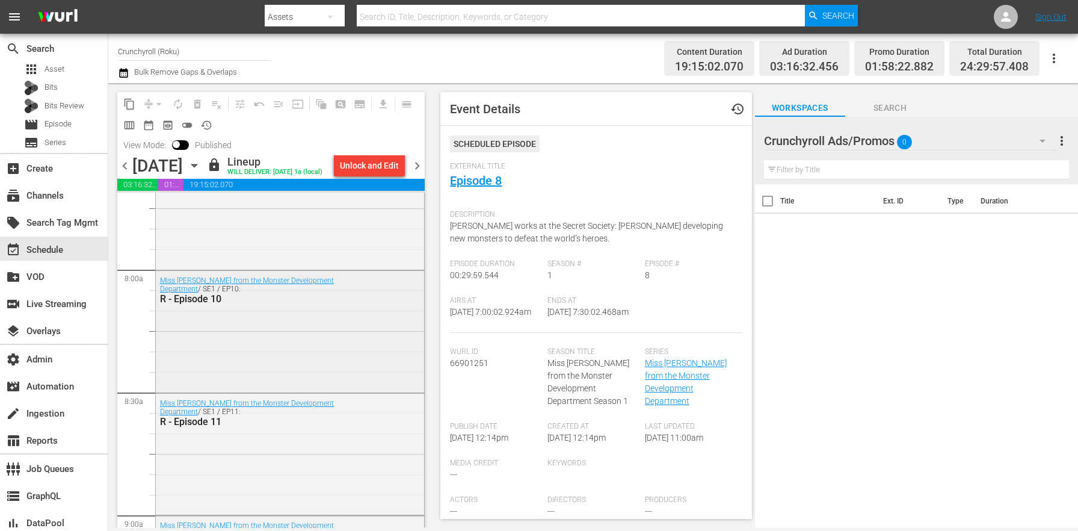
click at [246, 304] on div "Miss KUROITSU from the Monster Development Department / SE1 / EP10: R - Episode…" at bounding box center [261, 290] width 202 height 28
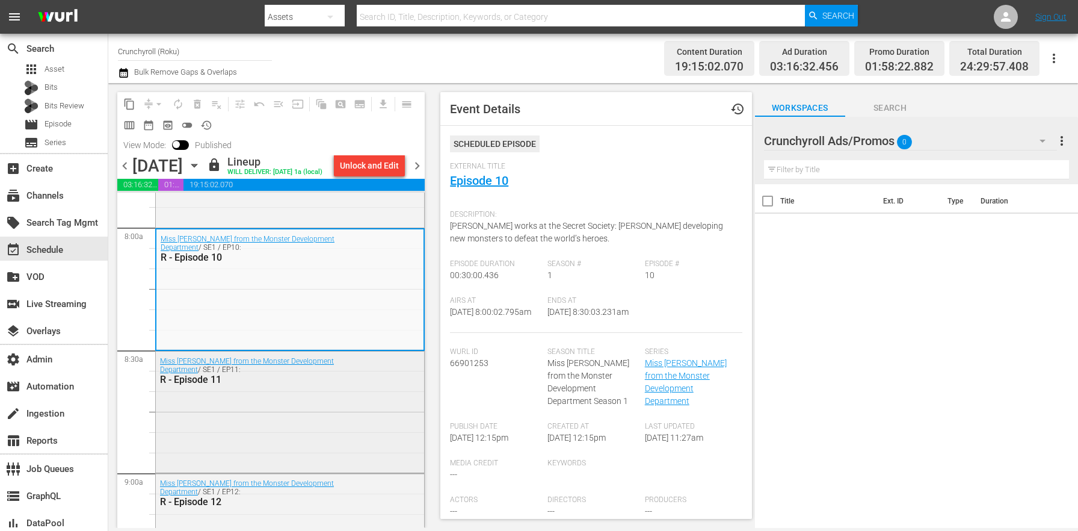
scroll to position [1914, 0]
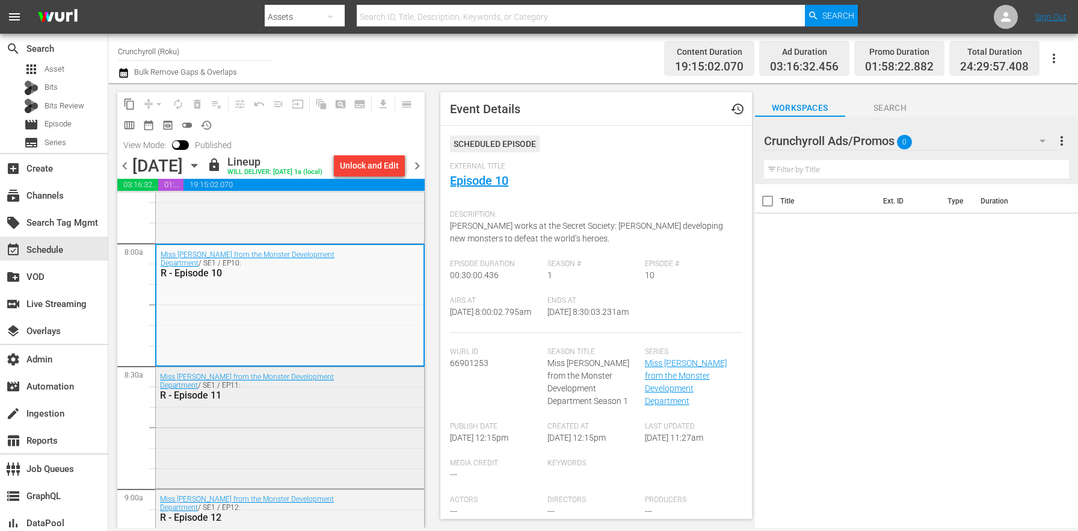
click at [267, 443] on div "Miss KUROITSU from the Monster Development Department / SE1 / EP11: R - Episode…" at bounding box center [290, 426] width 268 height 119
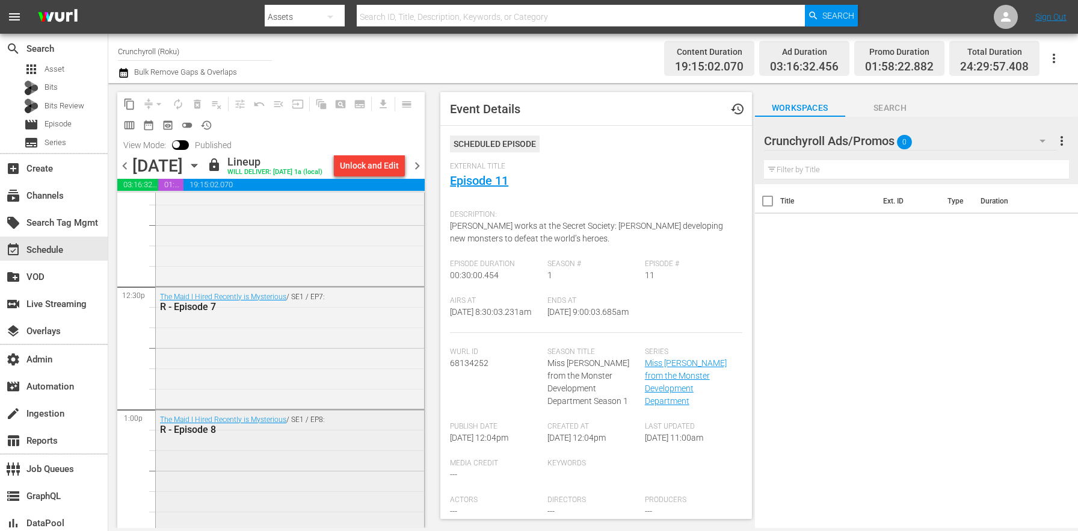
scroll to position [3392, 0]
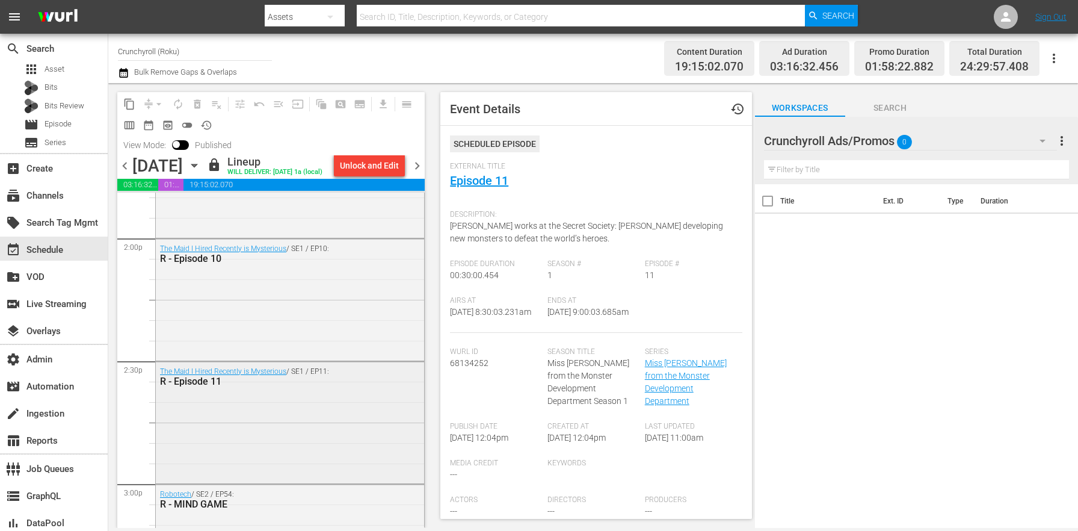
click at [267, 437] on div "The Maid I Hired Recently is Mysterious / SE1 / EP11: R - Episode 11" at bounding box center [290, 421] width 268 height 119
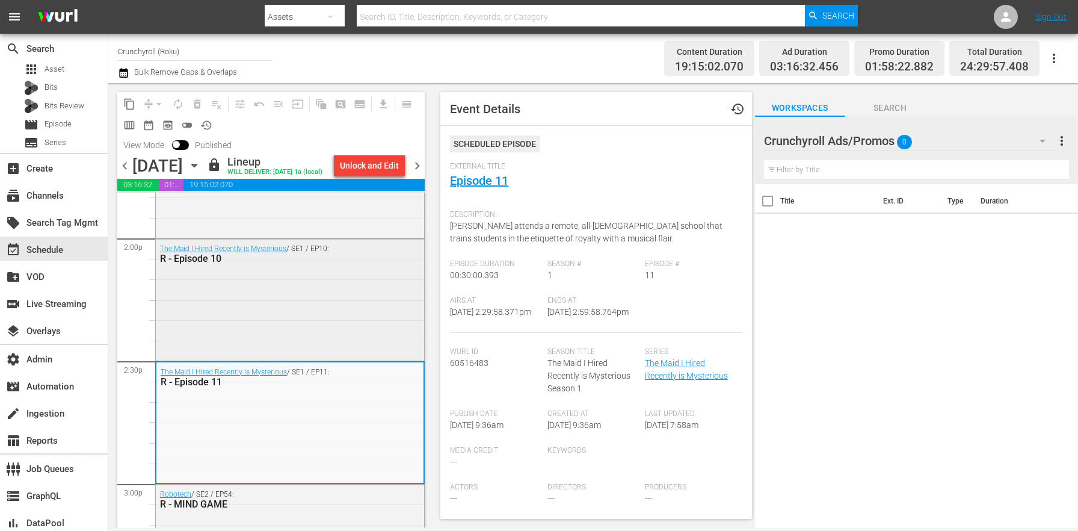
click at [277, 338] on div "The Maid I Hired Recently is Mysterious / SE1 / EP10: R - Episode 10" at bounding box center [290, 298] width 268 height 119
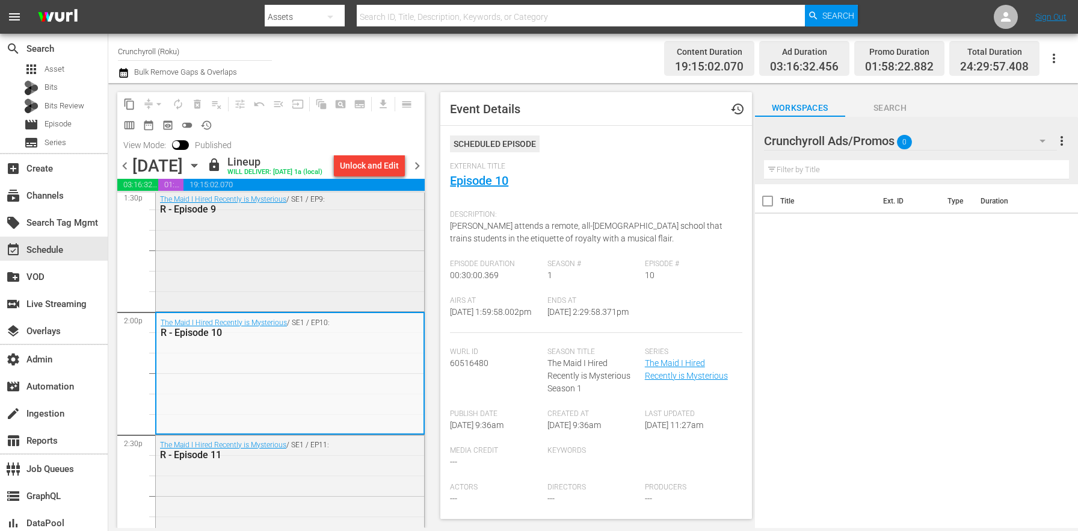
scroll to position [3260, 0]
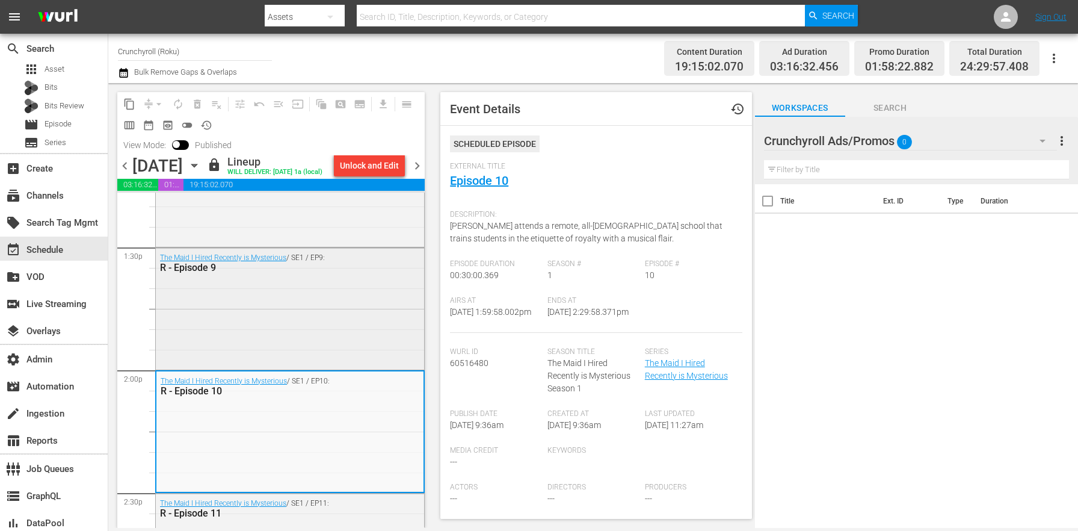
click at [269, 273] on div "R - Episode 9" at bounding box center [261, 267] width 202 height 11
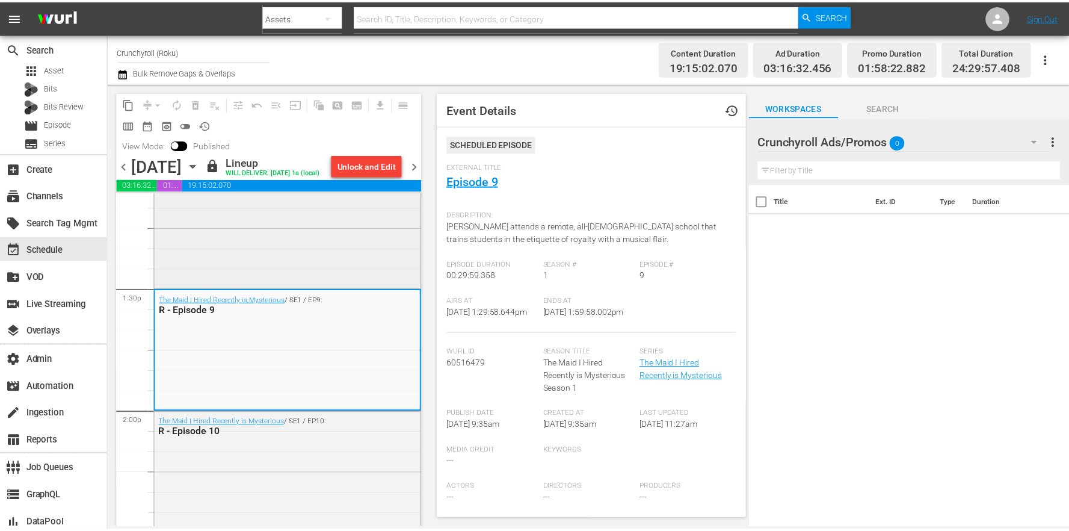
scroll to position [3184, 0]
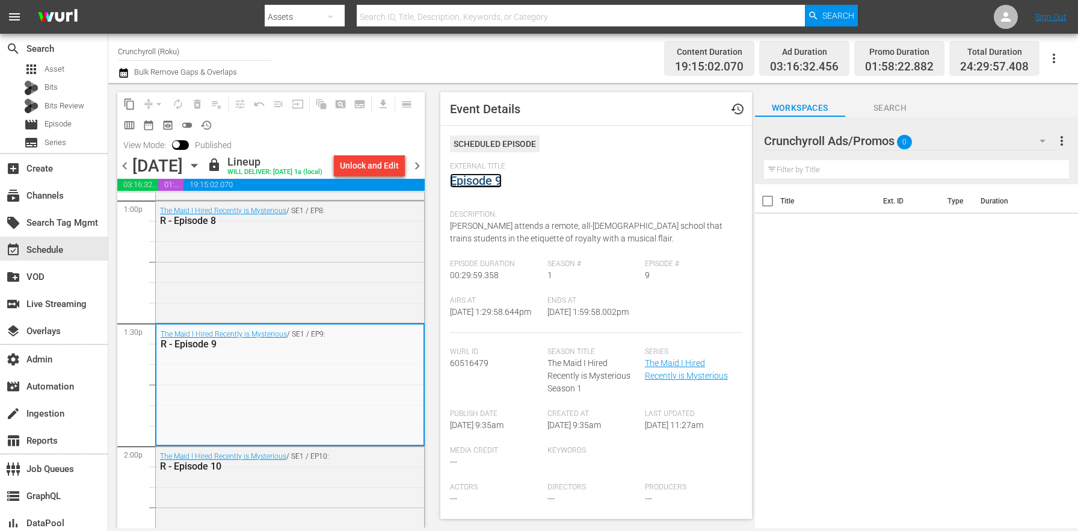
click at [477, 180] on link "Episode 9" at bounding box center [476, 180] width 52 height 14
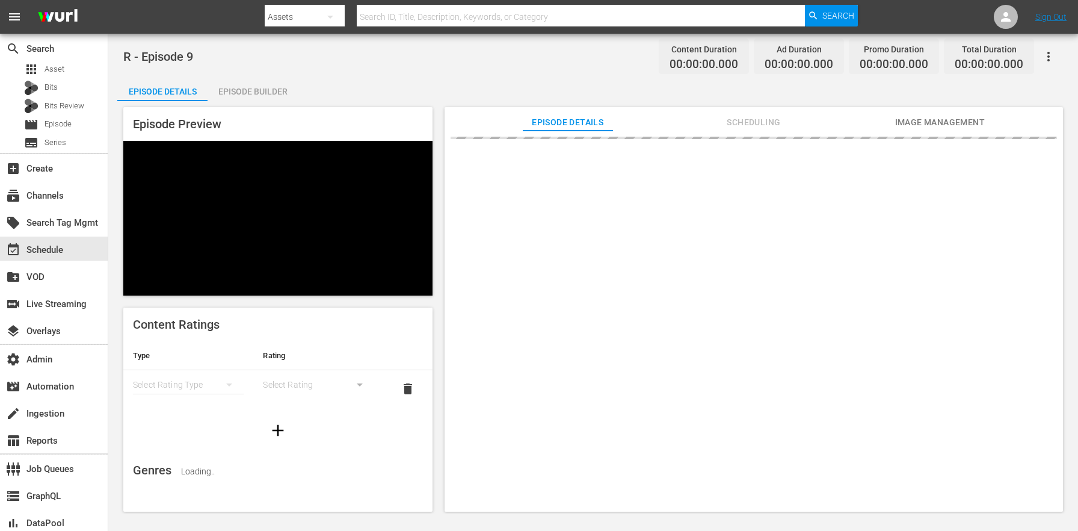
click at [271, 84] on div "Episode Builder" at bounding box center [253, 91] width 90 height 29
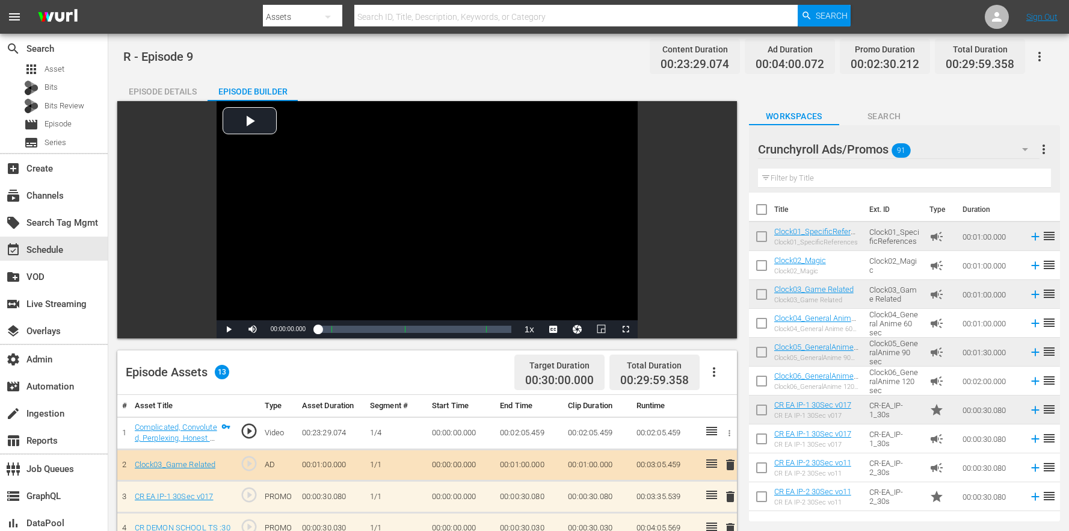
scroll to position [315, 0]
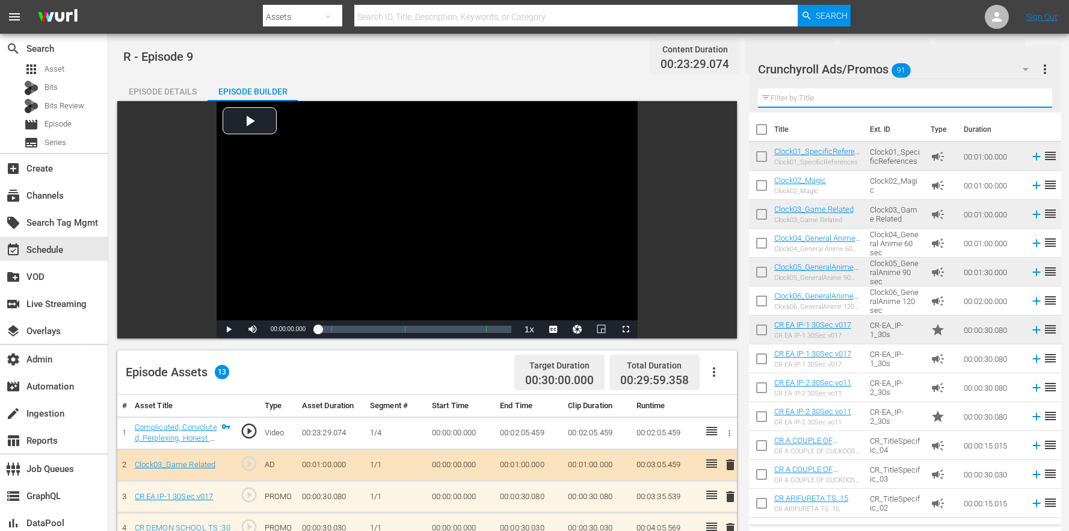
click at [833, 99] on input "text" at bounding box center [905, 97] width 294 height 19
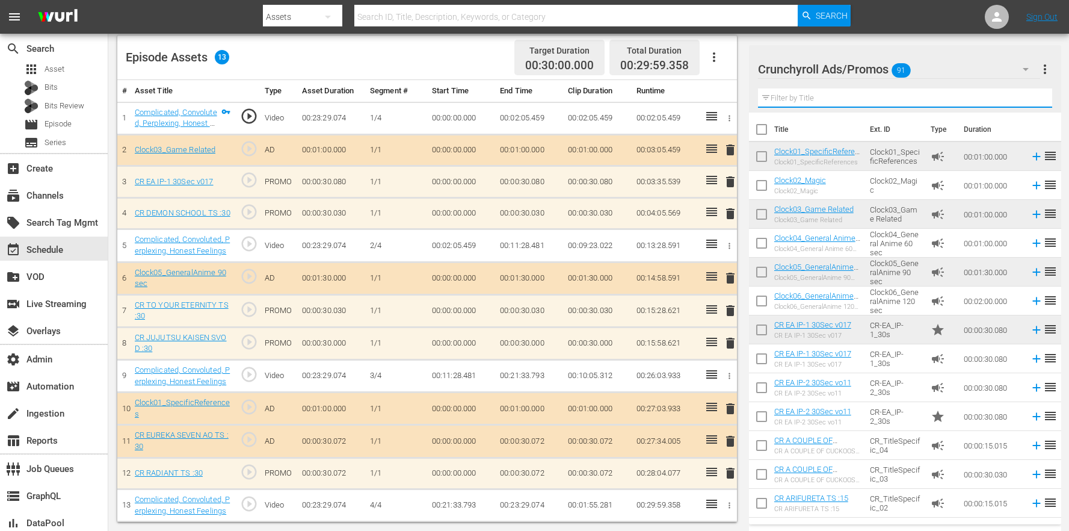
type input "1"
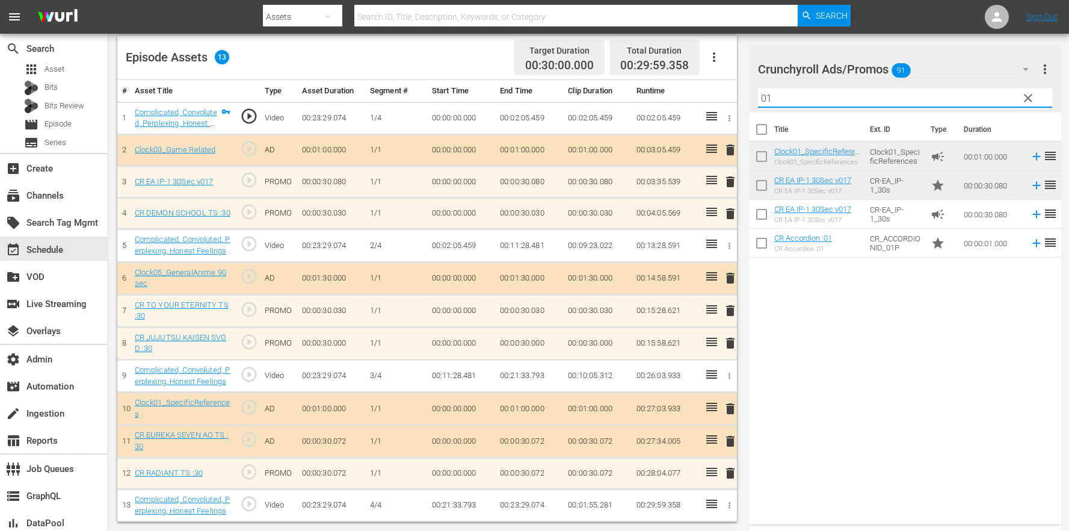
type input "01"
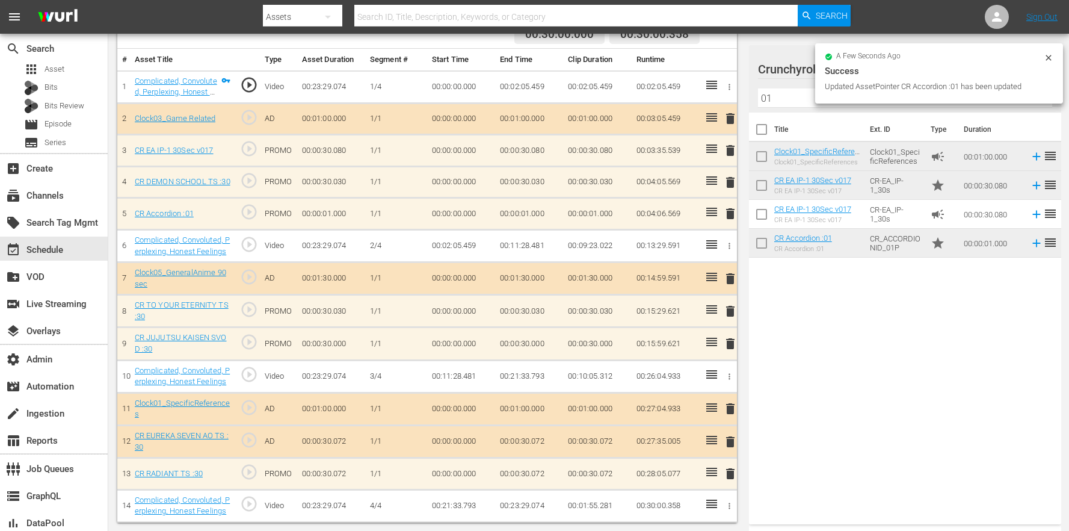
scroll to position [339, 0]
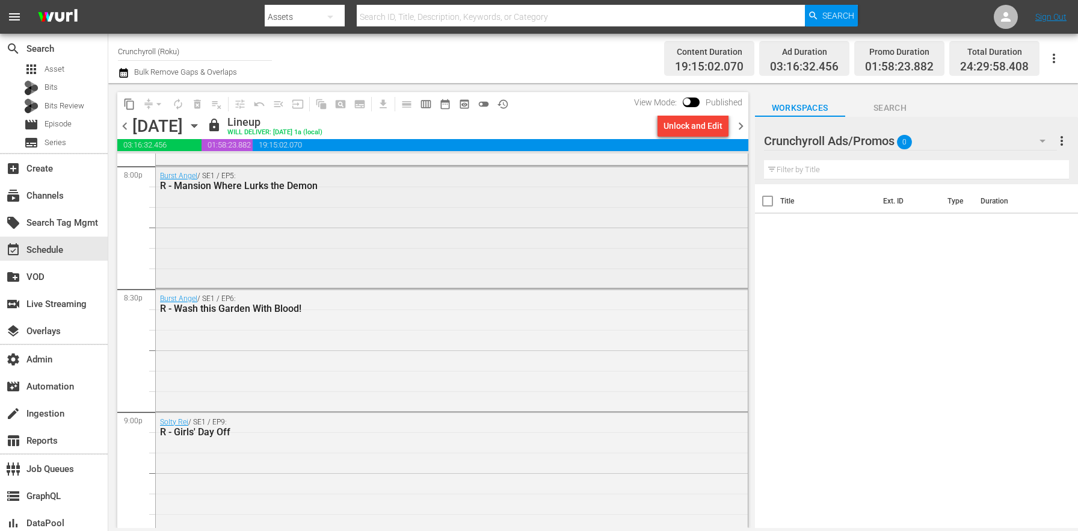
scroll to position [4890, 0]
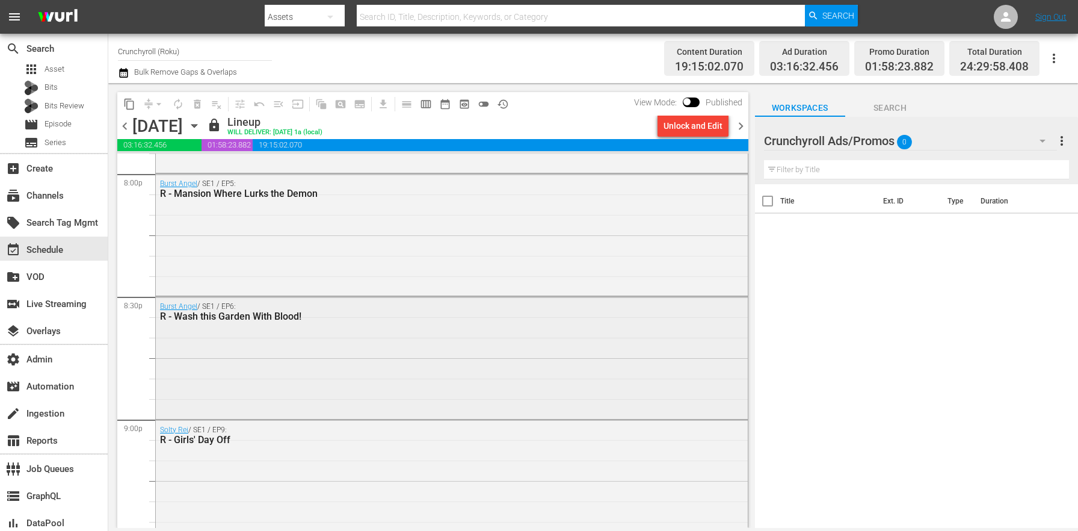
click at [249, 339] on div "Burst Angel / SE1 / EP6: R - Wash this Garden With Blood!" at bounding box center [452, 356] width 592 height 119
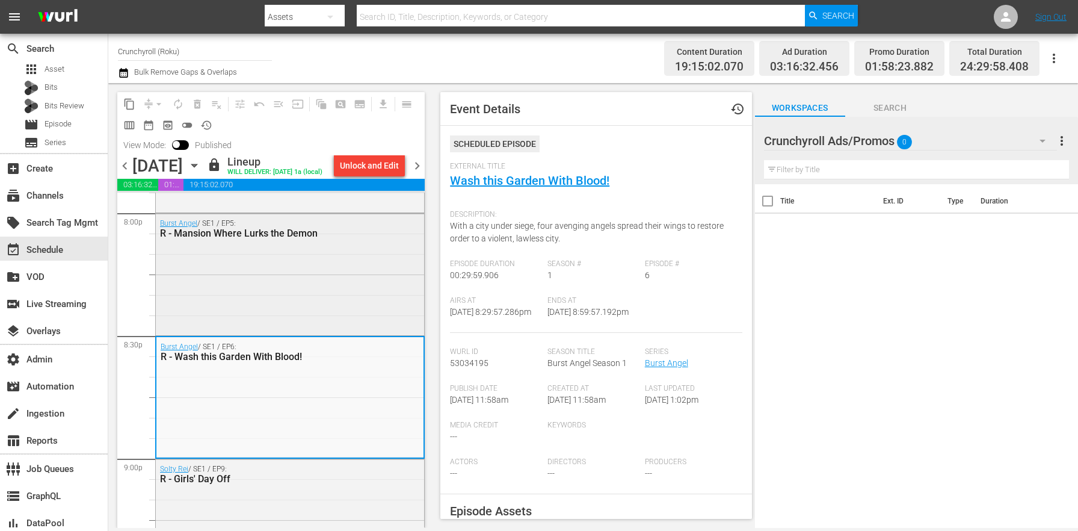
click at [248, 292] on div "Burst Angel / SE1 / EP5: R - Mansion Where Lurks the Demon" at bounding box center [290, 273] width 268 height 119
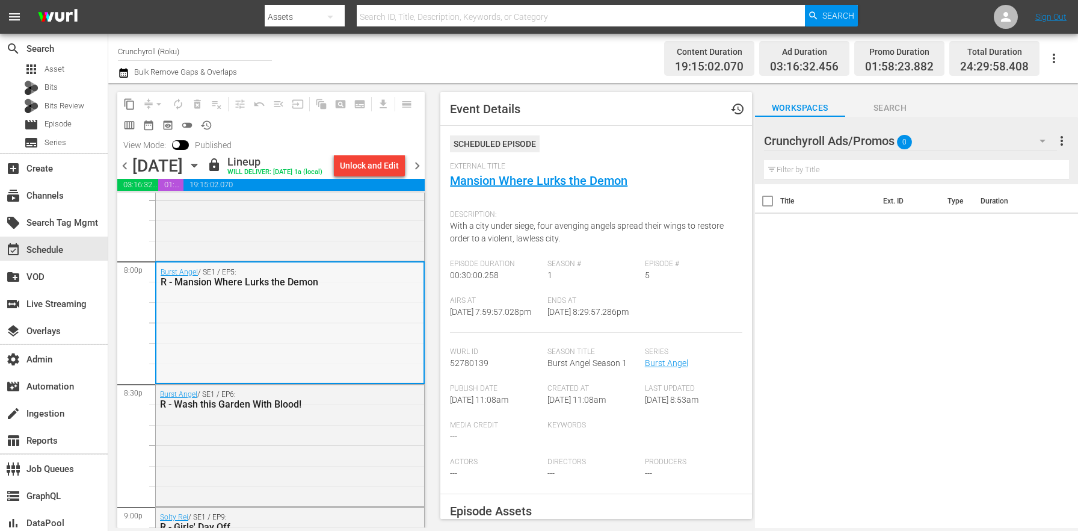
scroll to position [4806, 0]
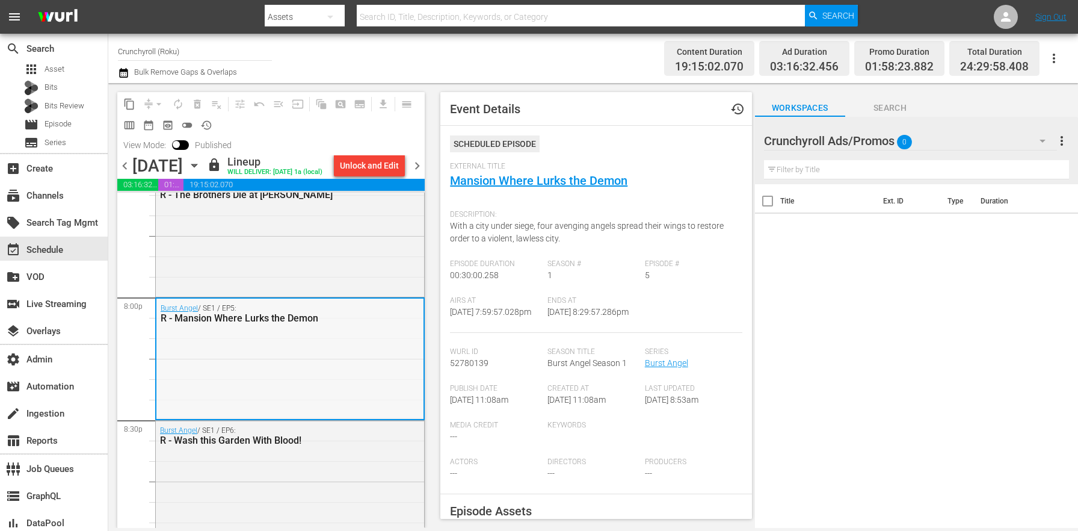
click at [273, 290] on div "Burst Angel / SE1 / EP4: R - The Brothers Die at [PERSON_NAME]" at bounding box center [290, 234] width 268 height 119
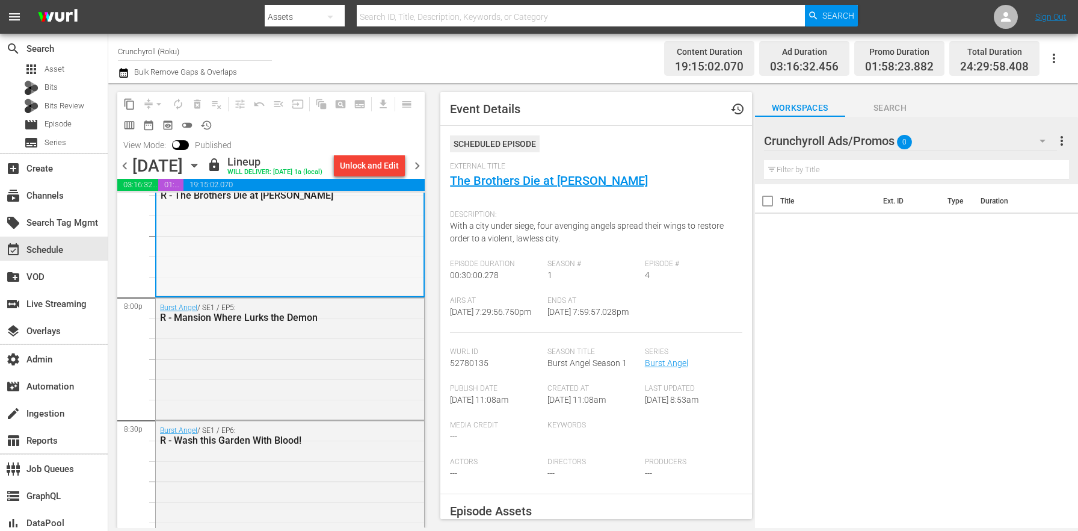
scroll to position [4438, 0]
click at [288, 369] on div "Burst Angel / SE1 / EP2: R - The Heartless Gunfighter" at bounding box center [290, 356] width 268 height 119
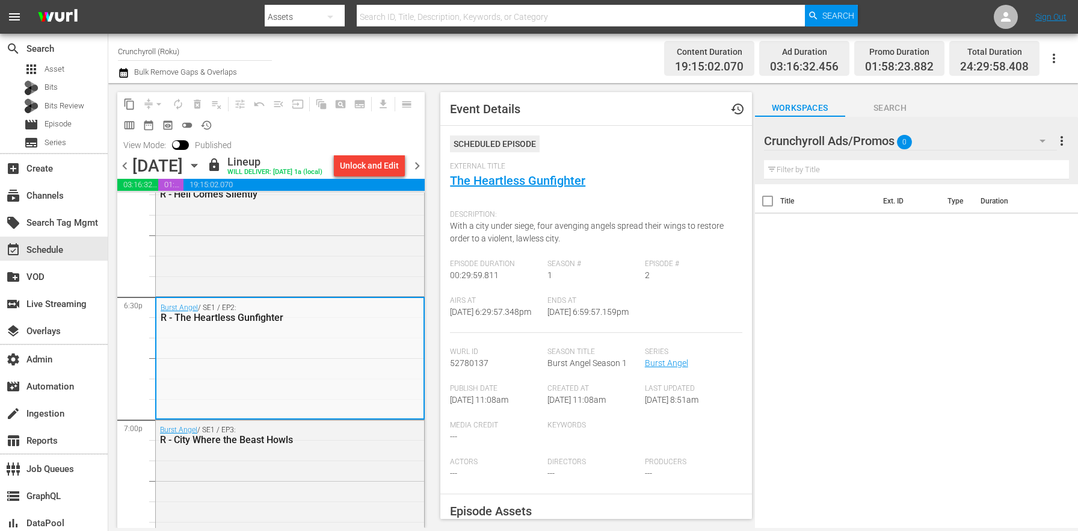
click at [289, 282] on div "Burst Angel / SE1 / EP1: R - Hell Comes Silently" at bounding box center [290, 234] width 268 height 119
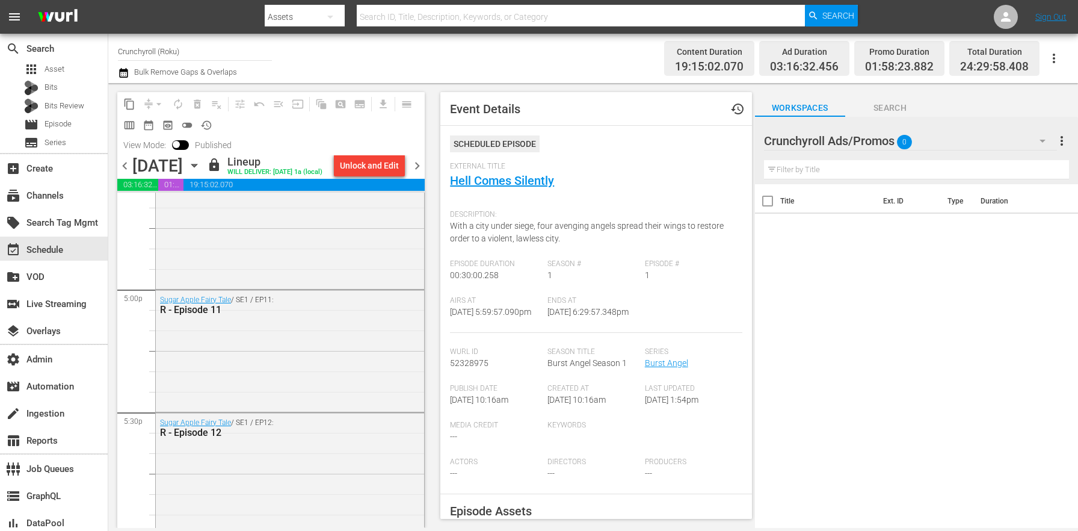
scroll to position [4084, 0]
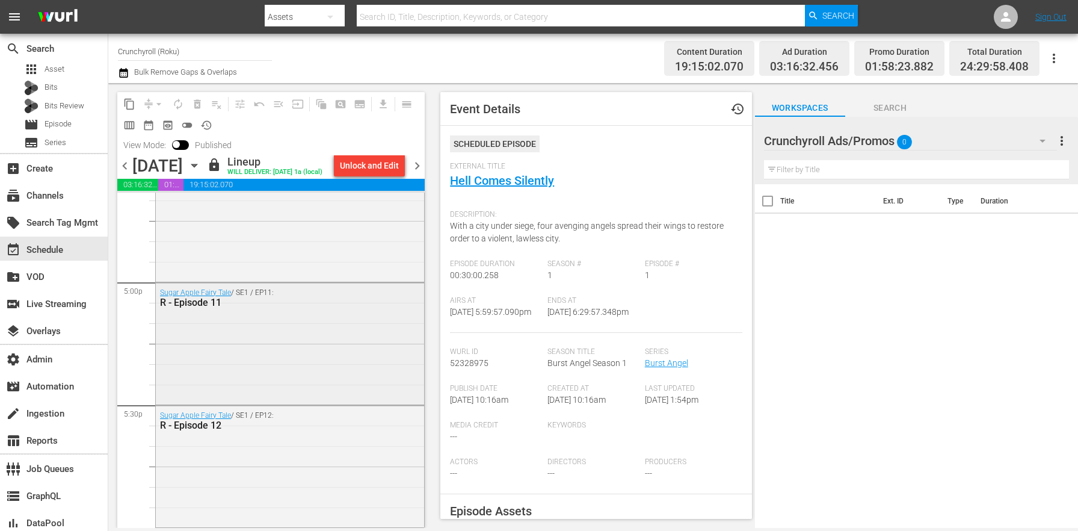
click at [244, 356] on div "Sugar Apple Fairy Tale / SE1 / EP11: R - Episode 11" at bounding box center [290, 342] width 268 height 119
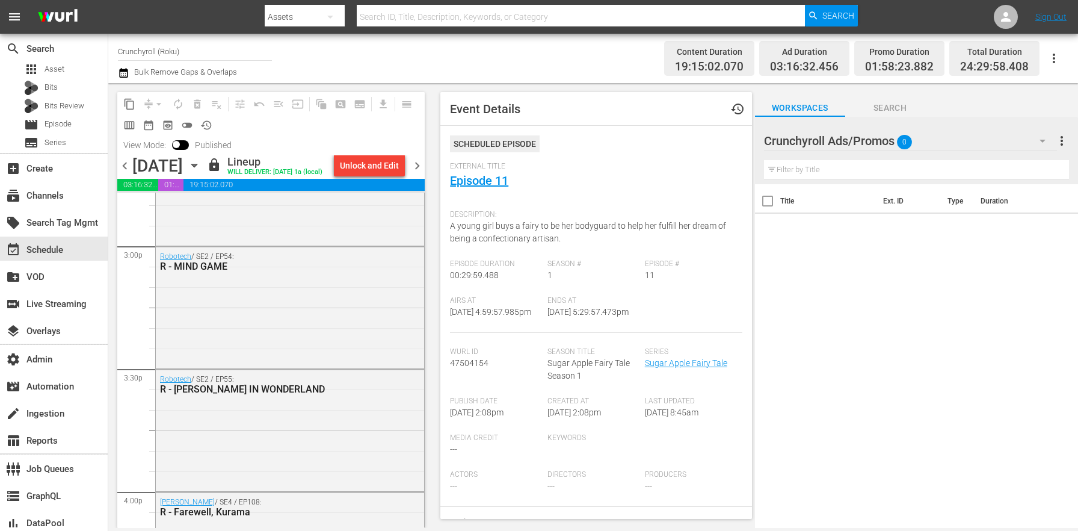
scroll to position [3402, 0]
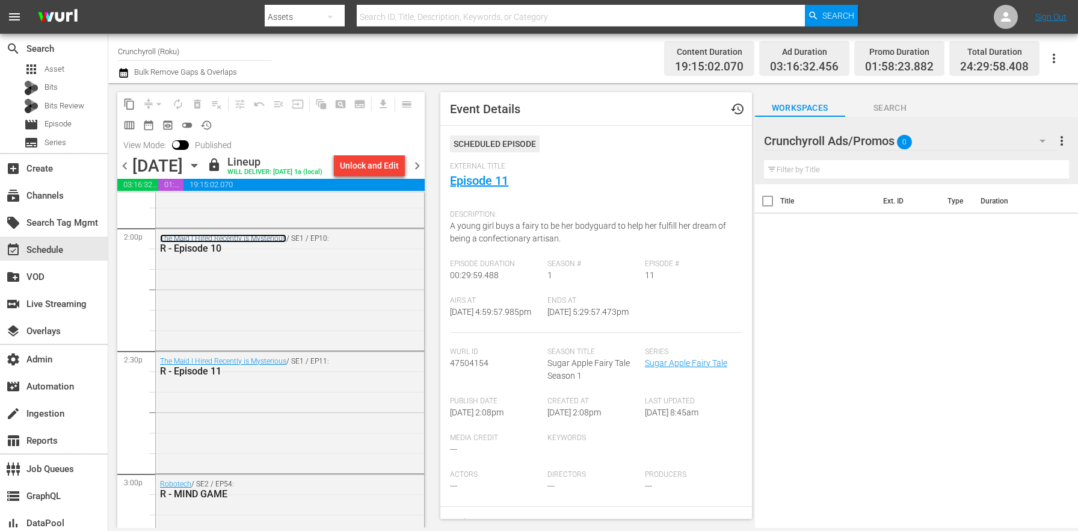
click at [252, 243] on link "The Maid I Hired Recently is Mysterious" at bounding box center [223, 238] width 126 height 8
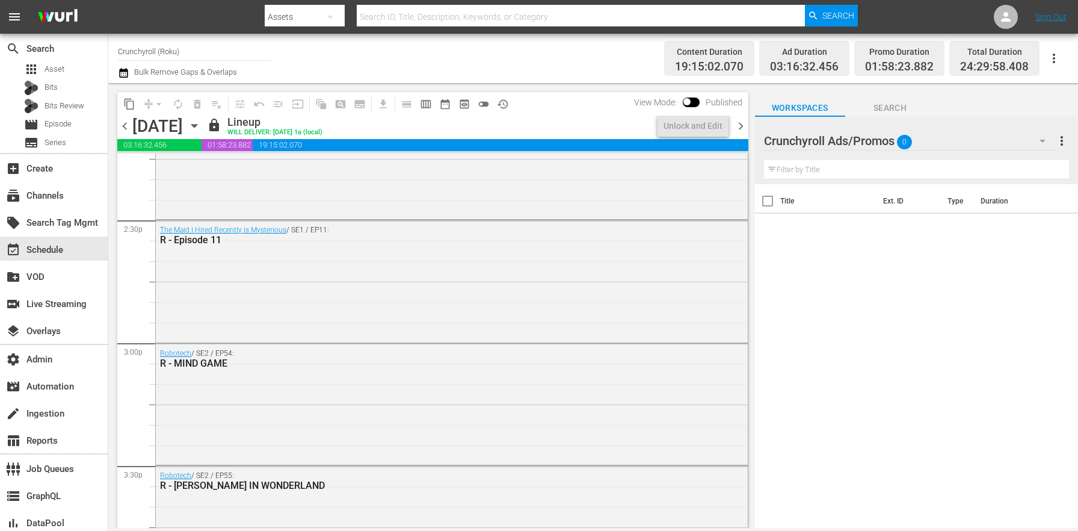
scroll to position [3493, 0]
click at [369, 326] on div "The Maid I Hired Recently is Mysterious / SE1 / EP11: R - Episode 11" at bounding box center [452, 280] width 592 height 119
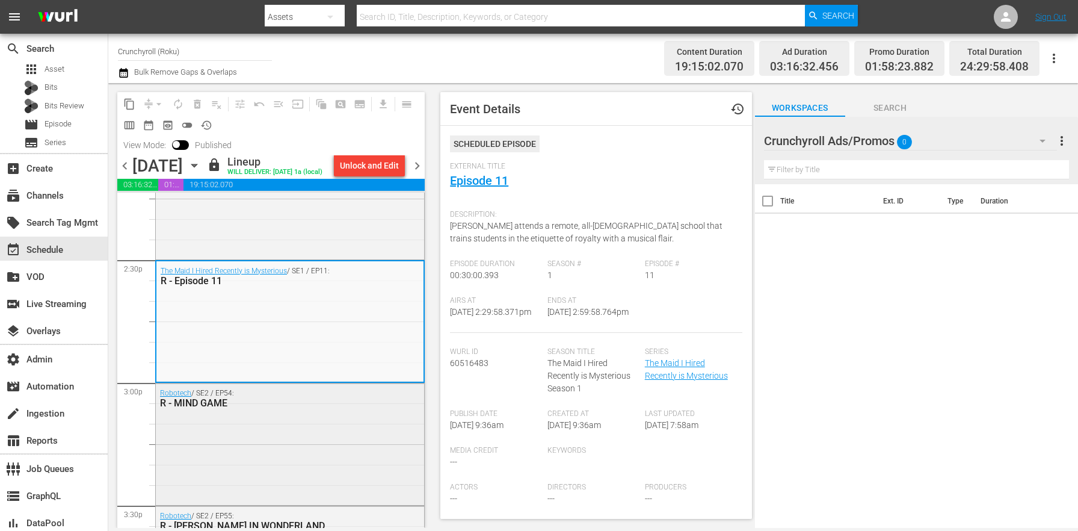
scroll to position [3524, 0]
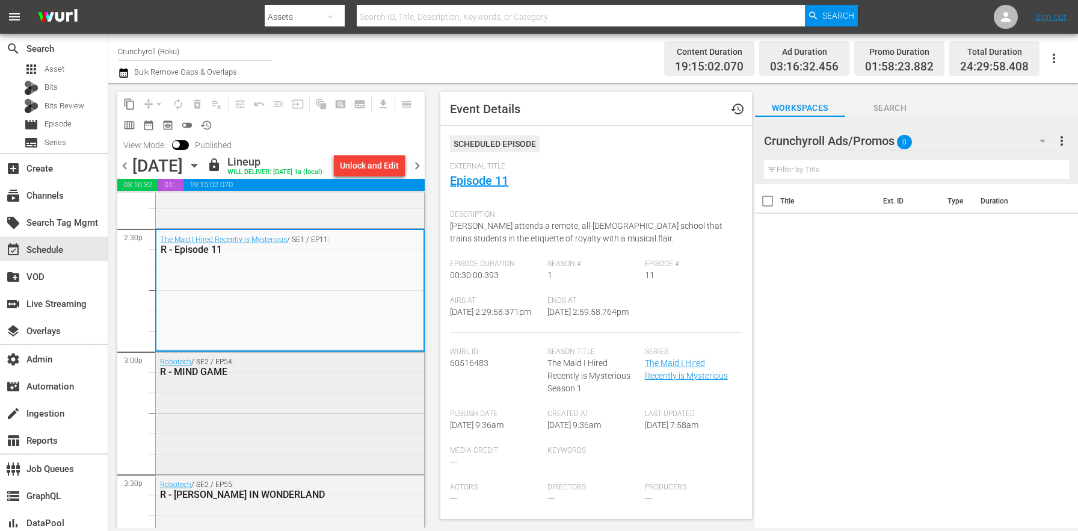
click at [284, 448] on div "Robotech / SE2 / EP54: R - MIND GAME" at bounding box center [290, 411] width 268 height 119
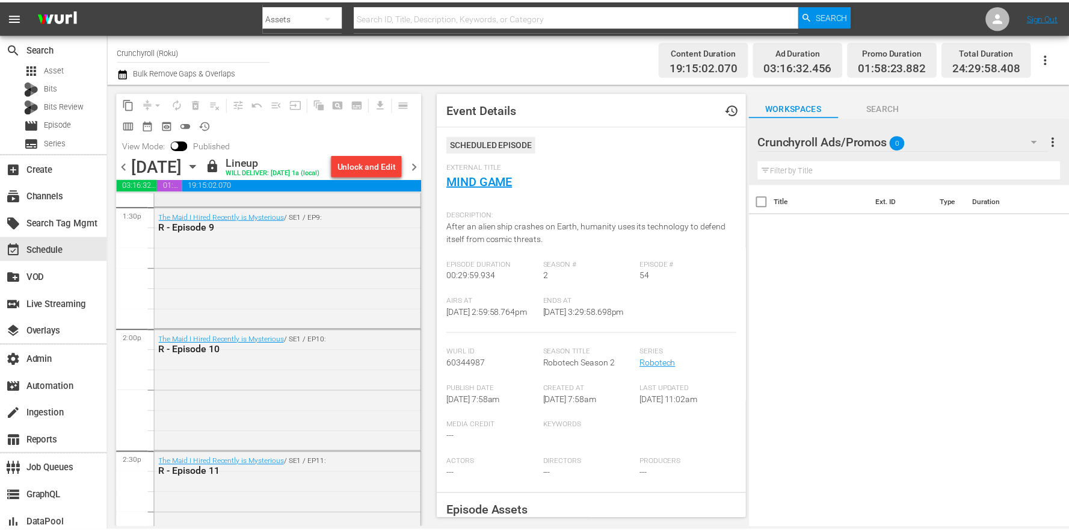
scroll to position [3100, 0]
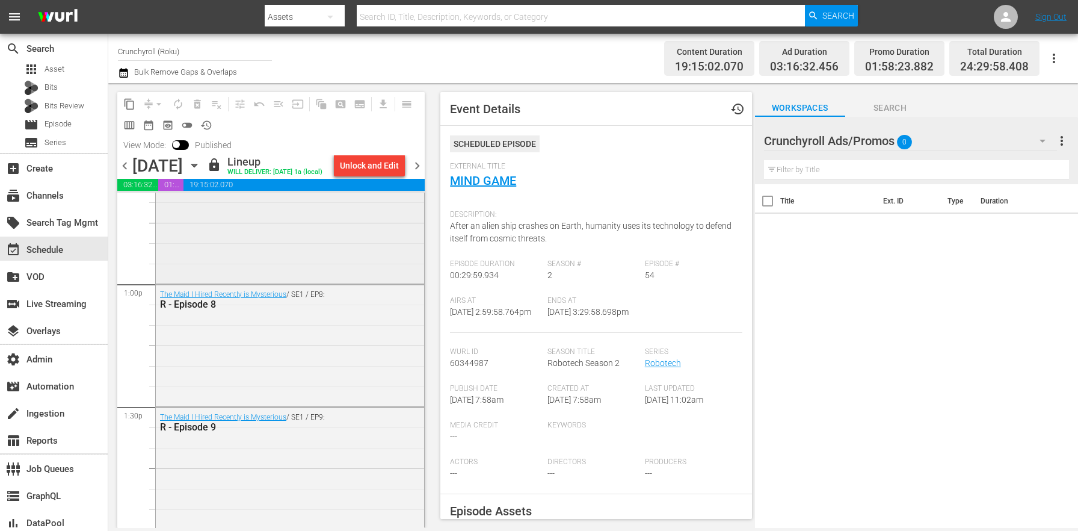
click at [199, 241] on div "The Maid I Hired Recently is Mysterious / SE1 / EP7: R - Episode 7" at bounding box center [290, 221] width 268 height 119
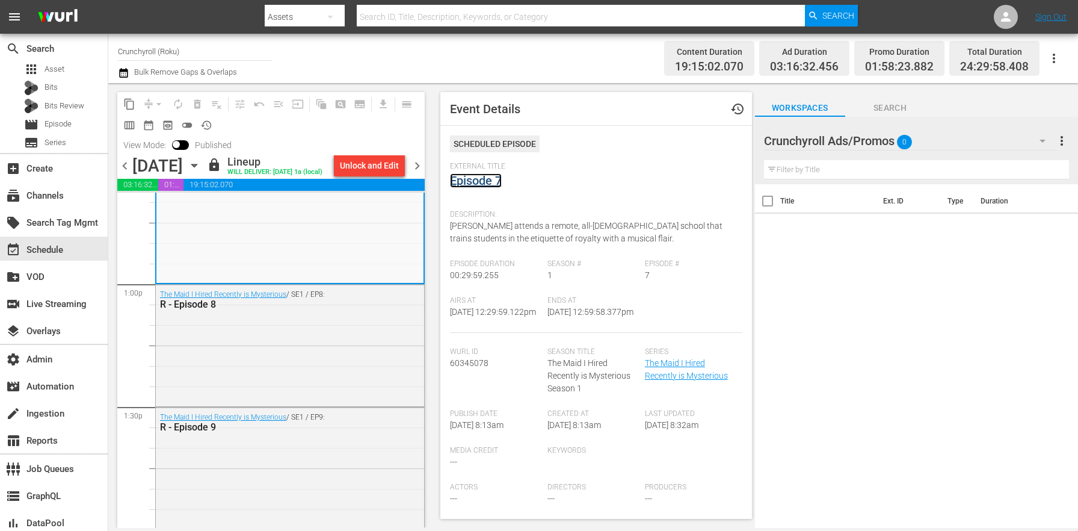
click at [474, 179] on link "Episode 7" at bounding box center [476, 180] width 52 height 14
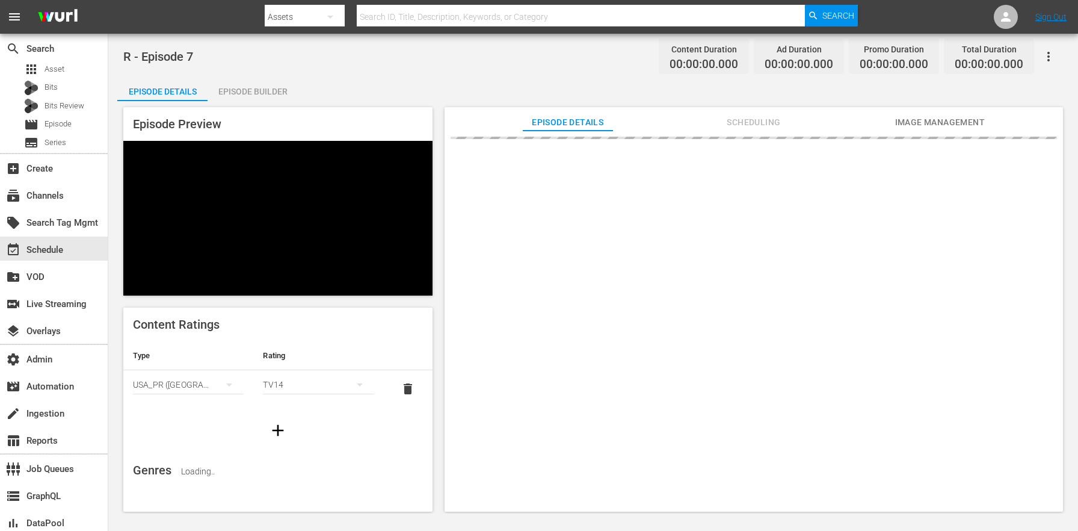
click at [264, 90] on div "Episode Builder" at bounding box center [253, 91] width 90 height 29
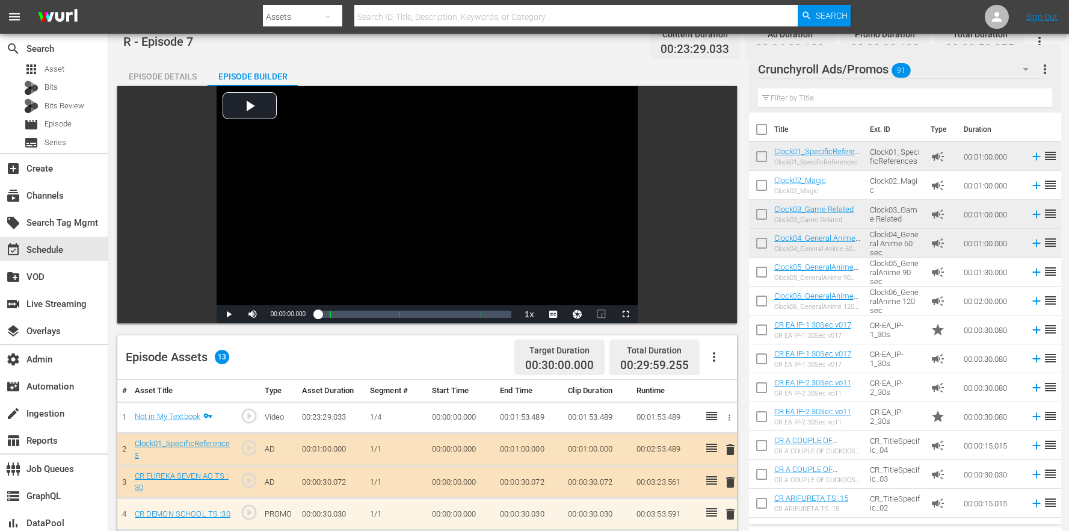
scroll to position [313, 0]
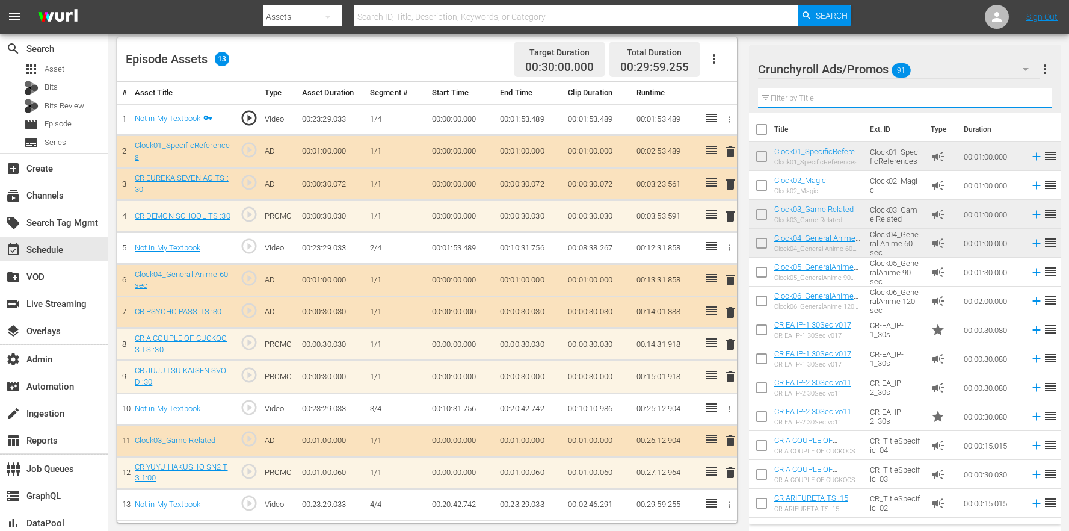
click at [809, 100] on input "text" at bounding box center [905, 97] width 294 height 19
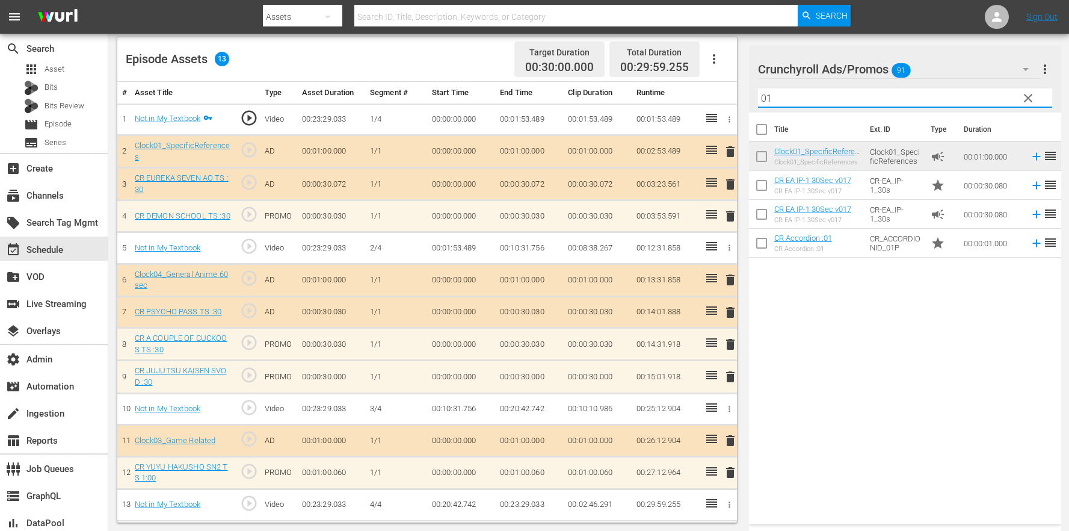
type input "01"
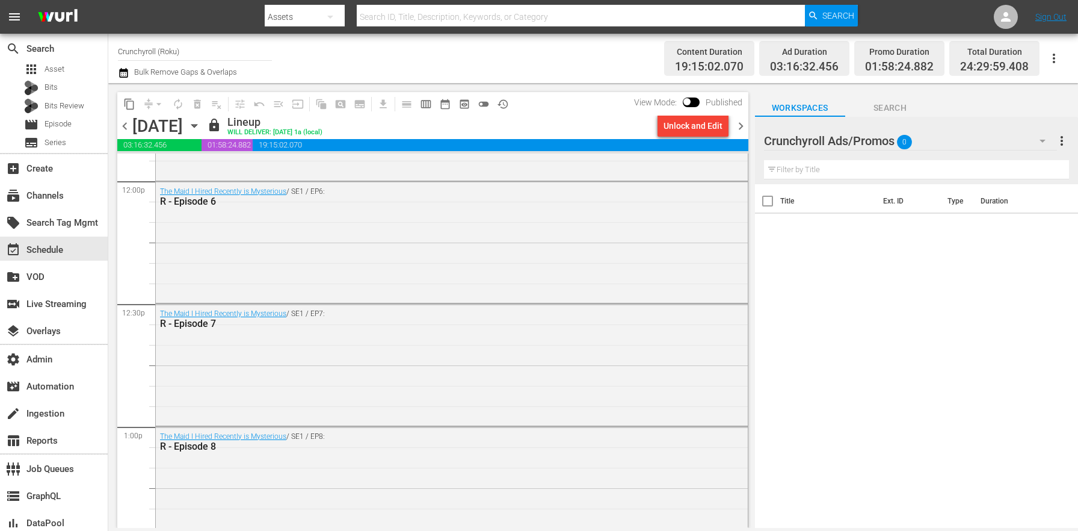
scroll to position [2852, 0]
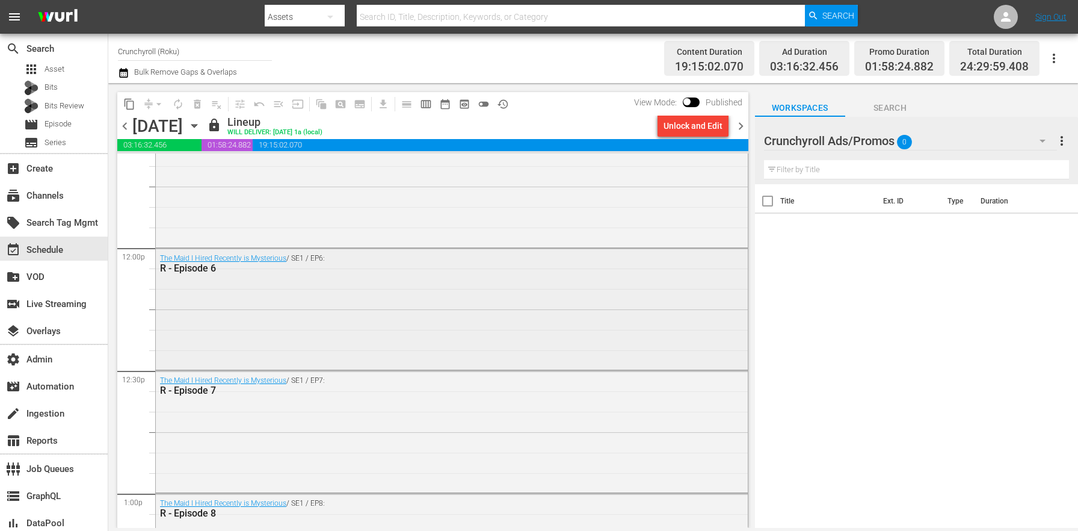
click at [294, 317] on div "The Maid I Hired Recently is Mysterious / SE1 / EP6: R - Episode 6" at bounding box center [452, 308] width 592 height 119
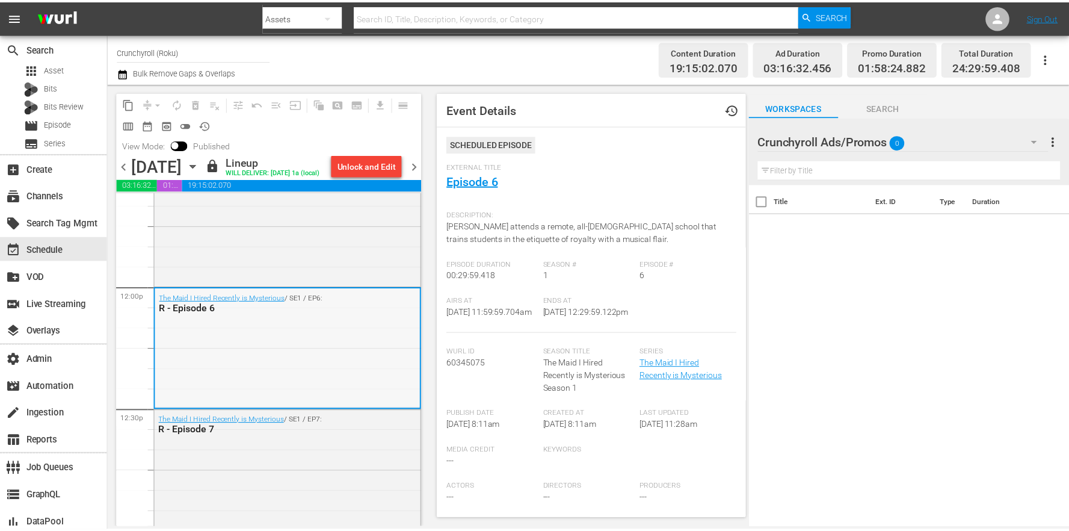
scroll to position [2976, 0]
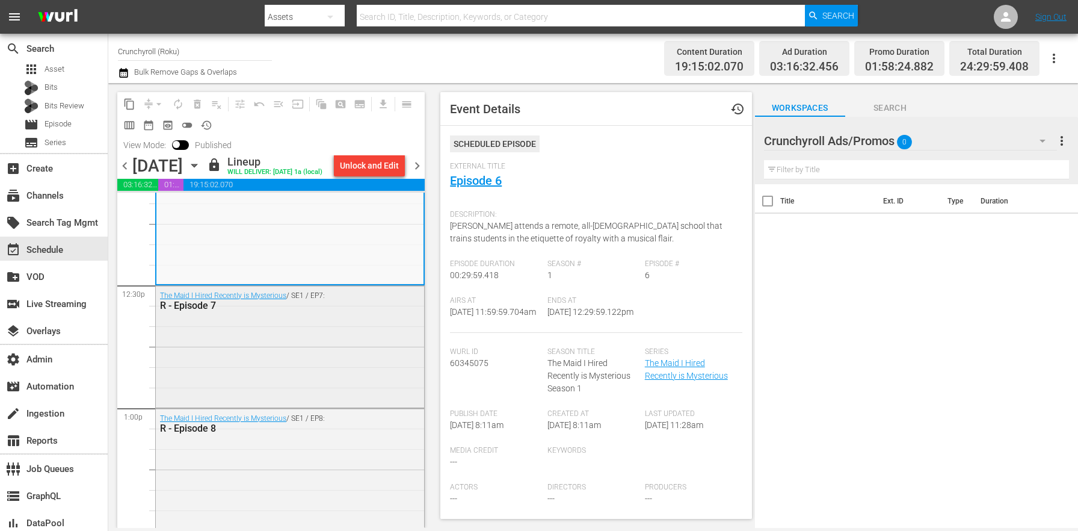
click at [277, 366] on div "The Maid I Hired Recently is Mysterious / SE1 / EP7: R - Episode 7" at bounding box center [290, 345] width 268 height 119
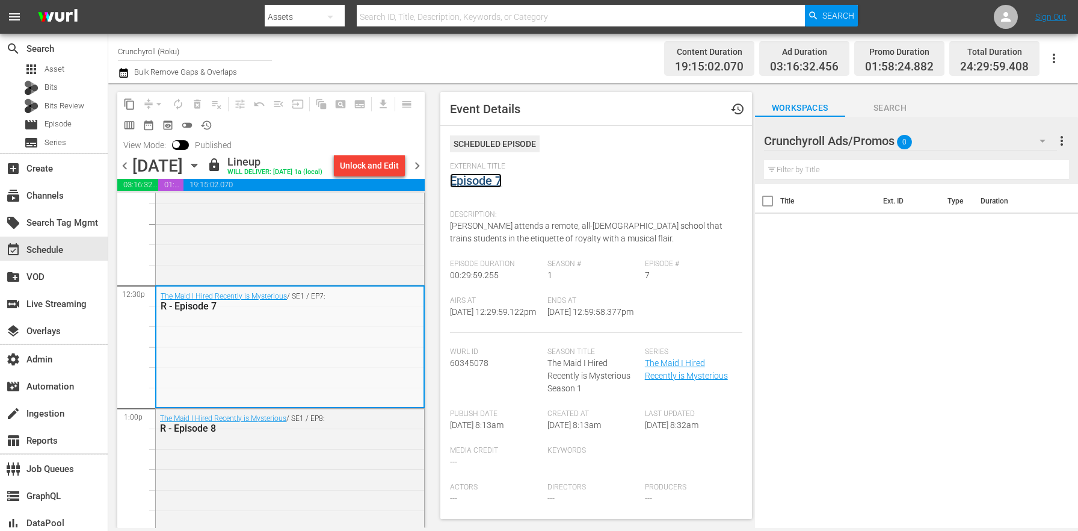
click at [472, 187] on link "Episode 7" at bounding box center [476, 180] width 52 height 14
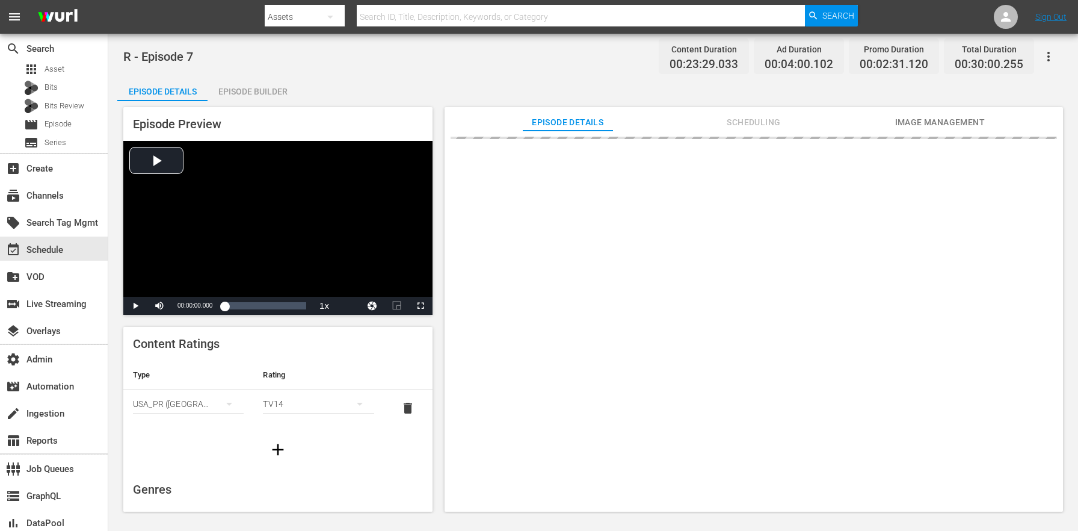
click at [257, 84] on div "Episode Builder" at bounding box center [253, 91] width 90 height 29
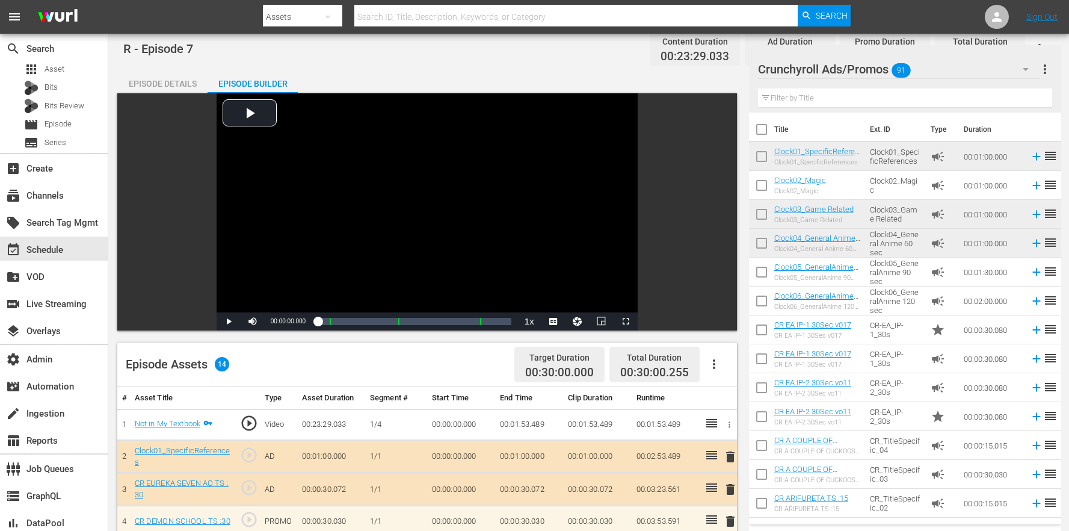
scroll to position [342, 0]
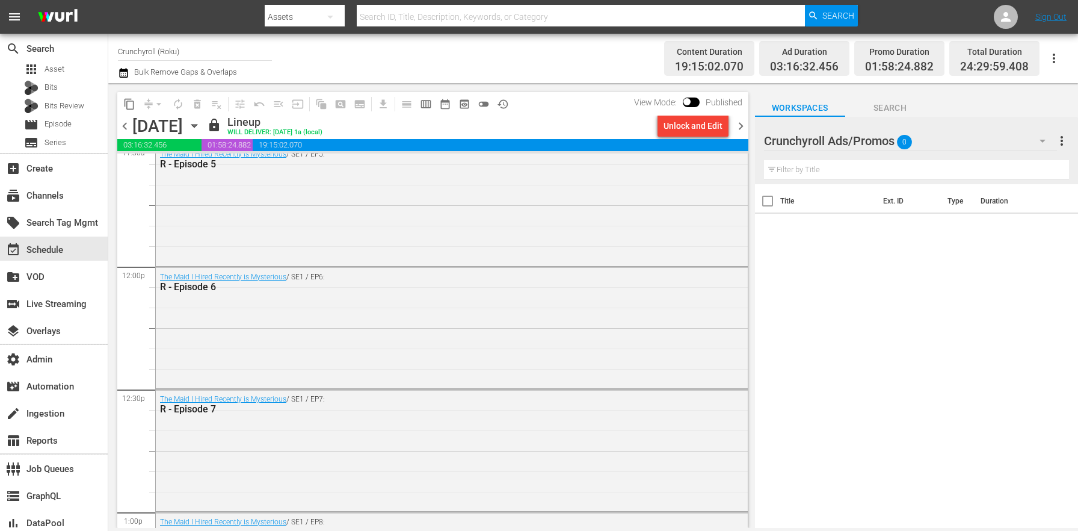
scroll to position [2699, 0]
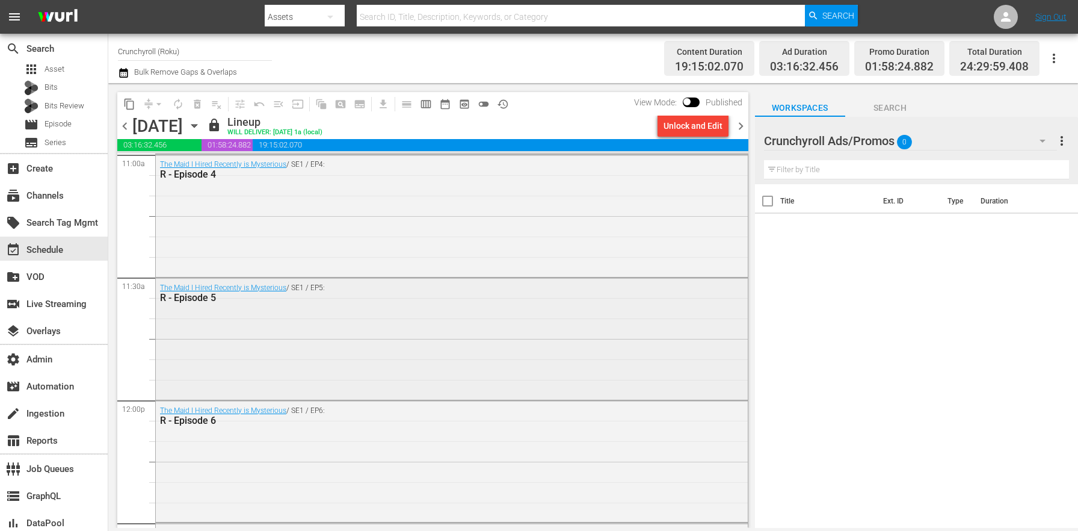
click at [341, 318] on div "The Maid I Hired Recently is Mysterious / SE1 / EP5: R - Episode 5" at bounding box center [452, 337] width 592 height 119
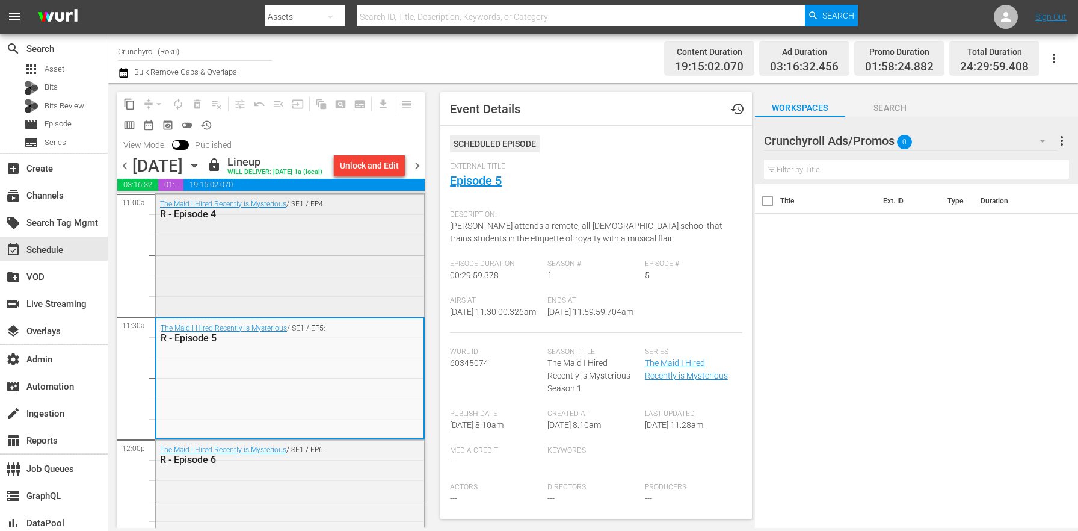
click at [288, 262] on div "The Maid I Hired Recently is Mysterious / SE1 / EP4: R - Episode 4" at bounding box center [290, 253] width 268 height 119
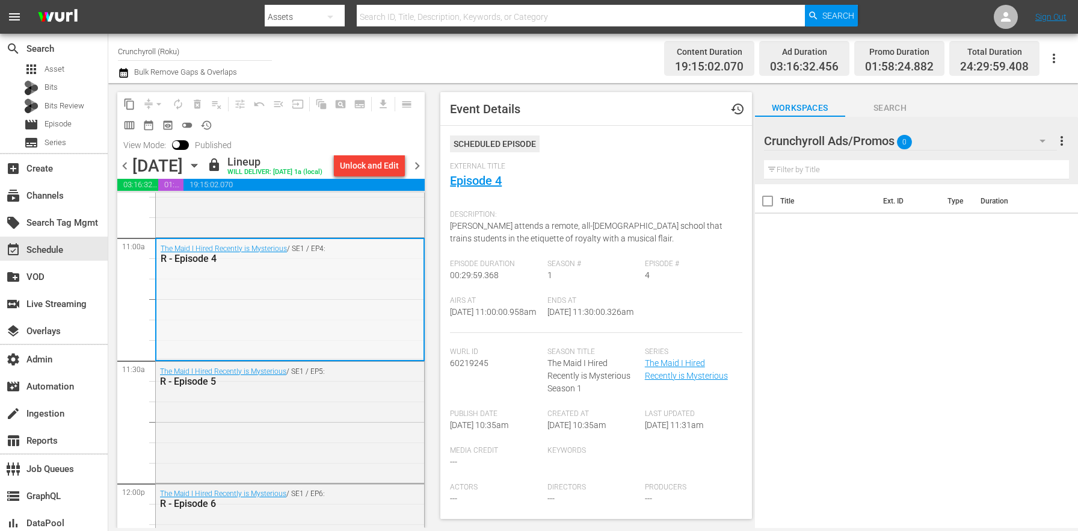
scroll to position [2591, 0]
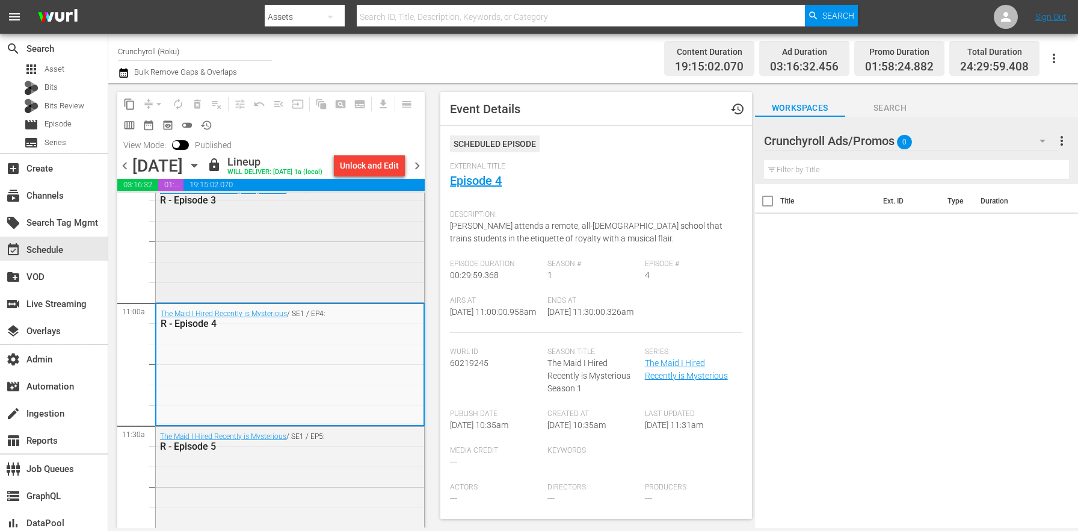
click at [294, 295] on div "The Maid I Hired Recently is Mysterious / SE1 / EP3: R - Episode 3" at bounding box center [290, 240] width 268 height 119
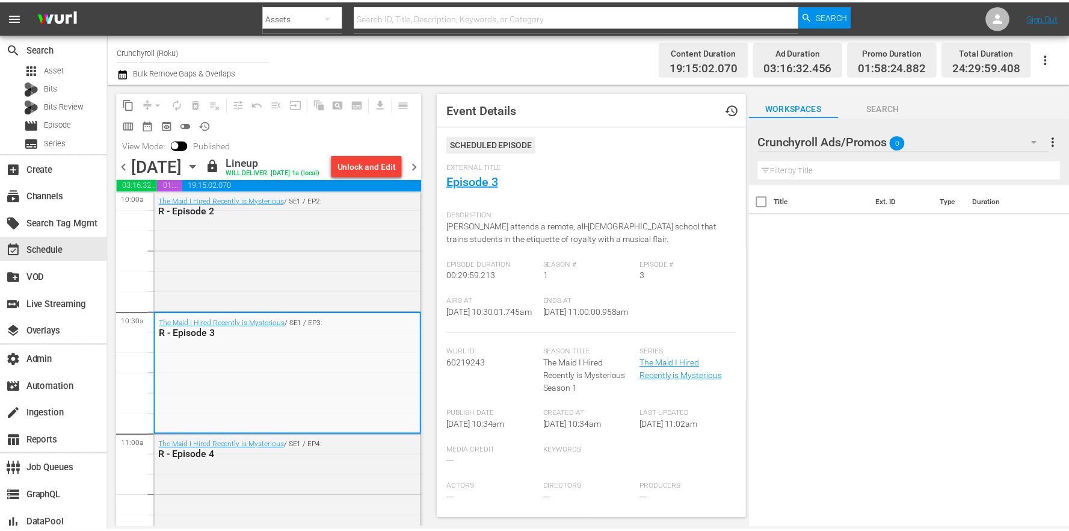
scroll to position [2392, 0]
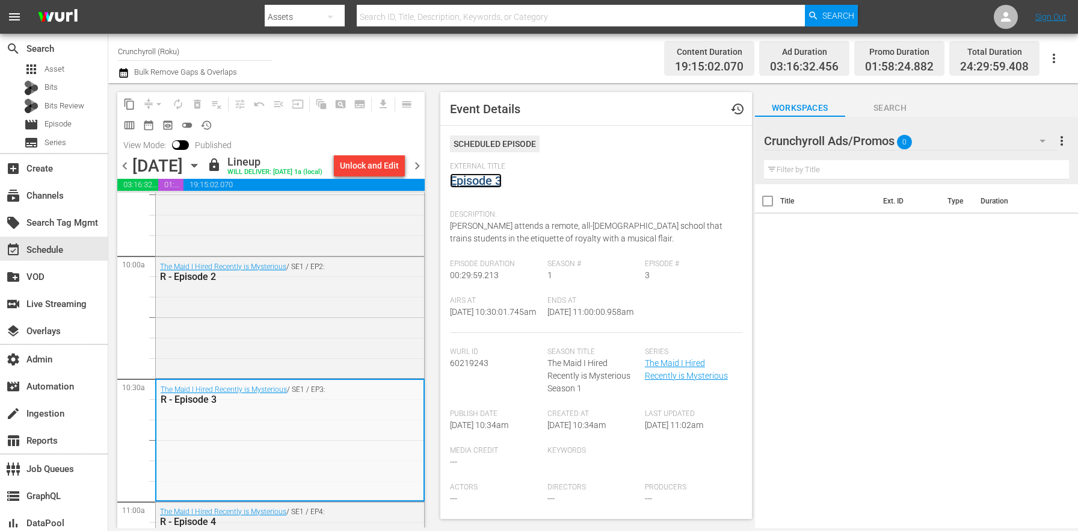
click at [488, 177] on link "Episode 3" at bounding box center [476, 180] width 52 height 14
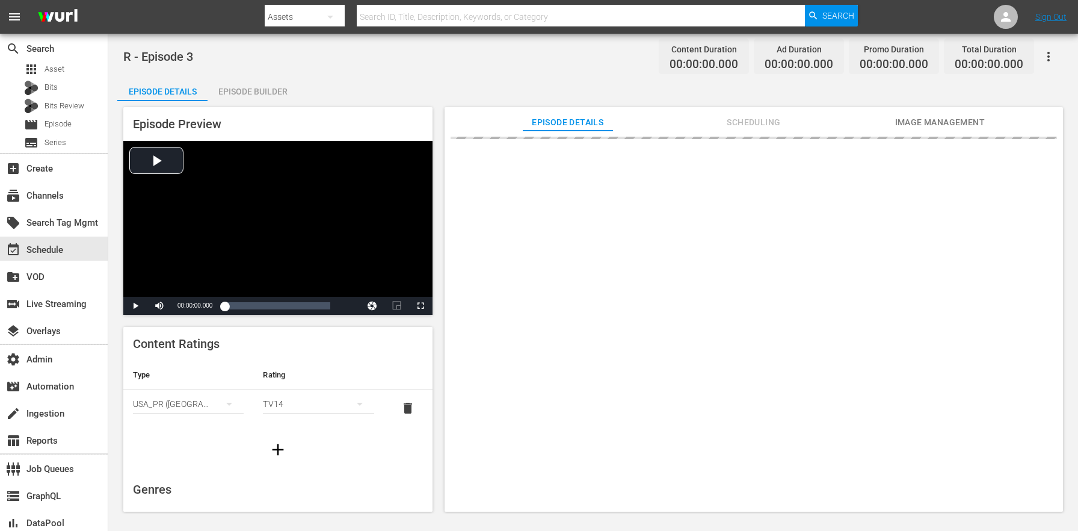
click at [273, 84] on div "Episode Builder" at bounding box center [253, 91] width 90 height 29
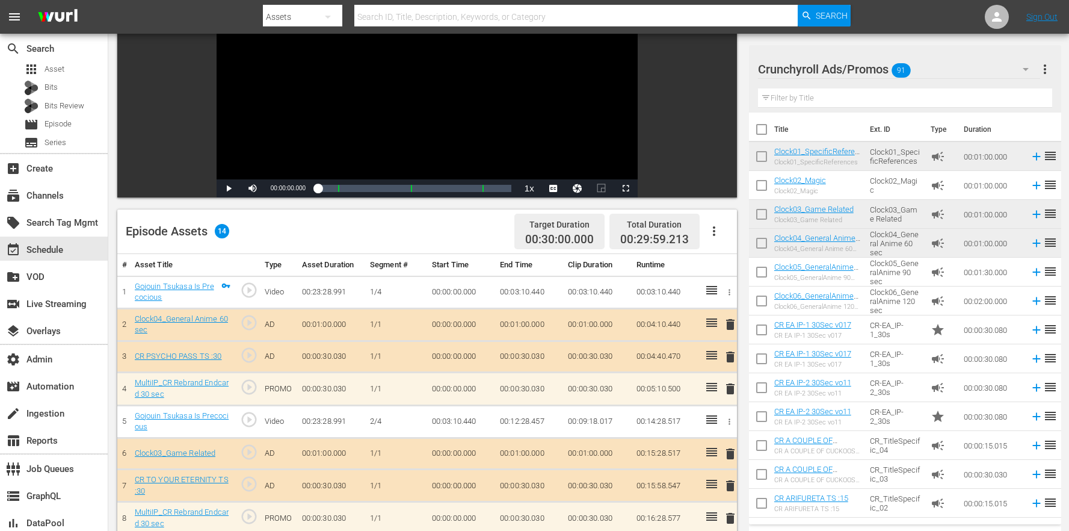
scroll to position [347, 0]
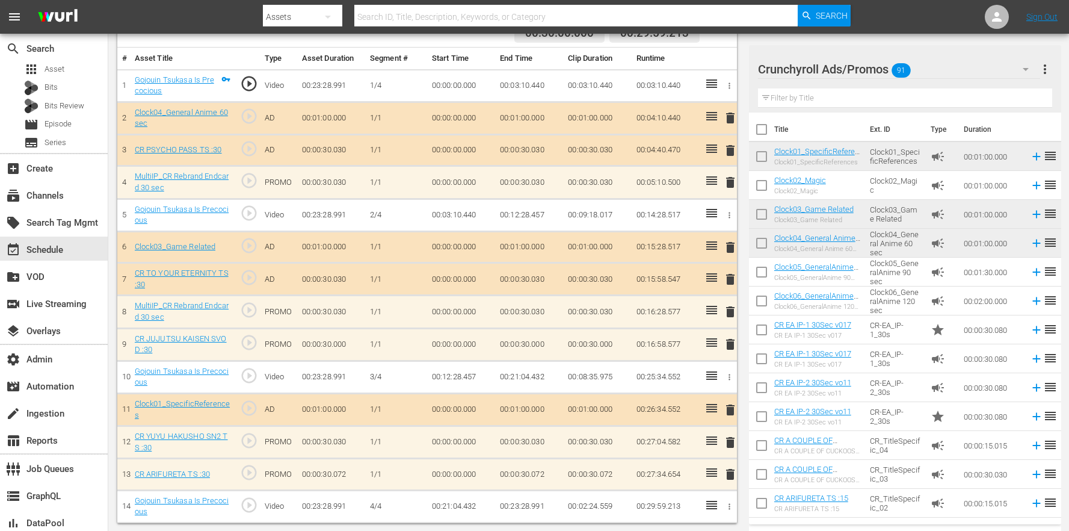
click at [811, 103] on input "text" at bounding box center [905, 97] width 294 height 19
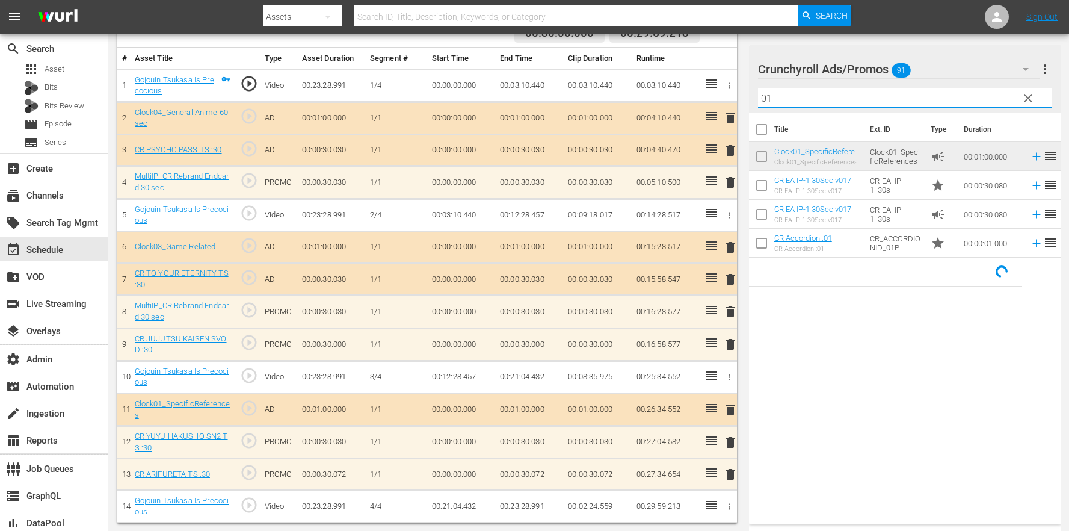
type input "01"
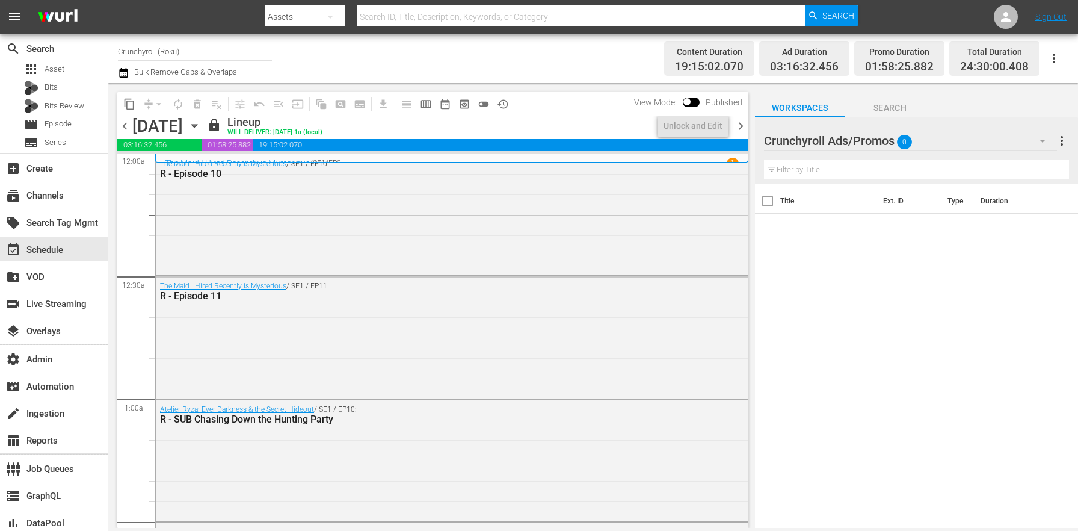
click at [129, 77] on button "button" at bounding box center [125, 73] width 14 height 14
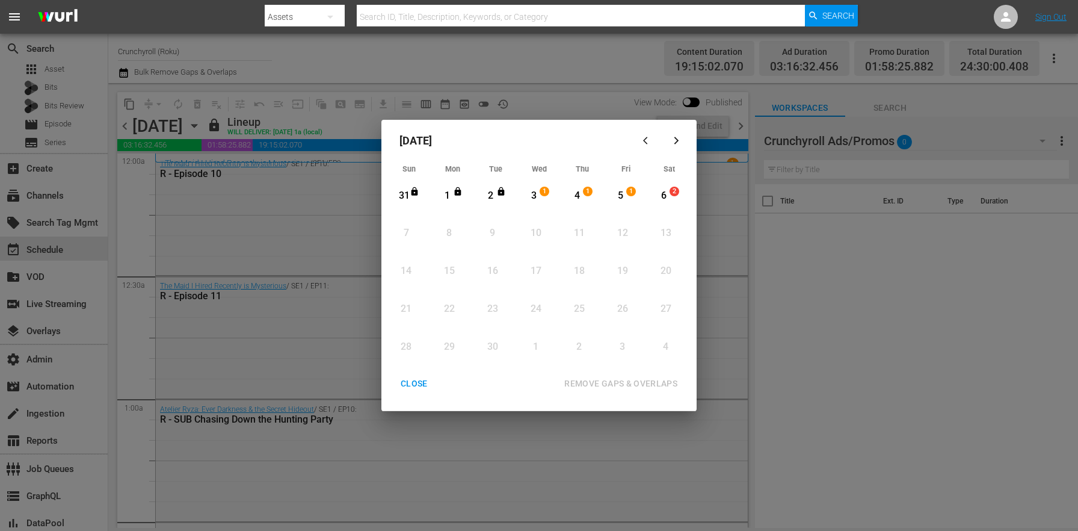
click at [495, 200] on div "2" at bounding box center [490, 196] width 15 height 14
click at [635, 193] on span "1" at bounding box center [631, 192] width 8 height 10
click at [635, 394] on button "REMOVE GAPS & OVERLAPS" at bounding box center [621, 383] width 142 height 22
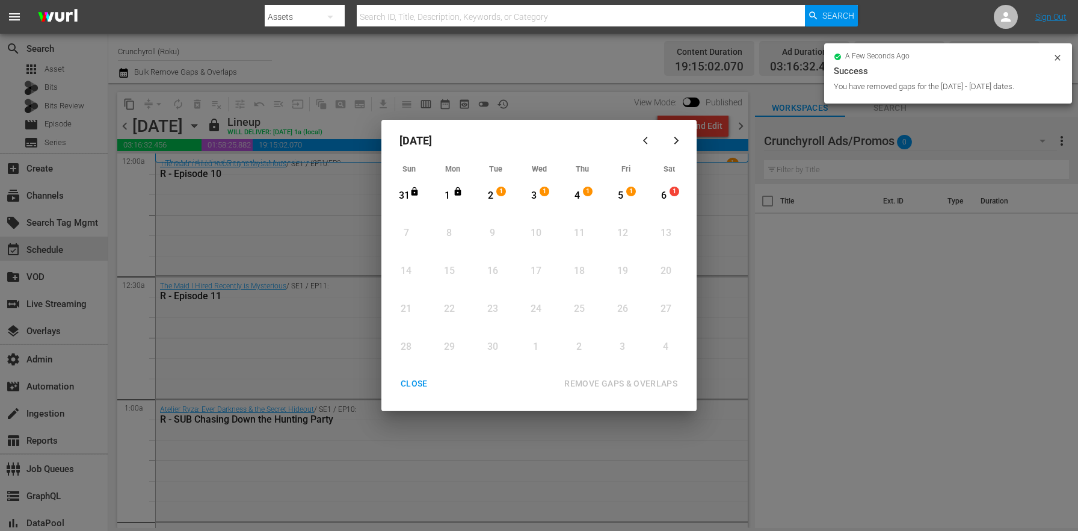
click at [400, 389] on div "CLOSE" at bounding box center [414, 383] width 46 height 15
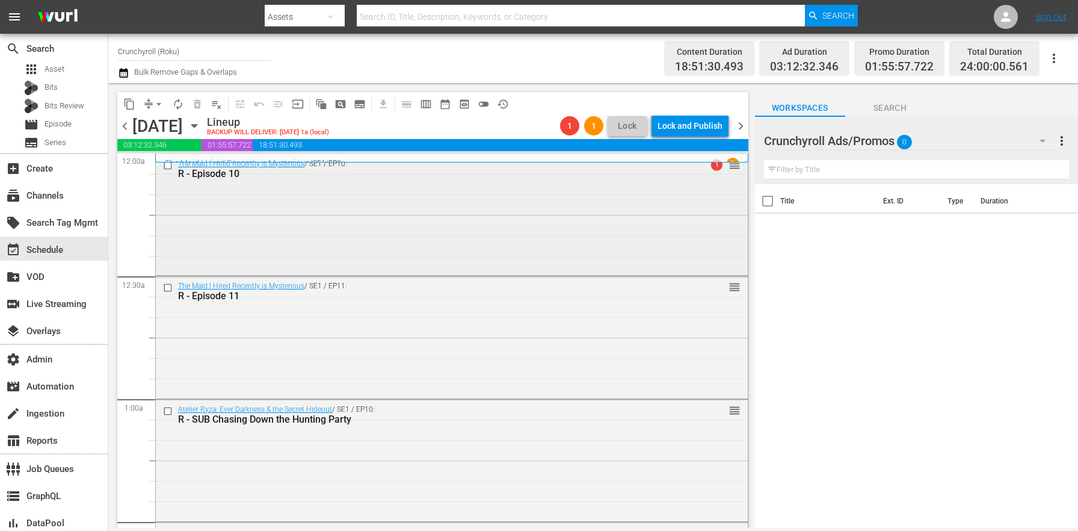
click at [653, 176] on div "R - Episode 10" at bounding box center [429, 173] width 503 height 11
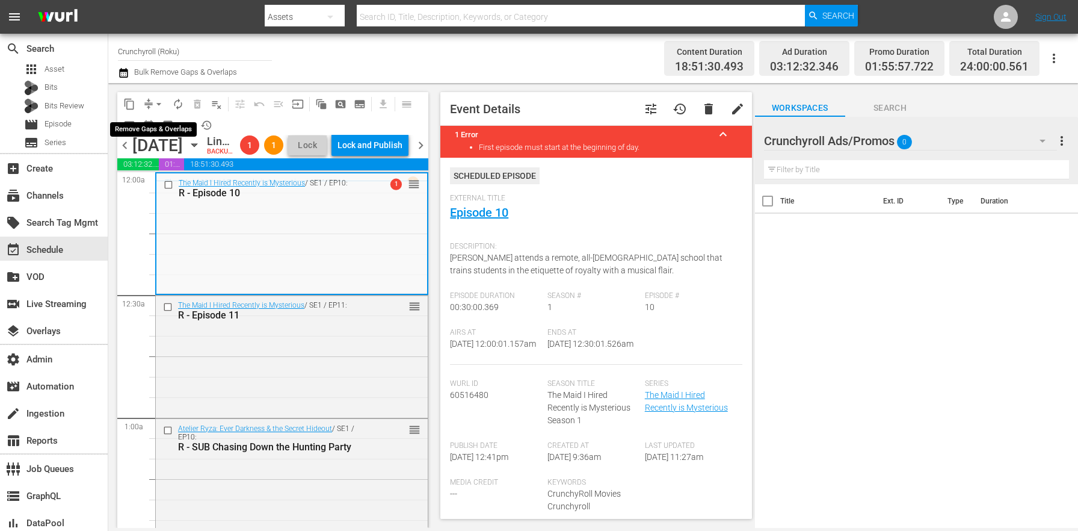
click at [146, 104] on span "compress" at bounding box center [149, 104] width 12 height 12
click at [151, 103] on button "arrow_drop_down" at bounding box center [158, 103] width 19 height 19
click at [179, 169] on li "Align to End of Previous Day" at bounding box center [159, 168] width 126 height 20
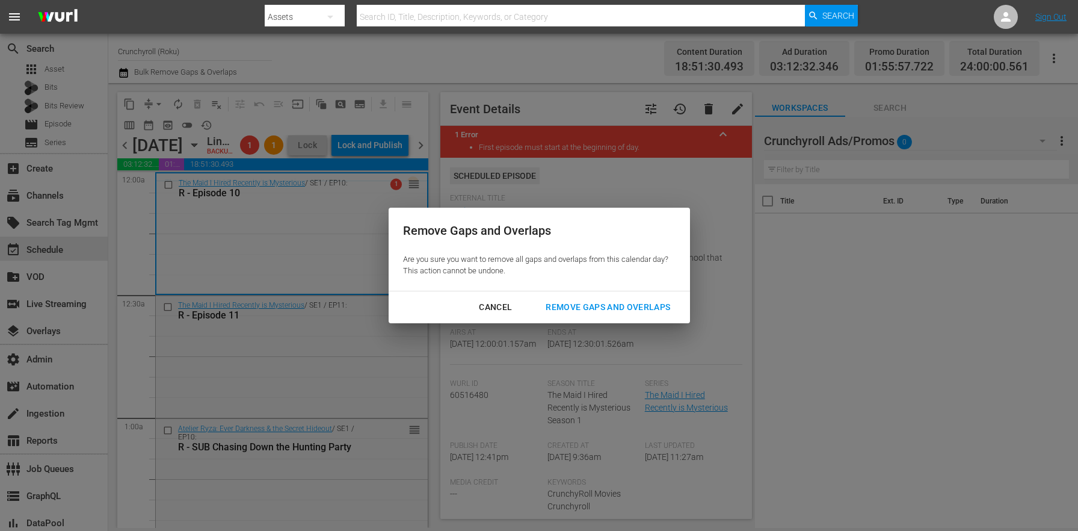
click at [620, 296] on button "Remove Gaps and Overlaps" at bounding box center [607, 307] width 153 height 22
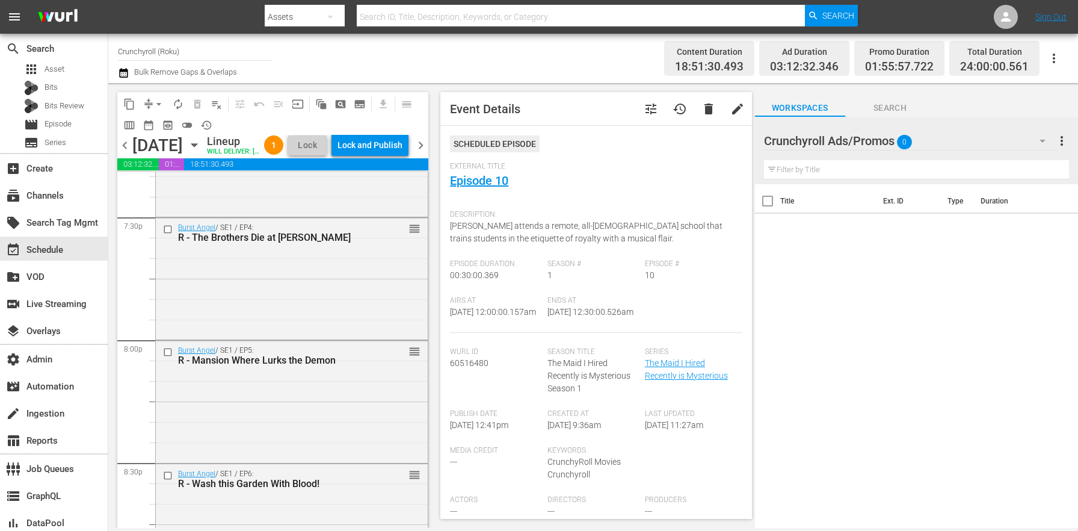
scroll to position [5556, 0]
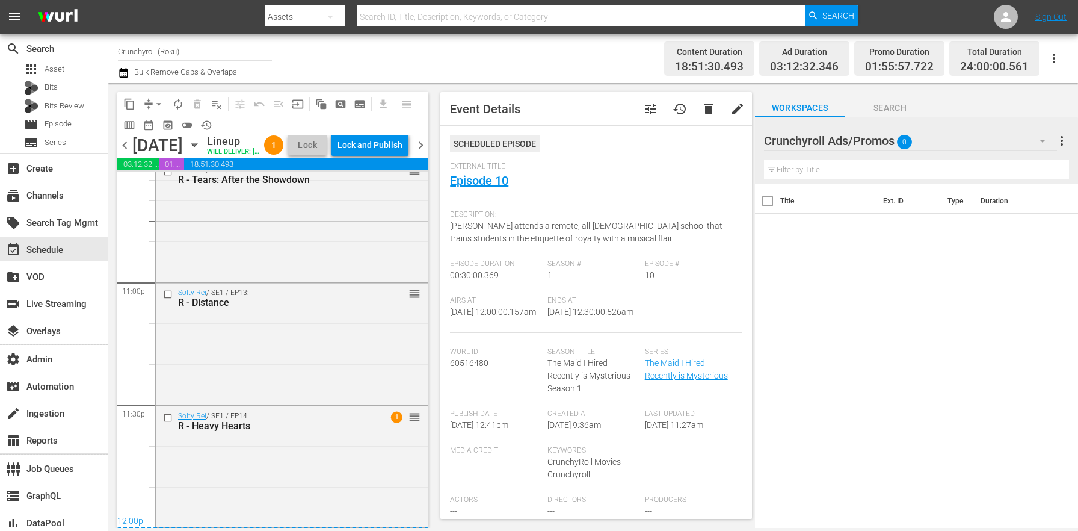
click at [377, 150] on div "Lock and Publish" at bounding box center [370, 145] width 65 height 22
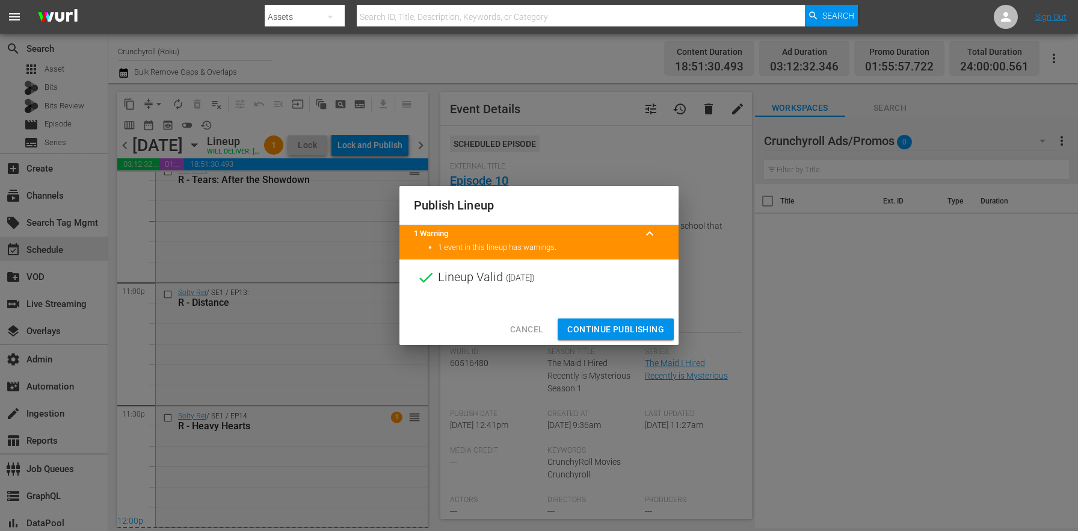
click at [599, 327] on span "Continue Publishing" at bounding box center [615, 329] width 97 height 15
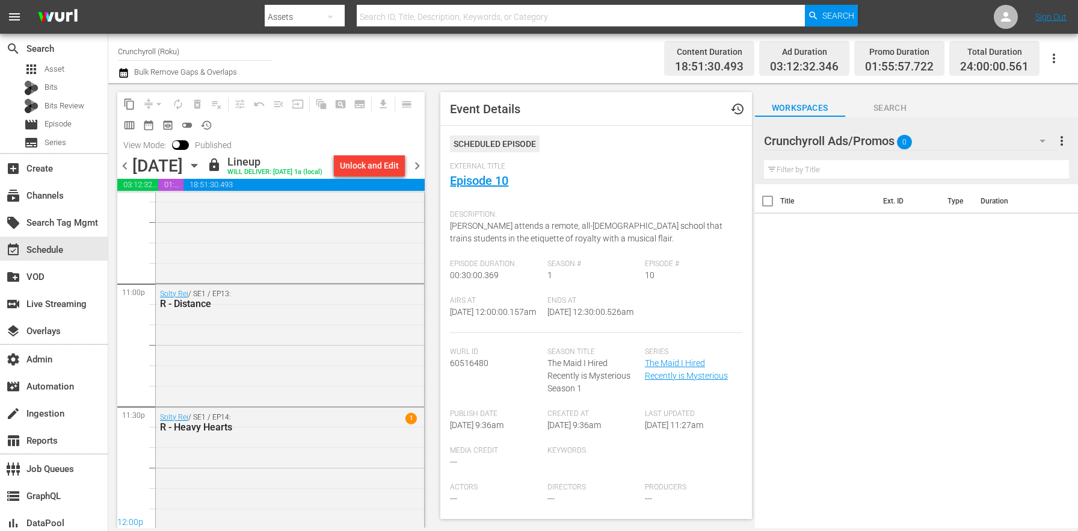
click at [425, 173] on span "chevron_right" at bounding box center [417, 165] width 15 height 15
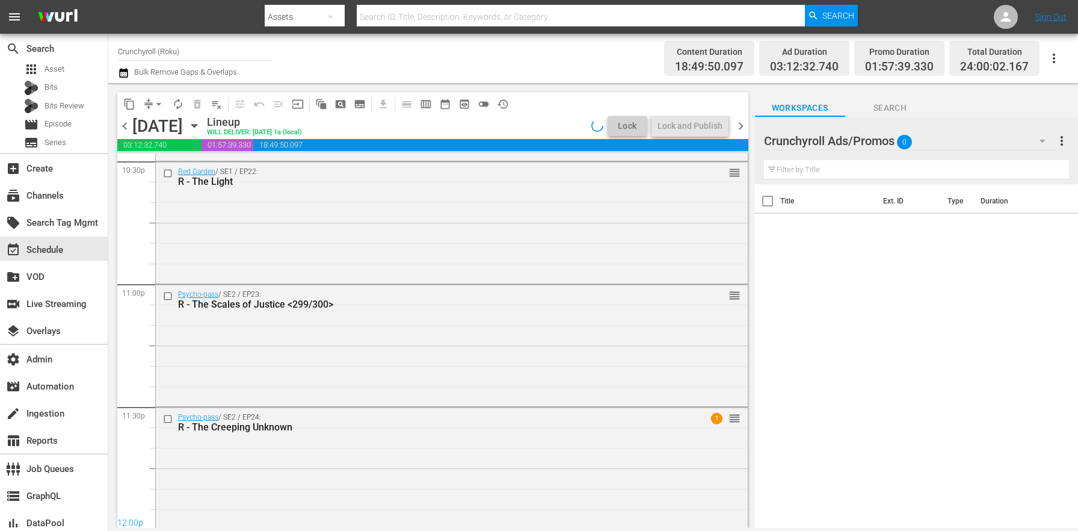
scroll to position [5518, 0]
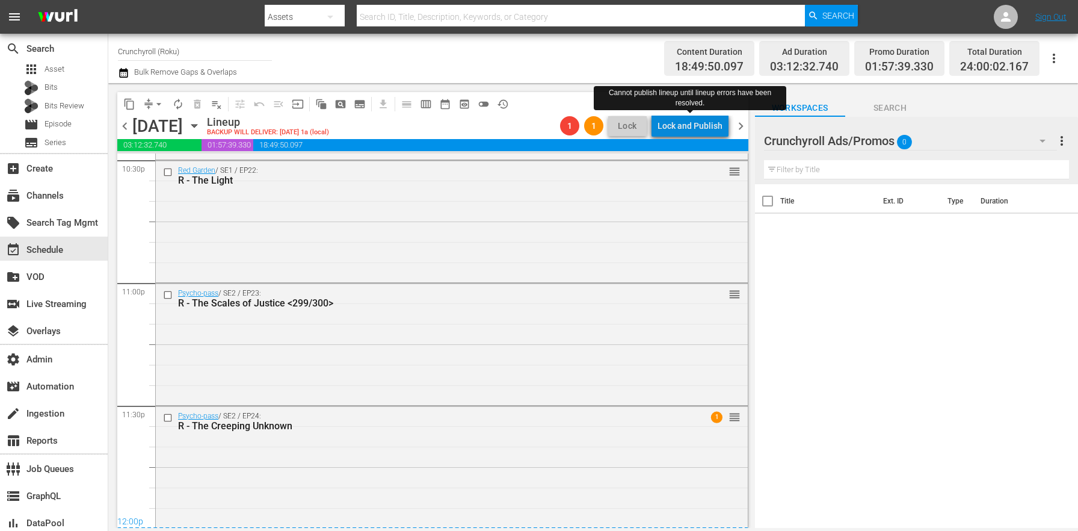
click at [697, 130] on div "Lock and Publish" at bounding box center [690, 126] width 65 height 22
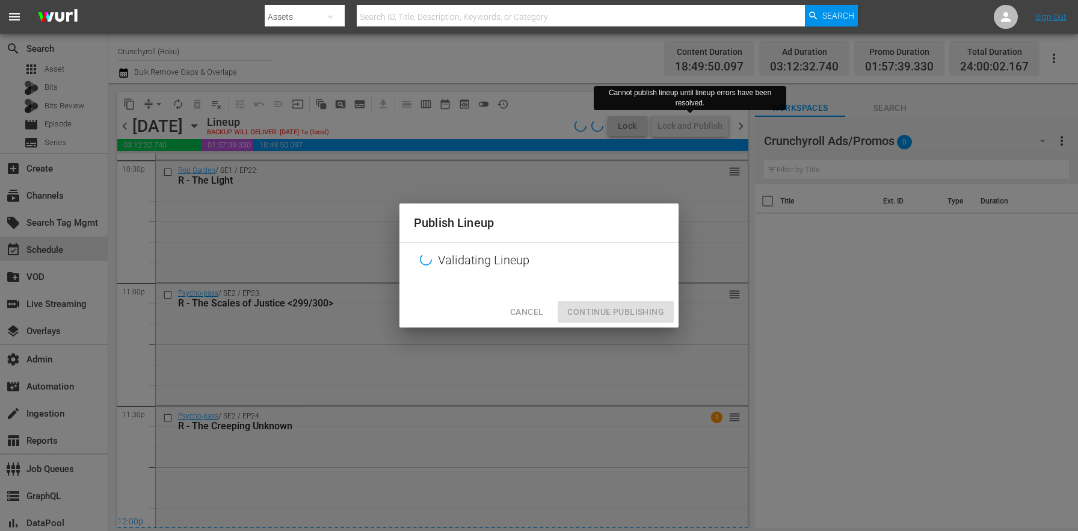
click at [520, 298] on div "Cancel Continue Publishing" at bounding box center [539, 312] width 279 height 32
click at [517, 314] on span "Cancel" at bounding box center [526, 311] width 33 height 15
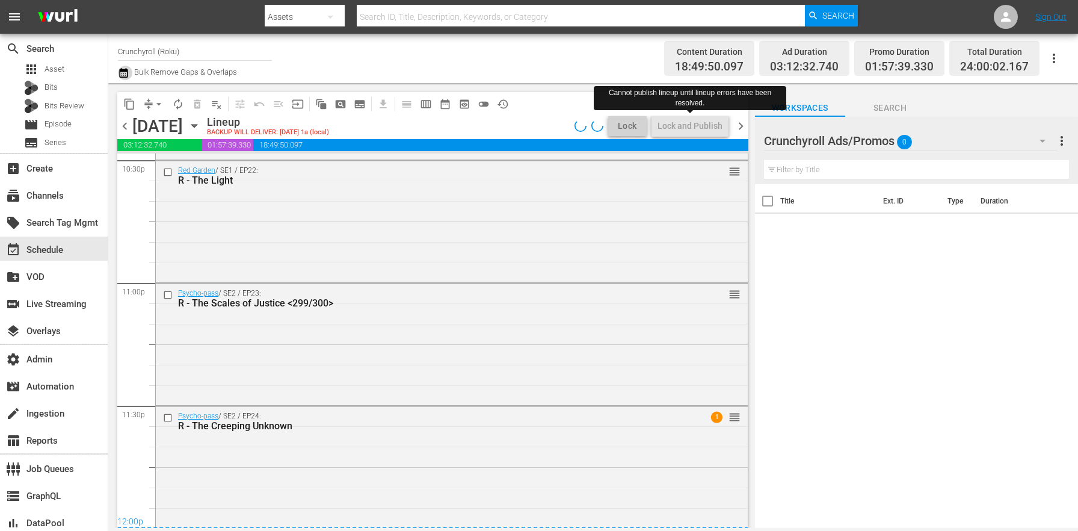
click at [128, 75] on icon "button" at bounding box center [123, 73] width 11 height 14
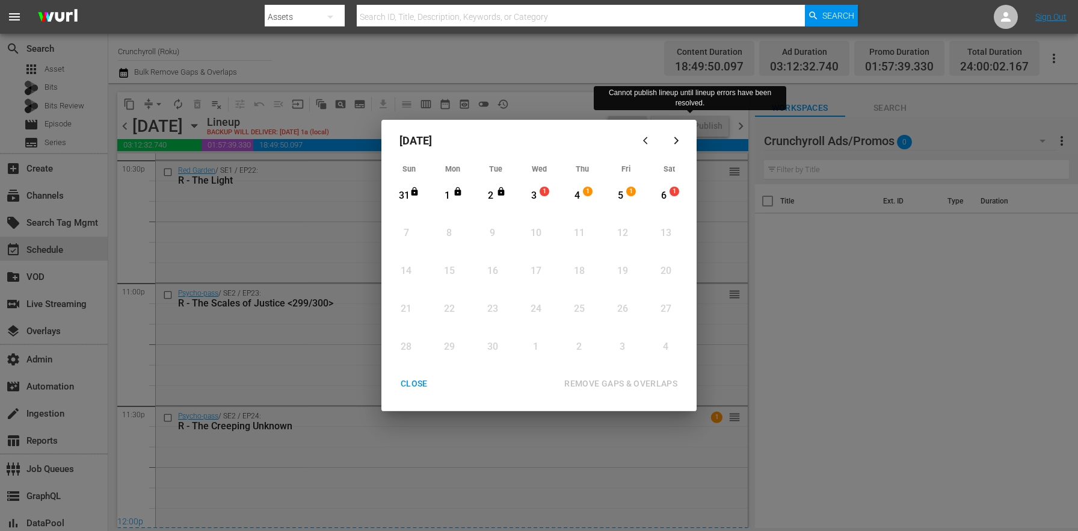
click at [538, 200] on div "3" at bounding box center [534, 196] width 15 height 14
click at [636, 194] on div "1" at bounding box center [633, 196] width 10 height 12
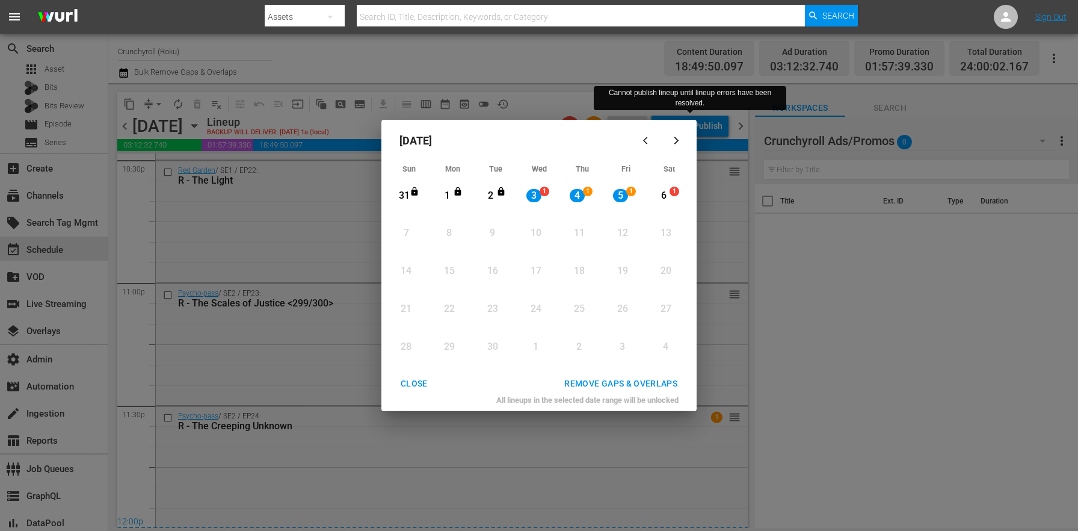
click at [635, 388] on div "REMOVE GAPS & OVERLAPS" at bounding box center [621, 383] width 132 height 15
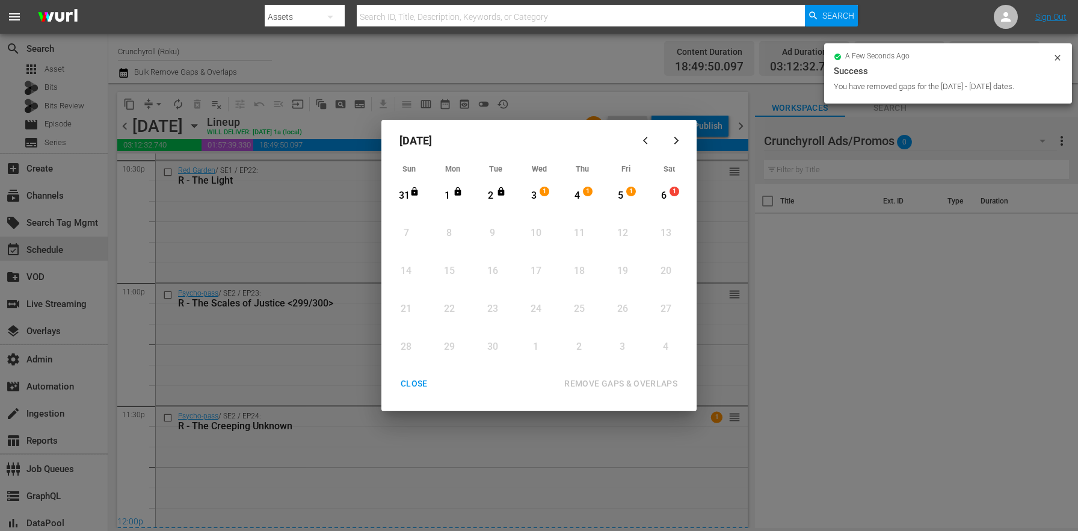
click at [425, 383] on div "CLOSE" at bounding box center [414, 383] width 46 height 15
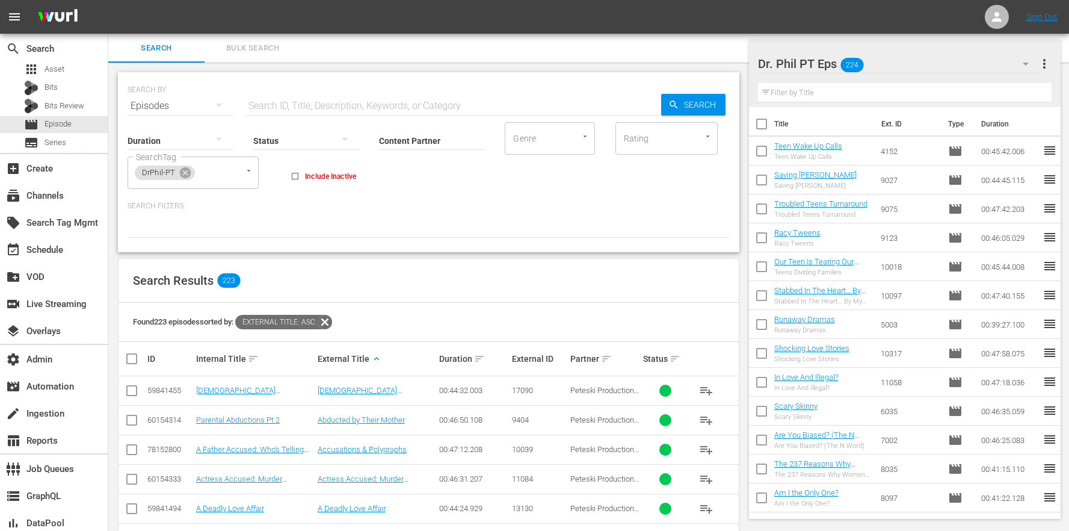
scroll to position [315, 0]
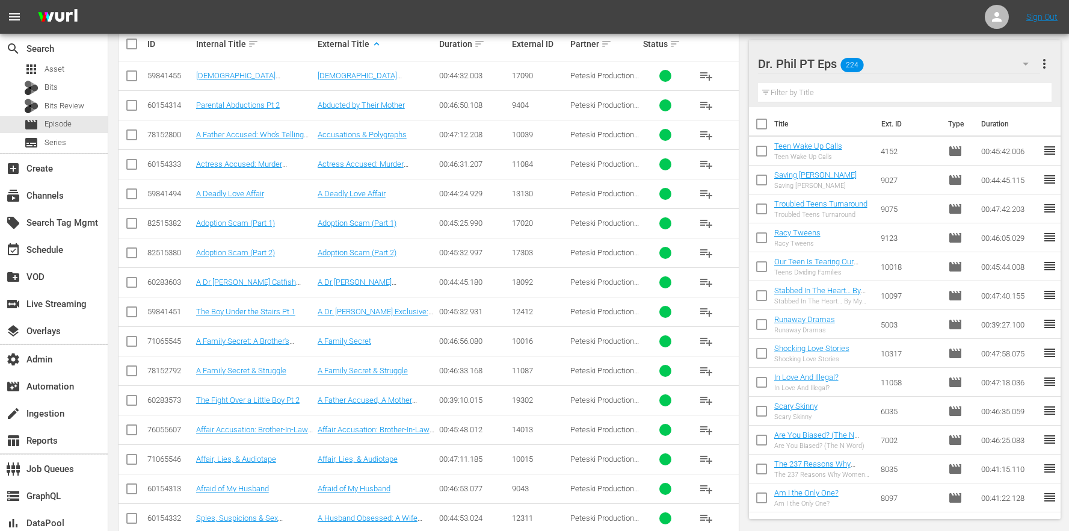
click at [469, 141] on td "00:47:12.208" at bounding box center [473, 134] width 73 height 29
click at [243, 41] on div "Internal Title sort" at bounding box center [255, 44] width 118 height 14
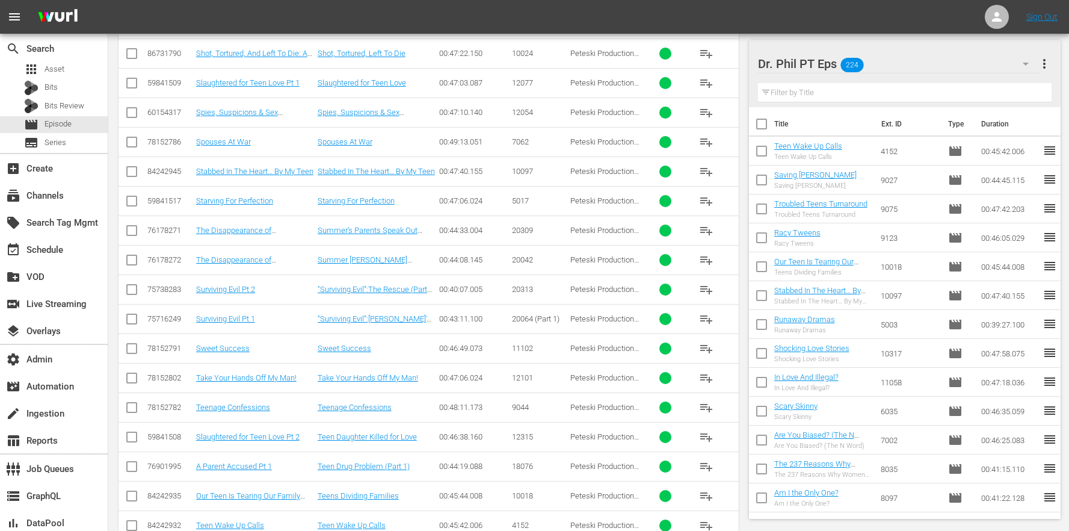
scroll to position [5522, 0]
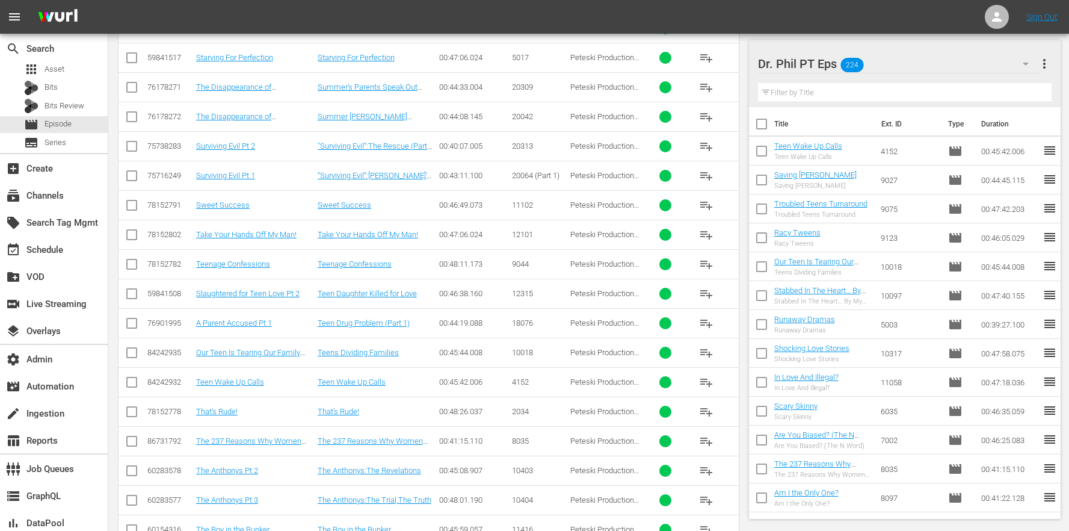
click at [439, 375] on td "00:45:42.006" at bounding box center [473, 381] width 73 height 29
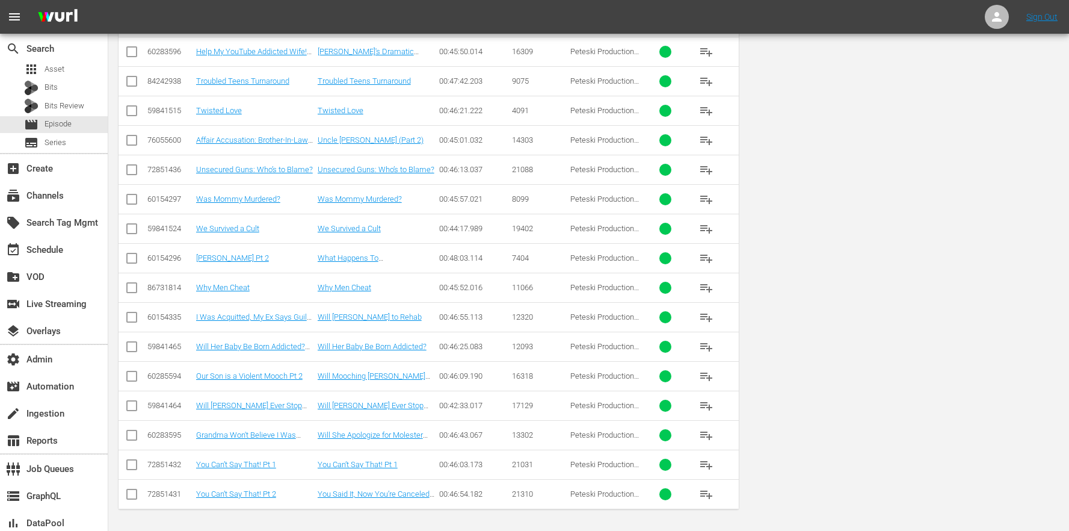
scroll to position [0, 0]
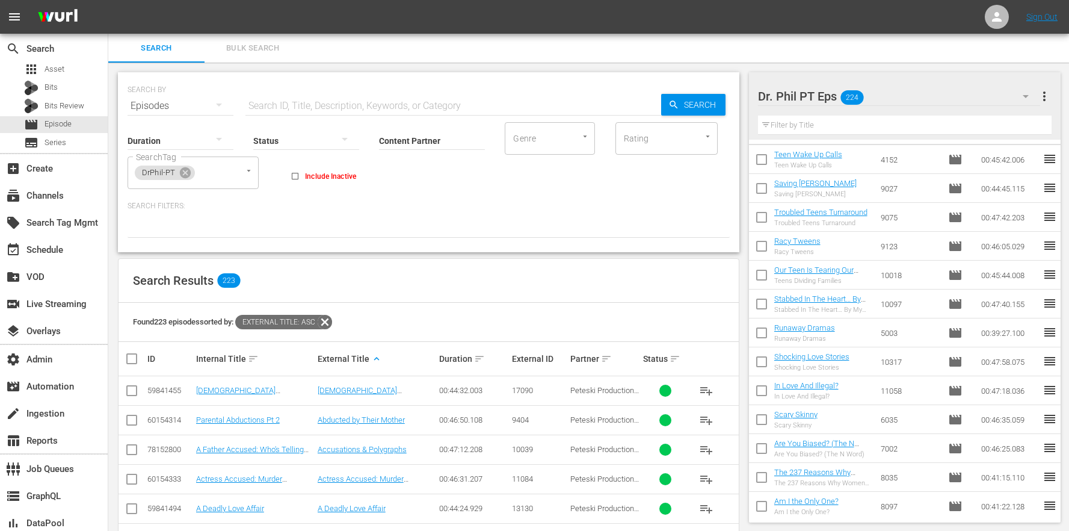
click at [260, 55] on span "Bulk Search" at bounding box center [253, 49] width 82 height 14
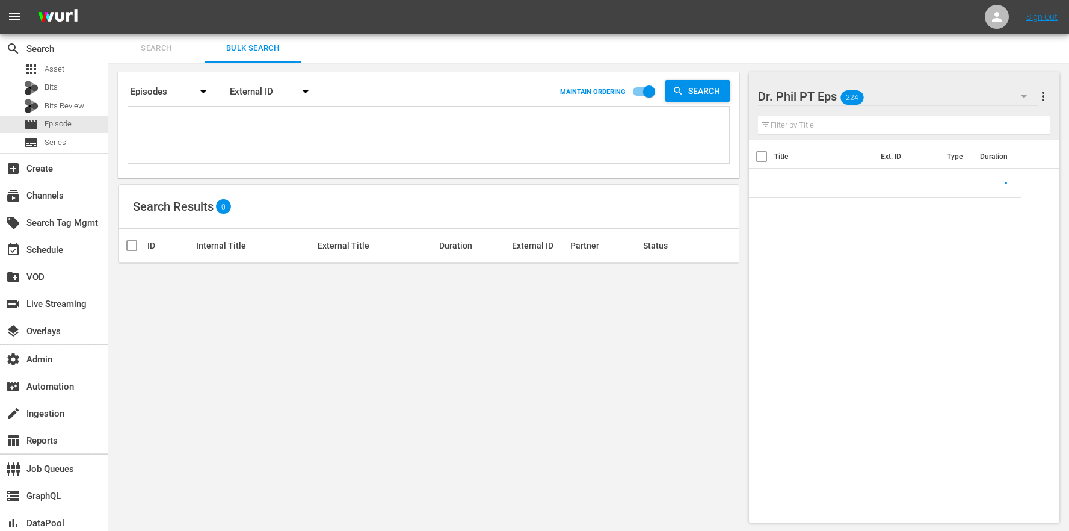
click at [255, 114] on textarea at bounding box center [430, 137] width 598 height 55
click at [265, 94] on div "External ID" at bounding box center [275, 92] width 90 height 34
click at [274, 135] on div "Wurl ID" at bounding box center [268, 144] width 48 height 19
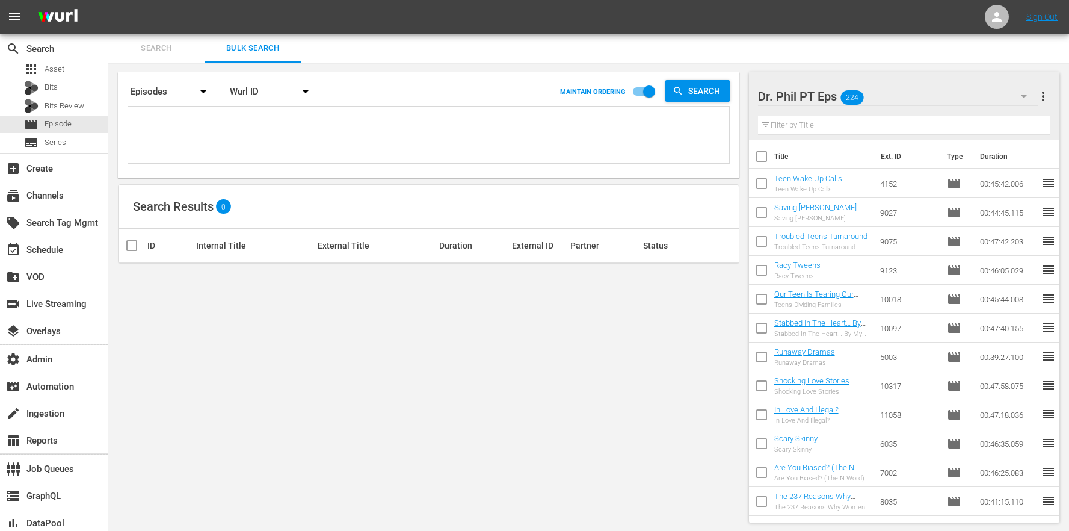
click at [227, 120] on div "External ID [PERSON_NAME] ID Title" at bounding box center [534, 265] width 1069 height 531
click at [287, 117] on textarea at bounding box center [430, 137] width 598 height 55
paste textarea "76901990 75716249 75738283 78152800 59841487 60154327 60154248 71065489"
type textarea "76901990 75716249 75738283 78152800 59841487 60154327 60154248 71065489"
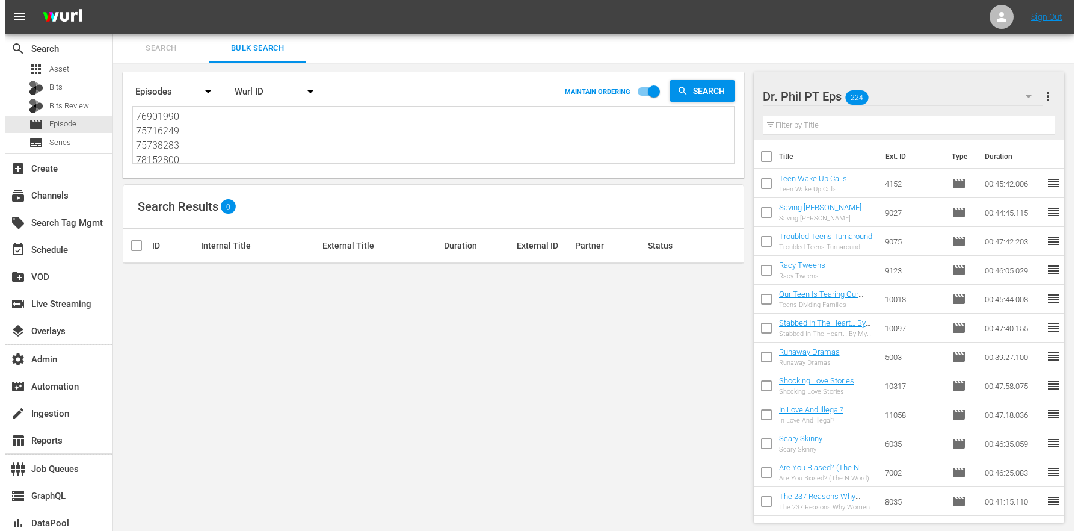
scroll to position [1, 0]
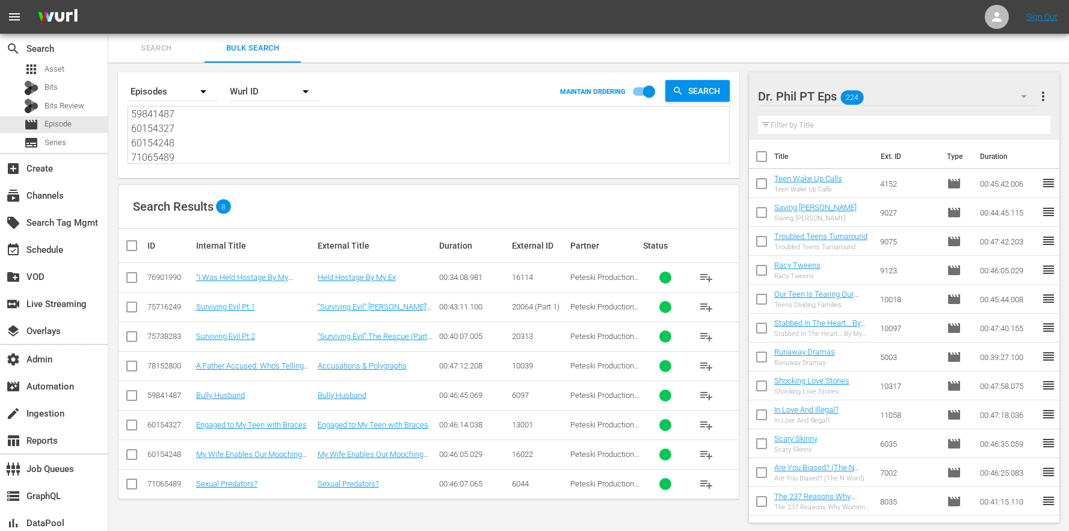
type textarea "76901990 75716249 75738283 78152800 59841487 60154327 60154248 71065489"
click at [363, 272] on td "Held Hostage By My Ex" at bounding box center [377, 277] width 122 height 29
click at [362, 276] on link "Held Hostage By My Ex" at bounding box center [357, 277] width 78 height 9
click at [340, 305] on link "“Surviving Evil”:[PERSON_NAME]'s Story" at bounding box center [374, 311] width 113 height 18
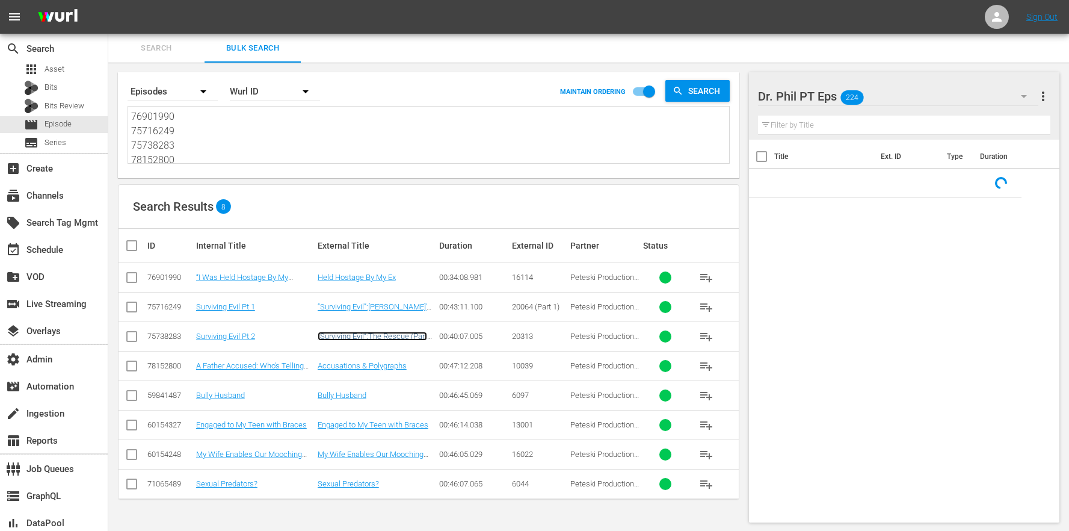
click at [344, 333] on link ""Surviving Evil”:The Rescue (Part 2)" at bounding box center [373, 341] width 110 height 18
click at [369, 367] on link "Accusations & Polygraphs" at bounding box center [362, 365] width 89 height 9
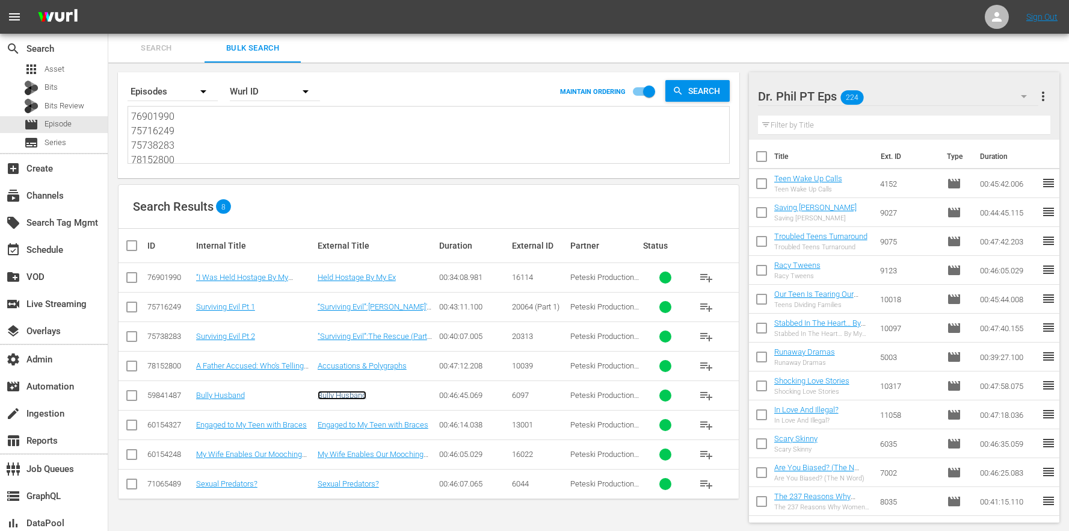
click at [344, 397] on link "Bully Husband" at bounding box center [342, 395] width 49 height 9
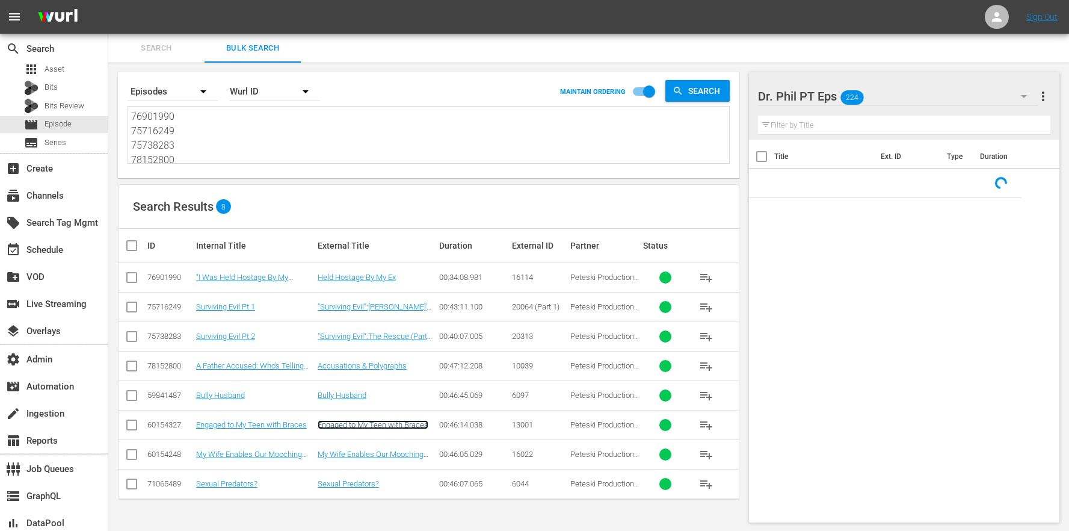
click at [365, 420] on link "Engaged to My Teen with Braces" at bounding box center [373, 424] width 111 height 9
click at [353, 455] on link "My Wife Enables Our Mooching Son" at bounding box center [371, 459] width 106 height 18
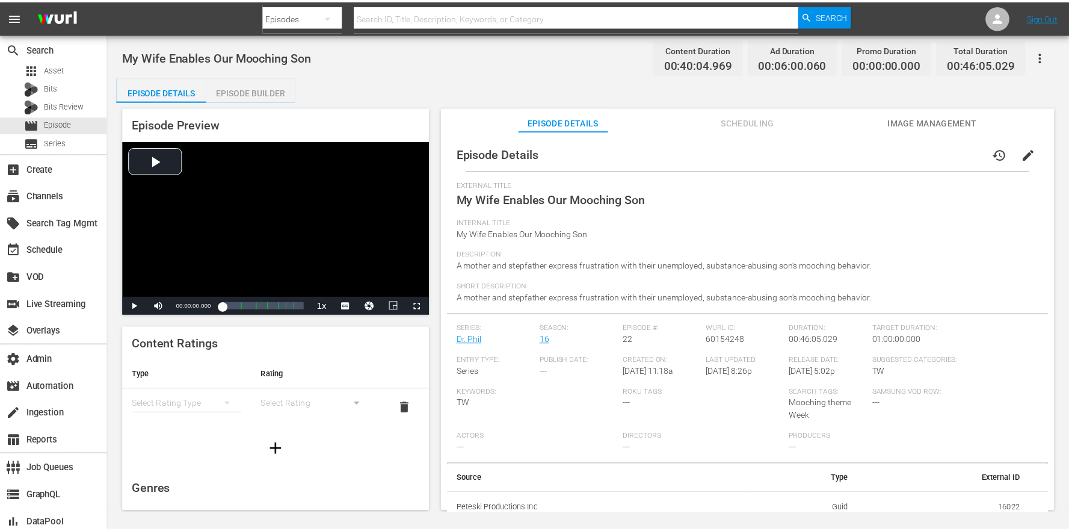
scroll to position [7, 0]
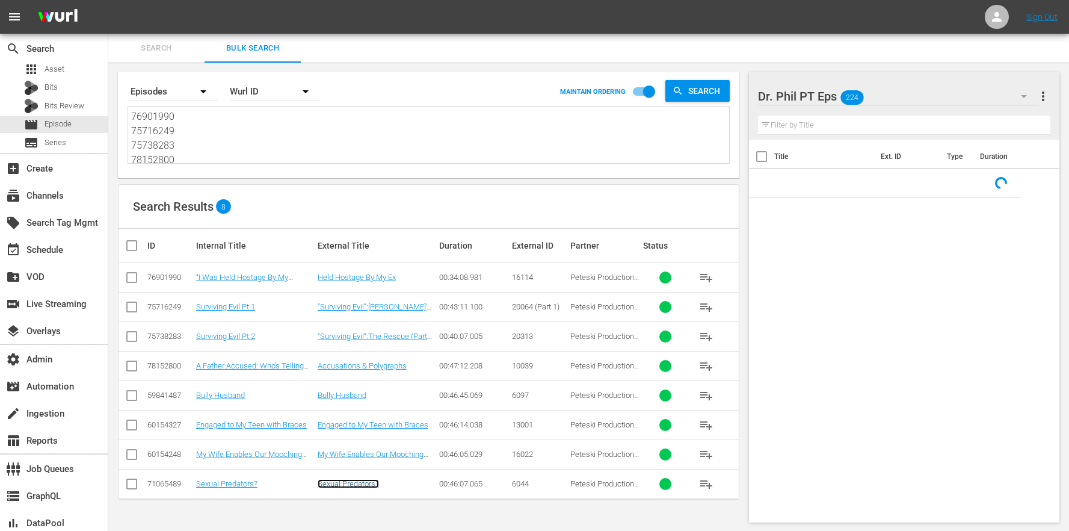
click at [354, 484] on link "Sexual Predators?" at bounding box center [348, 483] width 61 height 9
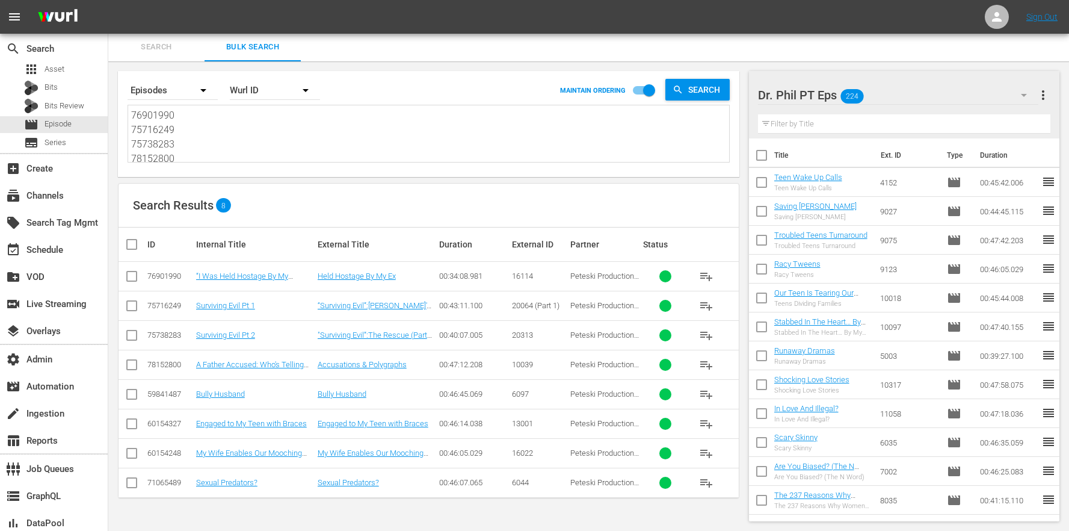
click at [430, 203] on div "Search Results 8" at bounding box center [429, 206] width 620 height 44
click at [322, 394] on link "Bully Husband" at bounding box center [342, 393] width 49 height 9
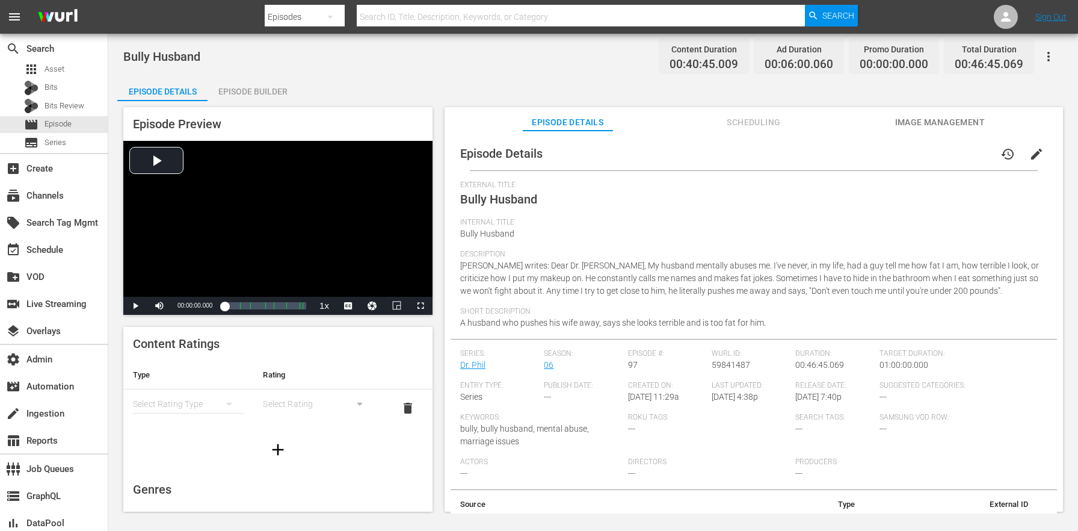
scroll to position [32, 0]
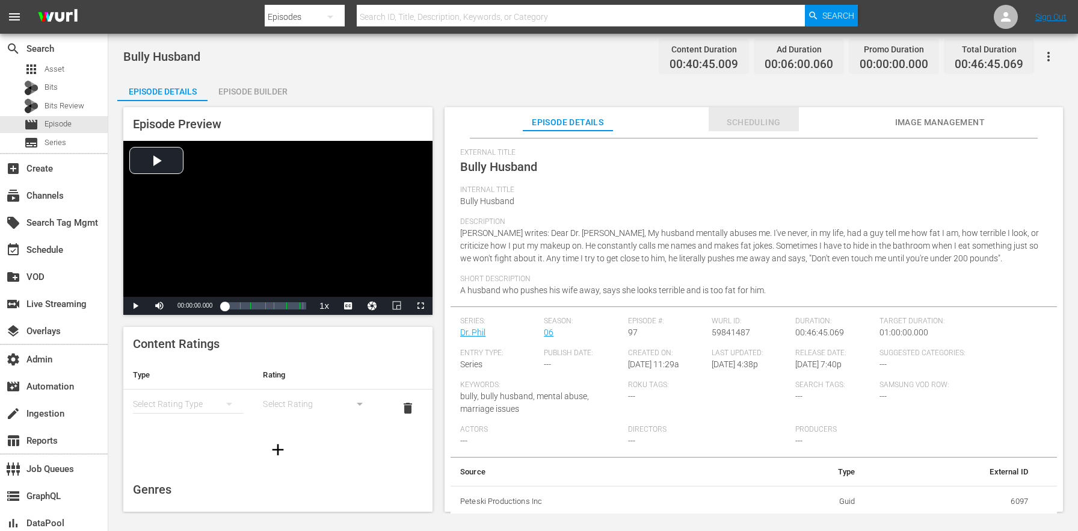
click at [754, 114] on button "Scheduling" at bounding box center [754, 119] width 90 height 24
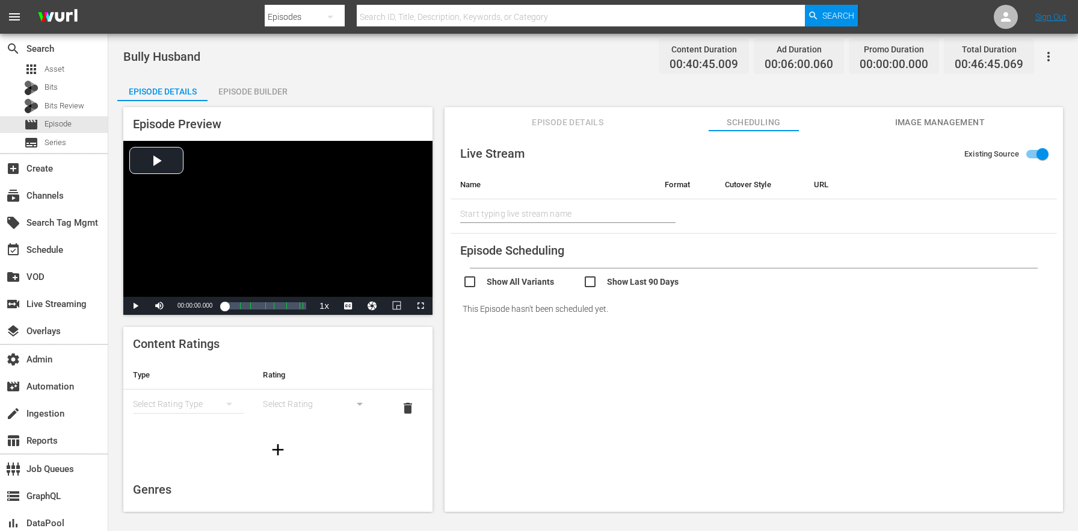
click at [531, 122] on span "Episode Details" at bounding box center [568, 122] width 90 height 15
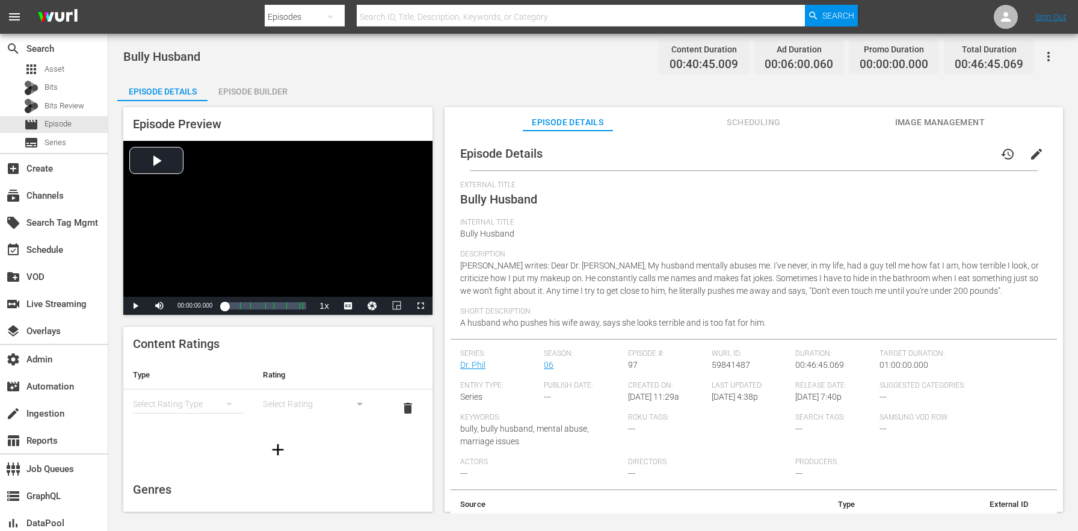
click at [747, 131] on button "Scheduling" at bounding box center [754, 119] width 90 height 24
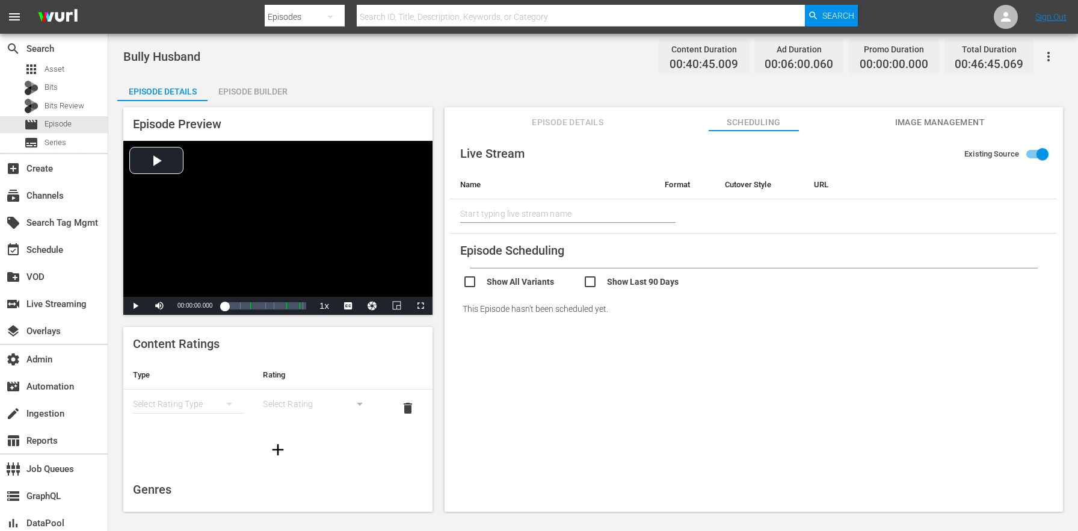
click at [617, 279] on input "checkbox" at bounding box center [643, 282] width 120 height 17
click at [620, 282] on input "checkbox" at bounding box center [643, 282] width 120 height 17
checkbox input "false"
click at [573, 119] on span "Episode Details" at bounding box center [568, 122] width 90 height 15
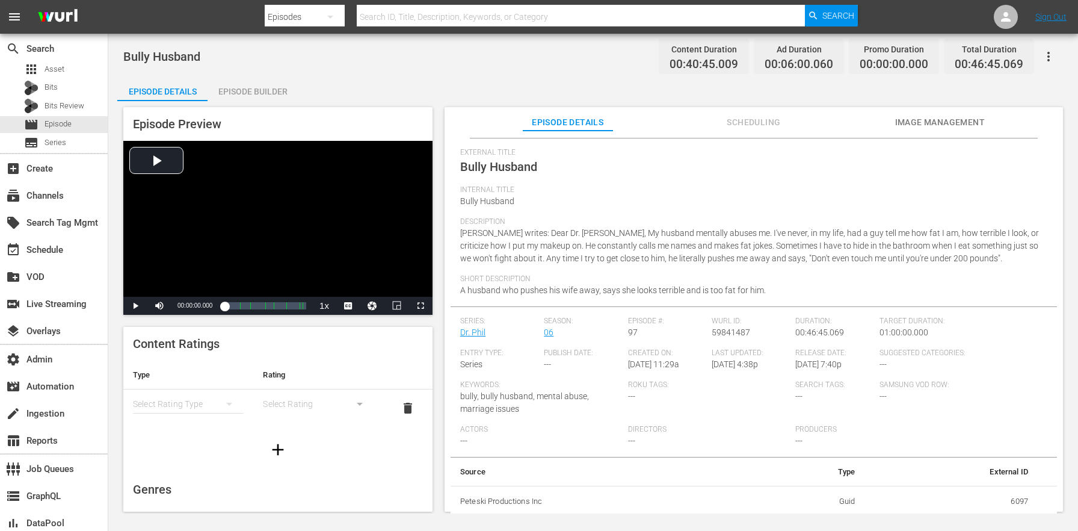
scroll to position [0, 0]
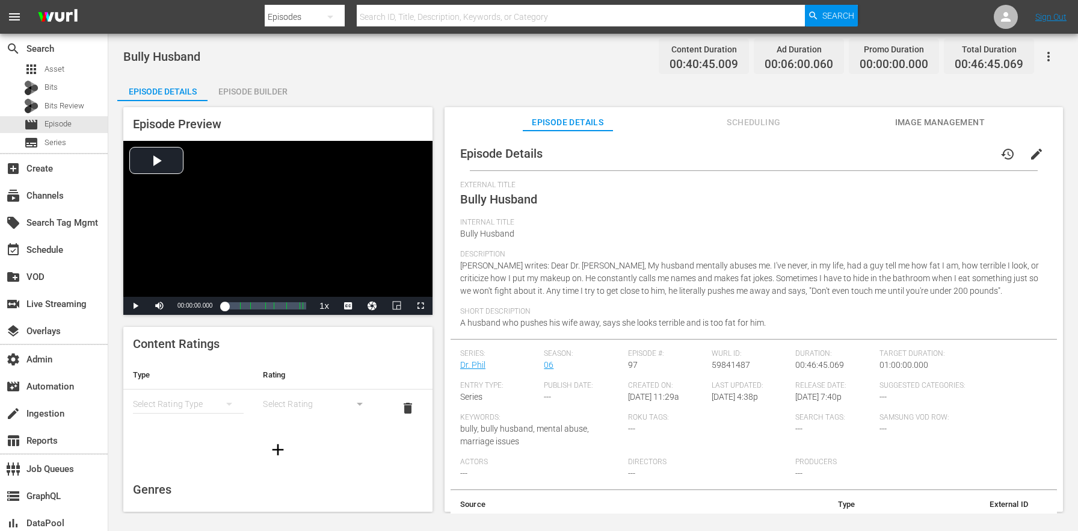
click at [1024, 163] on button "edit" at bounding box center [1036, 154] width 29 height 29
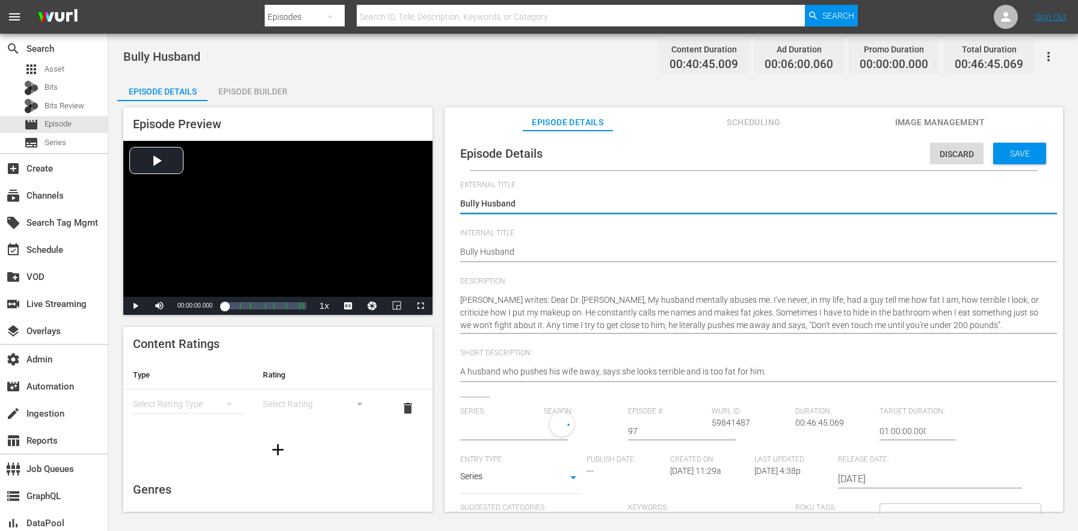
type input "Dr. Phil"
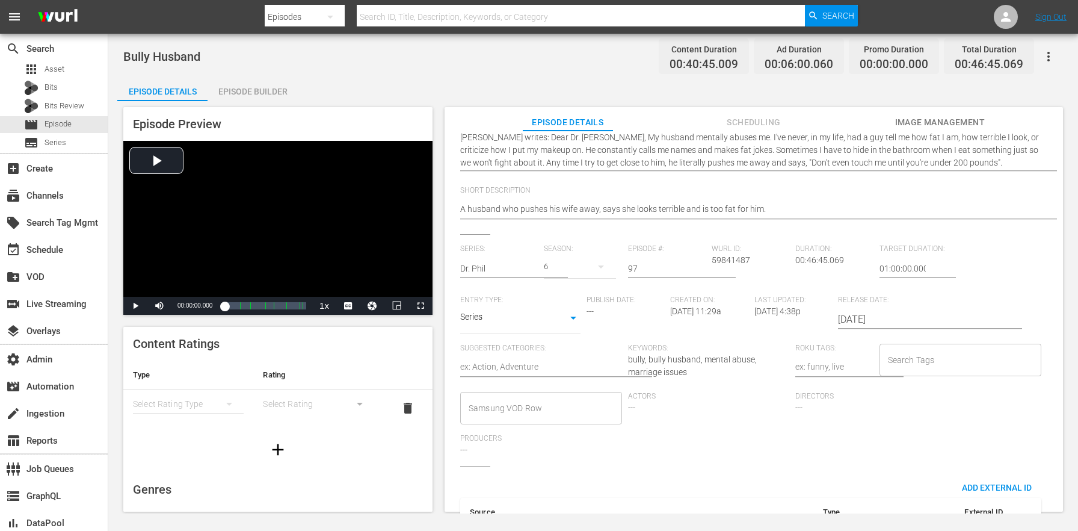
scroll to position [221, 0]
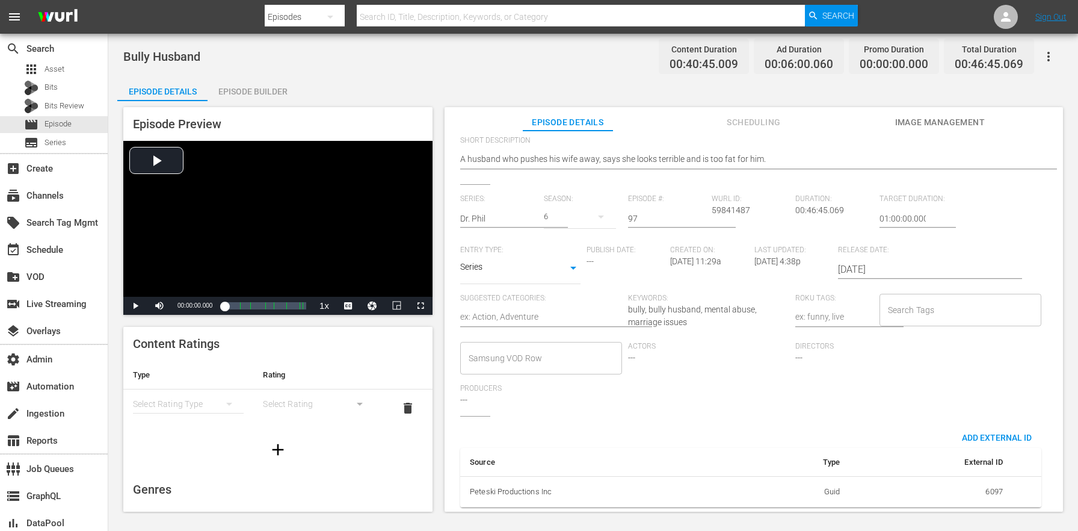
click at [899, 307] on input "Search Tags" at bounding box center [951, 310] width 133 height 22
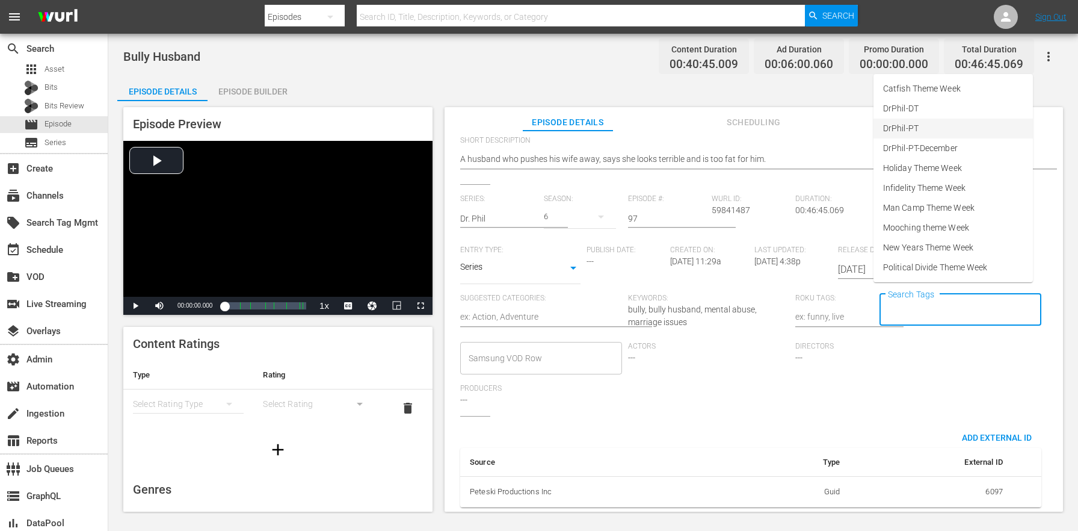
click at [909, 125] on span "DrPhil-PT" at bounding box center [901, 128] width 36 height 13
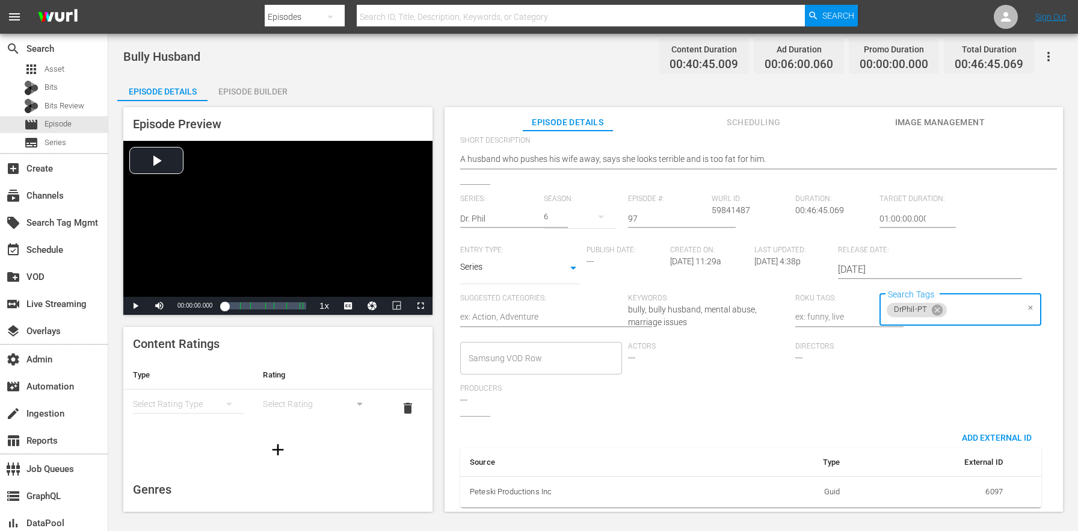
scroll to position [0, 0]
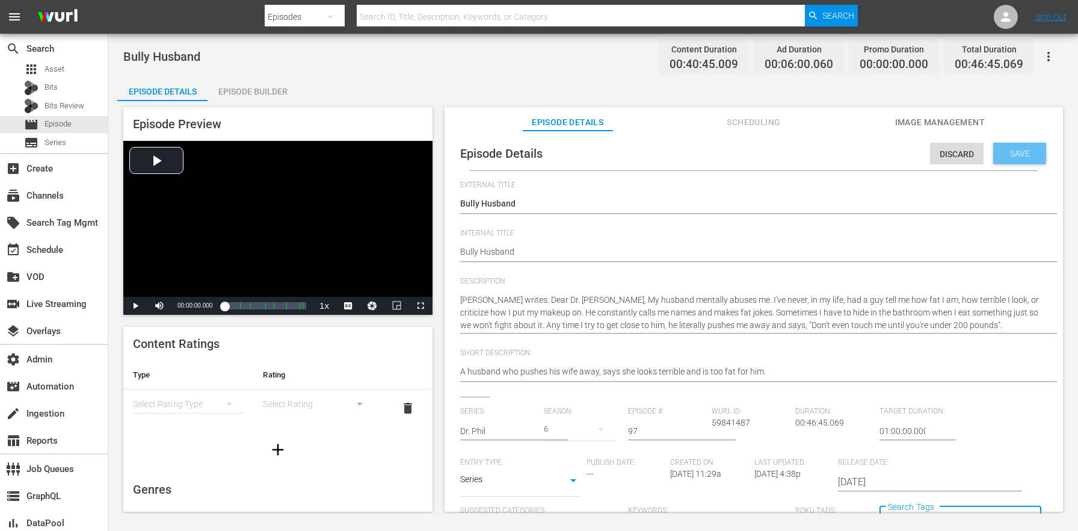
click at [1003, 145] on div "Save" at bounding box center [1020, 154] width 53 height 22
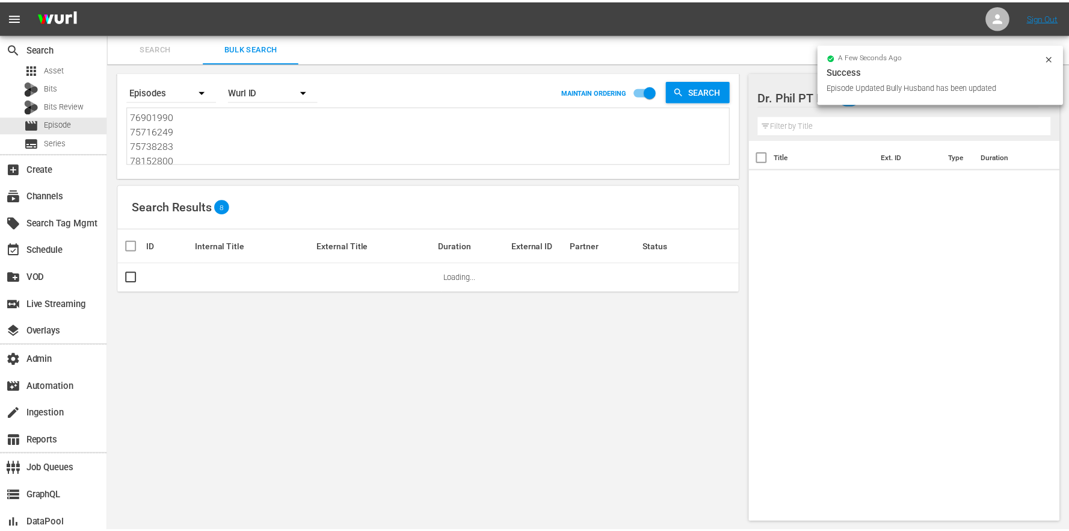
scroll to position [1, 0]
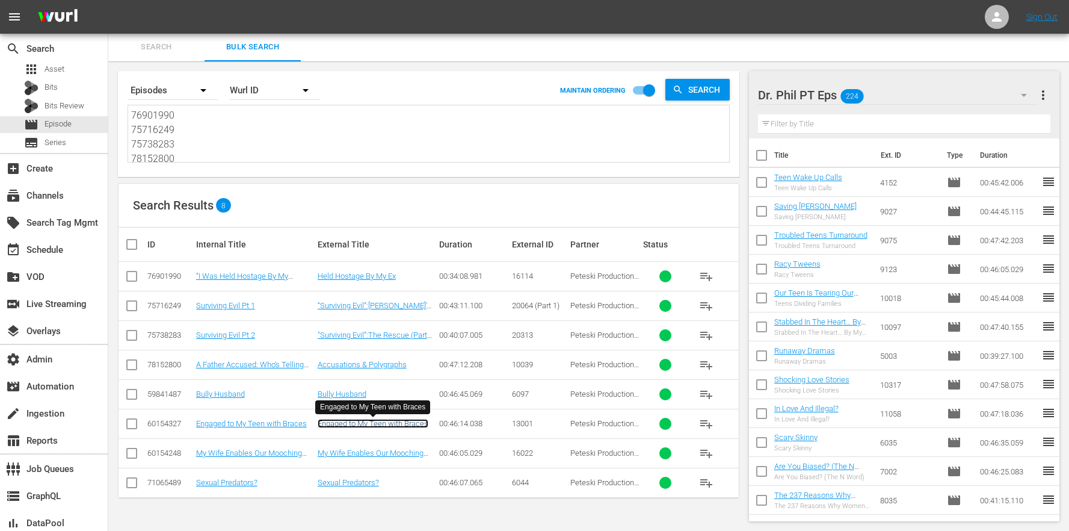
click at [353, 427] on link "Engaged to My Teen with Braces" at bounding box center [373, 423] width 111 height 9
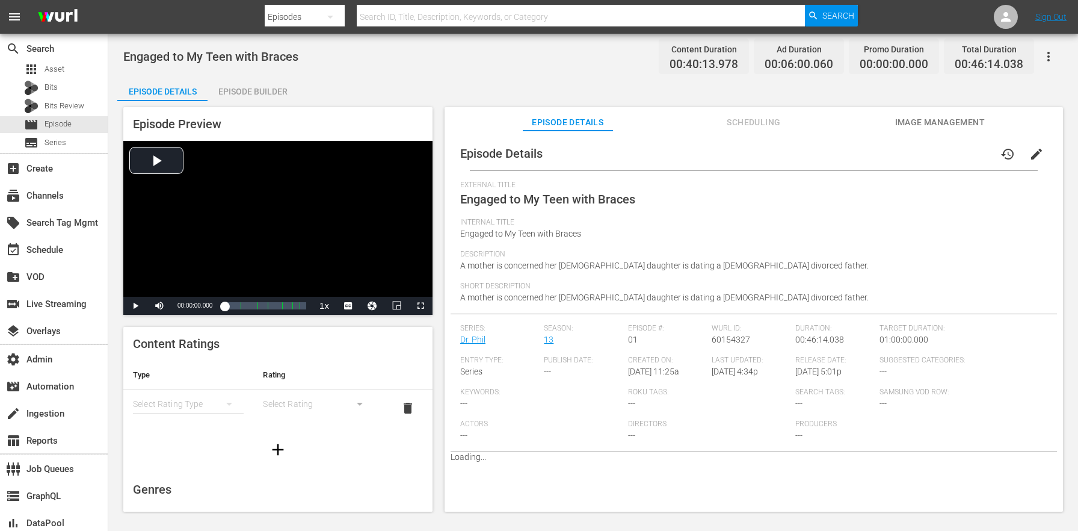
click at [759, 120] on span "Scheduling" at bounding box center [754, 122] width 90 height 15
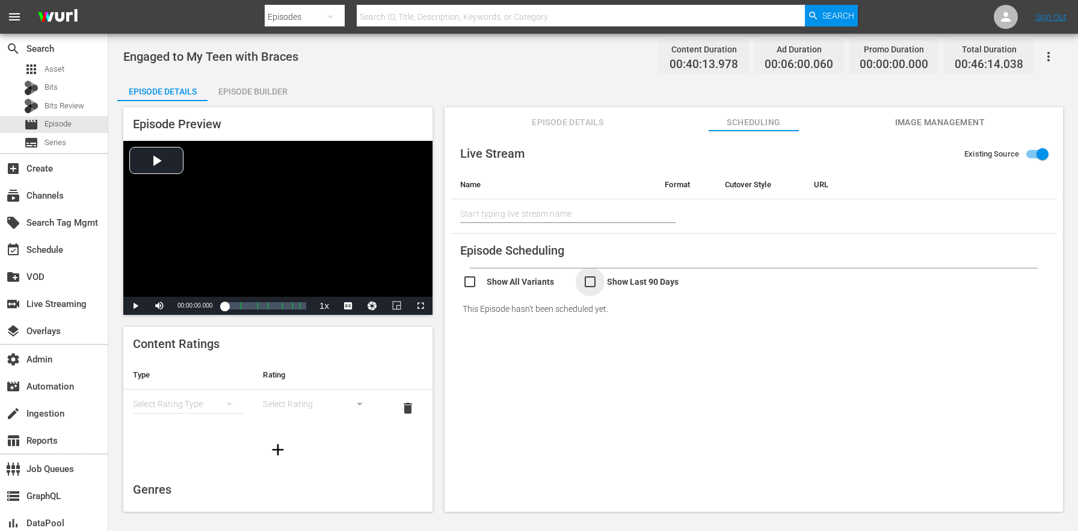
click at [631, 285] on input "checkbox" at bounding box center [643, 282] width 120 height 17
checkbox input "true"
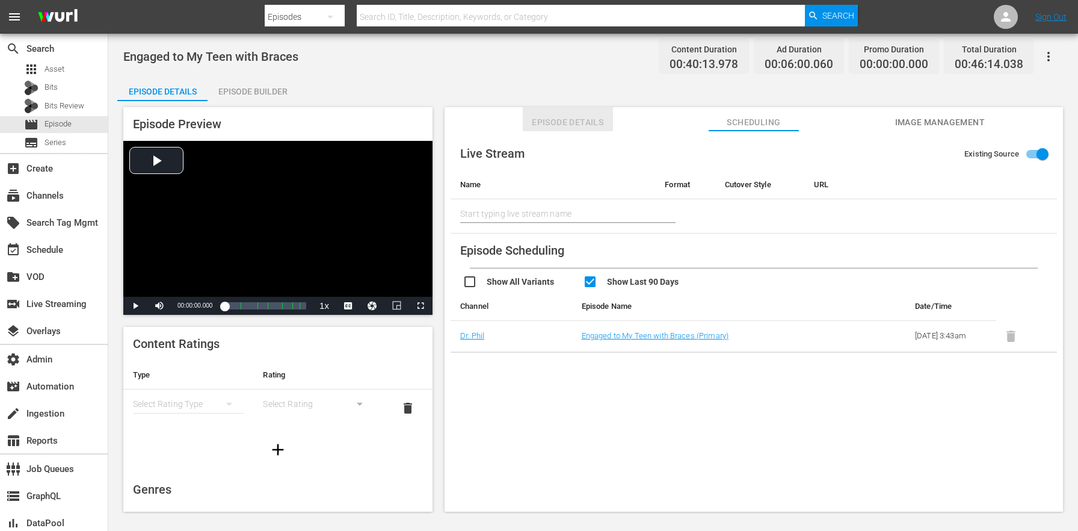
click at [543, 129] on span "Episode Details" at bounding box center [568, 122] width 90 height 15
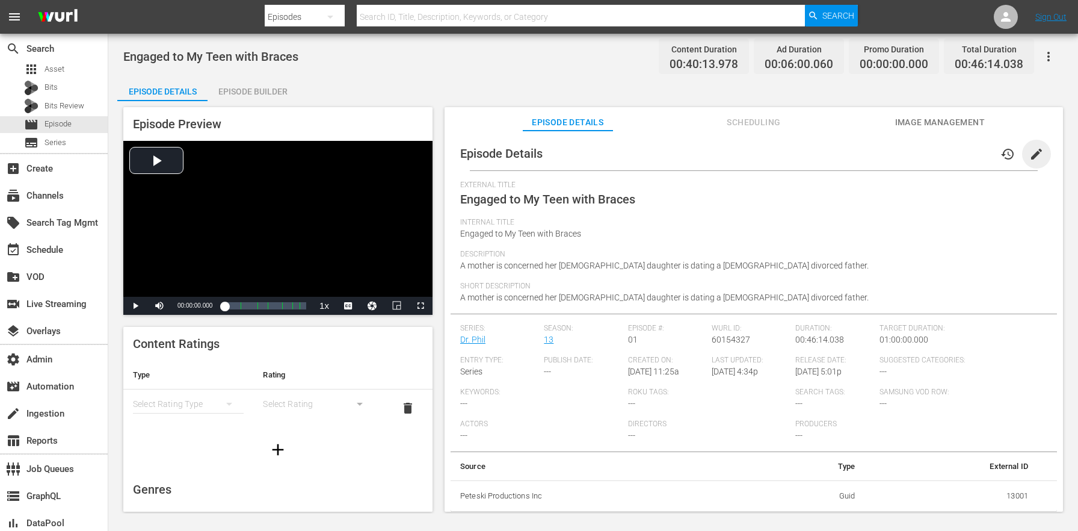
click at [1034, 152] on span "edit" at bounding box center [1037, 154] width 14 height 14
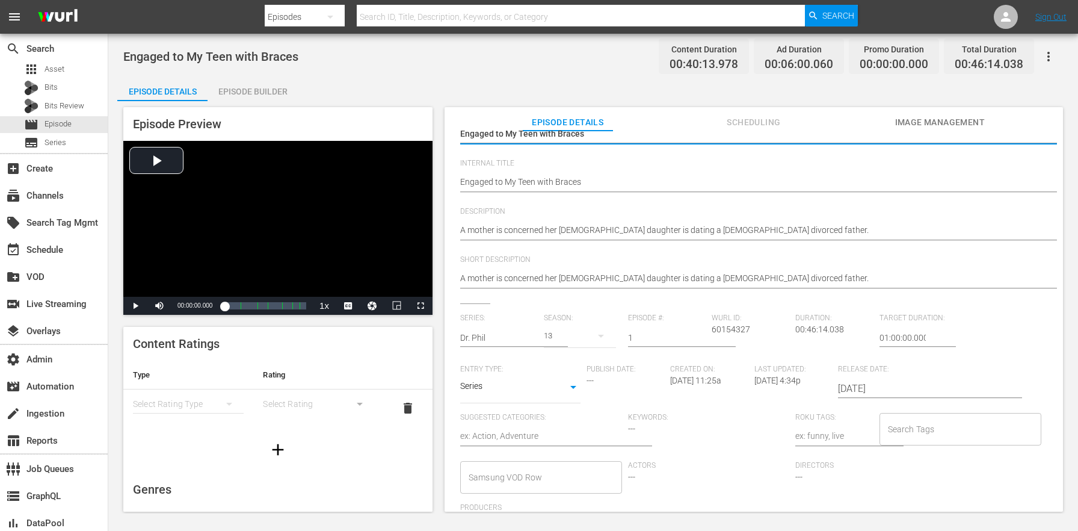
scroll to position [198, 0]
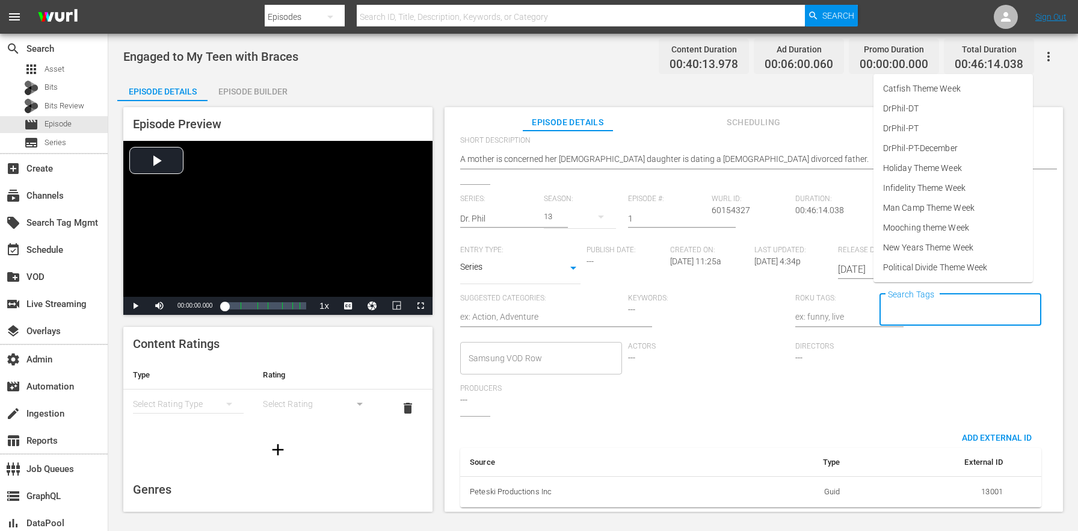
click at [947, 299] on input "Search Tags" at bounding box center [951, 310] width 133 height 22
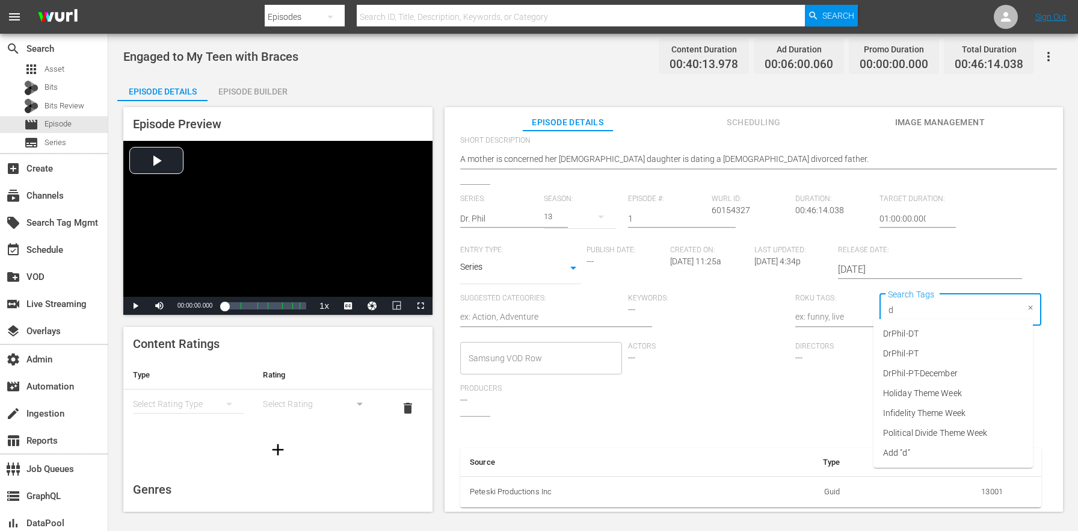
type input "dr"
click at [937, 359] on li "DrPhil-PT" at bounding box center [953, 354] width 159 height 20
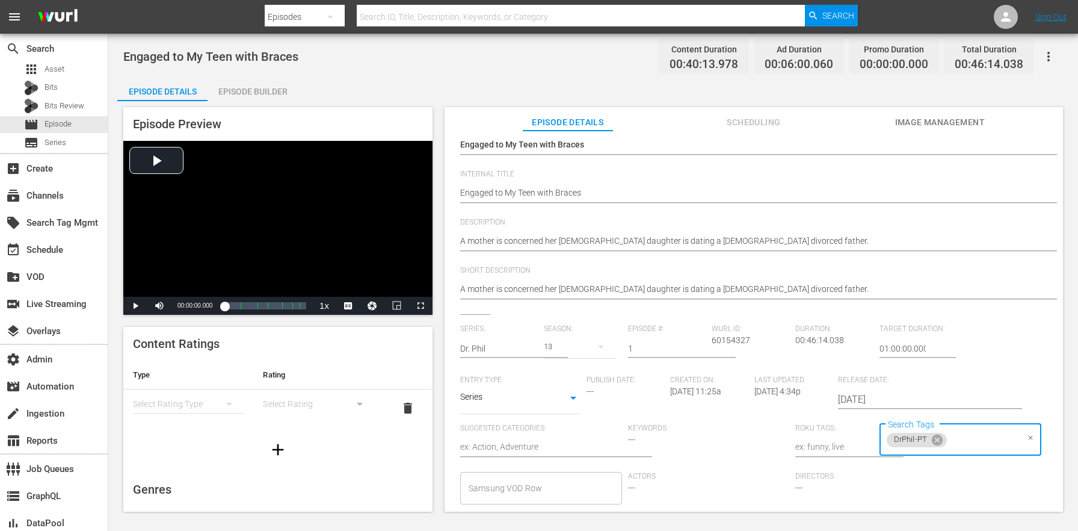
scroll to position [0, 0]
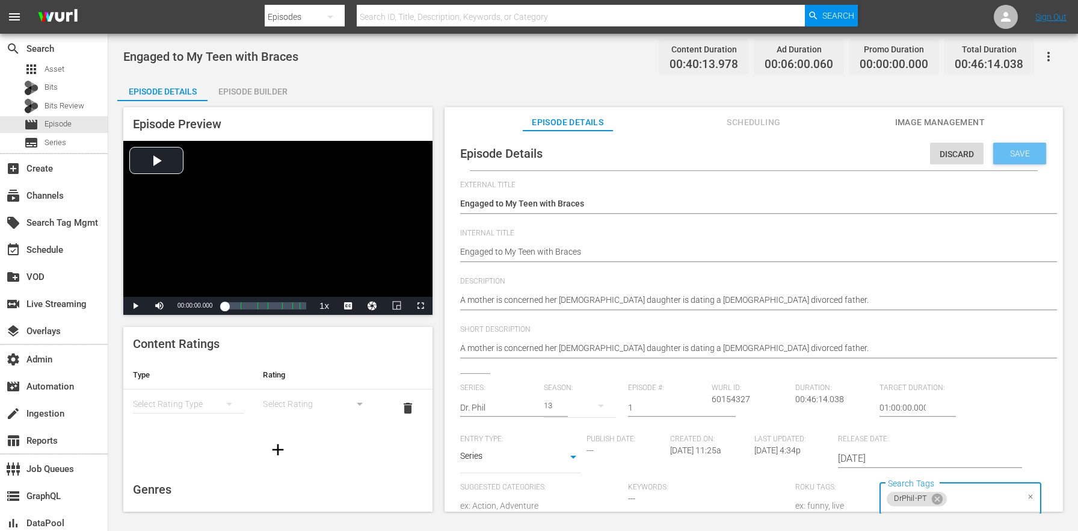
click at [1009, 156] on span "Save" at bounding box center [1020, 154] width 39 height 10
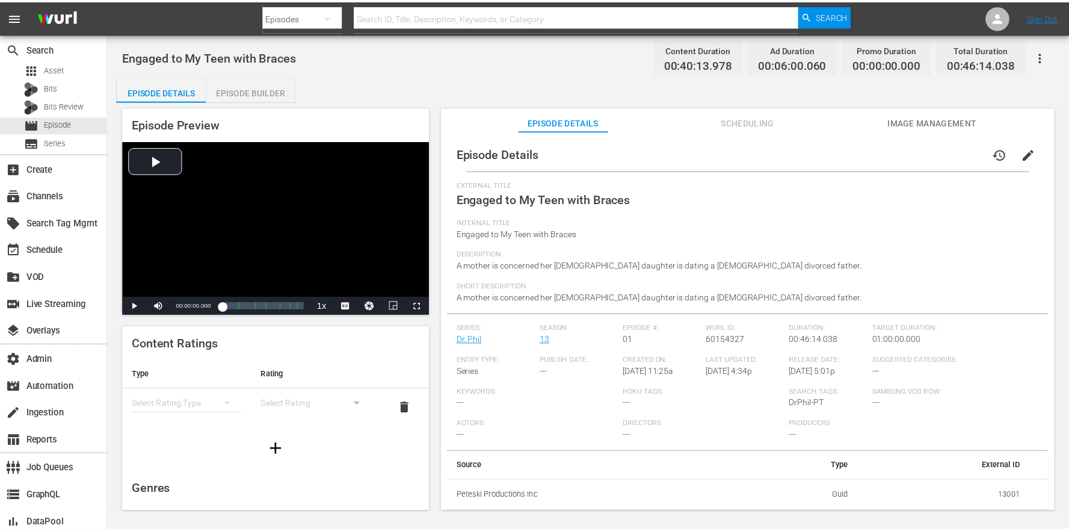
scroll to position [1, 0]
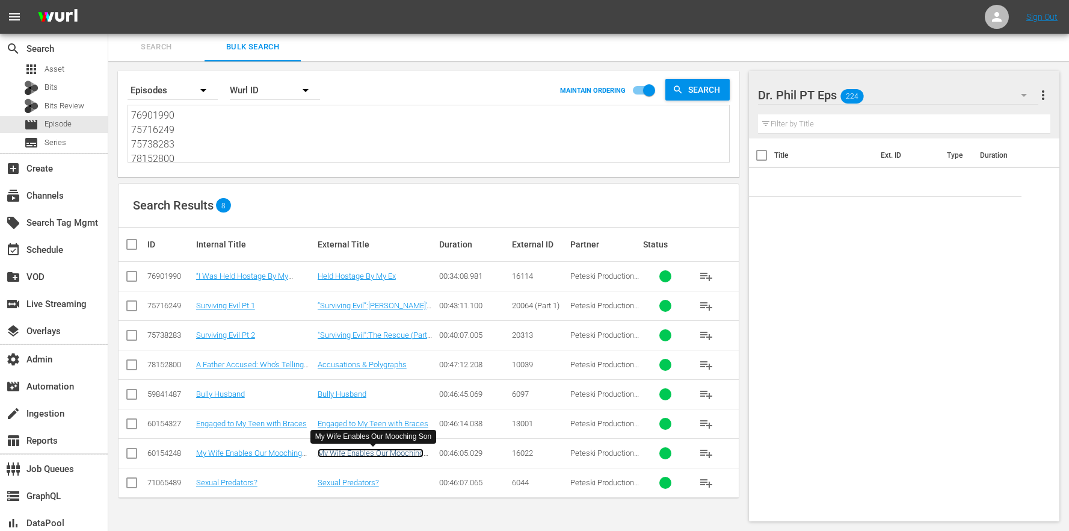
click at [363, 449] on link "My Wife Enables Our Mooching Son" at bounding box center [371, 457] width 106 height 18
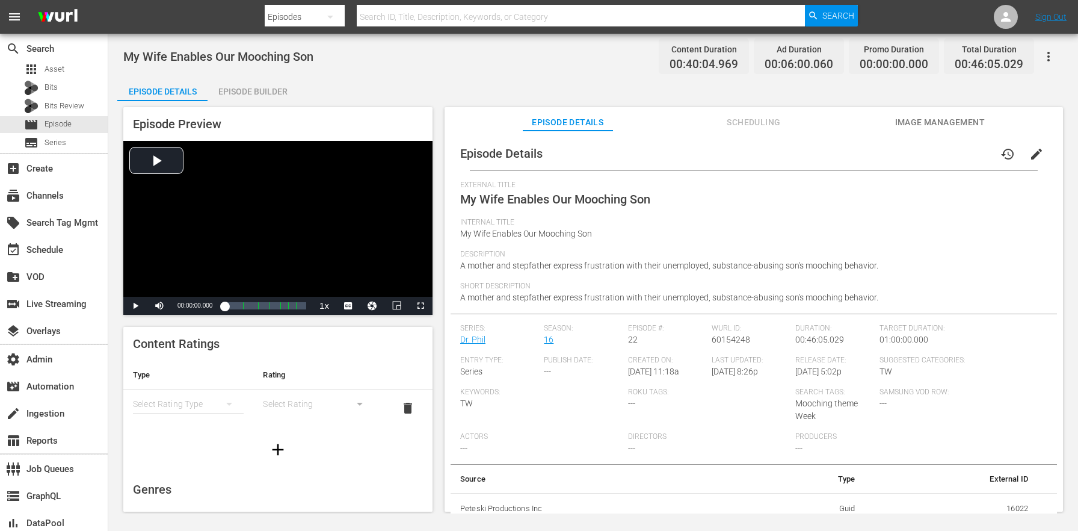
scroll to position [7, 0]
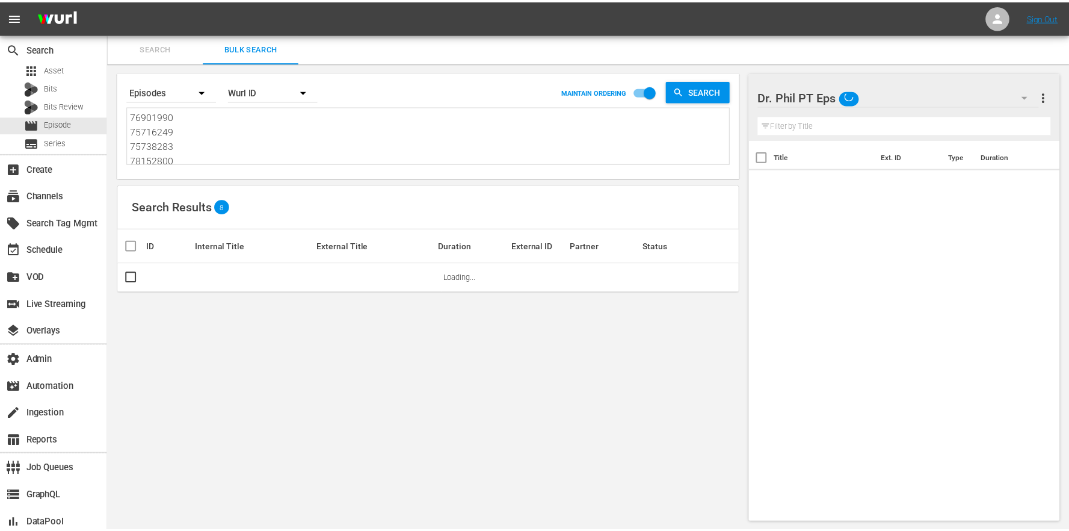
scroll to position [1, 0]
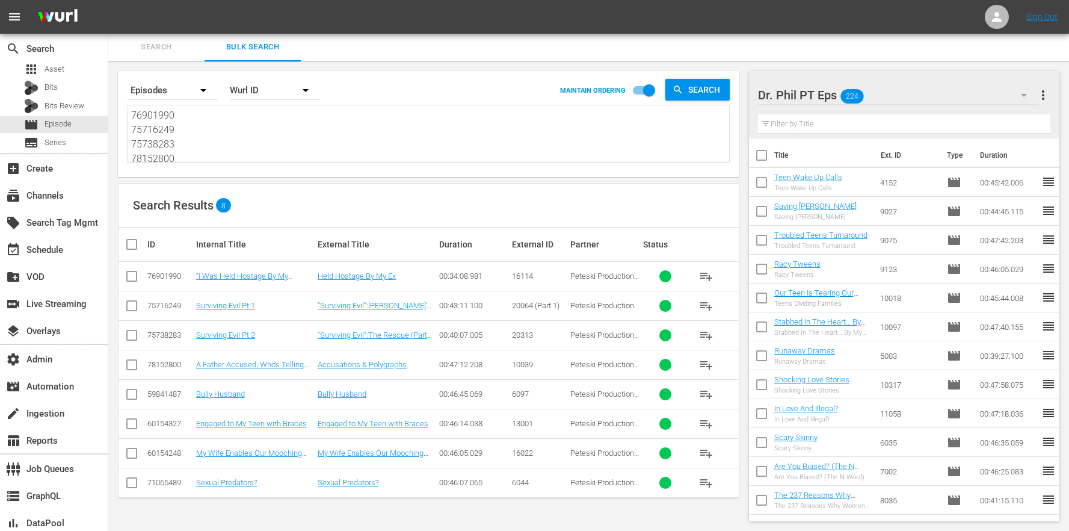
click at [167, 60] on button "Search" at bounding box center [156, 46] width 96 height 29
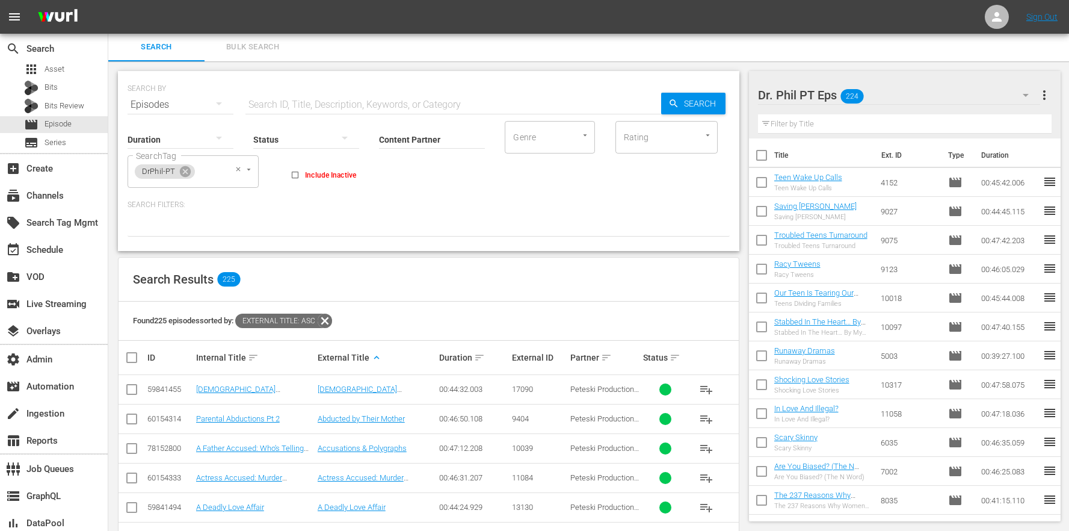
click at [193, 169] on div "DrPhil-PT" at bounding box center [165, 171] width 60 height 14
click at [177, 170] on span "DrPhil-PT" at bounding box center [159, 172] width 48 height 10
click at [189, 170] on icon at bounding box center [185, 171] width 11 height 11
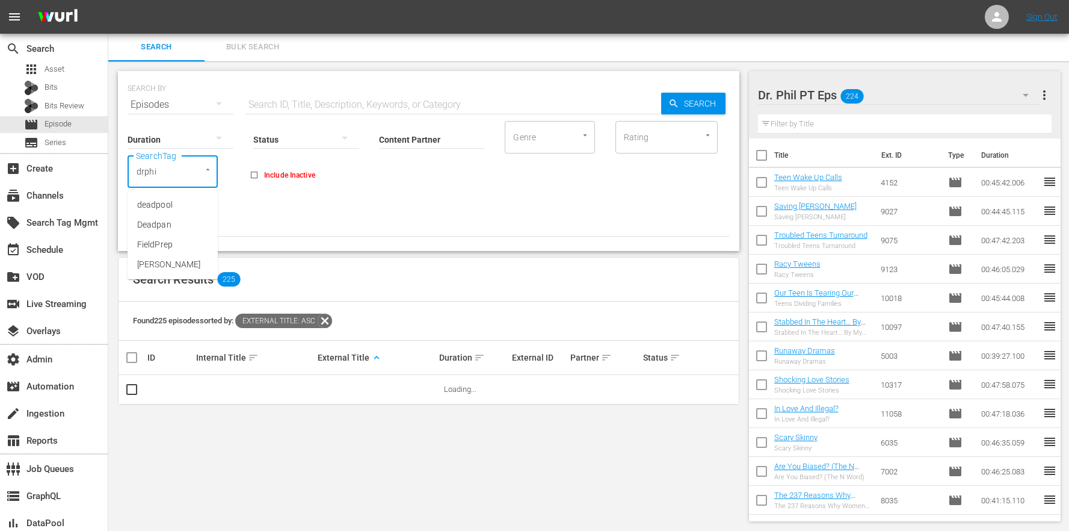
type input "drphil"
click at [155, 241] on span "DrPhil-DT" at bounding box center [155, 237] width 36 height 13
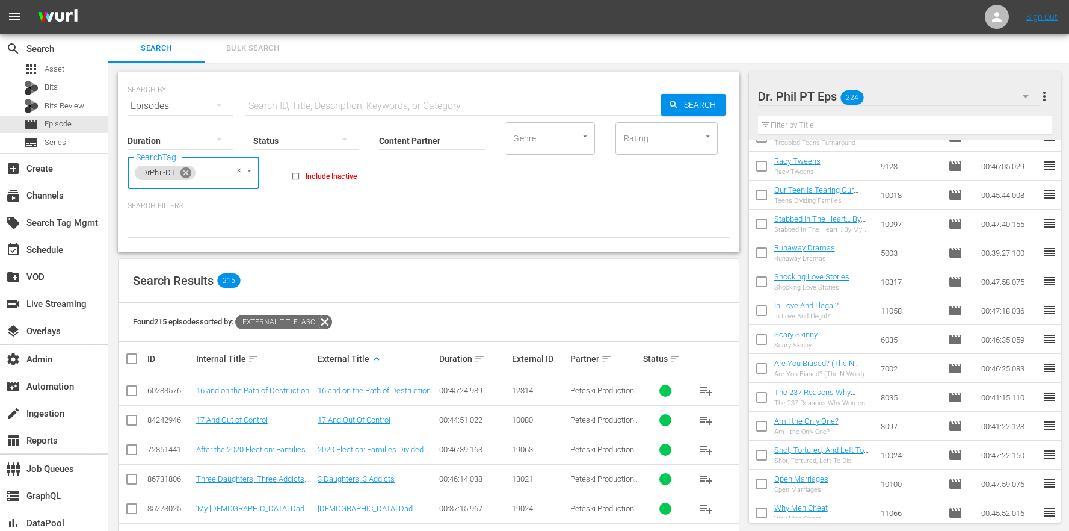
click at [186, 174] on icon at bounding box center [185, 172] width 13 height 13
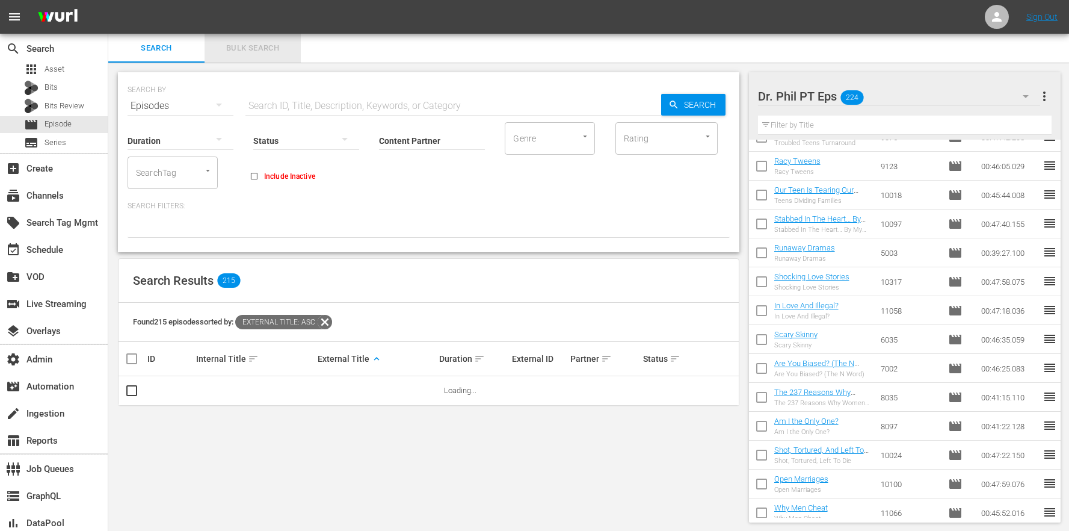
click at [256, 46] on span "Bulk Search" at bounding box center [253, 49] width 82 height 14
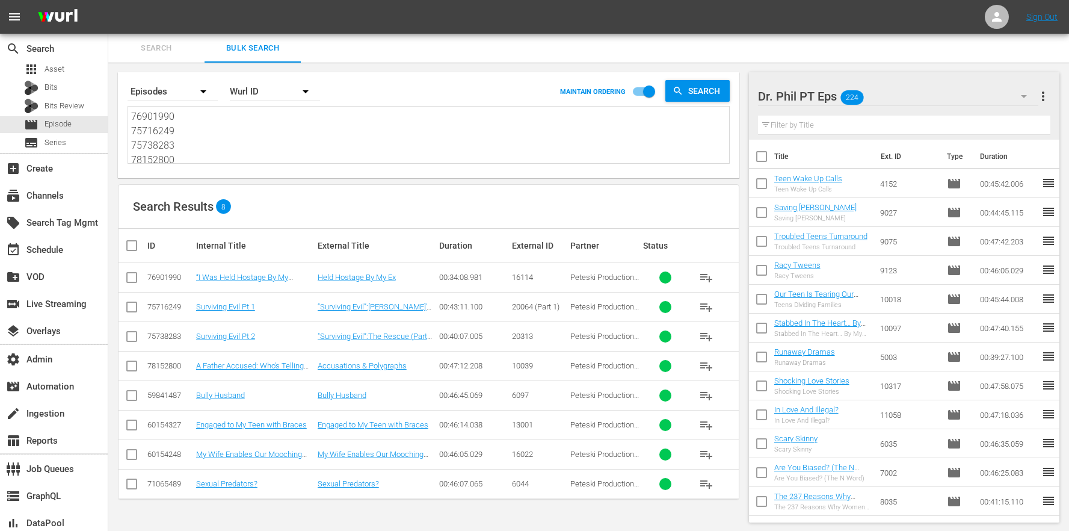
drag, startPoint x: 215, startPoint y: 159, endPoint x: 182, endPoint y: 4, distance: 158.7
click at [182, 4] on div "menu Sign Out search Search apps Asset Bits Bits Review movie Episode subtitles…" at bounding box center [534, 266] width 1069 height 532
paste textarea "59841498 59841475 71065530 60154310 60154330 71065539 78152810 60283562 7815277…"
type textarea "59841498 59841475 71065530 60154310 60154330 71065539 78152810 60283562 7815277…"
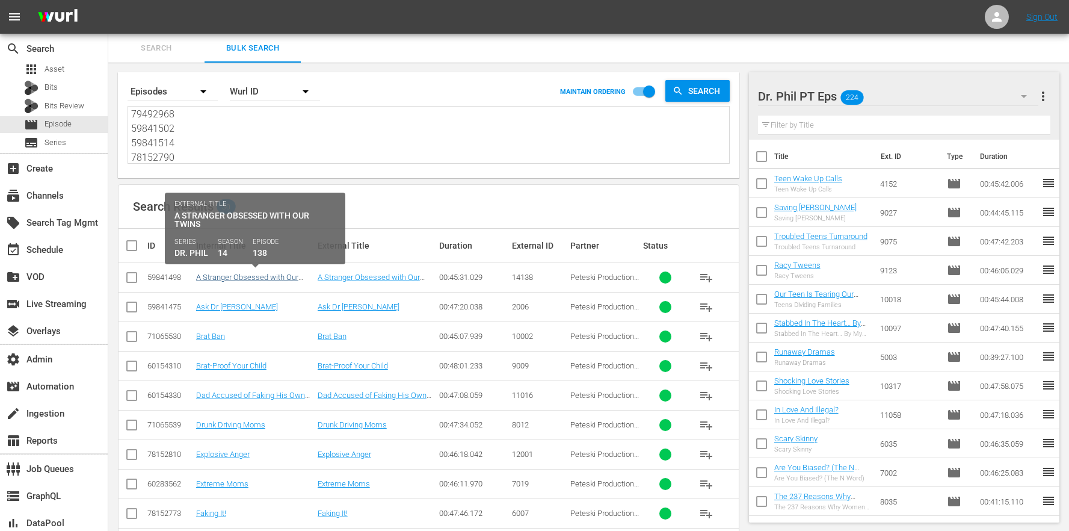
type textarea "59841498 59841475 71065530 60154310 60154330 71065539 78152810 60283562 7815277…"
click at [267, 280] on link "A Stranger Obsessed with Our Twins Pt 1" at bounding box center [247, 282] width 102 height 18
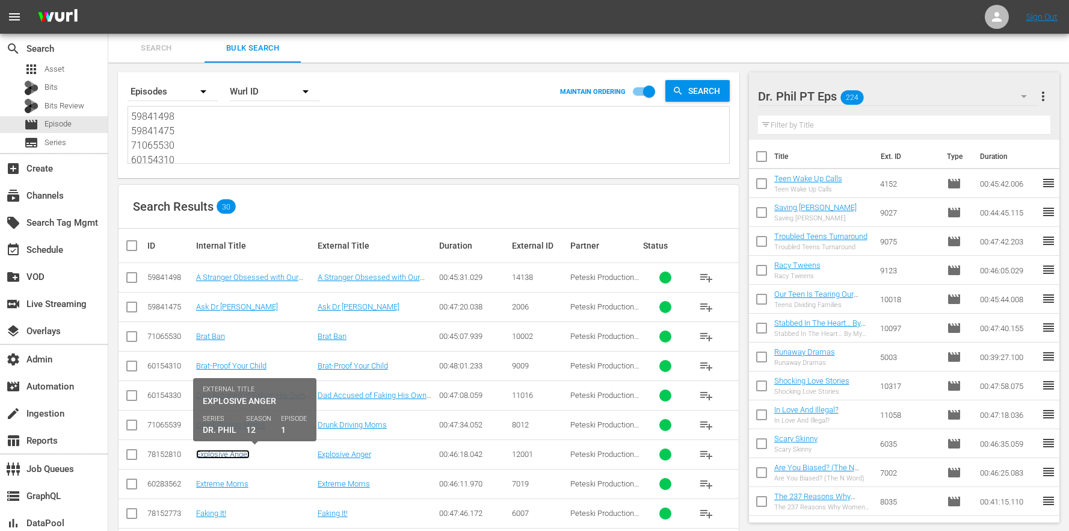
click at [225, 451] on link "Explosive Anger" at bounding box center [223, 454] width 54 height 9
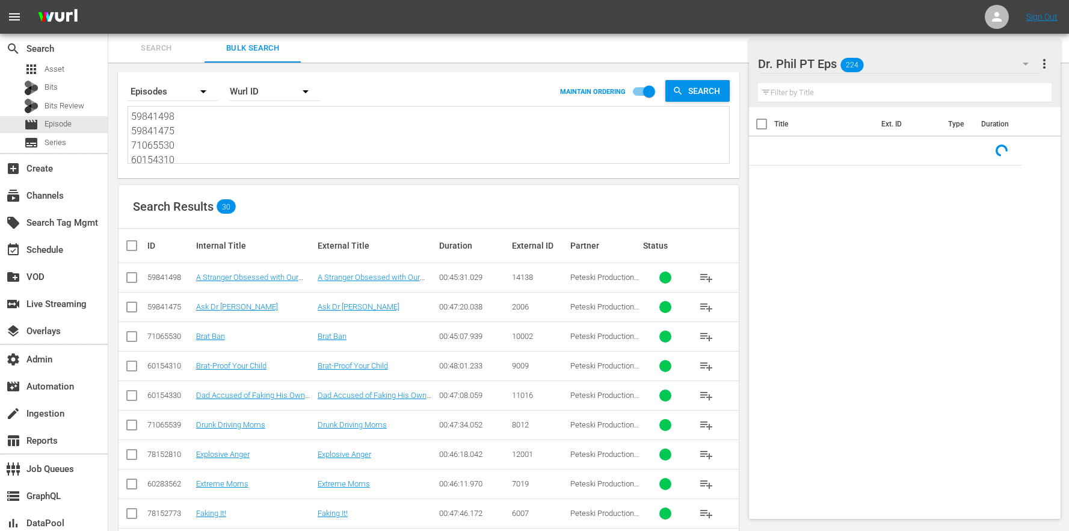
scroll to position [638, 0]
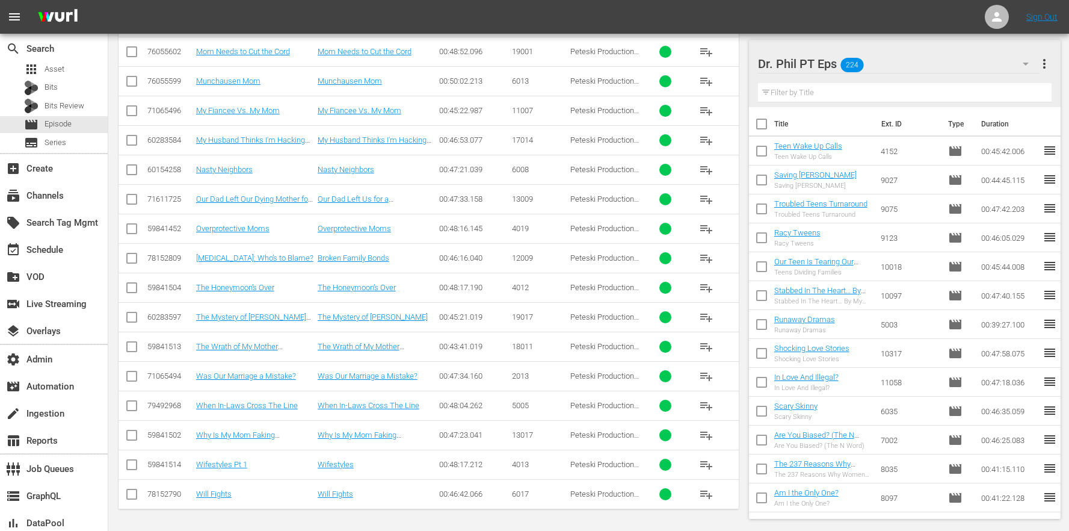
click at [239, 459] on td "Wifestyles Pt 1" at bounding box center [255, 464] width 122 height 29
click at [238, 461] on link "Wifestyles Pt 1" at bounding box center [221, 464] width 51 height 9
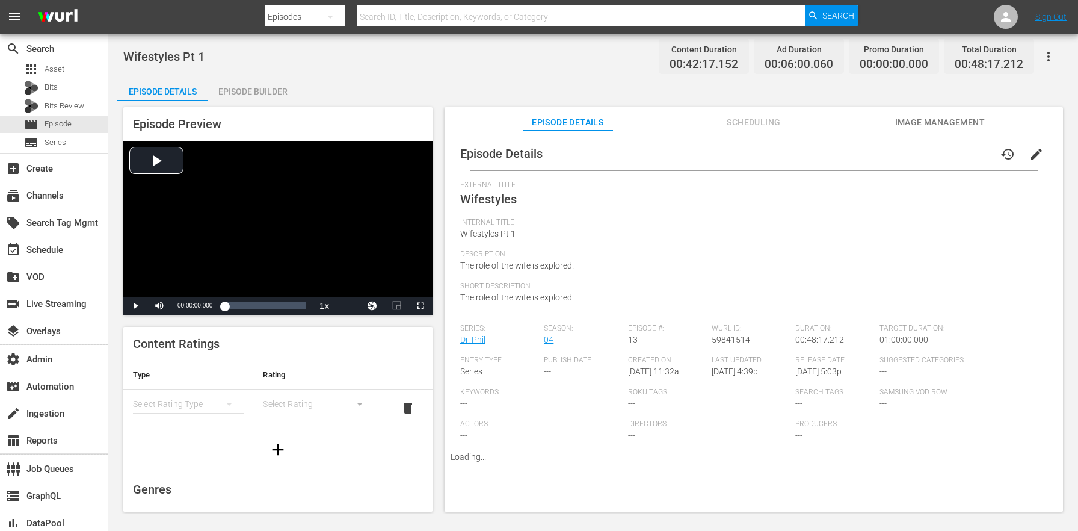
click at [753, 117] on span "Scheduling" at bounding box center [754, 122] width 90 height 15
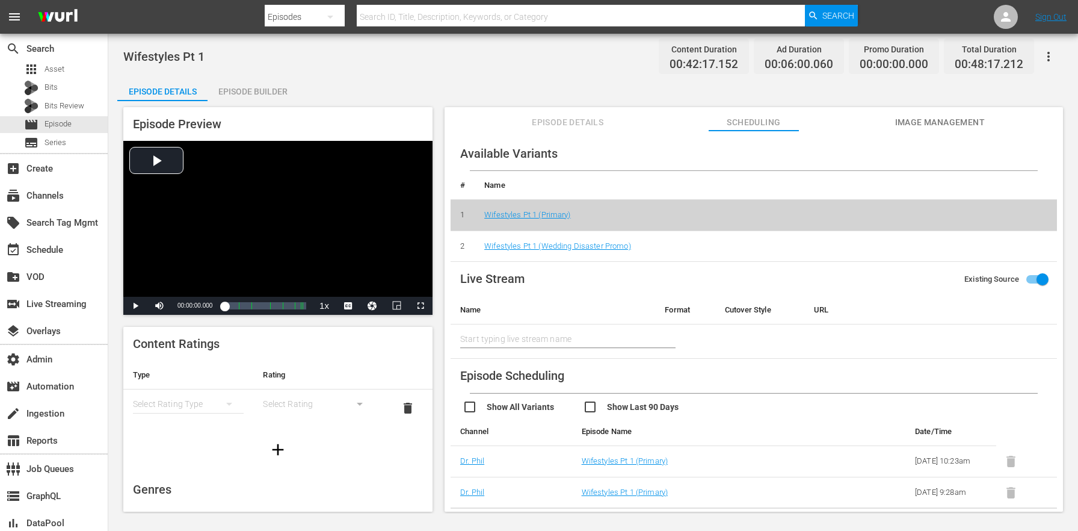
click at [567, 129] on span "Episode Details" at bounding box center [568, 122] width 90 height 15
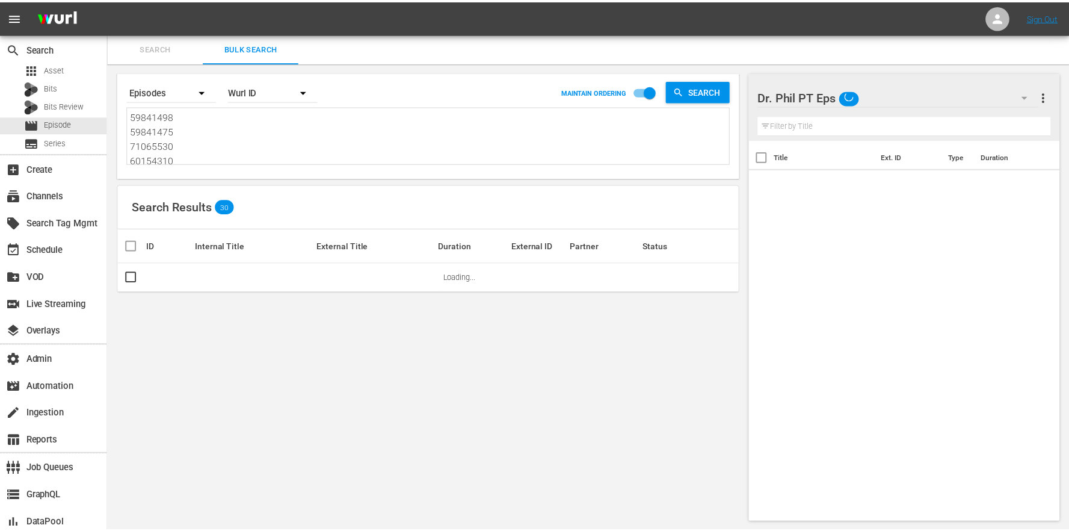
scroll to position [1, 0]
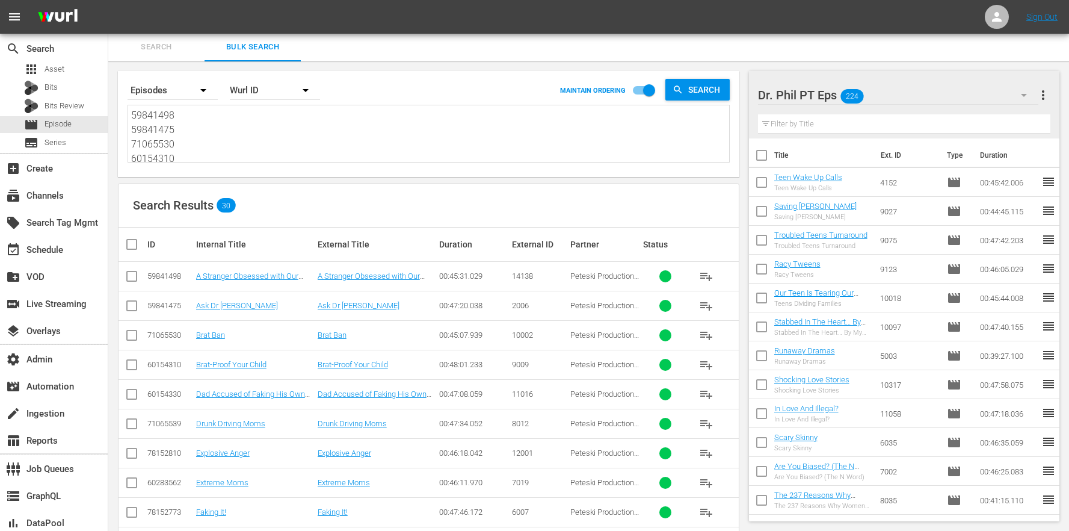
click at [1024, 94] on icon "button" at bounding box center [1024, 95] width 6 height 3
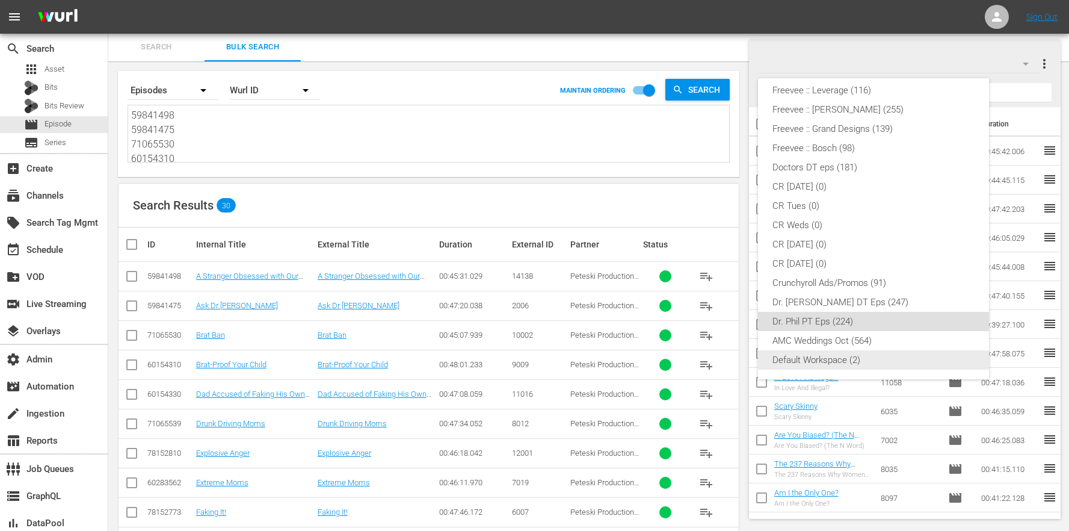
scroll to position [119, 0]
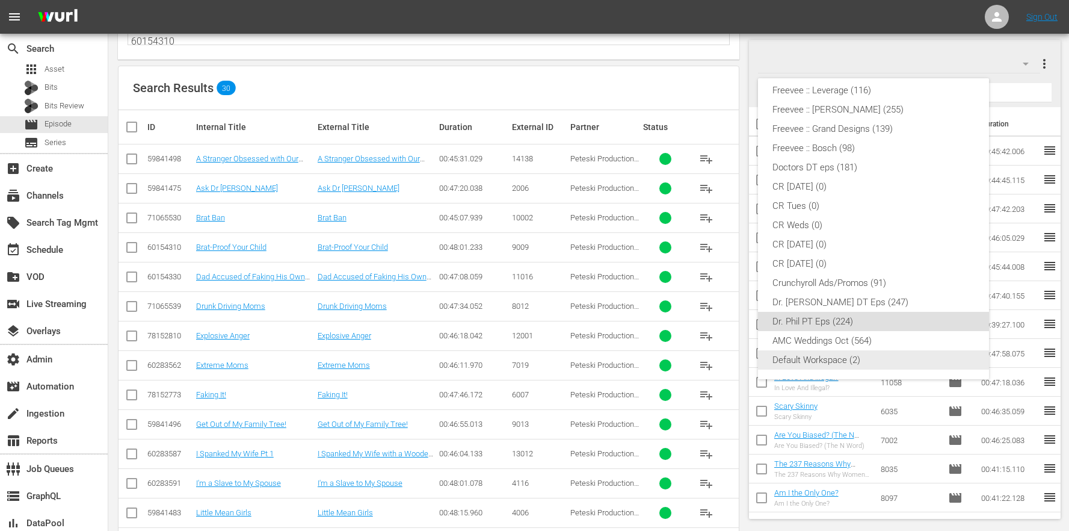
click at [850, 360] on div "Default Workspace (2)" at bounding box center [874, 359] width 202 height 19
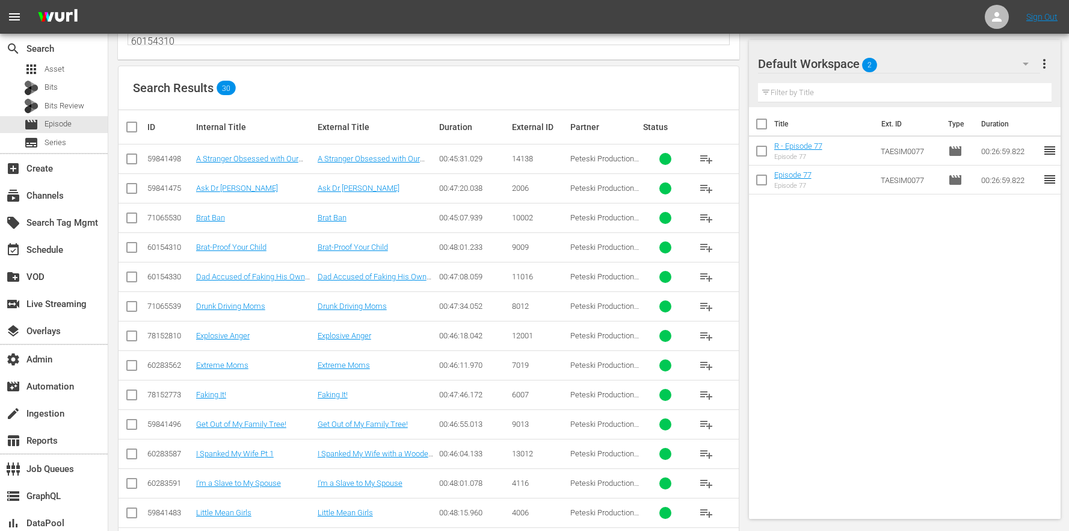
click at [1045, 64] on span "more_vert" at bounding box center [1044, 64] width 14 height 14
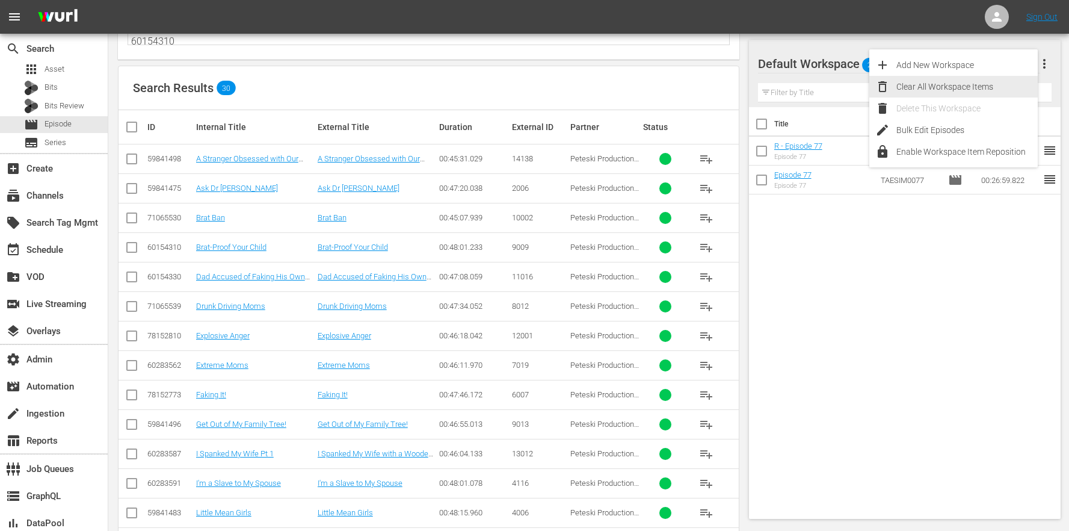
click at [983, 87] on div "Clear All Workspace Items" at bounding box center [967, 87] width 141 height 22
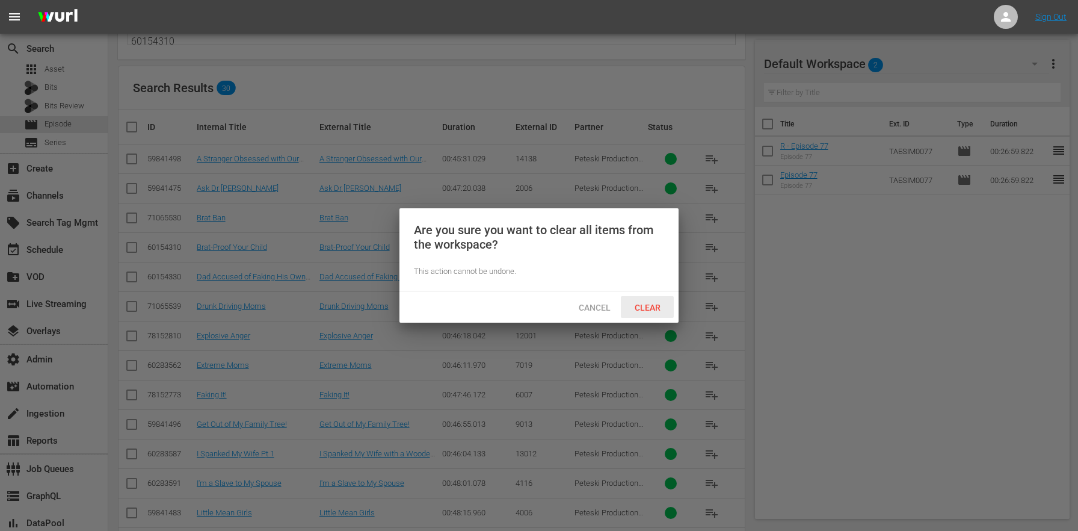
click at [659, 306] on span "Clear" at bounding box center [647, 308] width 45 height 10
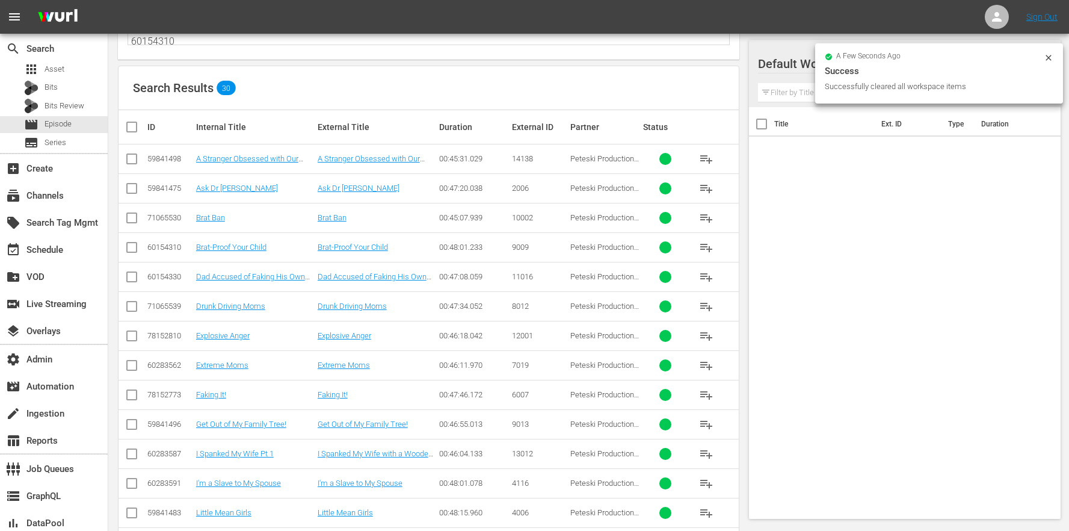
click at [131, 118] on th at bounding box center [132, 127] width 27 height 34
click at [133, 126] on input "checkbox" at bounding box center [137, 127] width 24 height 14
checkbox input "true"
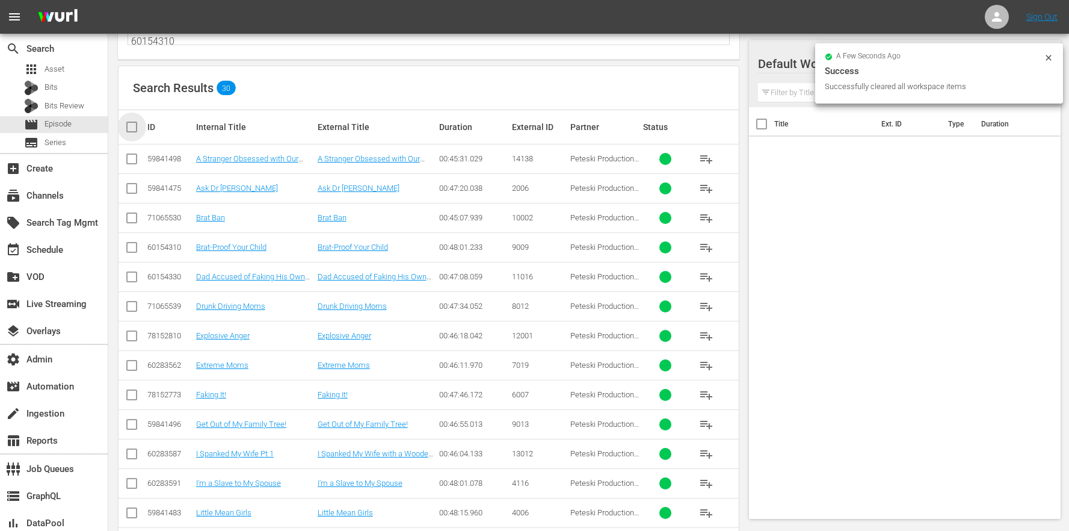
checkbox input "true"
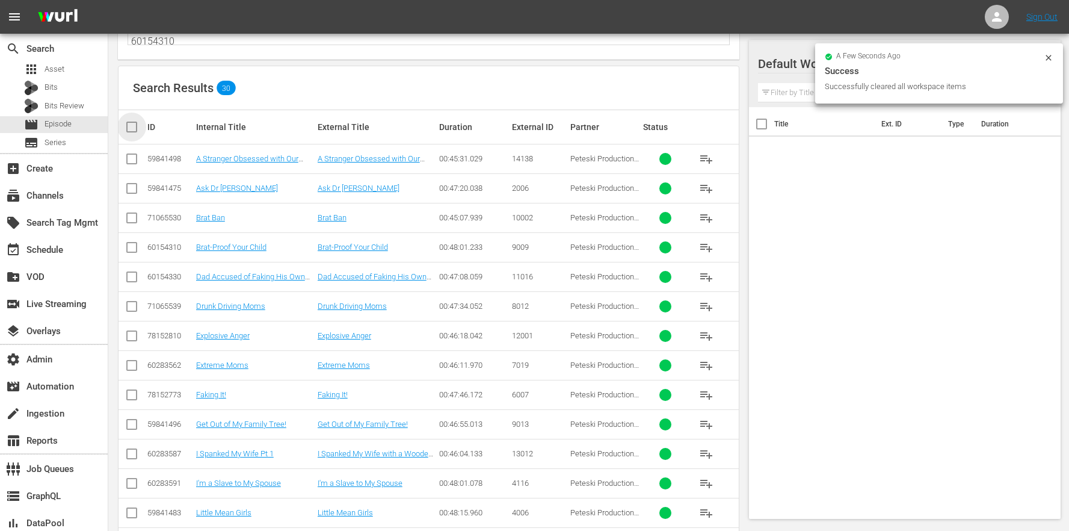
checkbox input "true"
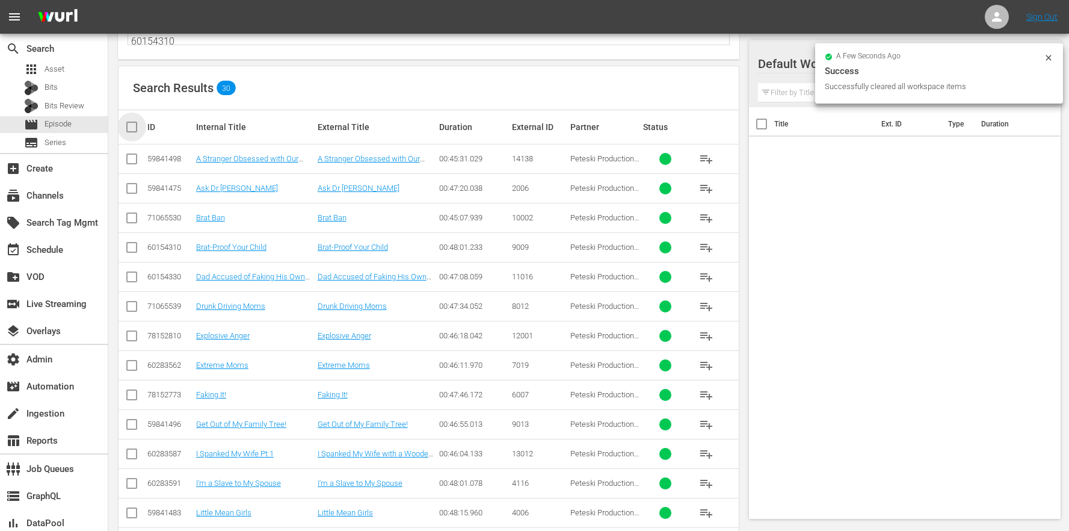
checkbox input "true"
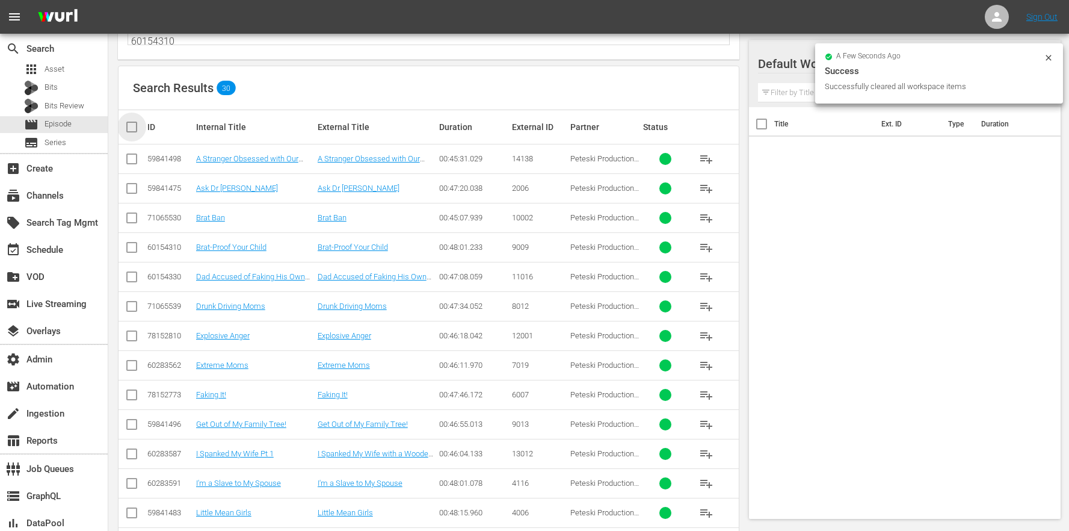
checkbox input "true"
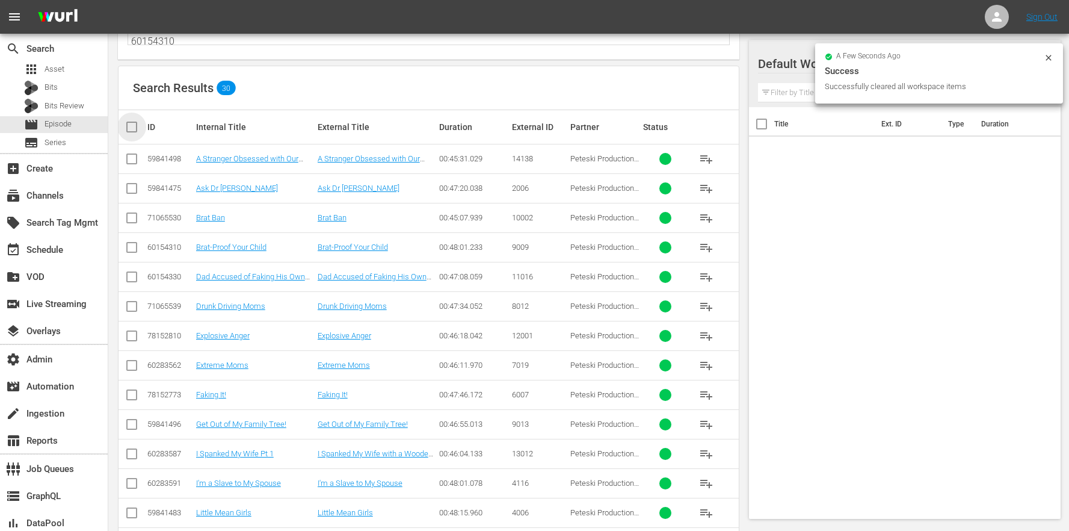
checkbox input "true"
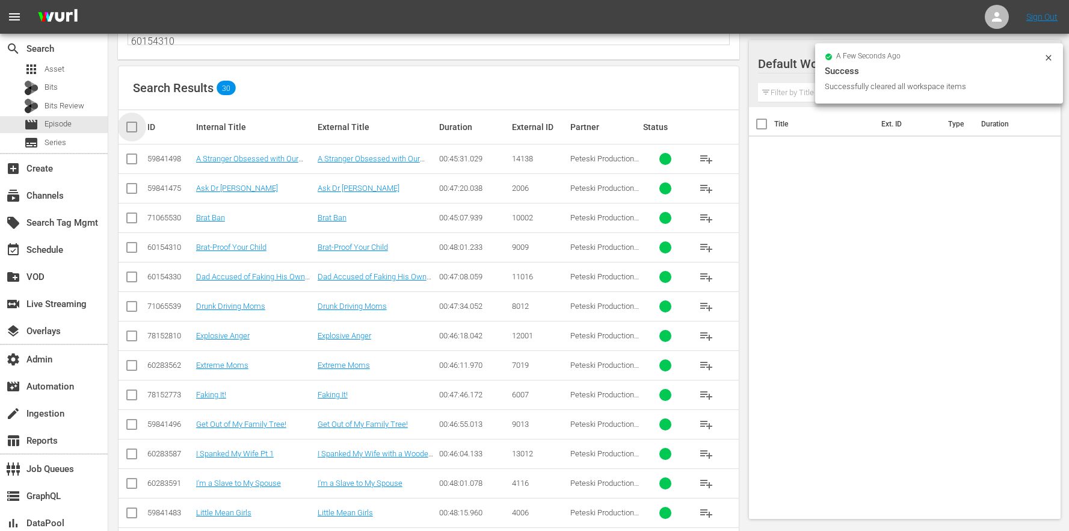
checkbox input "true"
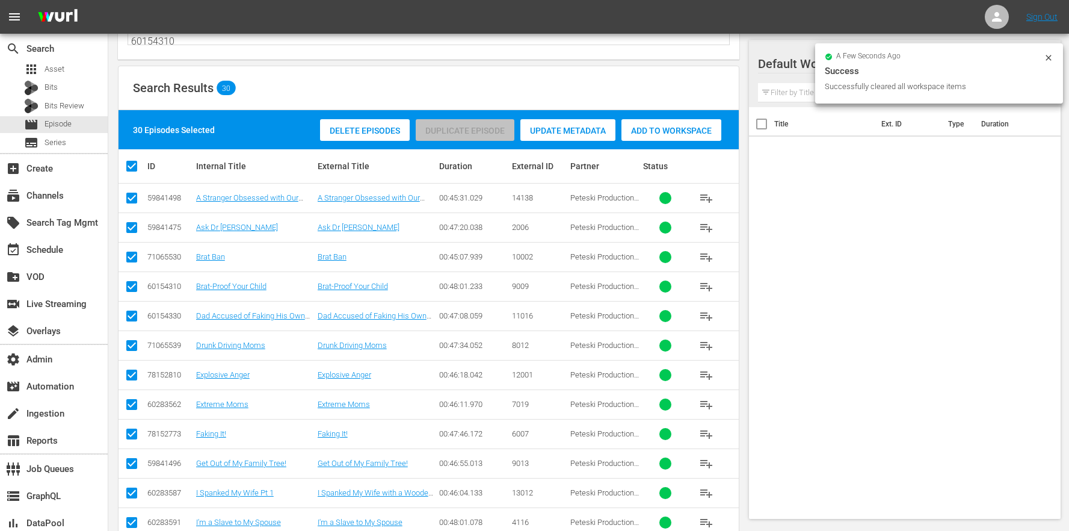
click at [684, 127] on span "Add to Workspace" at bounding box center [672, 131] width 100 height 10
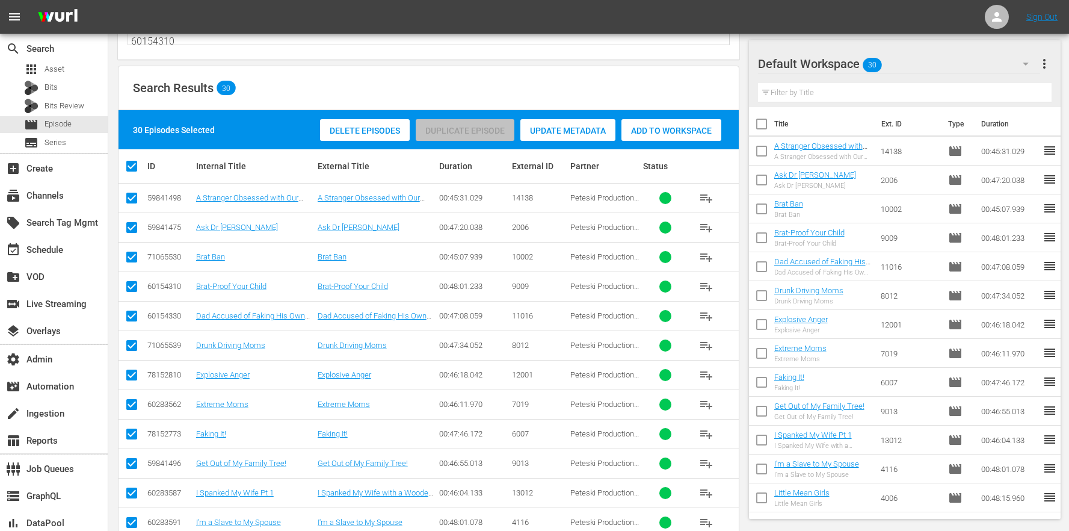
click at [1045, 67] on span "more_vert" at bounding box center [1044, 64] width 14 height 14
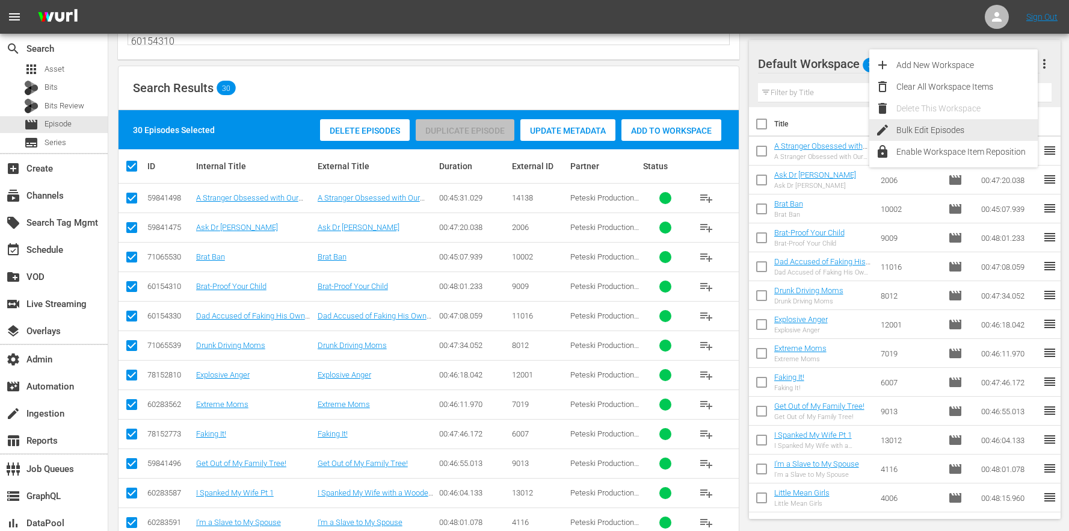
click at [963, 132] on div "Bulk Edit Episodes" at bounding box center [967, 130] width 141 height 22
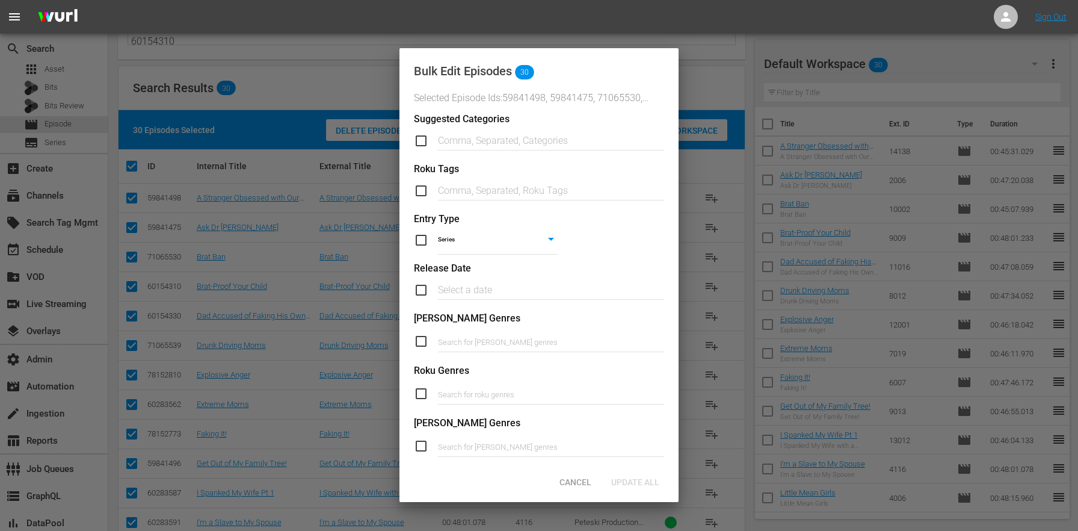
scroll to position [419, 0]
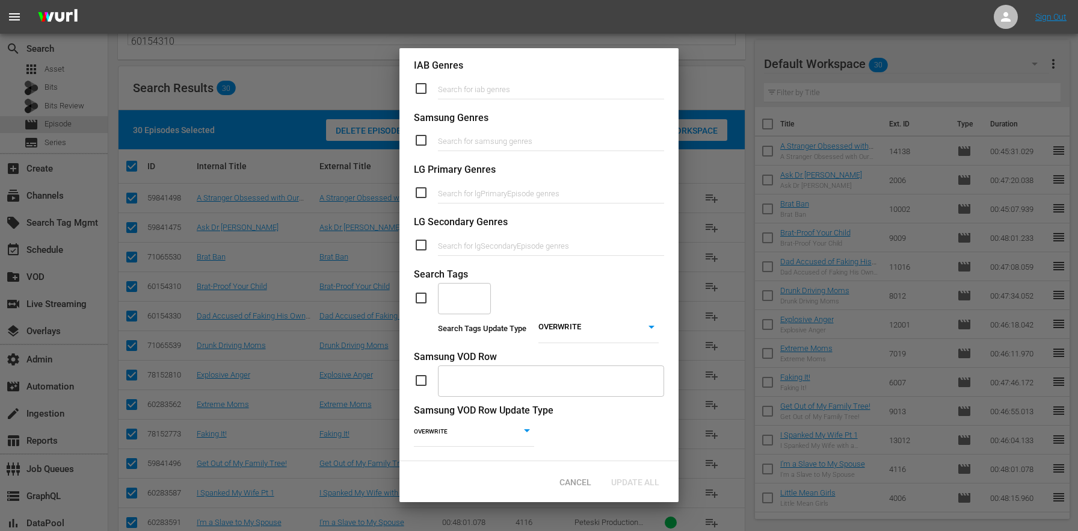
click at [430, 291] on input "checkbox" at bounding box center [426, 298] width 24 height 14
checkbox input "true"
click at [464, 292] on input "text" at bounding box center [455, 298] width 24 height 22
paste input "DrPhil-DT"
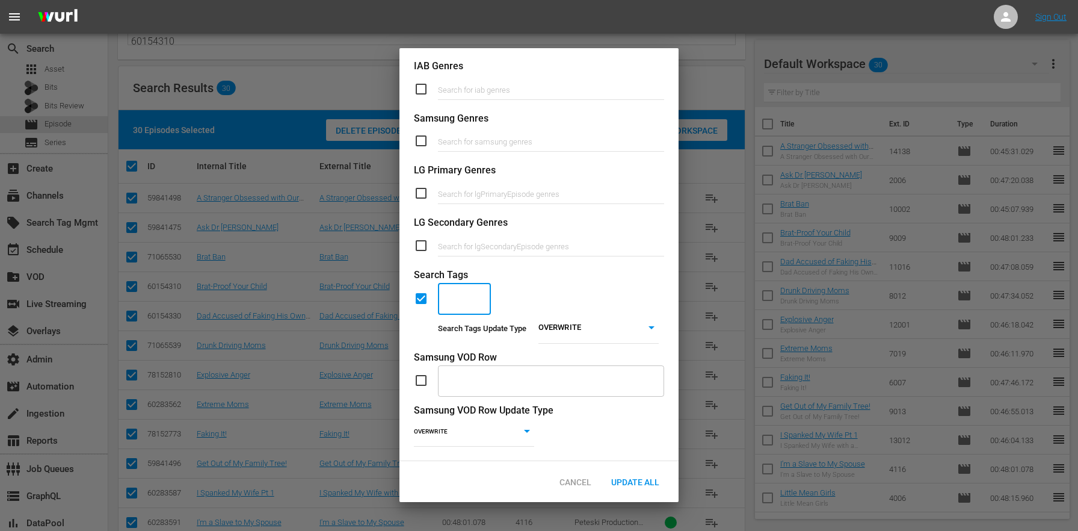
type input "DrPhil-DT"
click at [471, 329] on span "Add "DrPhil-DT"" at bounding box center [465, 335] width 34 height 38
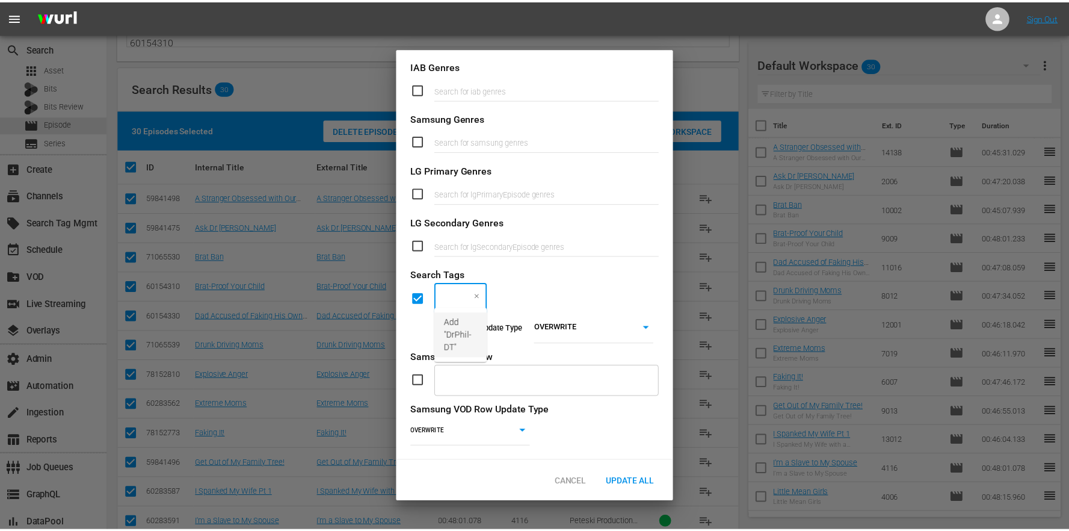
scroll to position [0, 0]
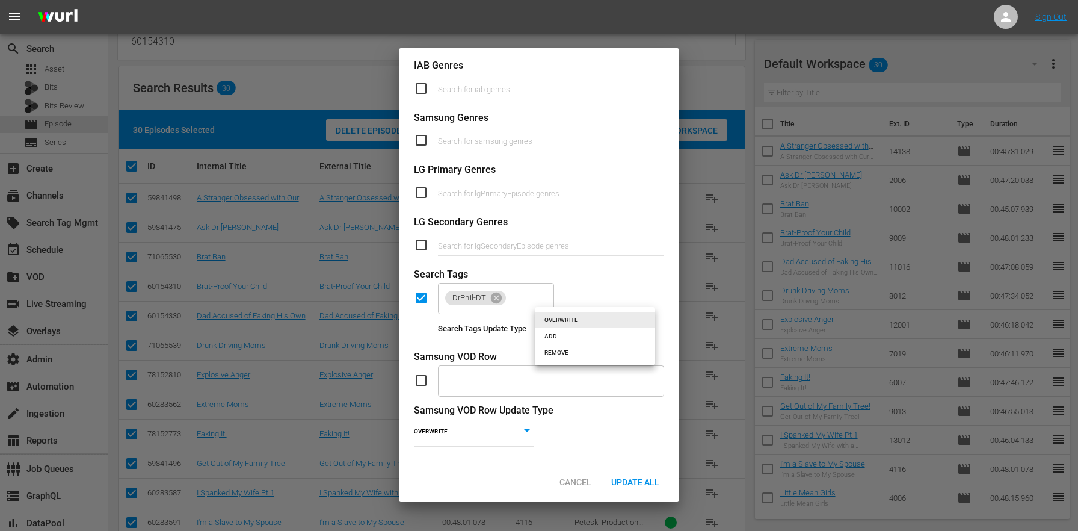
click at [601, 316] on body "menu Sign Out search Search apps Asset Bits Bits Review movie Episode subtitles…" at bounding box center [539, 146] width 1078 height 531
click at [586, 337] on li "ADD" at bounding box center [595, 336] width 120 height 16
type input "ADD"
click at [641, 480] on span "Update All" at bounding box center [635, 482] width 67 height 10
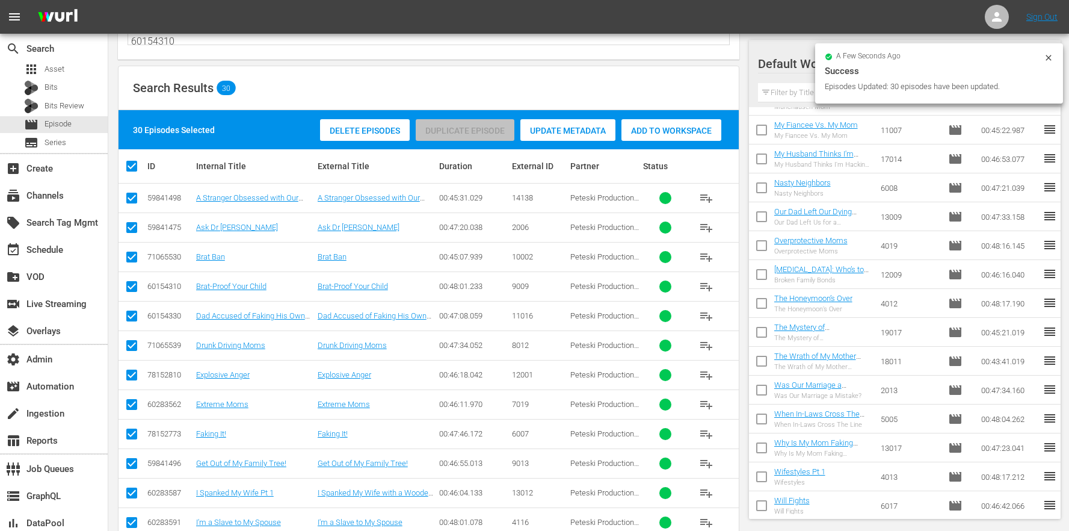
scroll to position [489, 0]
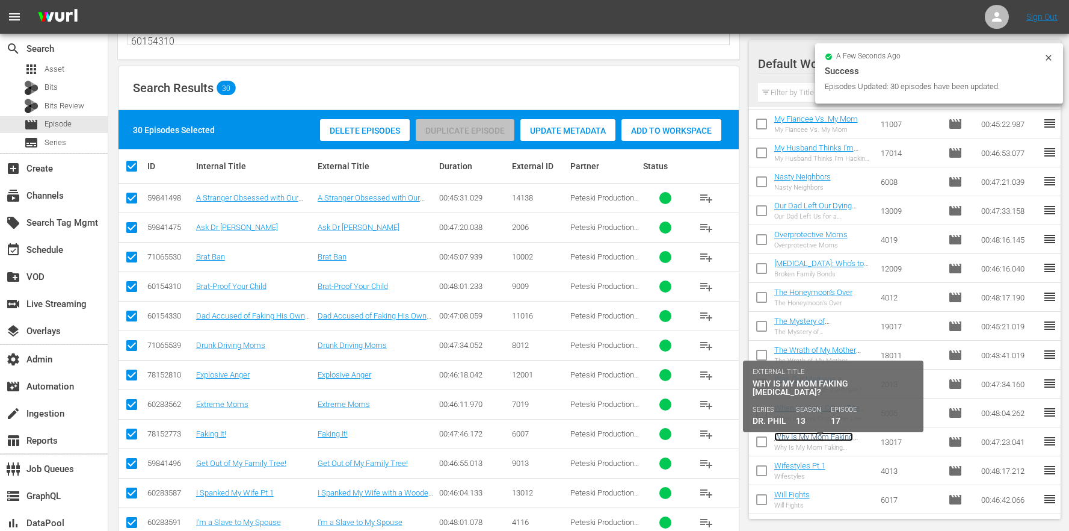
click at [817, 434] on link "Why Is My Mom Faking [MEDICAL_DATA]?" at bounding box center [813, 441] width 79 height 18
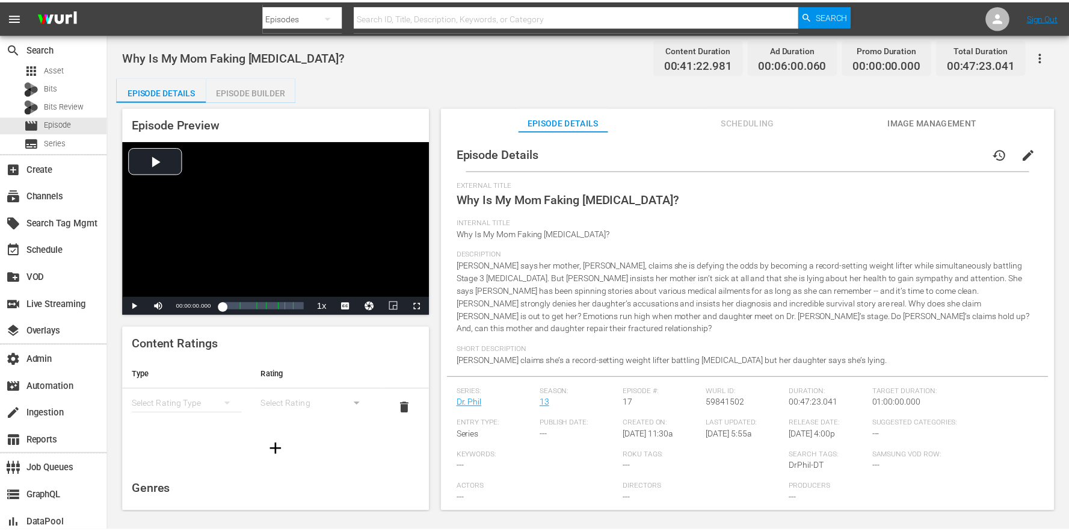
scroll to position [1, 0]
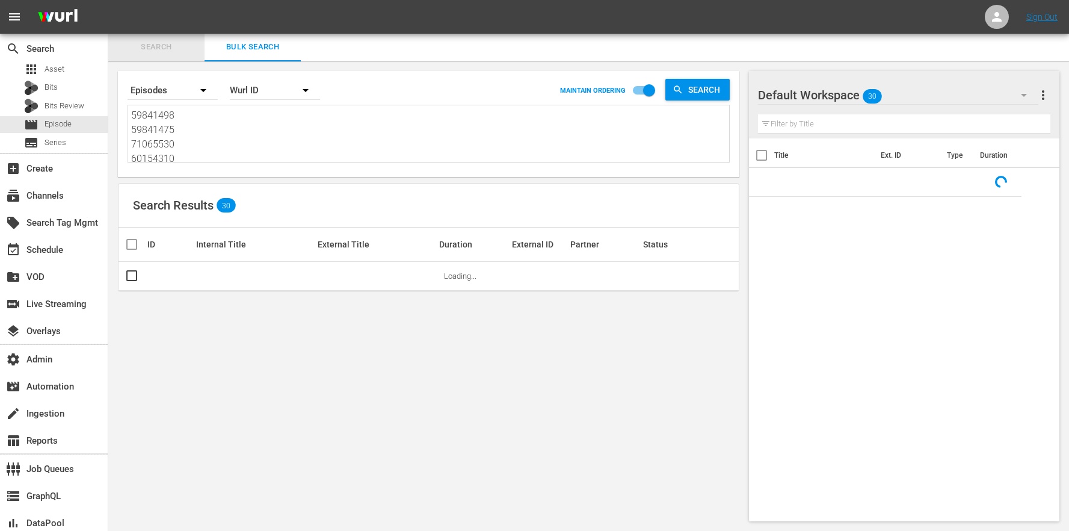
click at [159, 50] on span "Search" at bounding box center [157, 47] width 82 height 14
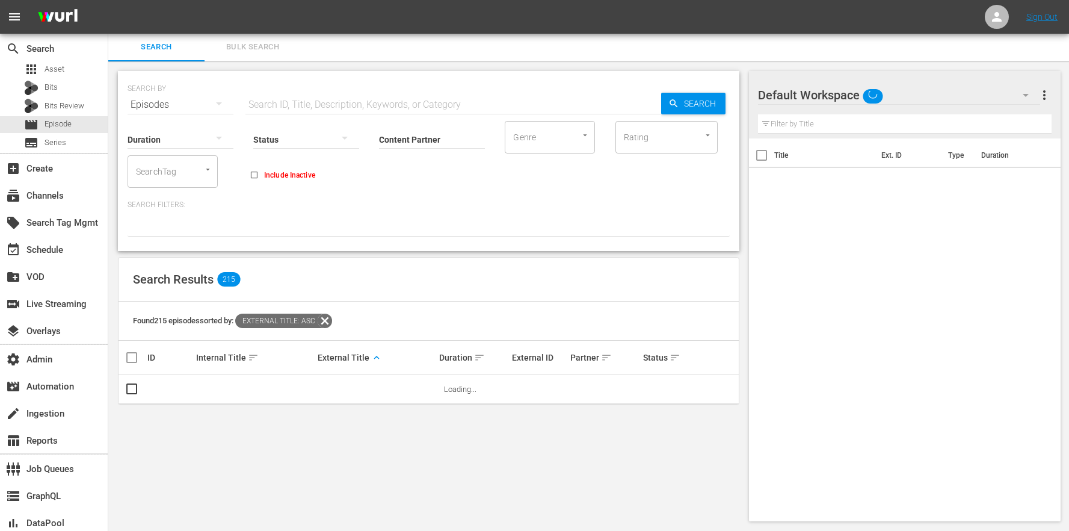
click at [179, 172] on div "SearchTag" at bounding box center [173, 171] width 90 height 32
paste input "DrPhil-DT"
type input "DrPhil-DT"
click at [188, 209] on li "DrPhil-DT" at bounding box center [173, 205] width 90 height 20
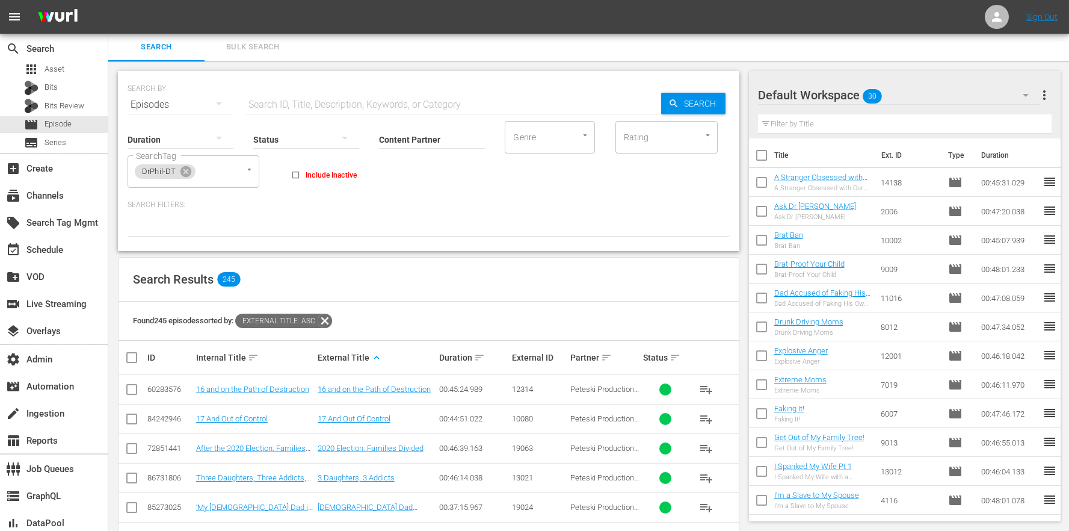
click at [527, 296] on div "Search Results 245" at bounding box center [429, 280] width 620 height 44
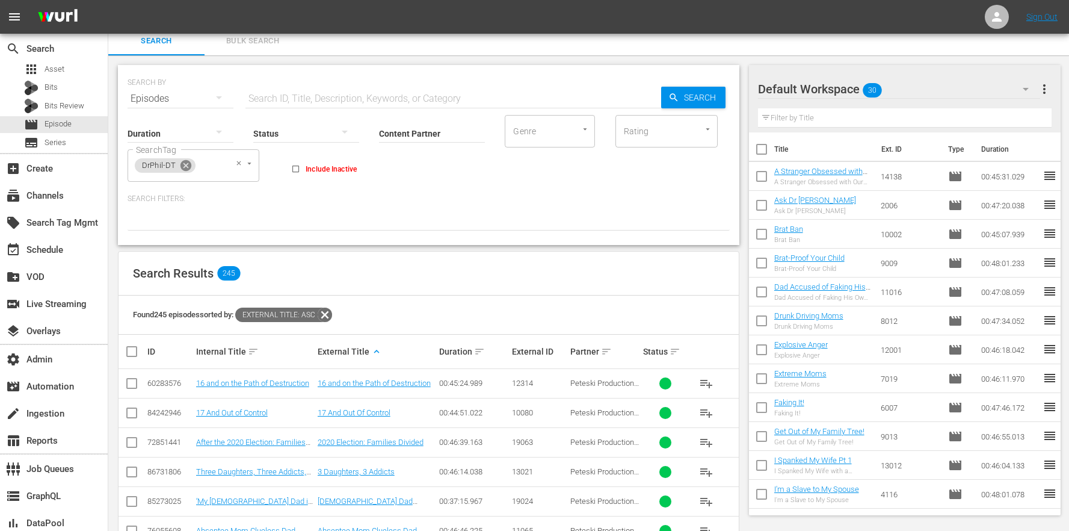
click at [188, 168] on icon at bounding box center [186, 165] width 11 height 11
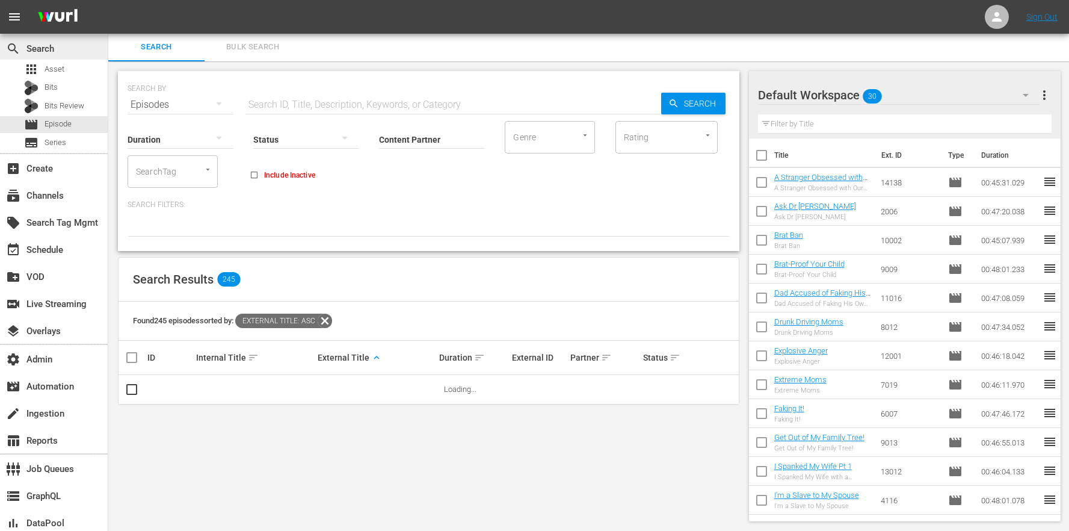
scroll to position [1, 0]
click at [60, 69] on span "Asset" at bounding box center [55, 69] width 20 height 12
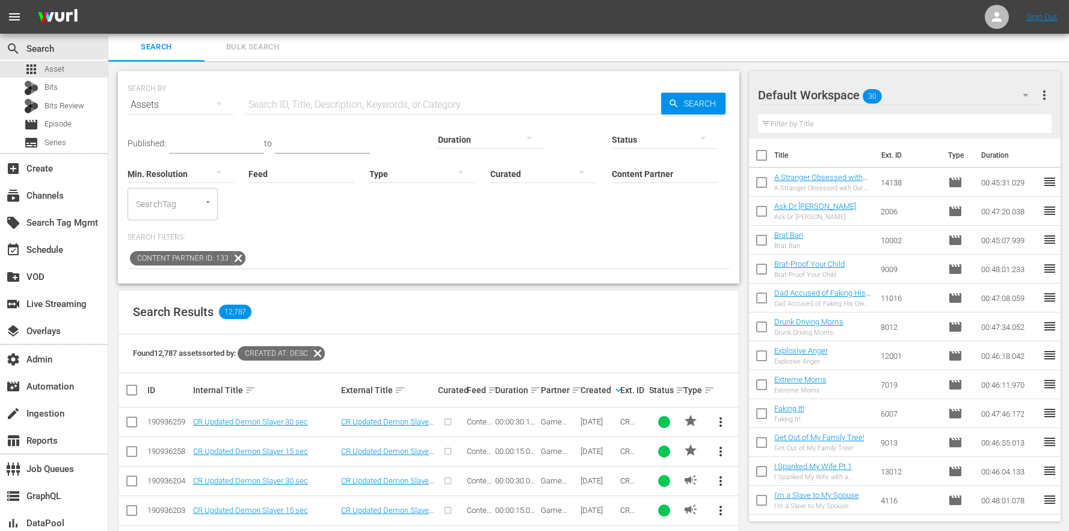
click at [1048, 93] on span "more_vert" at bounding box center [1044, 95] width 14 height 14
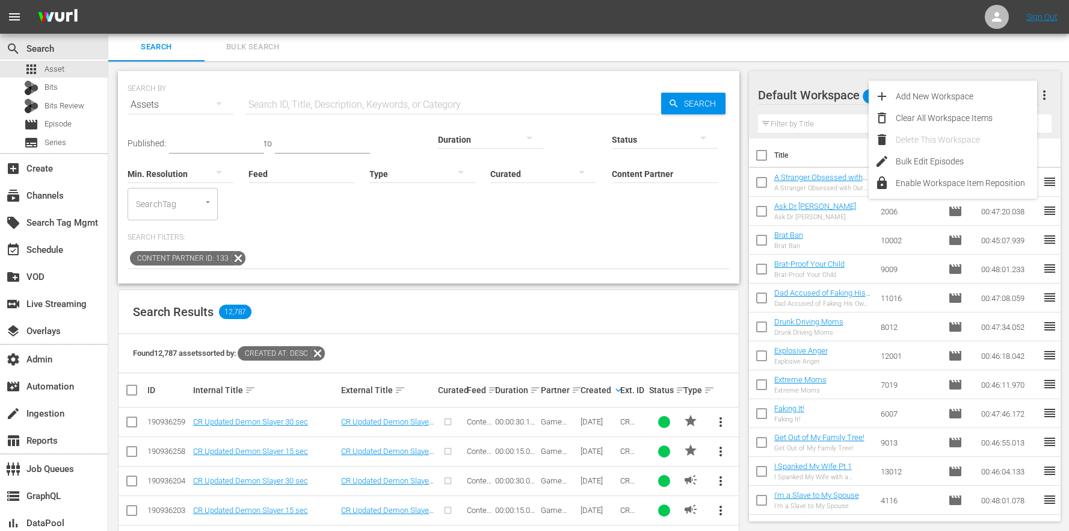
click at [777, 397] on td "Extreme Moms Extreme Moms" at bounding box center [825, 384] width 102 height 29
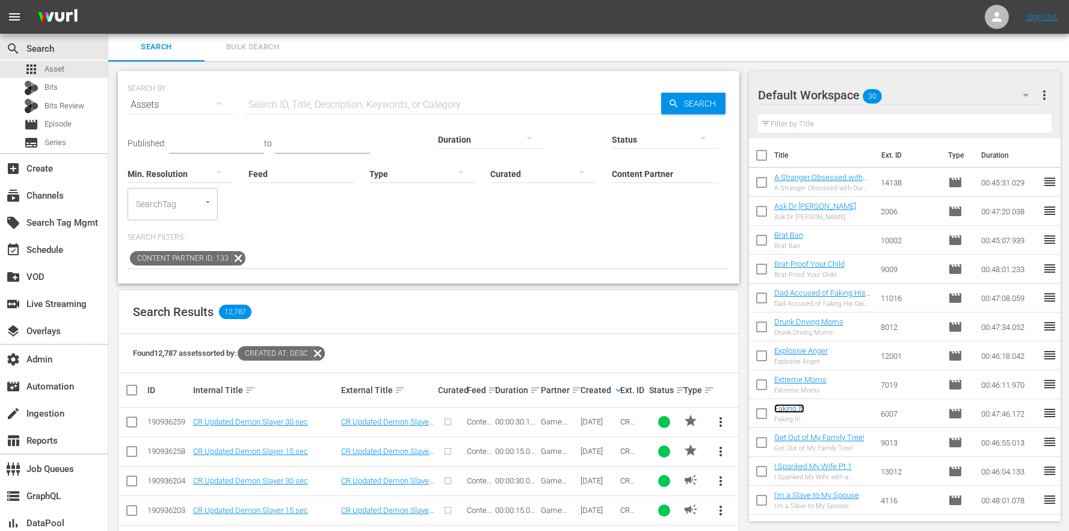
click at [789, 412] on link "Faking It!" at bounding box center [789, 408] width 30 height 9
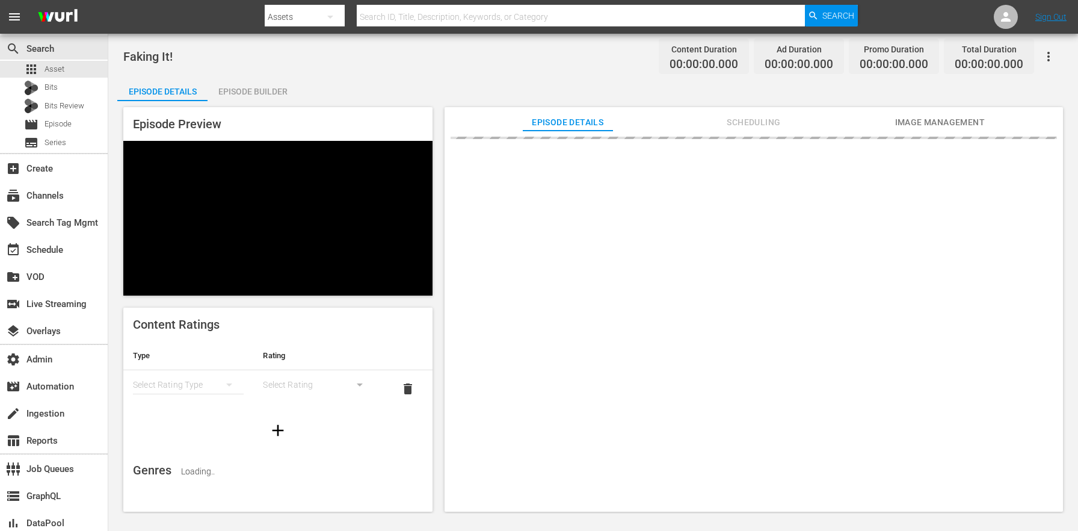
drag, startPoint x: 619, startPoint y: 65, endPoint x: 638, endPoint y: 75, distance: 22.3
click at [619, 66] on div "Faking It! Content Duration 00:00:00.000 Ad Duration 00:00:00.000 Promo Duratio…" at bounding box center [593, 56] width 940 height 27
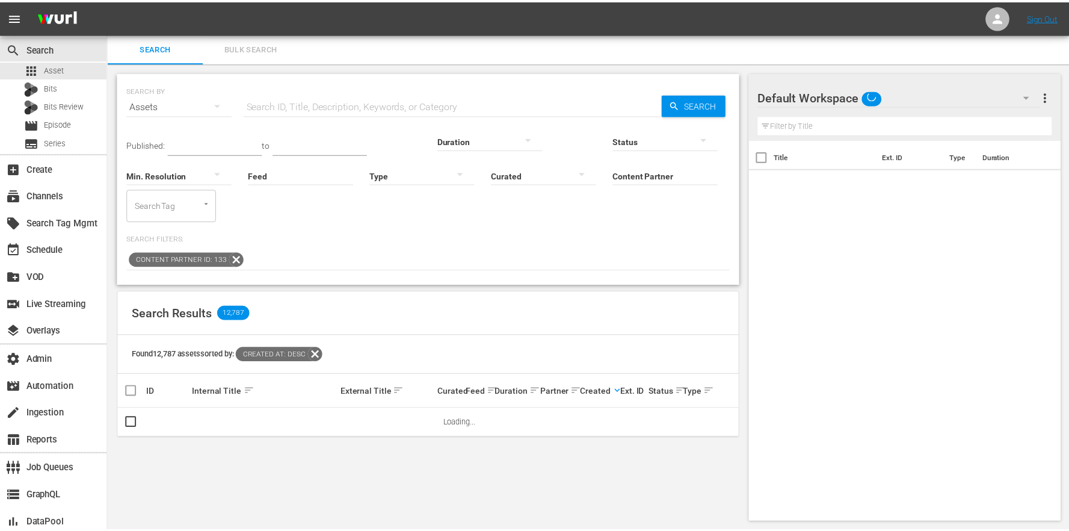
scroll to position [1, 0]
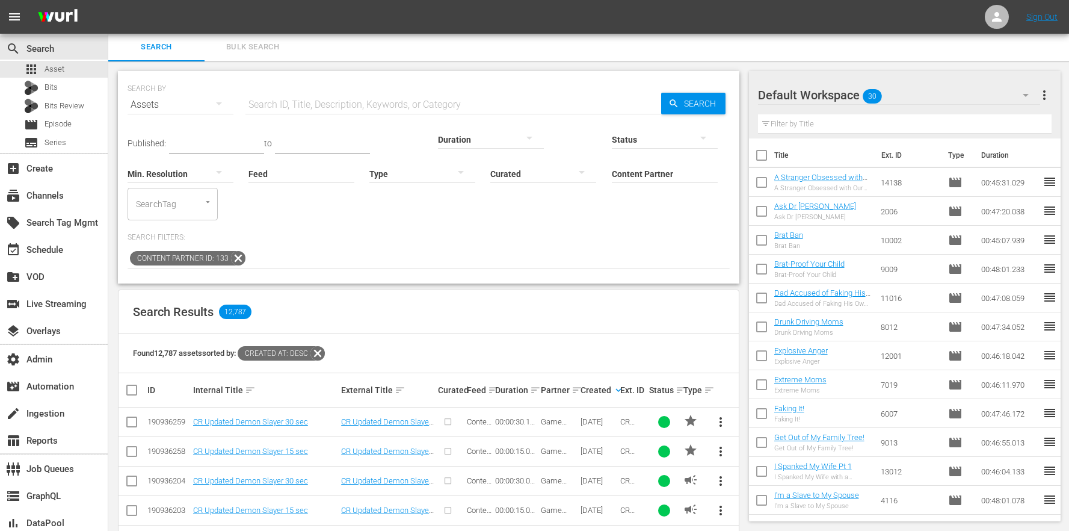
click at [1044, 94] on span "more_vert" at bounding box center [1044, 95] width 14 height 14
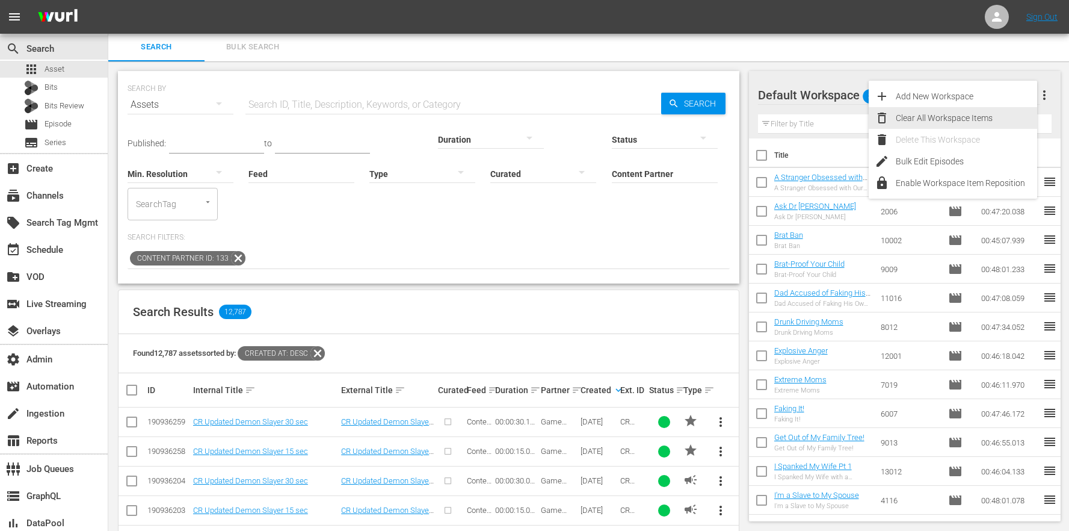
click at [1018, 117] on div "Clear All Workspace Items" at bounding box center [966, 118] width 141 height 22
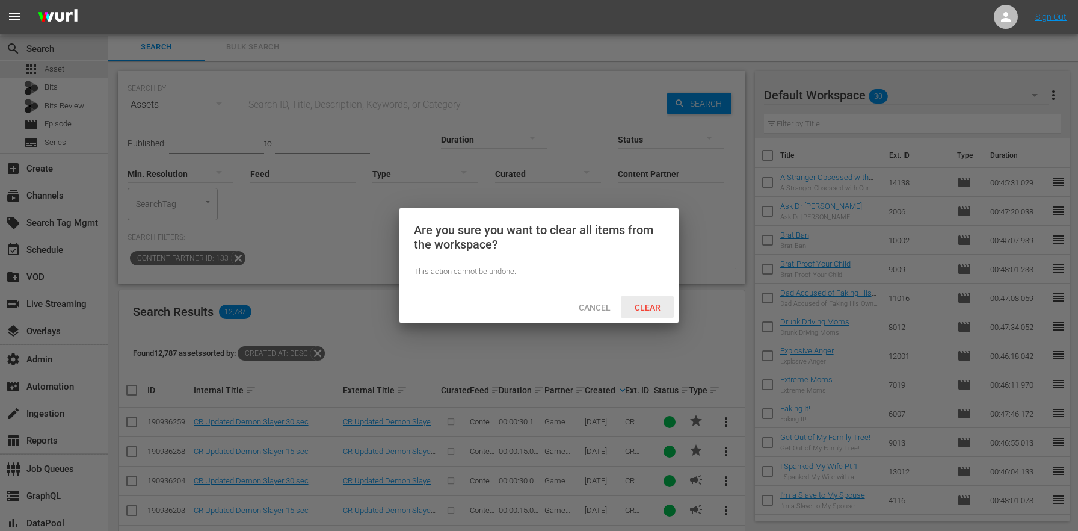
click at [660, 309] on span "Clear" at bounding box center [647, 308] width 45 height 10
